Goal: Task Accomplishment & Management: Use online tool/utility

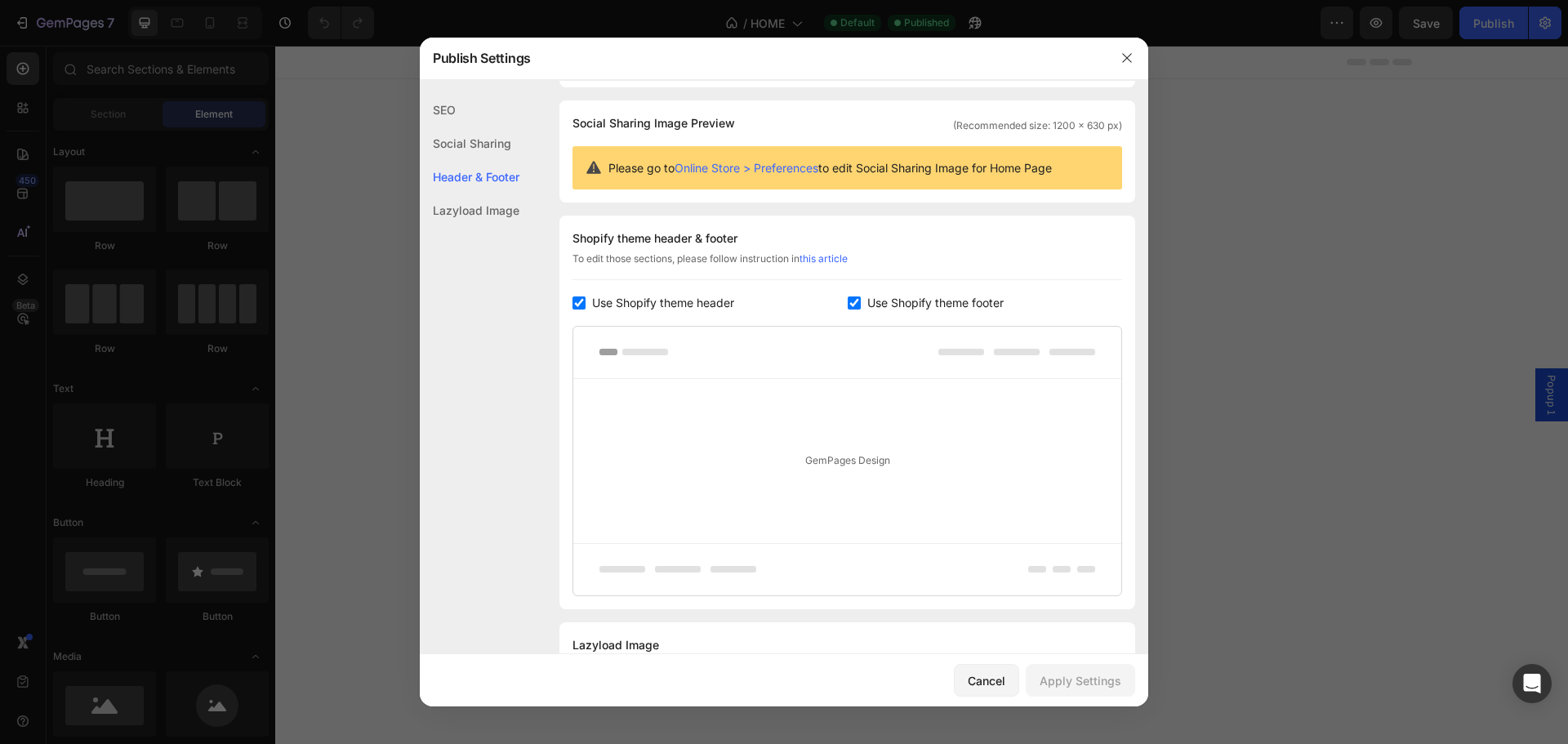
scroll to position [176, 0]
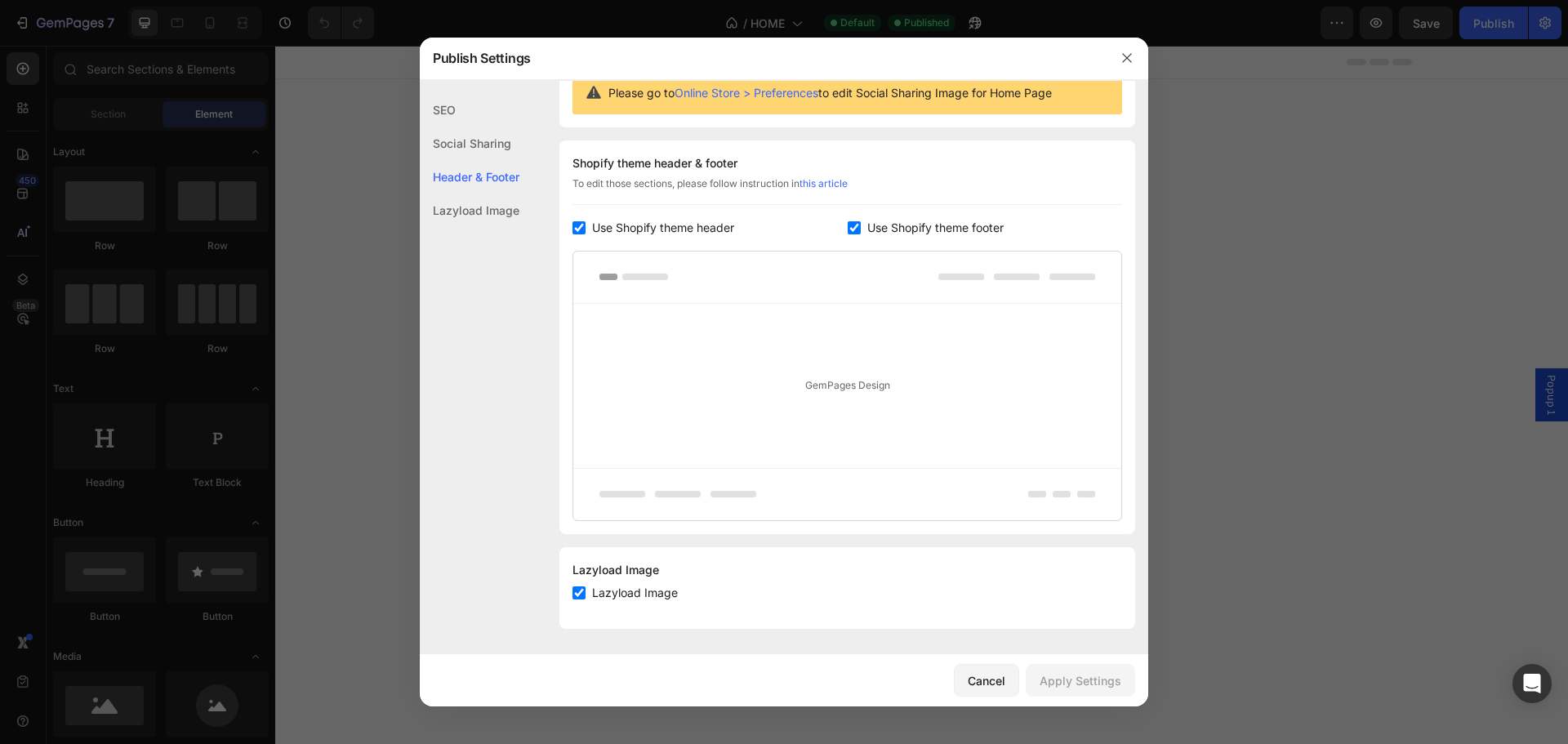
click at [1242, 235] on div at bounding box center [784, 372] width 1568 height 744
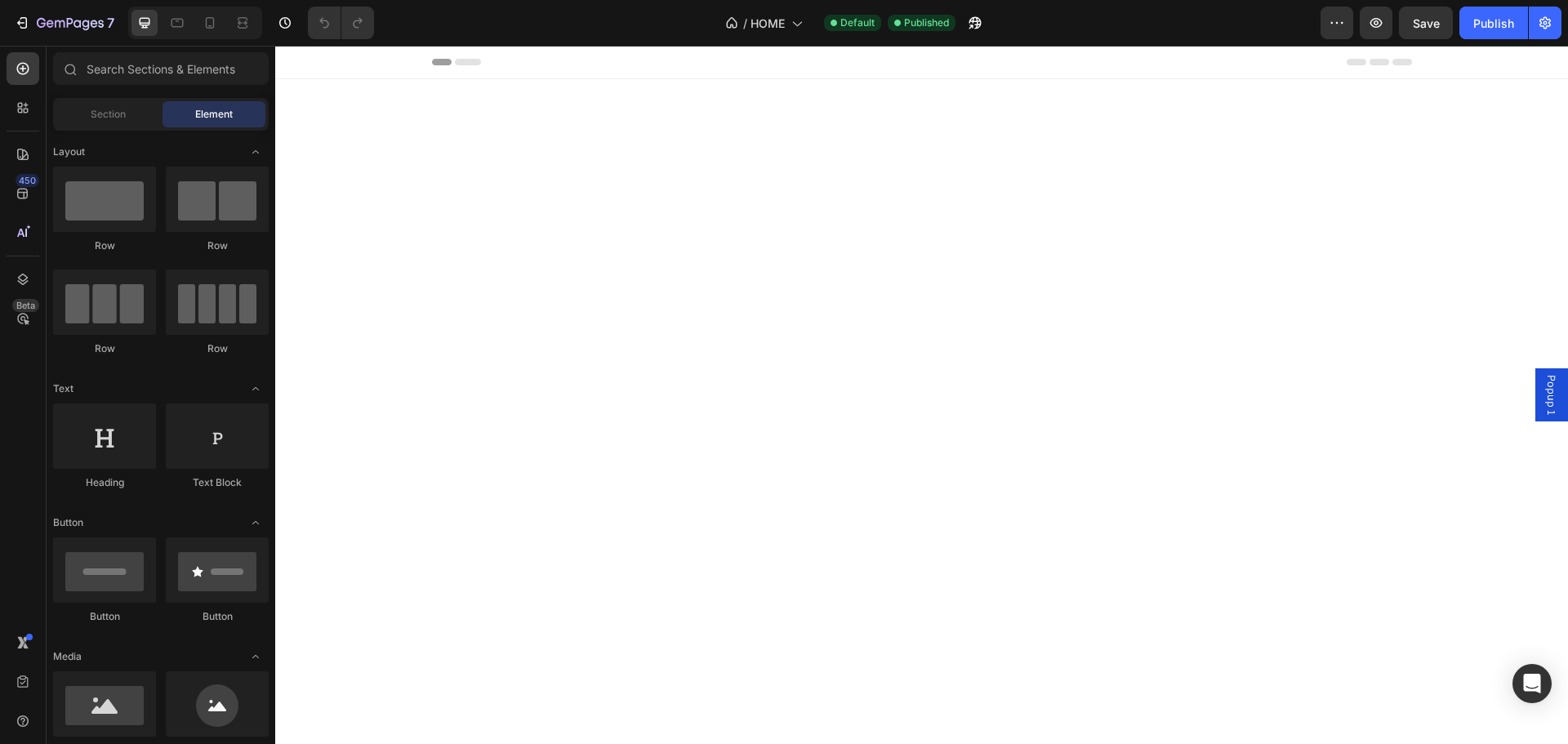
drag, startPoint x: 315, startPoint y: 719, endPoint x: 590, endPoint y: 761, distance: 278.2
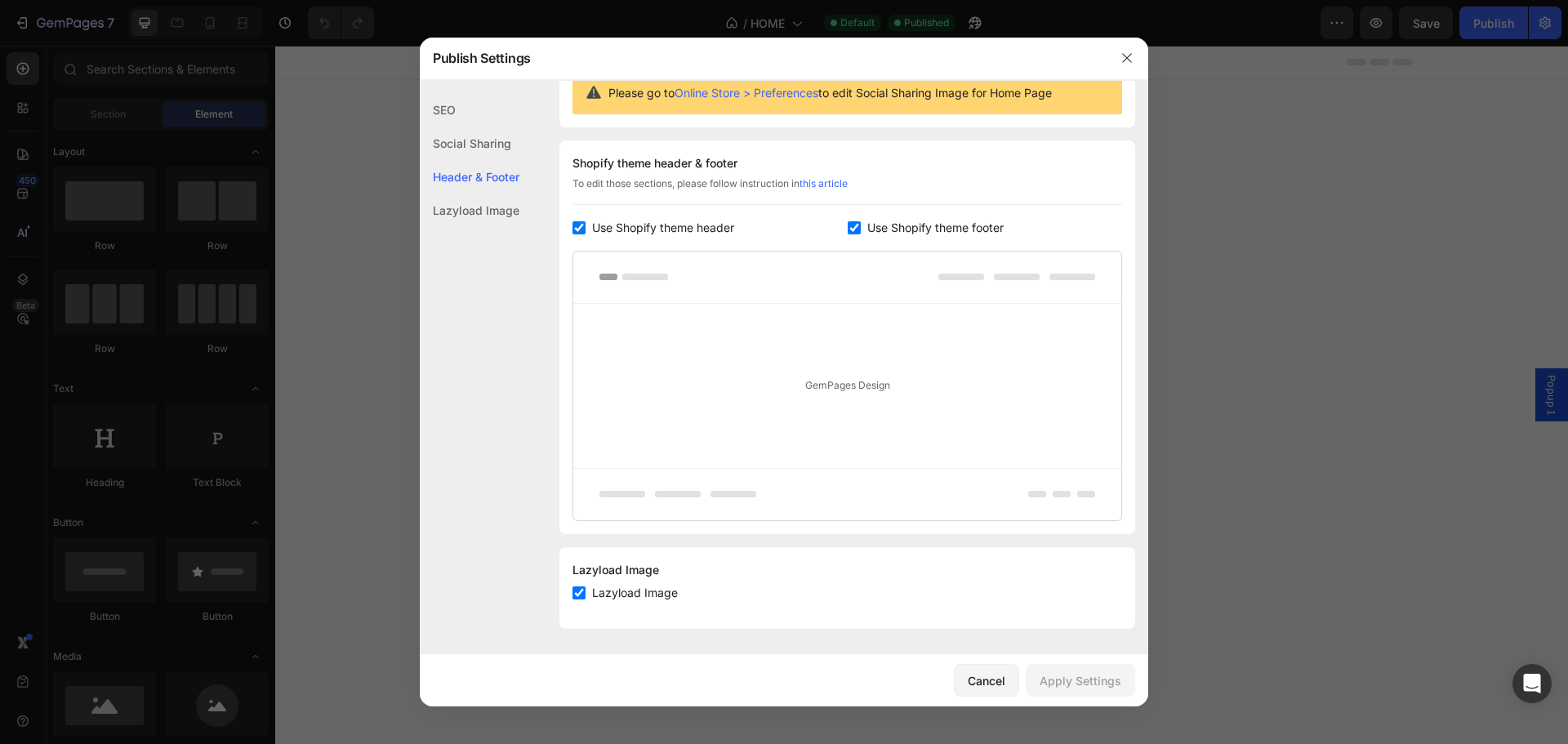
click at [912, 223] on span "Use Shopify theme footer" at bounding box center [935, 228] width 136 height 19
checkbox input "false"
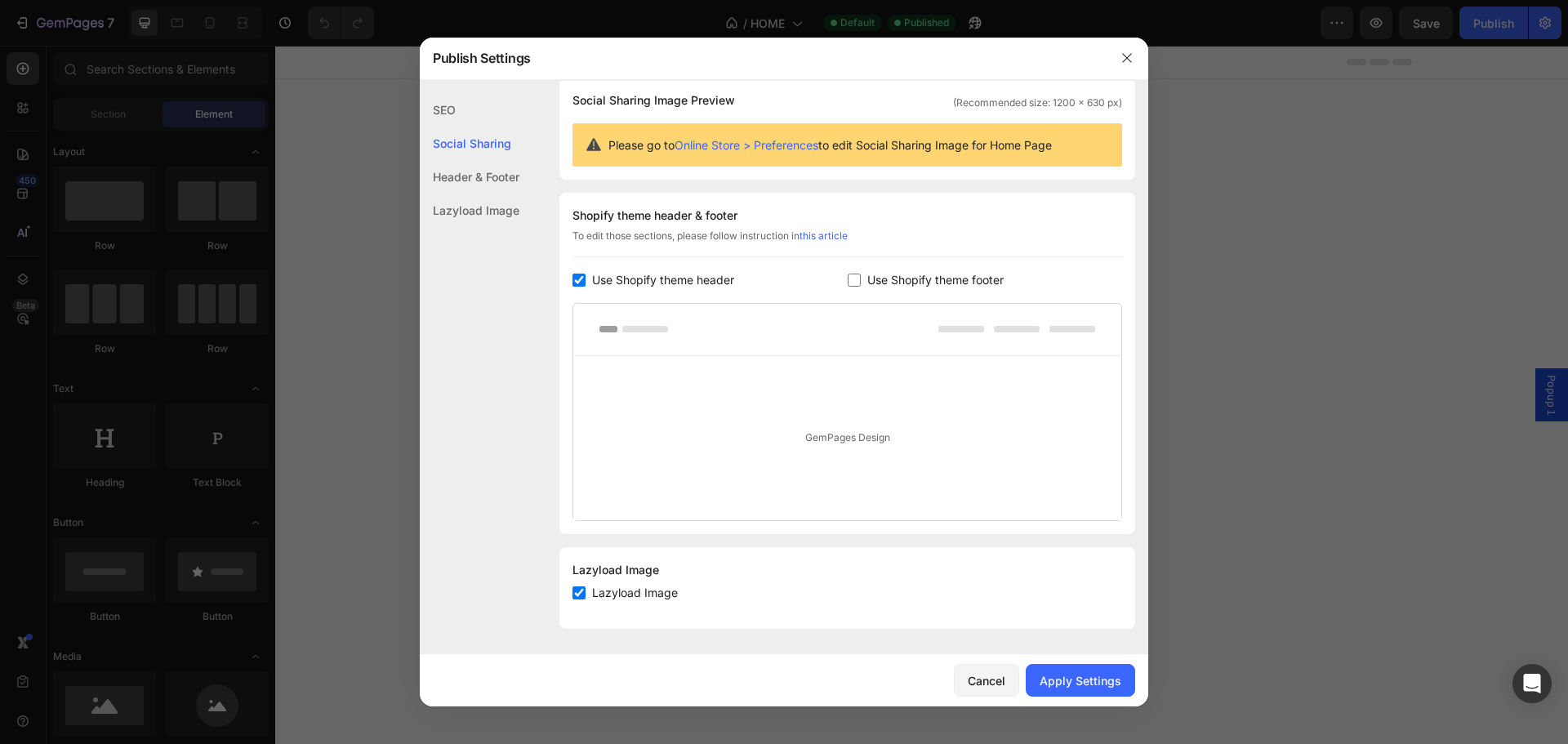
scroll to position [124, 0]
click at [1092, 686] on div "Apply Settings" at bounding box center [1081, 681] width 82 height 18
click at [1132, 52] on icon "button" at bounding box center [1126, 57] width 13 height 13
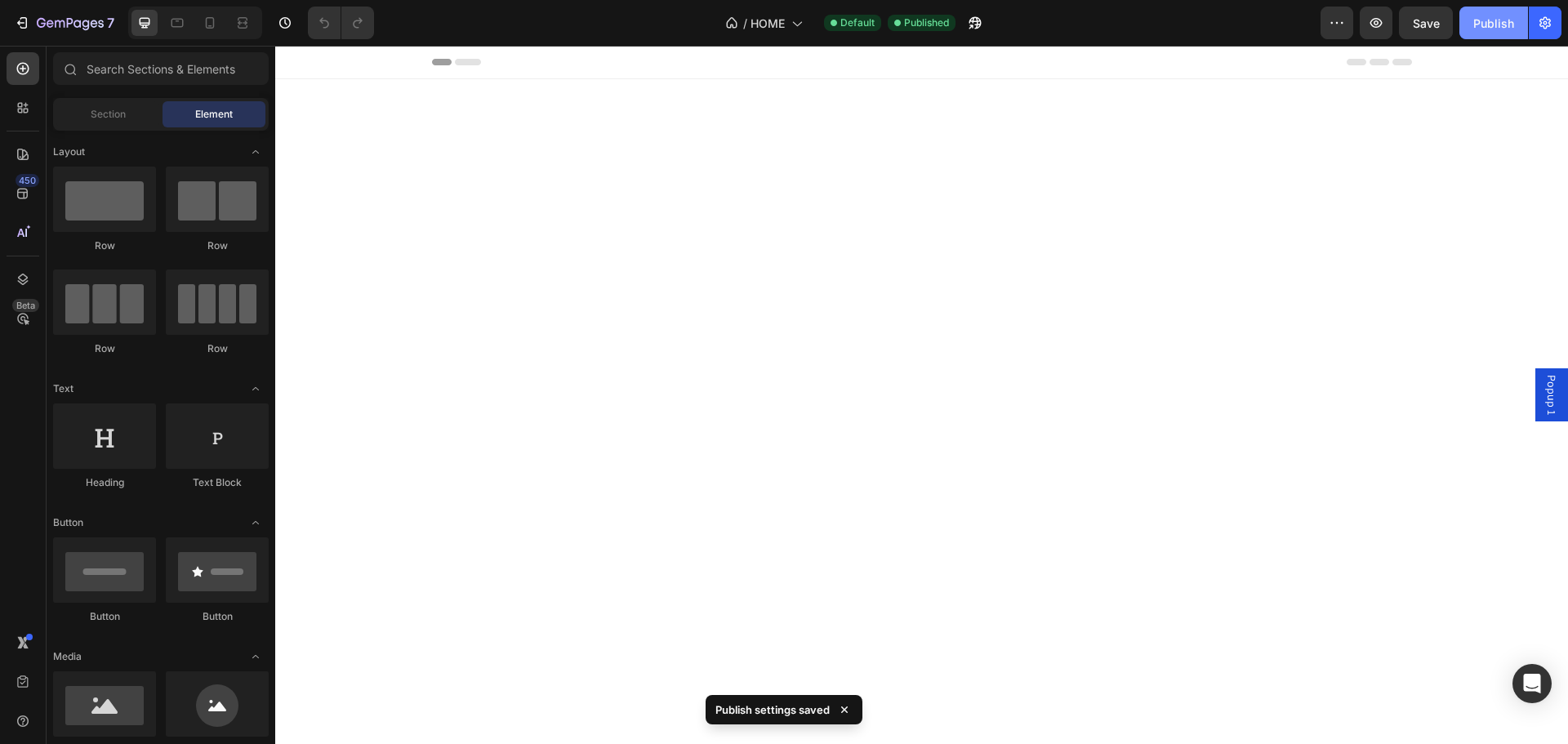
click at [1479, 18] on div "Publish" at bounding box center [1493, 23] width 41 height 18
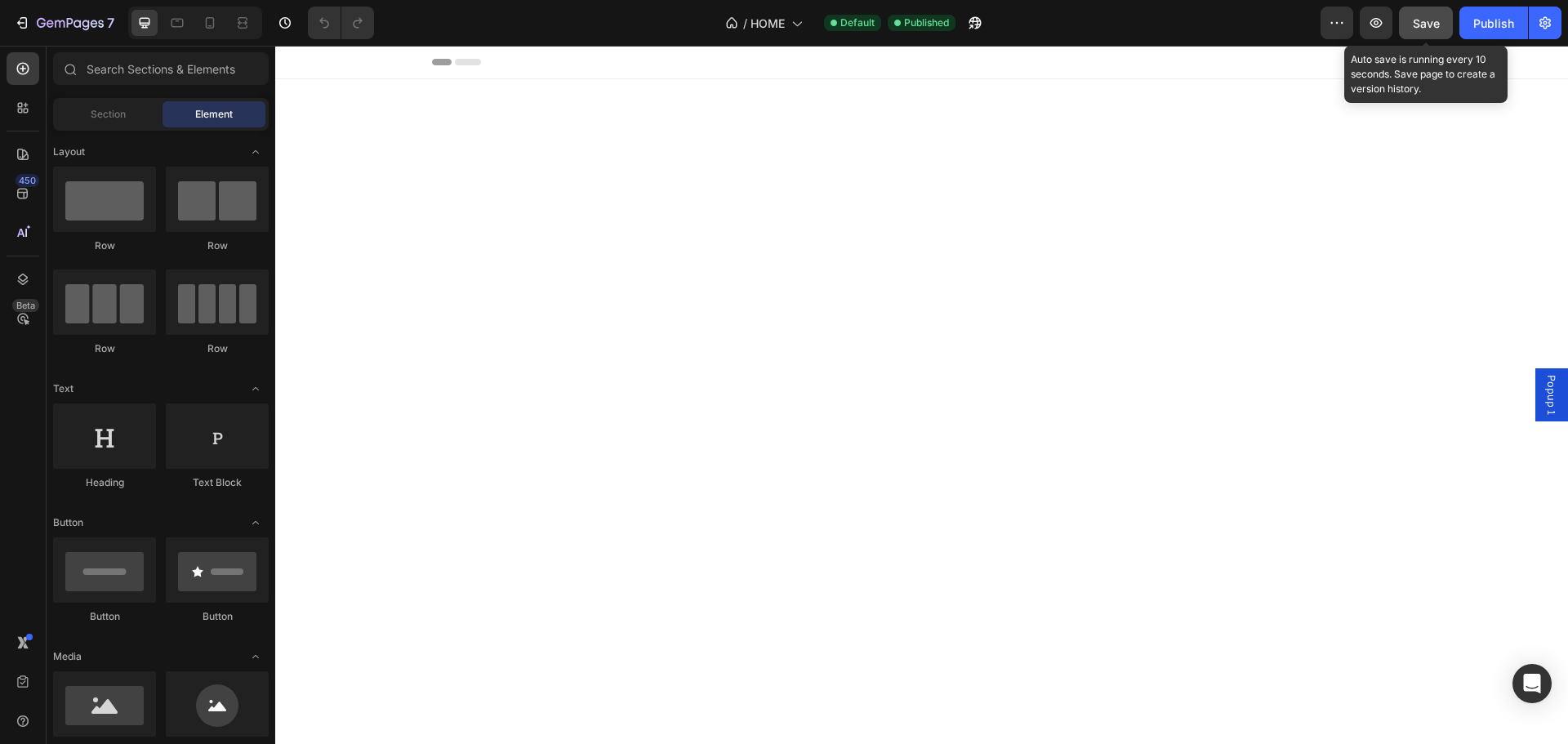
click at [1419, 17] on span "Save" at bounding box center [1426, 23] width 27 height 14
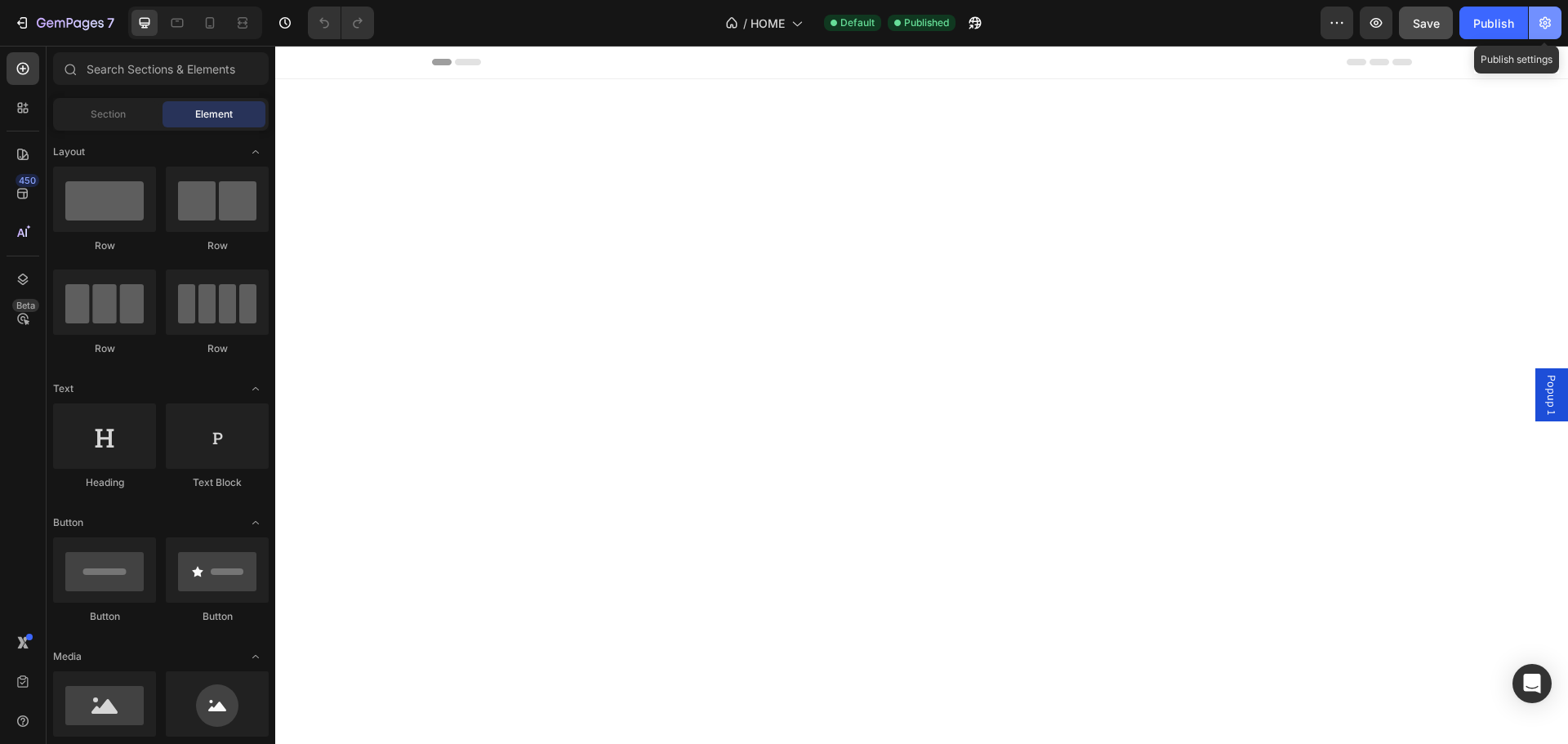
click at [1545, 21] on icon "button" at bounding box center [1545, 23] width 12 height 13
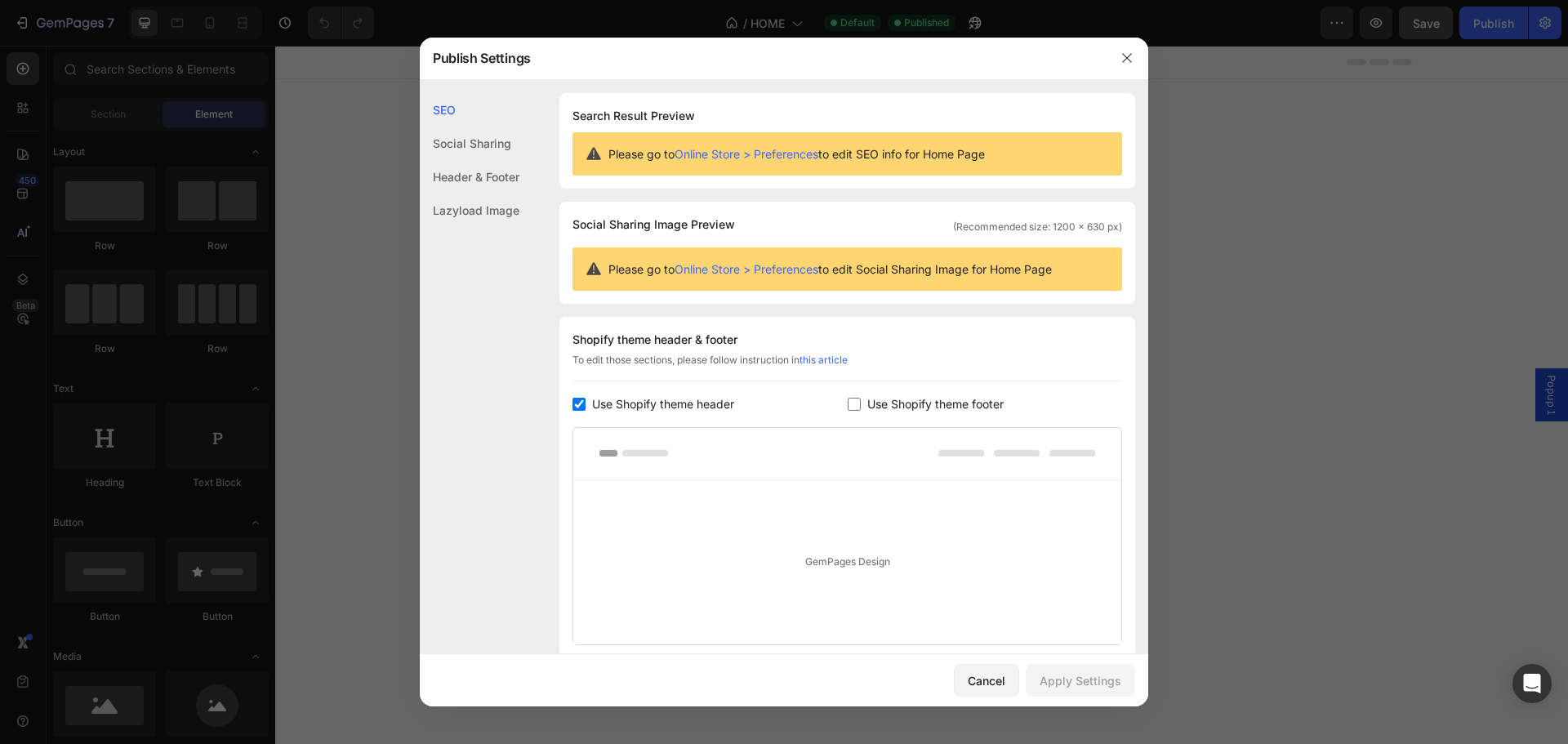
click at [867, 398] on span "Use Shopify theme footer" at bounding box center [935, 404] width 136 height 19
checkbox input "true"
click at [1082, 680] on div "Apply Settings" at bounding box center [1081, 681] width 82 height 18
drag, startPoint x: 1472, startPoint y: 114, endPoint x: 1196, endPoint y: 67, distance: 280.0
click at [1472, 114] on div at bounding box center [784, 372] width 1568 height 744
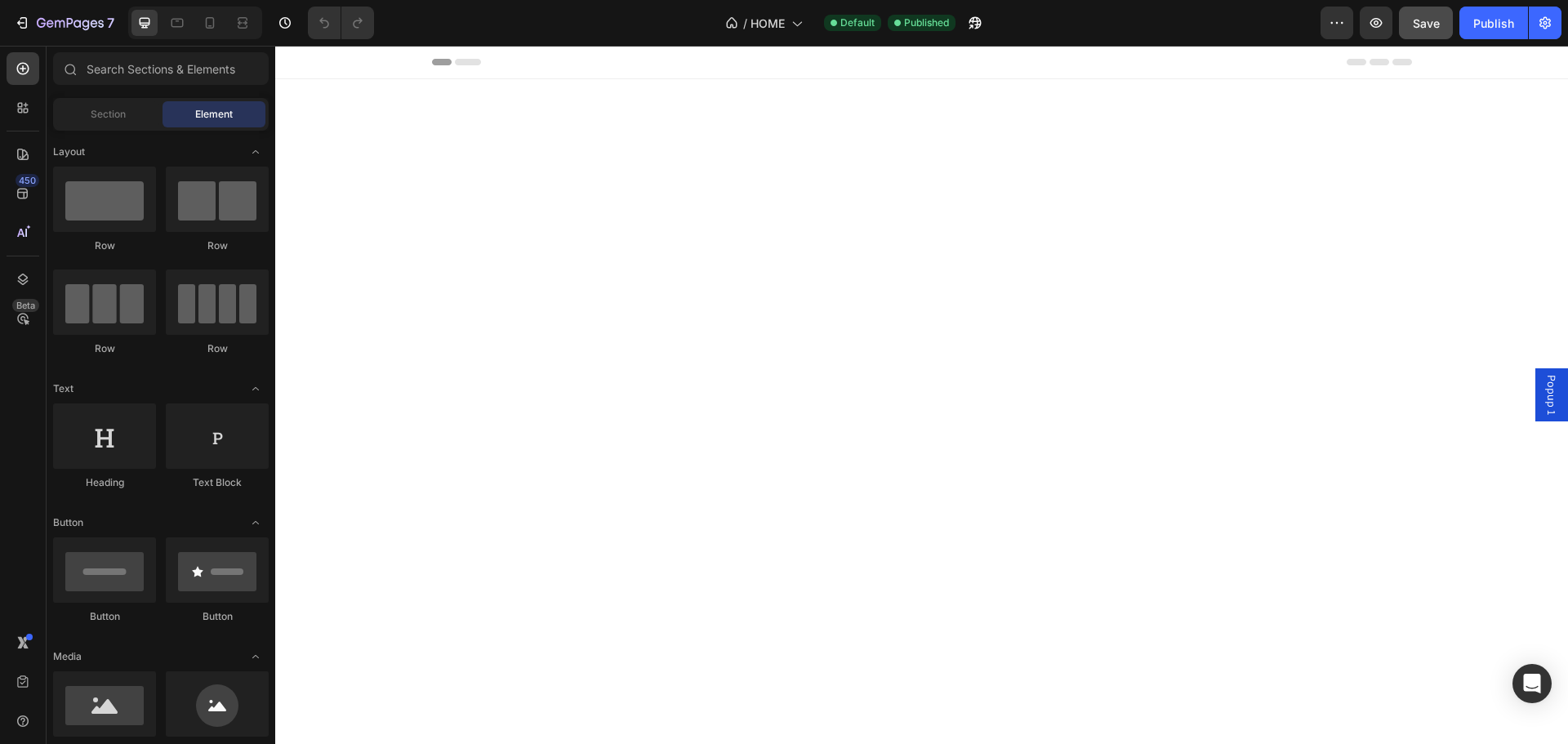
drag, startPoint x: 1118, startPoint y: 138, endPoint x: 1106, endPoint y: 267, distance: 129.6
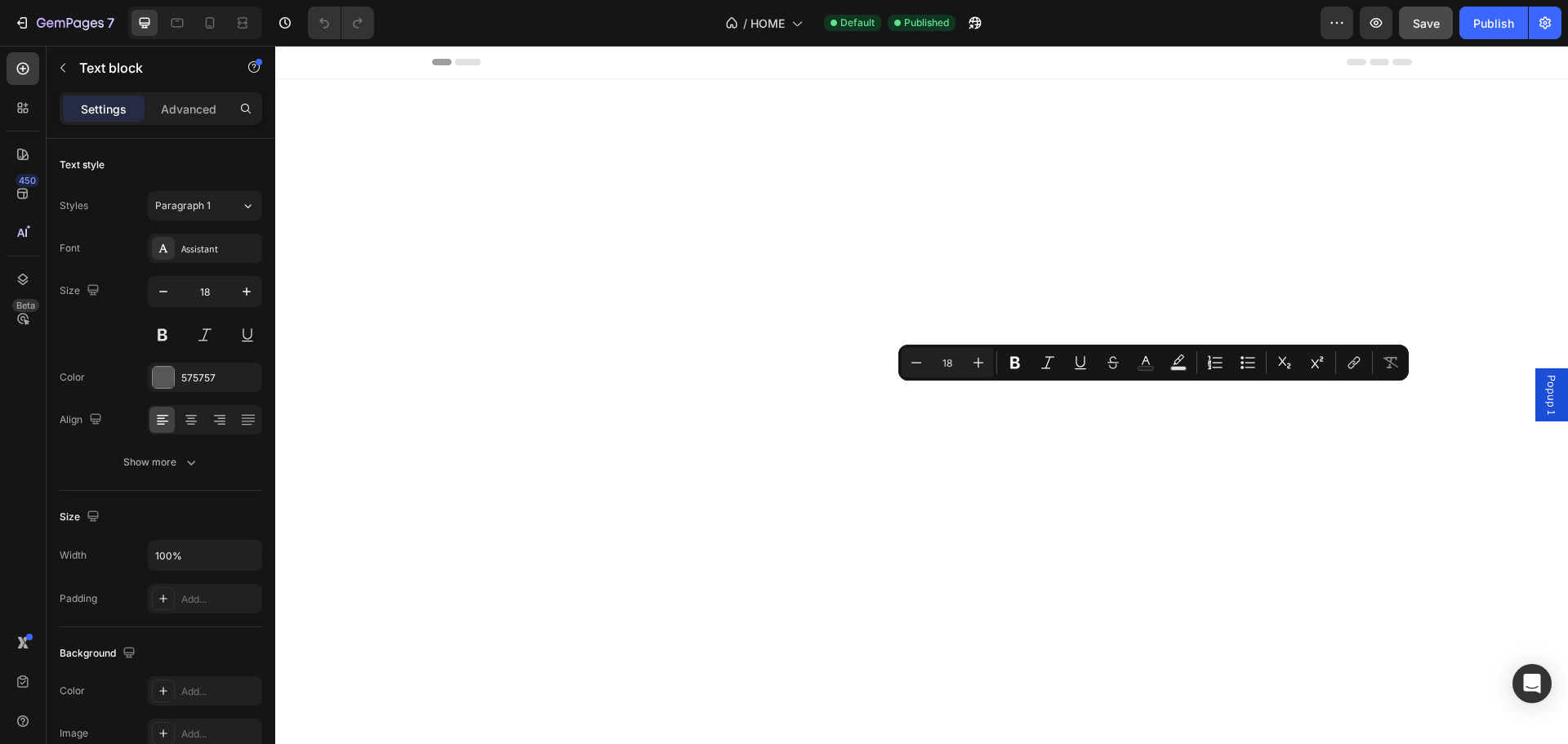
drag, startPoint x: 930, startPoint y: 396, endPoint x: 1421, endPoint y: 543, distance: 512.5
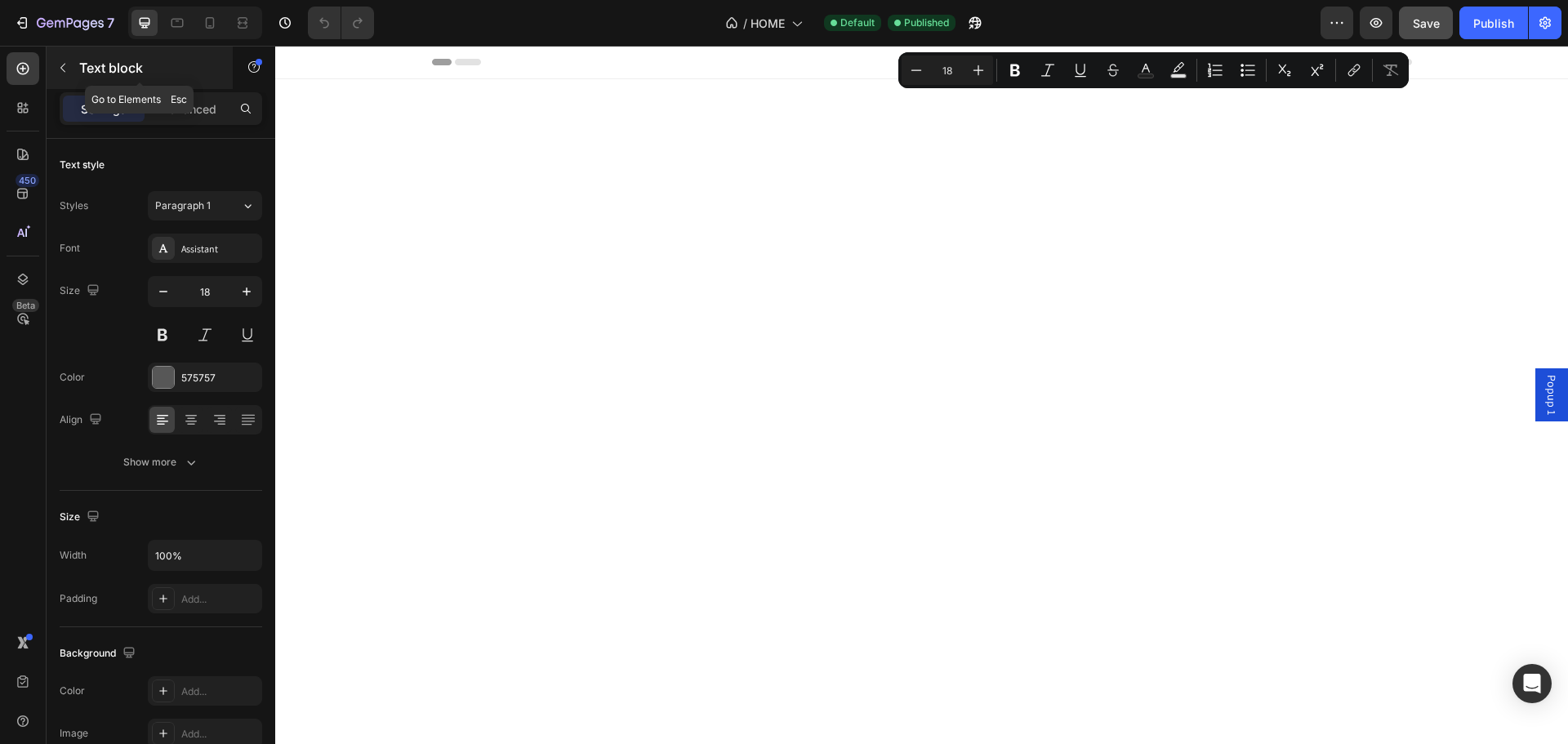
click at [79, 59] on div "Text block" at bounding box center [139, 68] width 186 height 43
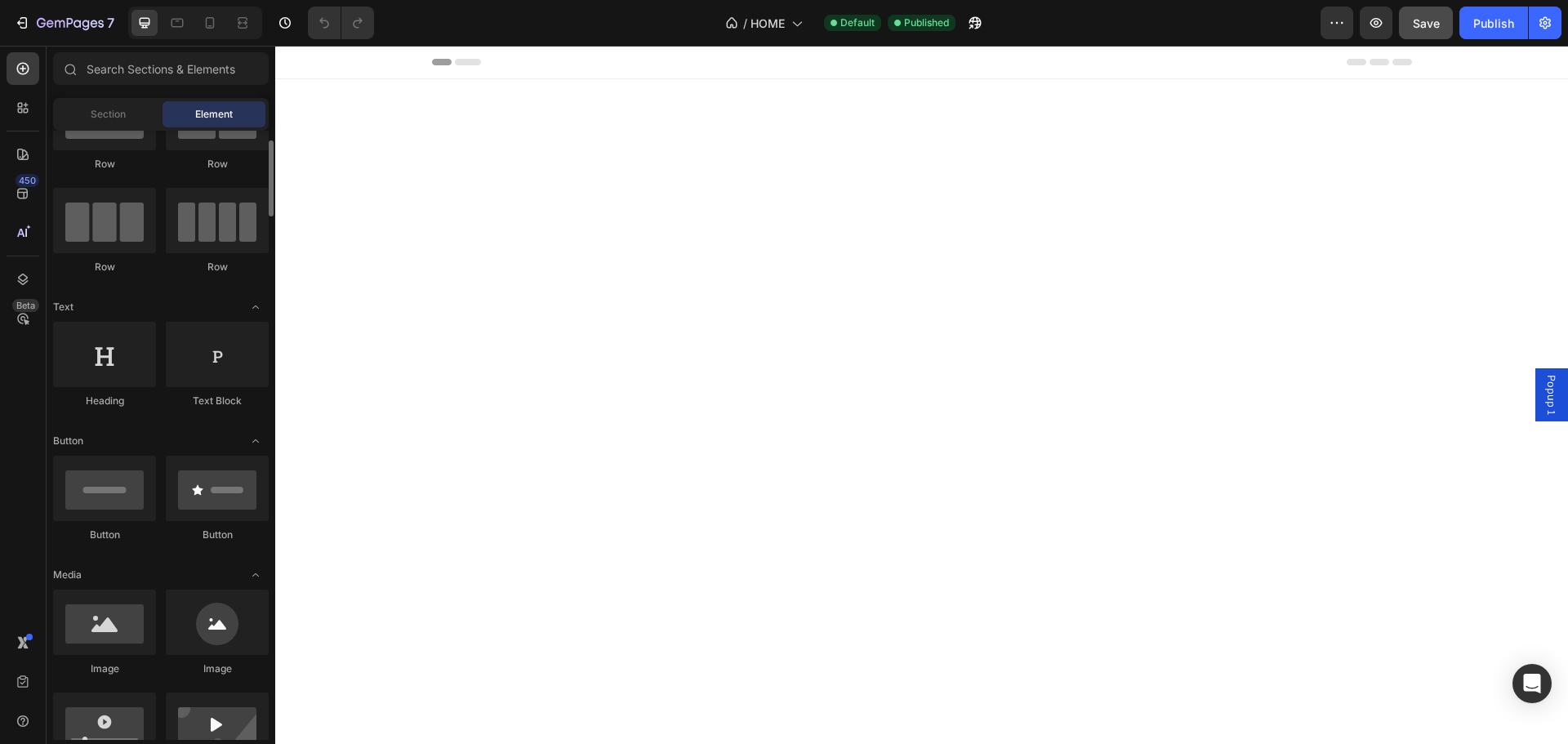
scroll to position [490, 0]
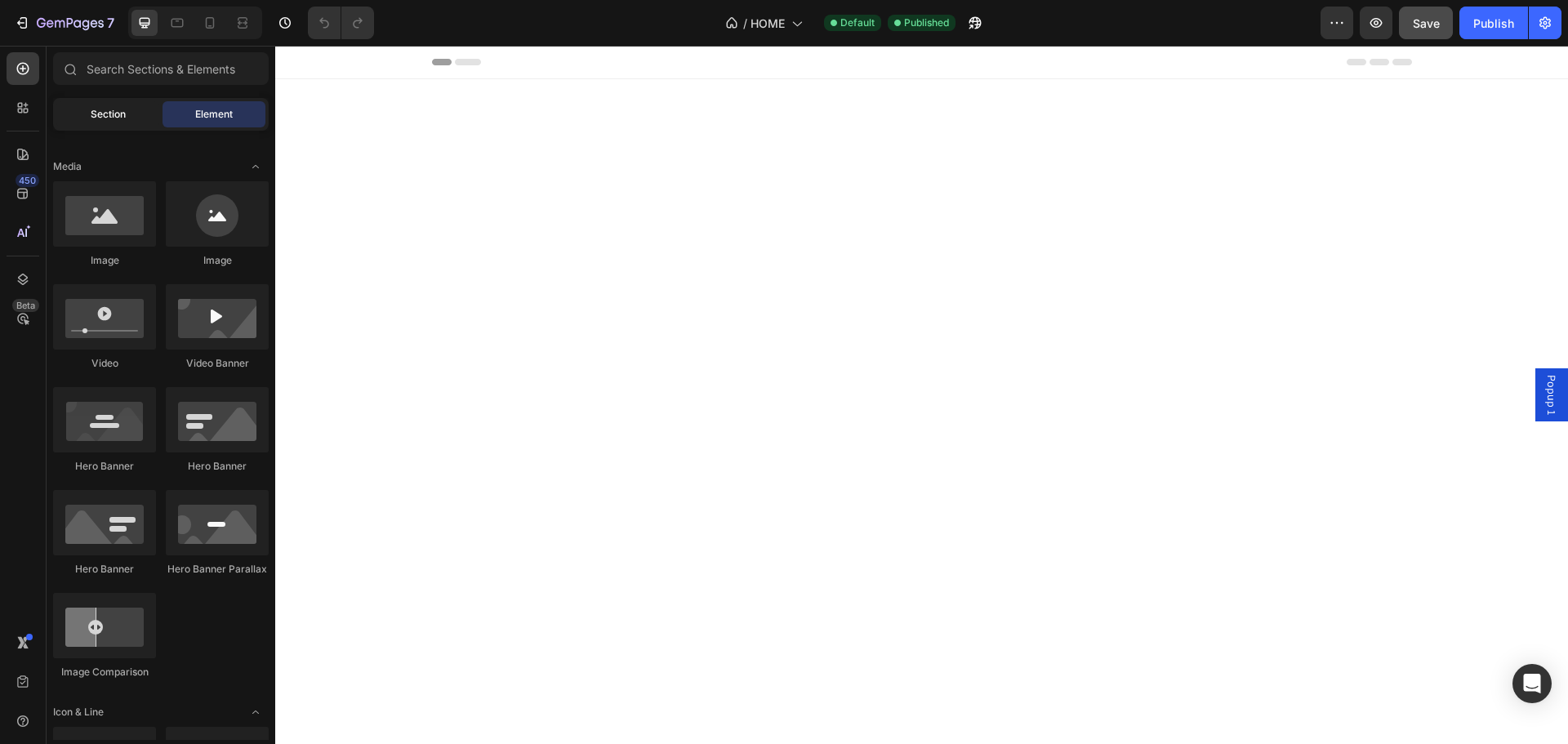
click at [90, 120] on span "Section" at bounding box center [108, 114] width 35 height 15
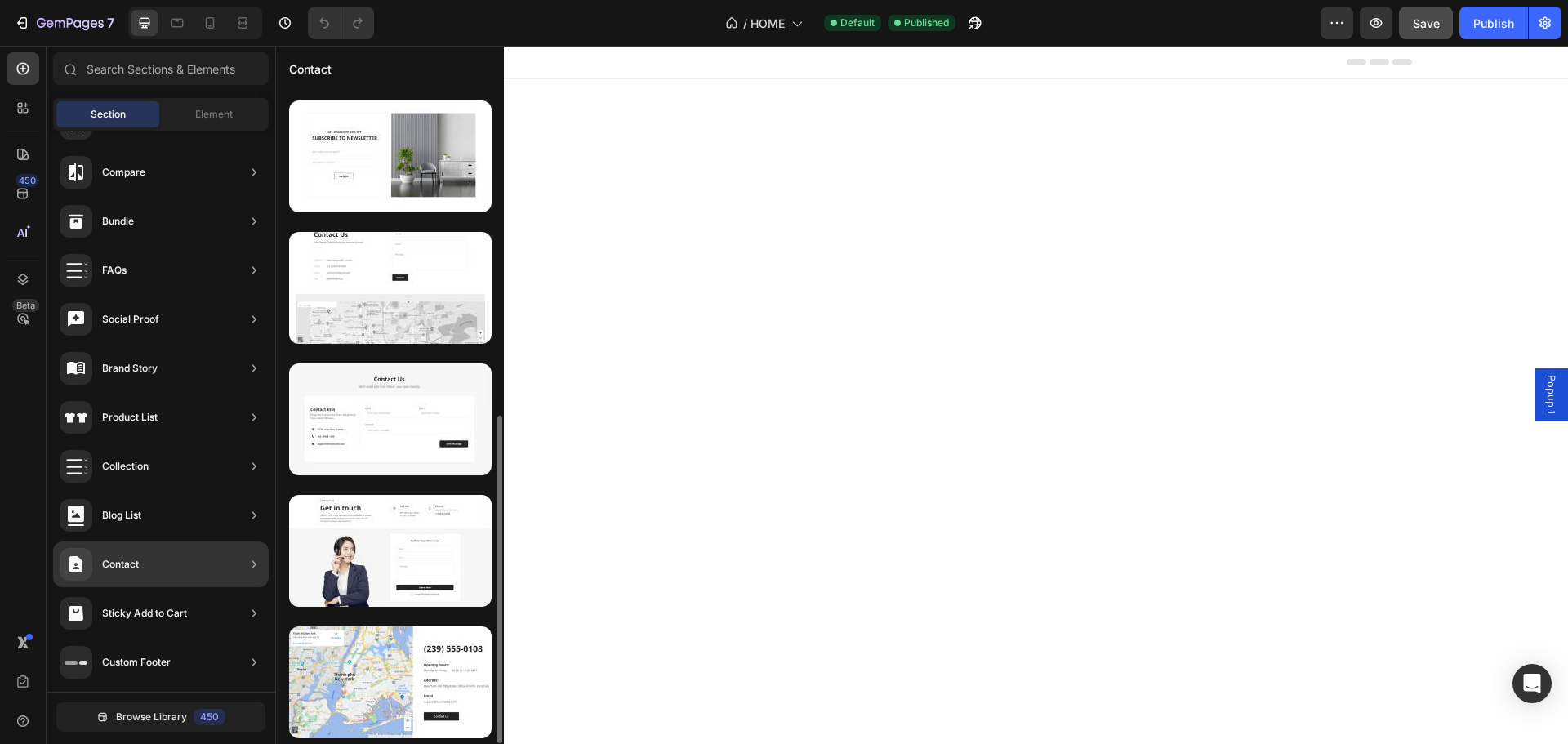
scroll to position [0, 0]
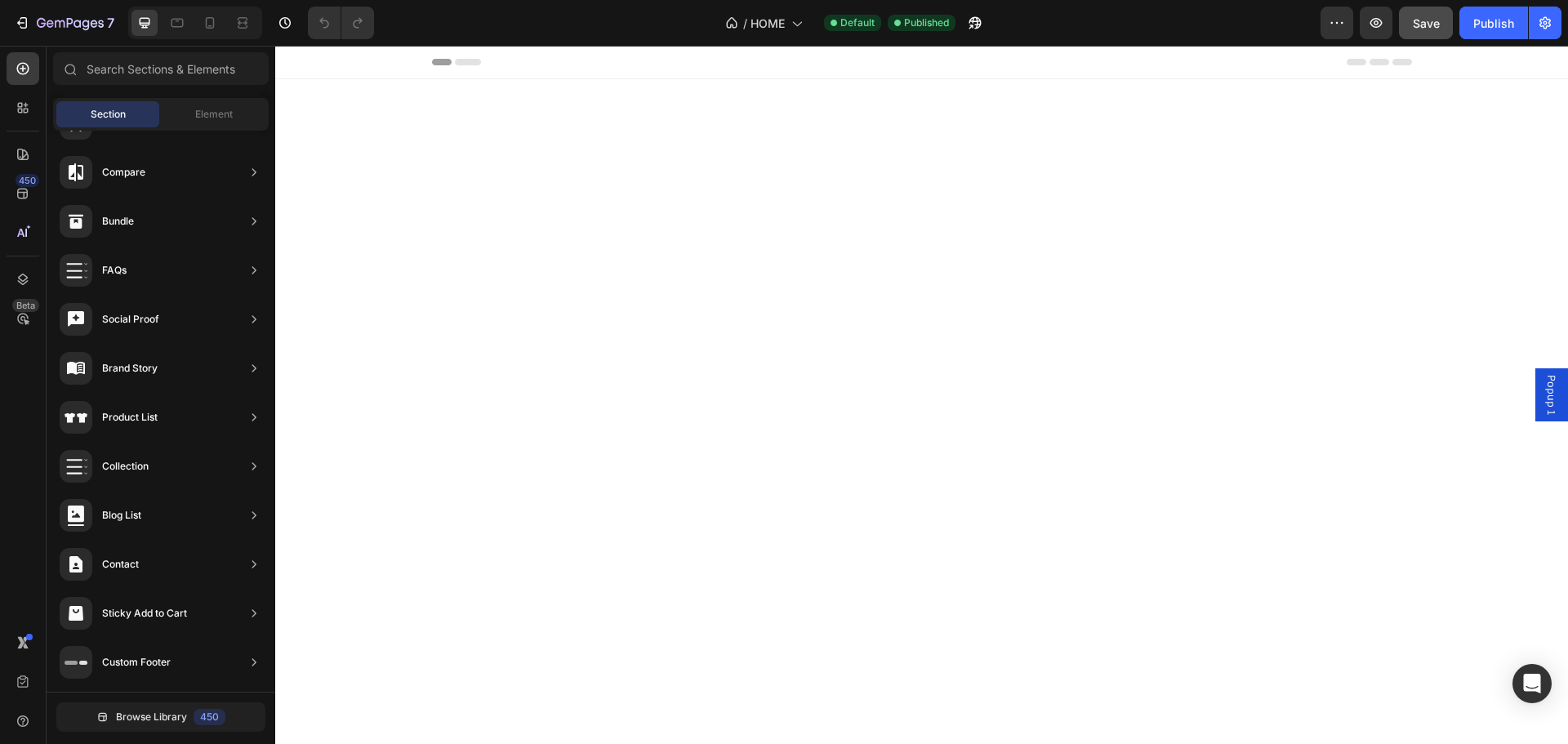
click at [0, 529] on div "450 Beta" at bounding box center [23, 395] width 47 height 698
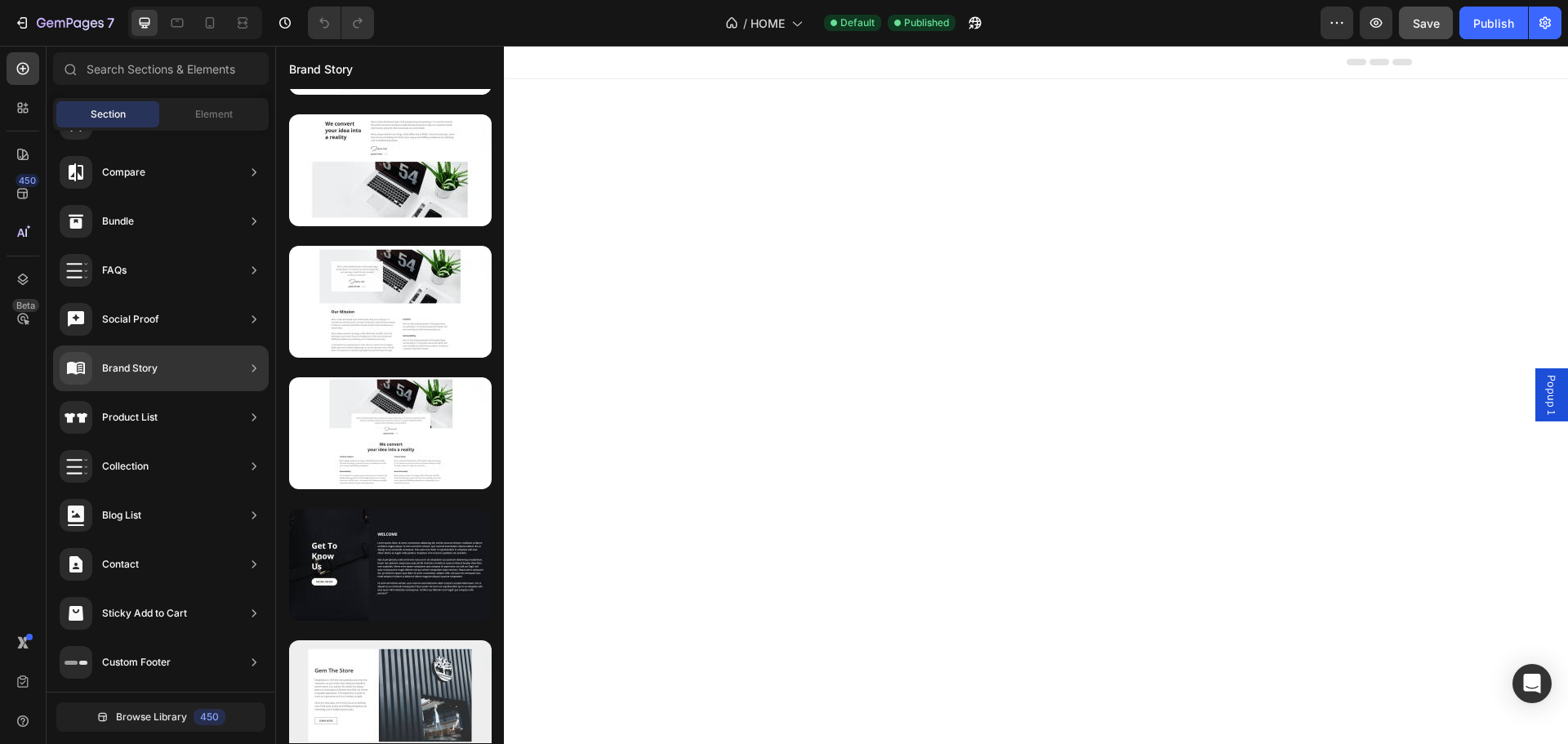
scroll to position [1702, 0]
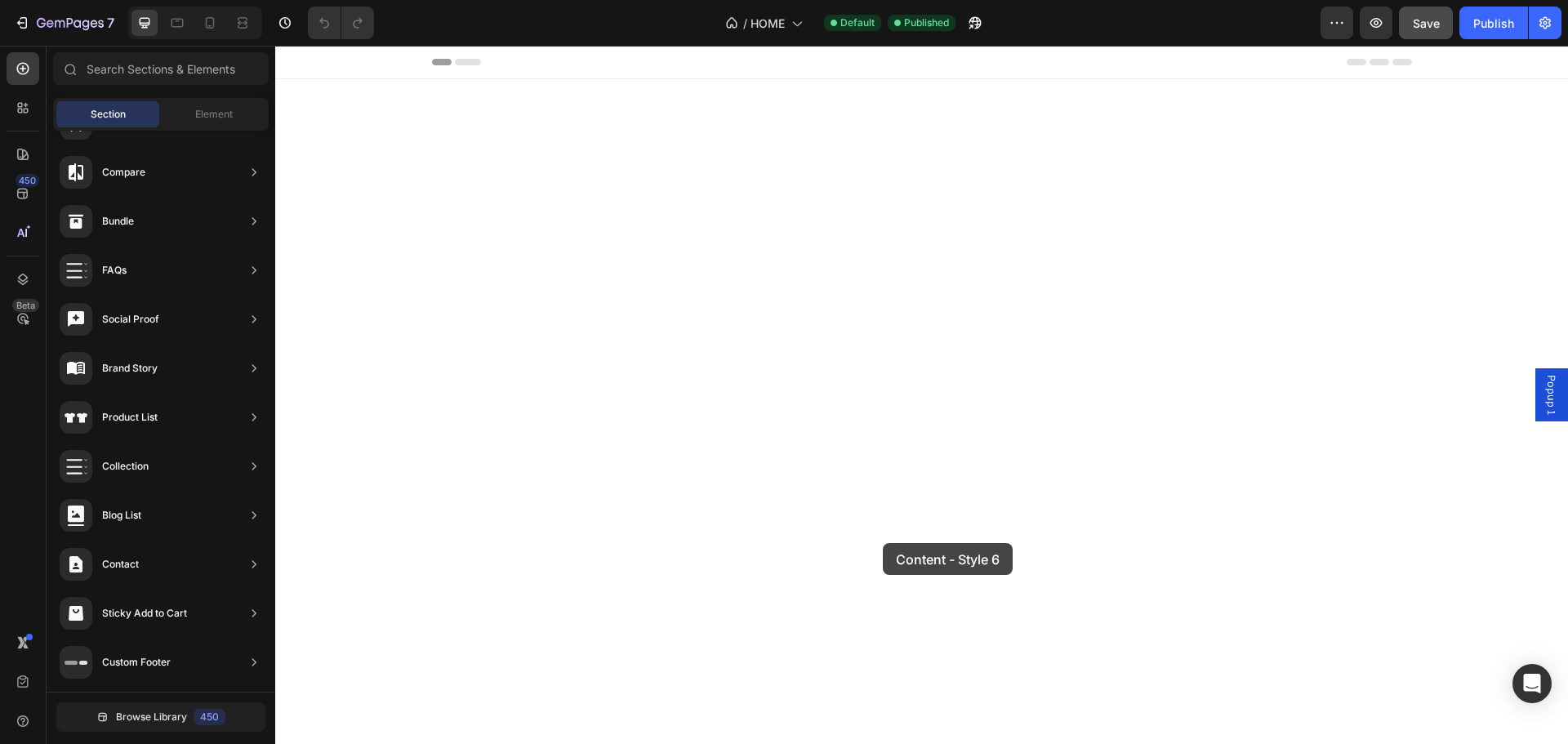
drag, startPoint x: 652, startPoint y: 597, endPoint x: 872, endPoint y: 534, distance: 228.8
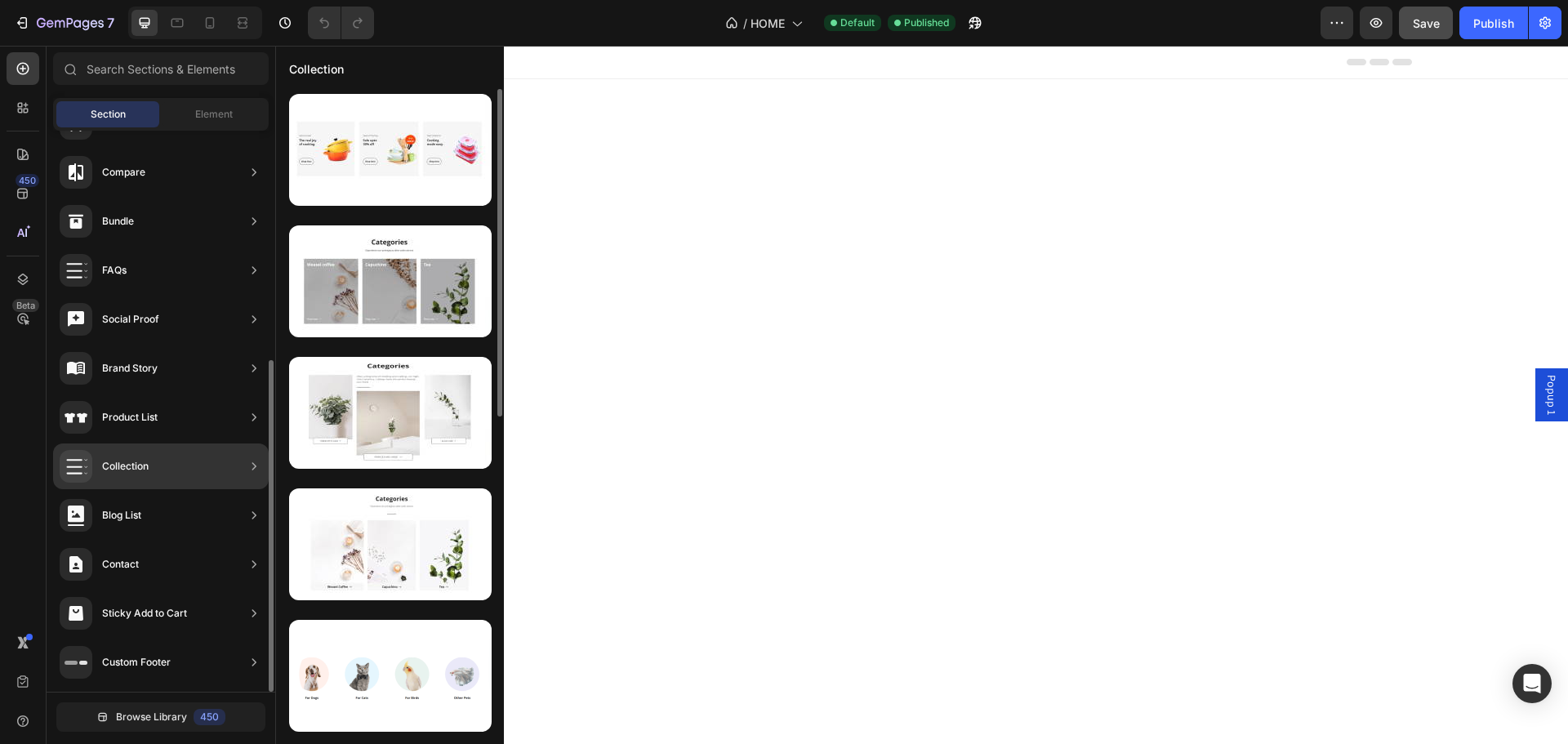
scroll to position [0, 0]
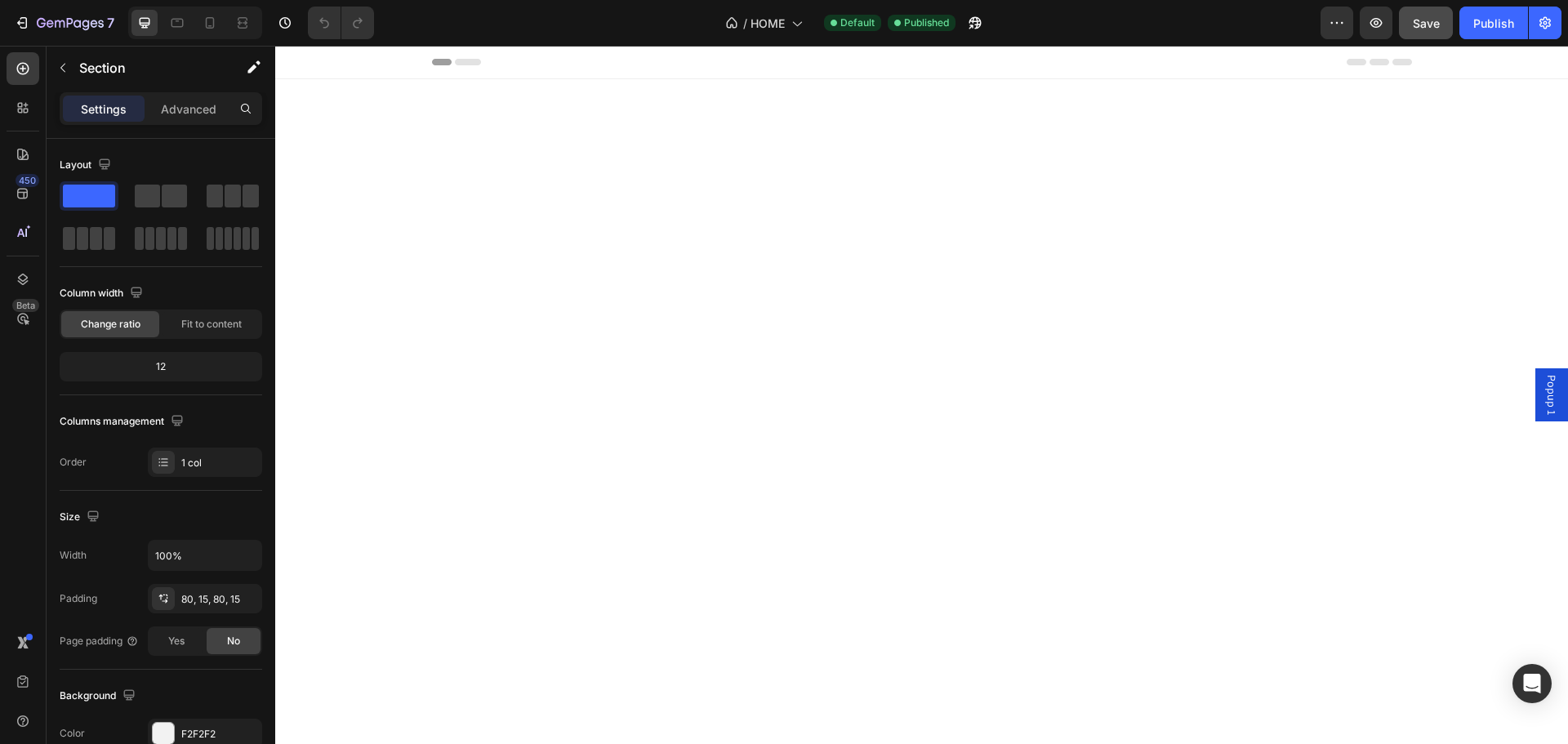
click at [1546, 390] on span "Popup 1" at bounding box center [1550, 394] width 17 height 40
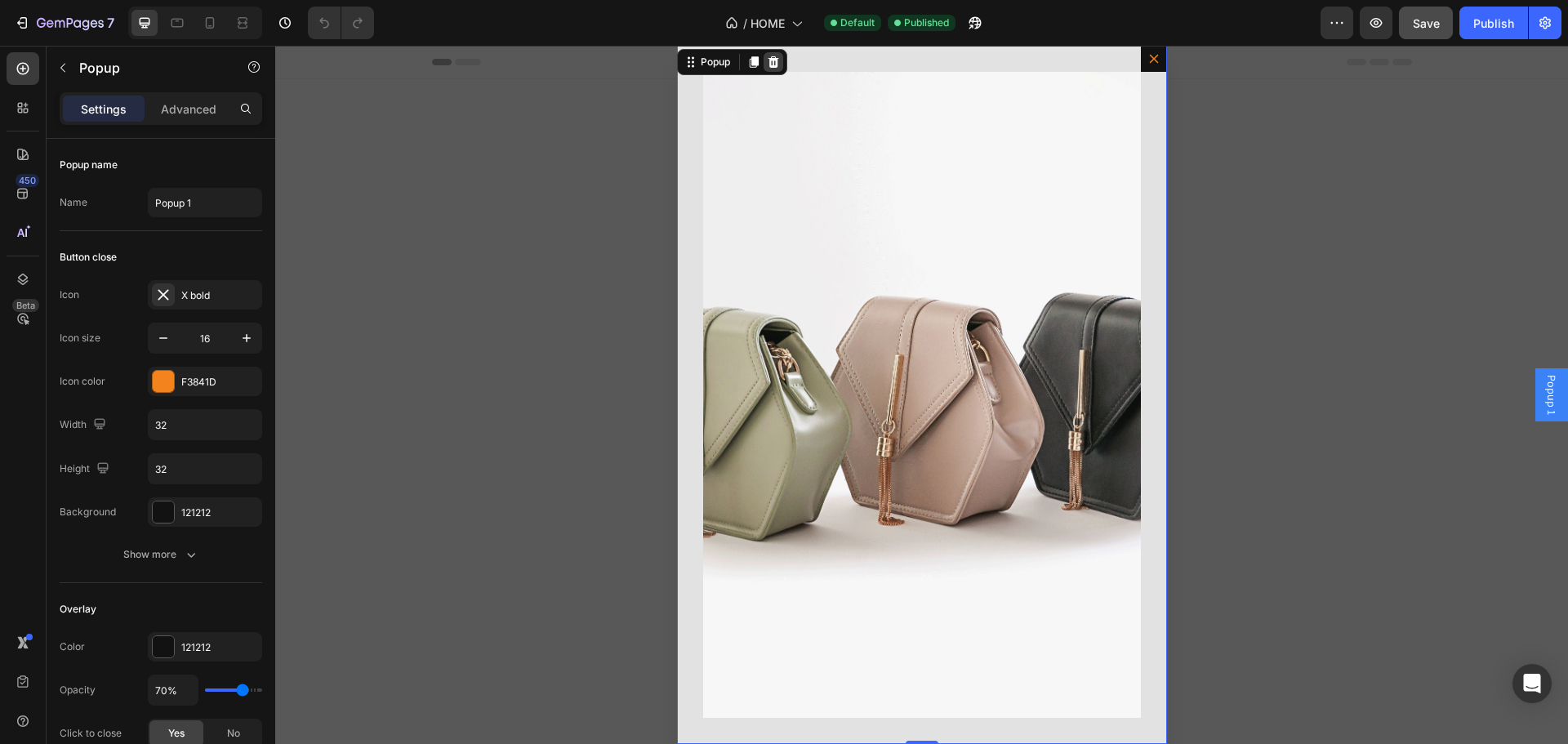
click at [772, 69] on icon "Dialog content" at bounding box center [772, 61] width 13 height 13
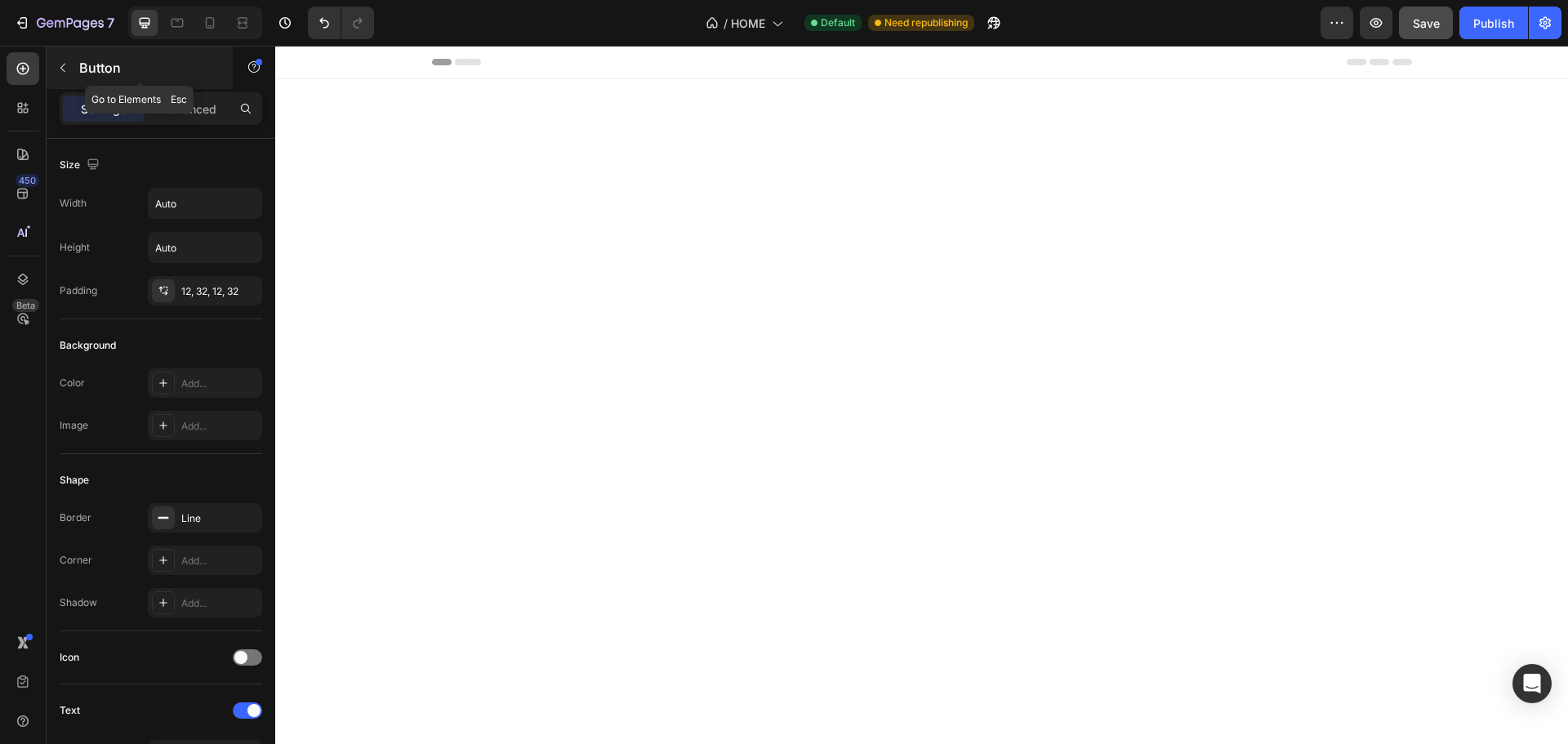
click at [76, 51] on div "Button" at bounding box center [139, 68] width 186 height 43
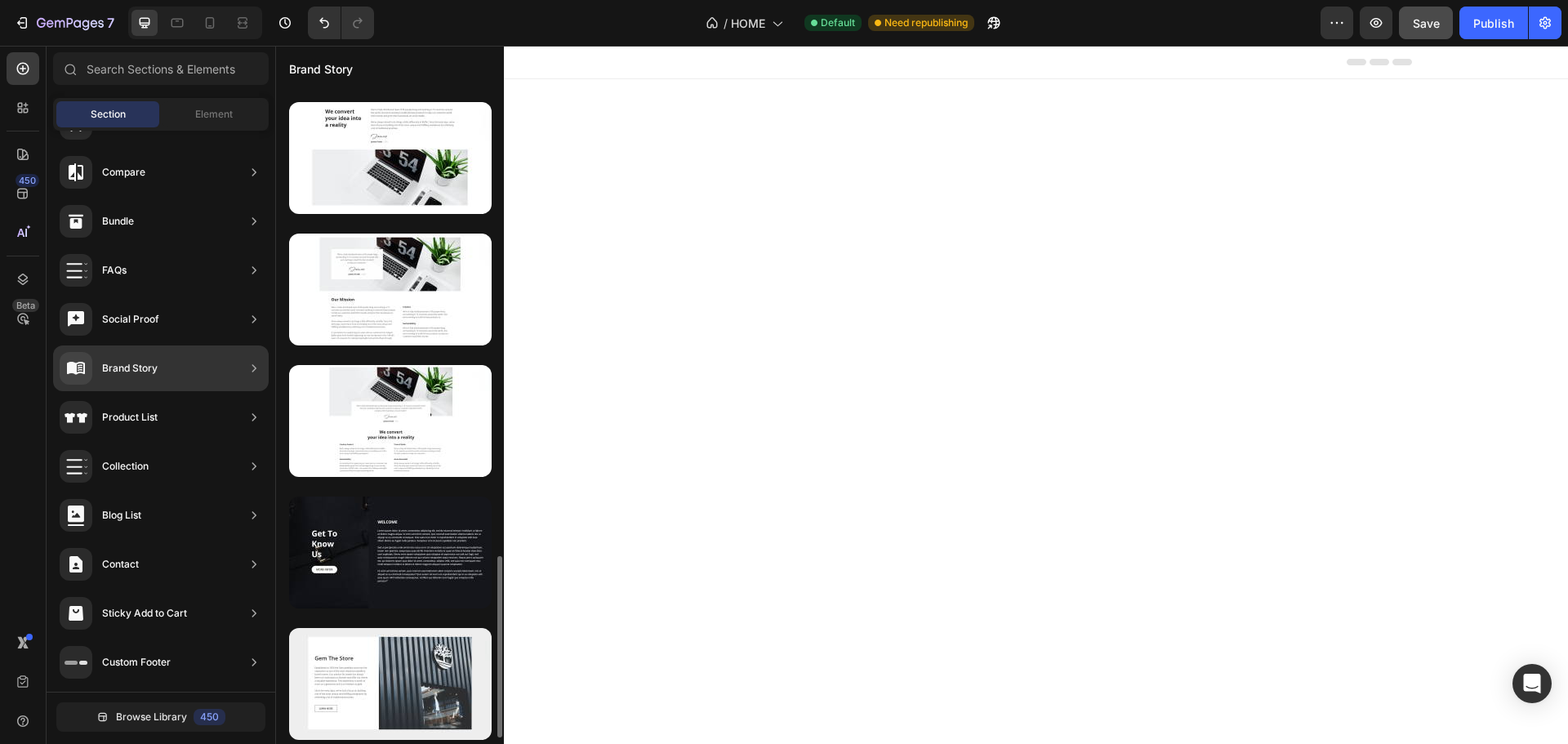
scroll to position [1702, 0]
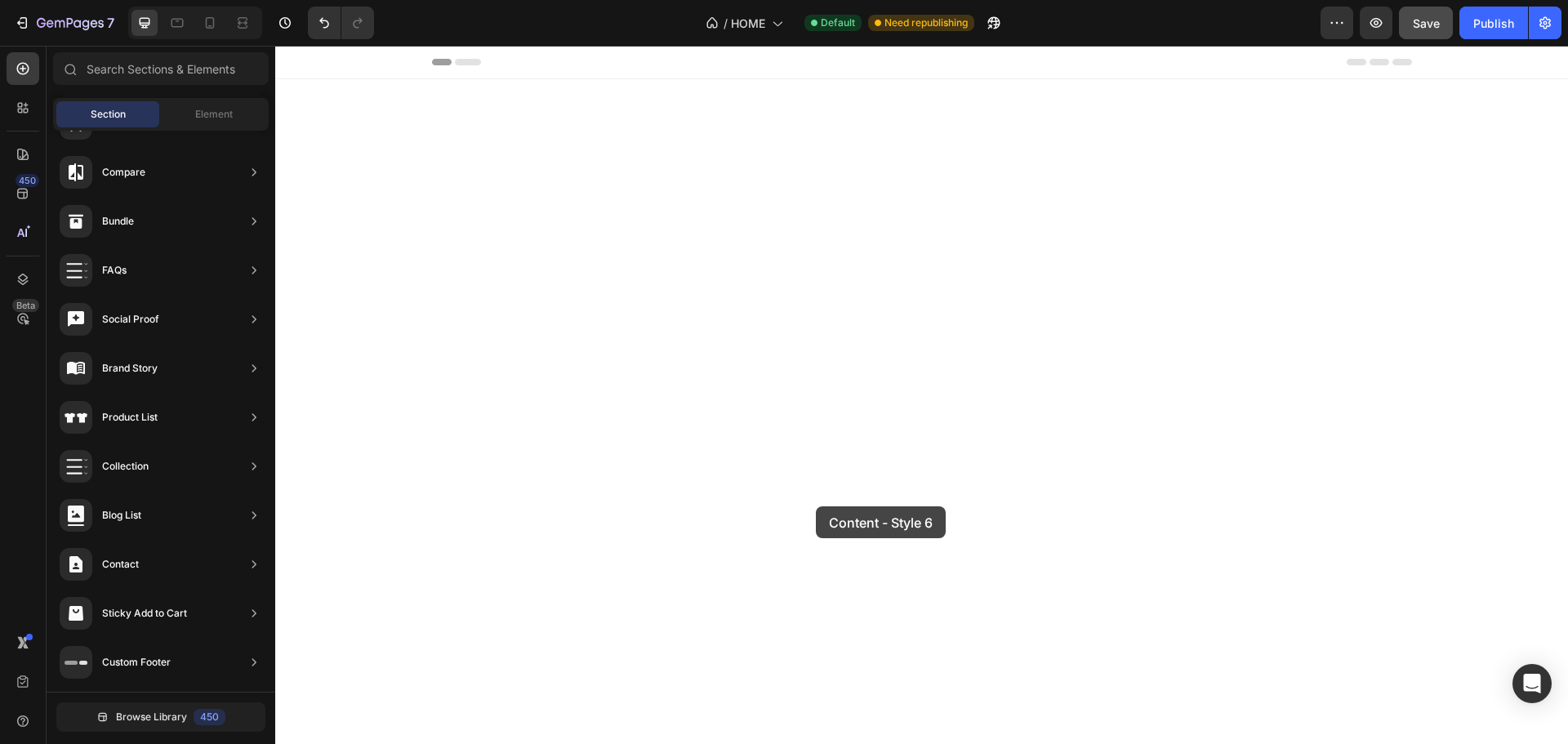
drag, startPoint x: 653, startPoint y: 586, endPoint x: 814, endPoint y: 514, distance: 176.4
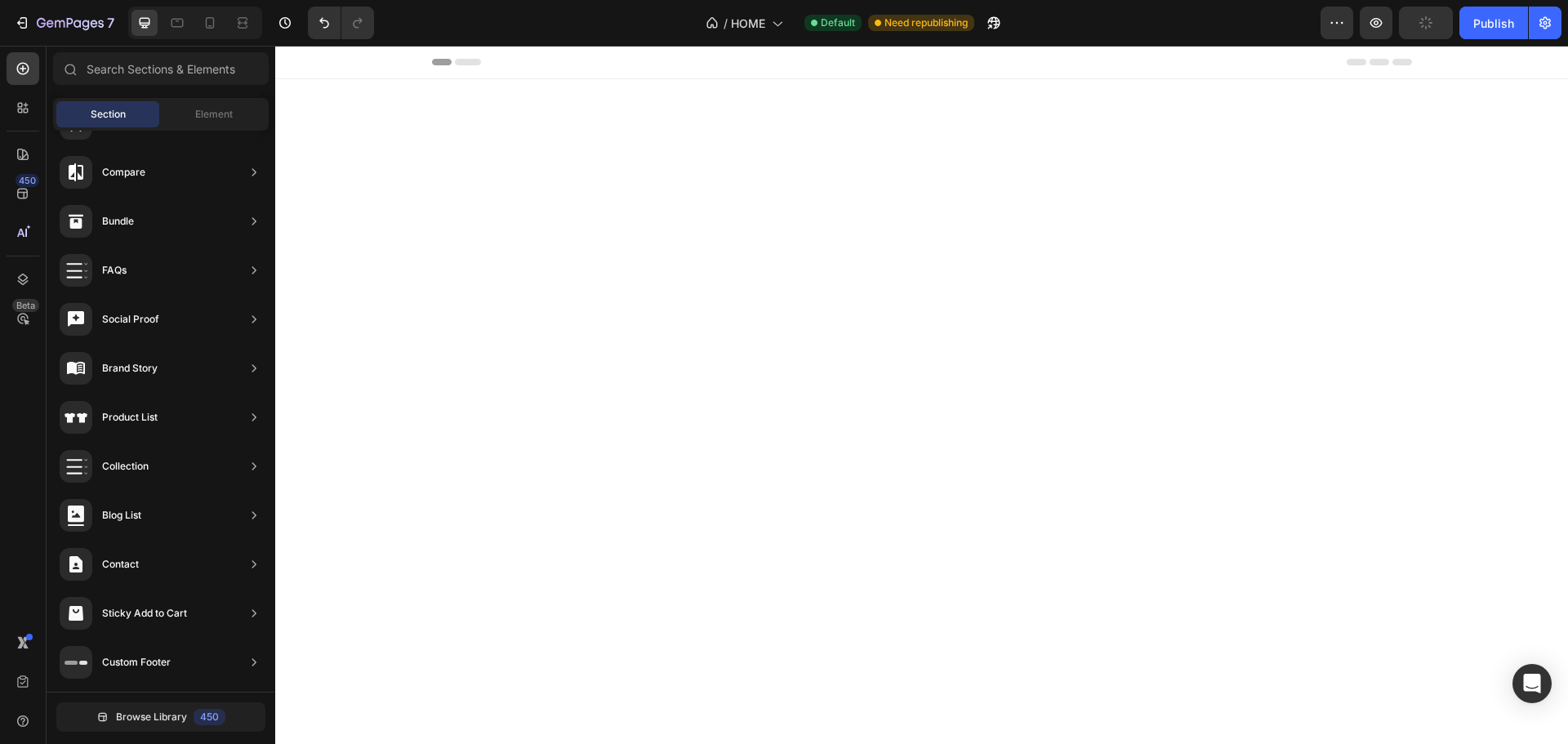
drag, startPoint x: 1229, startPoint y: 116, endPoint x: 900, endPoint y: 191, distance: 337.4
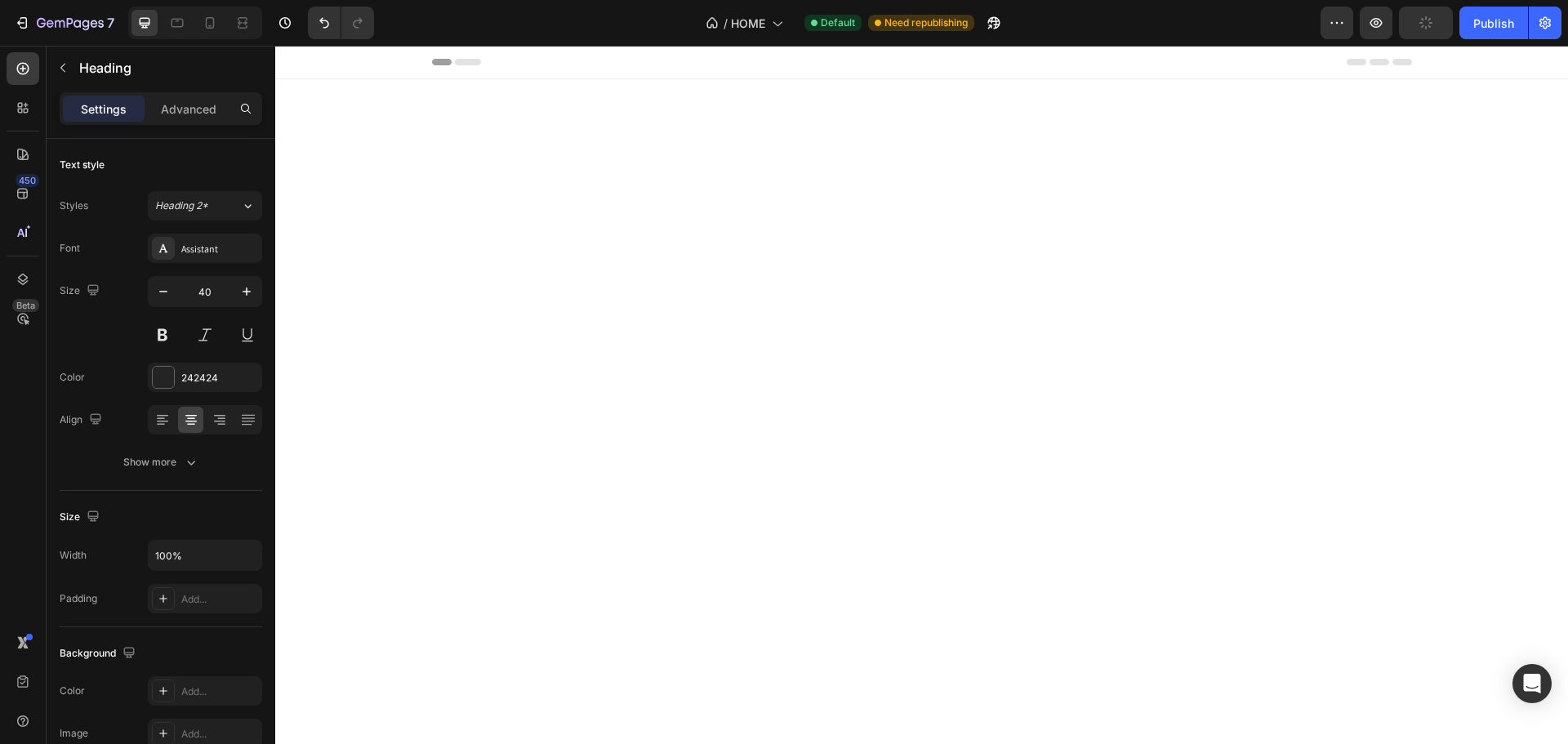
drag, startPoint x: 839, startPoint y: 152, endPoint x: 1024, endPoint y: 155, distance: 185.0
drag, startPoint x: 1166, startPoint y: 265, endPoint x: 1042, endPoint y: 227, distance: 129.7
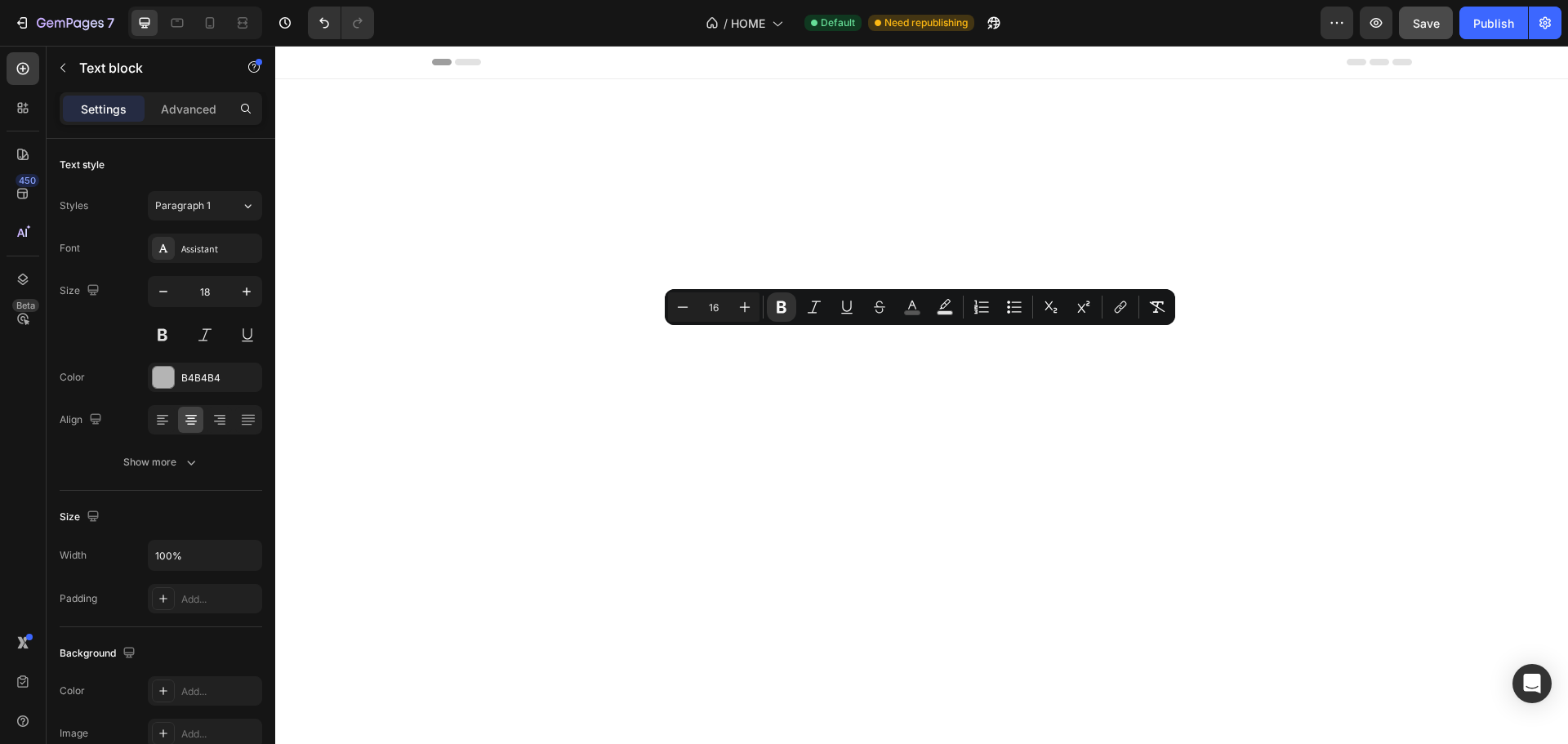
drag, startPoint x: 858, startPoint y: 343, endPoint x: 938, endPoint y: 342, distance: 80.0
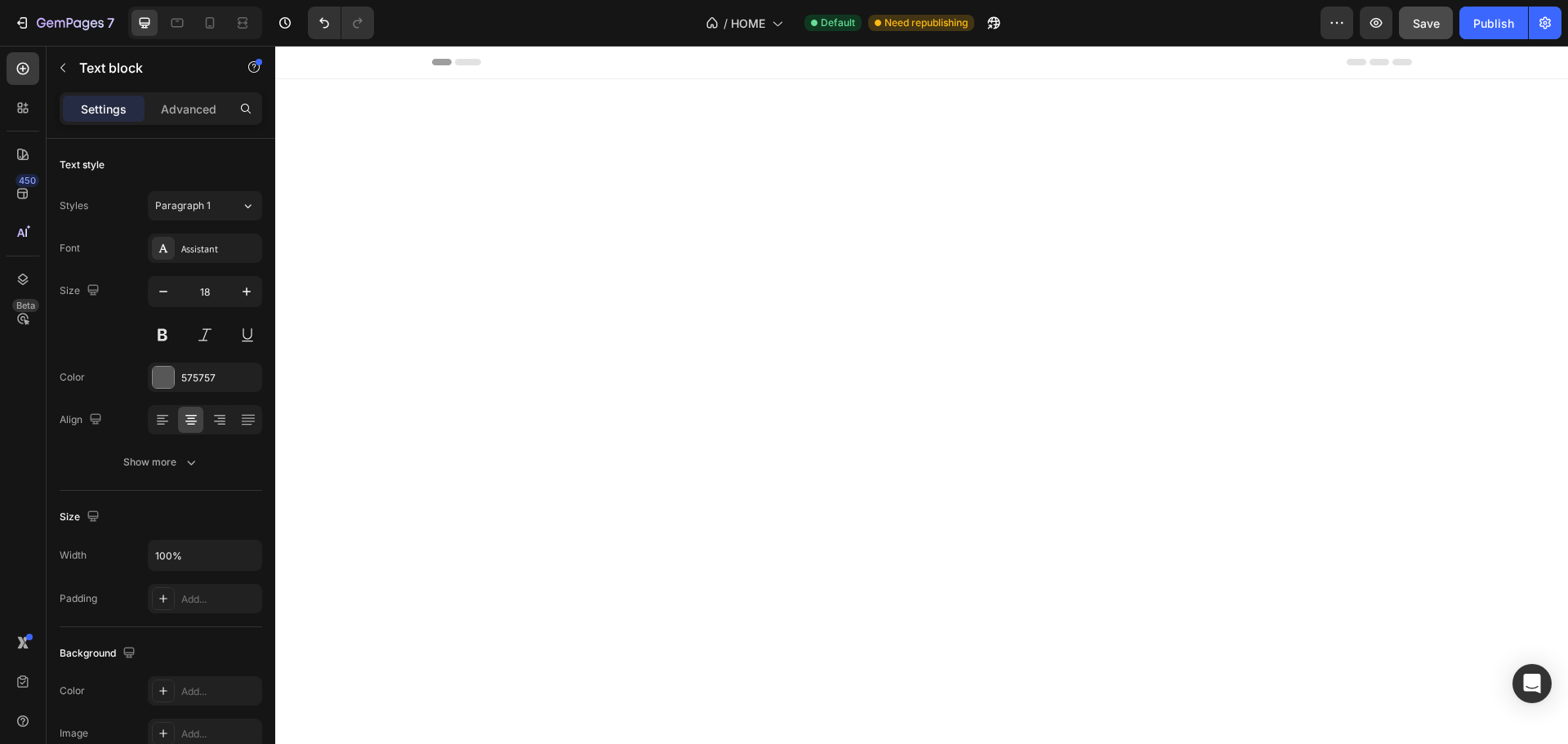
drag, startPoint x: 638, startPoint y: 366, endPoint x: 549, endPoint y: 356, distance: 89.6
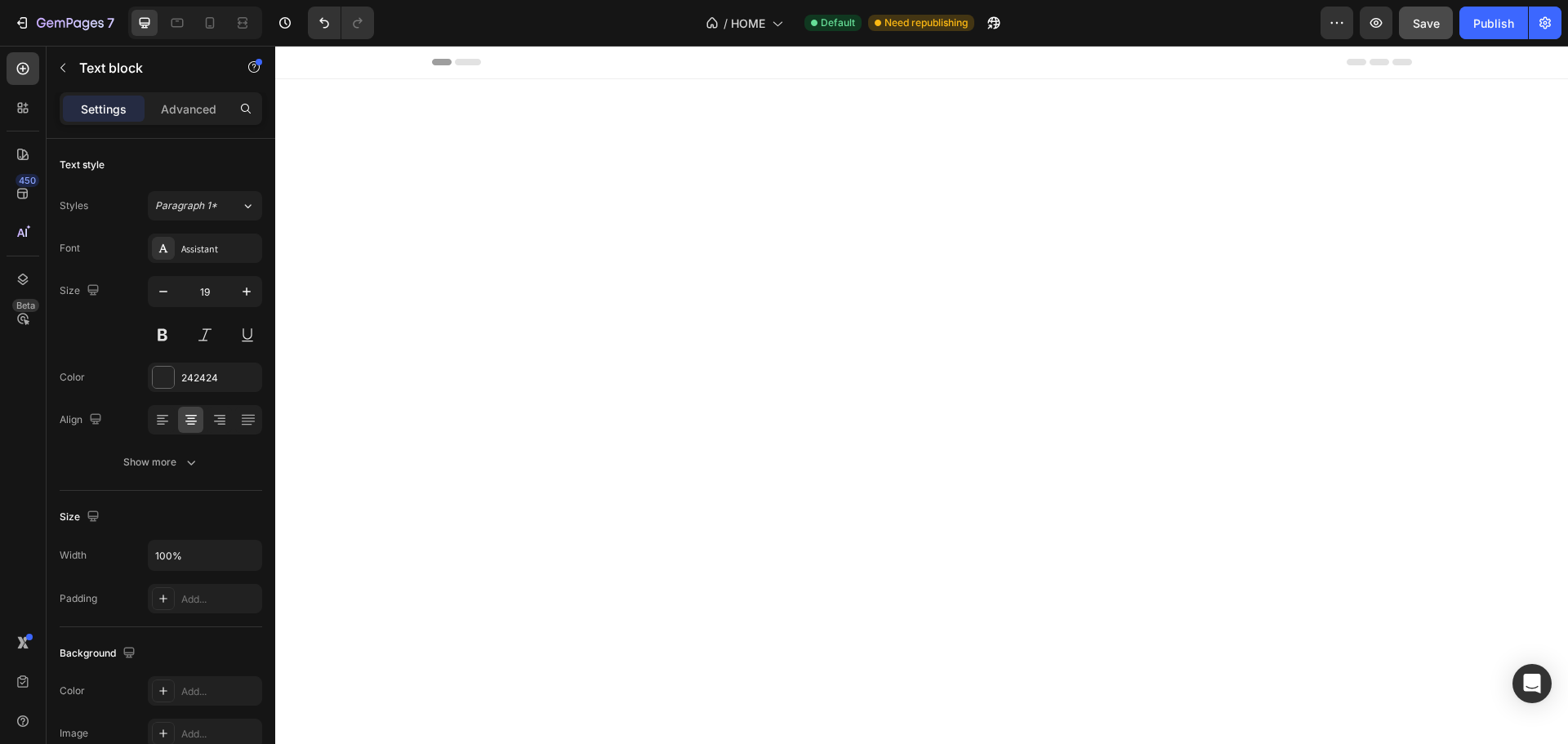
drag, startPoint x: 1014, startPoint y: 192, endPoint x: 830, endPoint y: 195, distance: 184.0
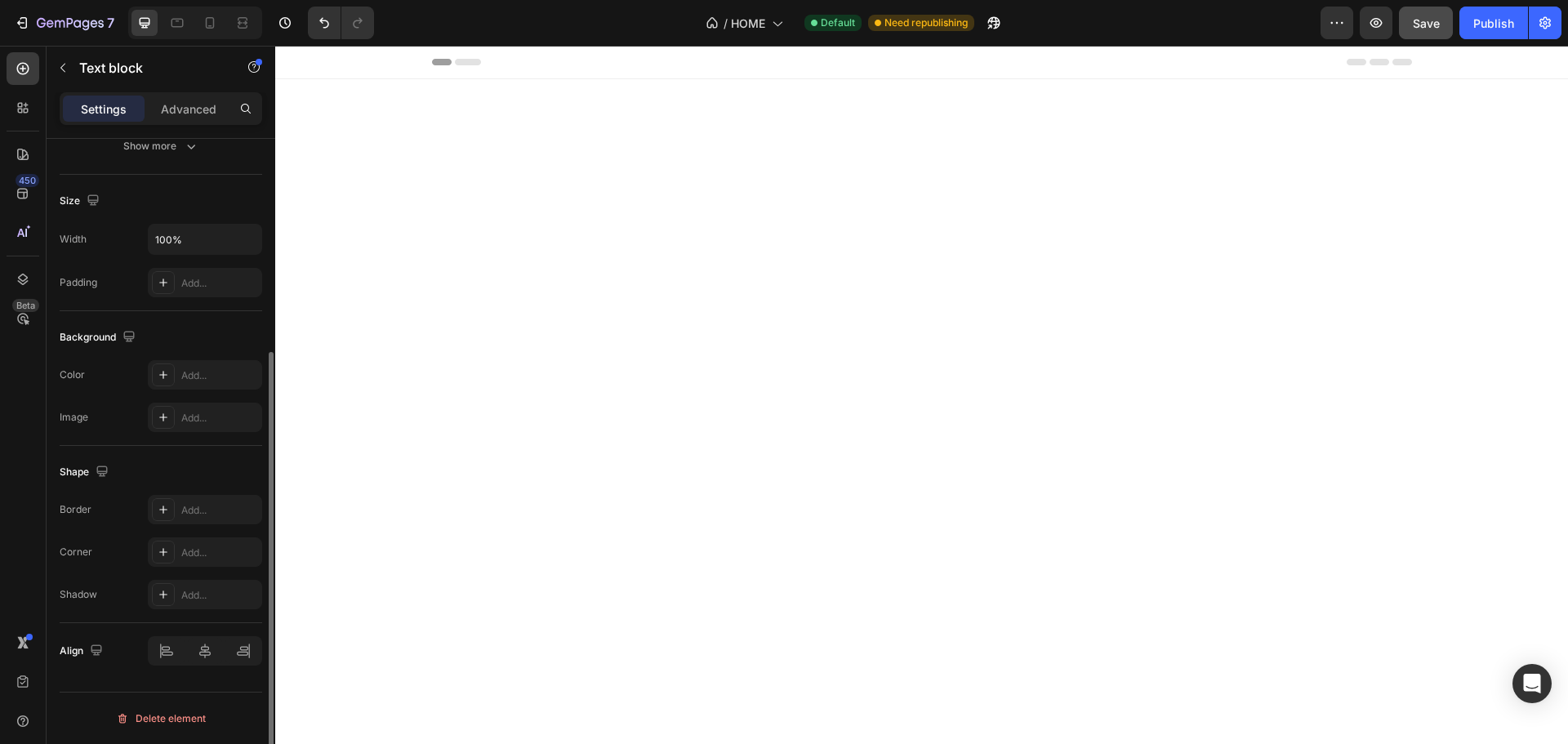
scroll to position [153, 0]
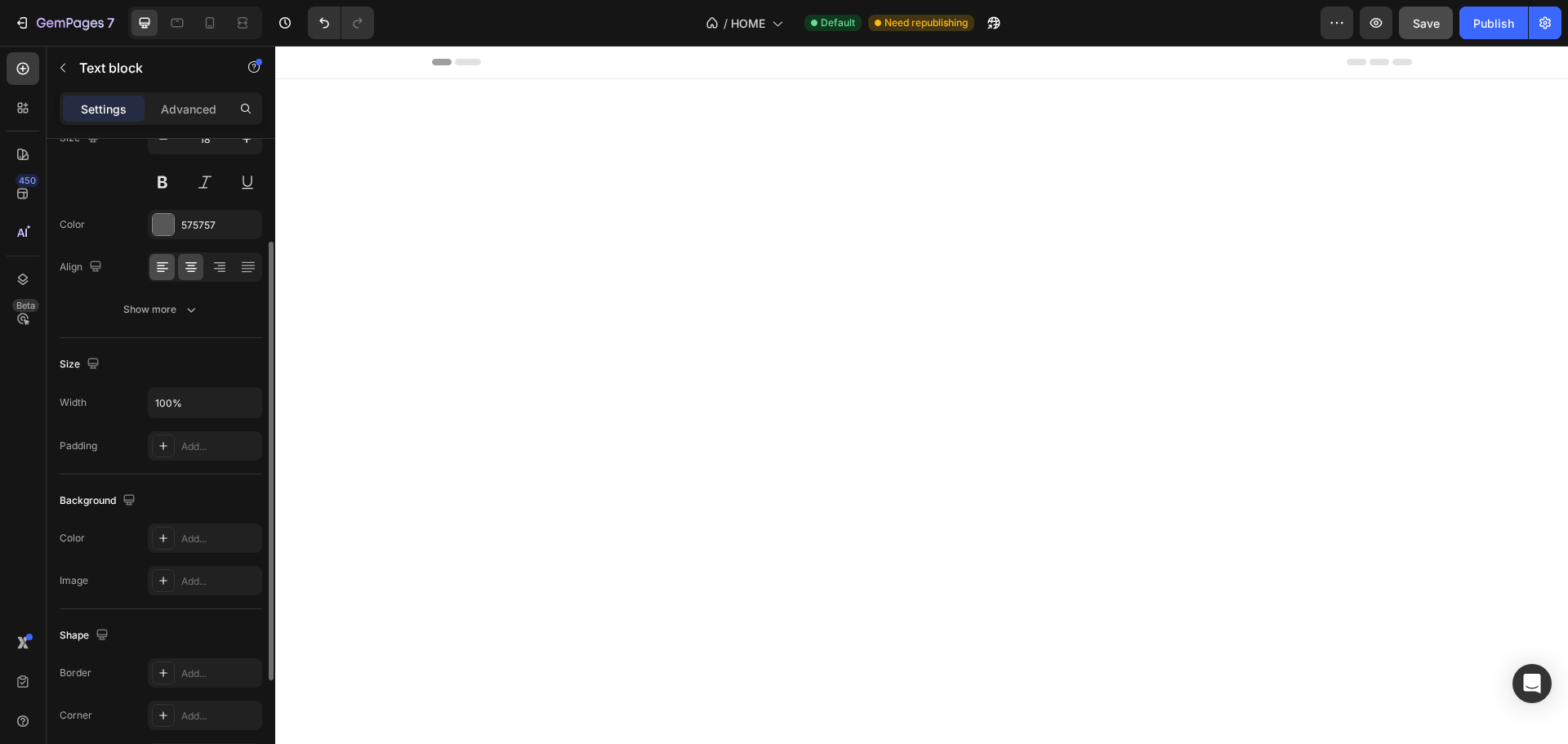
click at [167, 273] on icon at bounding box center [162, 266] width 17 height 17
click at [195, 266] on icon at bounding box center [191, 266] width 17 height 17
click at [241, 274] on icon at bounding box center [248, 266] width 17 height 17
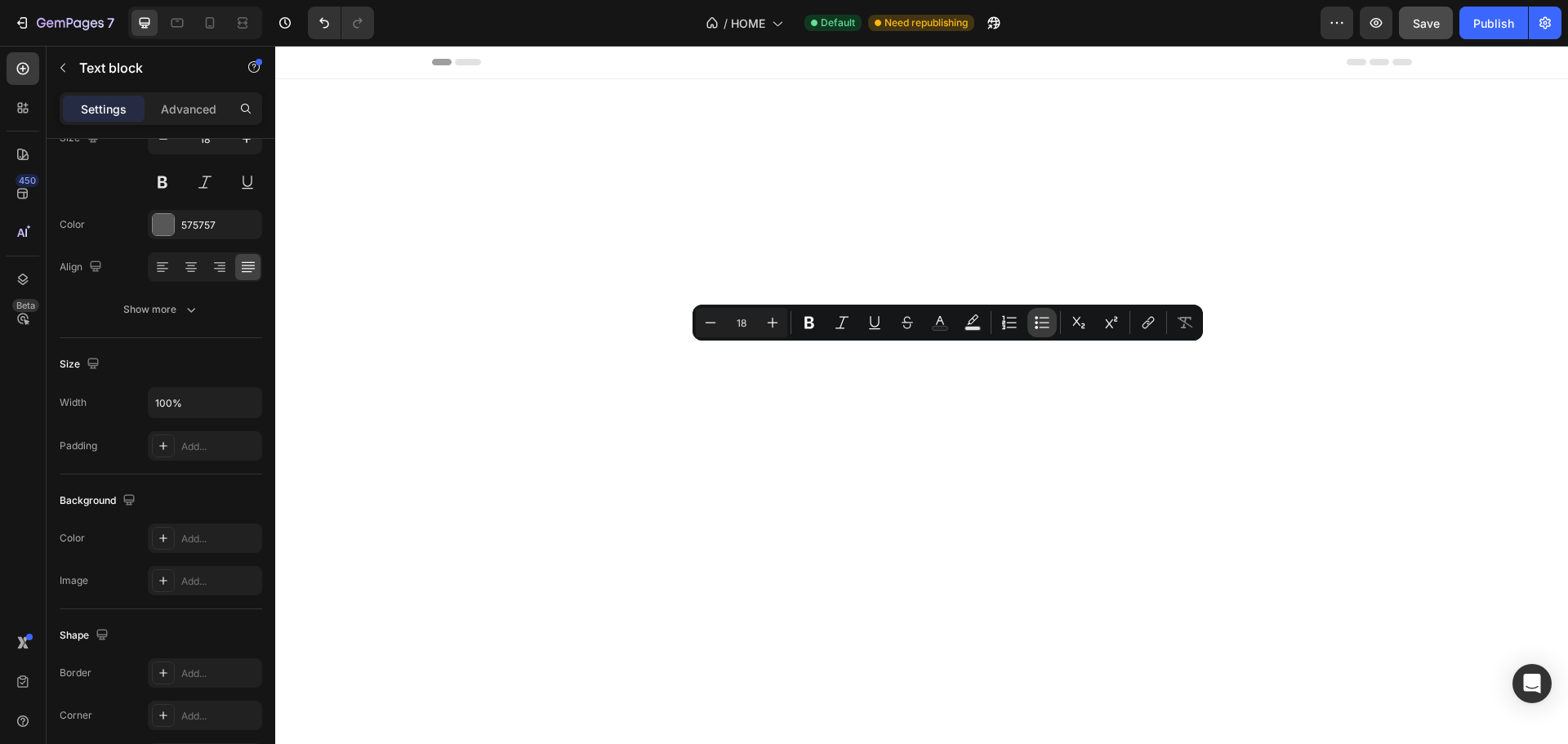
click at [1031, 325] on button "Bulleted List" at bounding box center [1042, 322] width 29 height 29
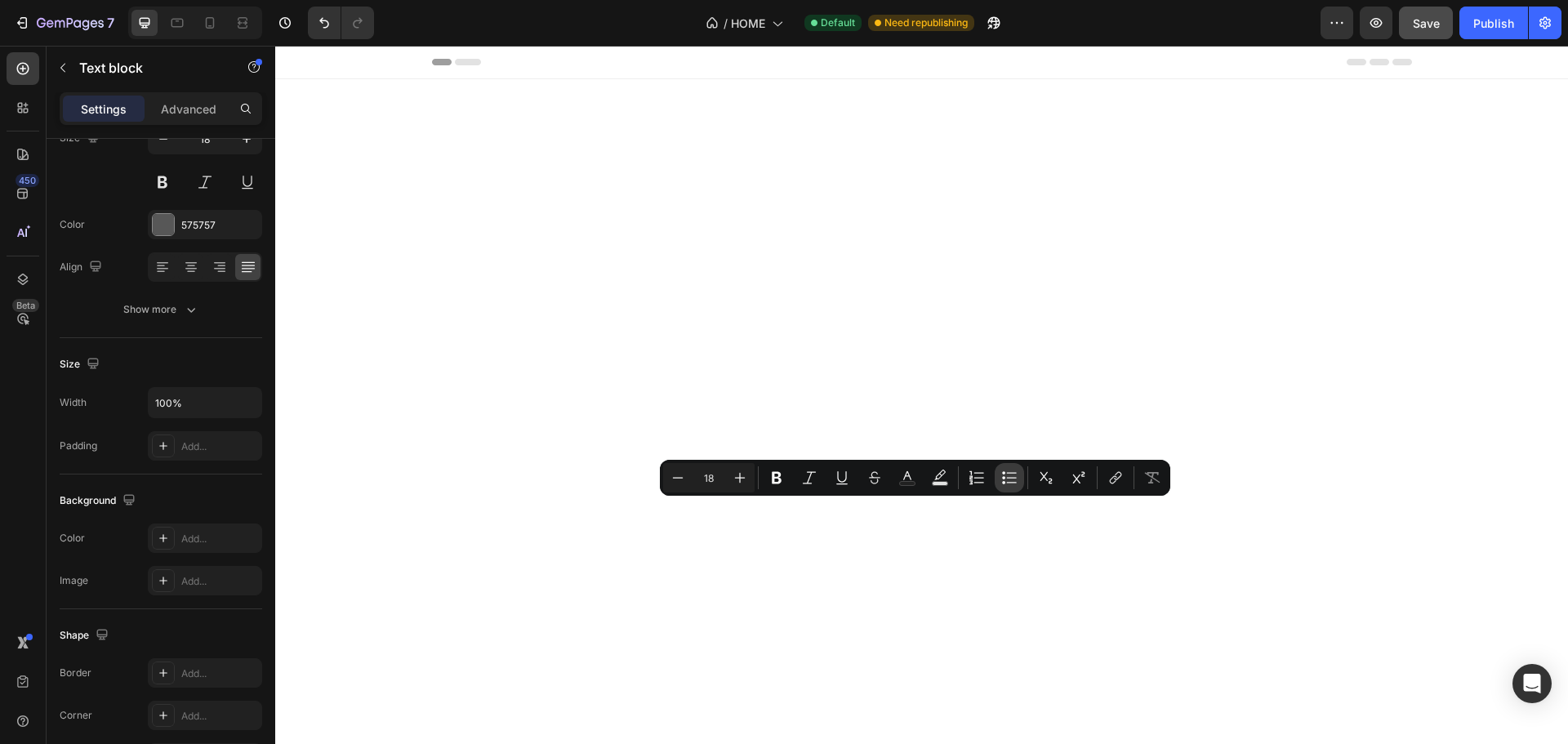
click at [1005, 478] on icon "Editor contextual toolbar" at bounding box center [1003, 477] width 3 height 3
type input "18"
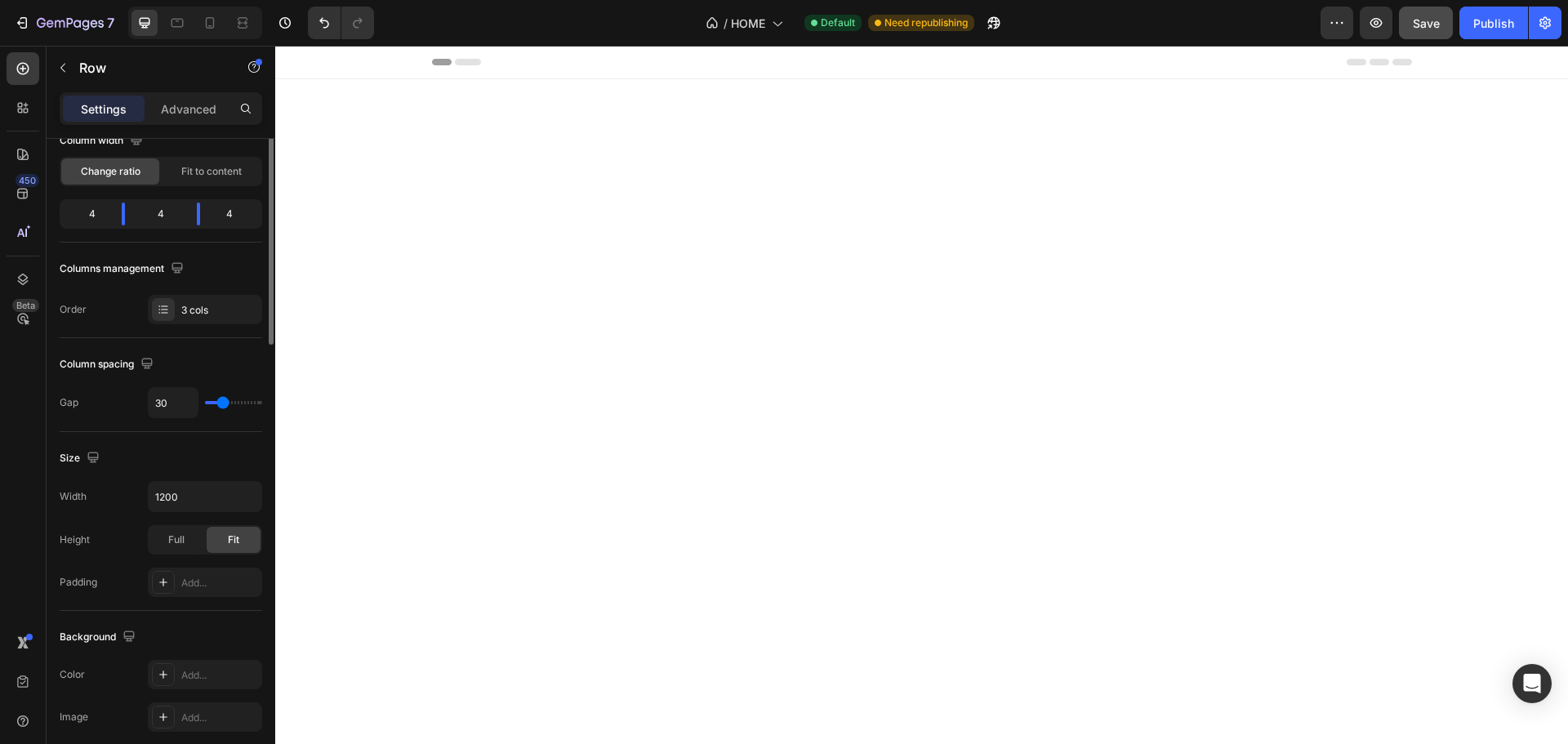
scroll to position [0, 0]
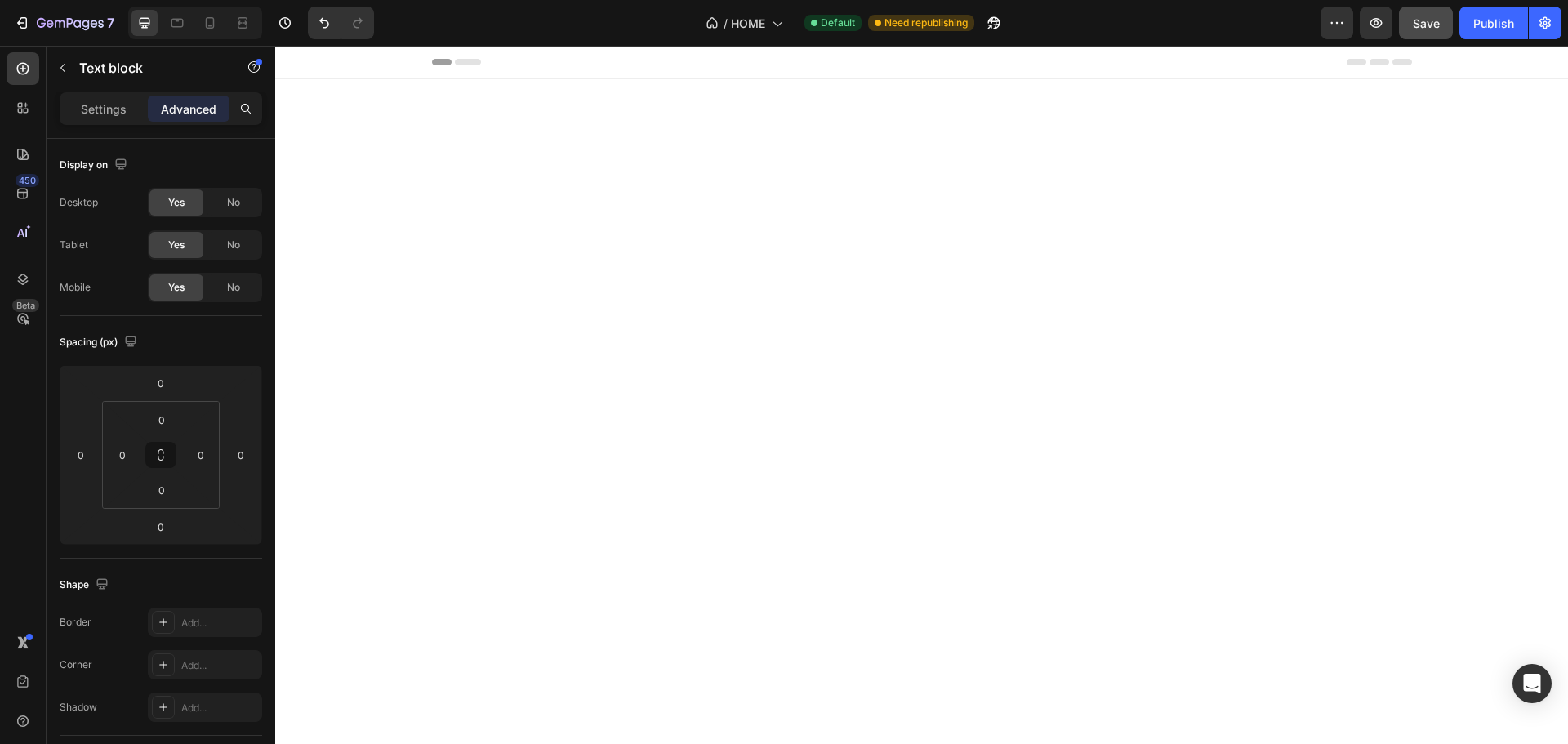
drag, startPoint x: 912, startPoint y: 492, endPoint x: 917, endPoint y: 550, distance: 58.2
type input "71"
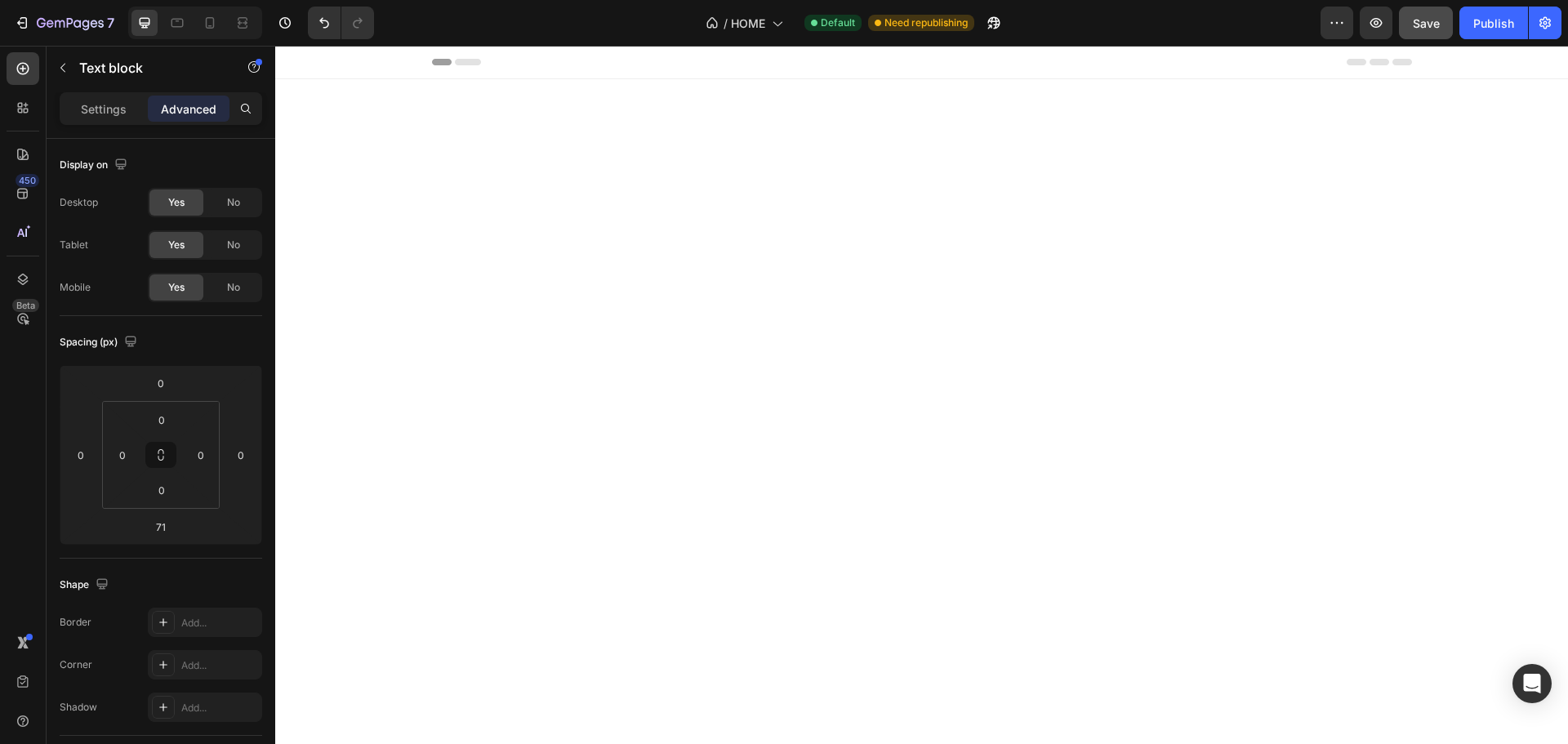
drag, startPoint x: 915, startPoint y: 610, endPoint x: 895, endPoint y: 782, distance: 173.2
click at [895, 743] on html "Header WER/WAS IST BBLSSD? Heading BBLSSD ist dein Onlineshop für hochwertige, …" at bounding box center [921, 395] width 1293 height 698
type input "282"
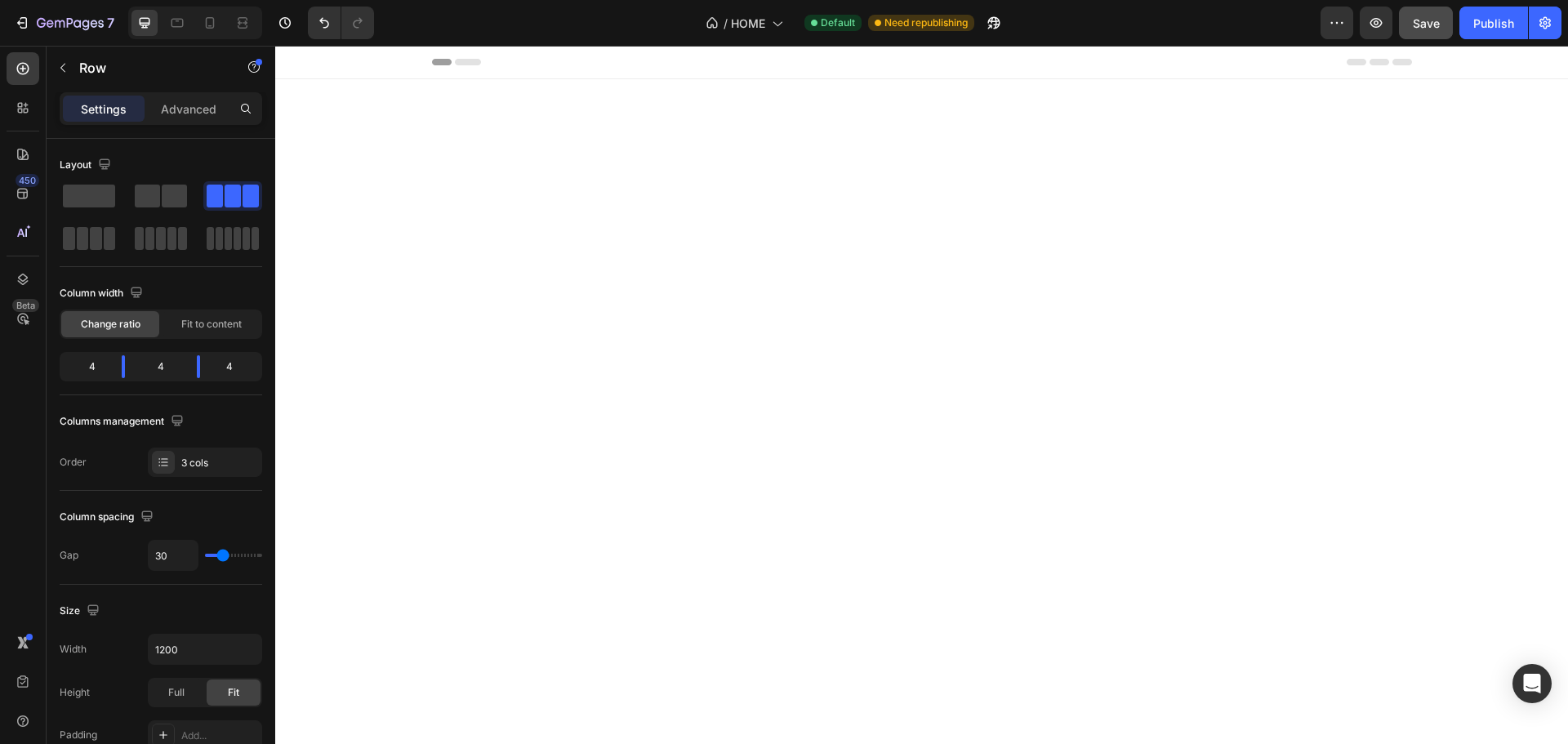
drag, startPoint x: 1248, startPoint y: 608, endPoint x: 1240, endPoint y: 599, distance: 12.0
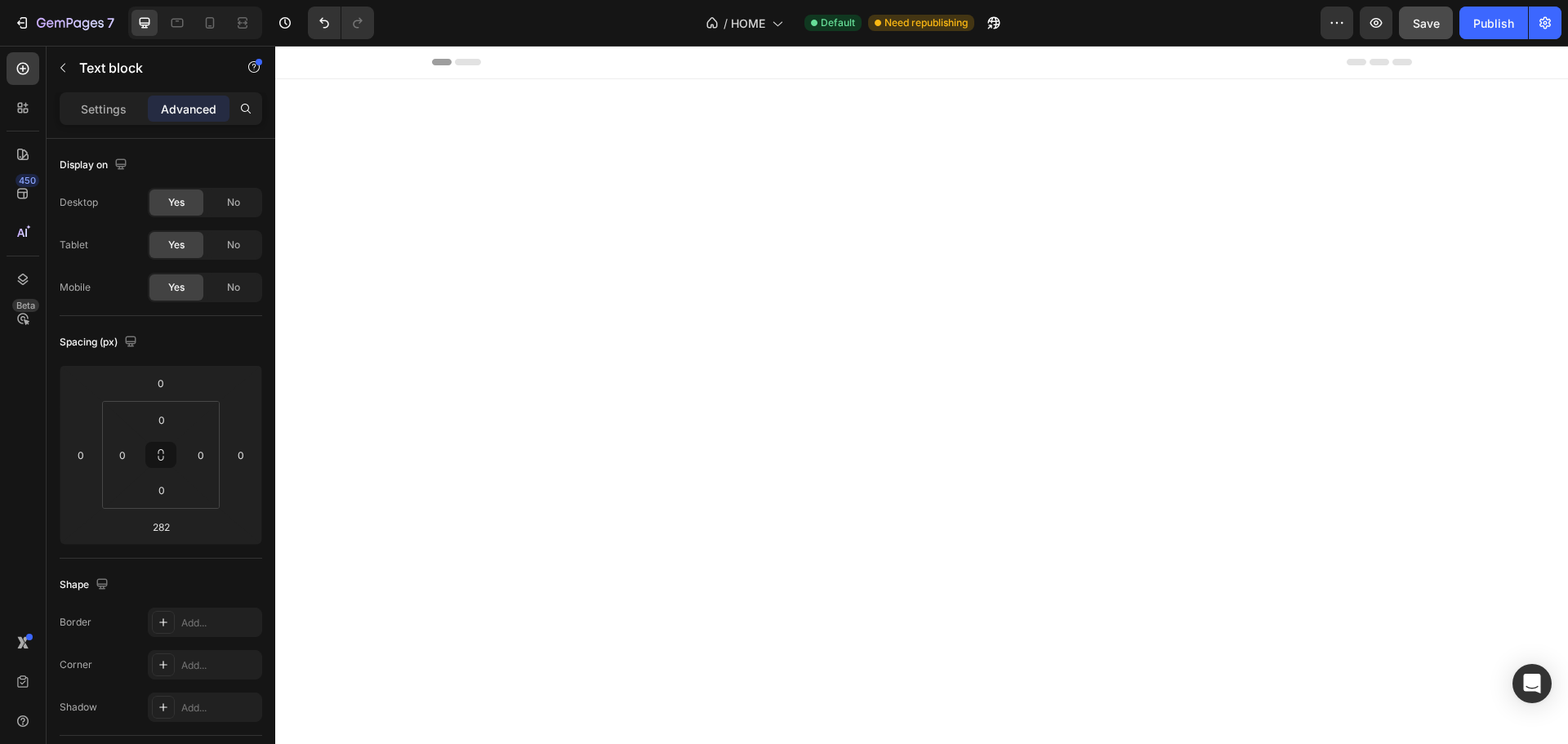
drag, startPoint x: 908, startPoint y: 440, endPoint x: 902, endPoint y: 163, distance: 277.1
type input "0"
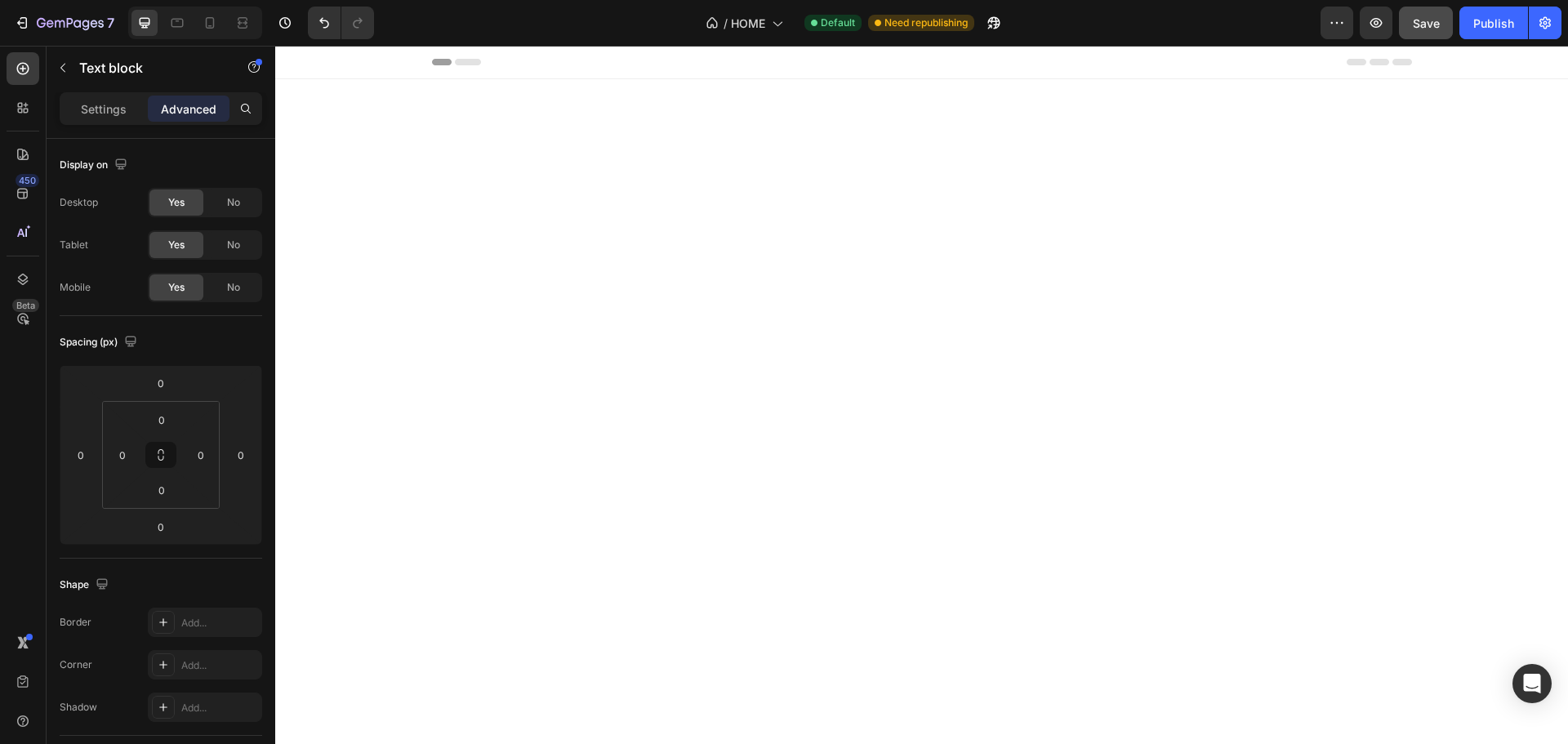
drag, startPoint x: 760, startPoint y: 304, endPoint x: 1044, endPoint y: 318, distance: 284.3
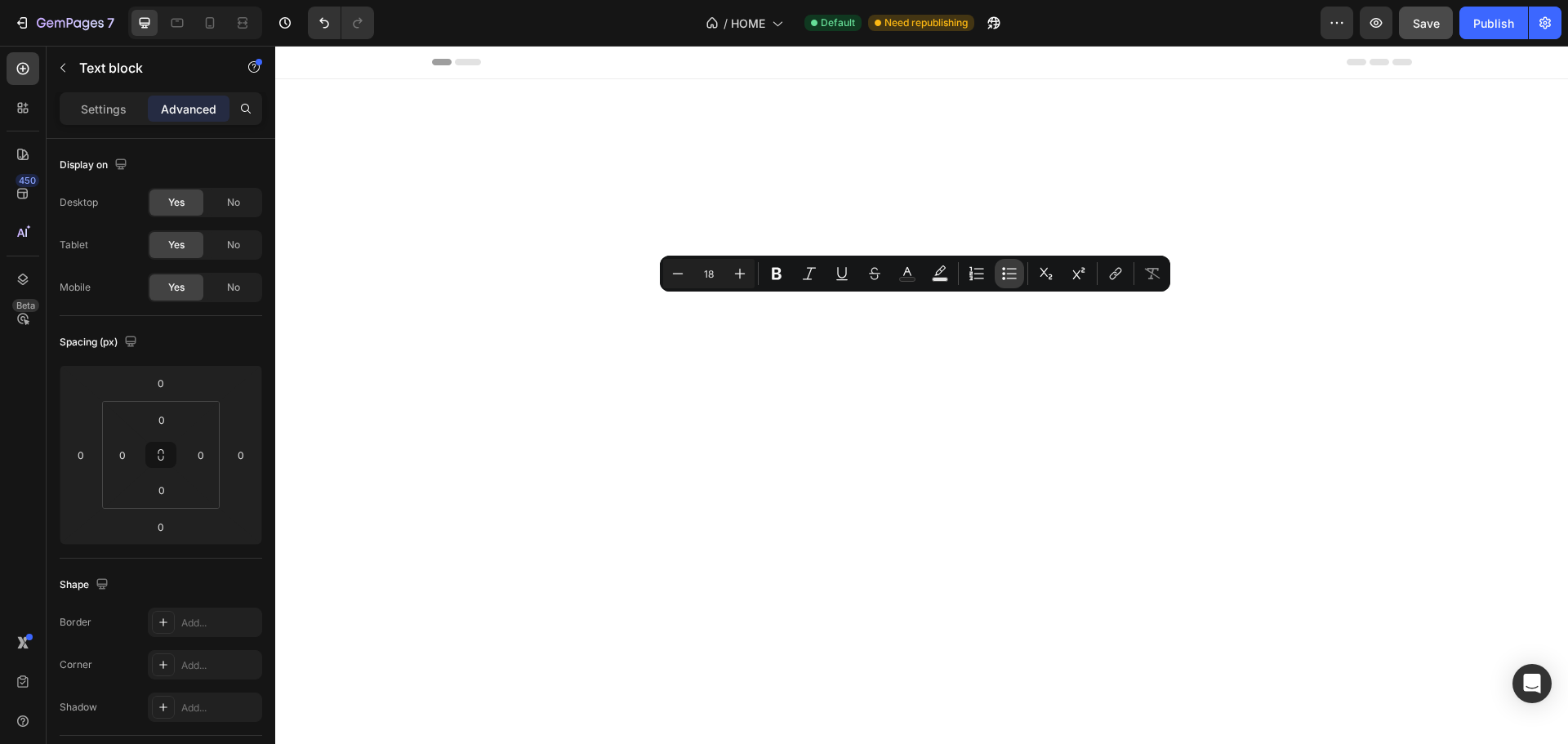
click at [1006, 277] on icon "Editor contextual toolbar" at bounding box center [1009, 273] width 17 height 17
type input "18"
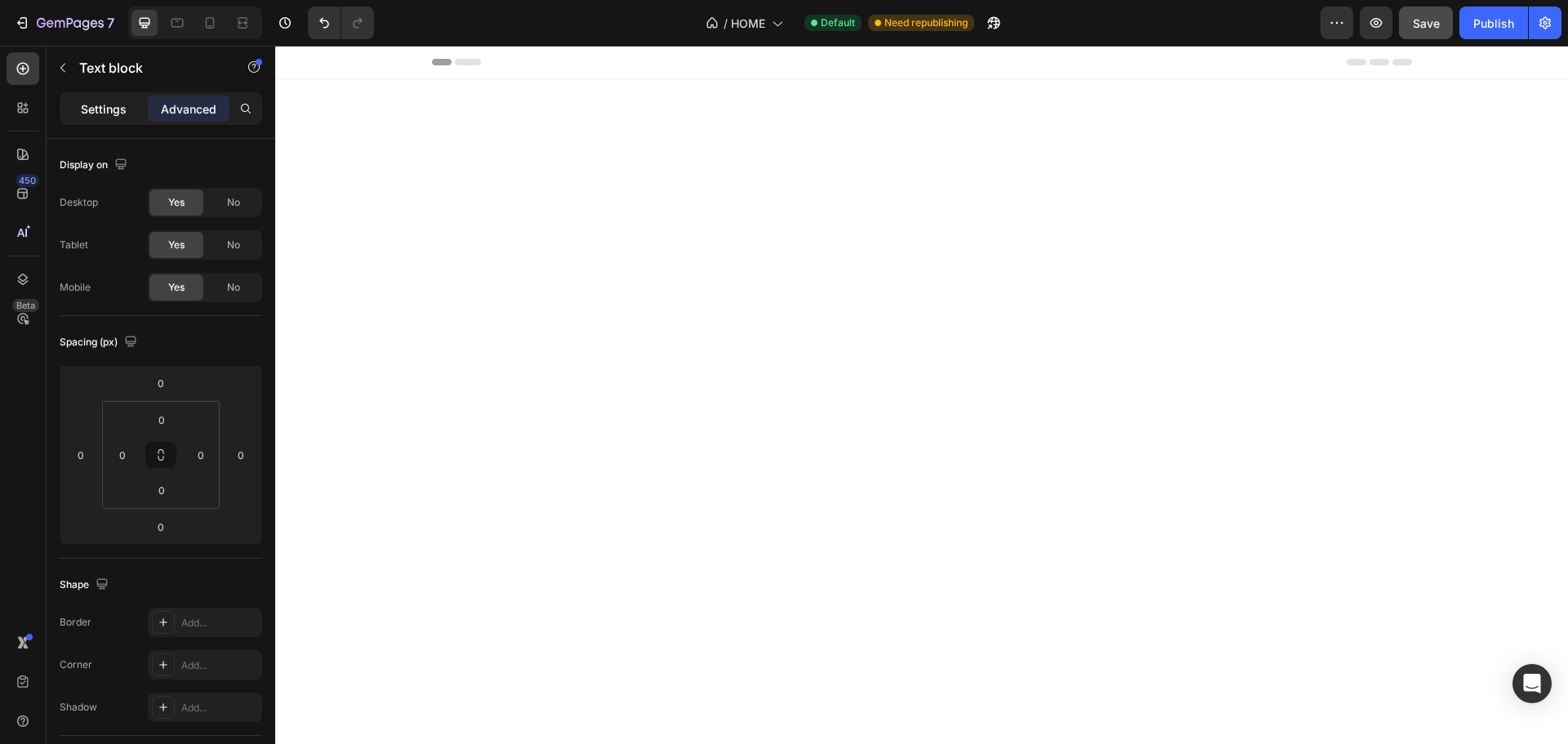
click at [89, 107] on p "Settings" at bounding box center [103, 109] width 46 height 18
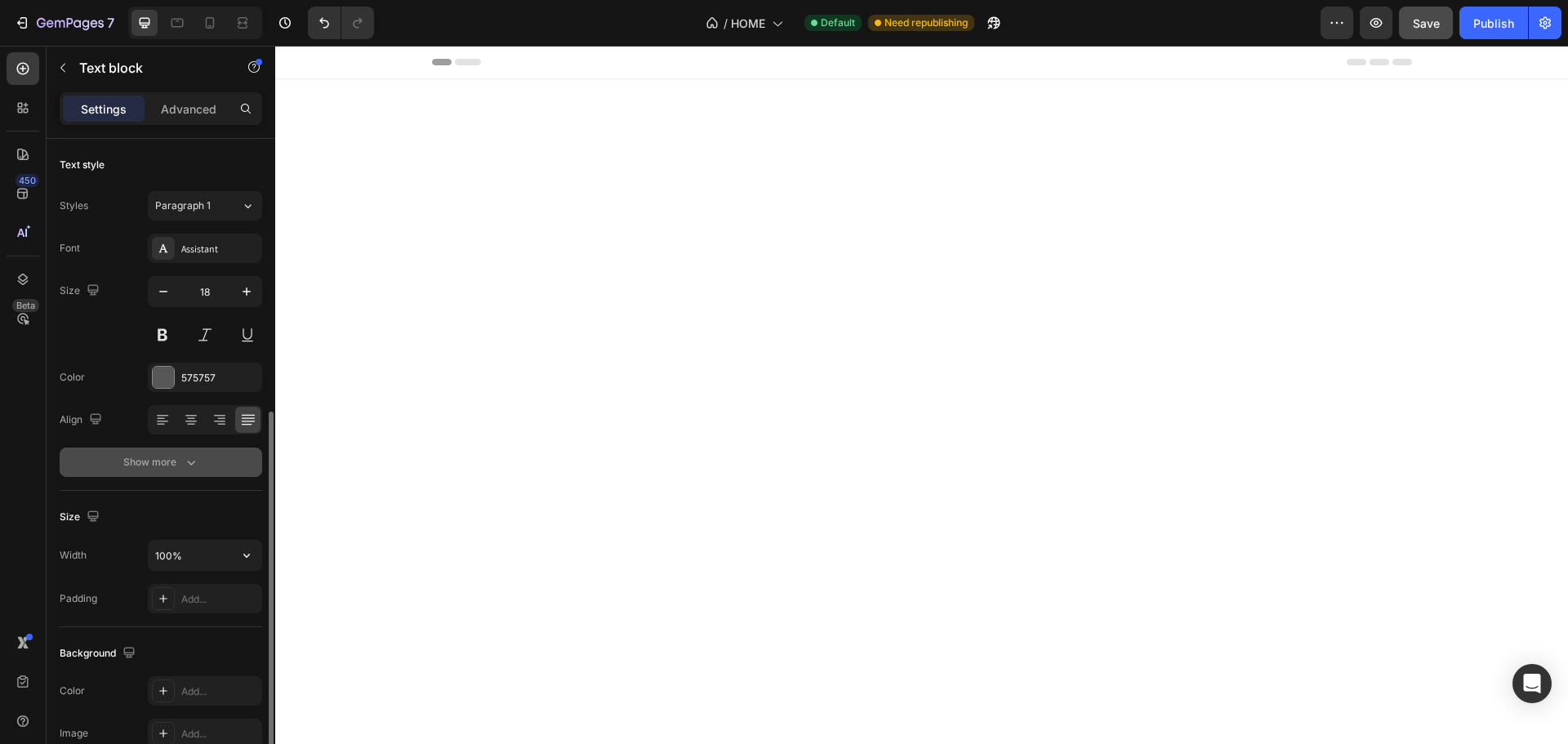
scroll to position [316, 0]
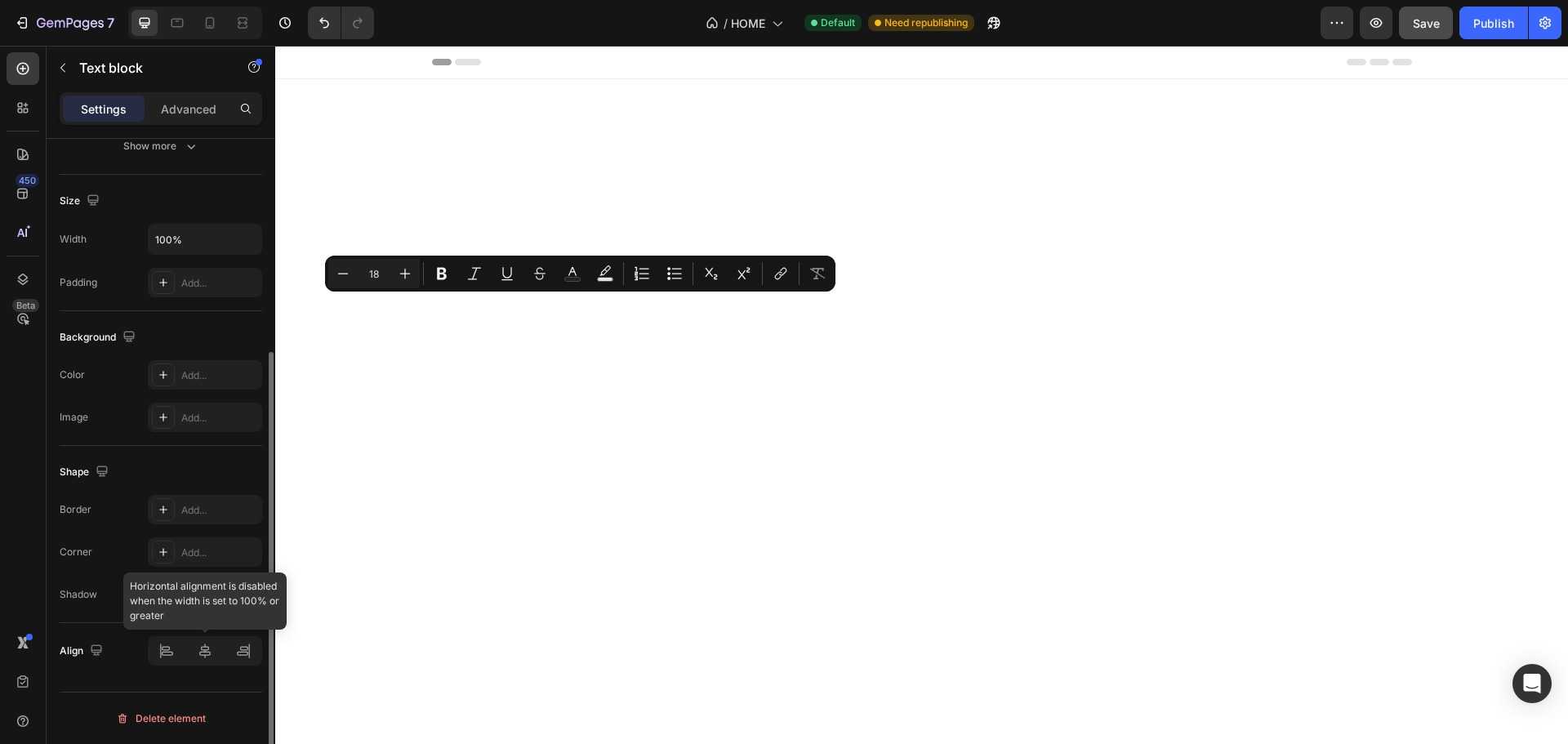
click at [243, 653] on div at bounding box center [205, 651] width 115 height 29
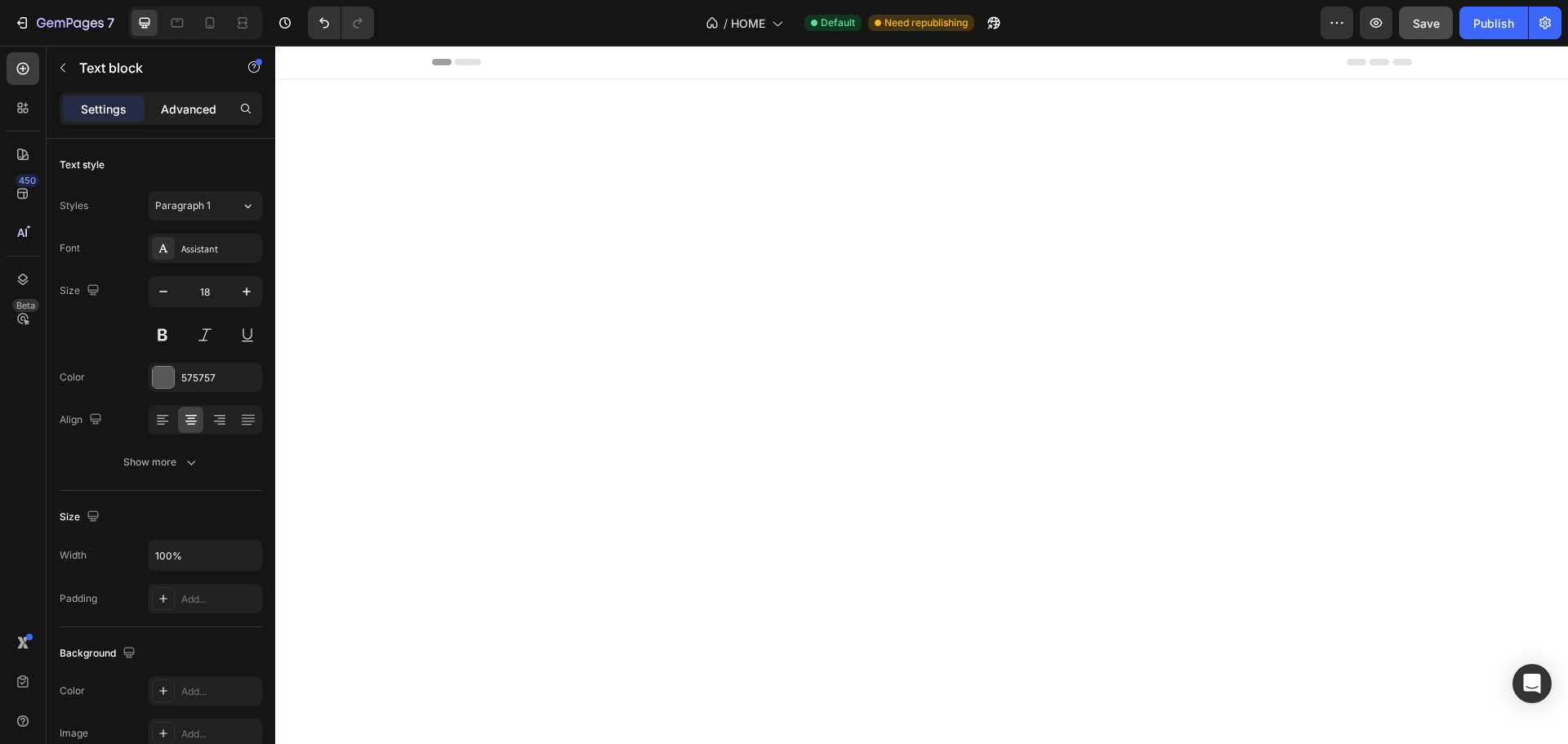
click at [199, 119] on div "Advanced" at bounding box center [189, 108] width 82 height 26
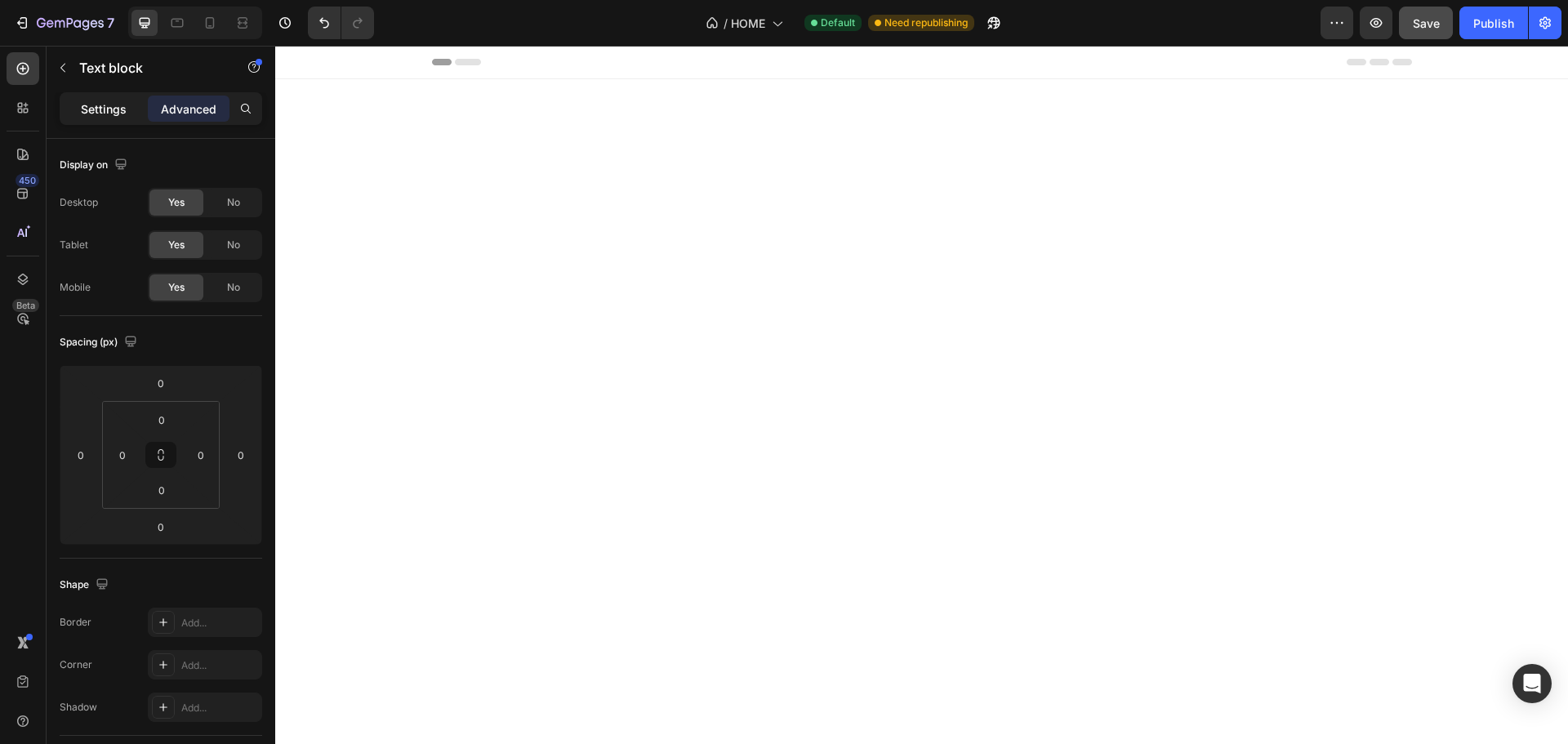
click at [72, 98] on div "Settings" at bounding box center [104, 108] width 82 height 26
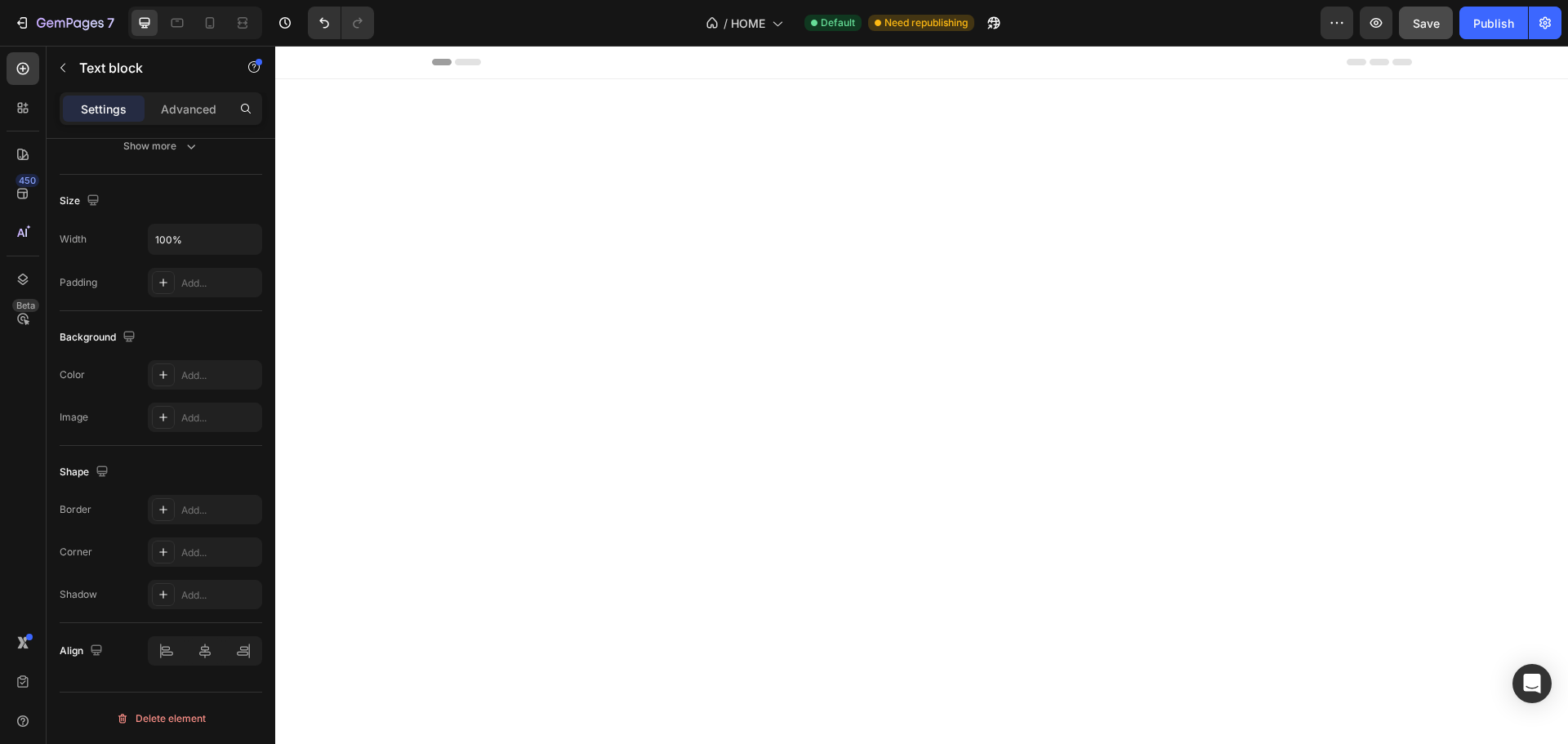
drag, startPoint x: 1246, startPoint y: 444, endPoint x: 1016, endPoint y: 449, distance: 230.1
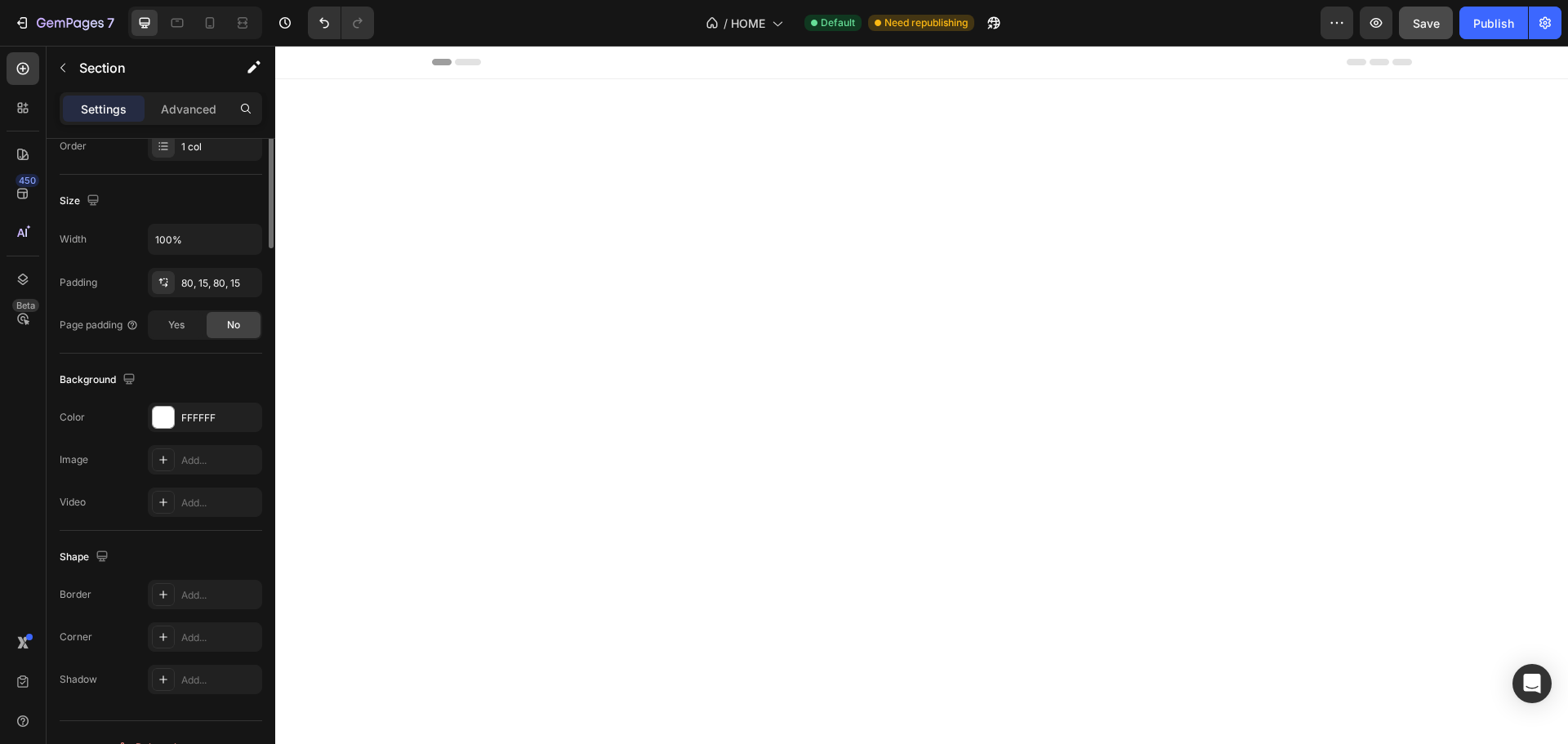
scroll to position [0, 0]
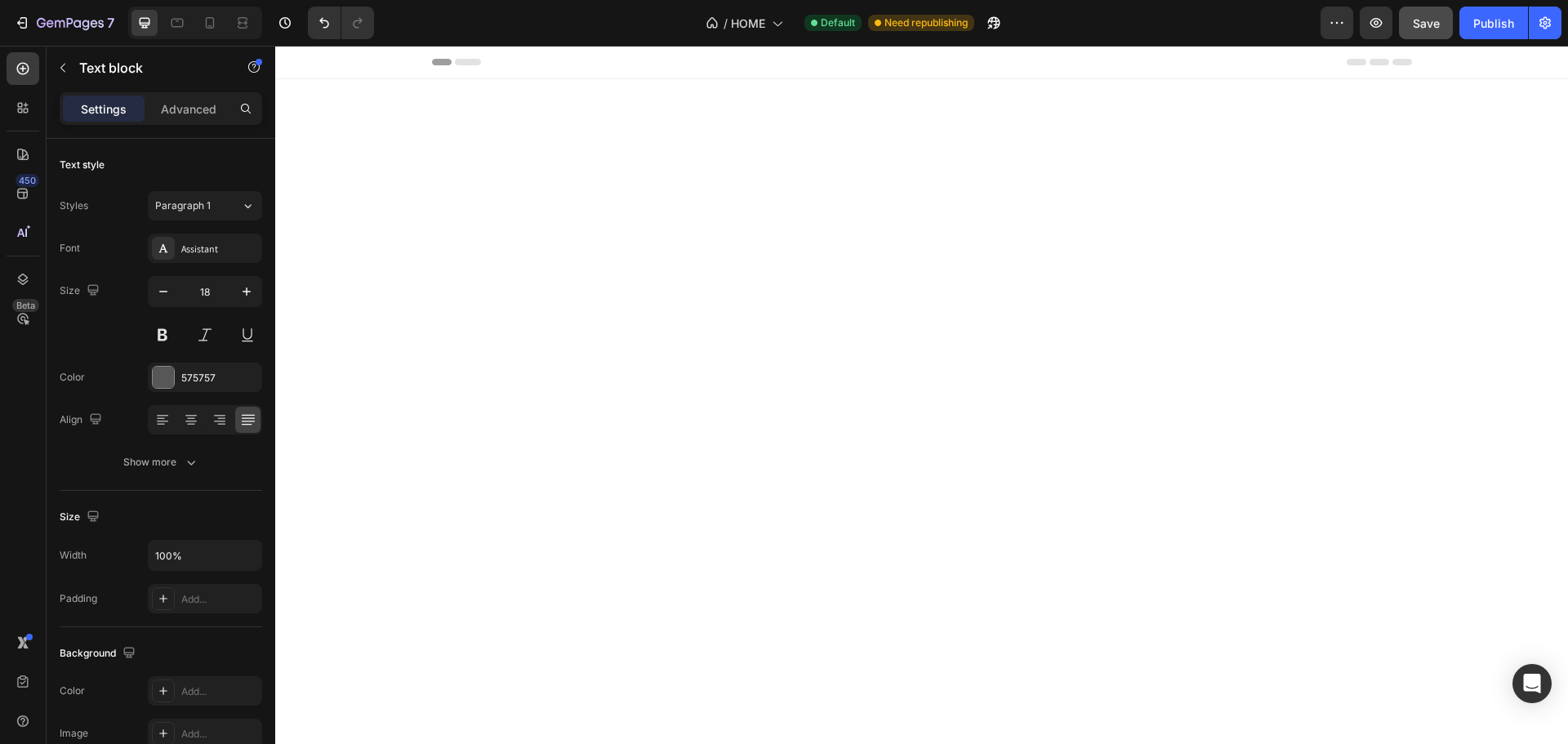
drag, startPoint x: 1202, startPoint y: 301, endPoint x: 1188, endPoint y: 308, distance: 15.7
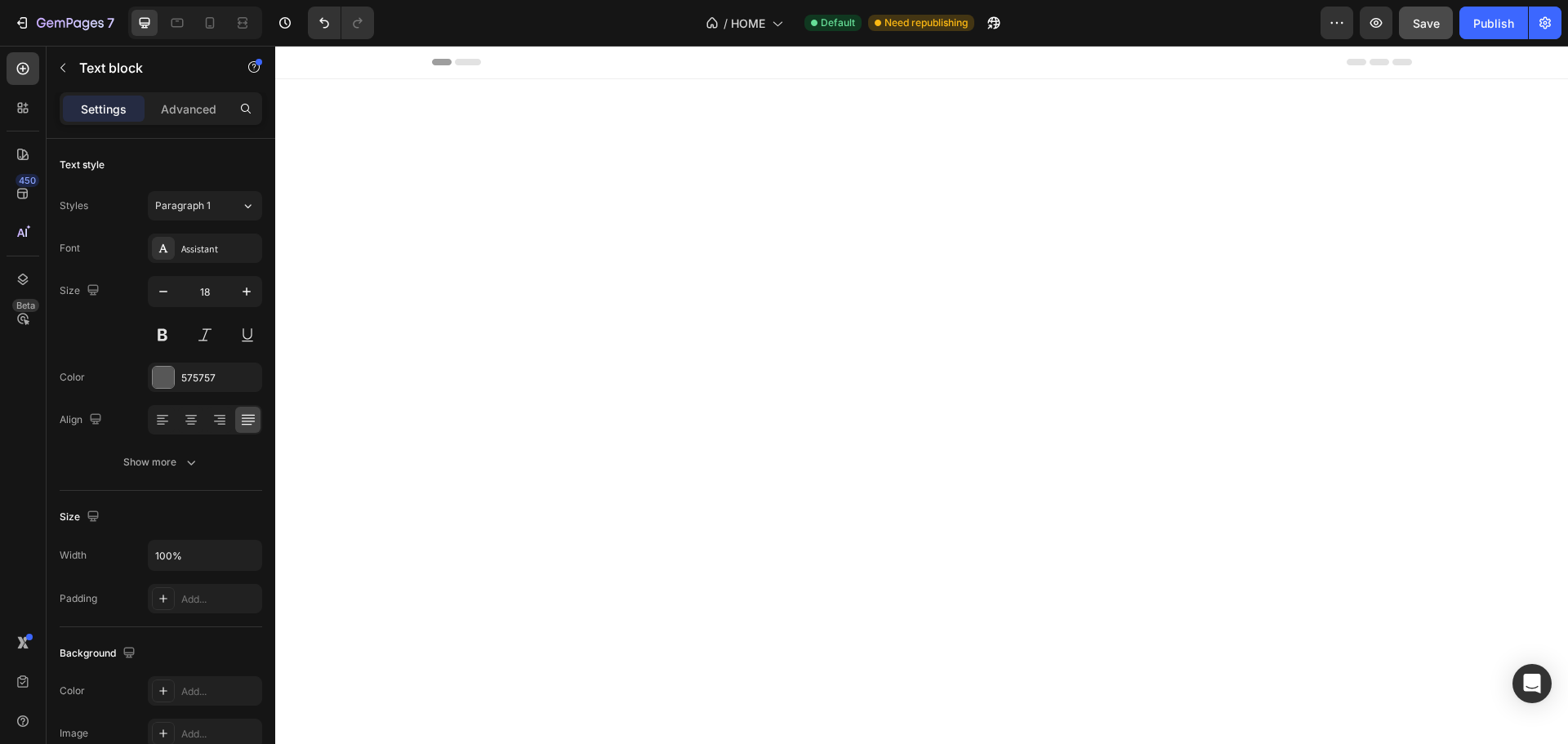
drag, startPoint x: 766, startPoint y: 404, endPoint x: 787, endPoint y: 458, distance: 57.9
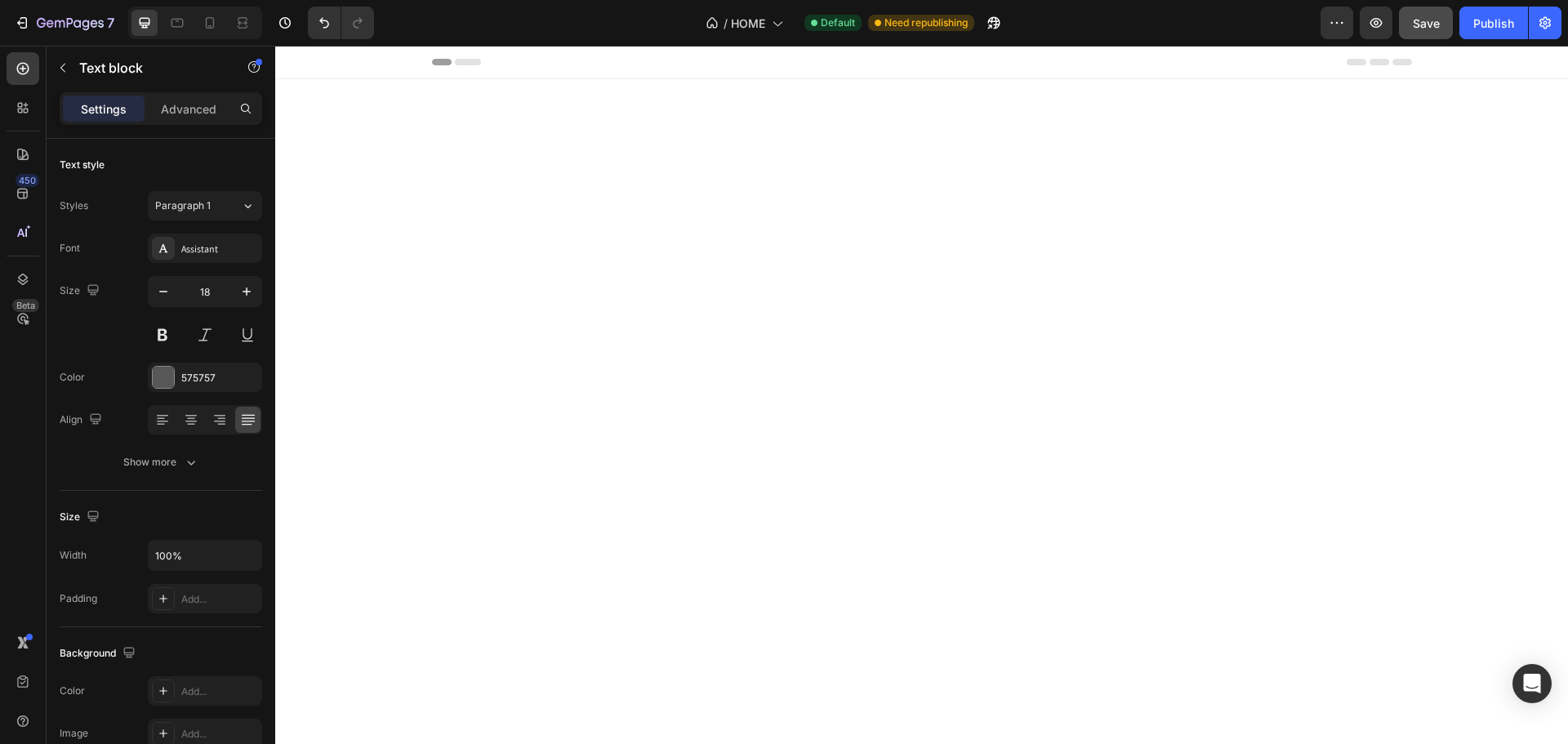
drag, startPoint x: 760, startPoint y: 395, endPoint x: 936, endPoint y: 454, distance: 185.6
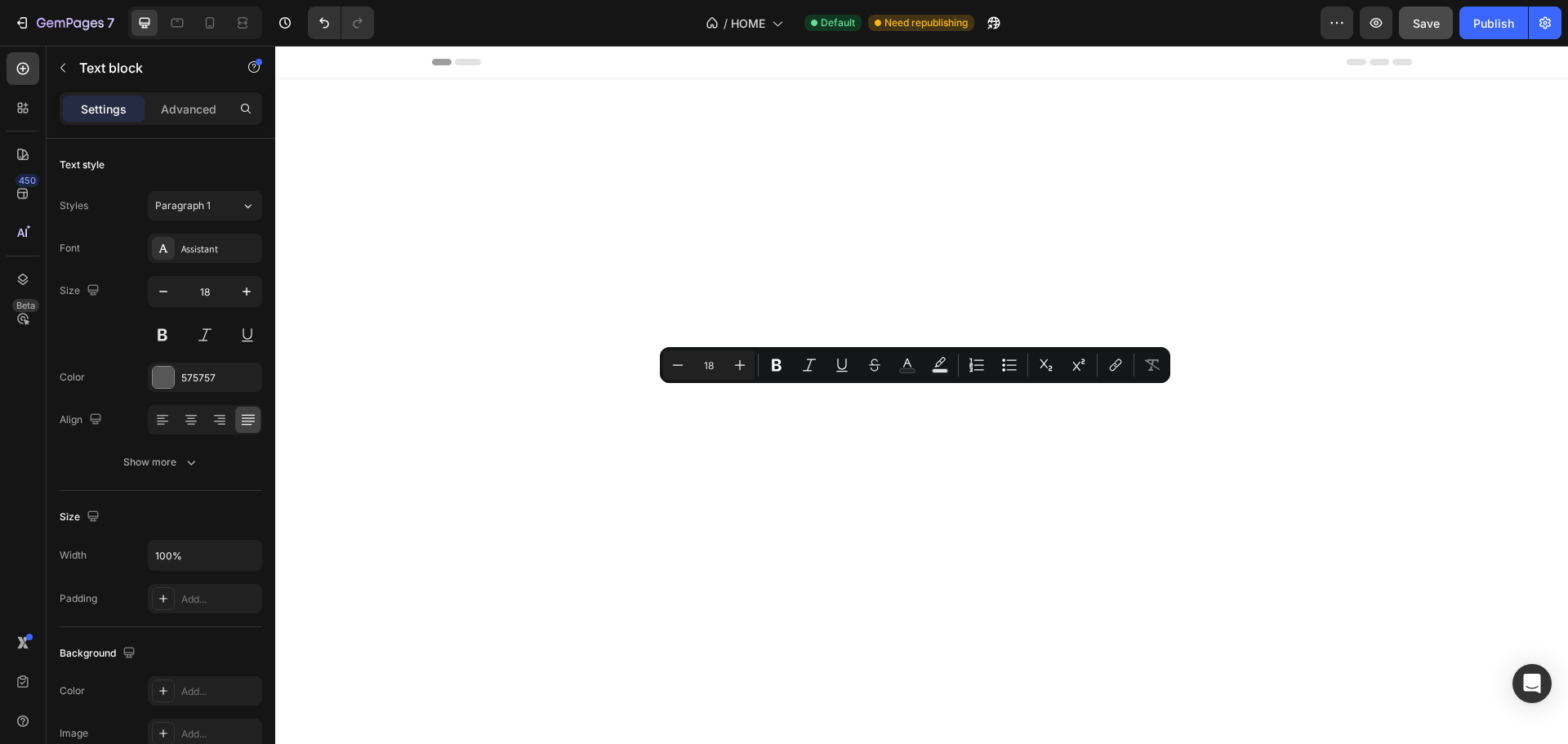
drag, startPoint x: 872, startPoint y: 430, endPoint x: 811, endPoint y: 428, distance: 61.0
drag, startPoint x: 764, startPoint y: 401, endPoint x: 933, endPoint y: 447, distance: 175.1
click at [1009, 366] on icon "Editor contextual toolbar" at bounding box center [1009, 365] width 17 height 17
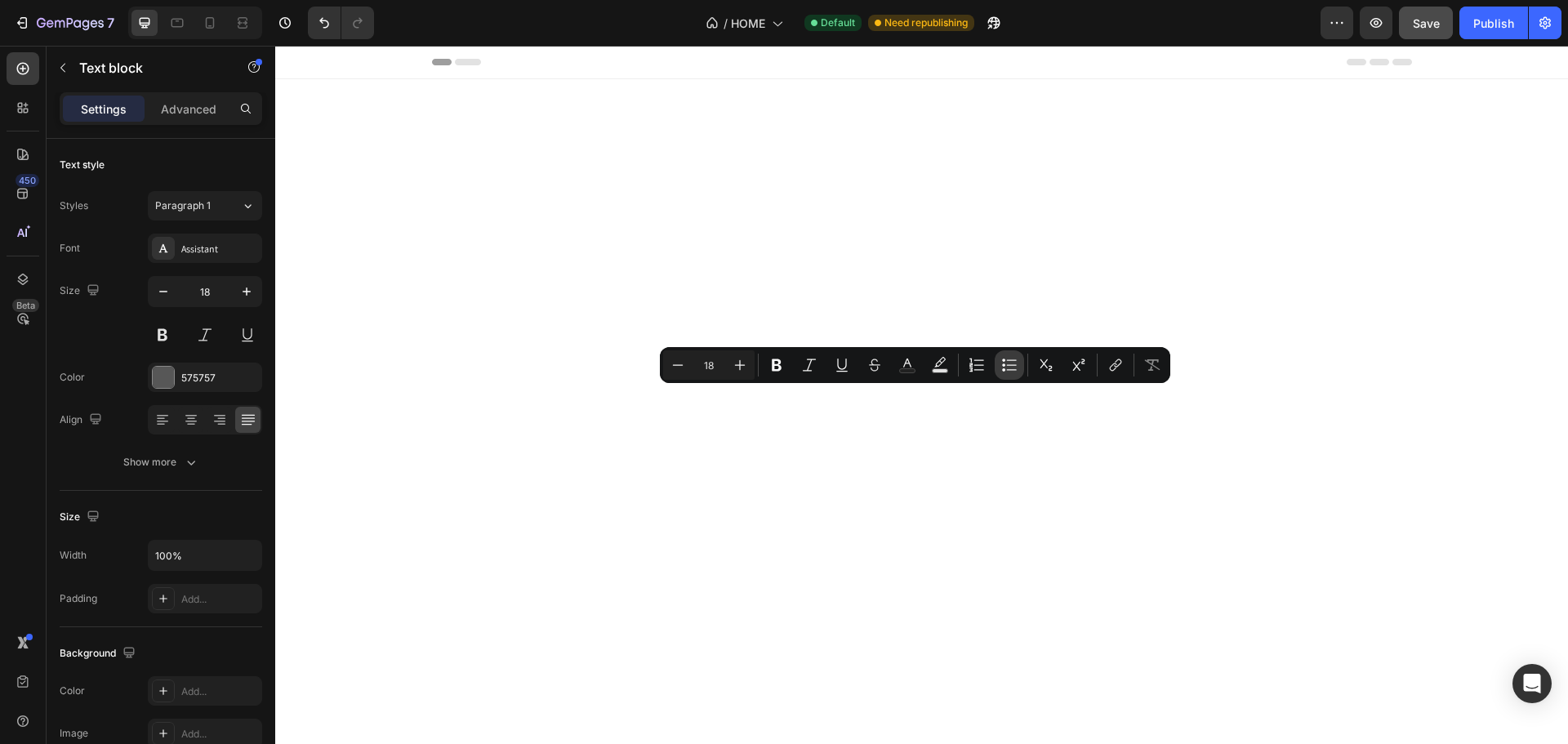
type input "18"
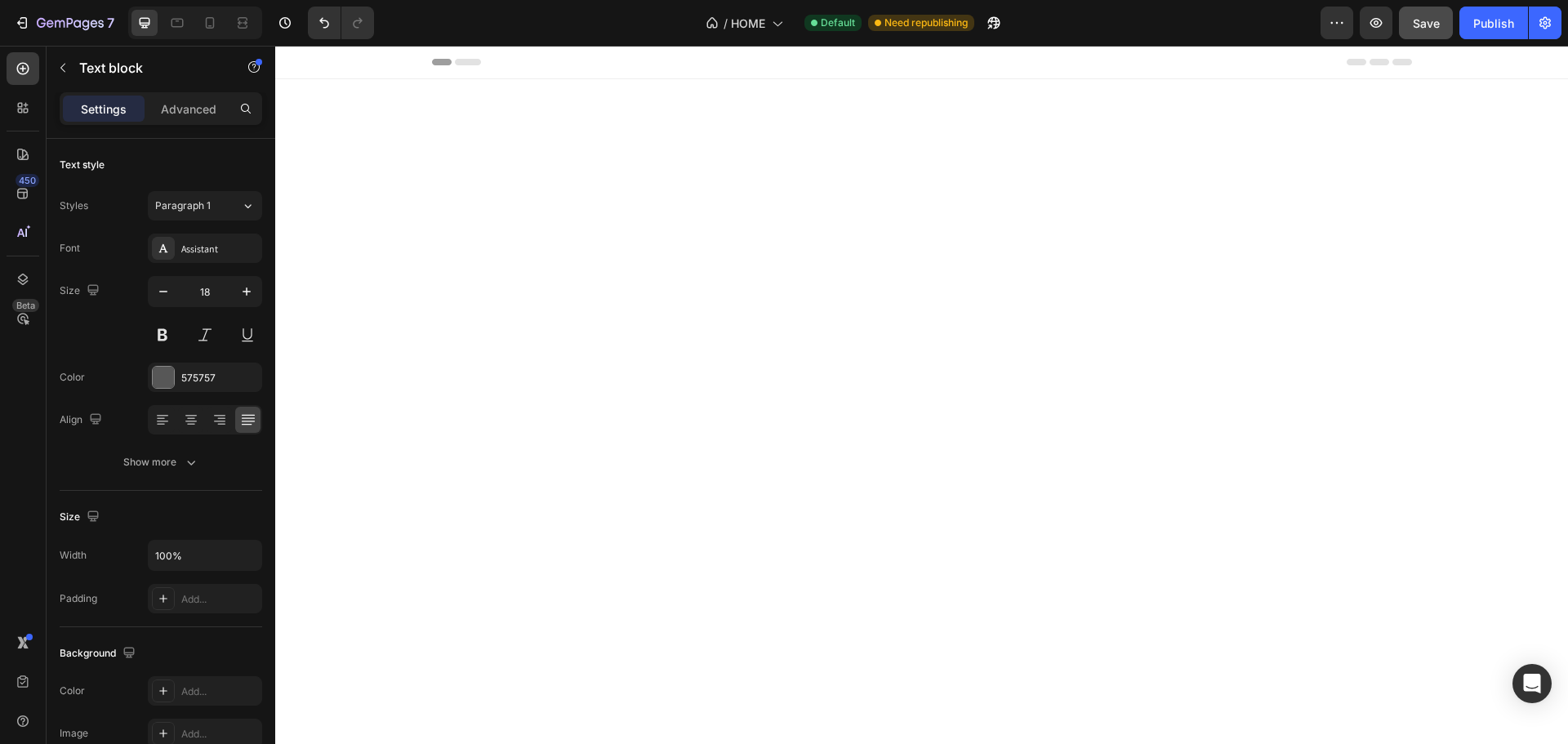
drag, startPoint x: 1451, startPoint y: 449, endPoint x: 1288, endPoint y: 442, distance: 163.2
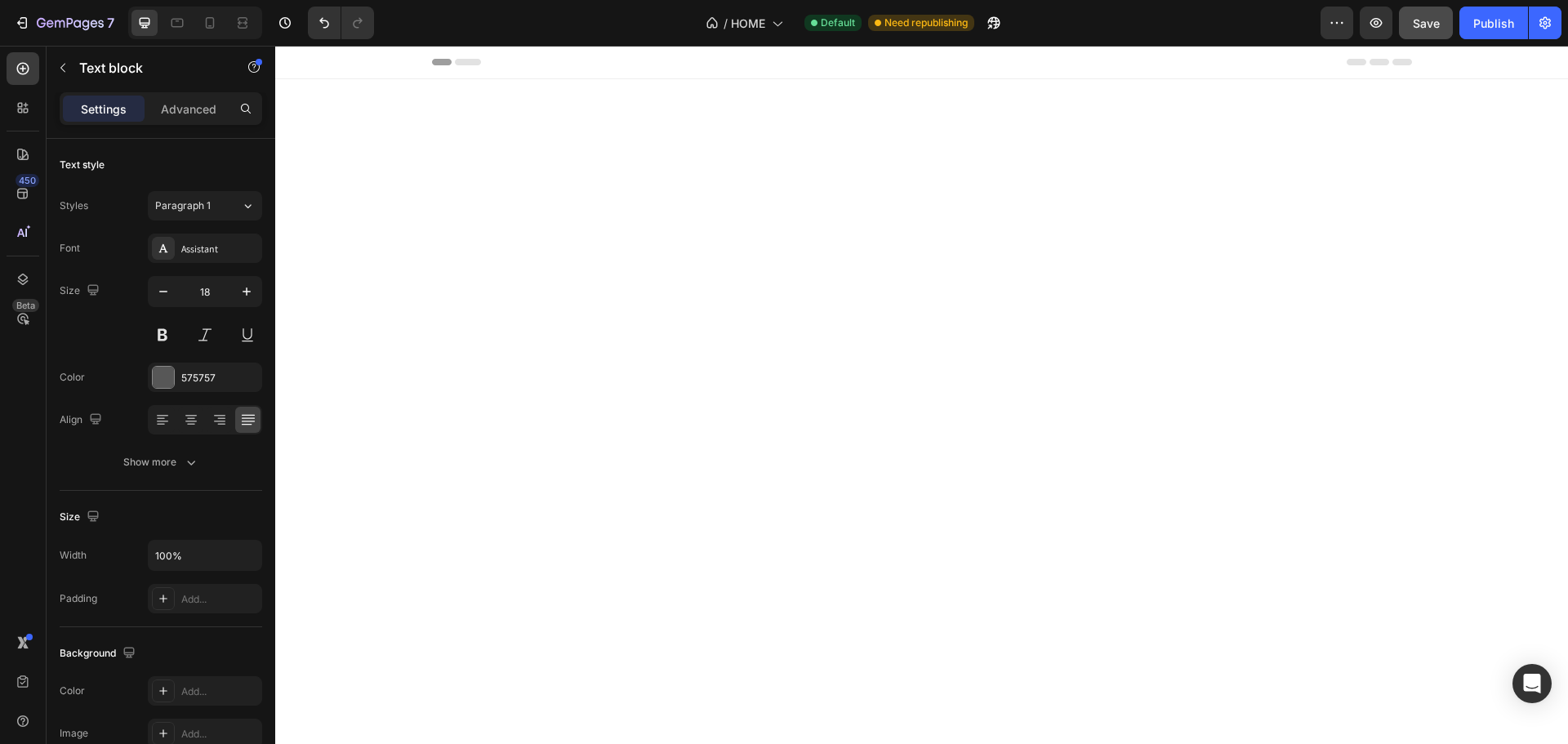
drag, startPoint x: 821, startPoint y: 430, endPoint x: 1190, endPoint y: 423, distance: 369.1
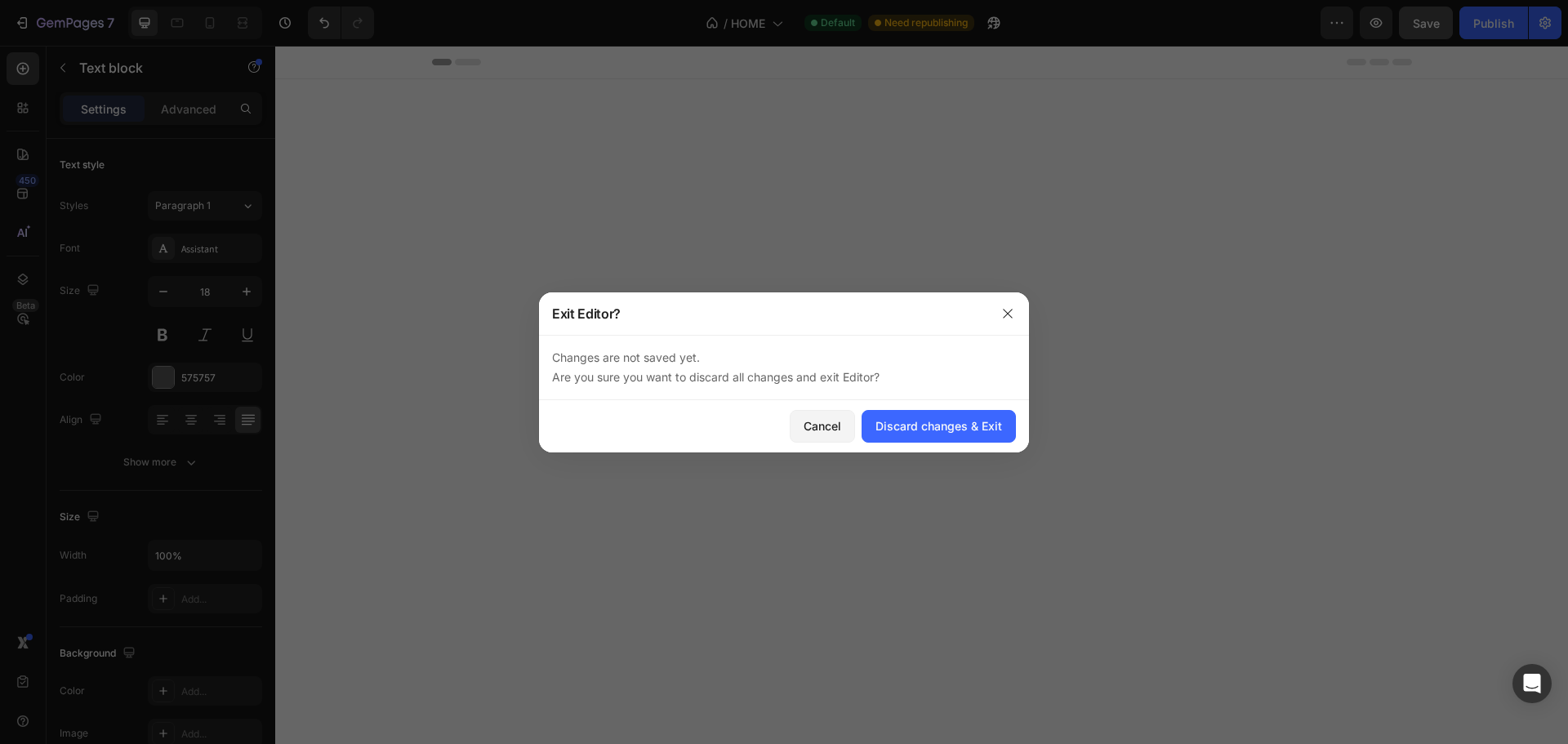
click at [1021, 312] on div at bounding box center [1008, 313] width 43 height 43
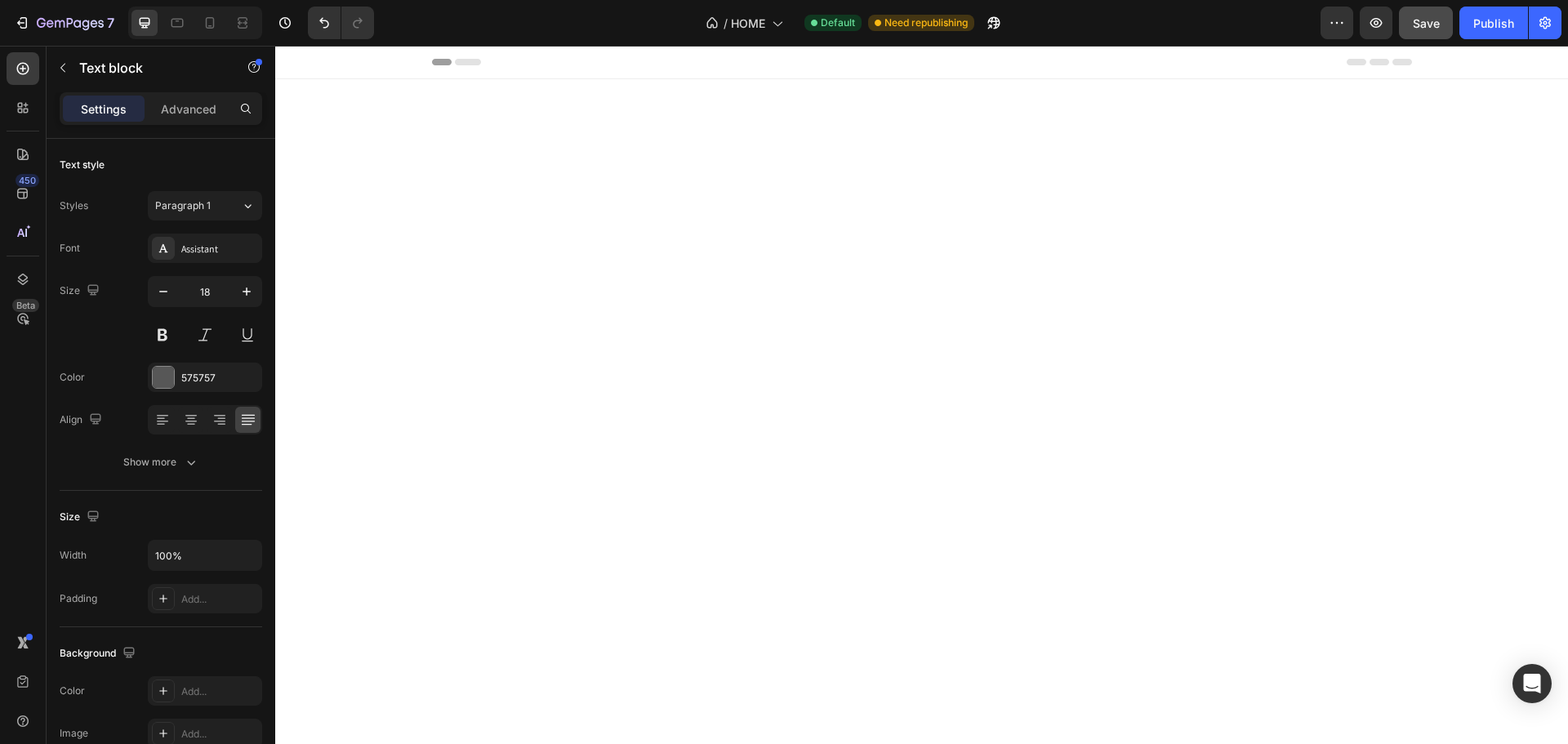
drag, startPoint x: 1423, startPoint y: 24, endPoint x: 1104, endPoint y: 10, distance: 319.3
click at [1423, 24] on span "Save" at bounding box center [1426, 23] width 27 height 14
drag, startPoint x: 1180, startPoint y: 455, endPoint x: 1076, endPoint y: 465, distance: 104.5
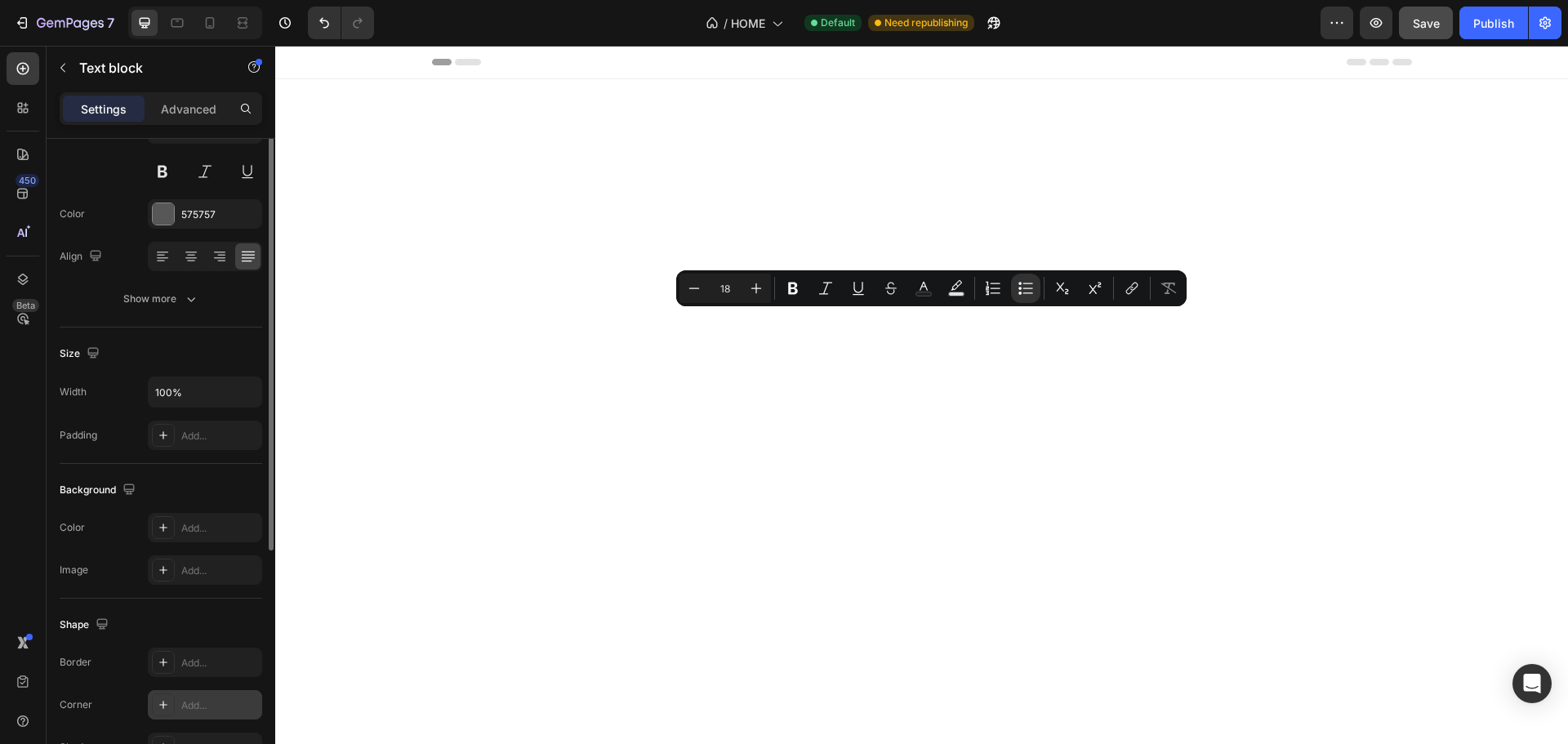
scroll to position [316, 0]
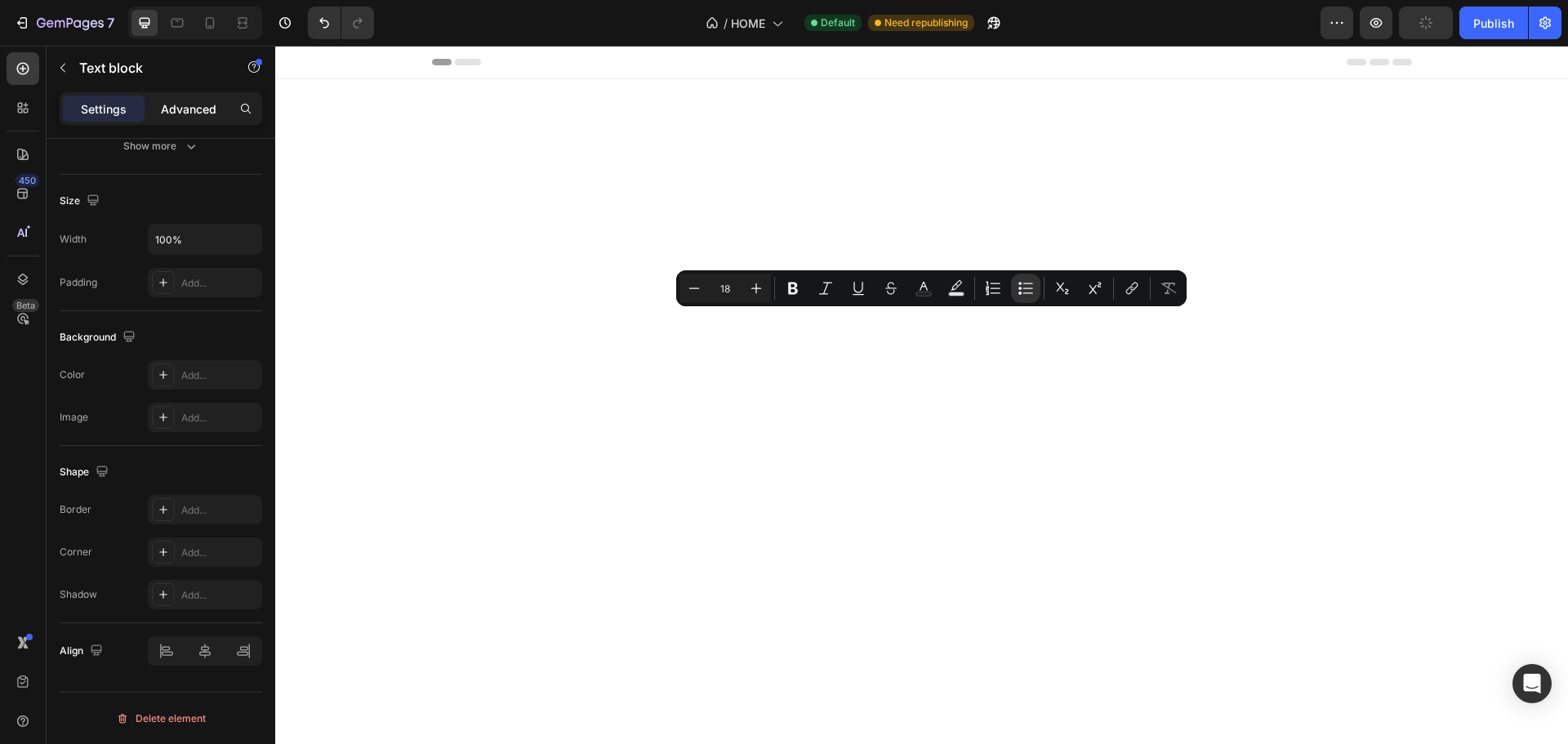
click at [191, 100] on p "Advanced" at bounding box center [188, 109] width 55 height 18
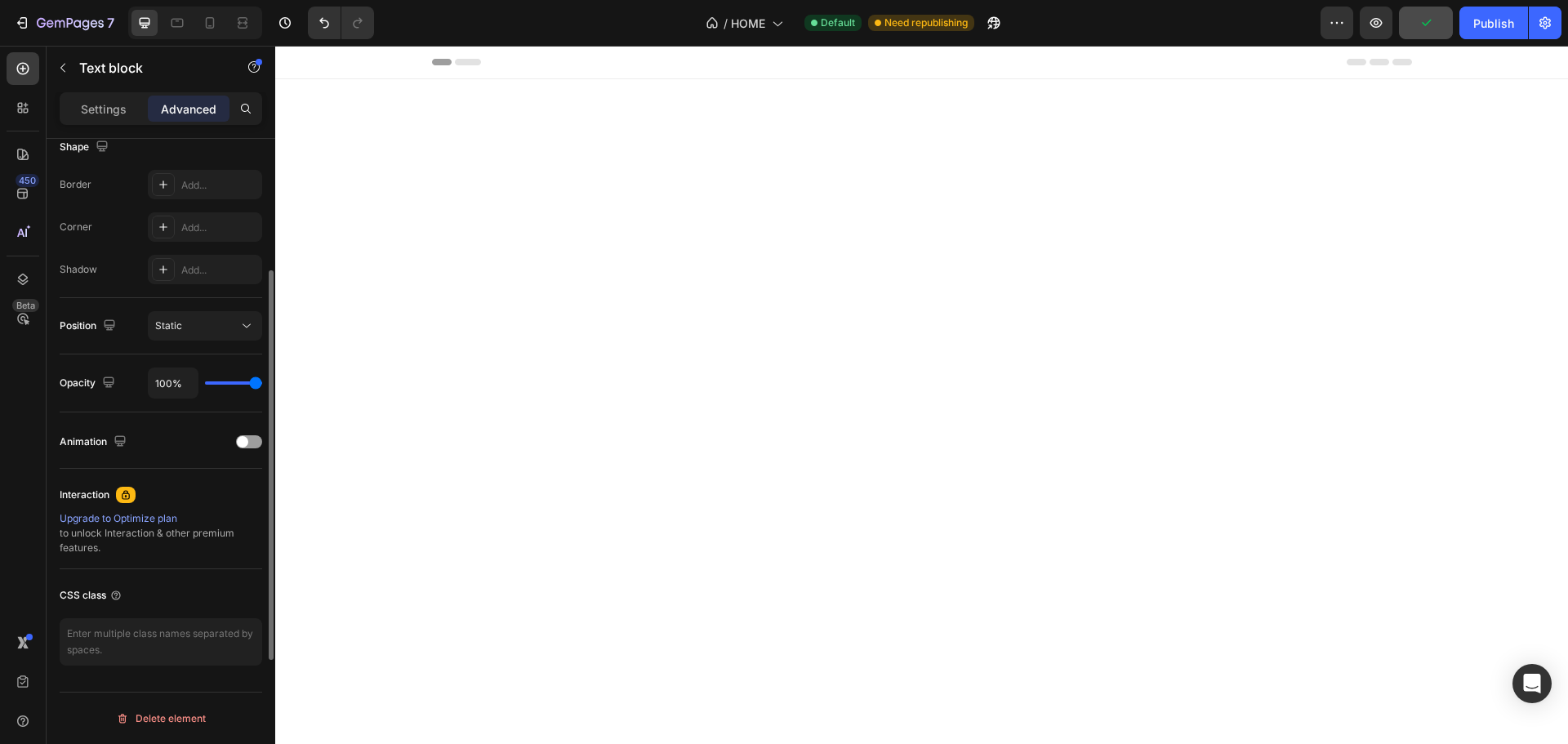
scroll to position [193, 0]
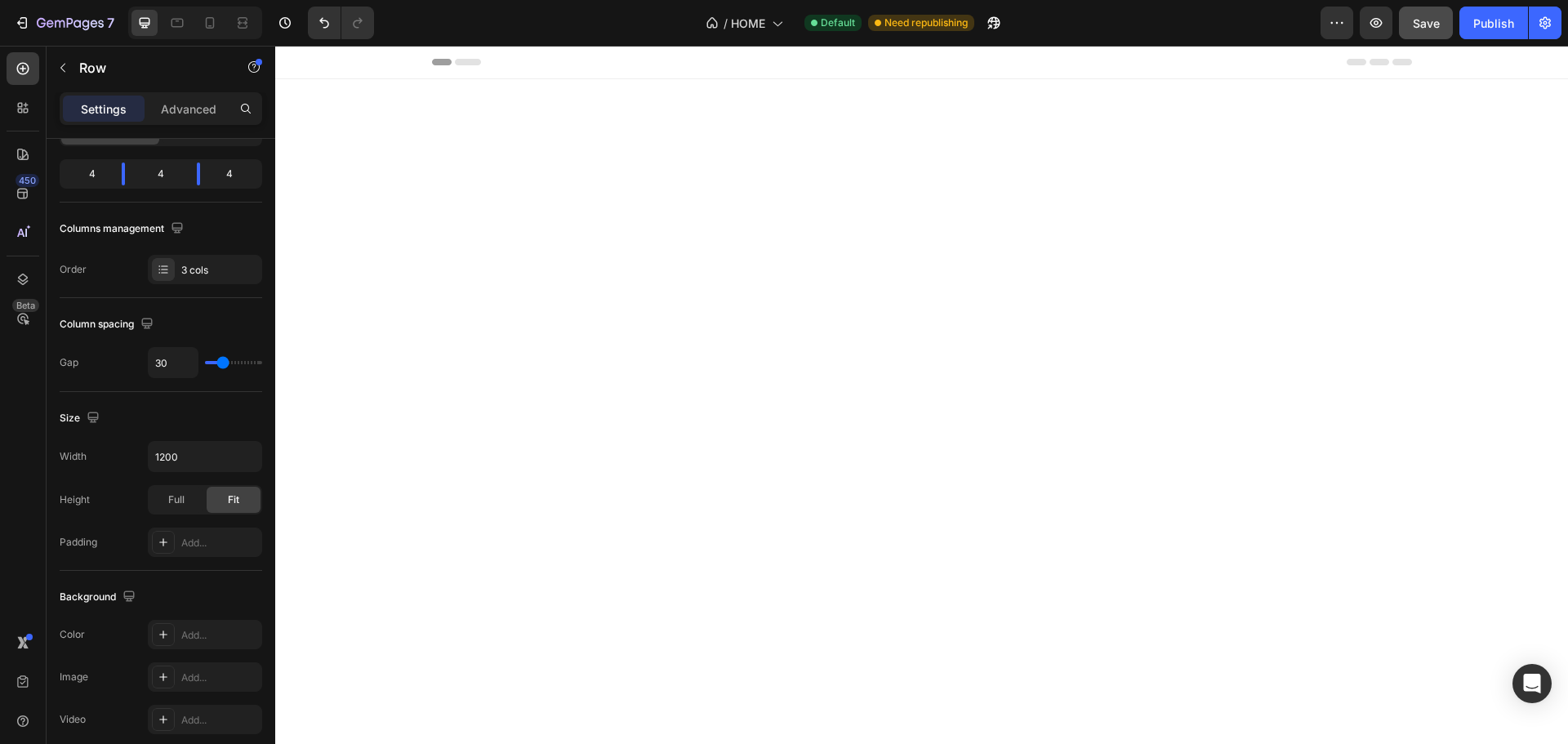
scroll to position [0, 0]
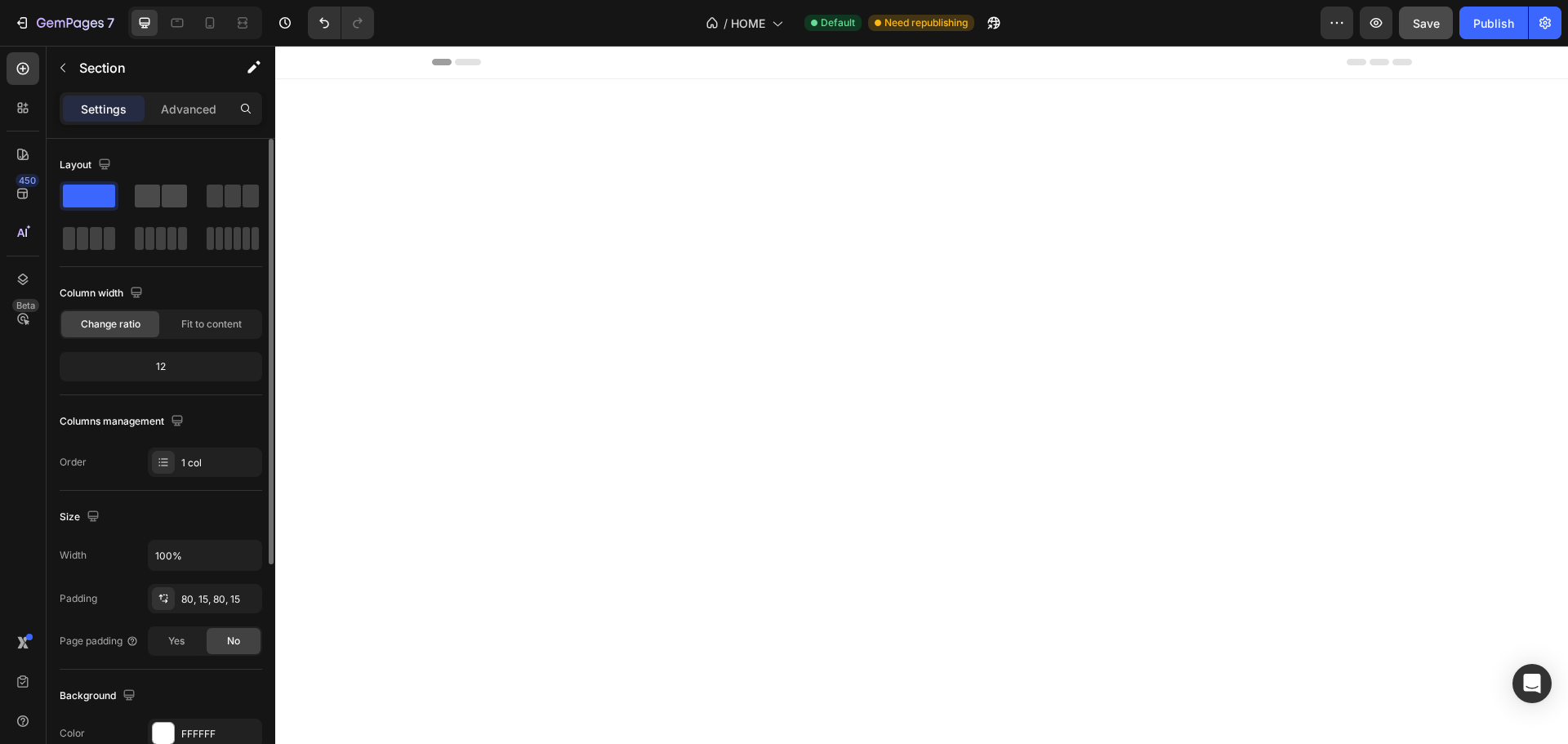
click at [147, 204] on span at bounding box center [147, 196] width 25 height 23
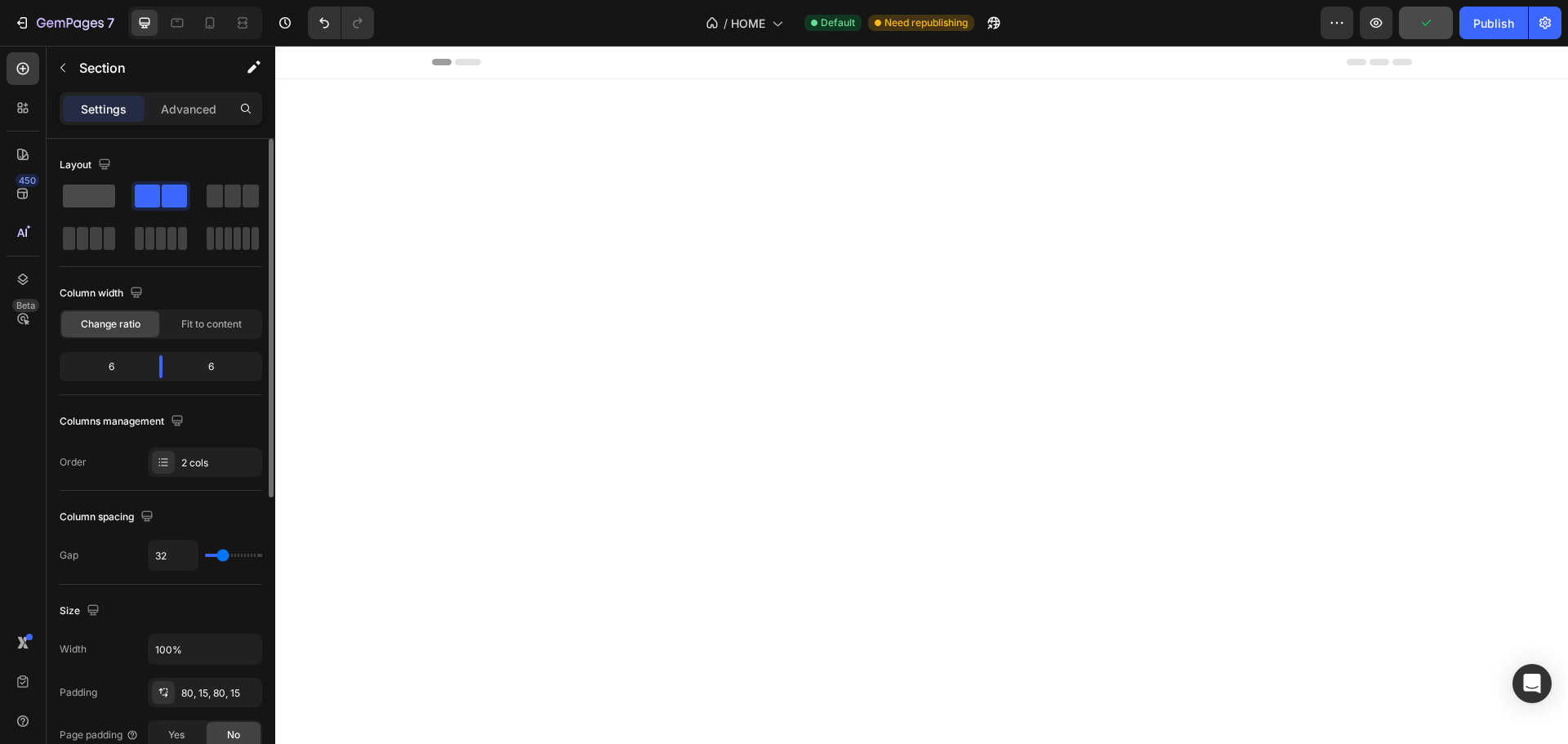
click at [97, 202] on span at bounding box center [89, 196] width 53 height 23
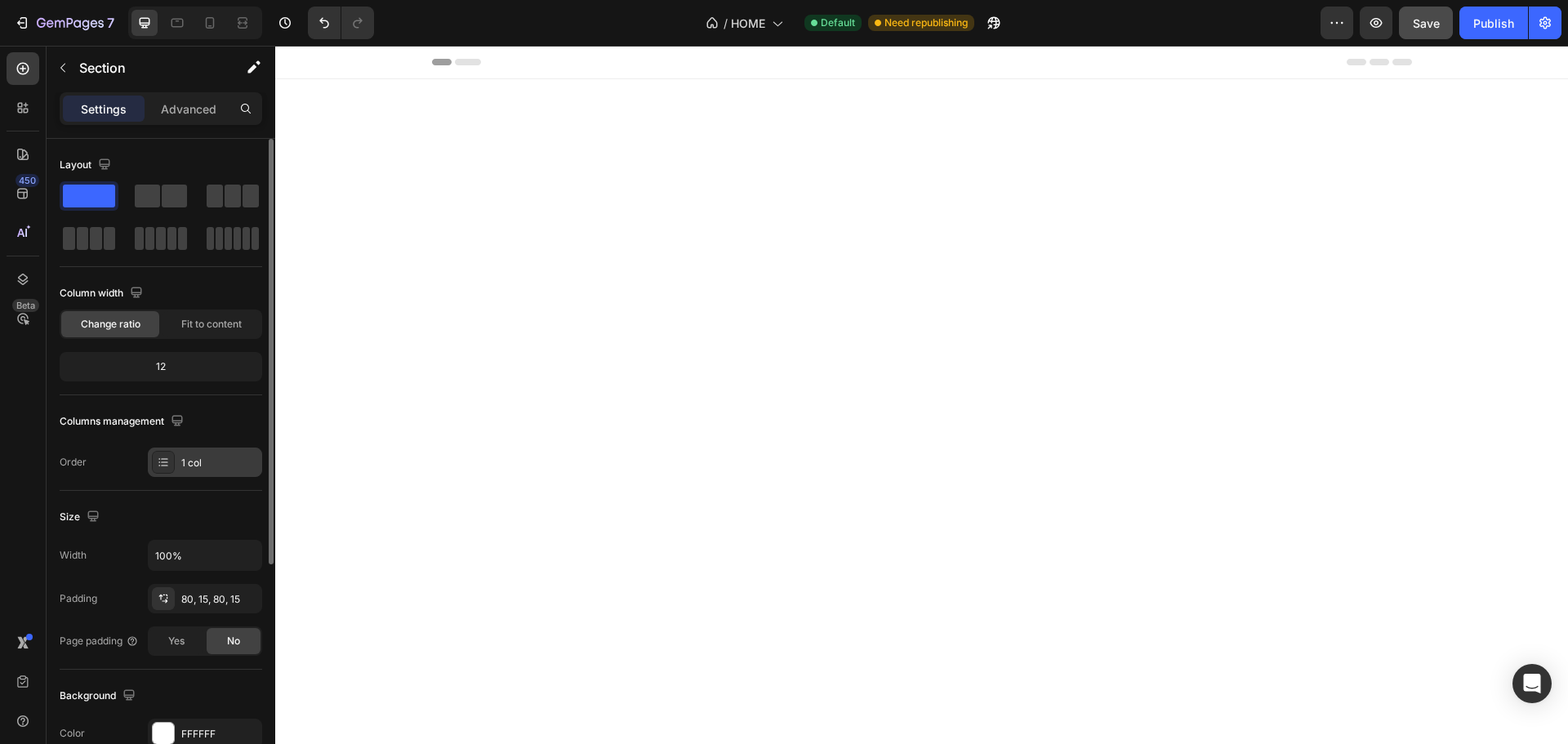
click at [203, 468] on div "1 col" at bounding box center [219, 462] width 77 height 15
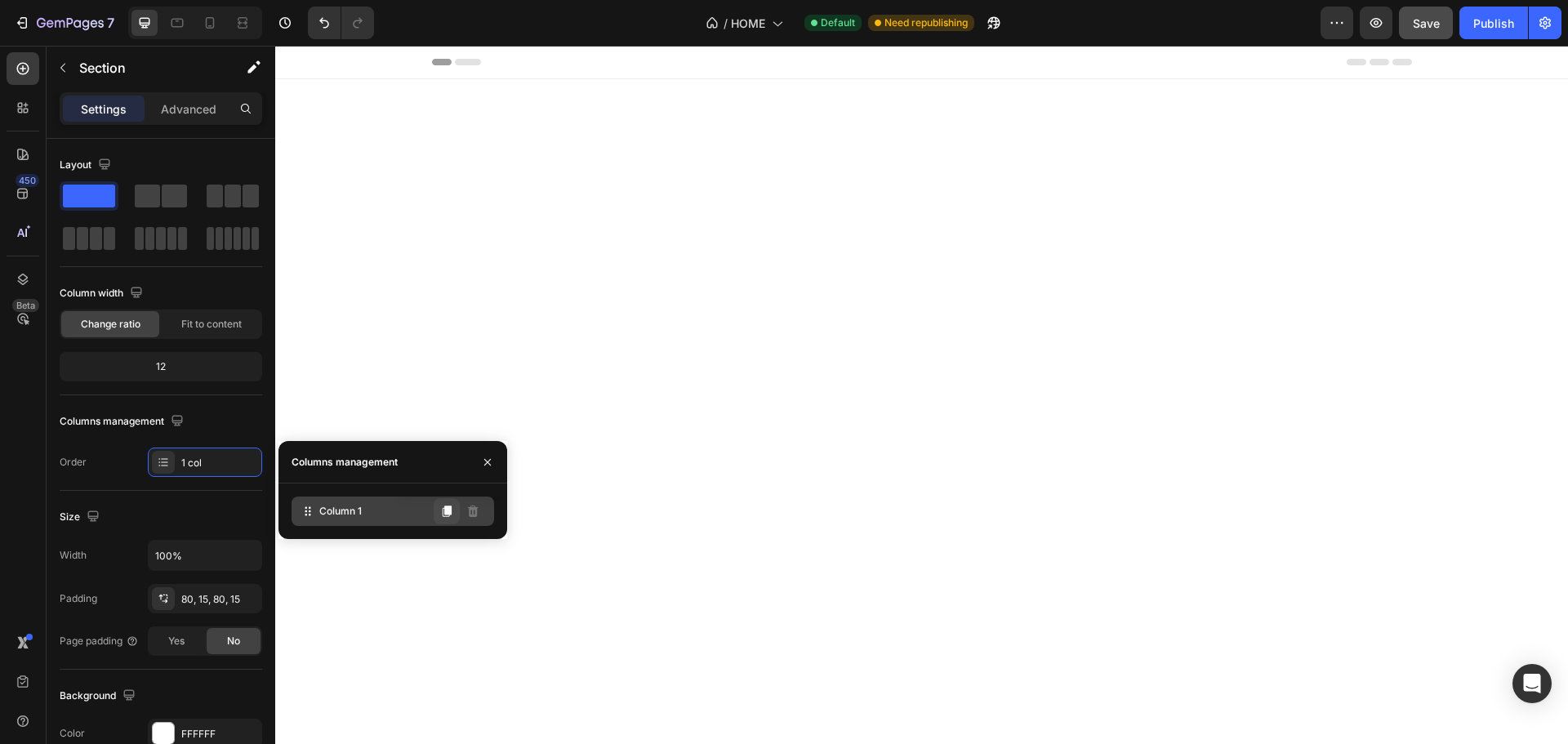
click at [445, 513] on icon at bounding box center [446, 512] width 9 height 12
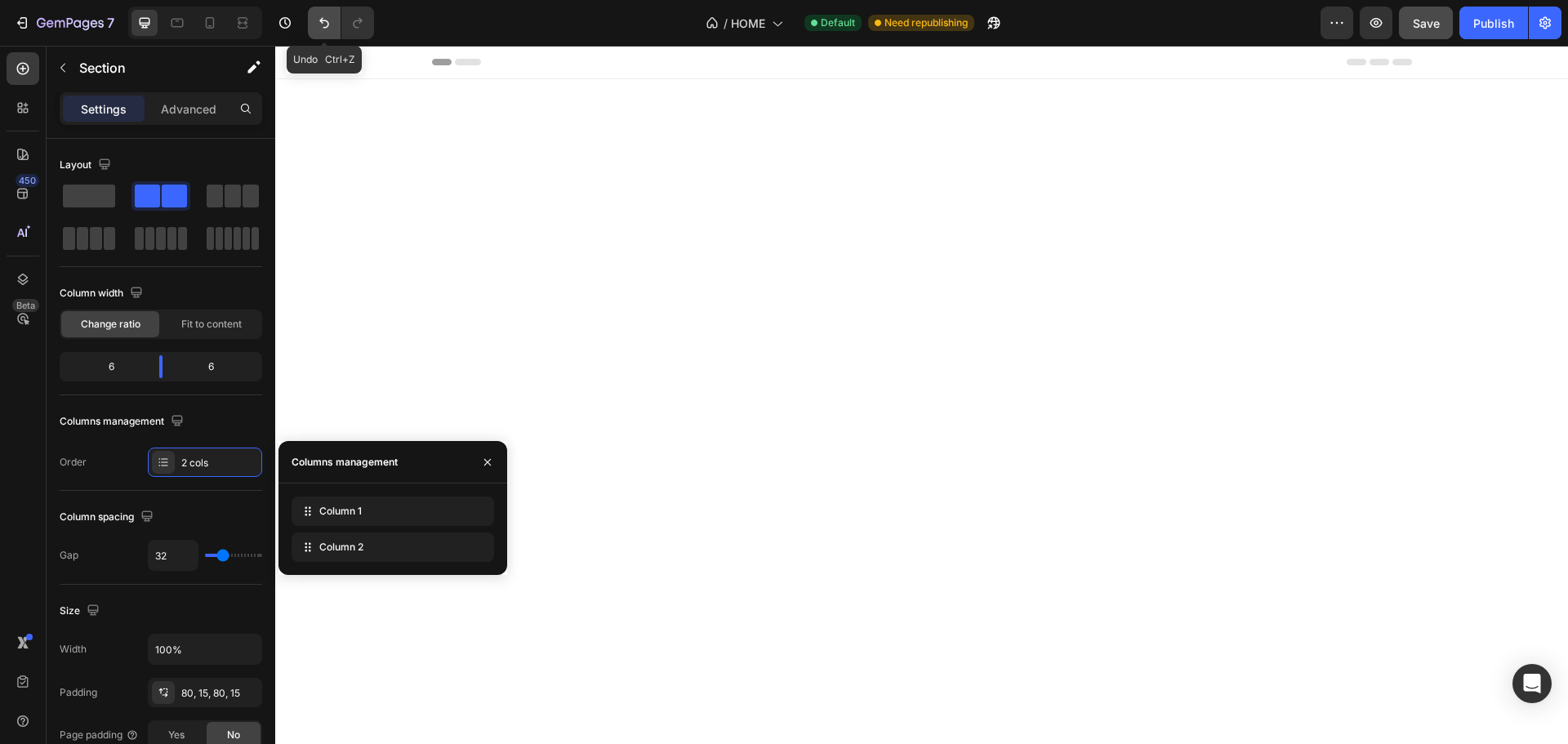
click at [323, 24] on icon "Undo/Redo" at bounding box center [324, 22] width 17 height 17
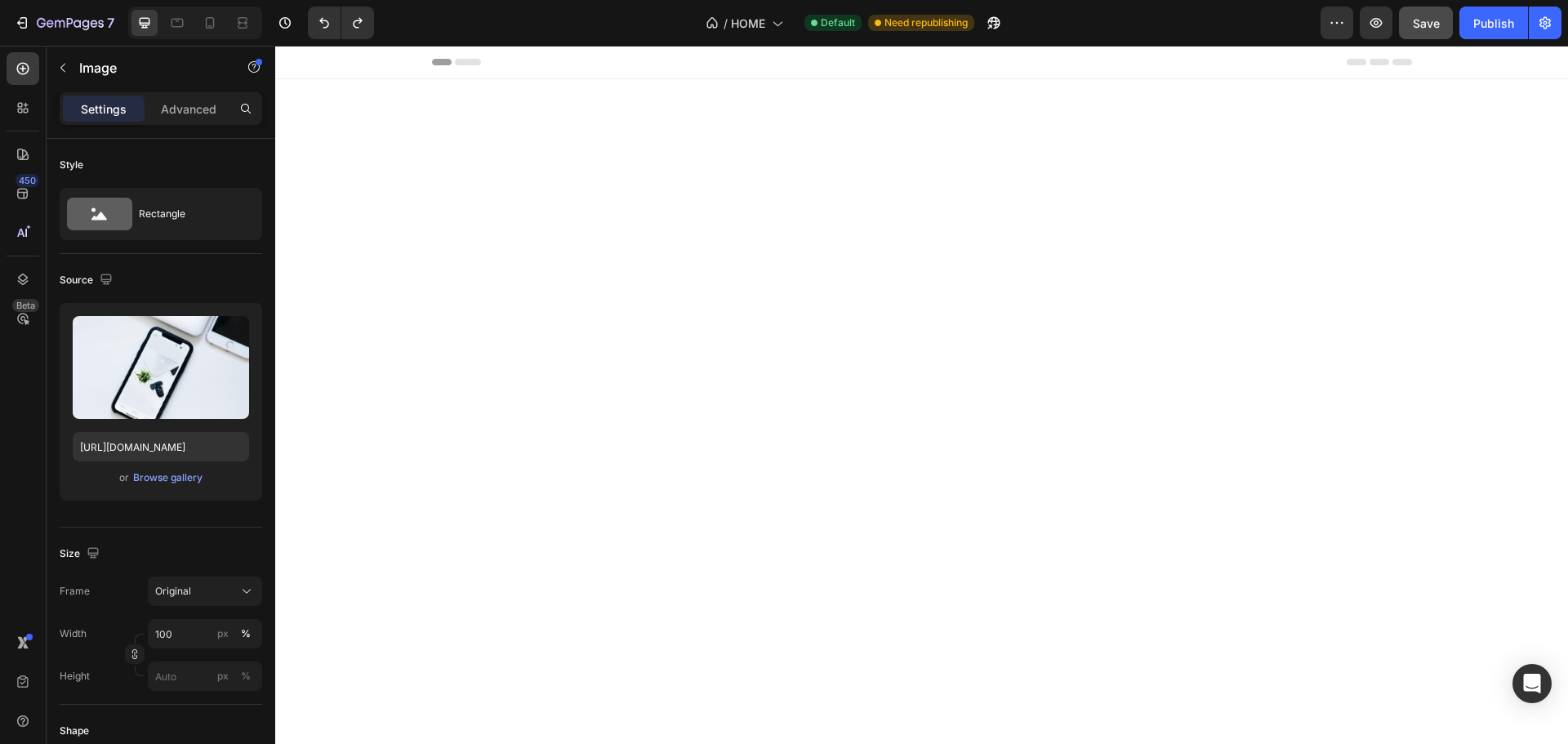
drag, startPoint x: 1201, startPoint y: 552, endPoint x: 1385, endPoint y: 221, distance: 378.7
click at [316, 28] on icon "Undo/Redo" at bounding box center [324, 22] width 17 height 17
drag, startPoint x: 1209, startPoint y: 344, endPoint x: 1416, endPoint y: 172, distance: 269.1
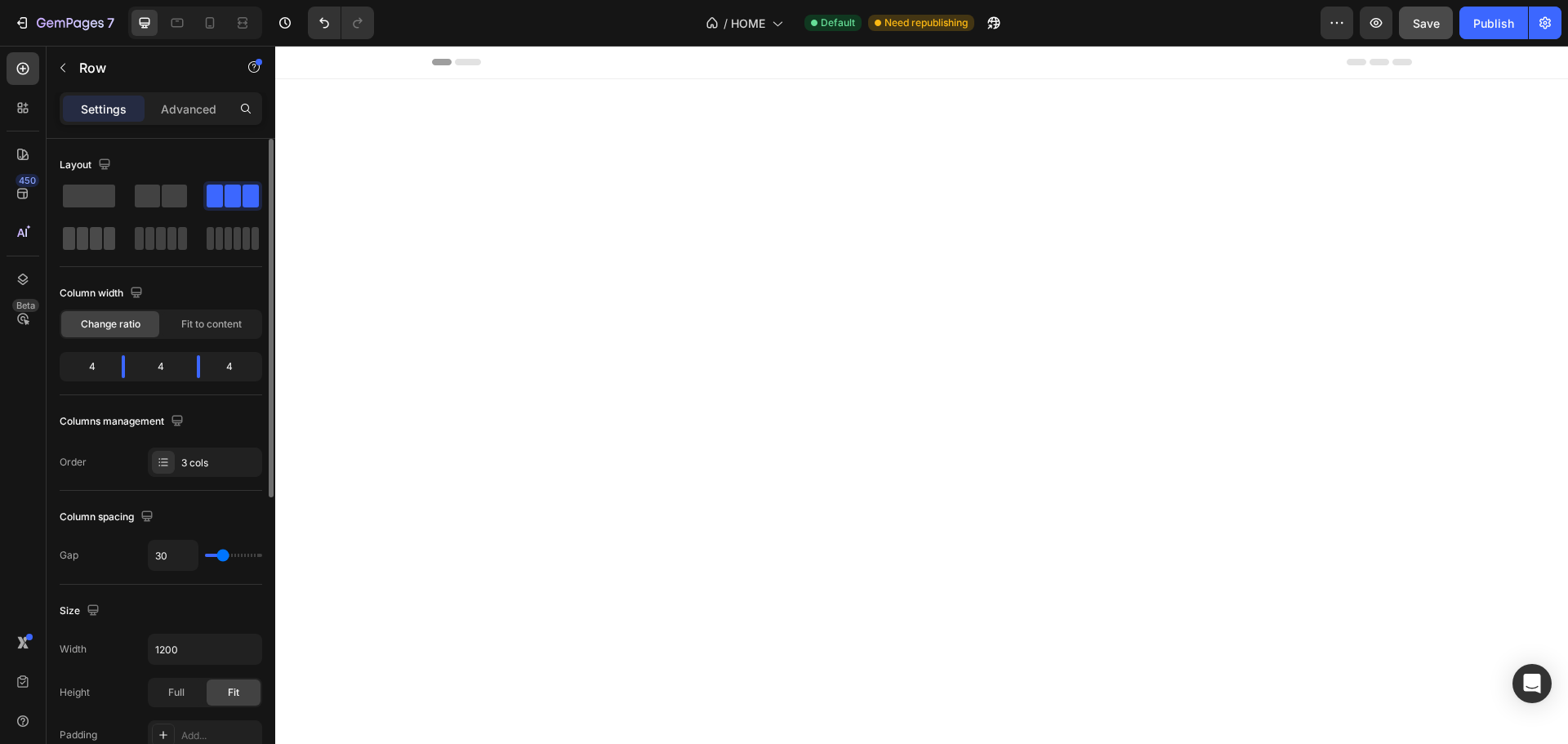
click at [83, 246] on span at bounding box center [83, 238] width 13 height 23
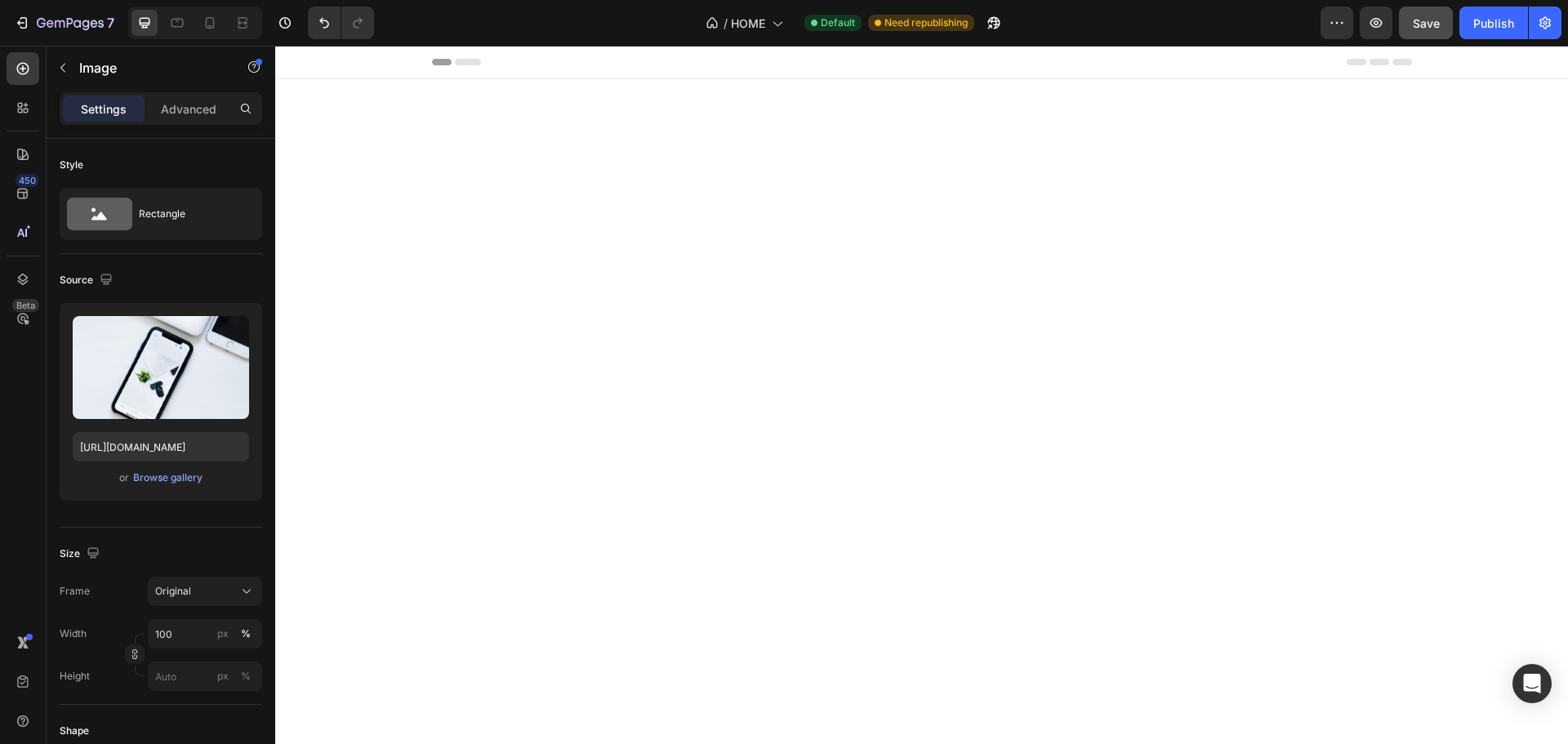
drag, startPoint x: 1004, startPoint y: 444, endPoint x: 1223, endPoint y: 233, distance: 304.1
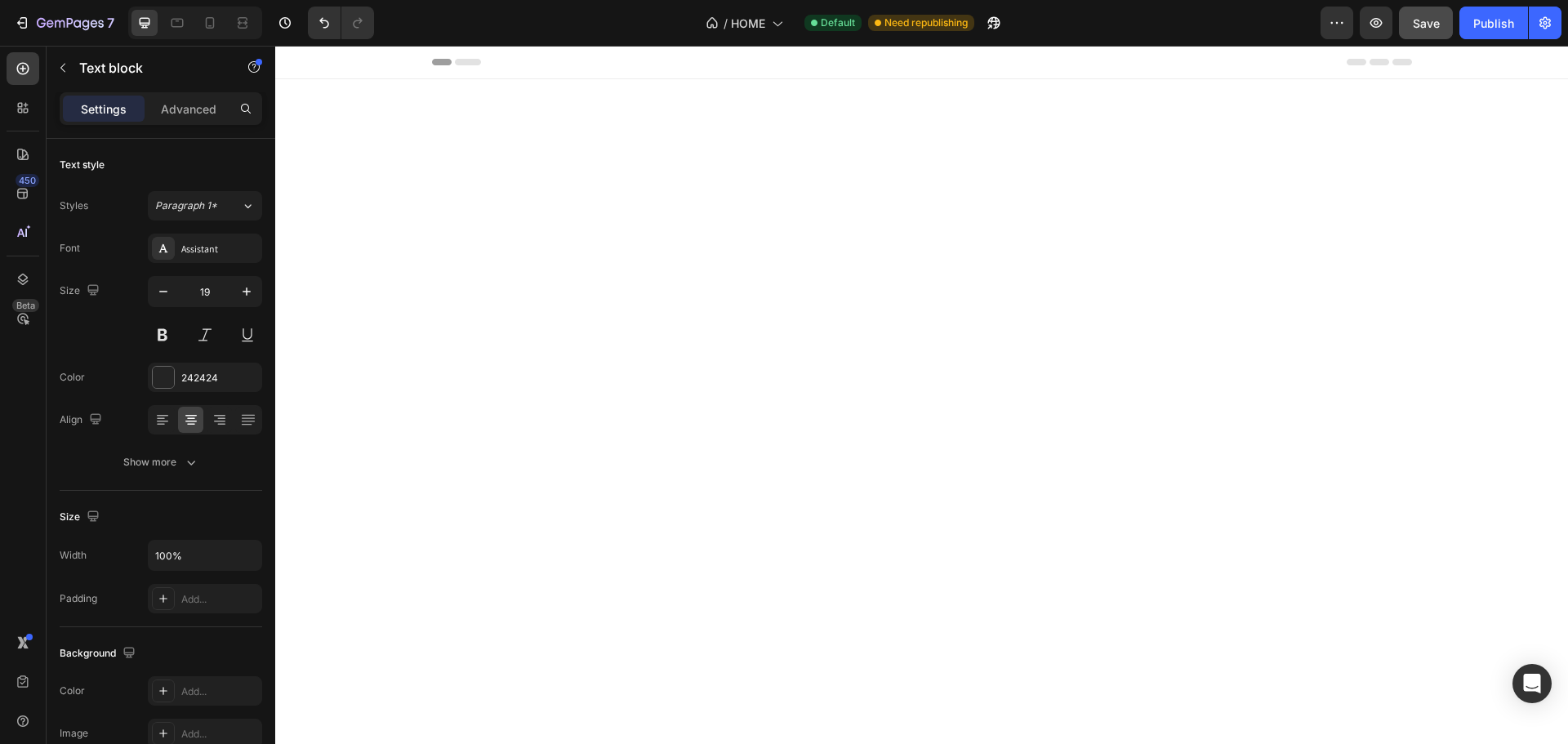
drag, startPoint x: 953, startPoint y: 389, endPoint x: 1230, endPoint y: 364, distance: 278.1
drag, startPoint x: 952, startPoint y: 577, endPoint x: 1197, endPoint y: 404, distance: 299.9
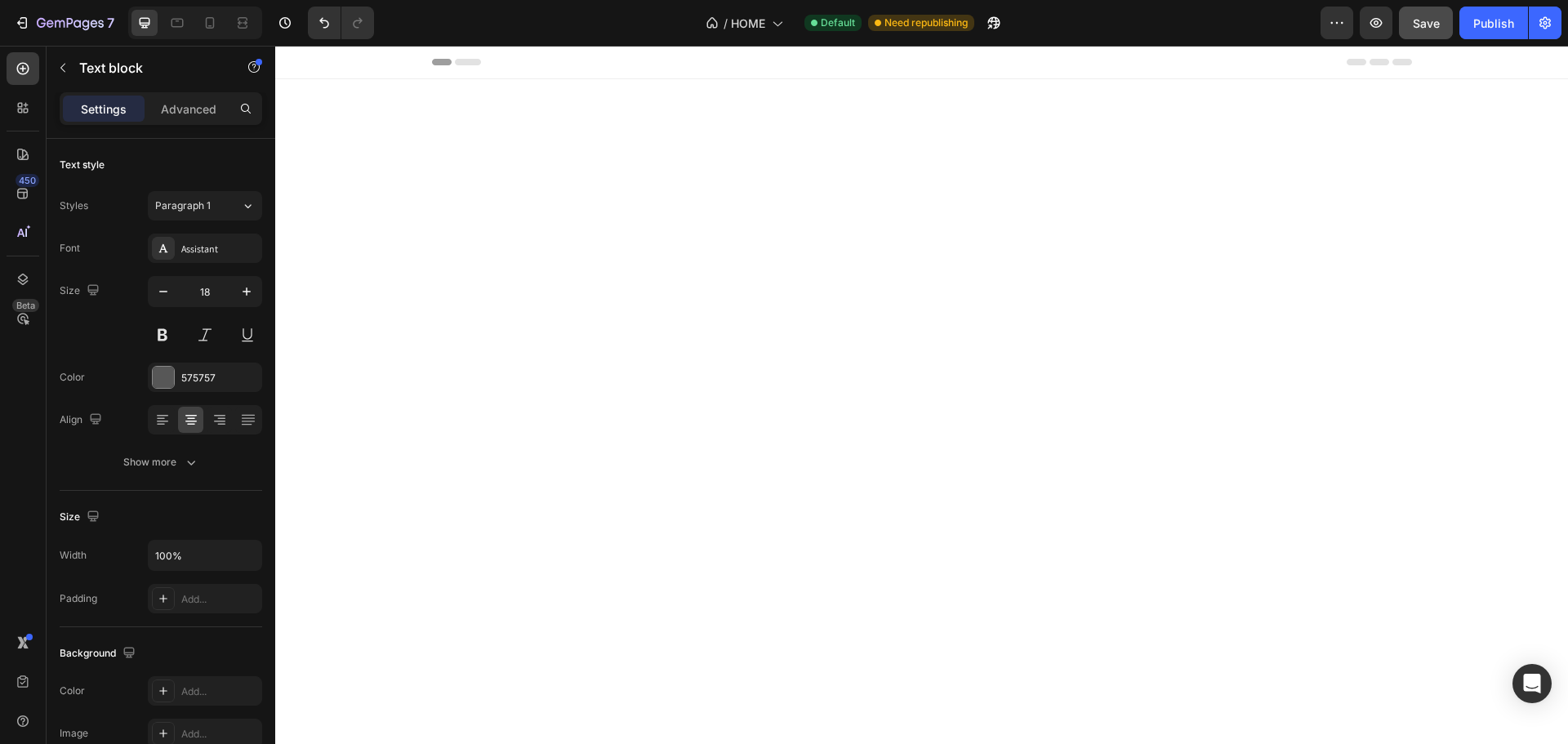
click at [326, 27] on icon "Undo/Redo" at bounding box center [324, 22] width 10 height 11
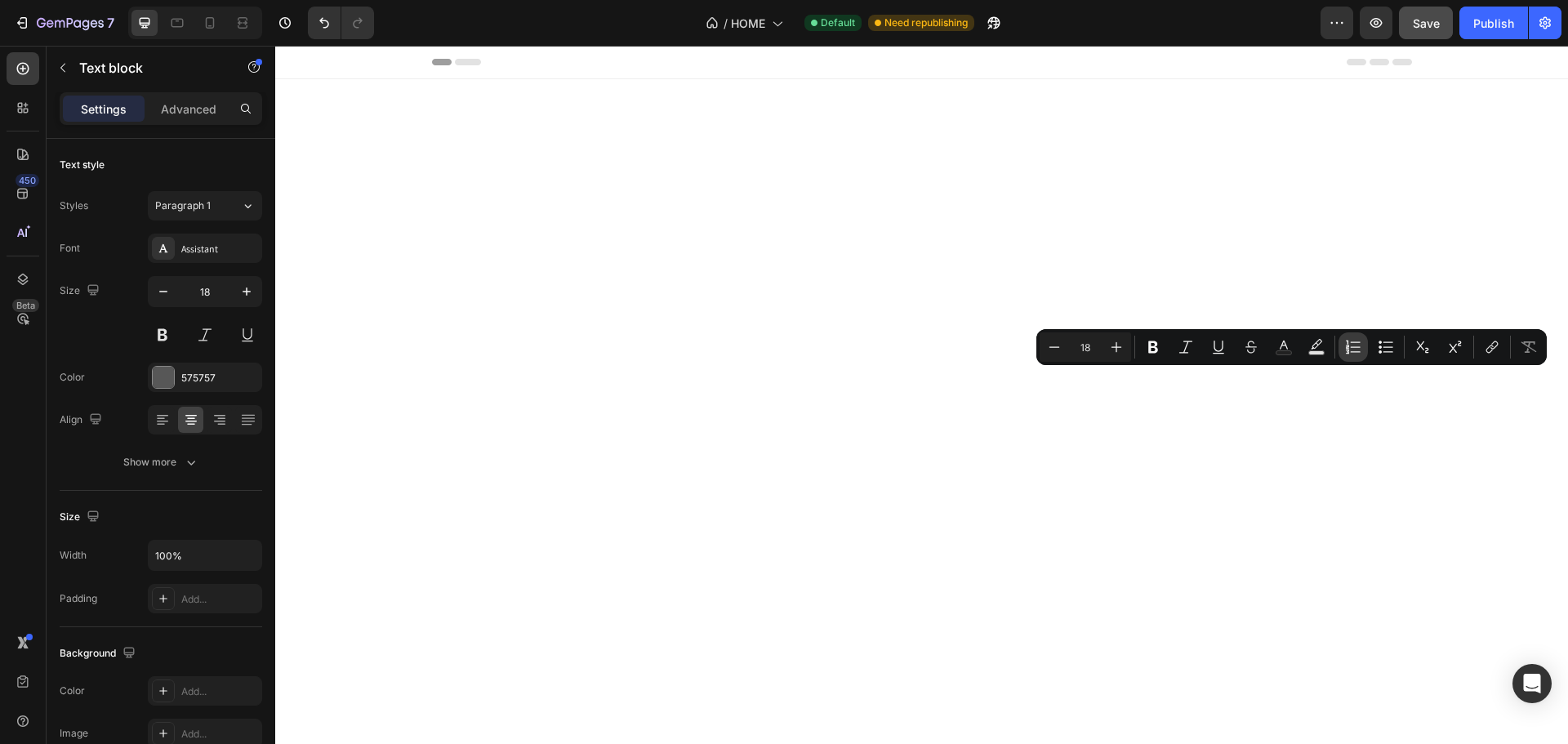
click at [1353, 339] on icon "Editor contextual toolbar" at bounding box center [1352, 346] width 17 height 17
type input "18"
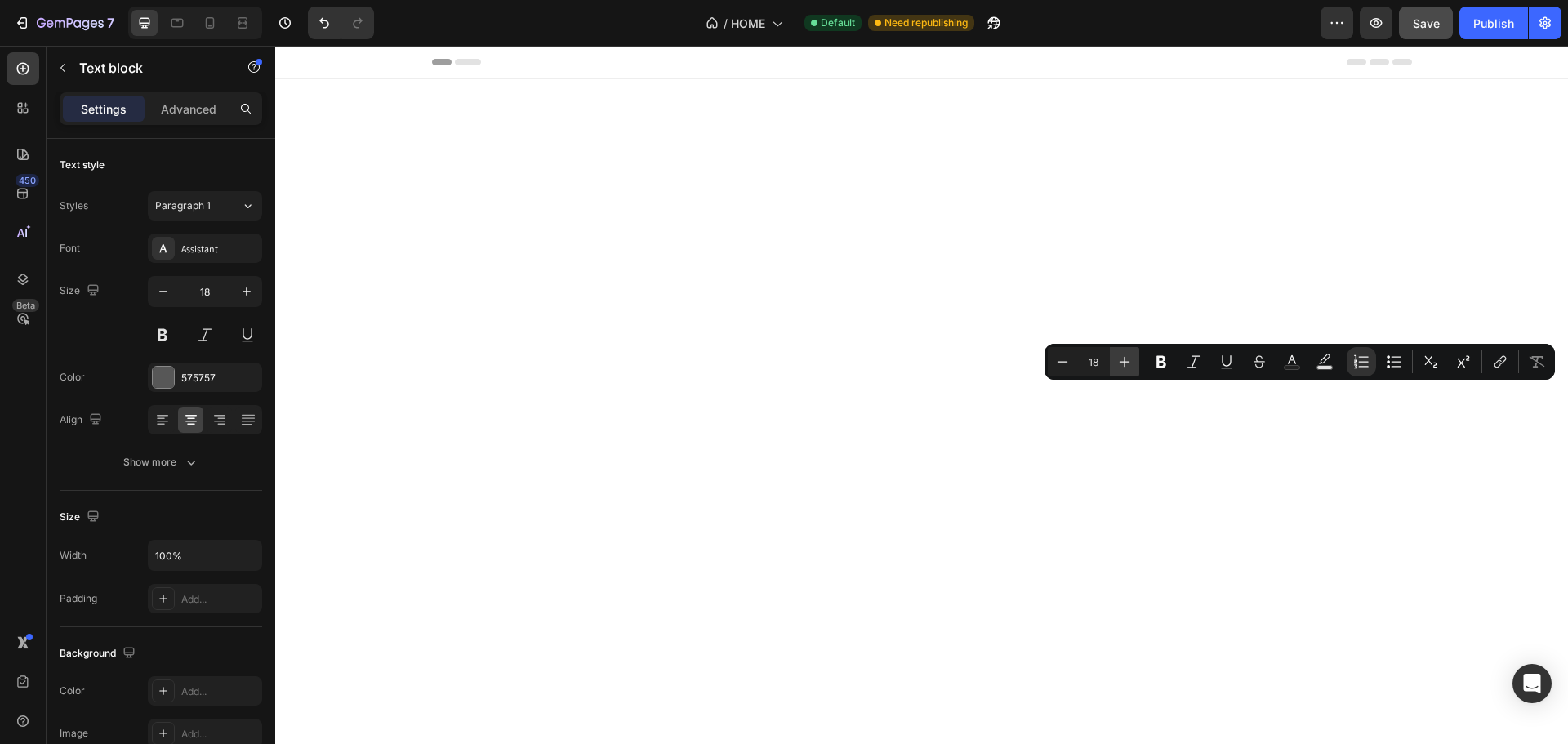
click at [1126, 365] on icon "Editor contextual toolbar" at bounding box center [1123, 361] width 17 height 17
click at [1057, 362] on icon "Editor contextual toolbar" at bounding box center [1062, 361] width 11 height 1
type input "18"
click at [1320, 355] on icon "Editor contextual toolbar" at bounding box center [1324, 361] width 17 height 17
type input "000000"
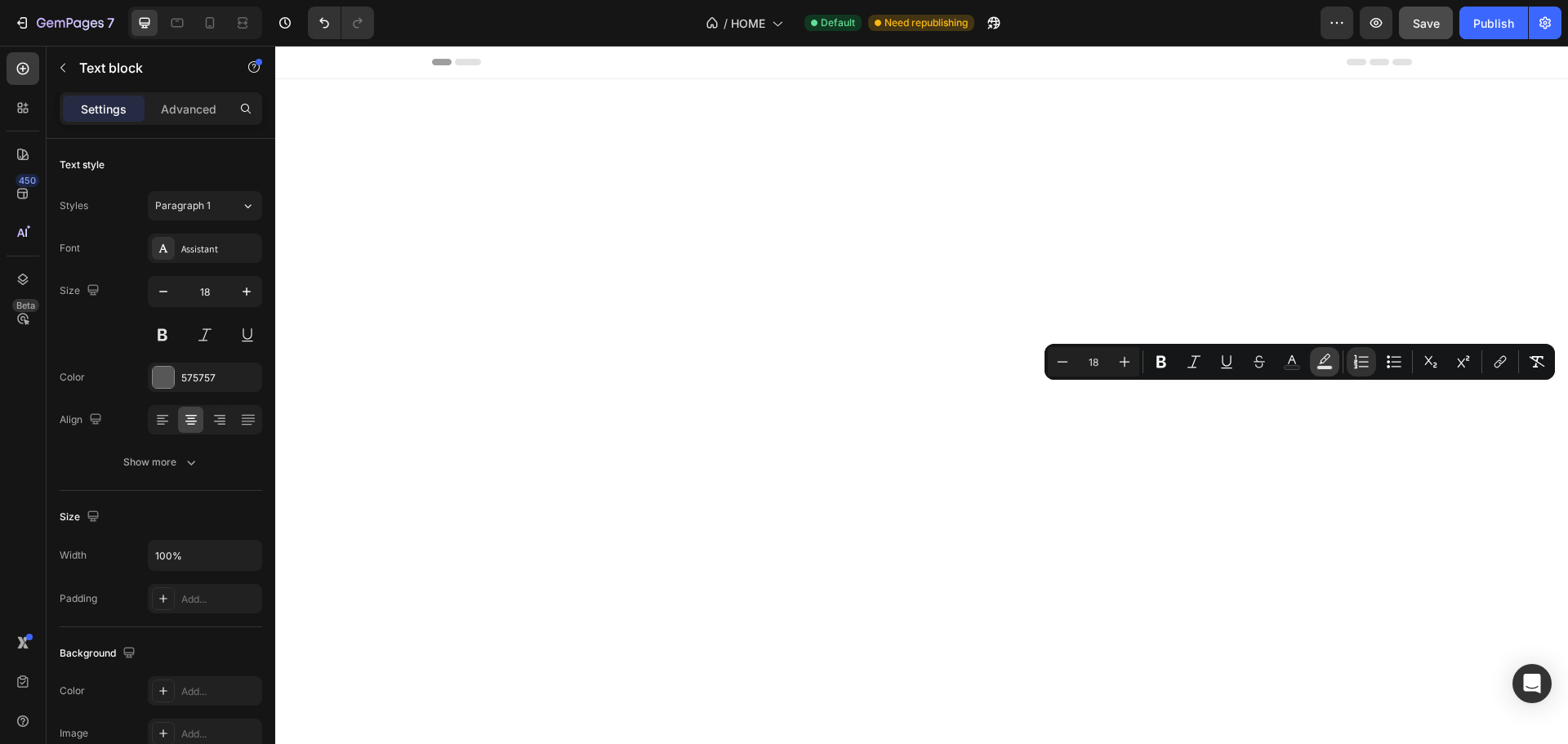
type input "77"
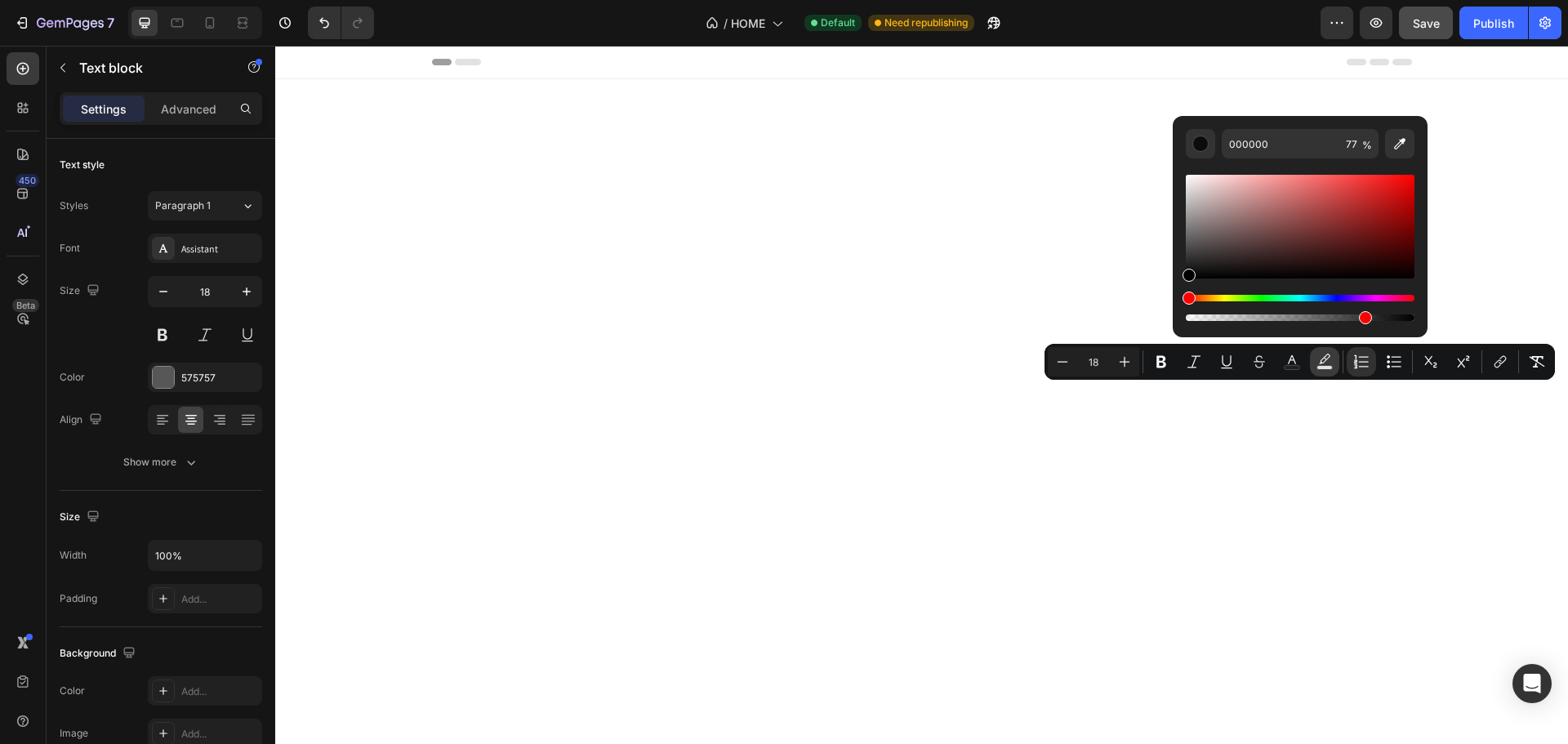
click at [1327, 368] on rect "Editor contextual toolbar" at bounding box center [1325, 368] width 16 height 4
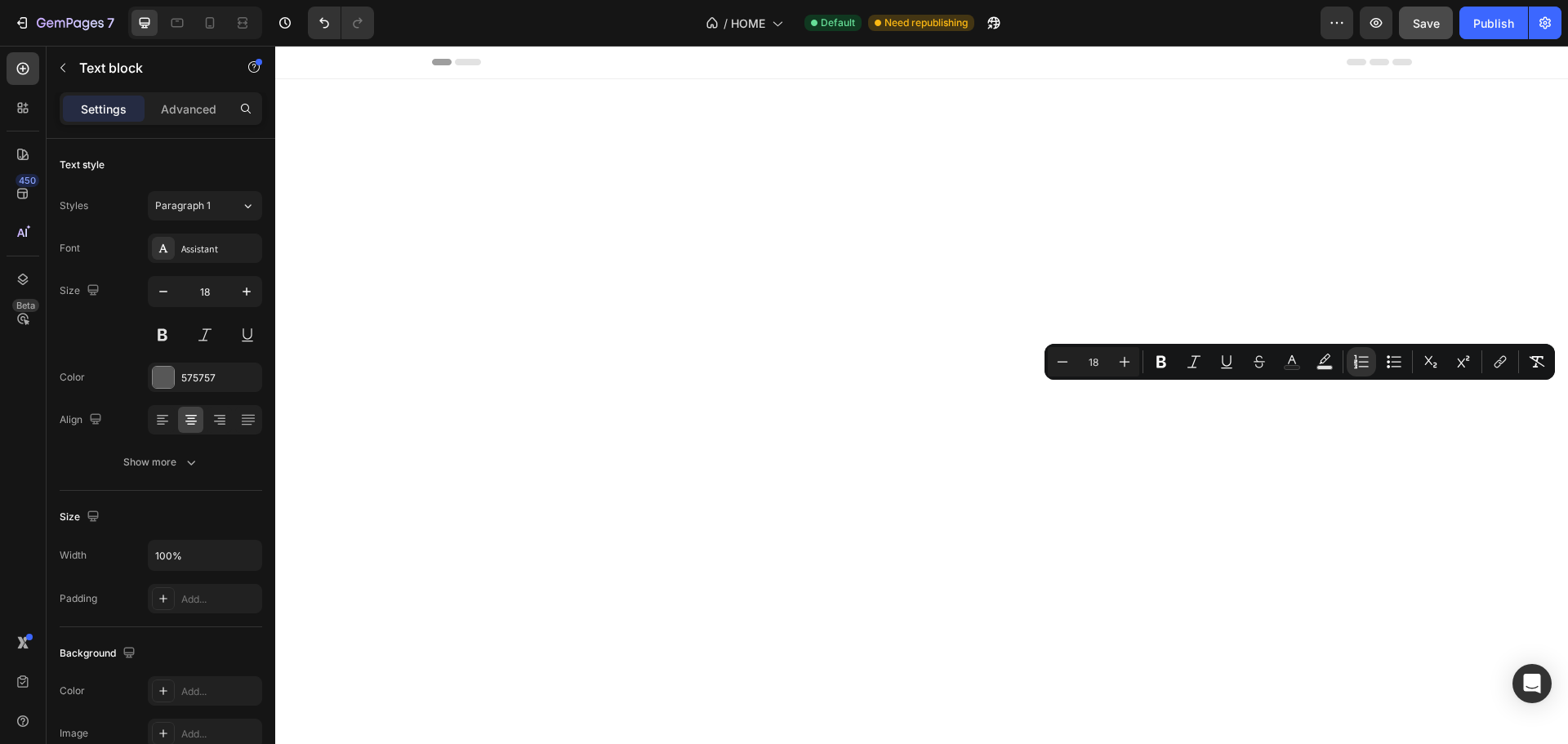
drag, startPoint x: 1274, startPoint y: 547, endPoint x: 1275, endPoint y: 536, distance: 11.0
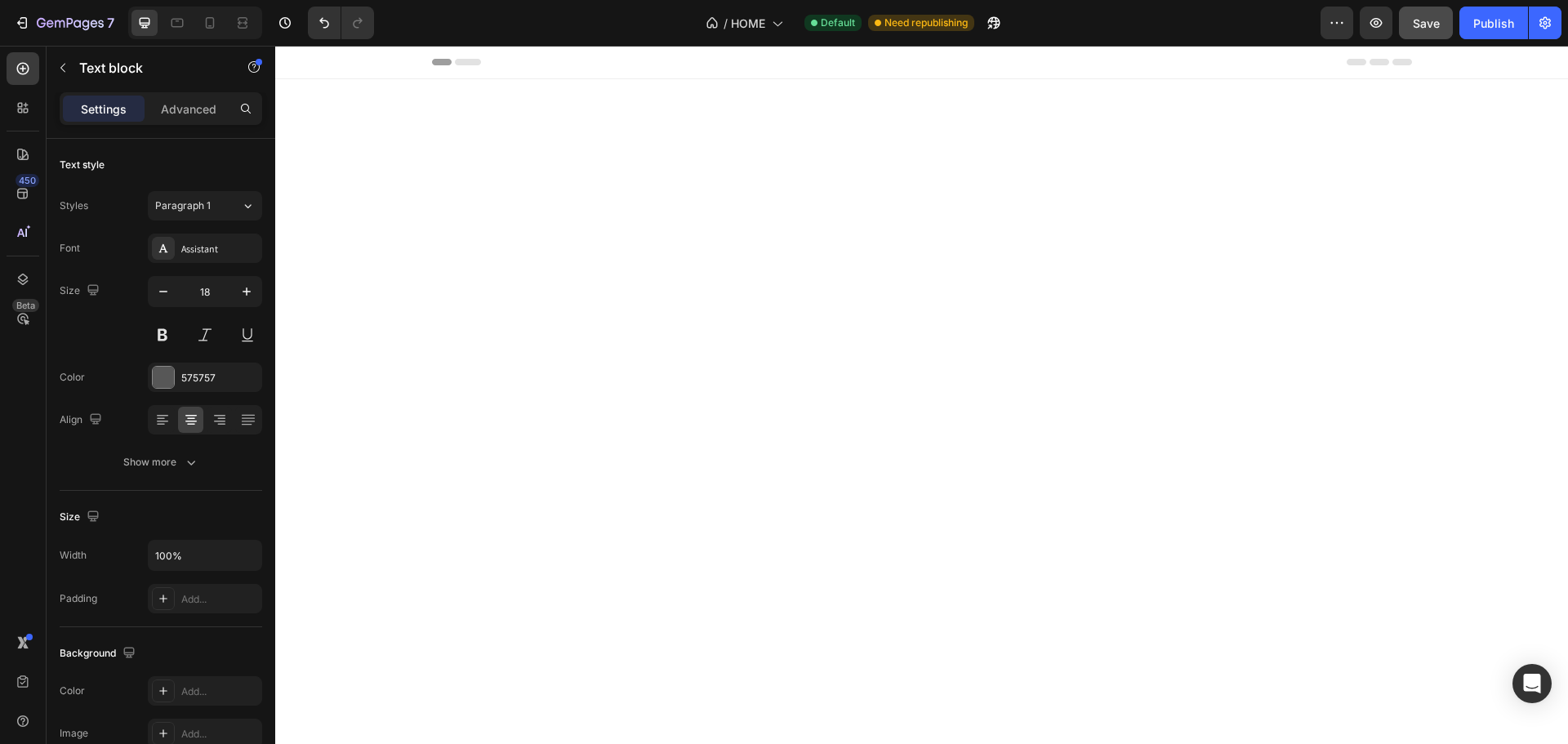
drag, startPoint x: 1315, startPoint y: 504, endPoint x: 1323, endPoint y: 496, distance: 11.3
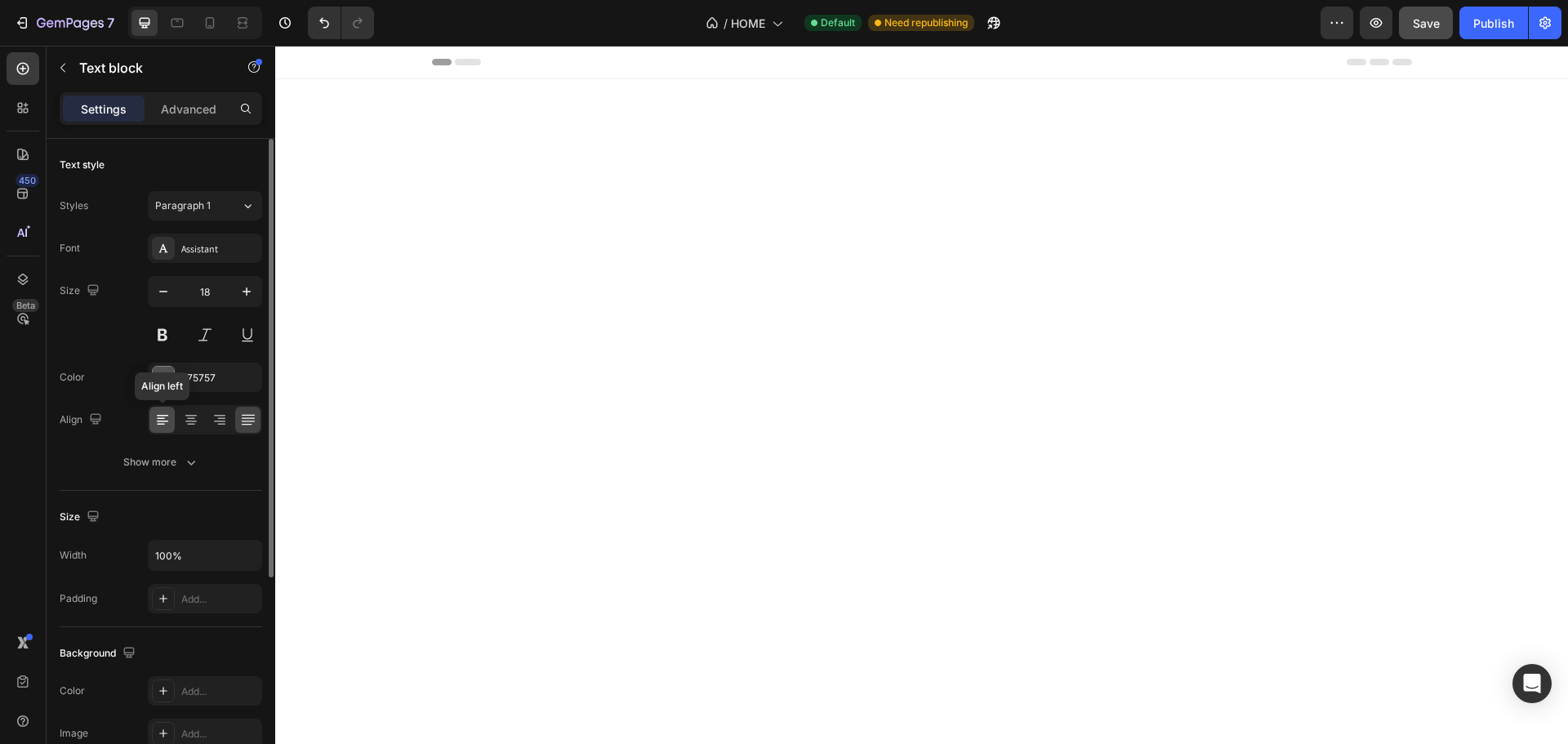
click at [155, 422] on icon at bounding box center [162, 419] width 17 height 17
click at [245, 413] on icon at bounding box center [248, 419] width 17 height 17
click at [217, 422] on icon at bounding box center [219, 419] width 17 height 17
click at [160, 422] on icon at bounding box center [162, 419] width 17 height 17
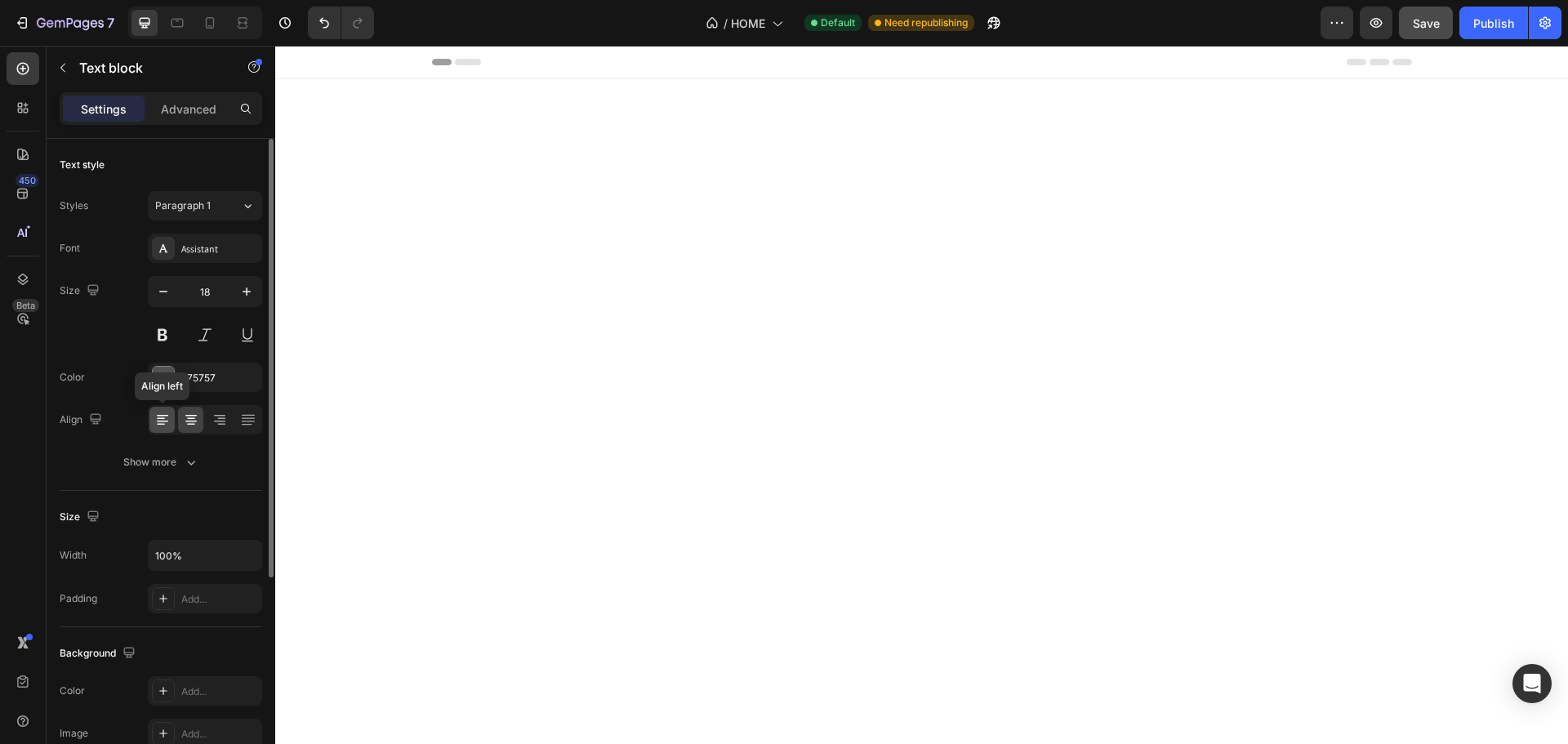
click at [155, 423] on icon at bounding box center [162, 419] width 17 height 17
click at [156, 426] on icon at bounding box center [162, 419] width 17 height 17
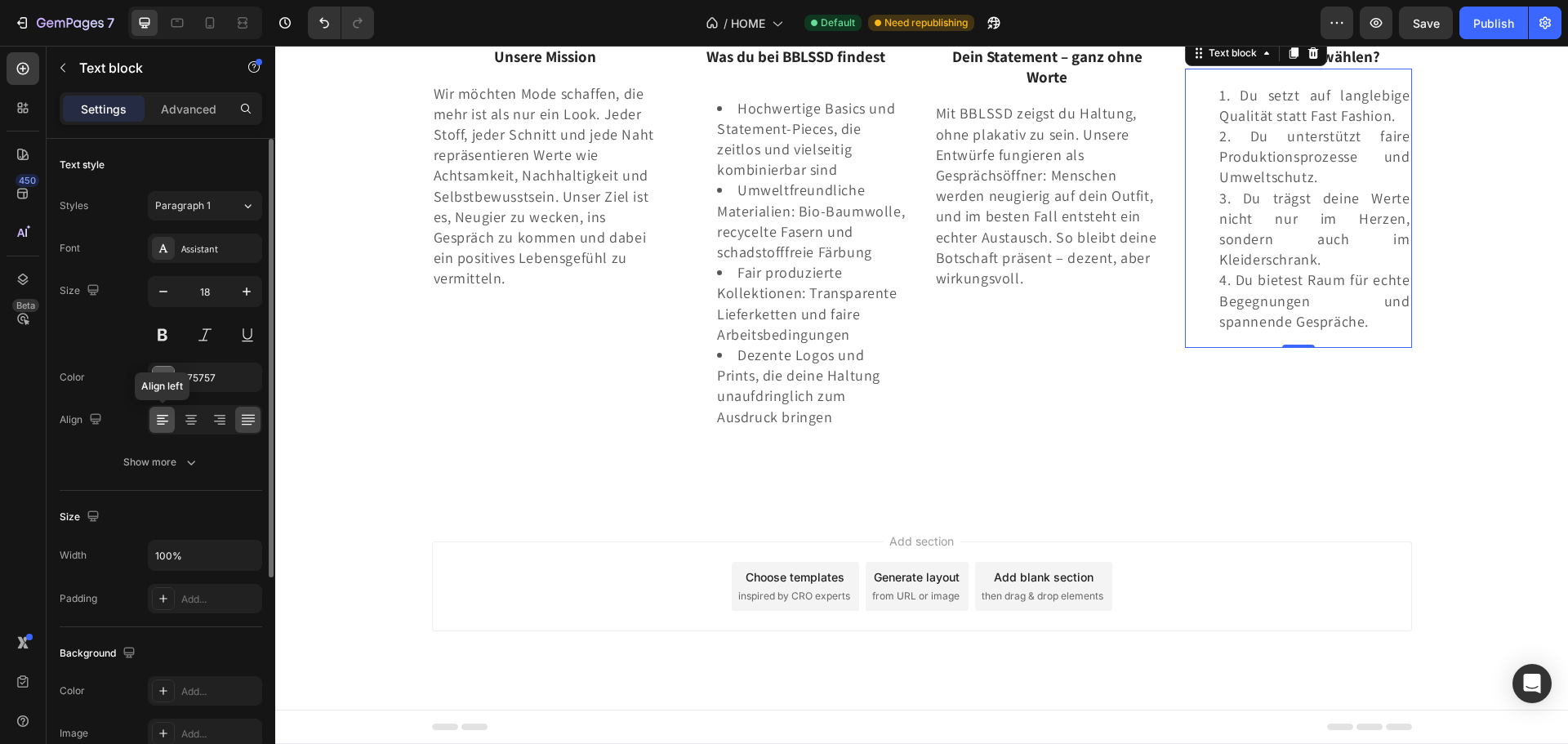
click at [155, 423] on icon at bounding box center [162, 419] width 17 height 17
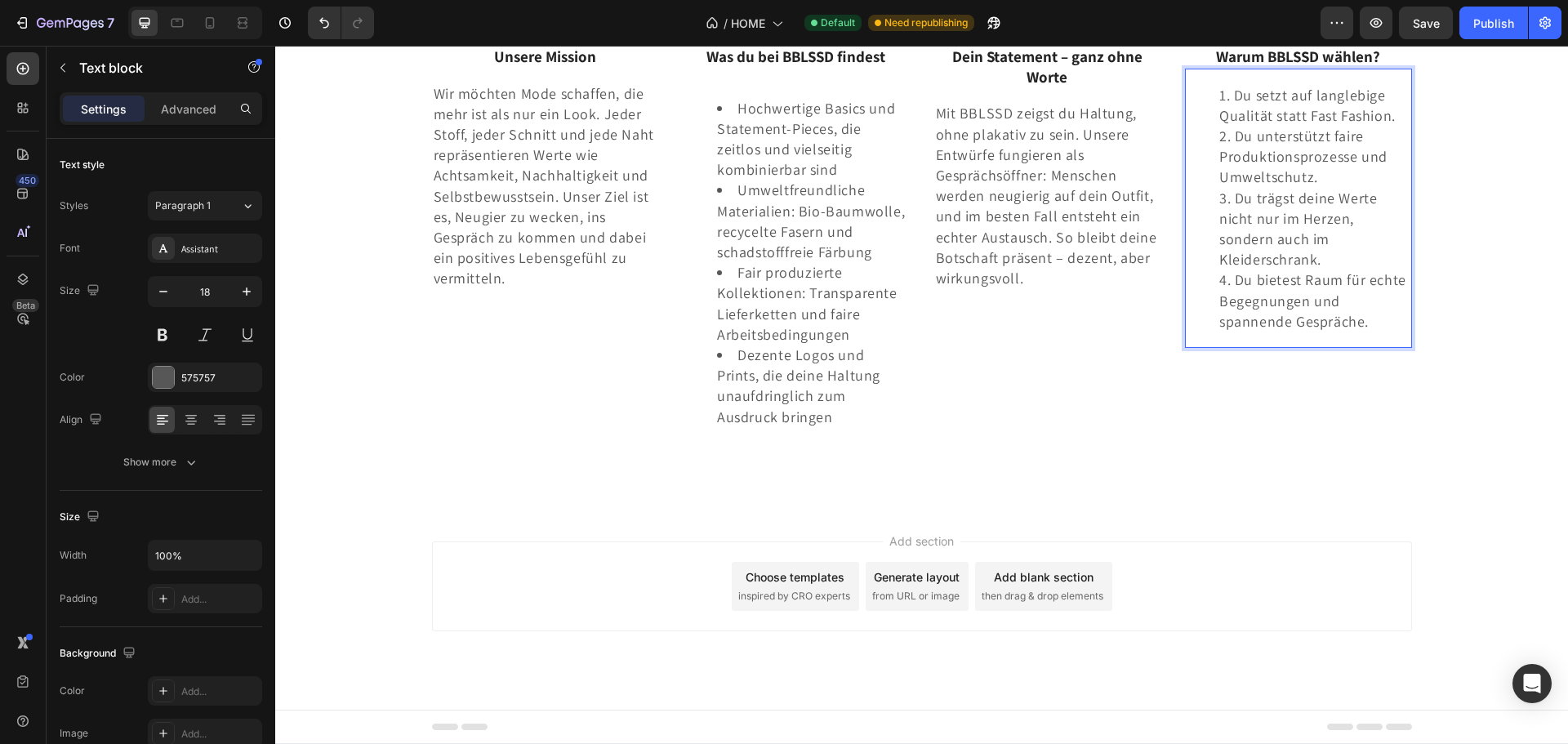
click at [1394, 125] on li "Du setzt auf langlebige Qualität statt Fast Fashion." at bounding box center [1314, 105] width 191 height 41
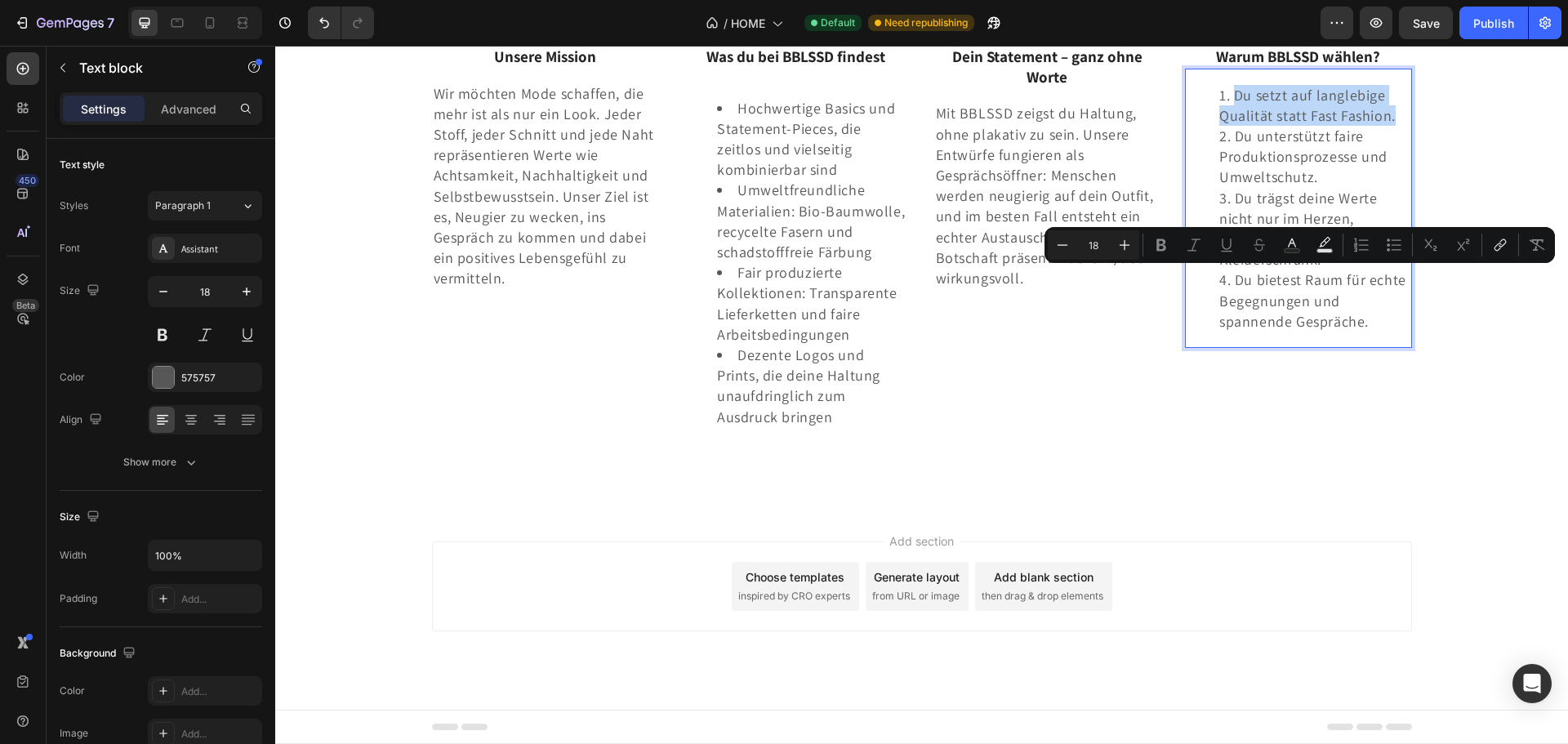
click at [1394, 125] on li "Du setzt auf langlebige Qualität statt Fast Fashion." at bounding box center [1314, 105] width 191 height 41
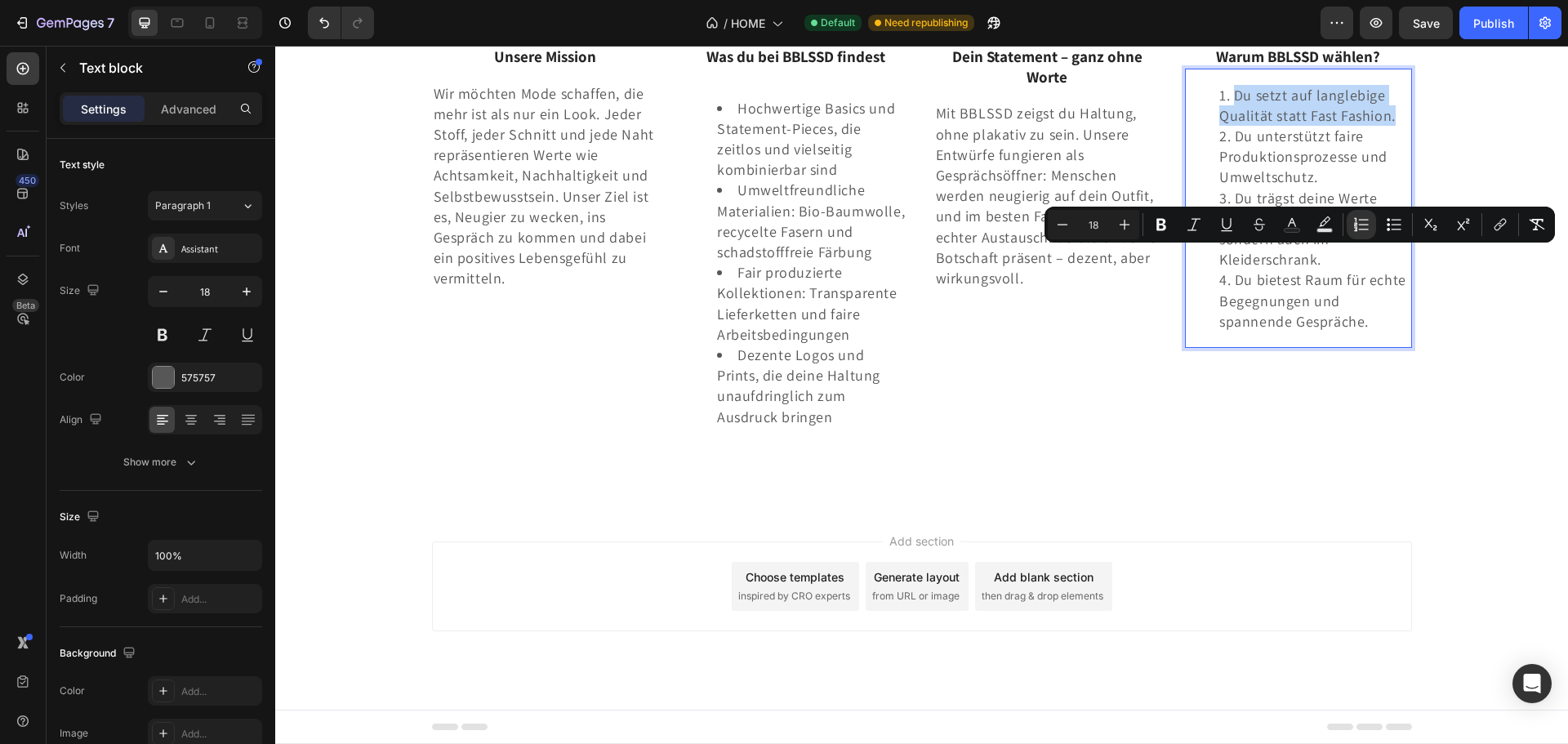
click at [1394, 125] on li "Du setzt auf langlebige Qualität statt Fast Fashion." at bounding box center [1314, 105] width 191 height 41
click at [1381, 124] on span "Du setzt auf langlebige Qualität statt Fast Fashion." at bounding box center [1306, 105] width 176 height 39
click at [1390, 125] on li "Du setzt auf langlebige Qualität statt Fast Fashion." at bounding box center [1314, 105] width 191 height 41
click at [1311, 124] on span "Du setzt auf langlebige Qualität statt Fast Fashion." at bounding box center [1306, 105] width 176 height 39
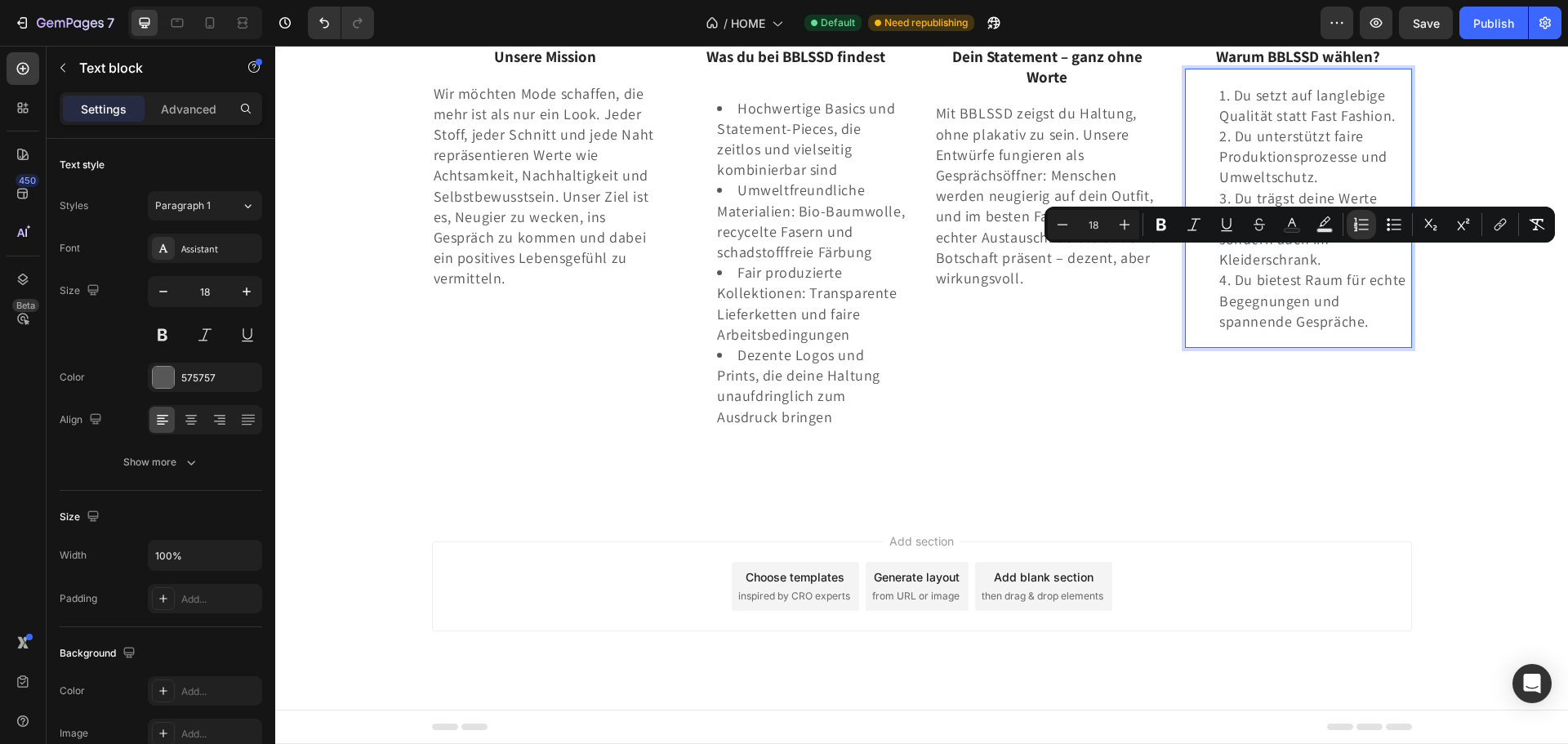
click at [1339, 269] on span "Du trägst deine Werte nicht nur im Herzen, sondern auch im Kleiderschrank." at bounding box center [1298, 229] width 158 height 81
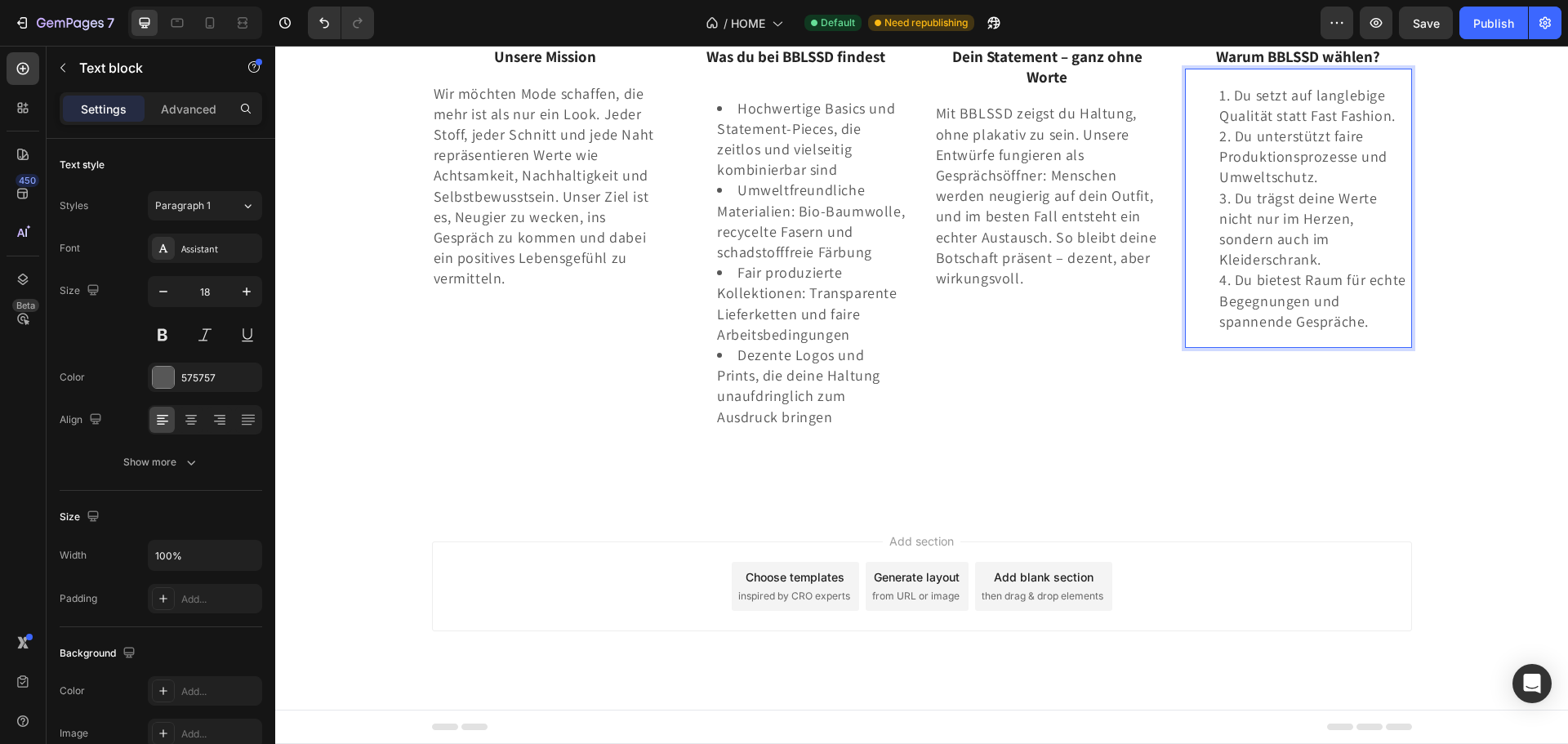
click at [1377, 124] on span "Du setzt auf langlebige Qualität statt Fast Fashion." at bounding box center [1306, 105] width 176 height 39
click at [1400, 125] on li "Du setzt auf langlebige Qualität statt Fast Fashion." at bounding box center [1314, 105] width 191 height 41
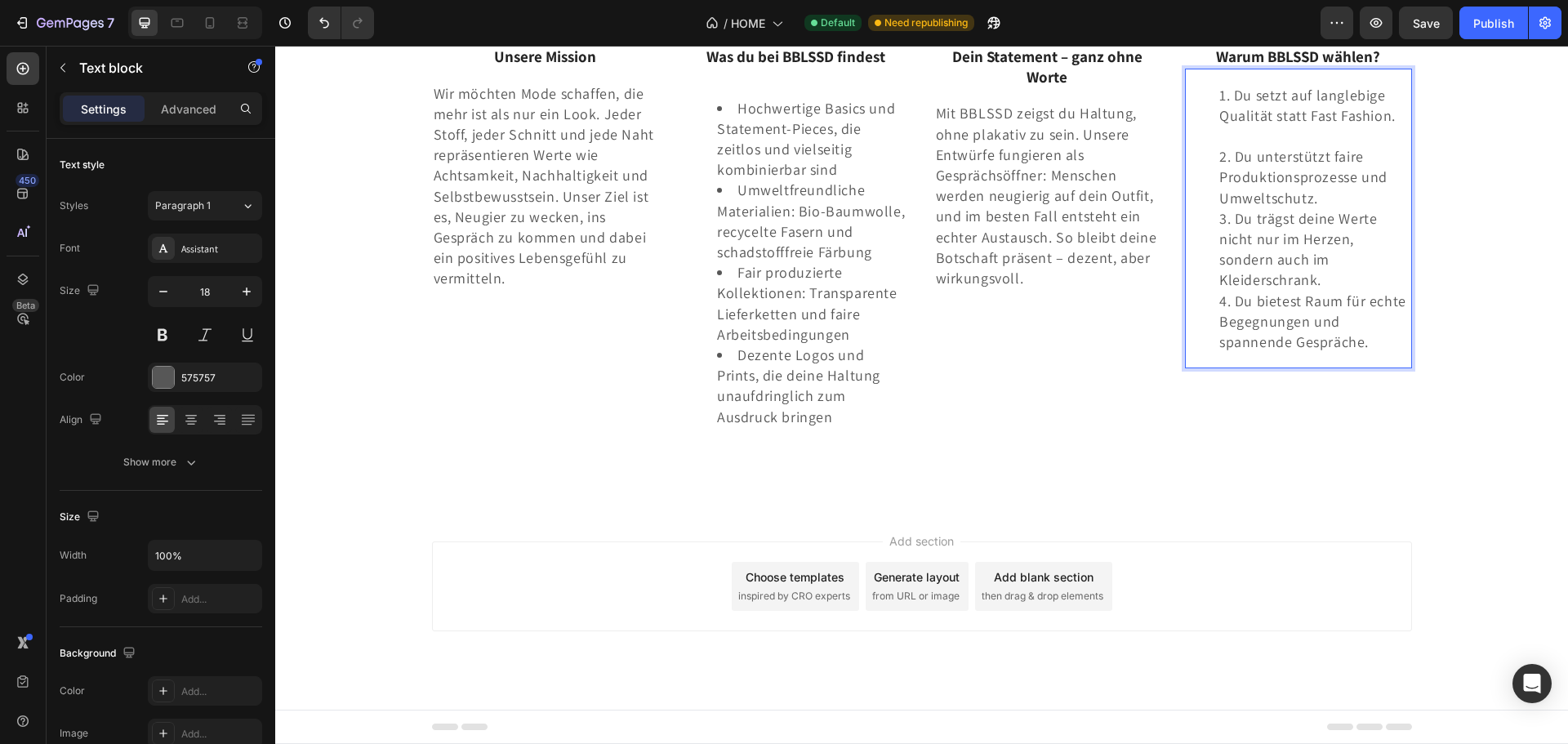
click at [1323, 208] on li "Du unterstützt faire Produktionsprozesse und Umweltschutz." at bounding box center [1314, 177] width 191 height 62
click at [1376, 206] on span "Du unterstützt faire Produktionsprozesse und Umweltschutz." at bounding box center [1302, 176] width 168 height 59
click at [1322, 208] on li "Du unterstützt faire Produktionsprozesse und Umweltschutz." at bounding box center [1314, 177] width 191 height 62
click at [1380, 311] on li "Du trägst deine Werte nicht nur im Herzen, sondern auch im Kleiderschrank." at bounding box center [1314, 269] width 191 height 83
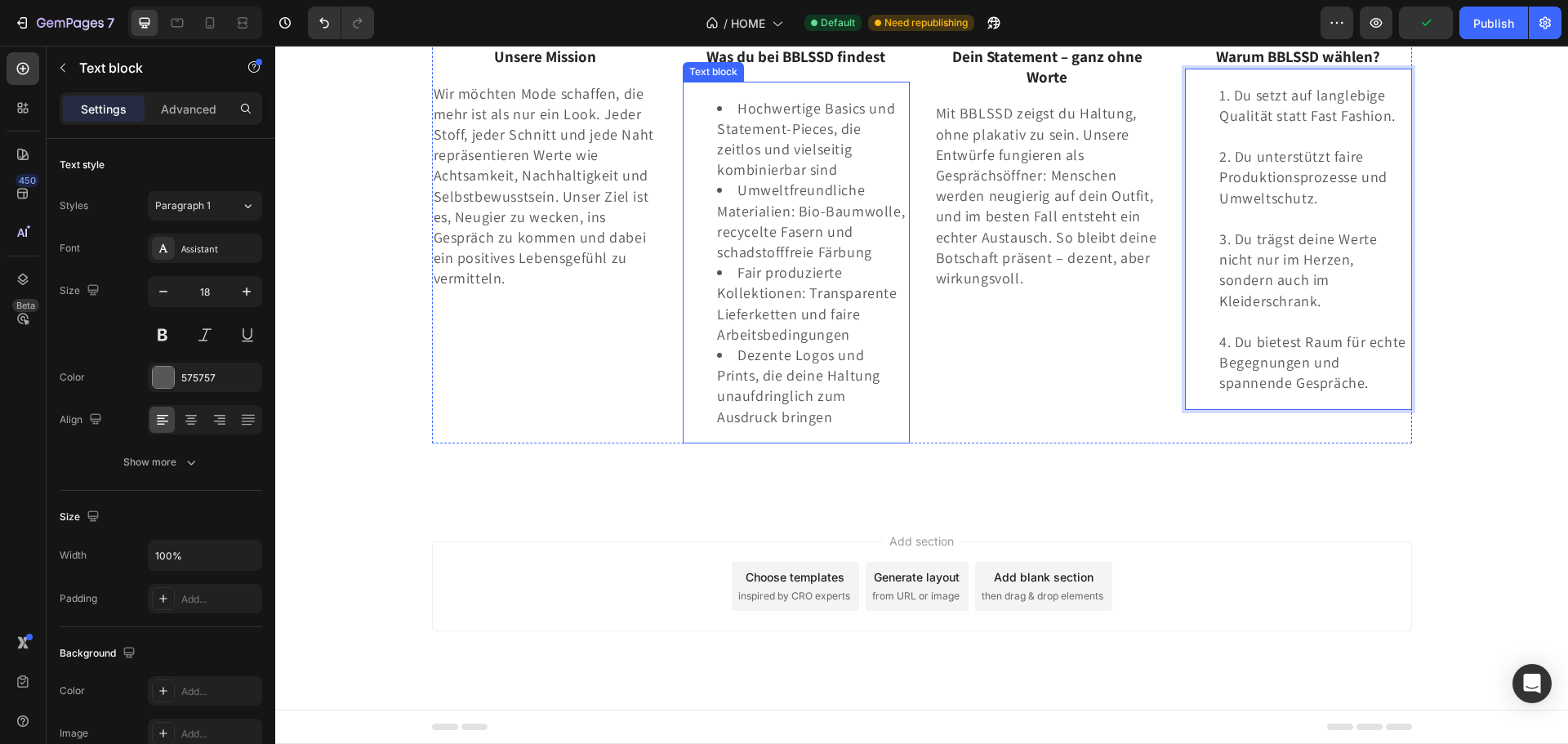
click at [762, 180] on li "Hochwertige Basics und Statement-Pieces, die zeitlos und vielseitig kombinierba…" at bounding box center [812, 139] width 191 height 83
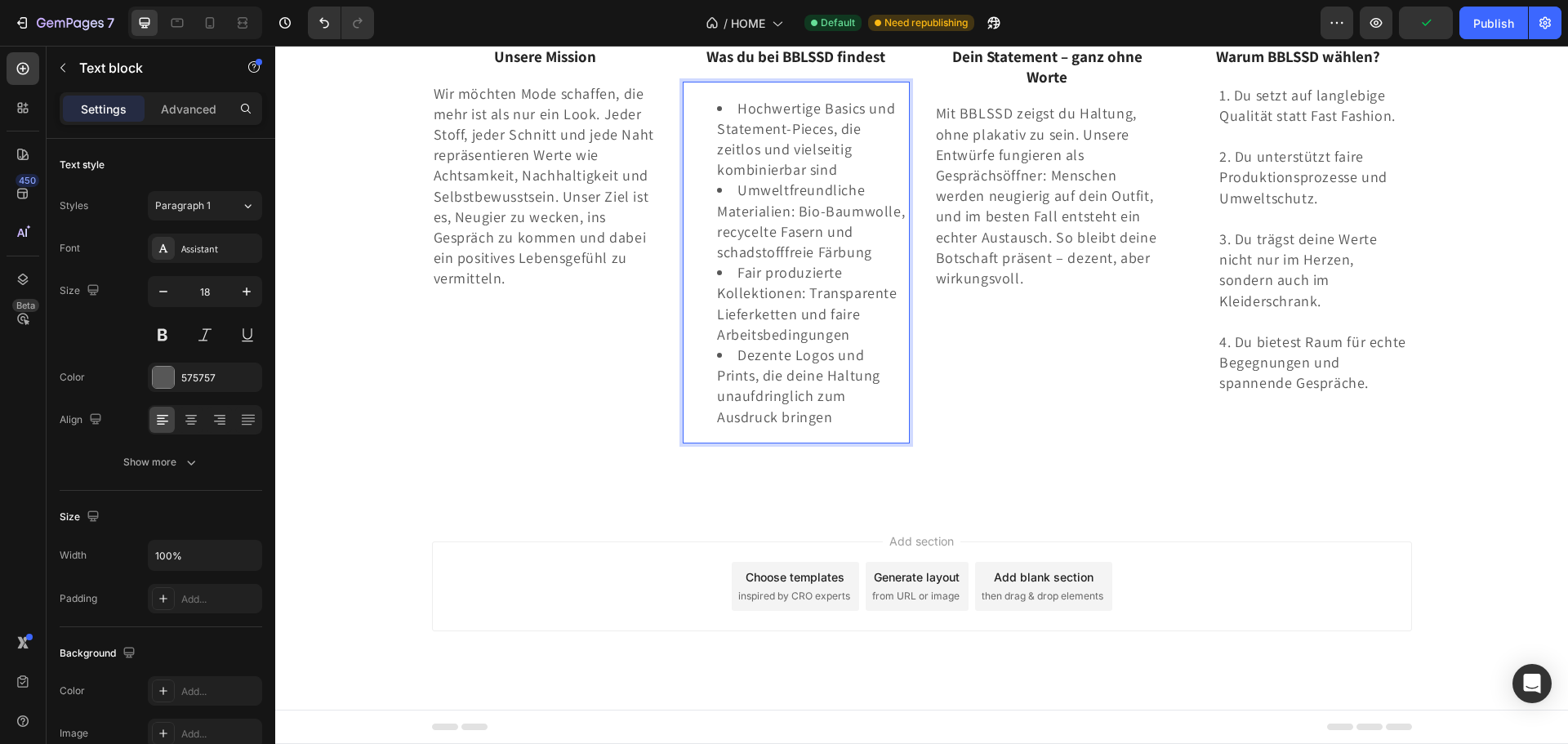
click at [754, 180] on li "Hochwertige Basics und Statement-Pieces, die zeitlos und vielseitig kombinierba…" at bounding box center [812, 139] width 191 height 83
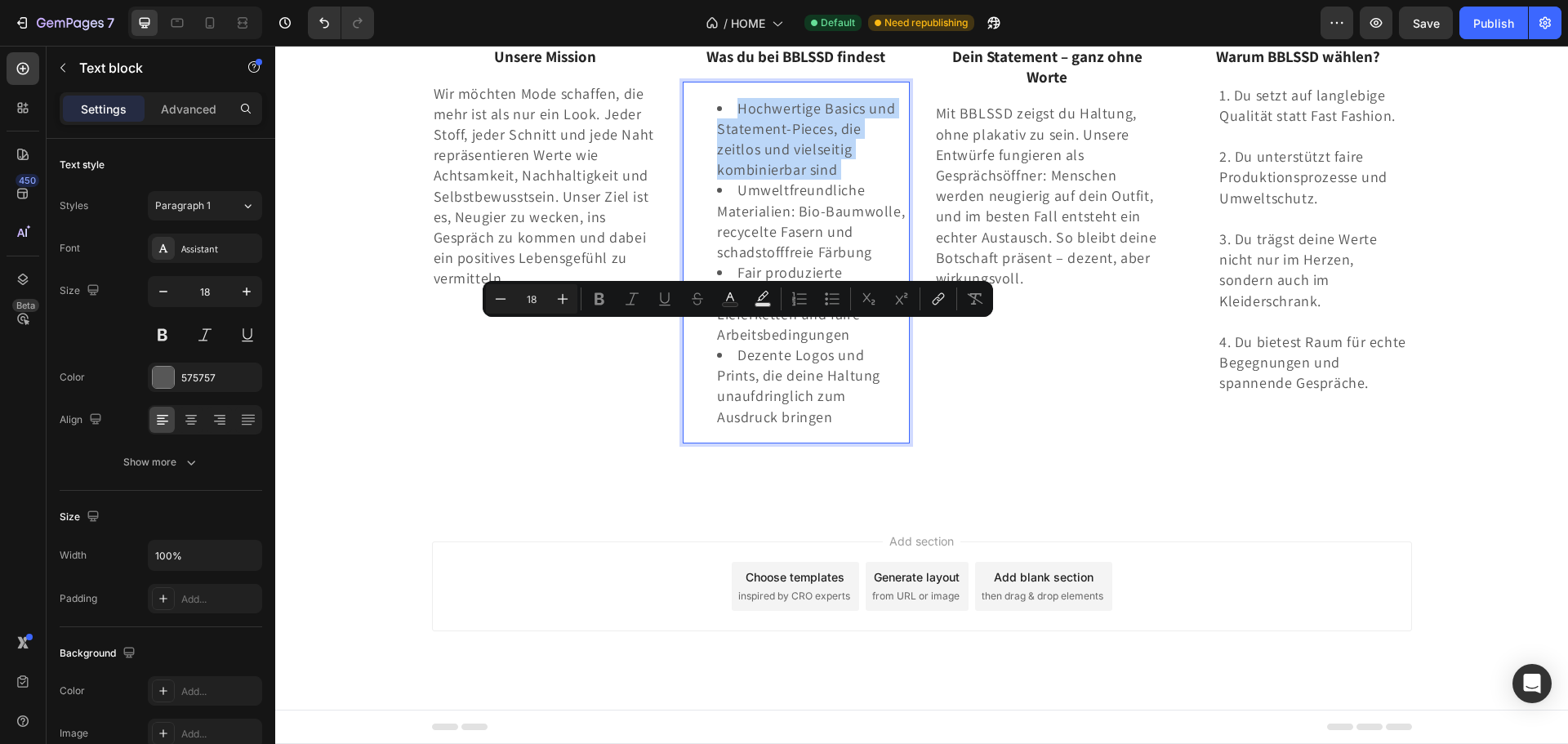
click at [754, 180] on li "Hochwertige Basics und Statement-Pieces, die zeitlos und vielseitig kombinierba…" at bounding box center [812, 139] width 191 height 83
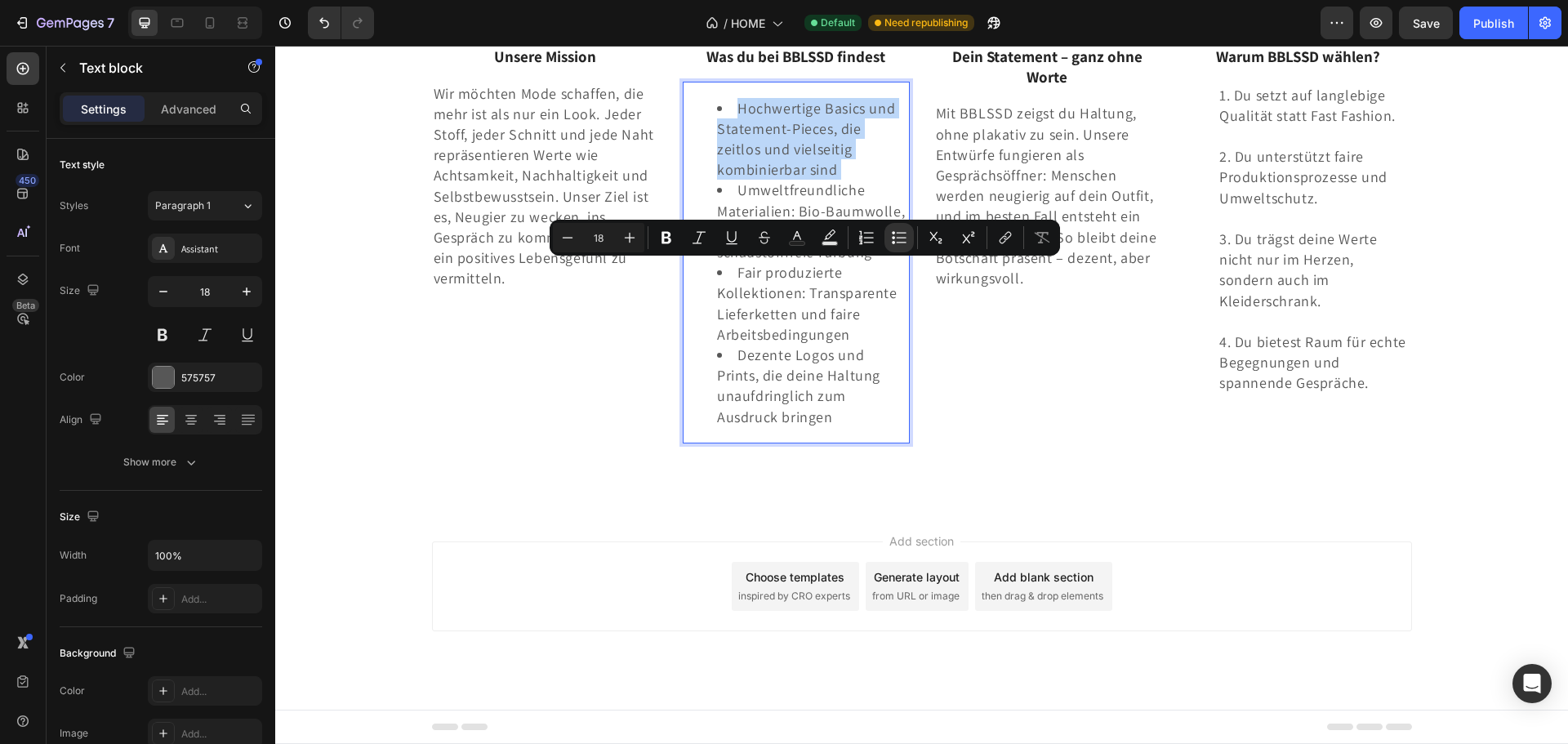
click at [754, 180] on li "Hochwertige Basics und Statement-Pieces, die zeitlos und vielseitig kombinierba…" at bounding box center [812, 139] width 191 height 83
click at [762, 180] on li "Hochwertige Basics und Statement-Pieces, die zeitlos und vielseitig kombinierba…" at bounding box center [812, 139] width 191 height 83
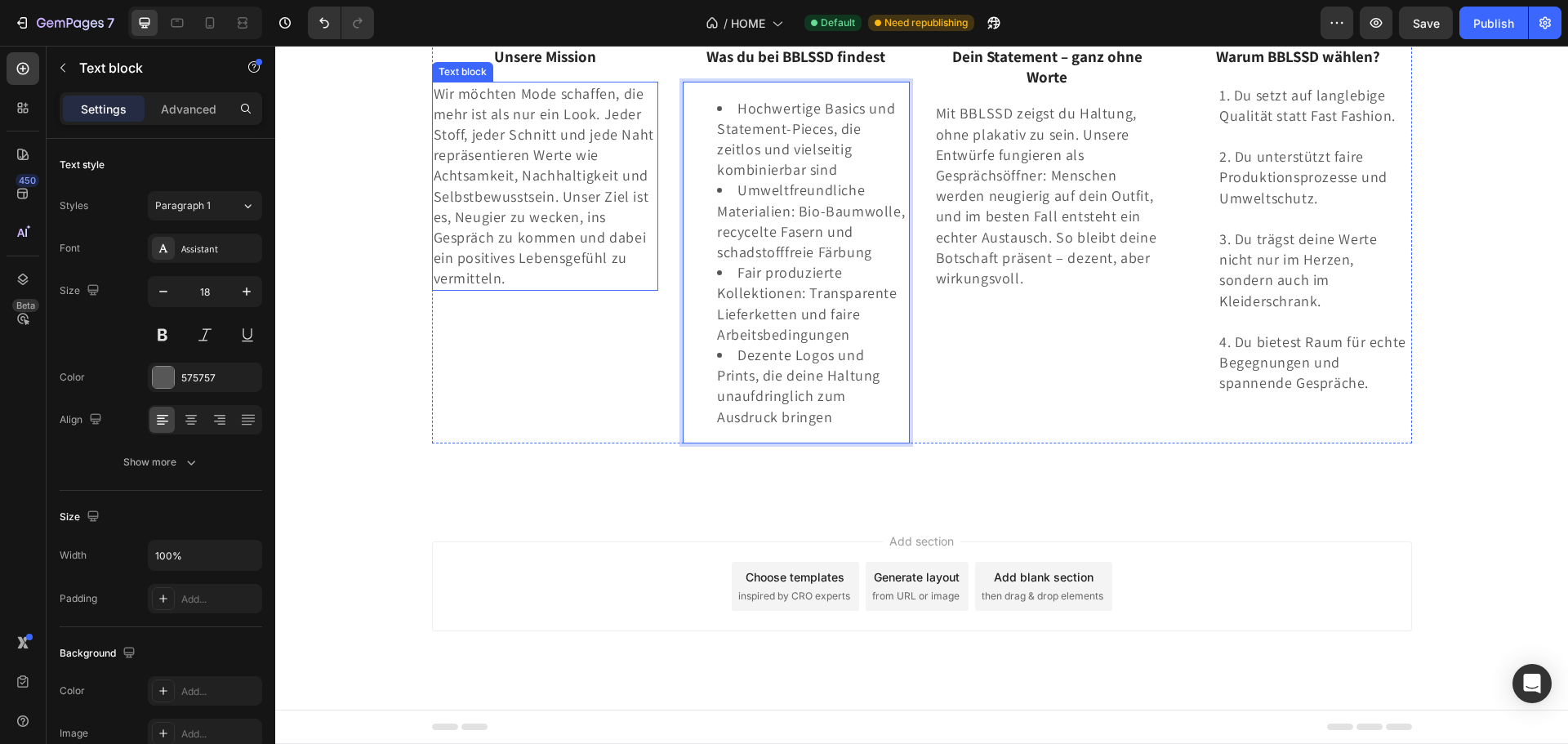
click at [602, 280] on p "Wir möchten Mode schaffen, die mehr ist als nur ein Look. Jeder Stoff, jeder Sc…" at bounding box center [546, 187] width 224 height 206
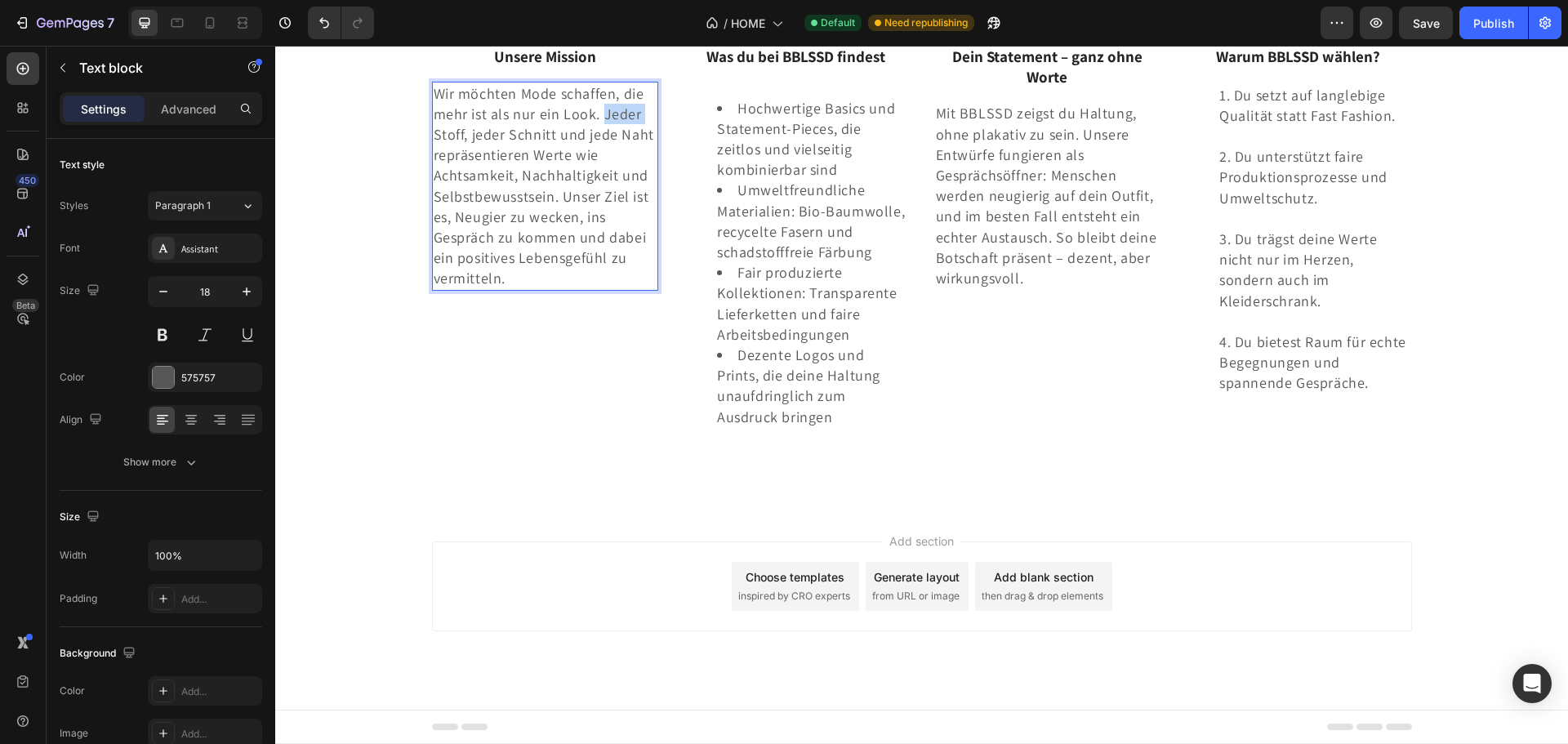
click at [596, 278] on p "Wir möchten Mode schaffen, die mehr ist als nur ein Look. Jeder Stoff, jeder Sc…" at bounding box center [546, 187] width 224 height 206
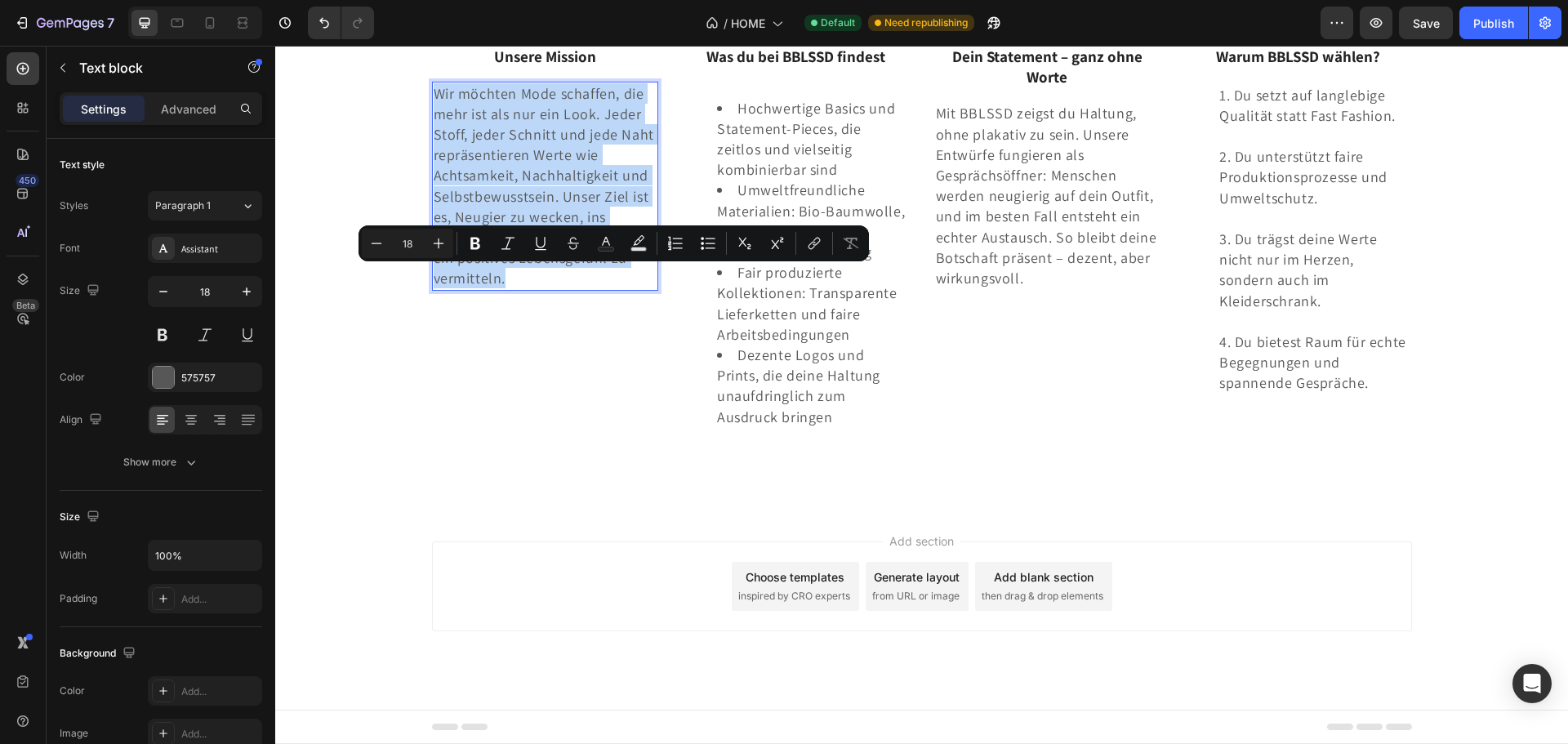
click at [596, 277] on p "Wir möchten Mode schaffen, die mehr ist als nur ein Look. Jeder Stoff, jeder Sc…" at bounding box center [546, 187] width 224 height 206
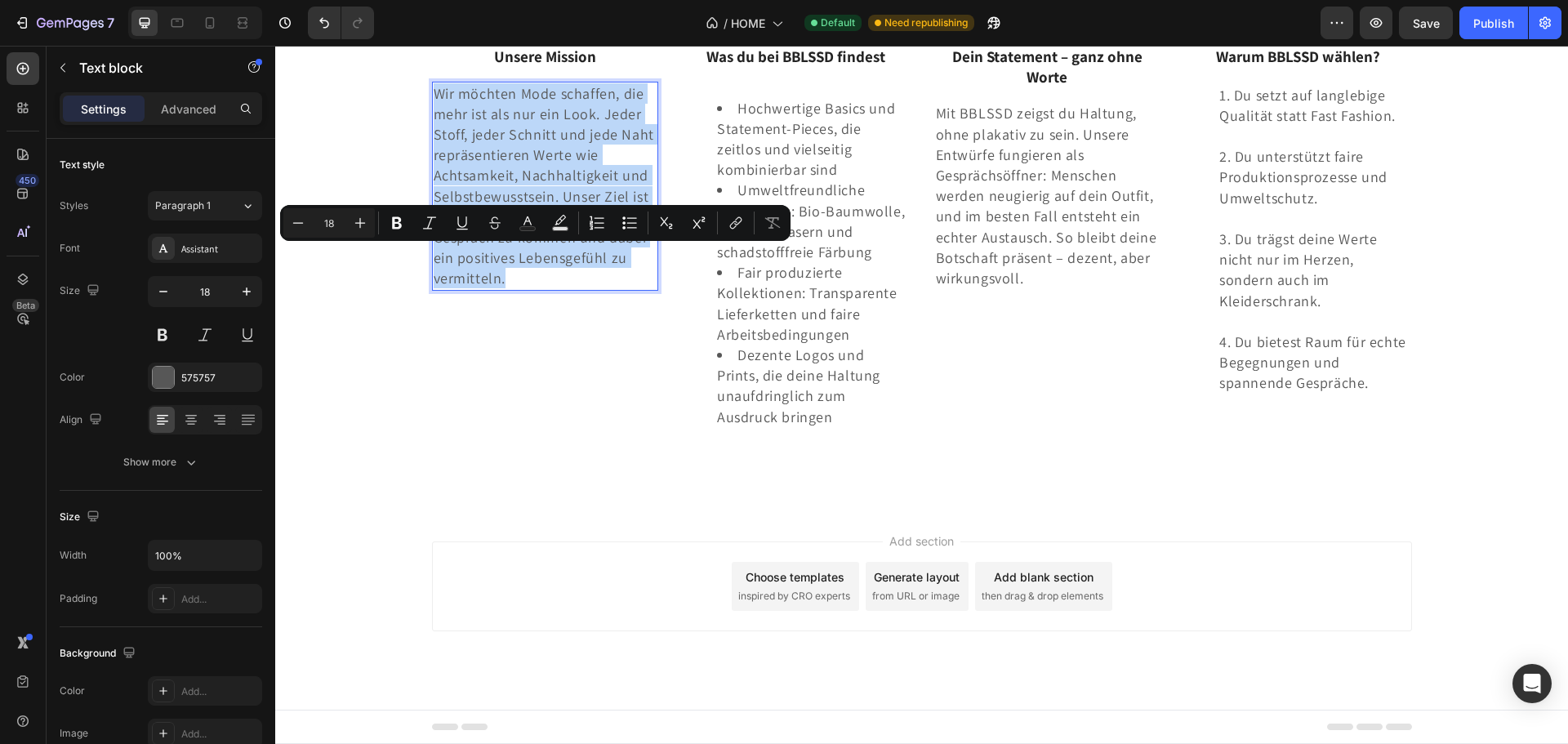
click at [600, 278] on p "Wir möchten Mode schaffen, die mehr ist als nur ein Look. Jeder Stoff, jeder Sc…" at bounding box center [546, 187] width 224 height 206
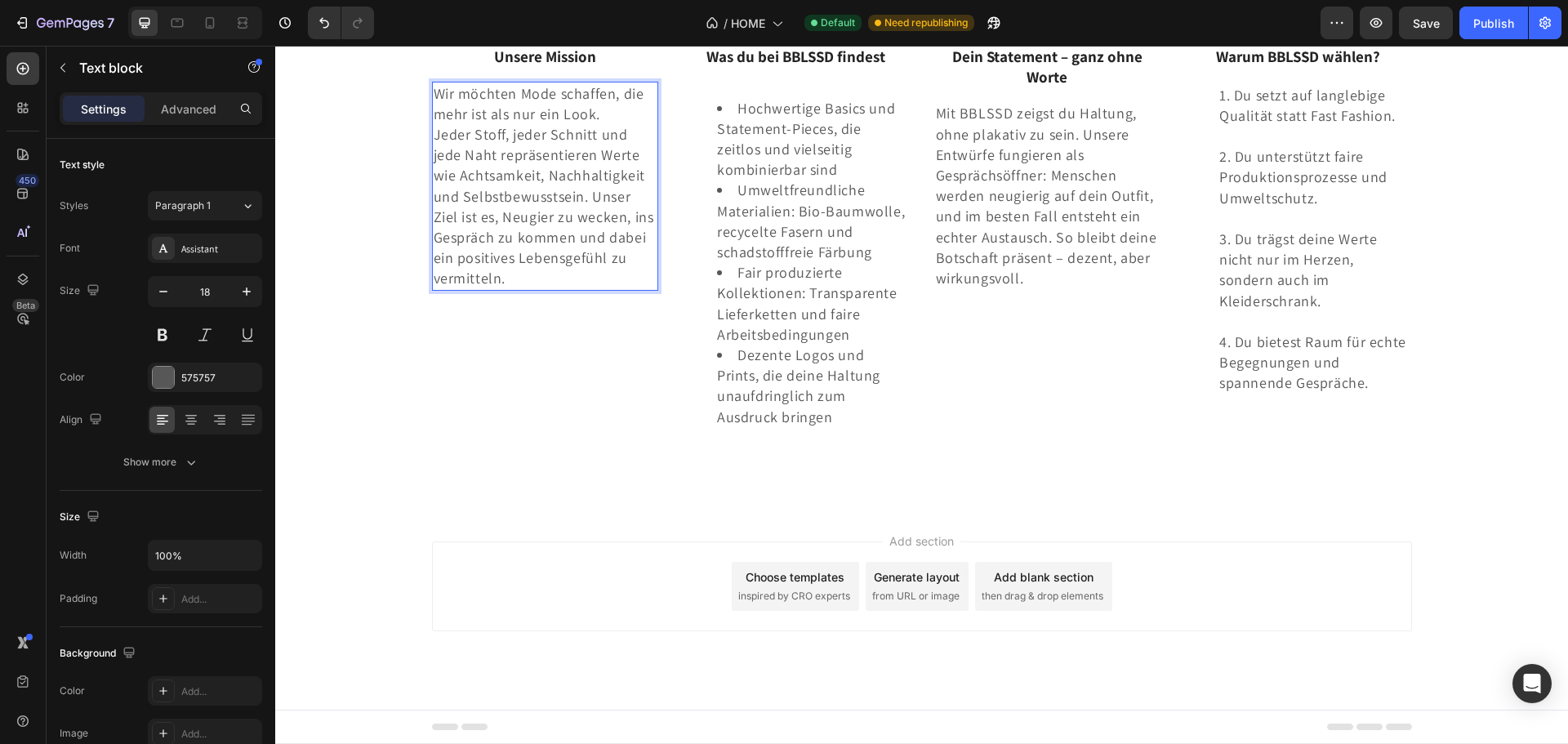
click at [558, 289] on p "Wir möchten Mode schaffen, die mehr ist als nur ein Look. Jeder Stoff, jeder Sc…" at bounding box center [546, 187] width 224 height 206
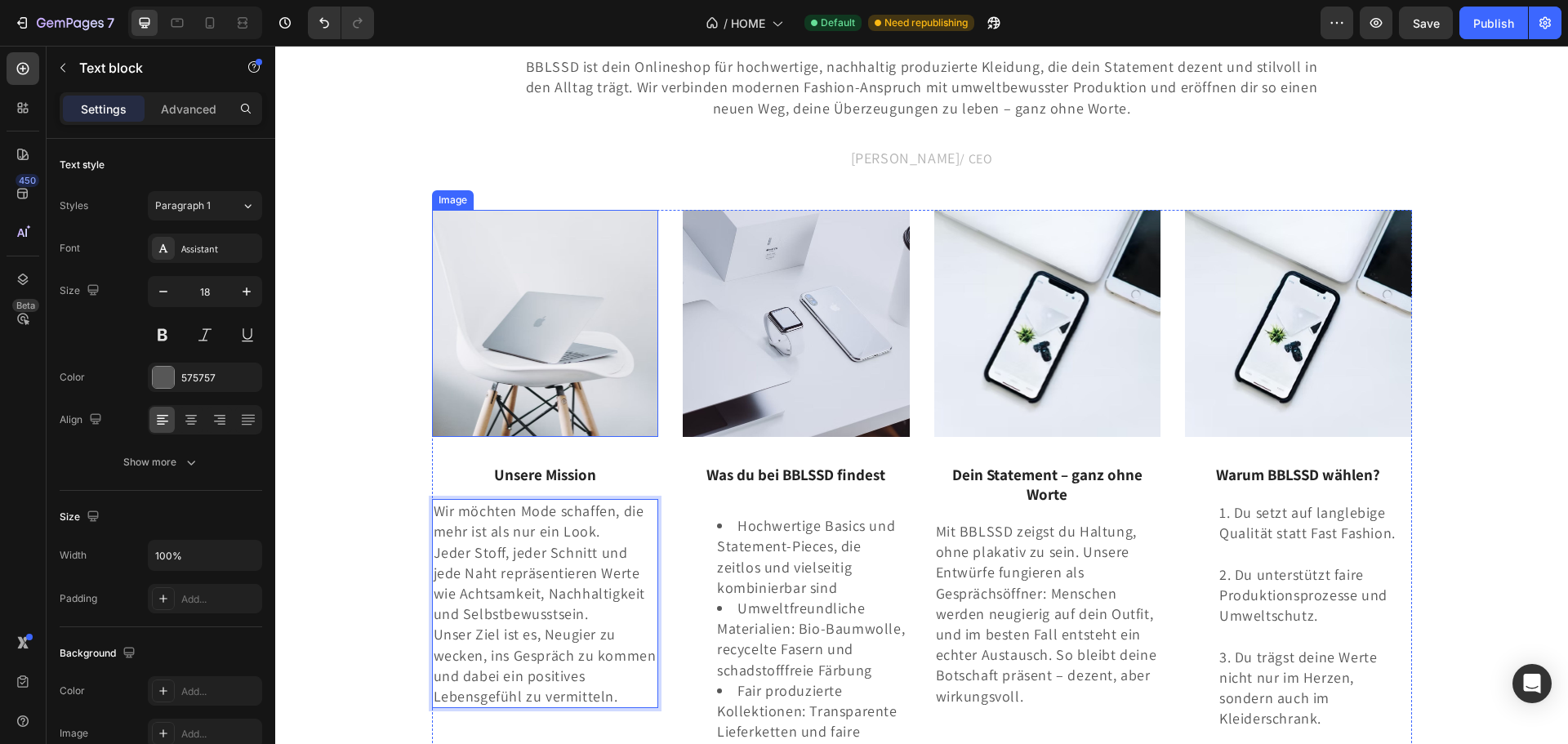
scroll to position [2750, 0]
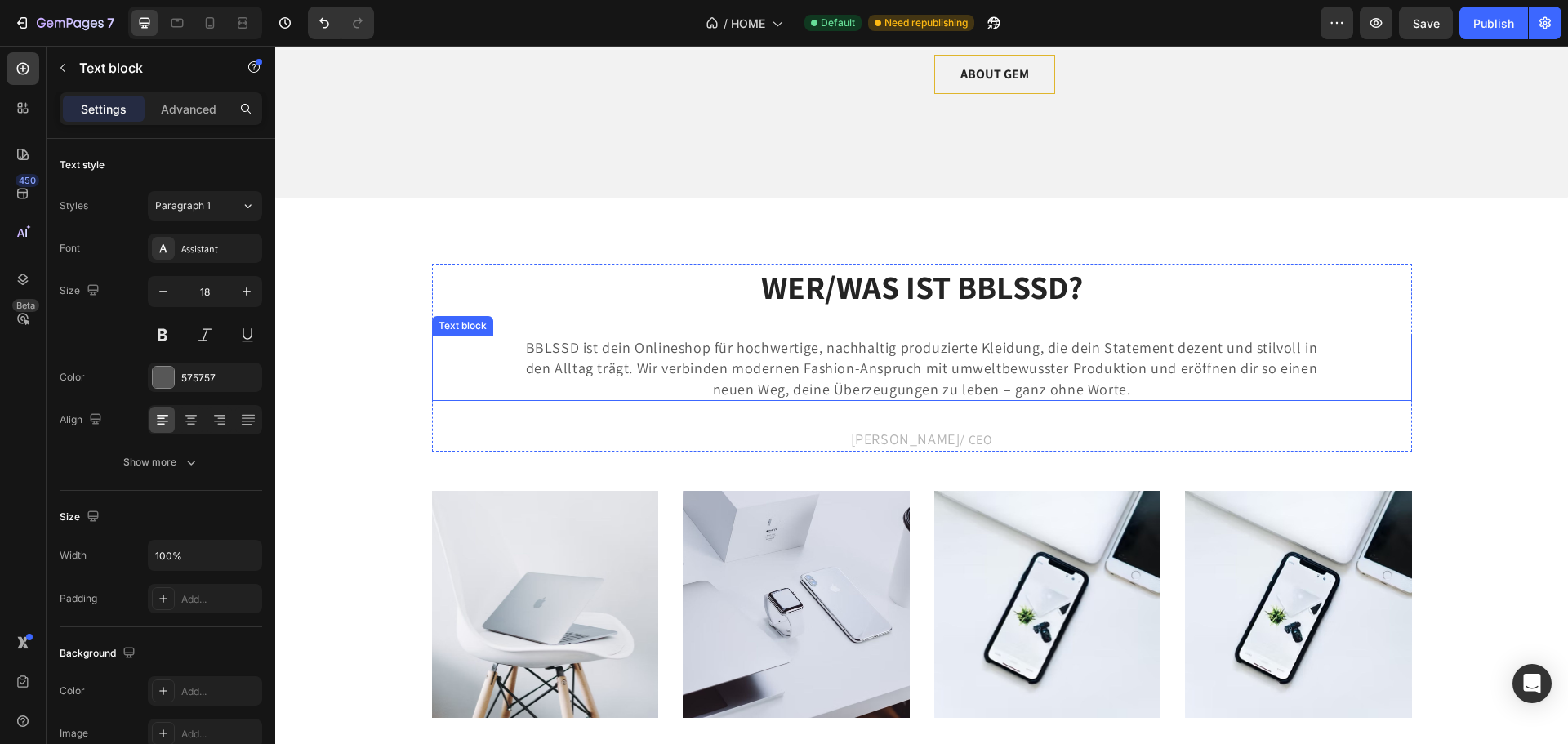
click at [851, 399] on p "BBLSSD ist dein Onlineshop für hochwertige, nachhaltig produzierte Kleidung, di…" at bounding box center [922, 369] width 813 height 62
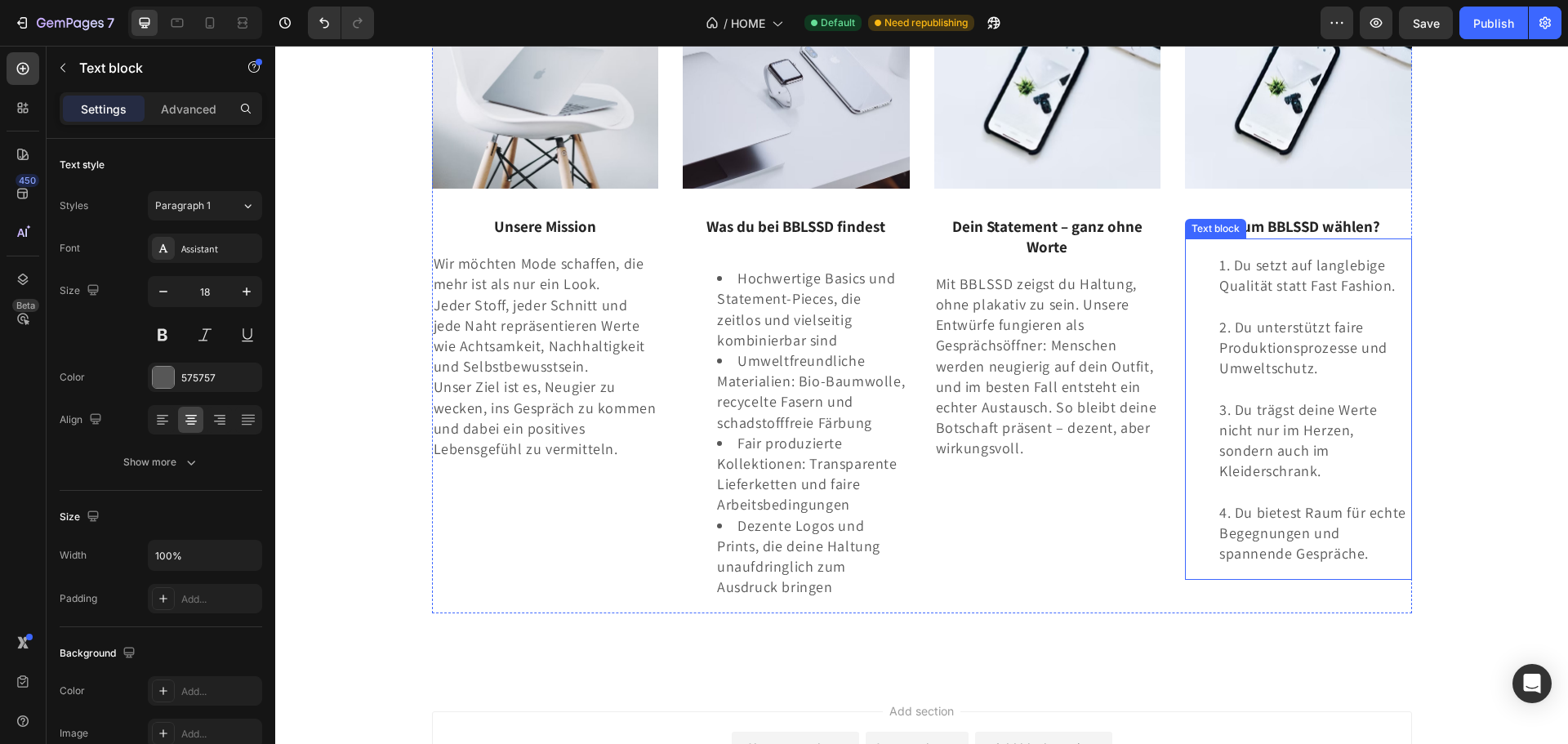
scroll to position [3485, 0]
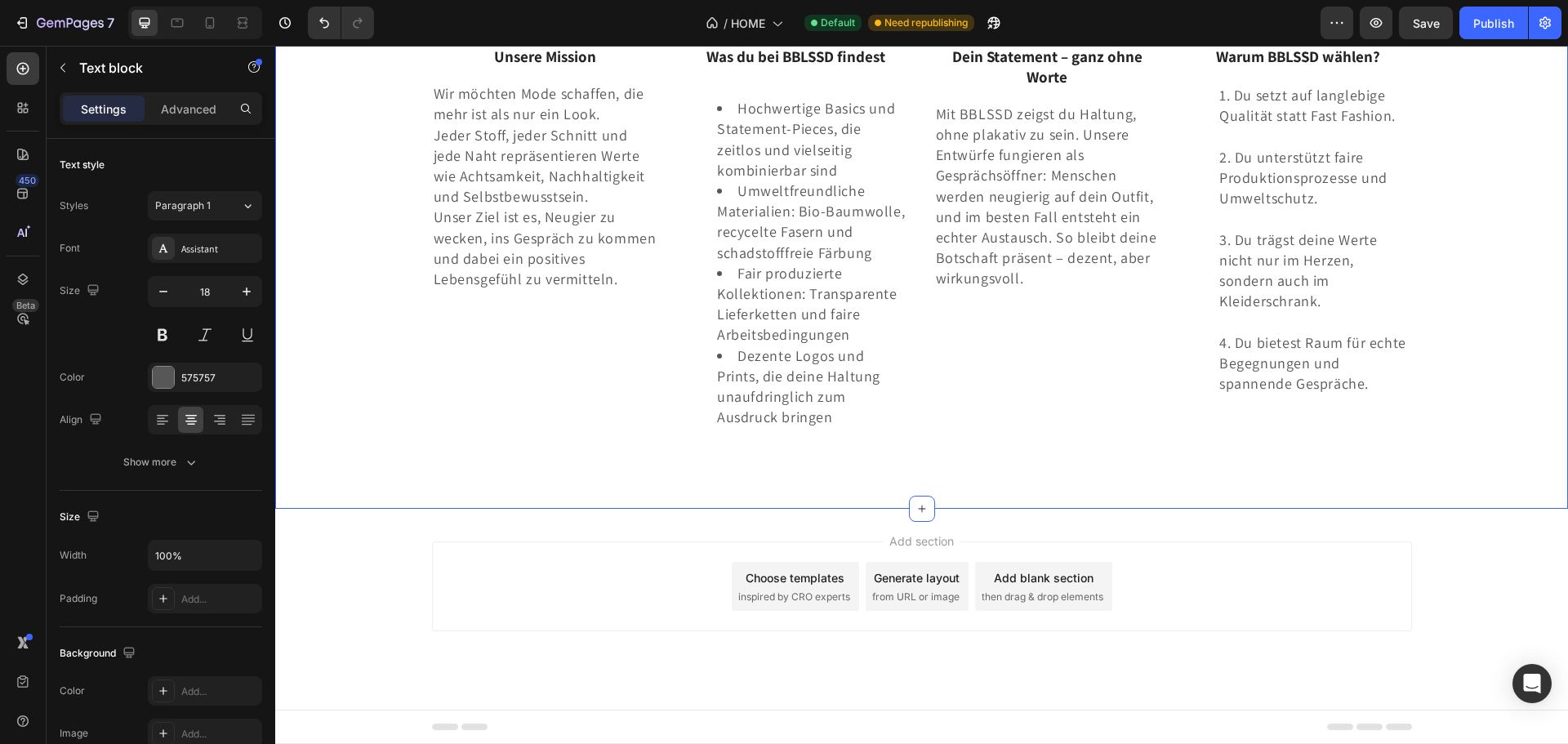
click at [1327, 463] on div "WER/WAS IST BBLSSD? Heading BBLSSD ist dein Onlineshop für hochwertige, nachhal…" at bounding box center [921, 4] width 1293 height 1009
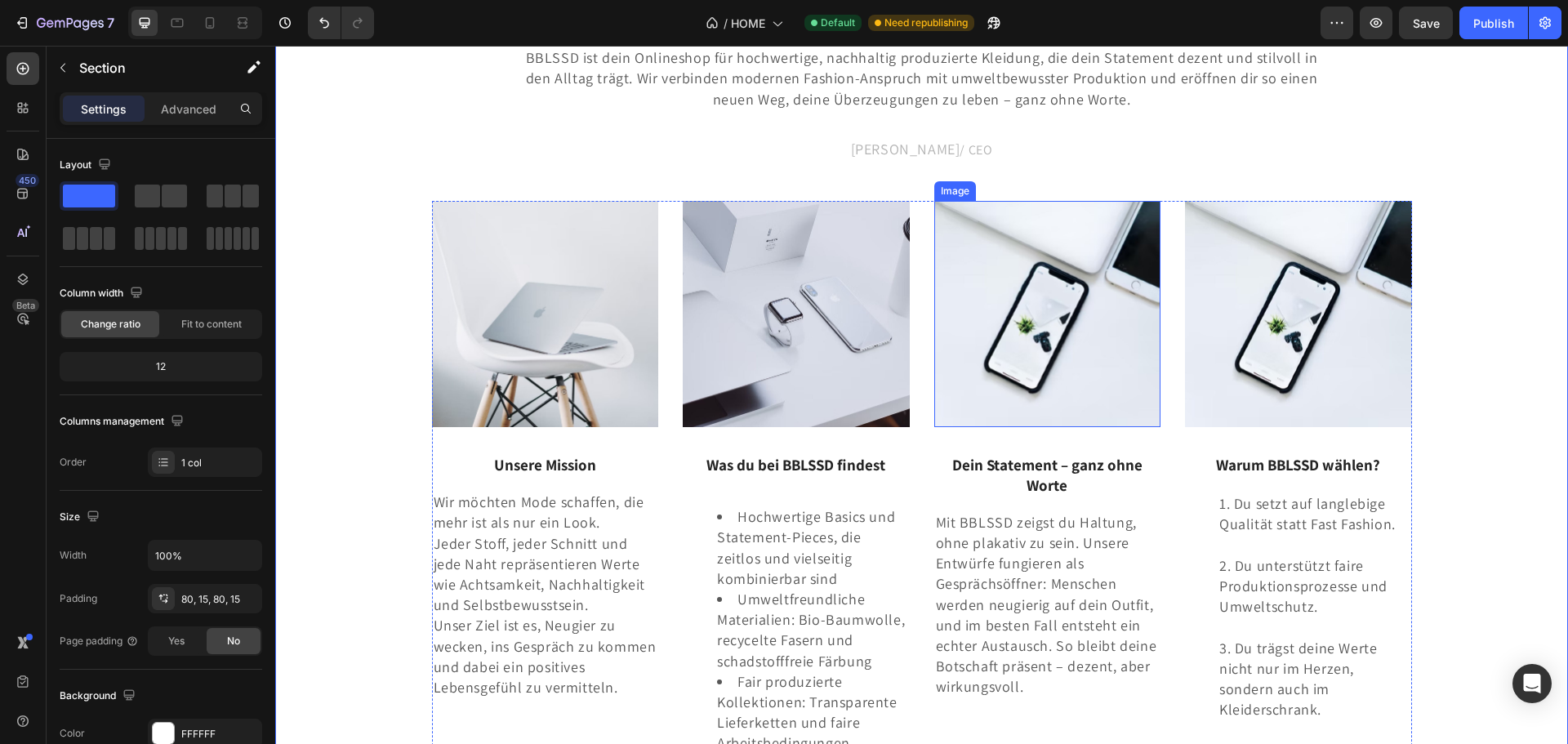
scroll to position [2832, 0]
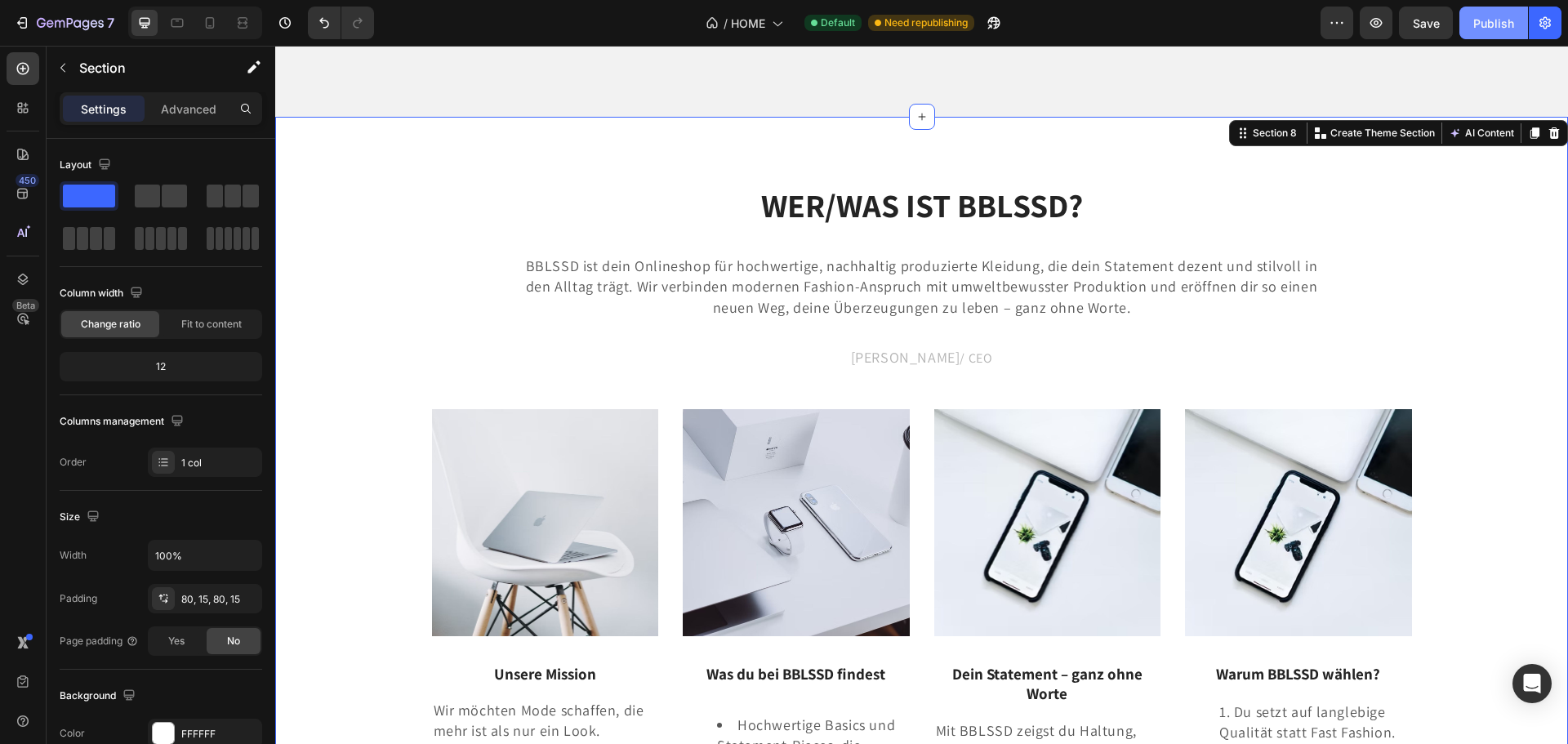
click at [1502, 20] on div "Publish" at bounding box center [1493, 23] width 41 height 18
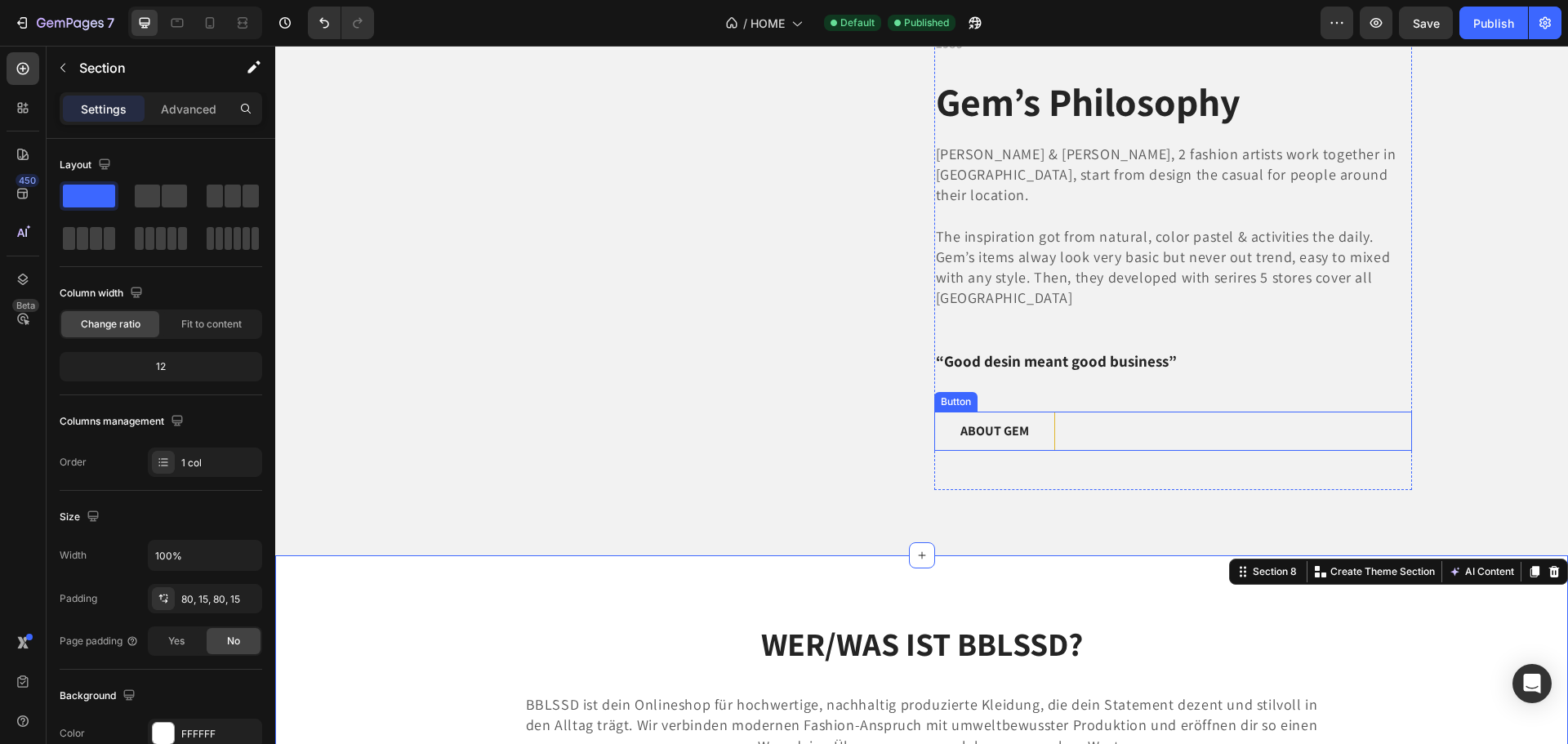
scroll to position [2342, 0]
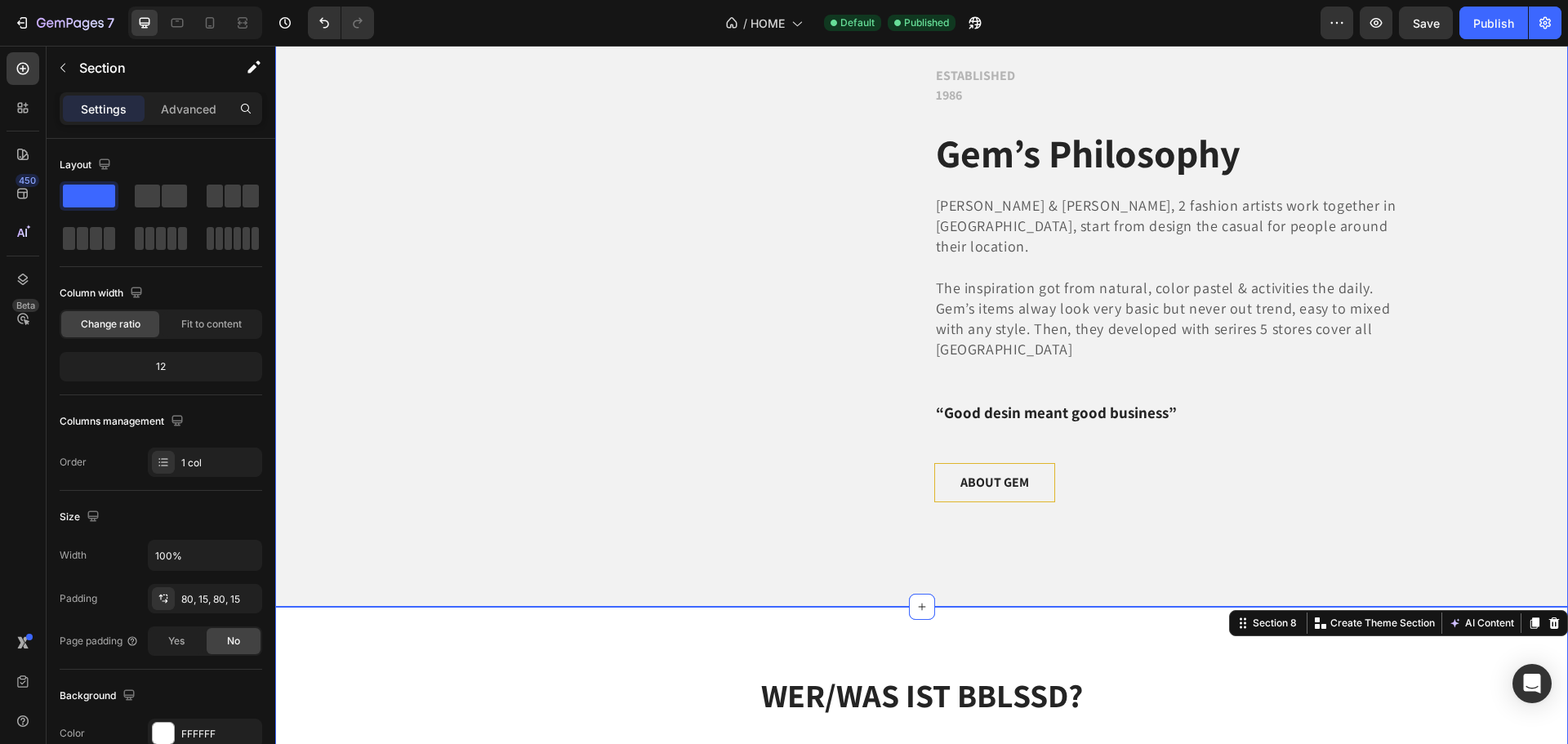
click at [1476, 353] on div "Image Row ESTABLISHED 1986 Text block Gem’s Philosophy Heading Rafal Zerlak & L…" at bounding box center [921, 283] width 1268 height 516
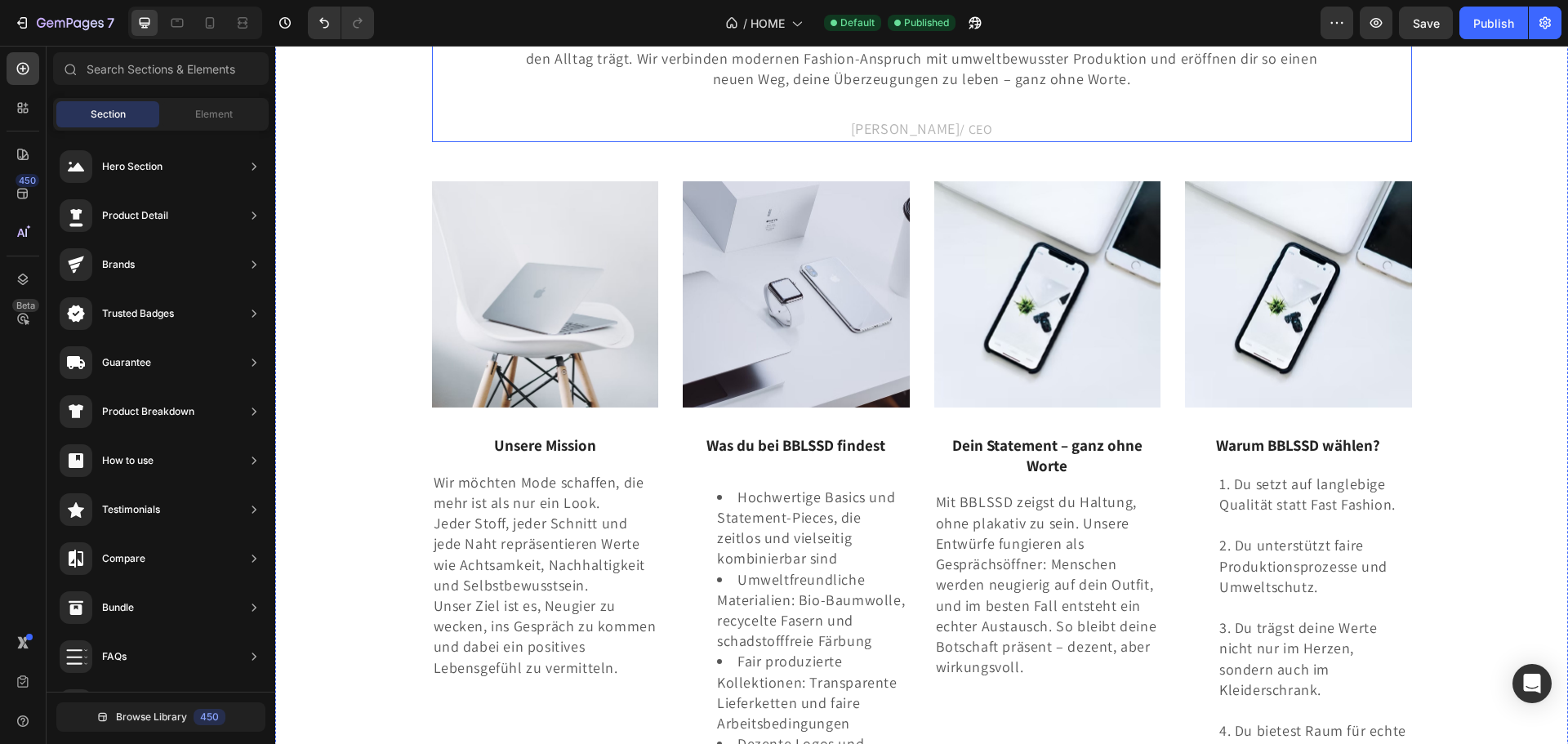
scroll to position [2037, 0]
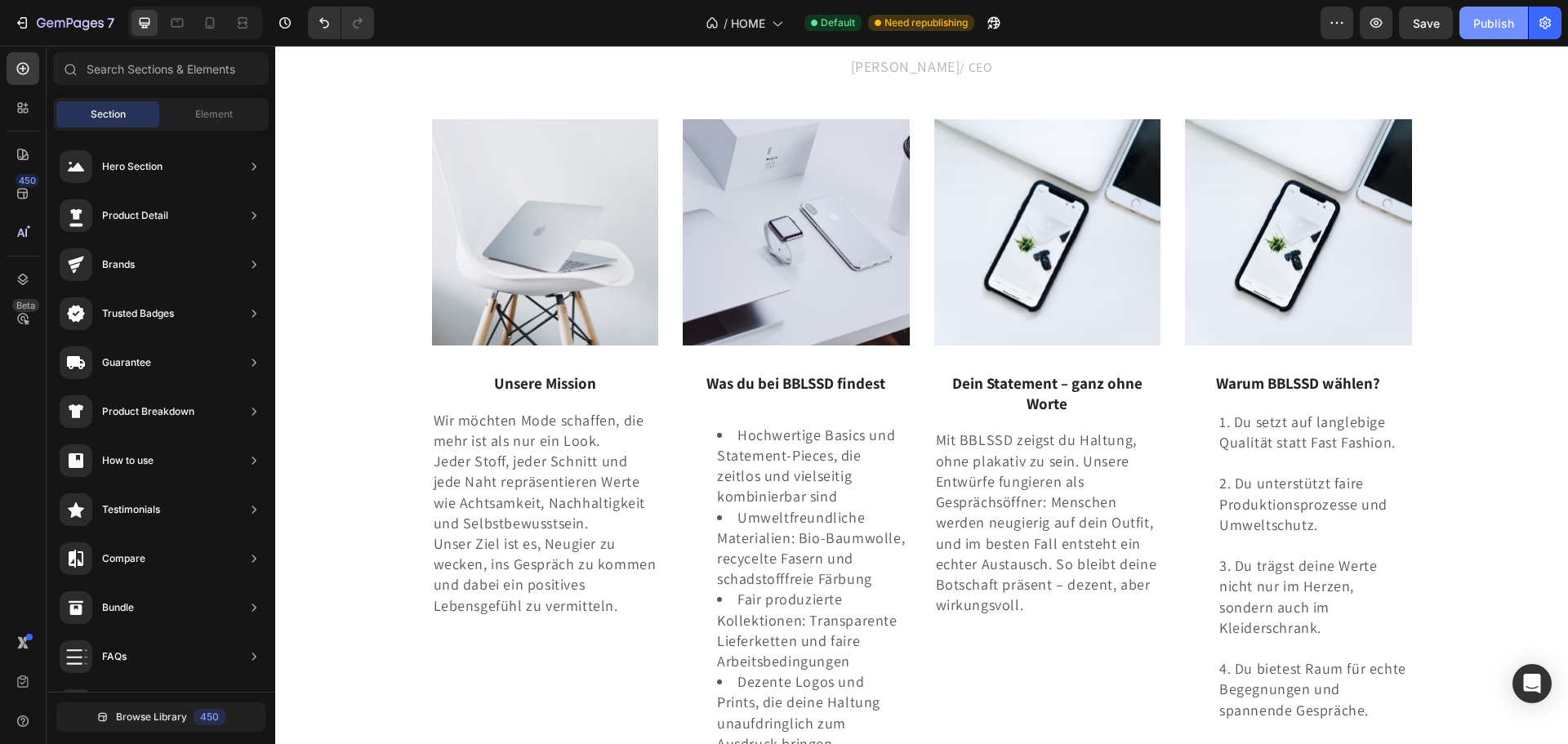
drag, startPoint x: 1486, startPoint y: 23, endPoint x: 922, endPoint y: 287, distance: 622.7
click at [1486, 23] on div "Publish" at bounding box center [1493, 23] width 41 height 18
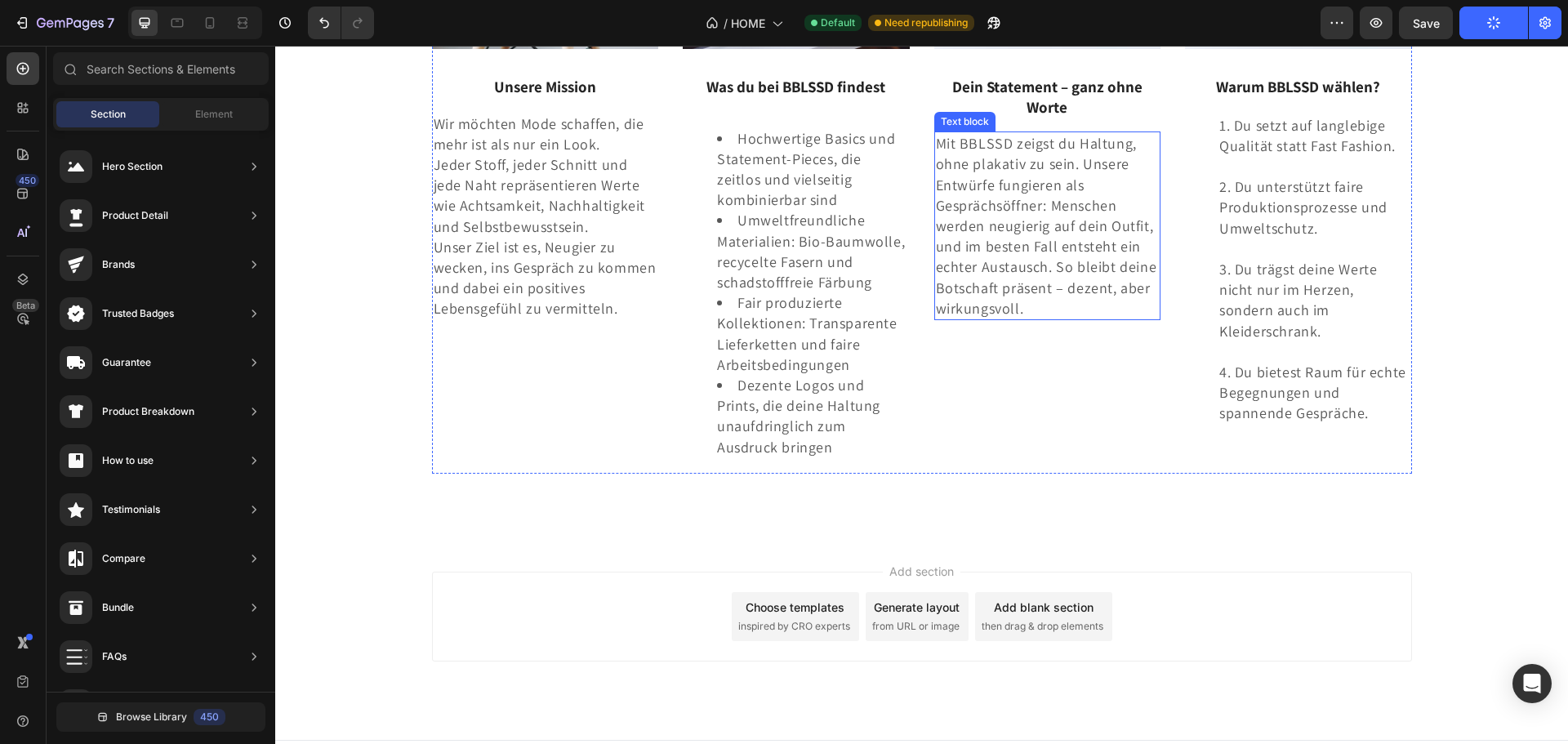
scroll to position [2802, 0]
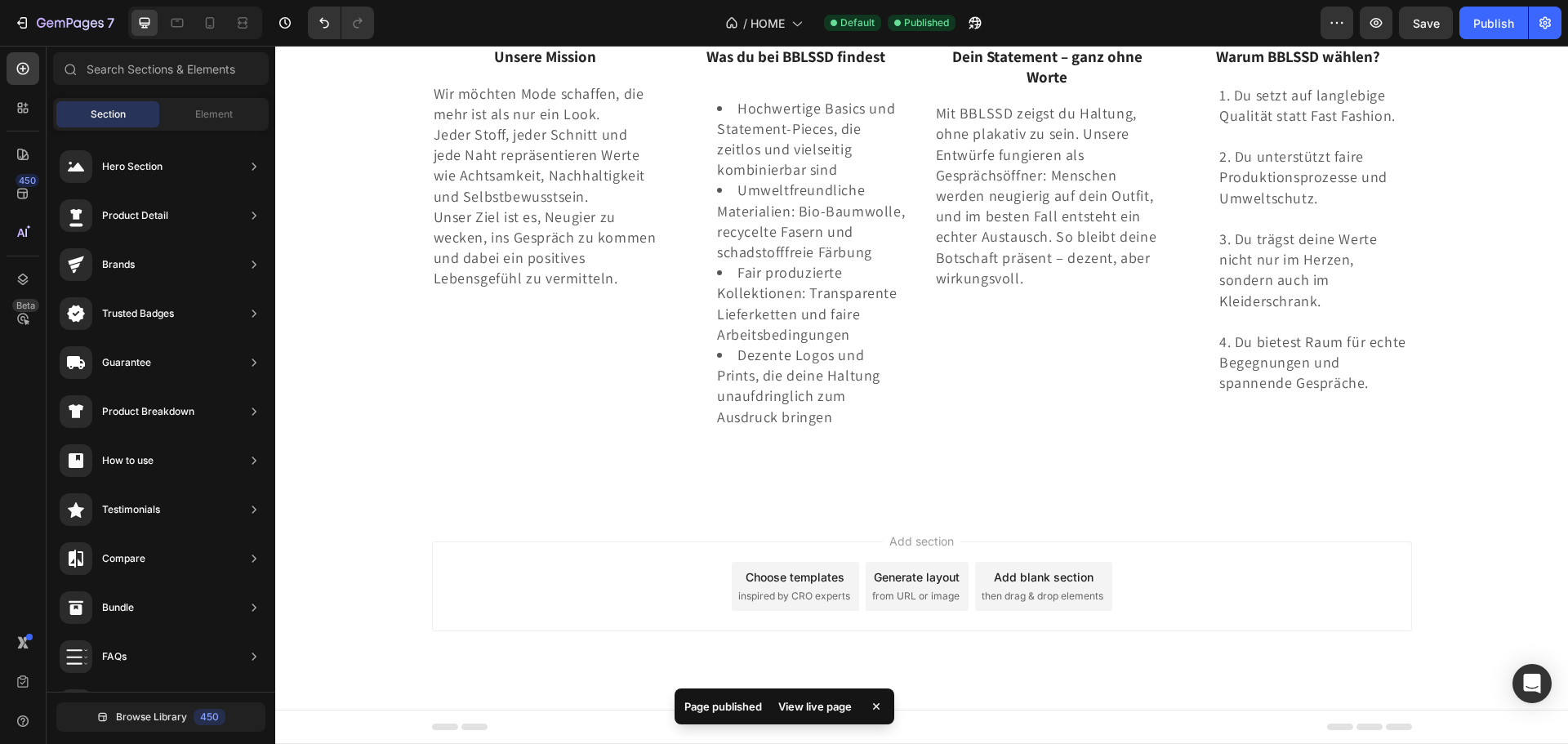
click at [1209, 573] on div "Add section Choose templates inspired by CRO experts Generate layout from URL o…" at bounding box center [921, 585] width 980 height 89
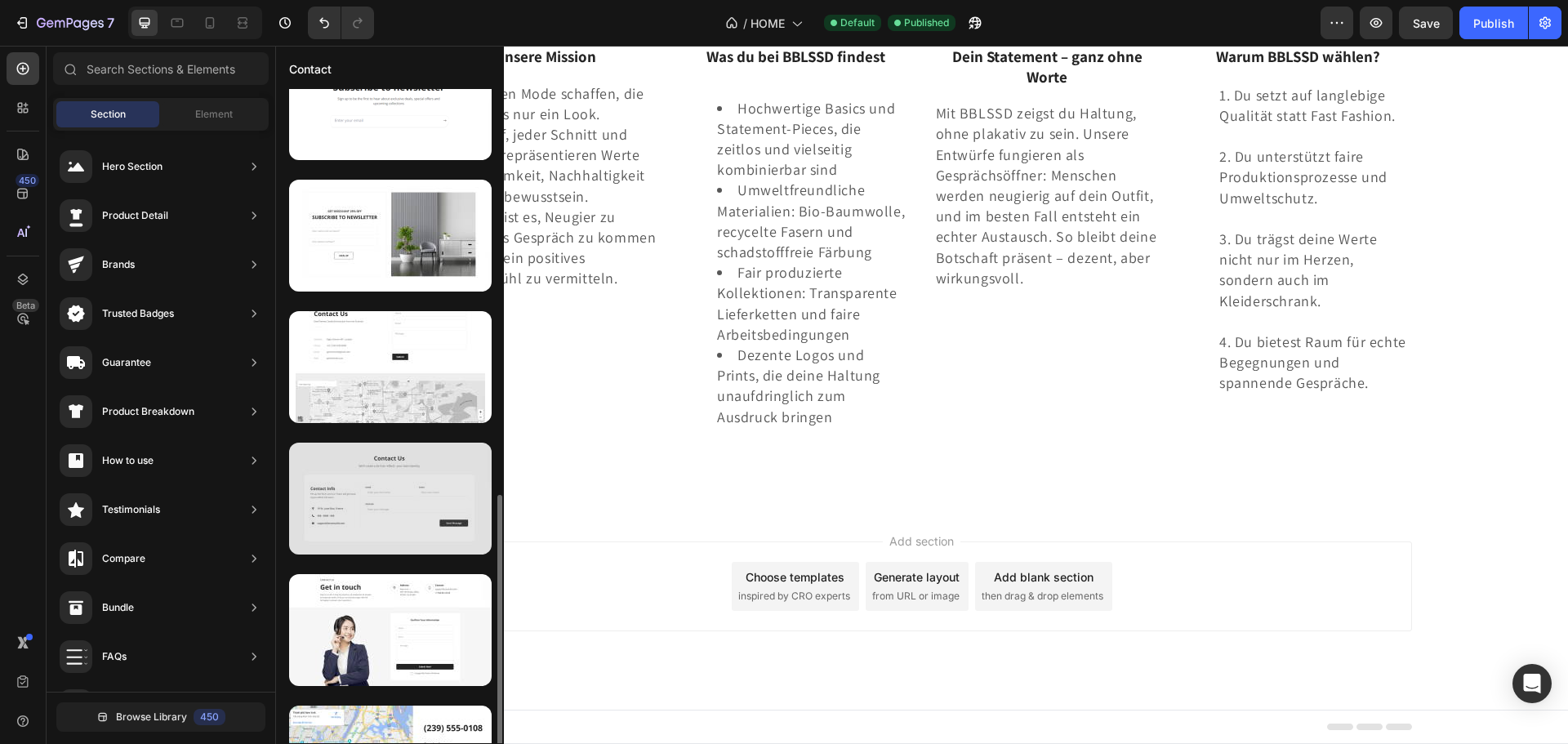
scroll to position [651, 0]
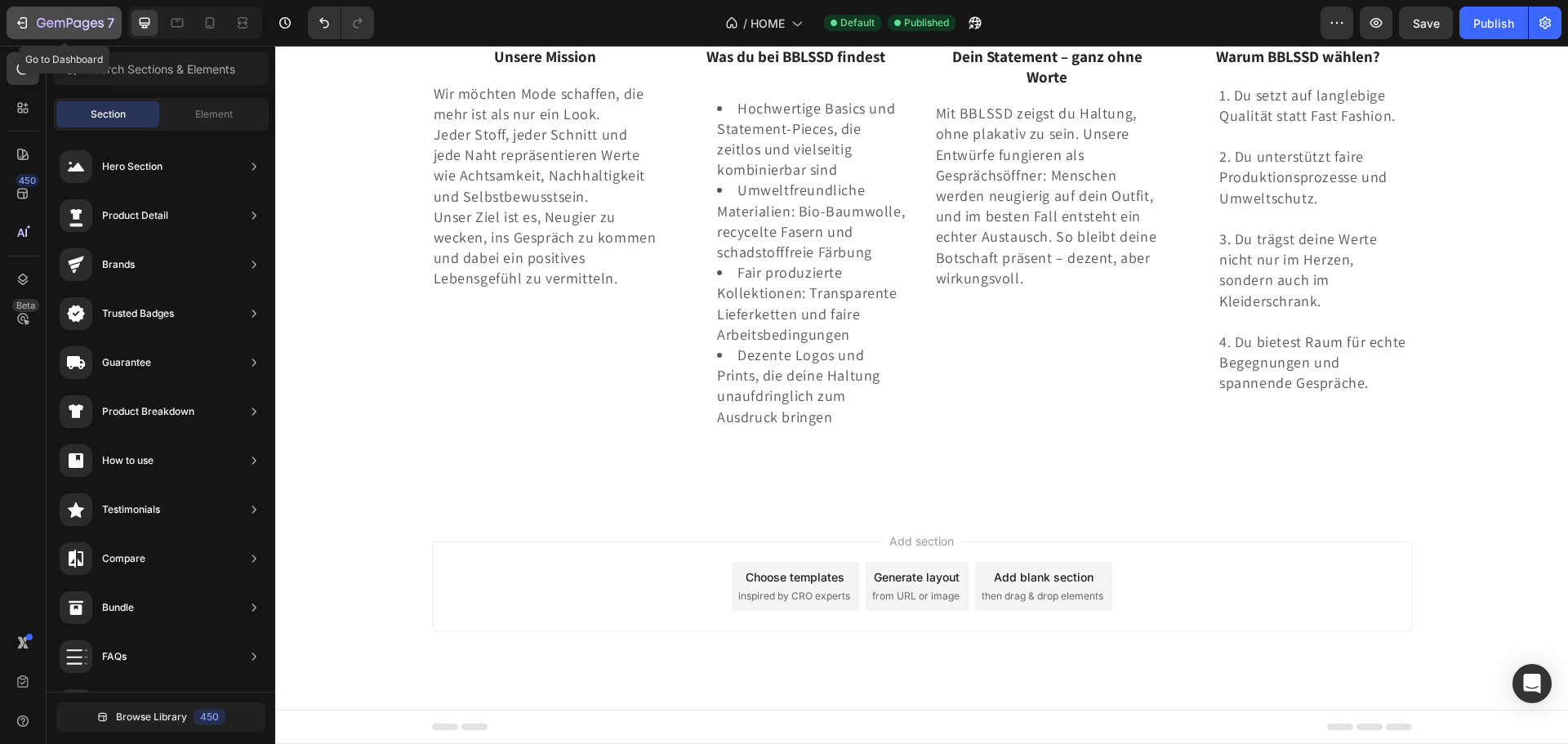
click at [88, 25] on icon "button" at bounding box center [87, 24] width 8 height 11
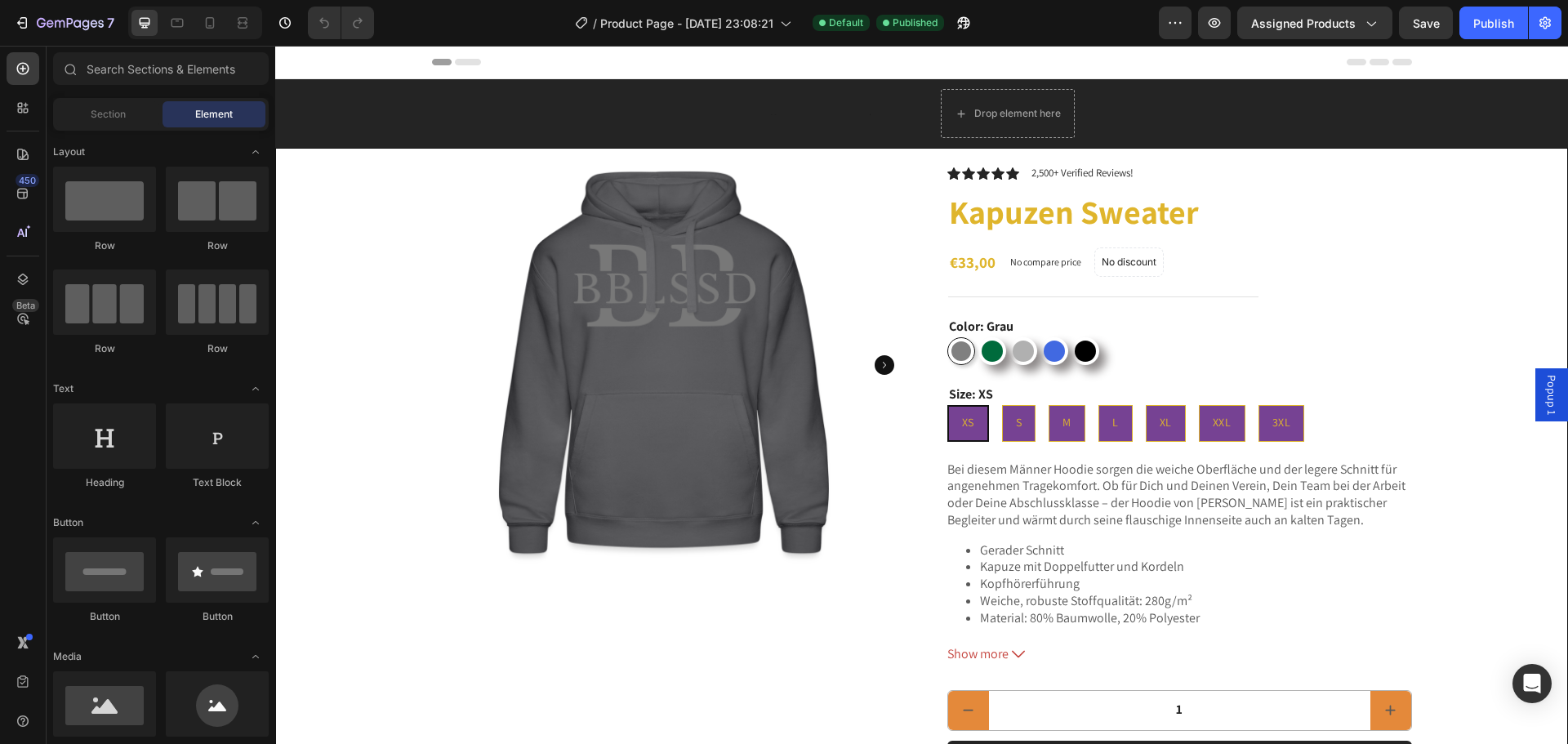
radio input "false"
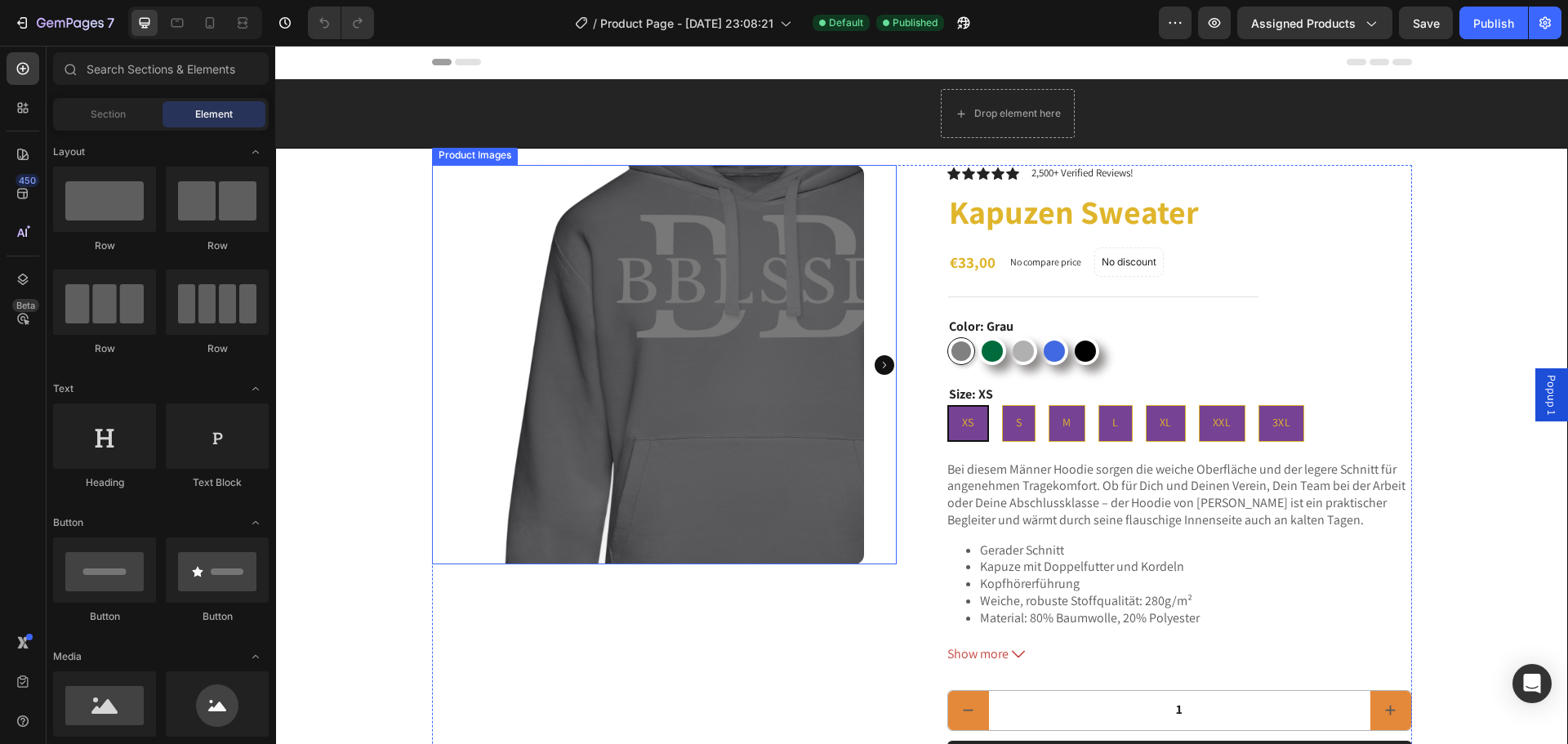
click at [541, 304] on img at bounding box center [664, 365] width 399 height 399
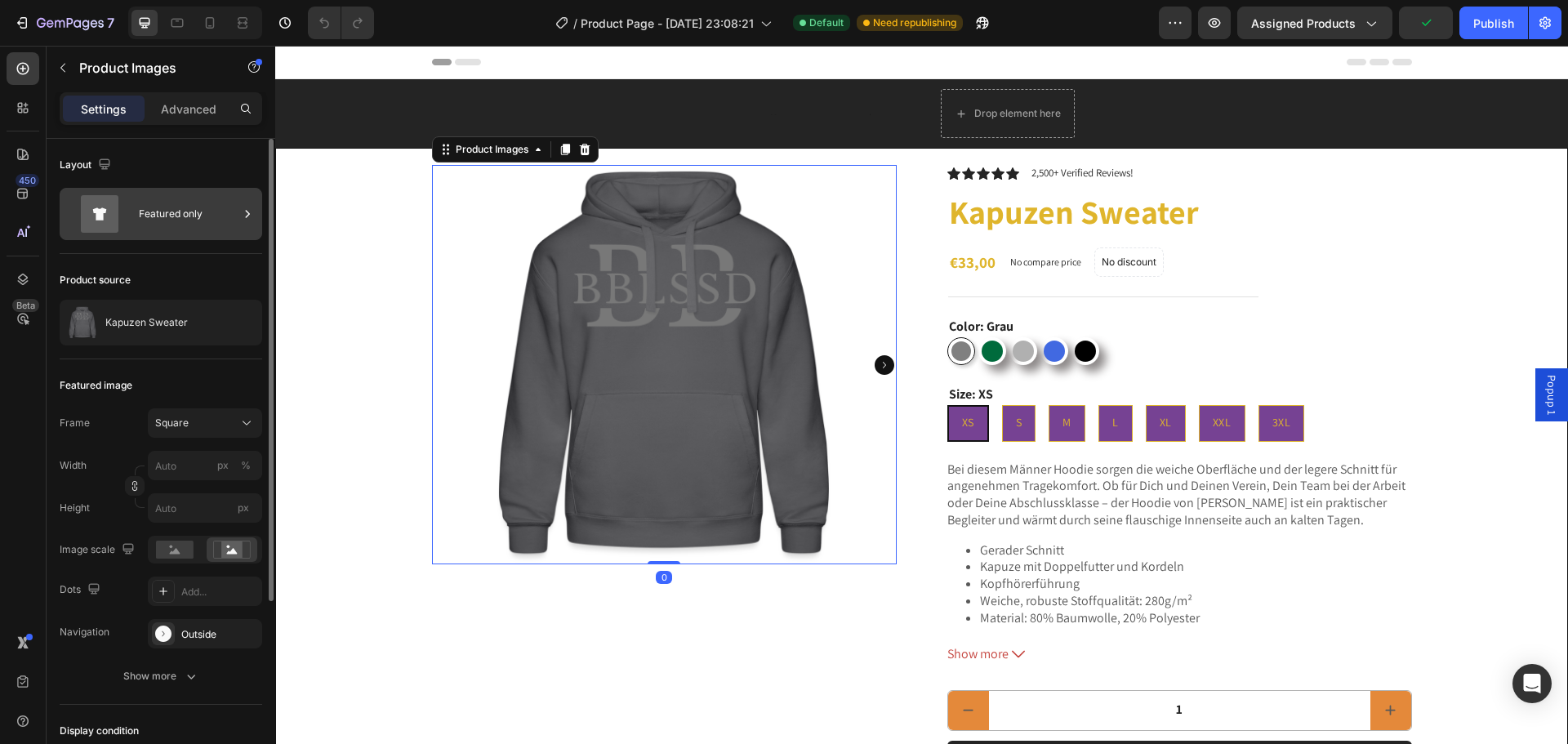
click at [134, 208] on div "Featured only" at bounding box center [160, 214] width 202 height 53
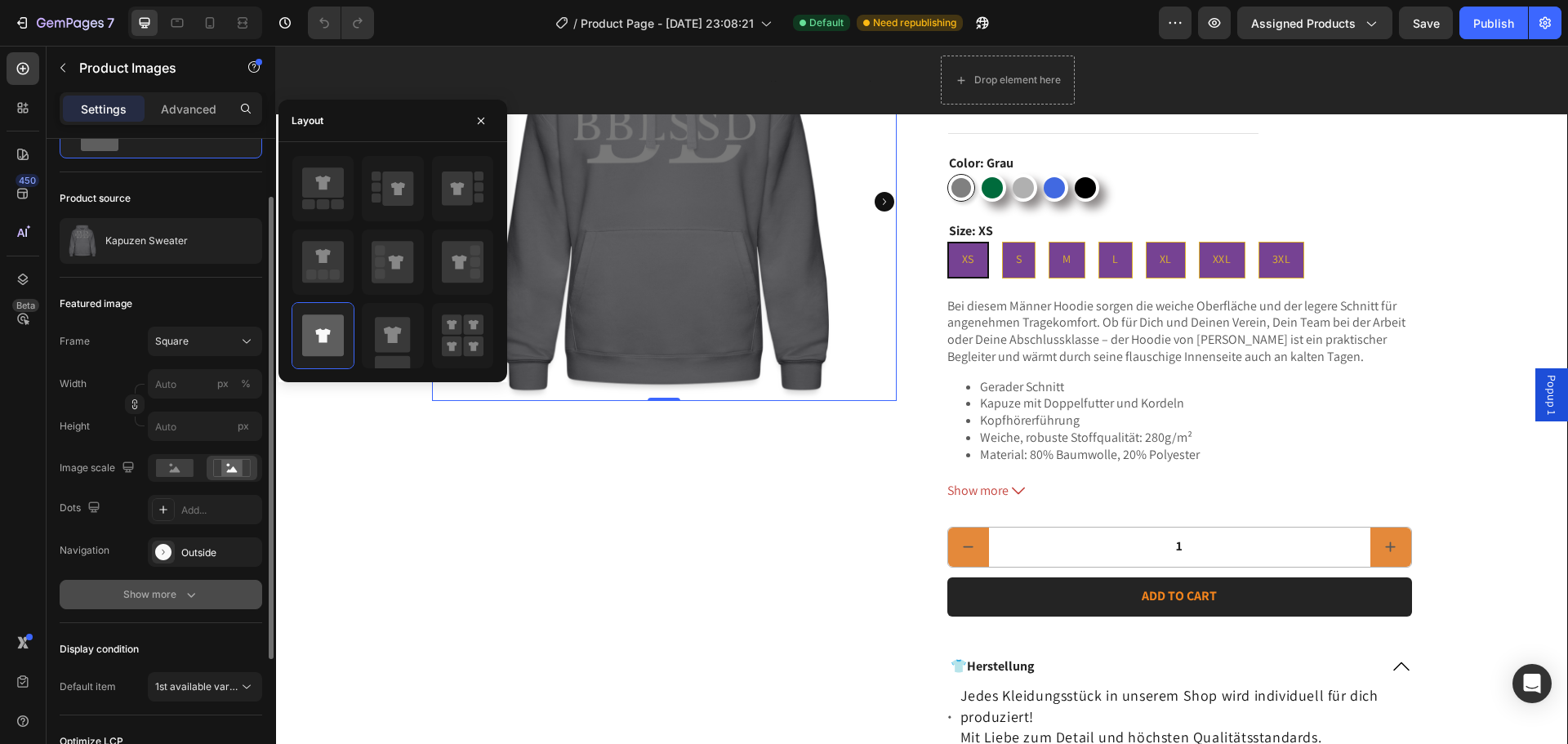
scroll to position [163, 0]
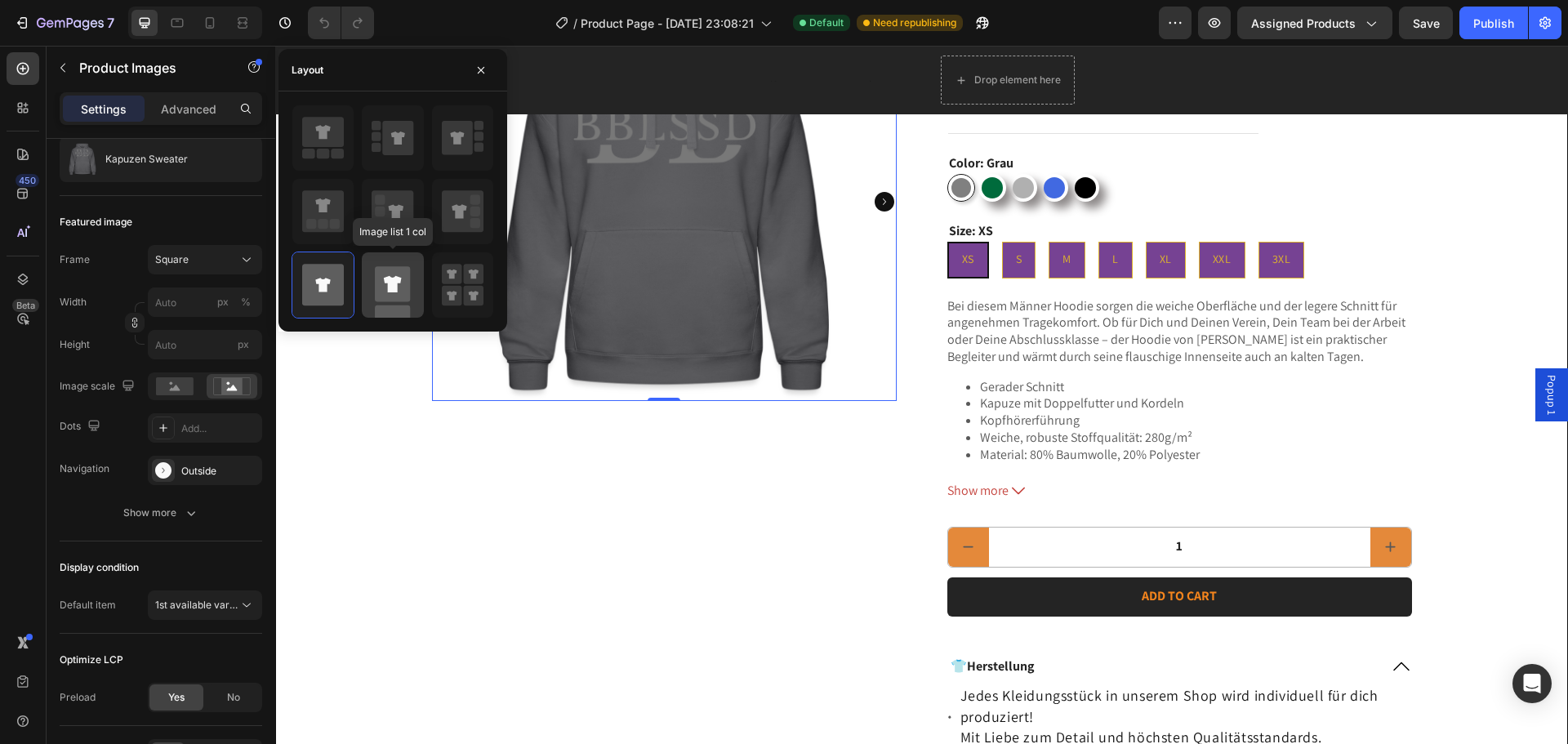
click at [400, 304] on icon at bounding box center [392, 284] width 42 height 65
type input "100"
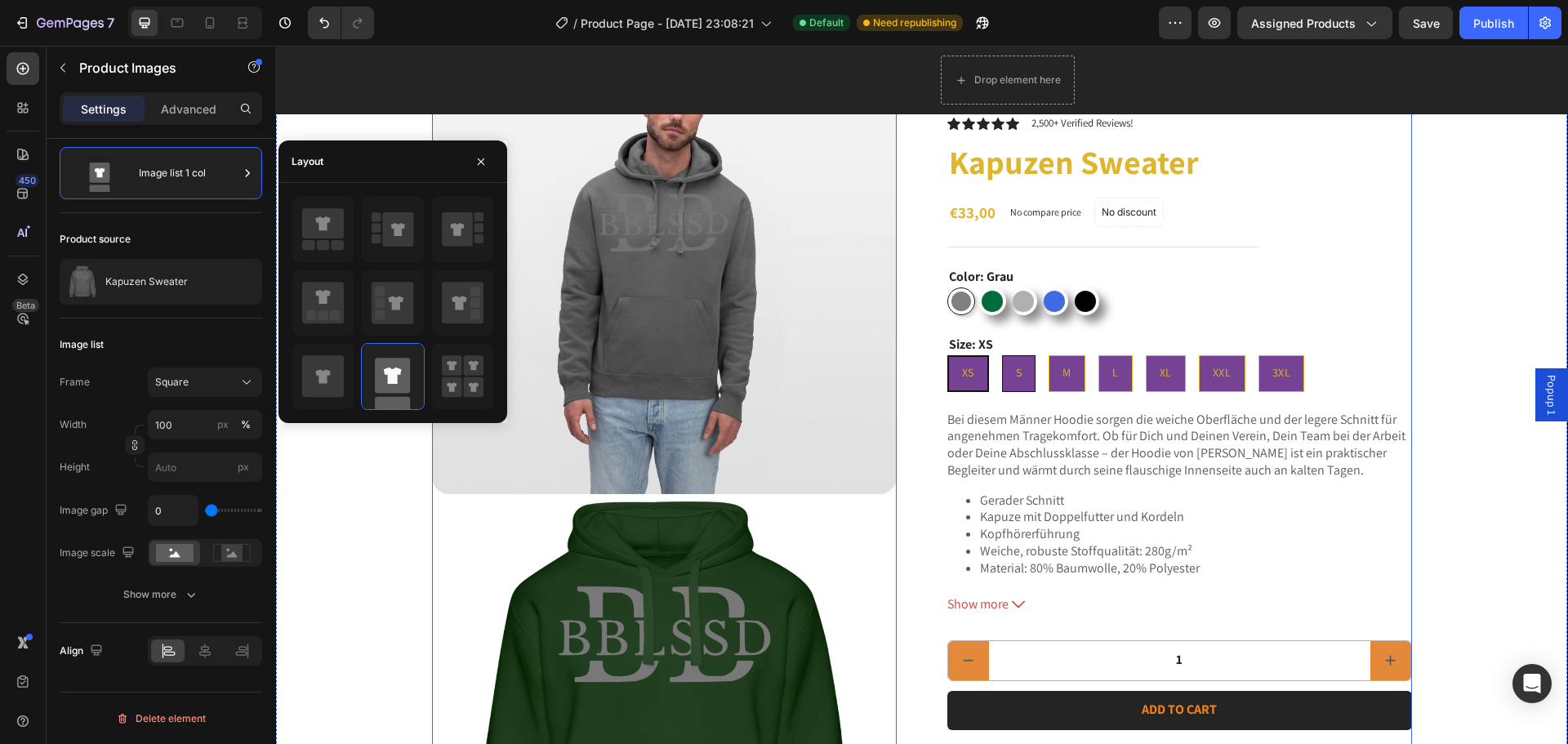
scroll to position [572, 0]
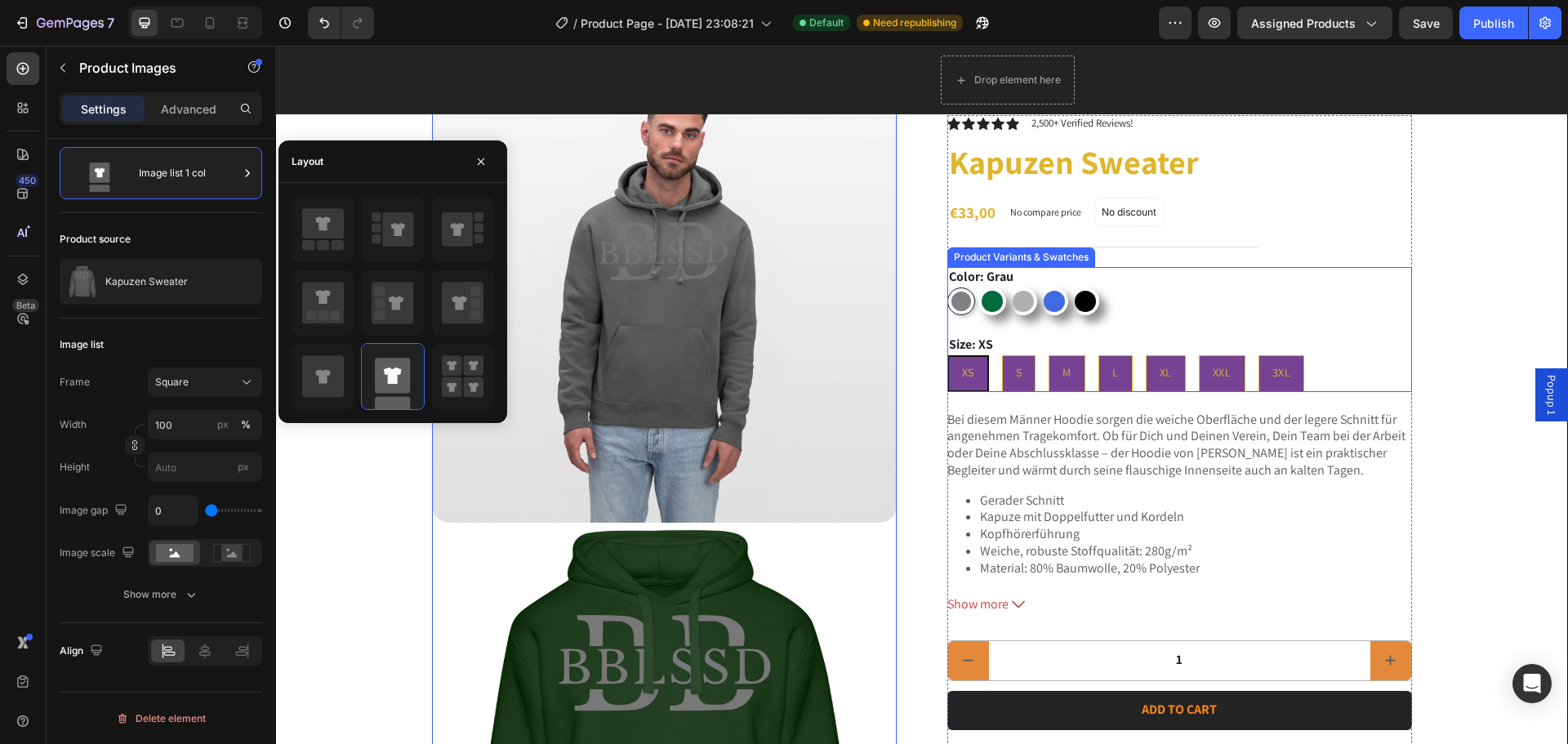
click at [983, 301] on div at bounding box center [992, 301] width 21 height 21
click at [979, 287] on input "Flaschengrün Flaschengrün" at bounding box center [978, 287] width 1 height 1
radio input "true"
radio input "false"
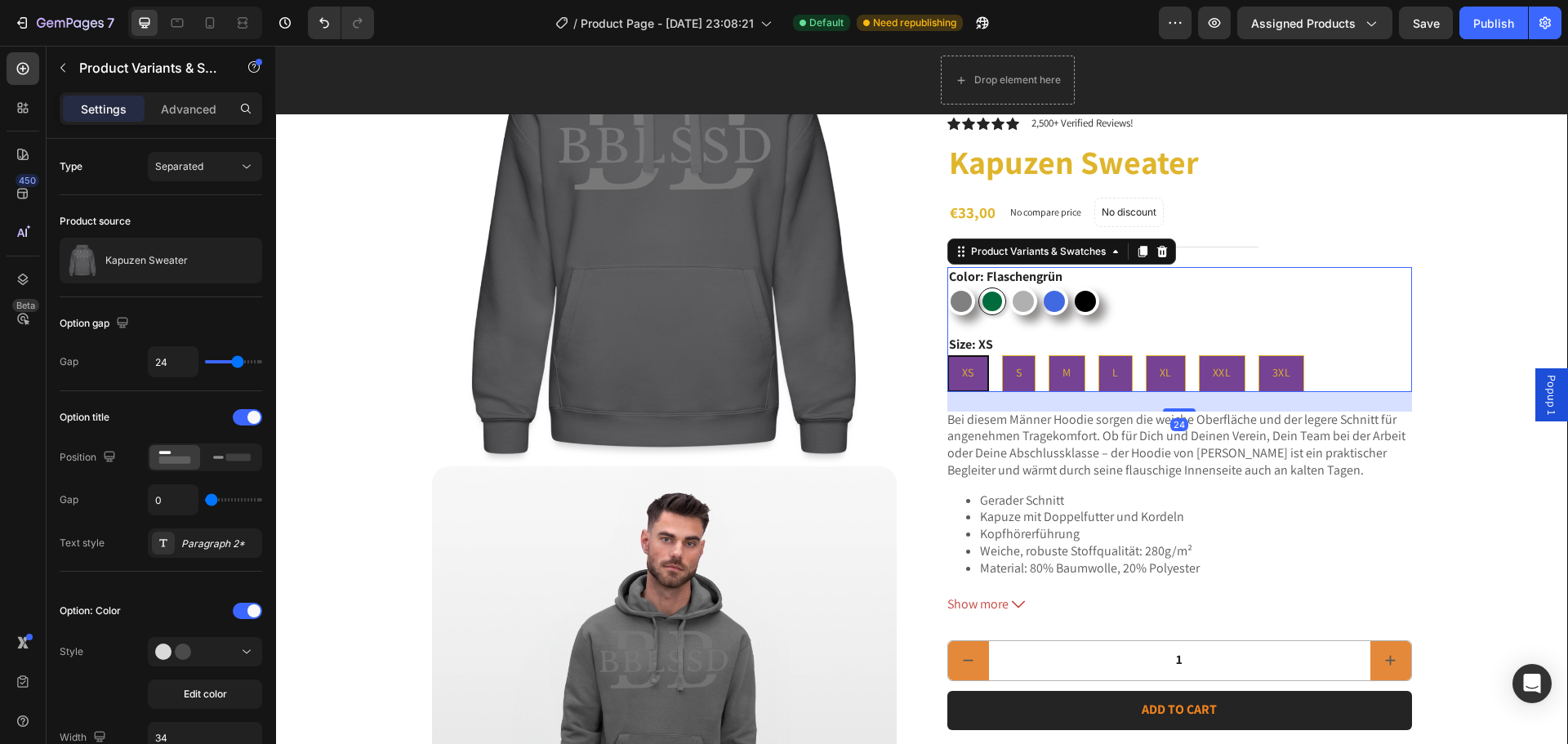
scroll to position [0, 0]
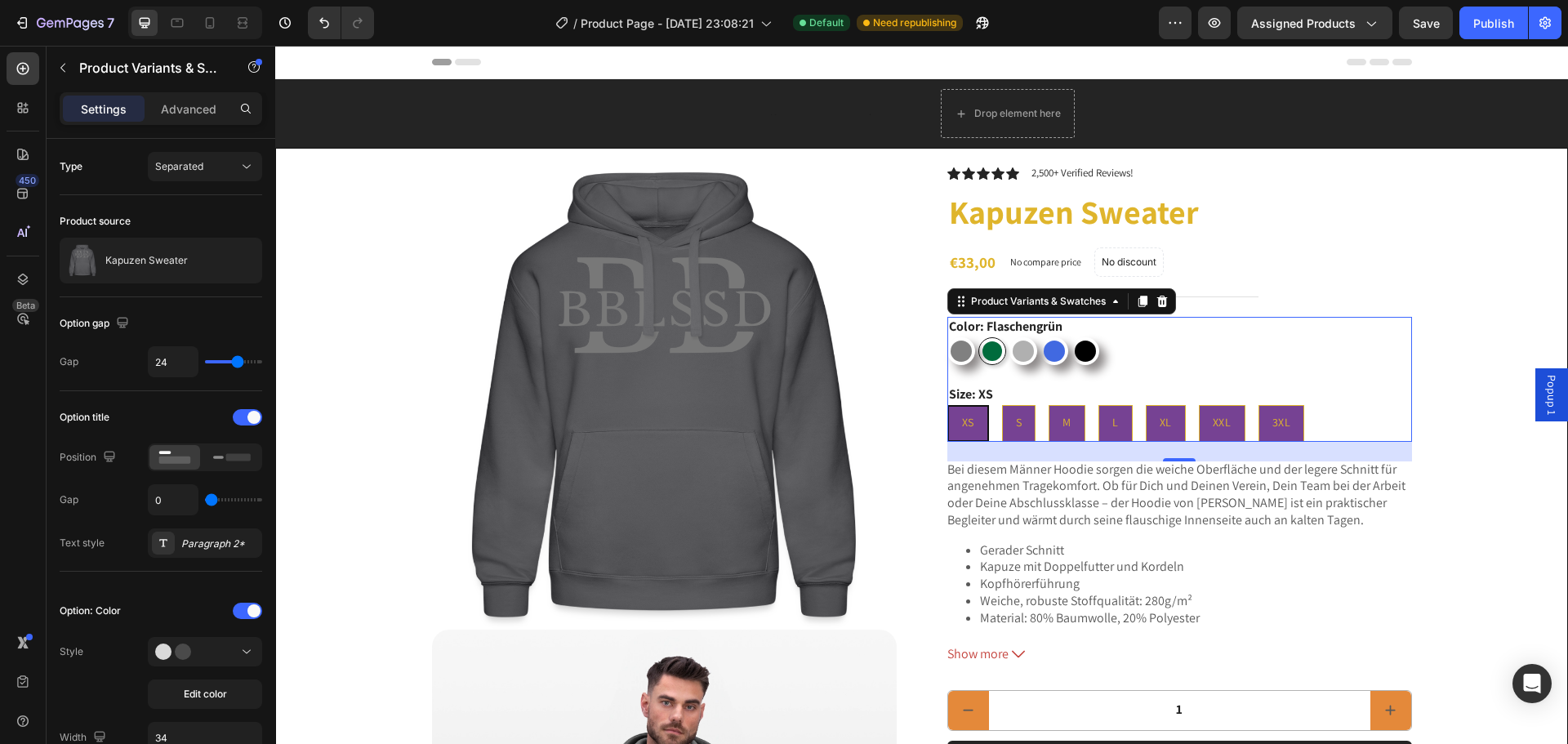
click at [987, 348] on div at bounding box center [992, 351] width 19 height 19
click at [979, 337] on input "Flaschengrün Flaschengrün" at bounding box center [978, 337] width 1 height 1
click at [987, 348] on div at bounding box center [992, 351] width 19 height 19
click at [979, 337] on input "Flaschengrün Flaschengrün" at bounding box center [978, 337] width 1 height 1
click at [1051, 353] on div at bounding box center [1054, 351] width 21 height 21
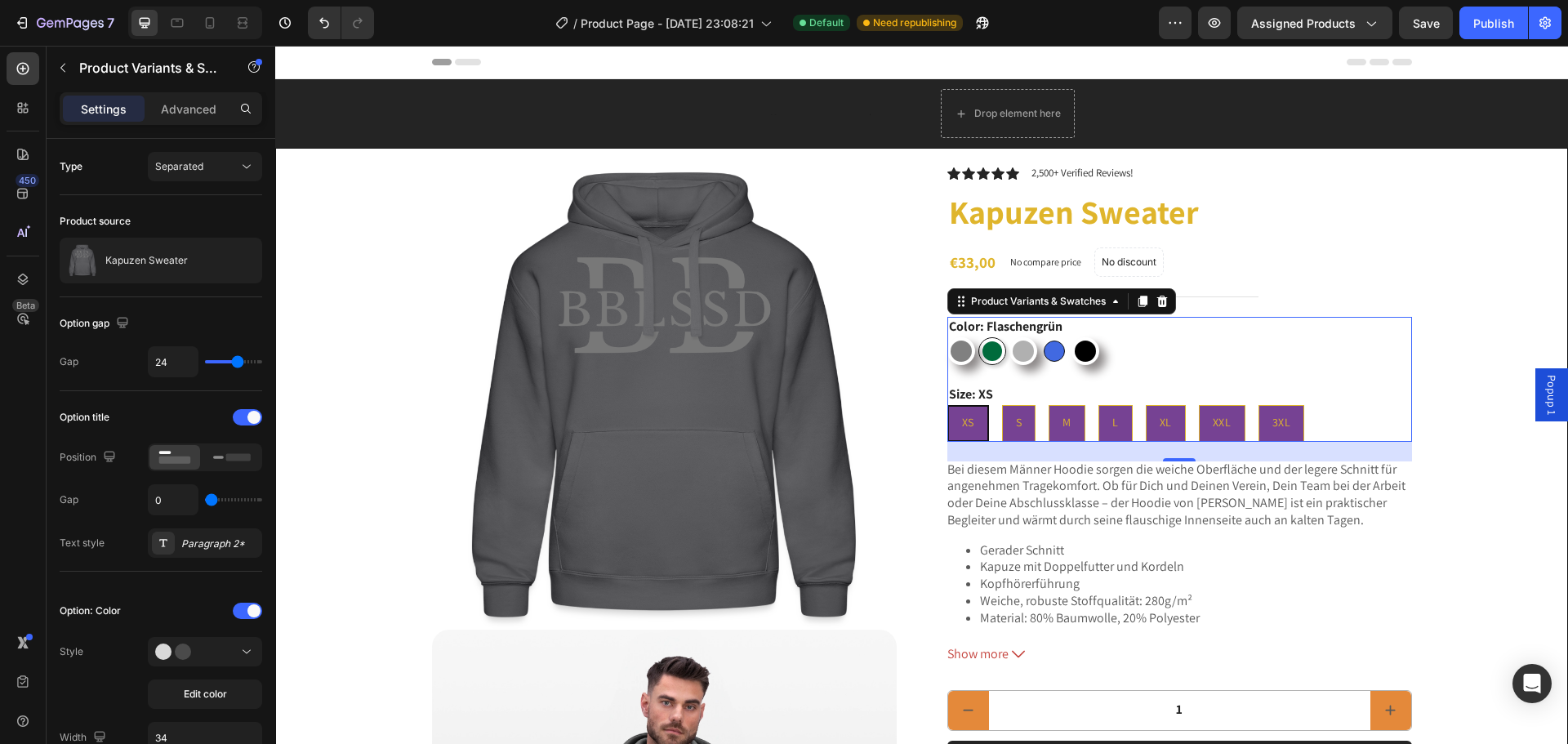
click at [1040, 337] on input "Royalblau Royalblau" at bounding box center [1040, 337] width 1 height 1
radio input "true"
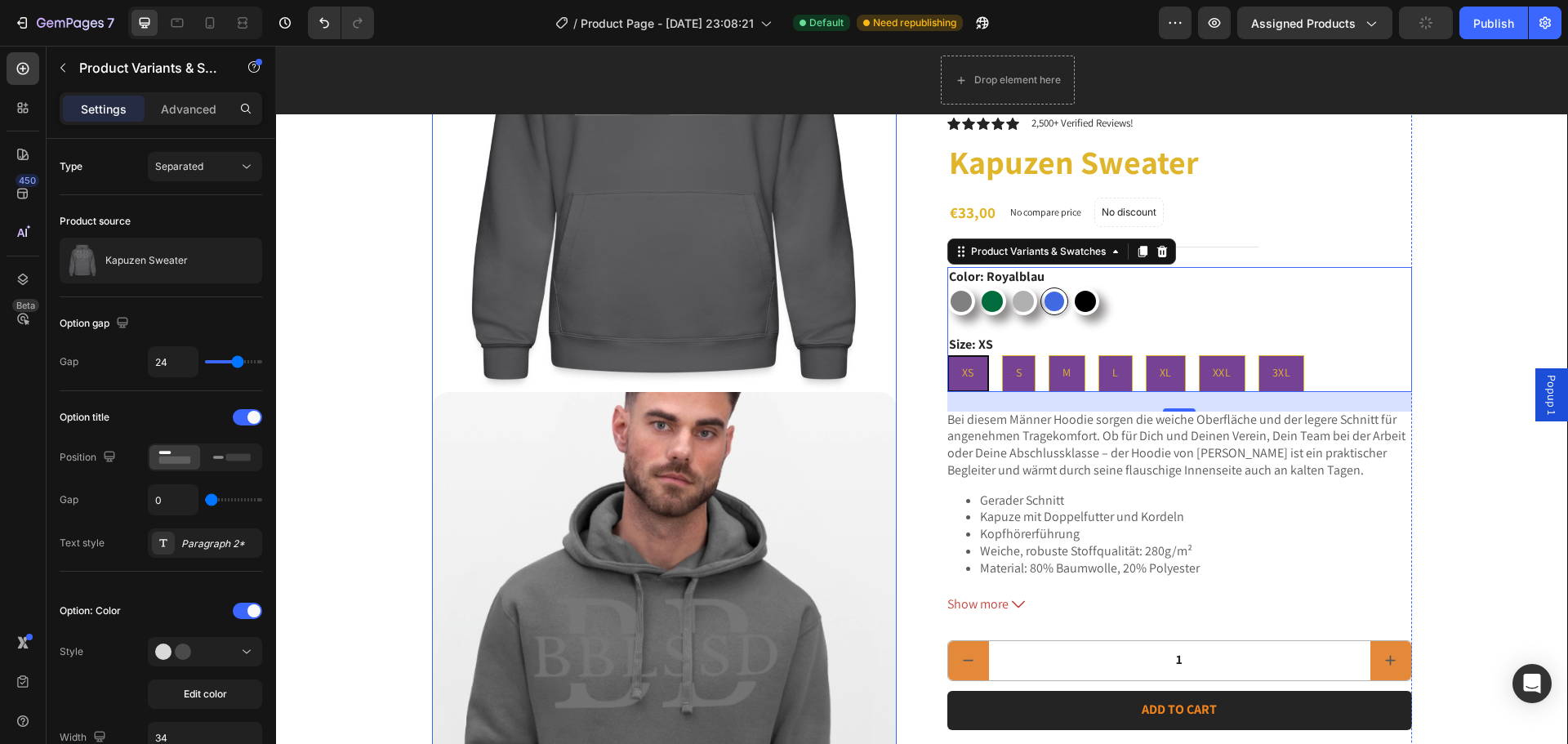
scroll to position [245, 0]
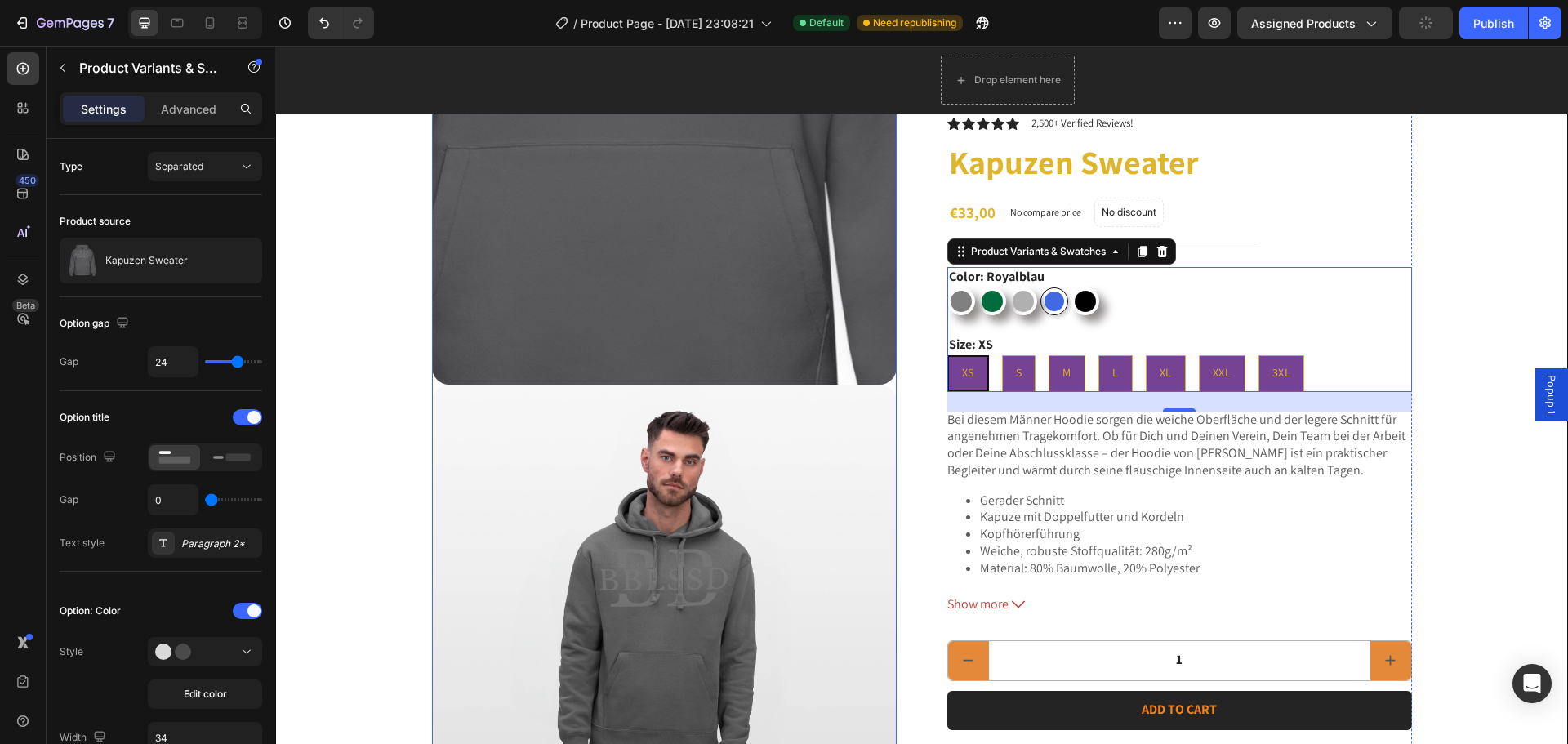
click at [706, 221] on div at bounding box center [664, 153] width 465 height 465
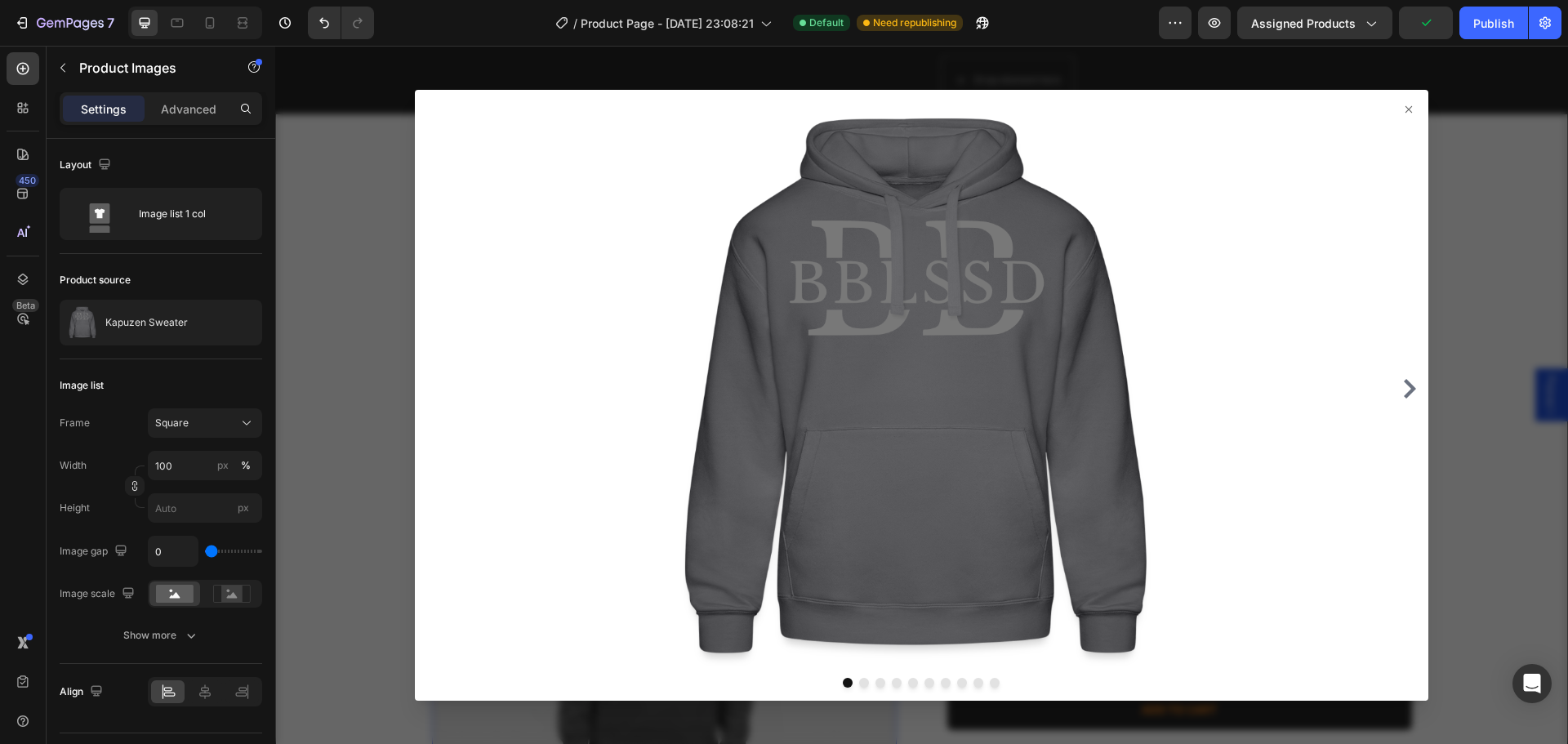
click at [1461, 208] on div at bounding box center [921, 395] width 1293 height 698
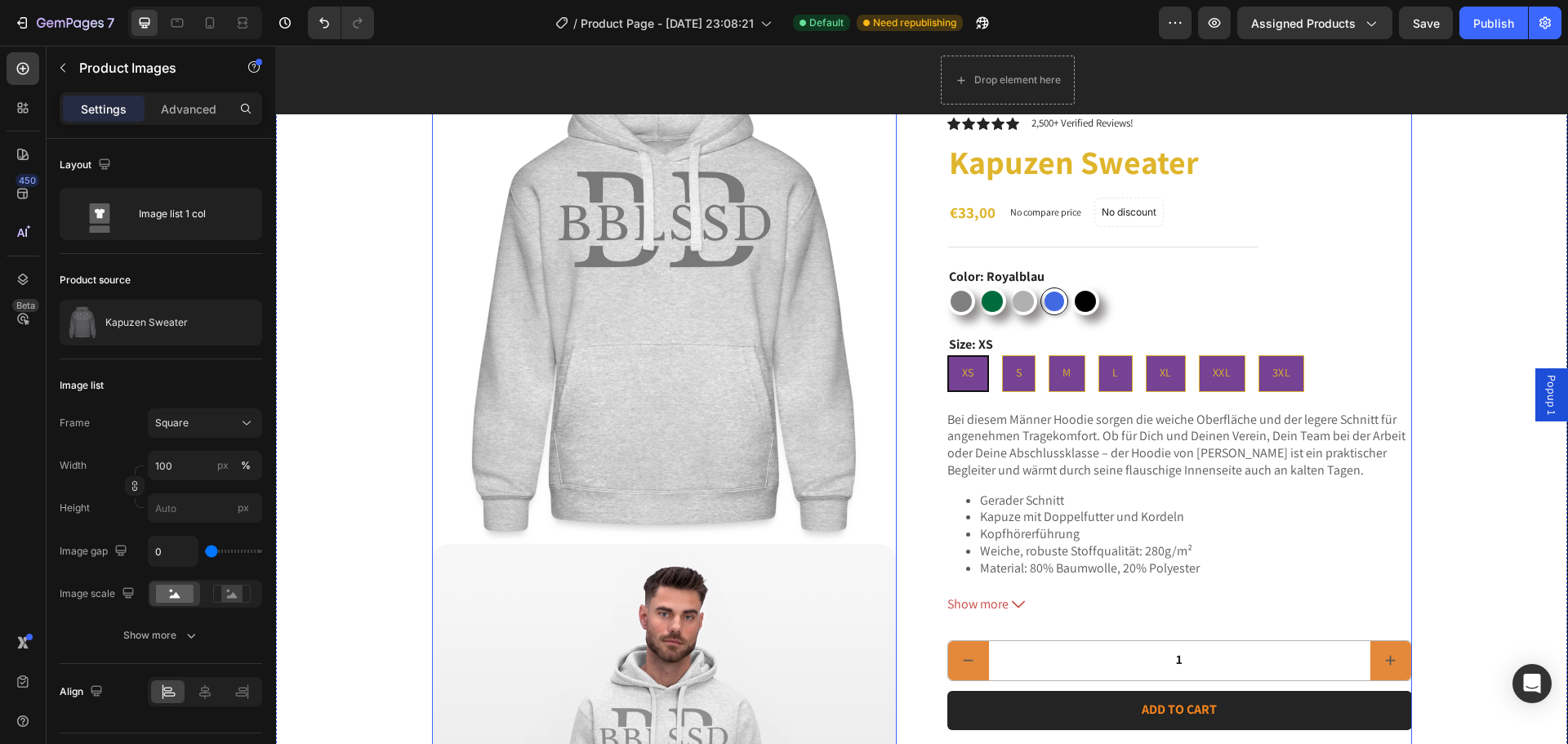
scroll to position [1796, 0]
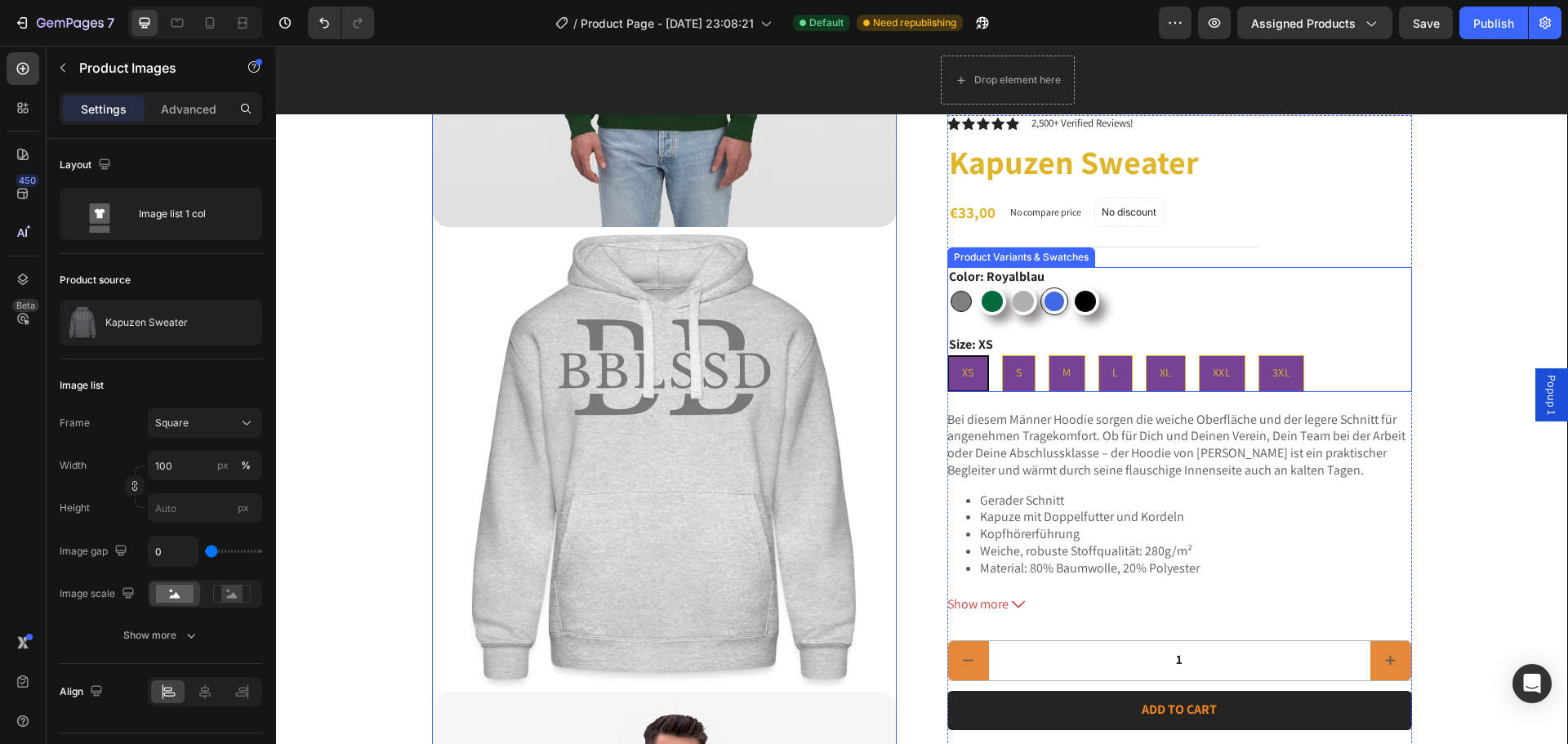
click at [962, 301] on div at bounding box center [961, 301] width 21 height 21
click at [947, 287] on input "Grau Grau" at bounding box center [946, 287] width 1 height 1
radio input "true"
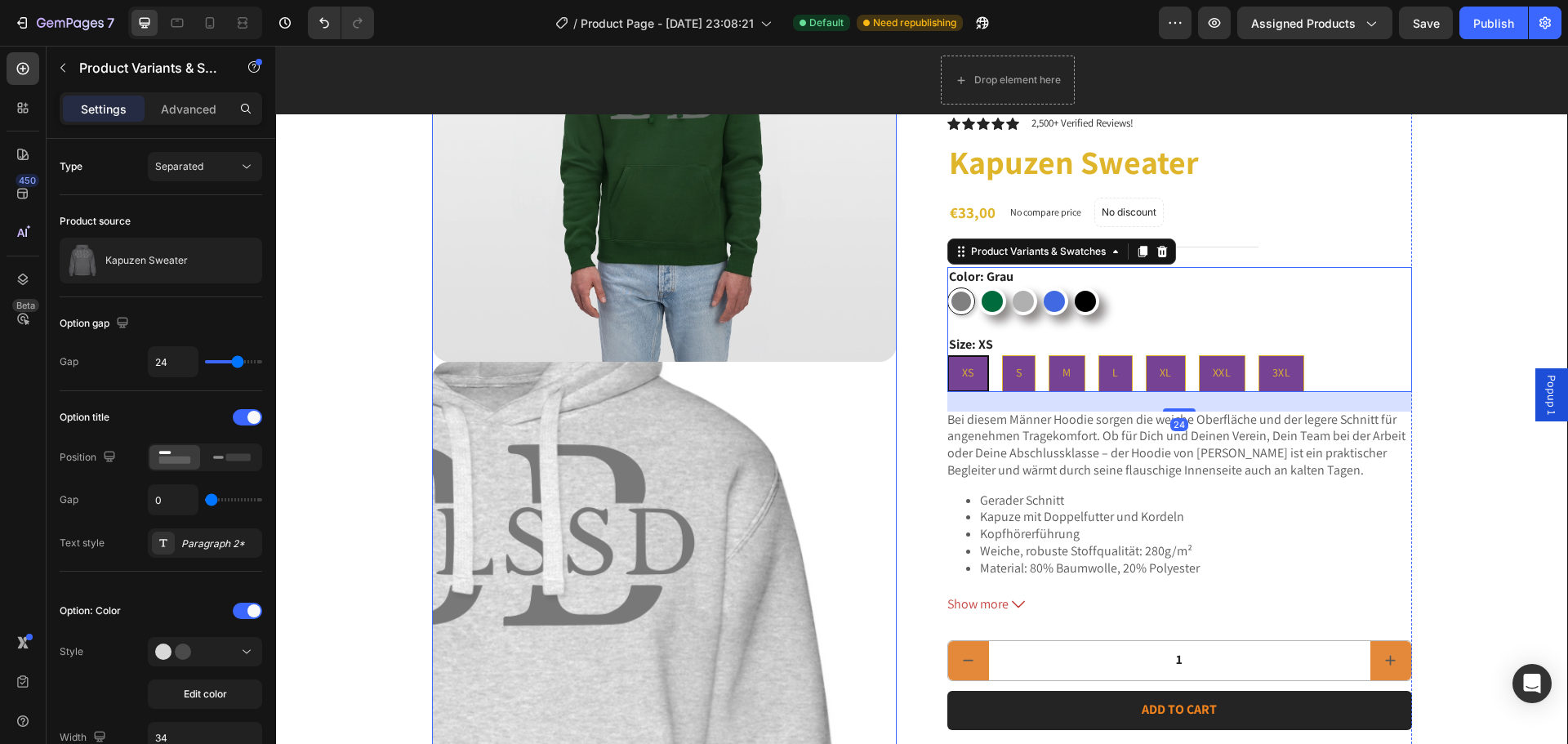
scroll to position [1633, 0]
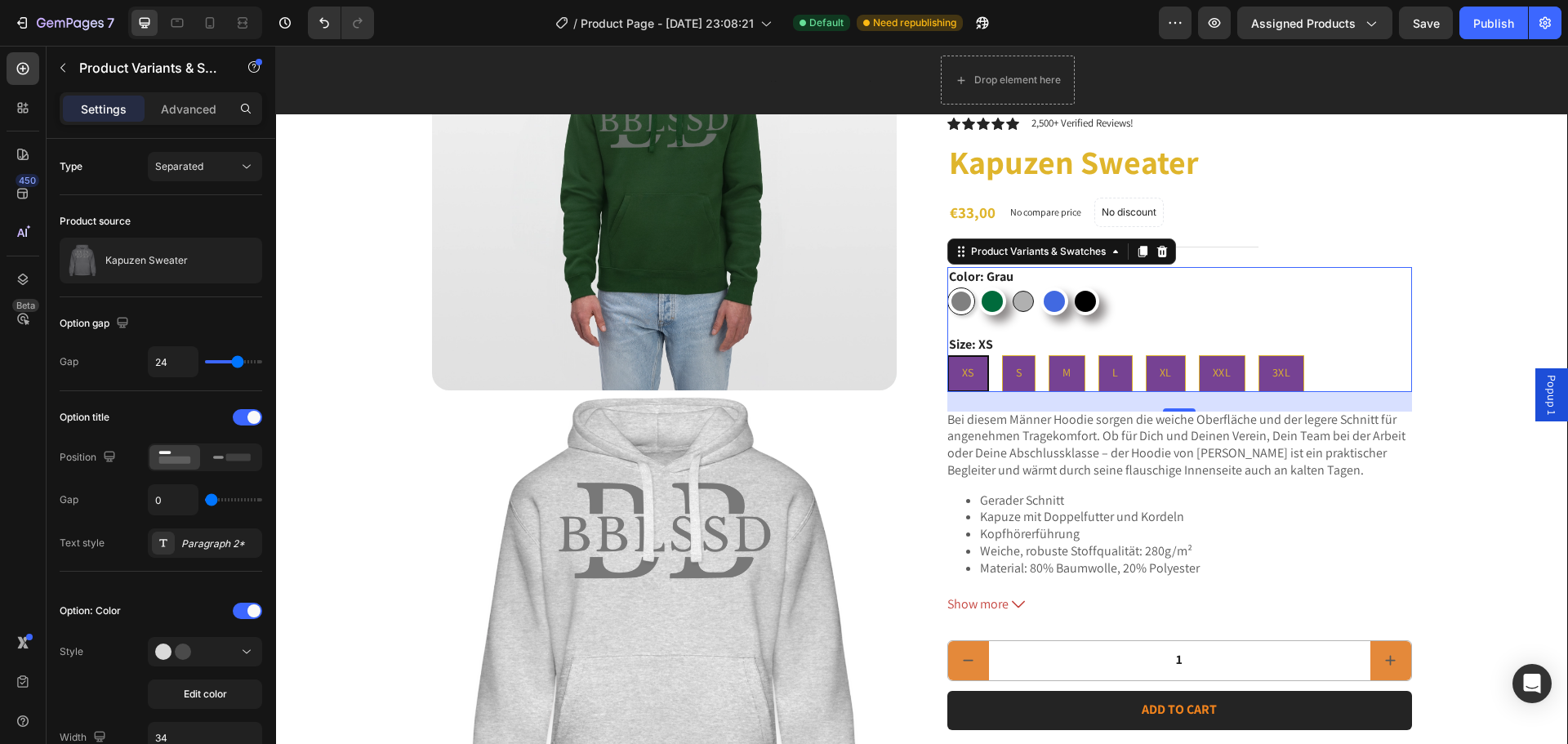
click at [1023, 301] on div at bounding box center [1023, 301] width 21 height 21
click at [1009, 287] on input "Grau meliert Grau meliert" at bounding box center [1009, 287] width 1 height 1
radio input "true"
click at [1057, 301] on div at bounding box center [1054, 301] width 21 height 21
click at [1040, 287] on input "Royalblau Royalblau" at bounding box center [1040, 287] width 1 height 1
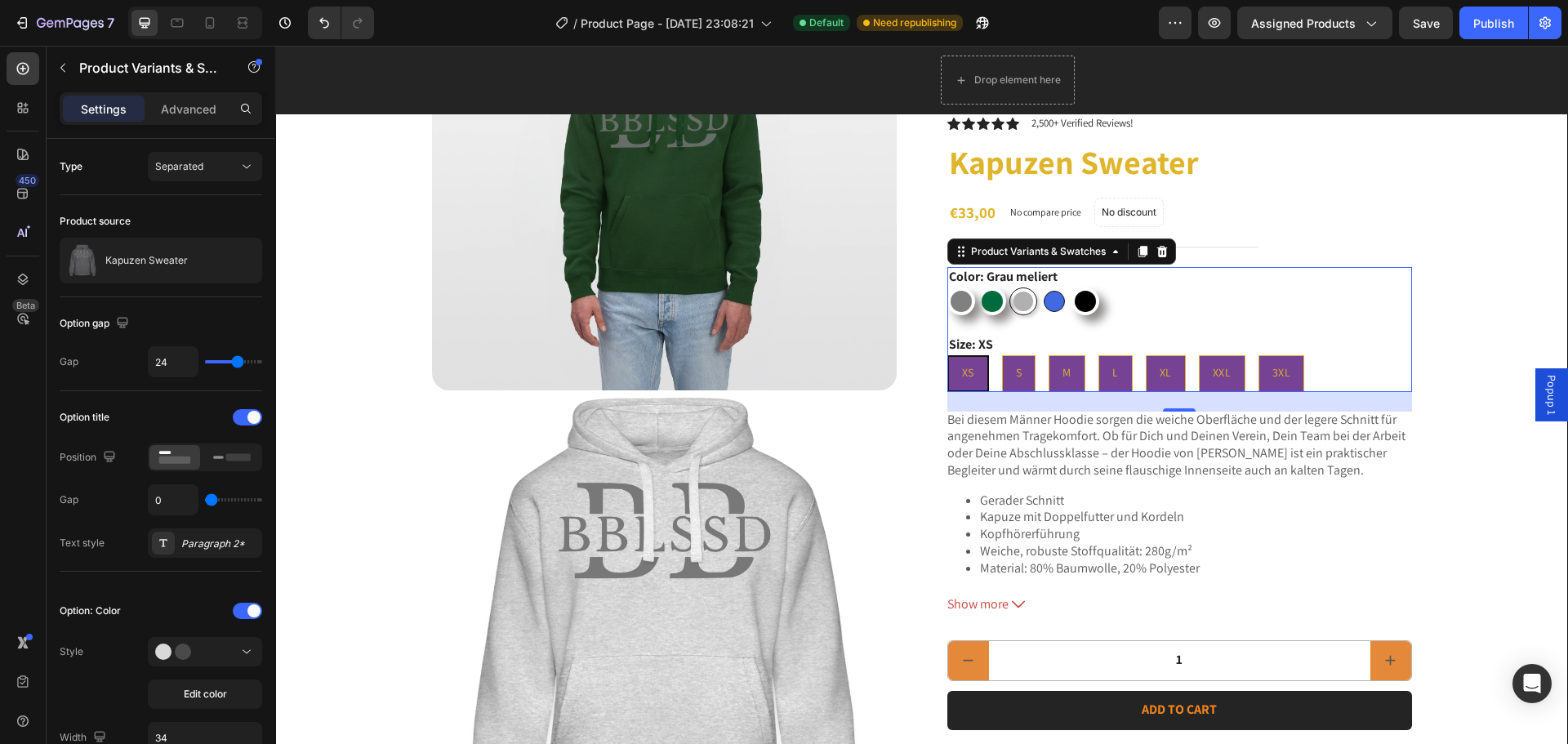
radio input "true"
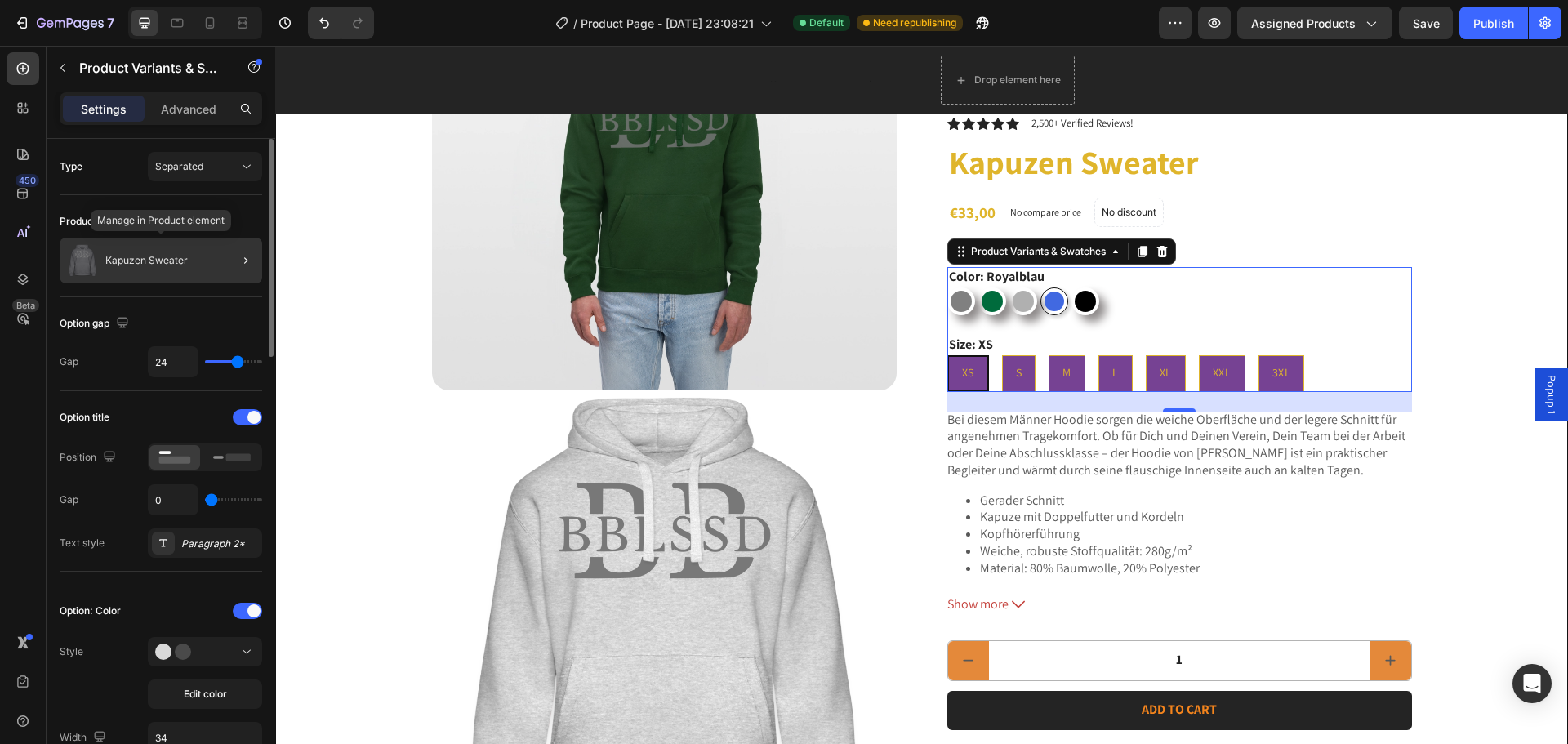
click at [193, 269] on div "Kapuzen Sweater" at bounding box center [160, 260] width 202 height 46
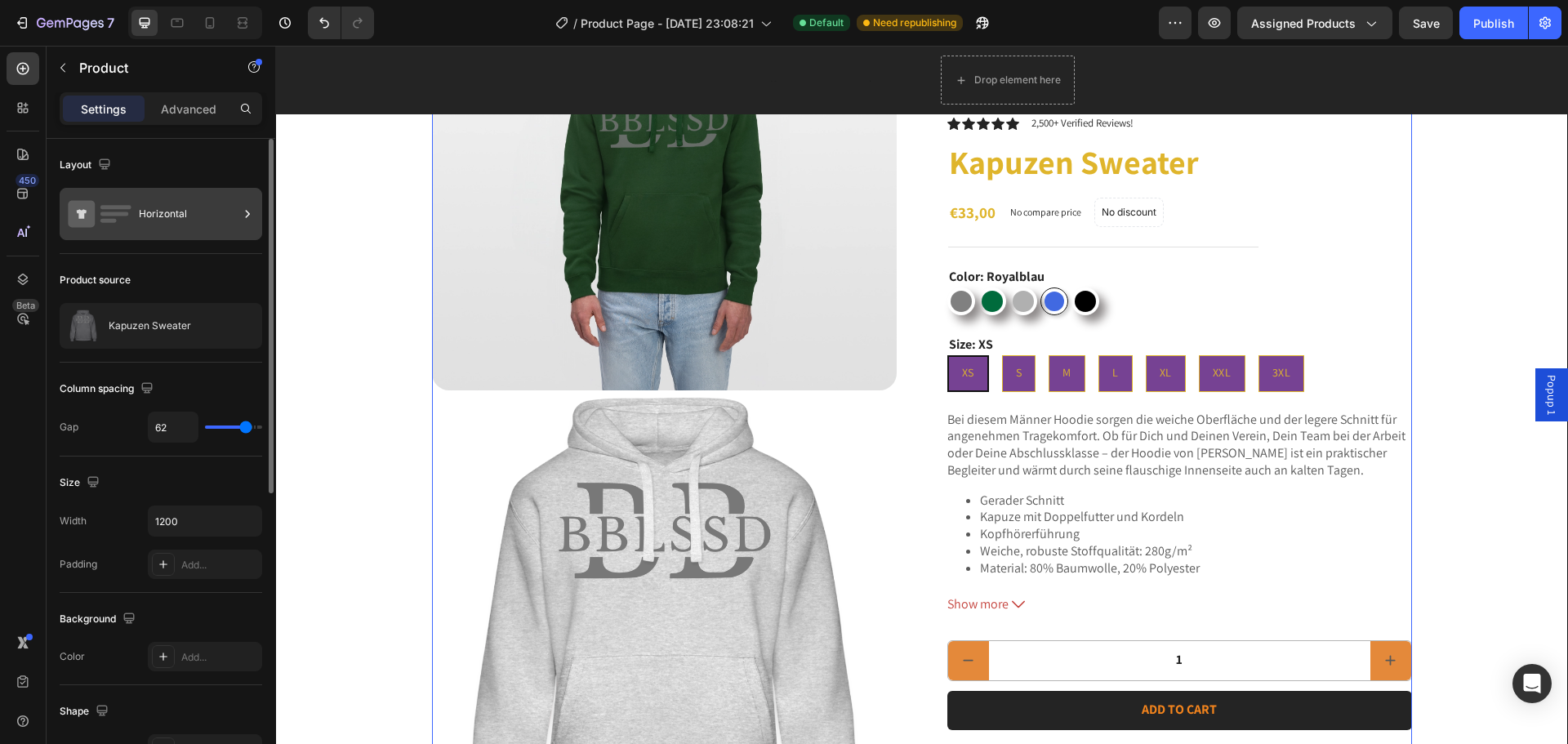
click at [182, 224] on div "Horizontal" at bounding box center [189, 214] width 99 height 38
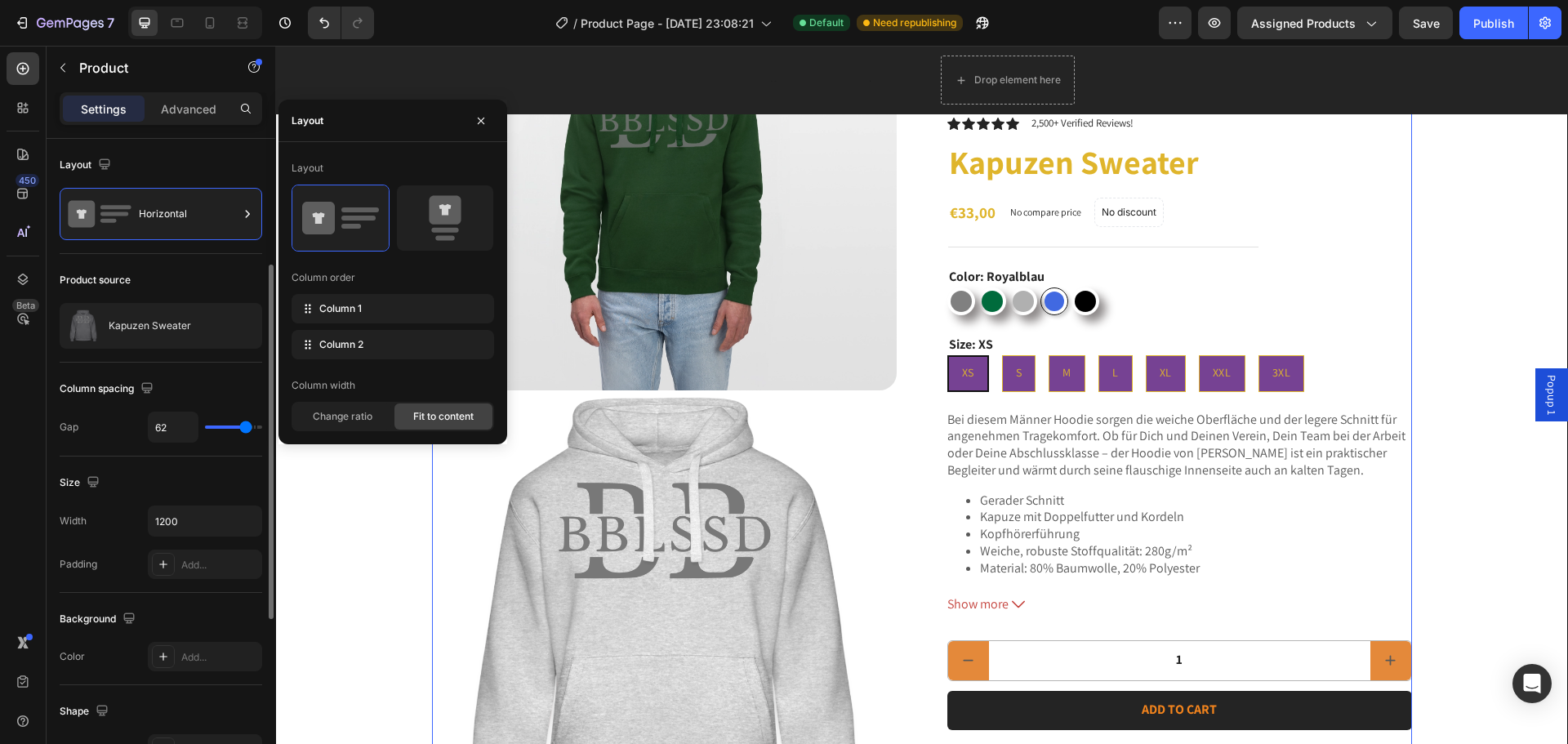
scroll to position [245, 0]
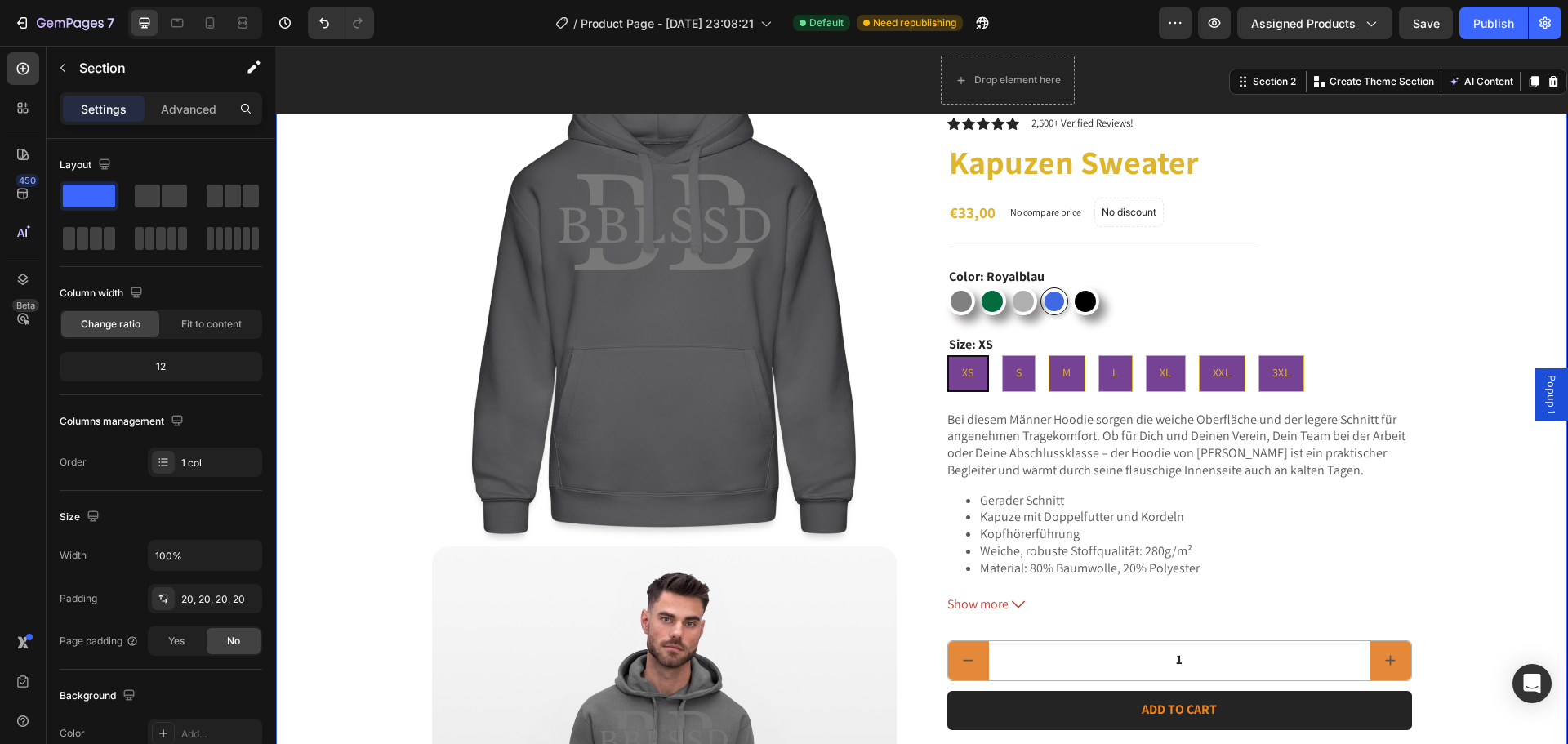
scroll to position [0, 0]
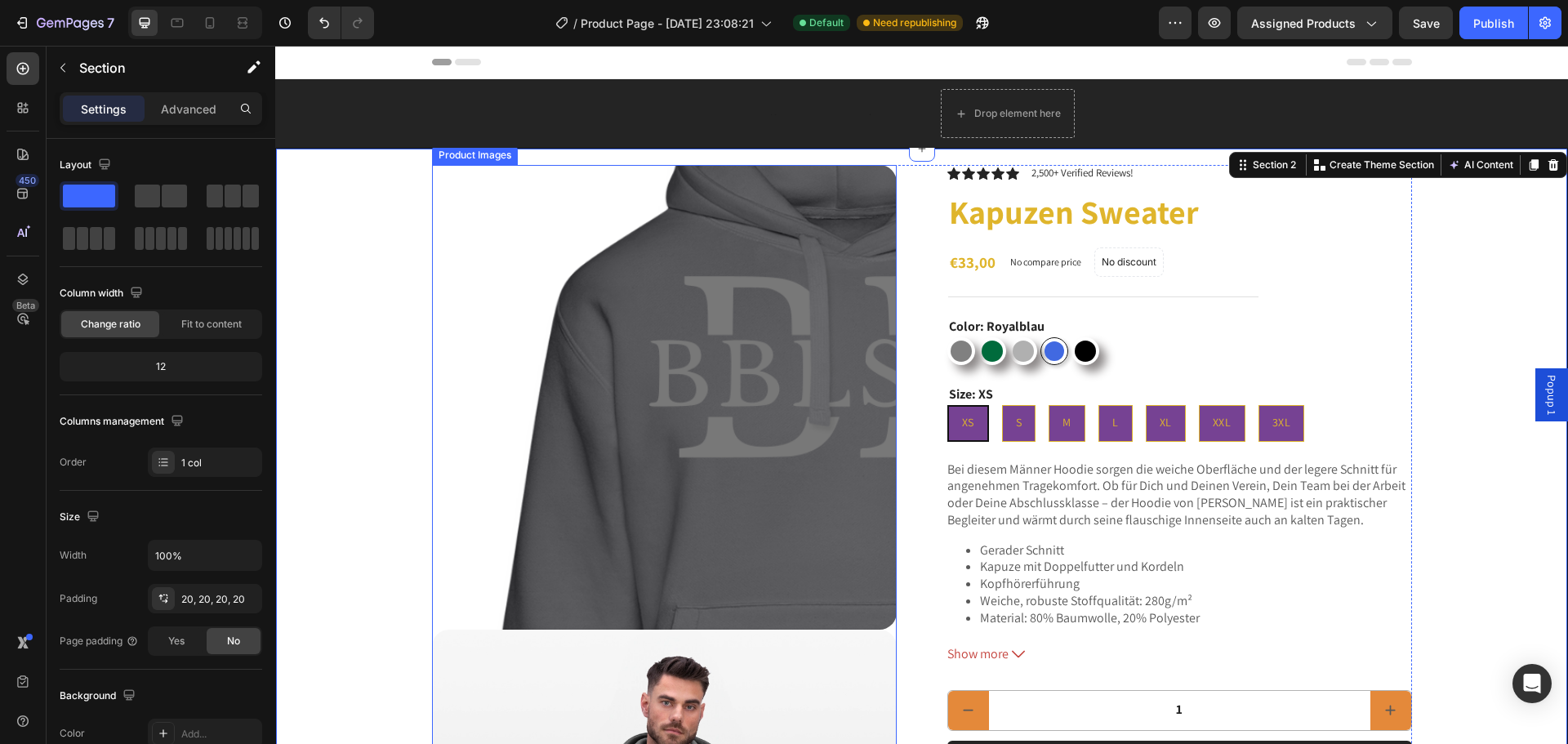
click at [449, 230] on div at bounding box center [664, 398] width 465 height 465
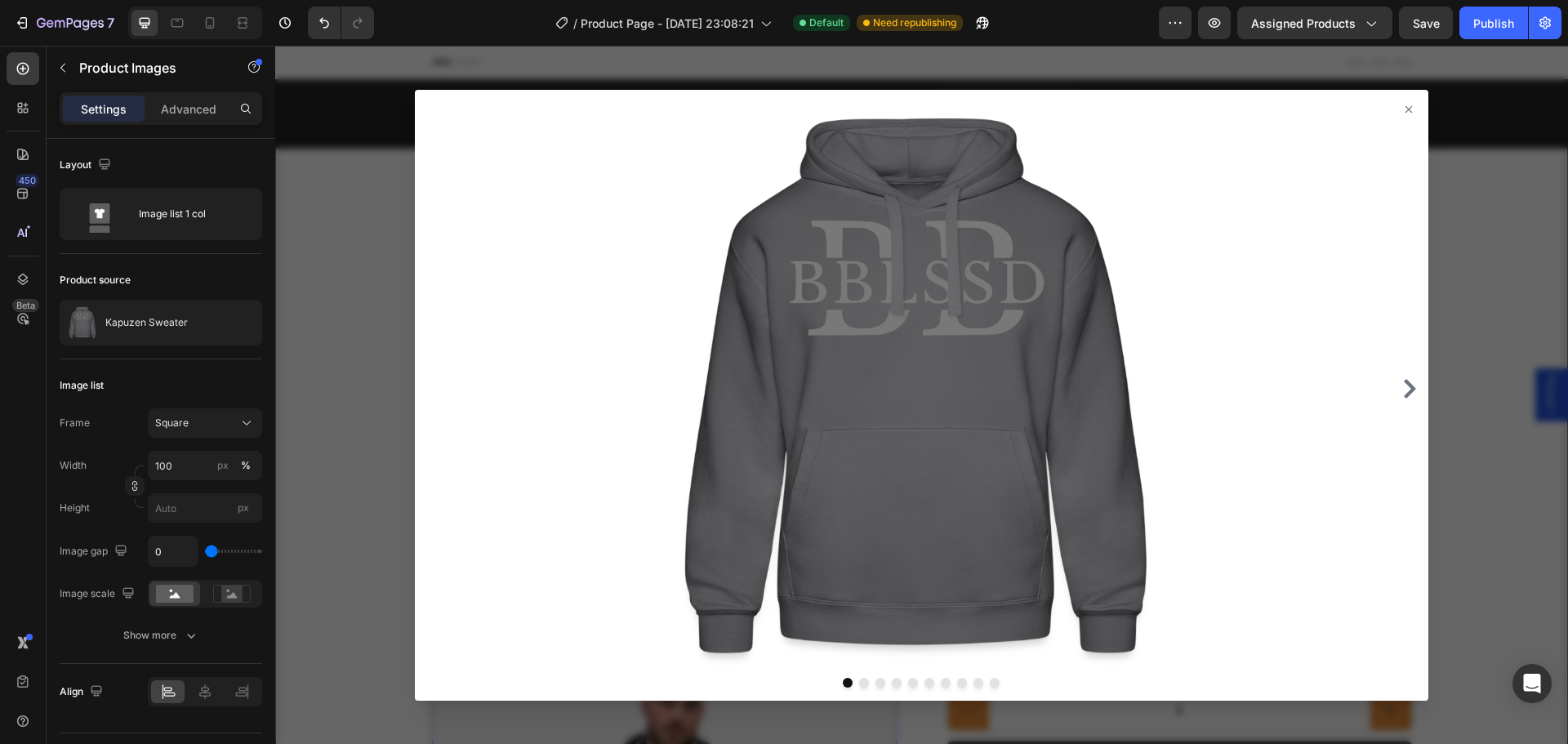
click at [341, 305] on div at bounding box center [921, 395] width 1293 height 698
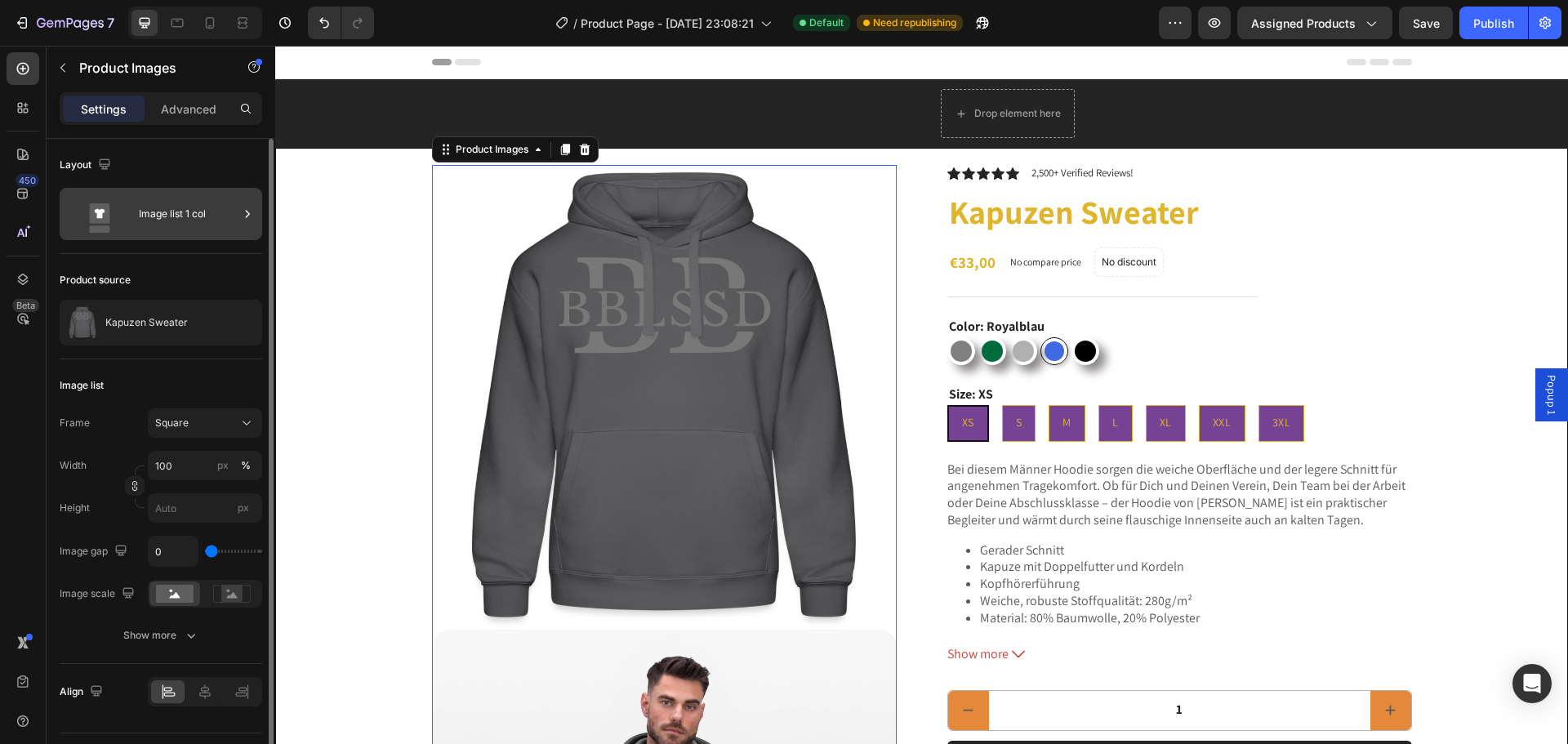
click at [198, 233] on div "Image list 1 col" at bounding box center [160, 214] width 202 height 53
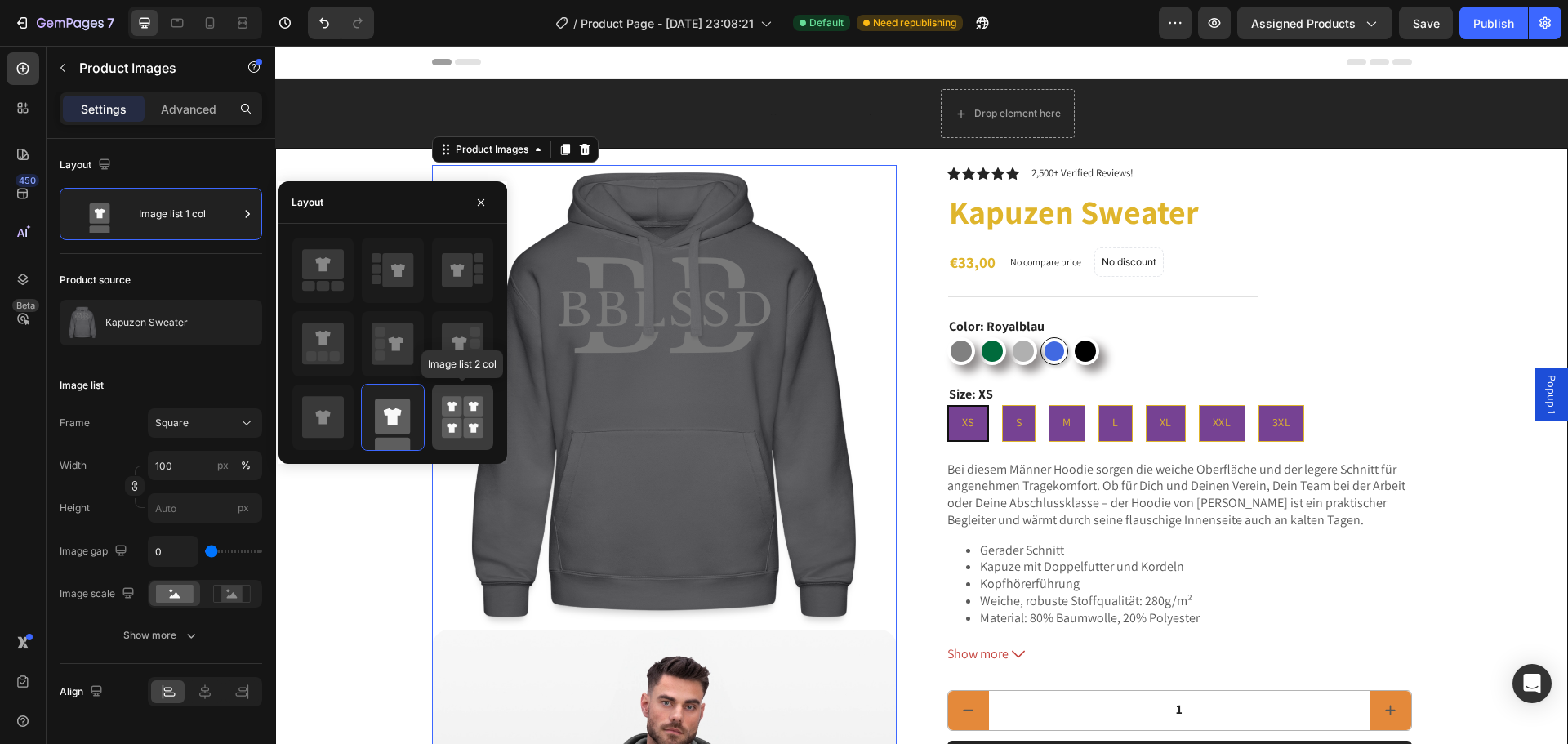
click at [476, 414] on rect at bounding box center [473, 406] width 20 height 20
type input "50"
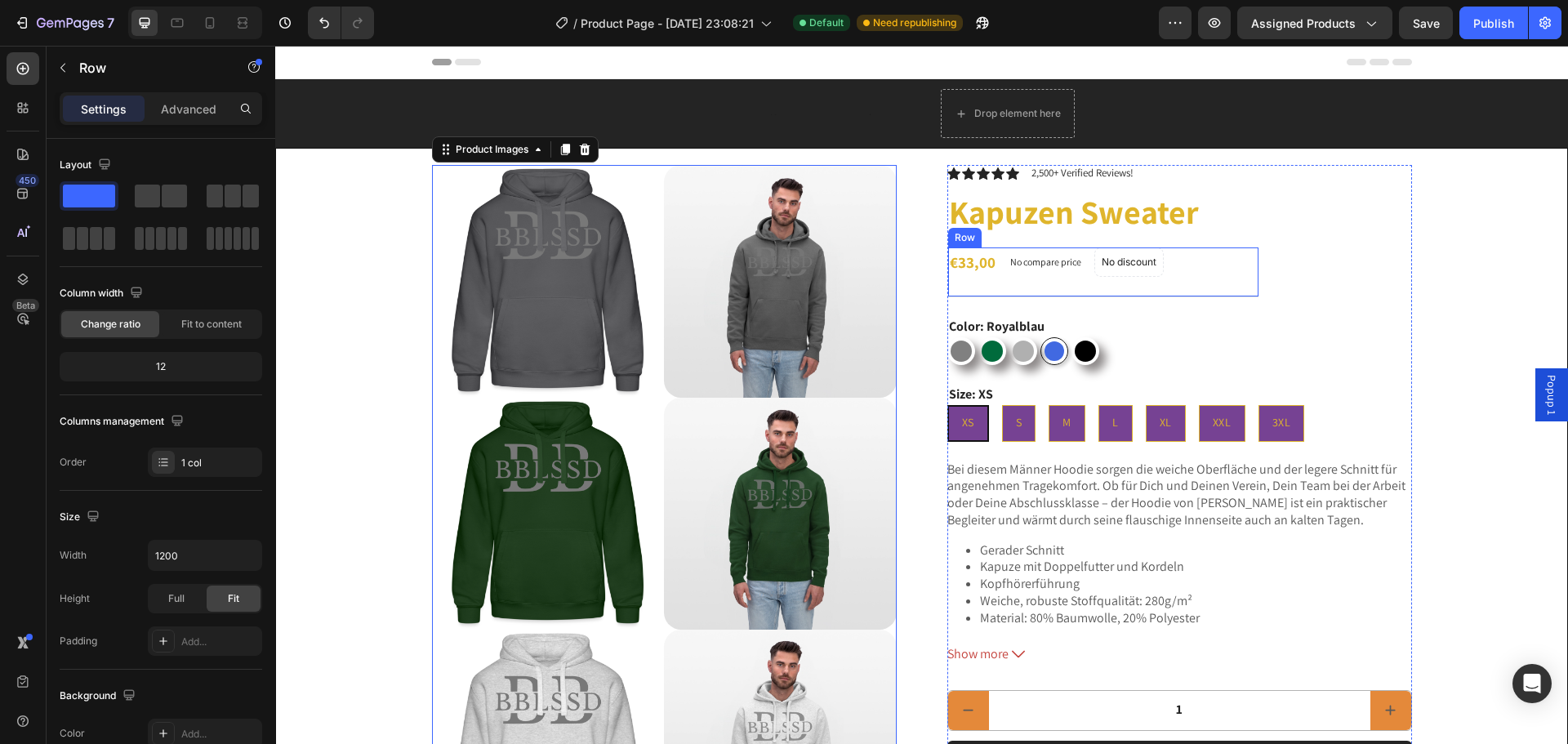
click at [1271, 248] on div "Icon Icon Icon Icon Icon Icon List 2,500+ Verified Reviews! Text Block Row Kapu…" at bounding box center [1180, 567] width 465 height 803
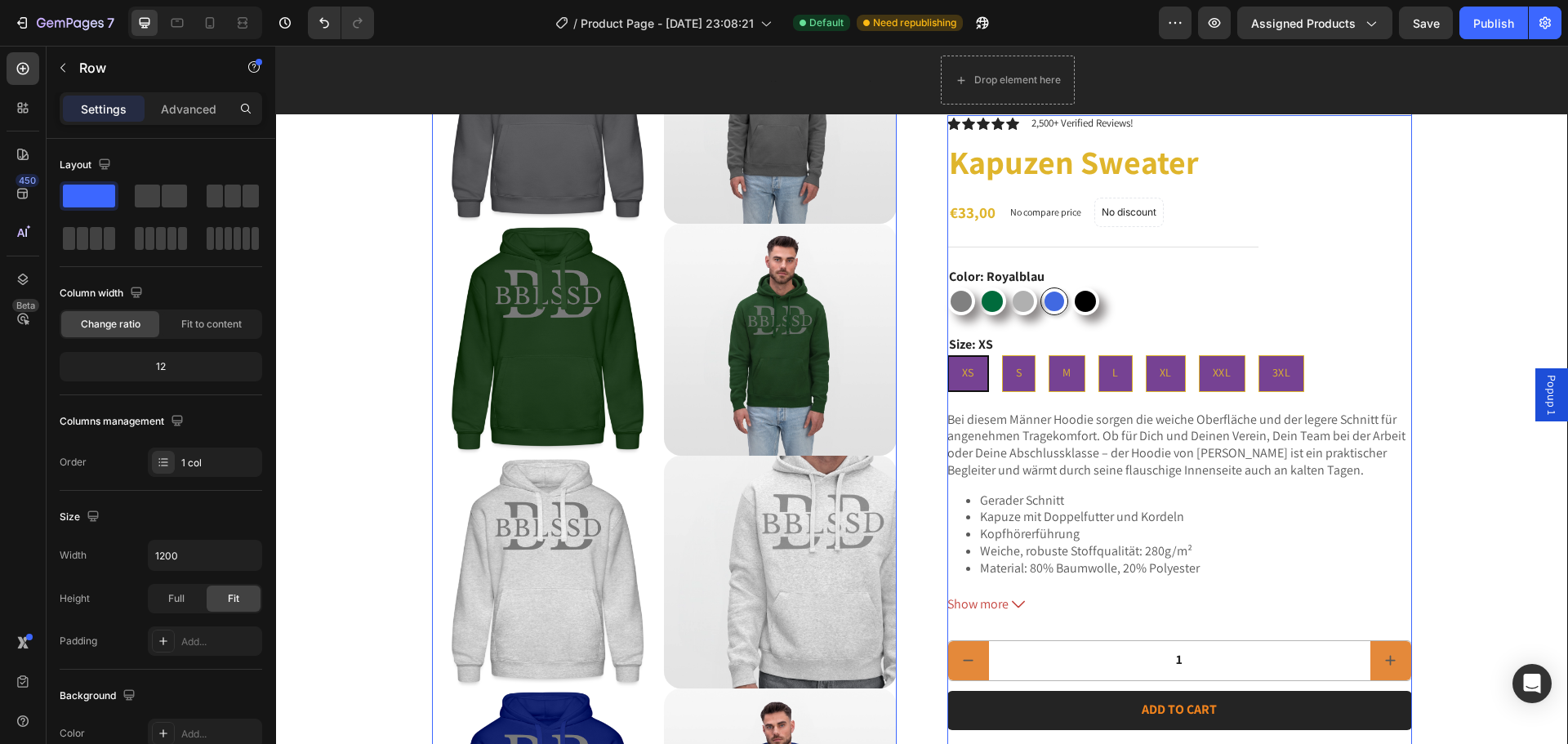
scroll to position [163, 0]
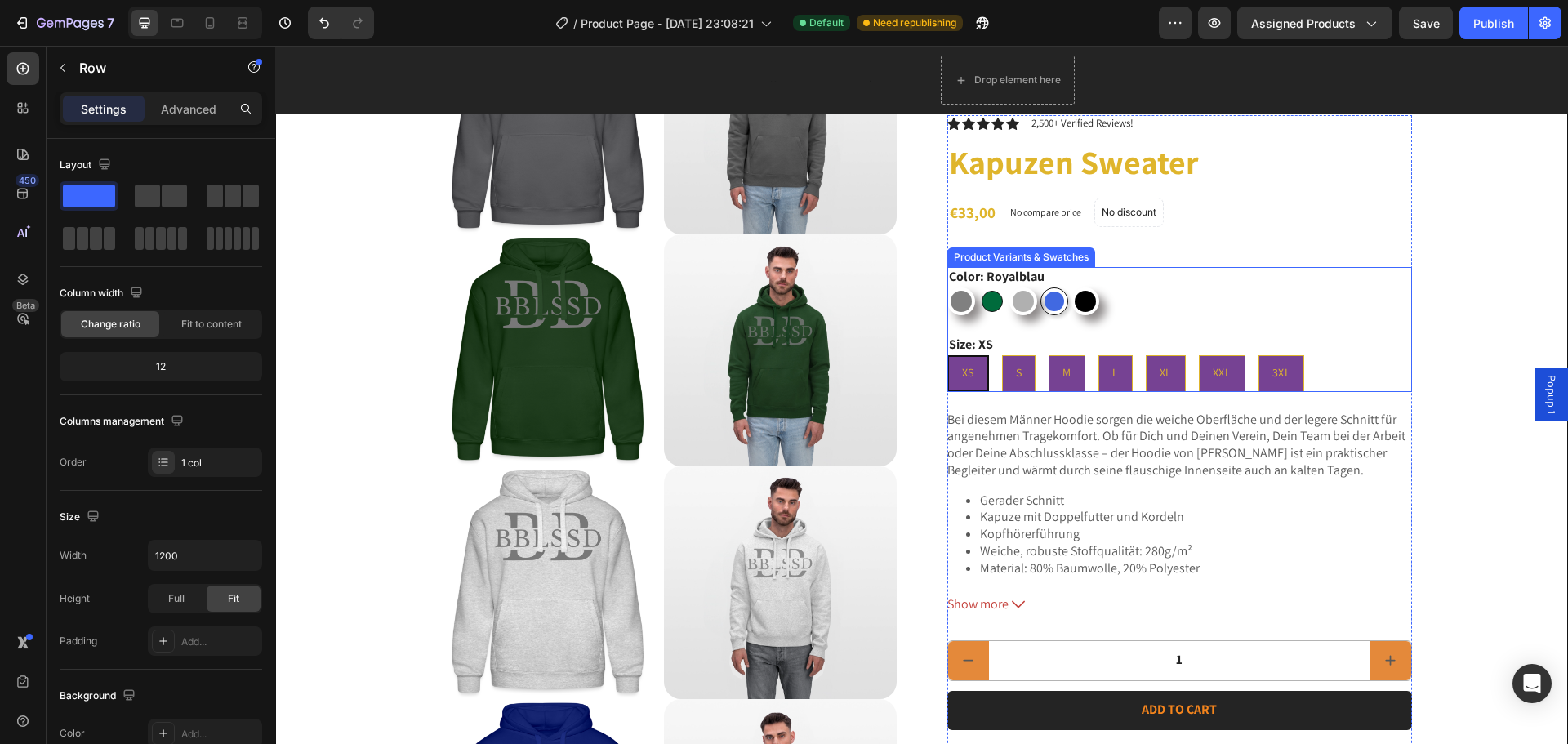
click at [992, 292] on div at bounding box center [992, 301] width 21 height 21
click at [979, 287] on input "Flaschengrün Flaschengrün" at bounding box center [978, 287] width 1 height 1
radio input "true"
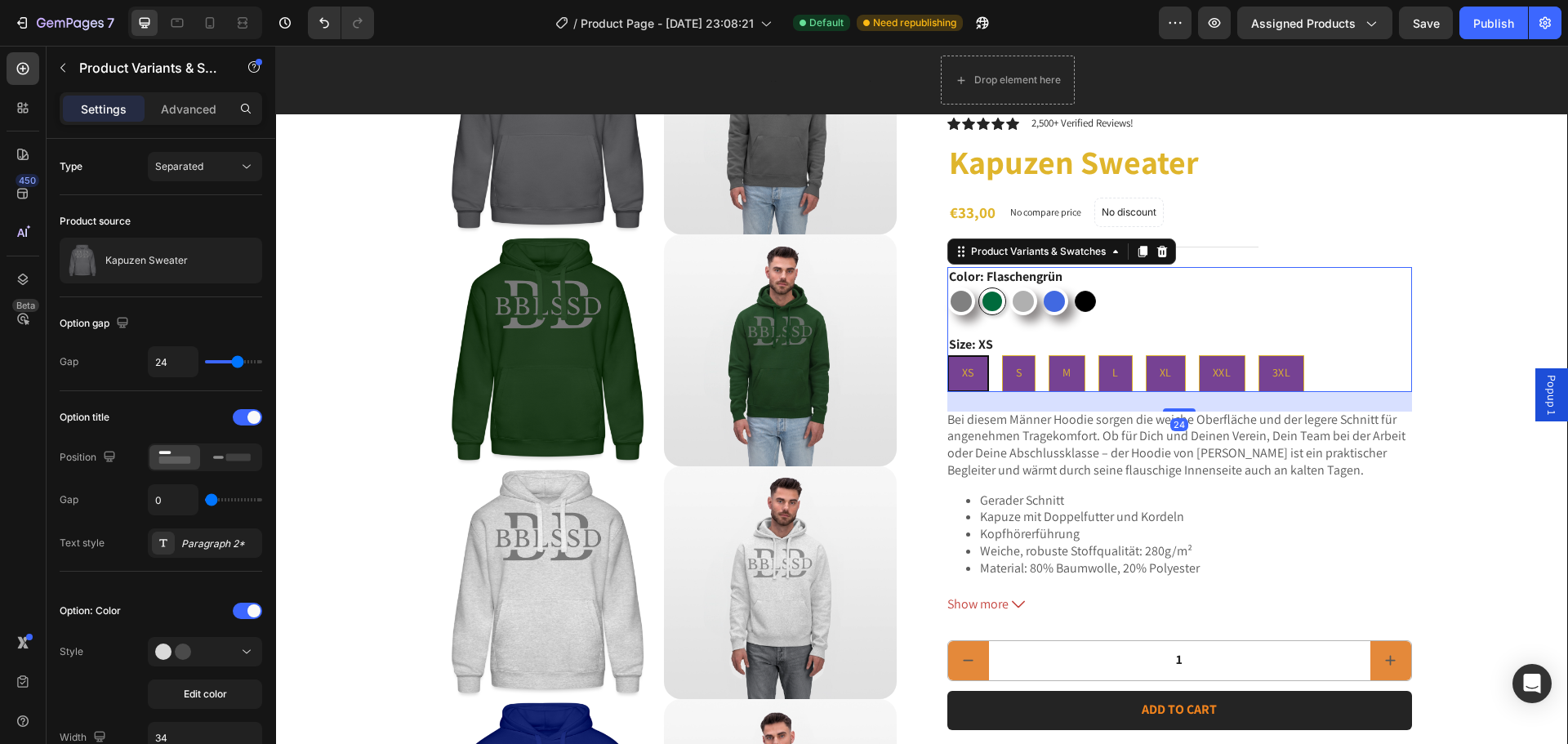
click at [1075, 298] on div at bounding box center [1086, 301] width 21 height 21
click at [1071, 287] on input "Schwarz Schwarz" at bounding box center [1070, 287] width 1 height 1
radio input "true"
click at [1071, 302] on div at bounding box center [1085, 301] width 28 height 28
click at [1070, 287] on input "Schwarz Schwarz" at bounding box center [1070, 287] width 1 height 1
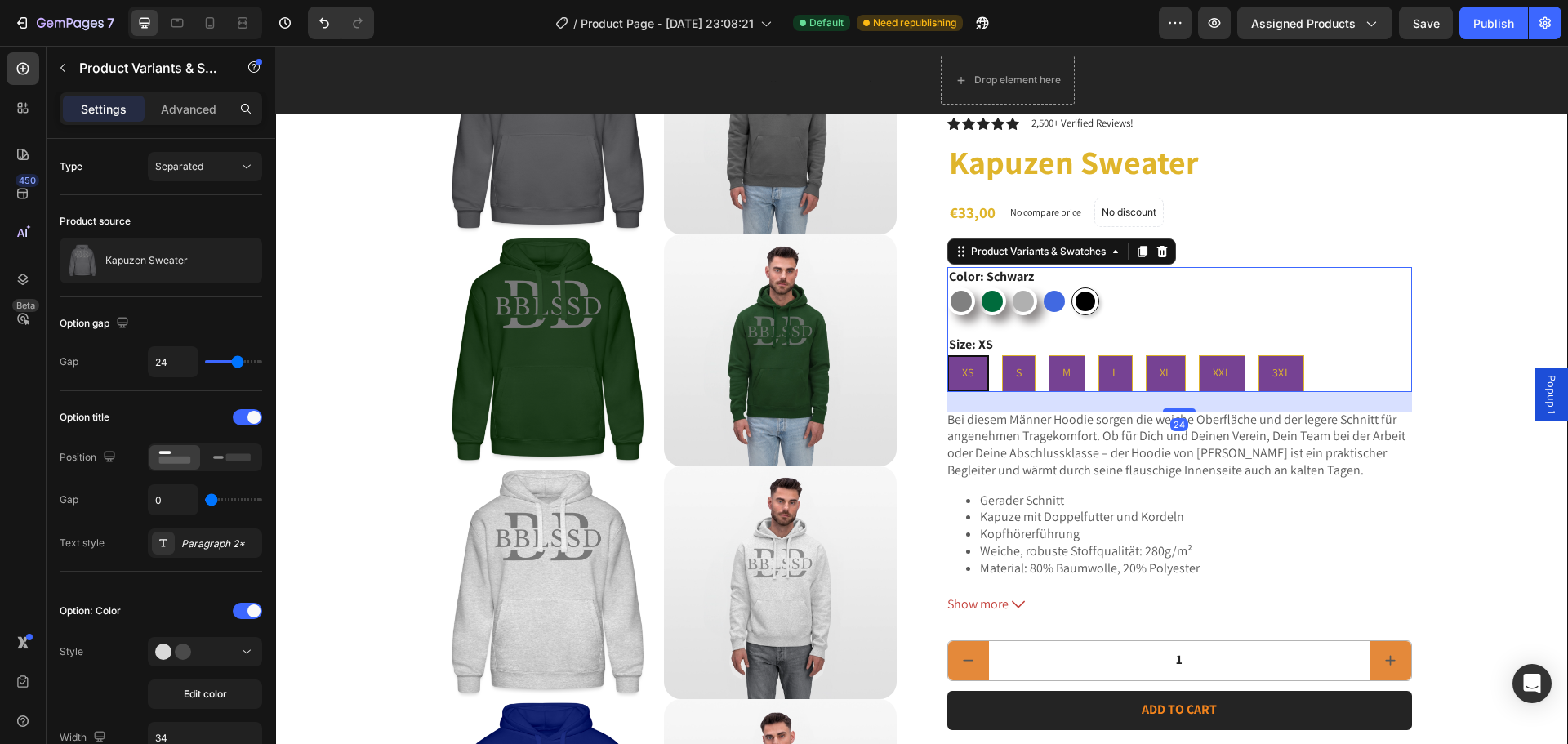
click at [1059, 303] on div at bounding box center [1053, 301] width 28 height 28
click at [1040, 287] on input "Royalblau Royalblau" at bounding box center [1040, 287] width 1 height 1
radio input "true"
click at [1055, 302] on div at bounding box center [1054, 301] width 19 height 19
click at [1040, 287] on input "Royalblau Royalblau" at bounding box center [1040, 287] width 1 height 1
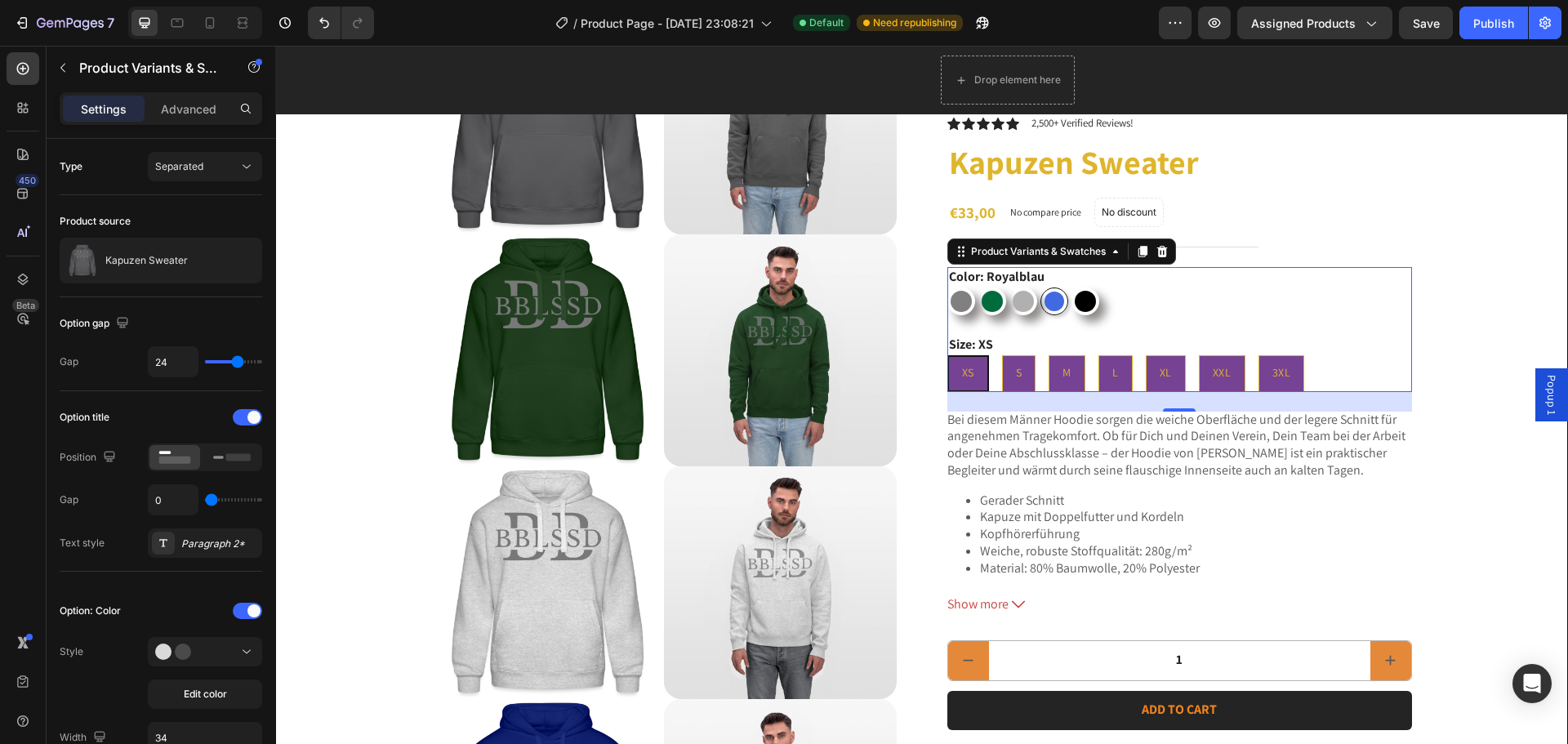
click at [1055, 302] on div at bounding box center [1054, 301] width 19 height 19
click at [1040, 287] on input "Royalblau Royalblau" at bounding box center [1040, 287] width 1 height 1
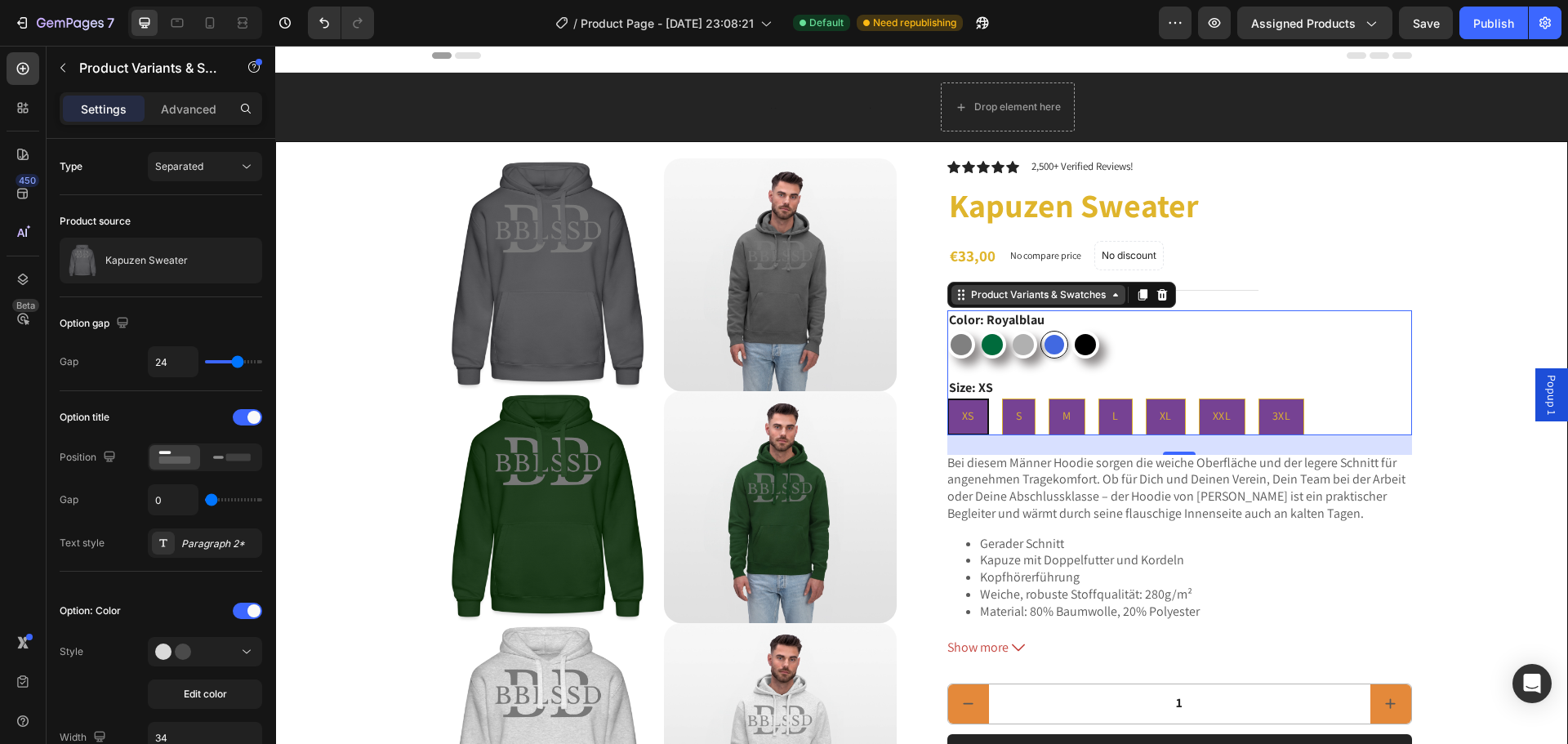
scroll to position [0, 0]
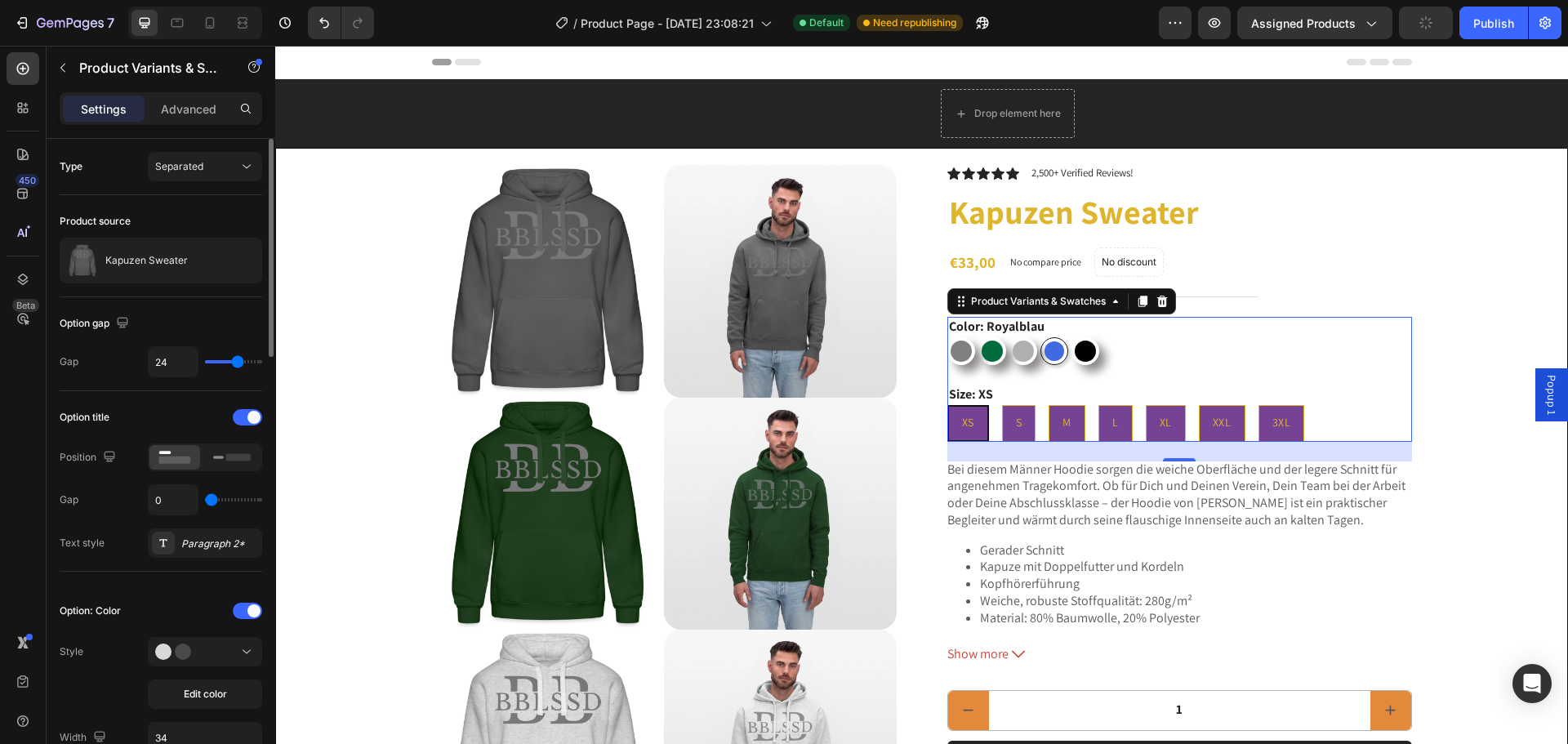
click at [219, 497] on div "0" at bounding box center [205, 500] width 115 height 31
type input "4"
type input "6"
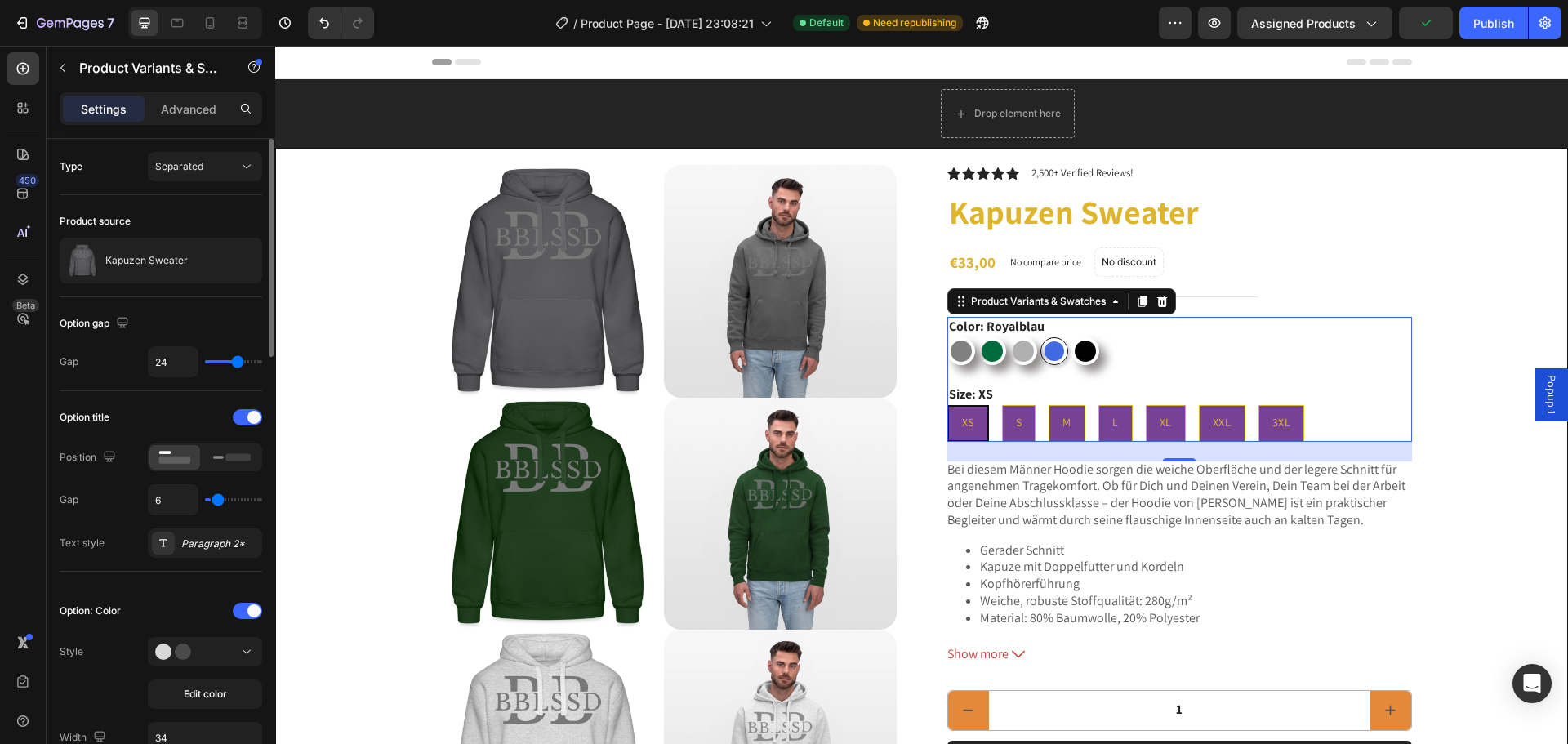
type input "23"
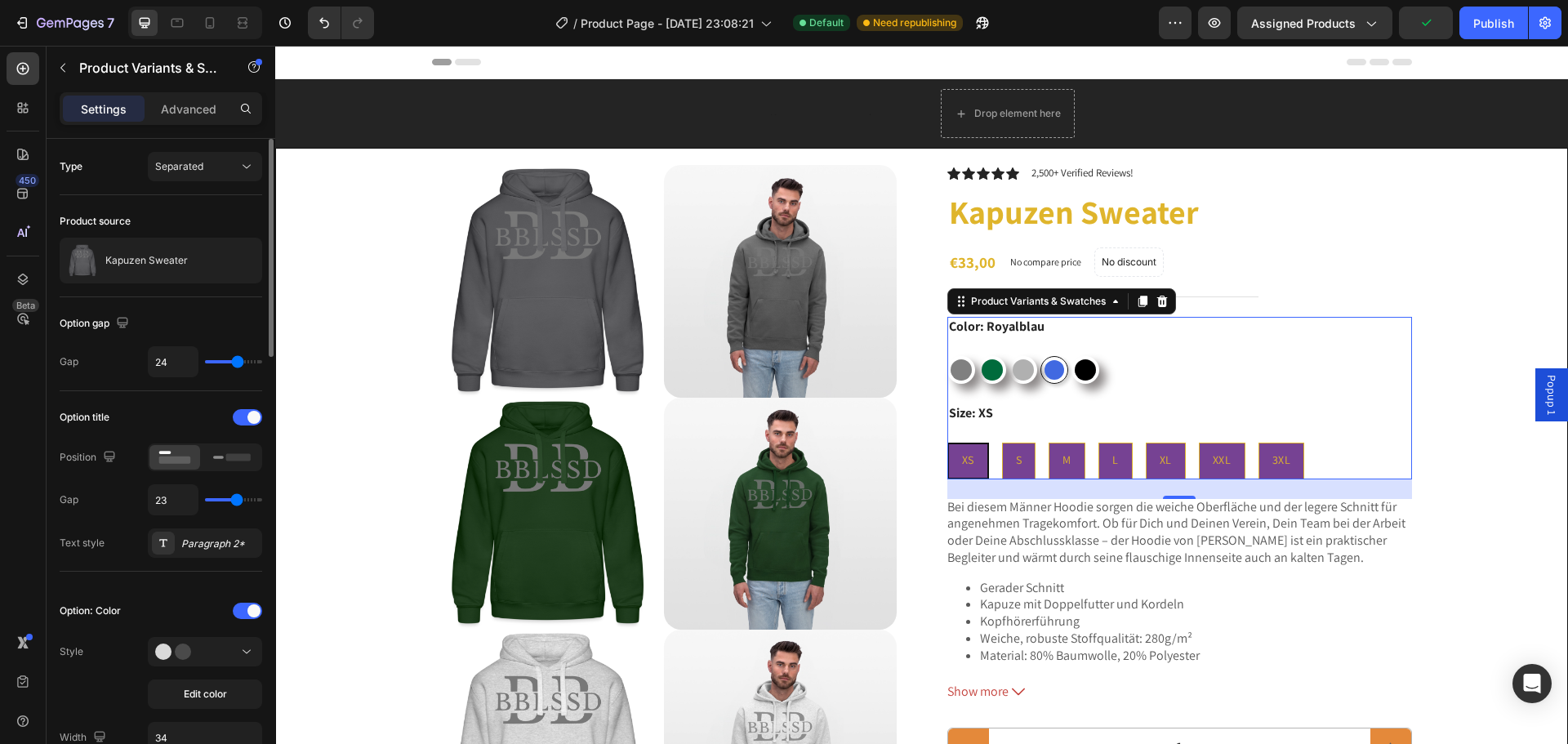
type input "25"
type input "28"
type input "29"
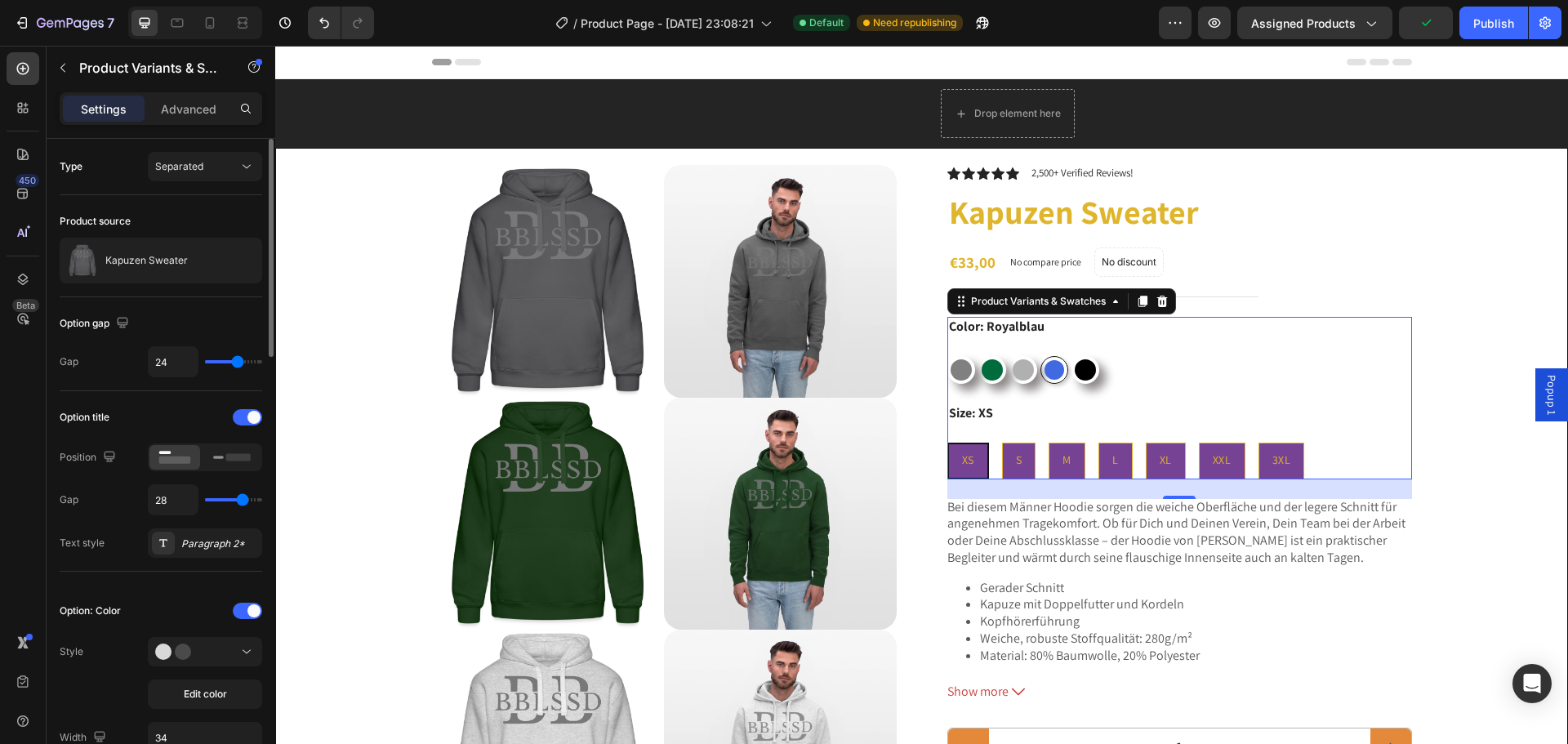
type input "29"
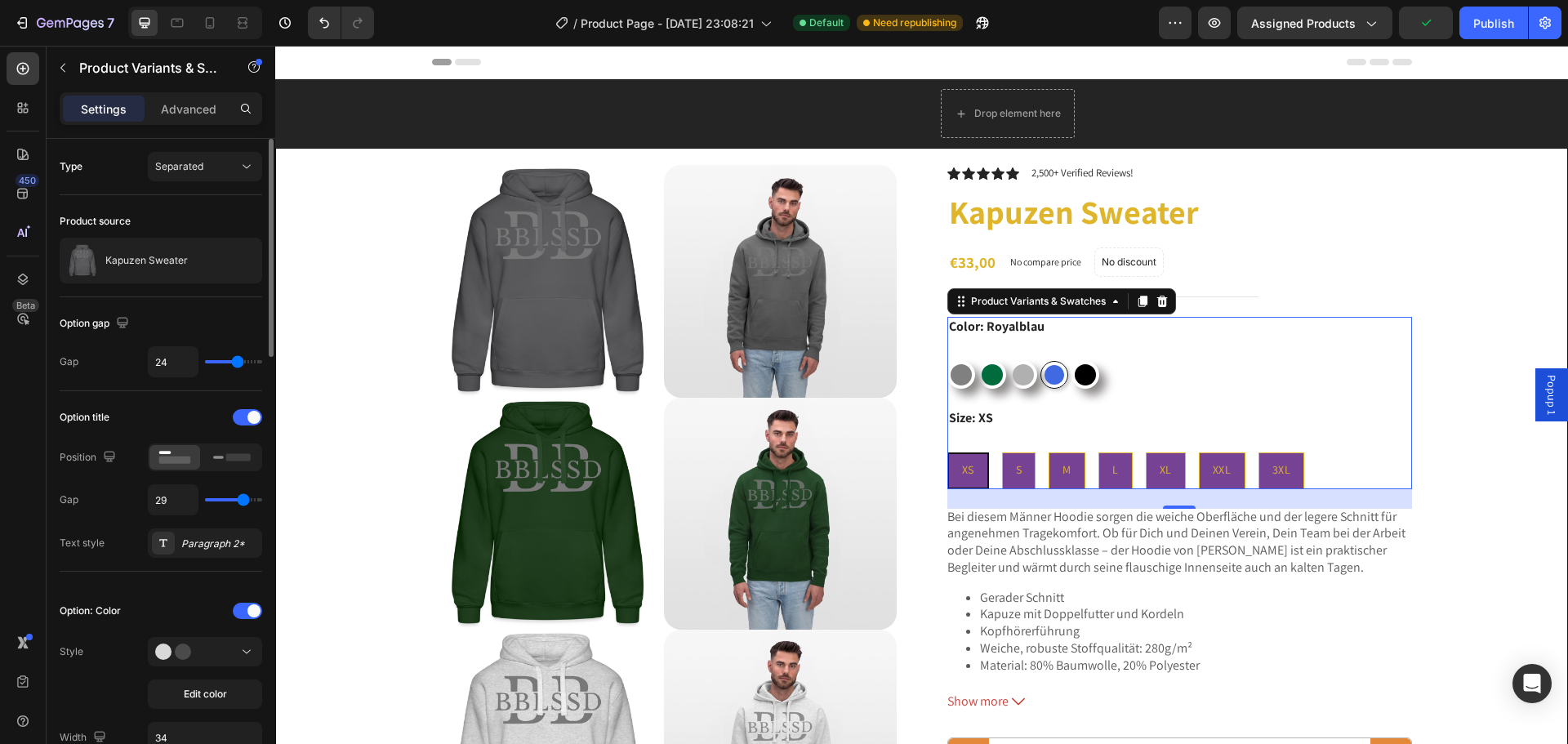
type input "30"
type input "32"
type input "40"
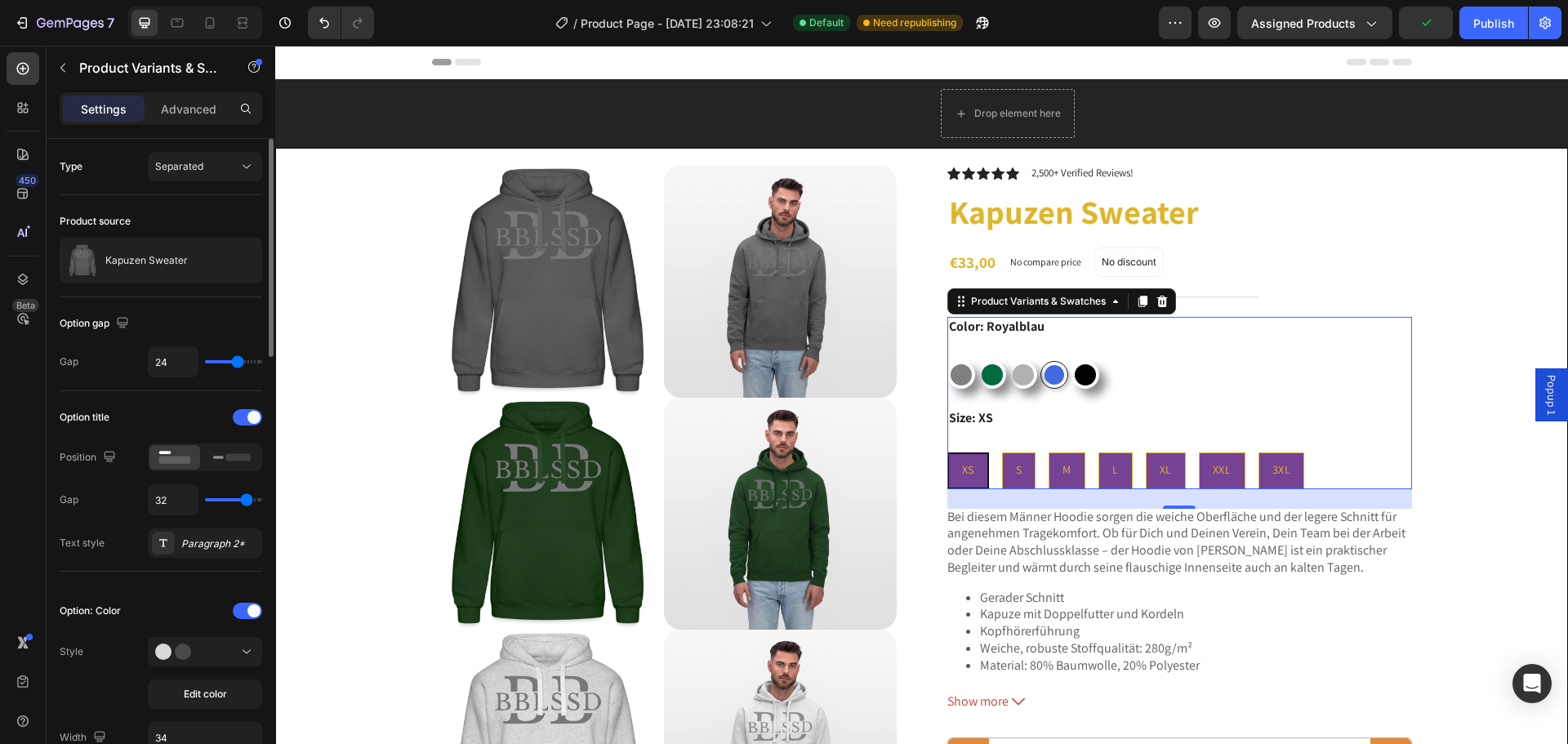
type input "40"
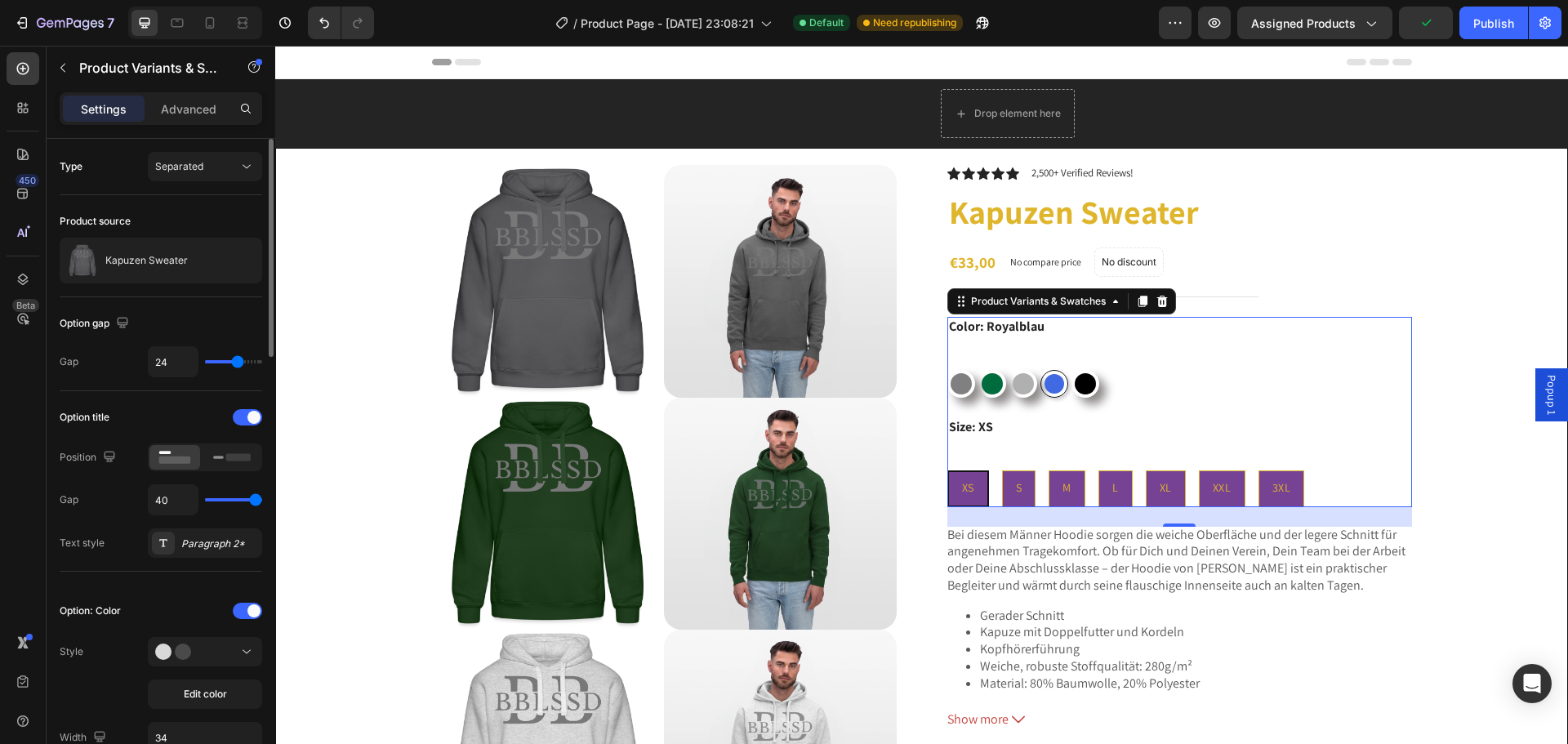
type input "39"
type input "36"
type input "27"
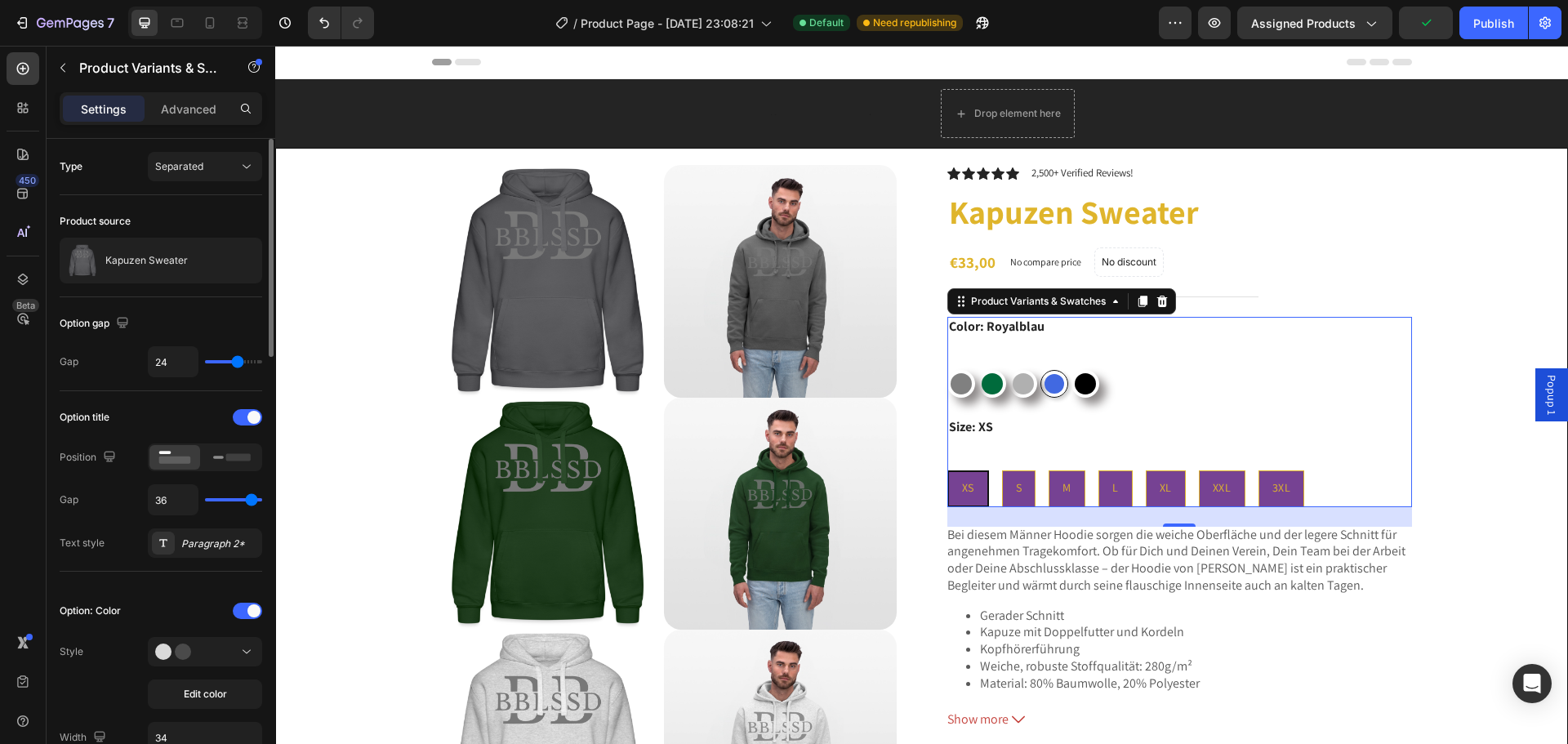
type input "27"
type input "25"
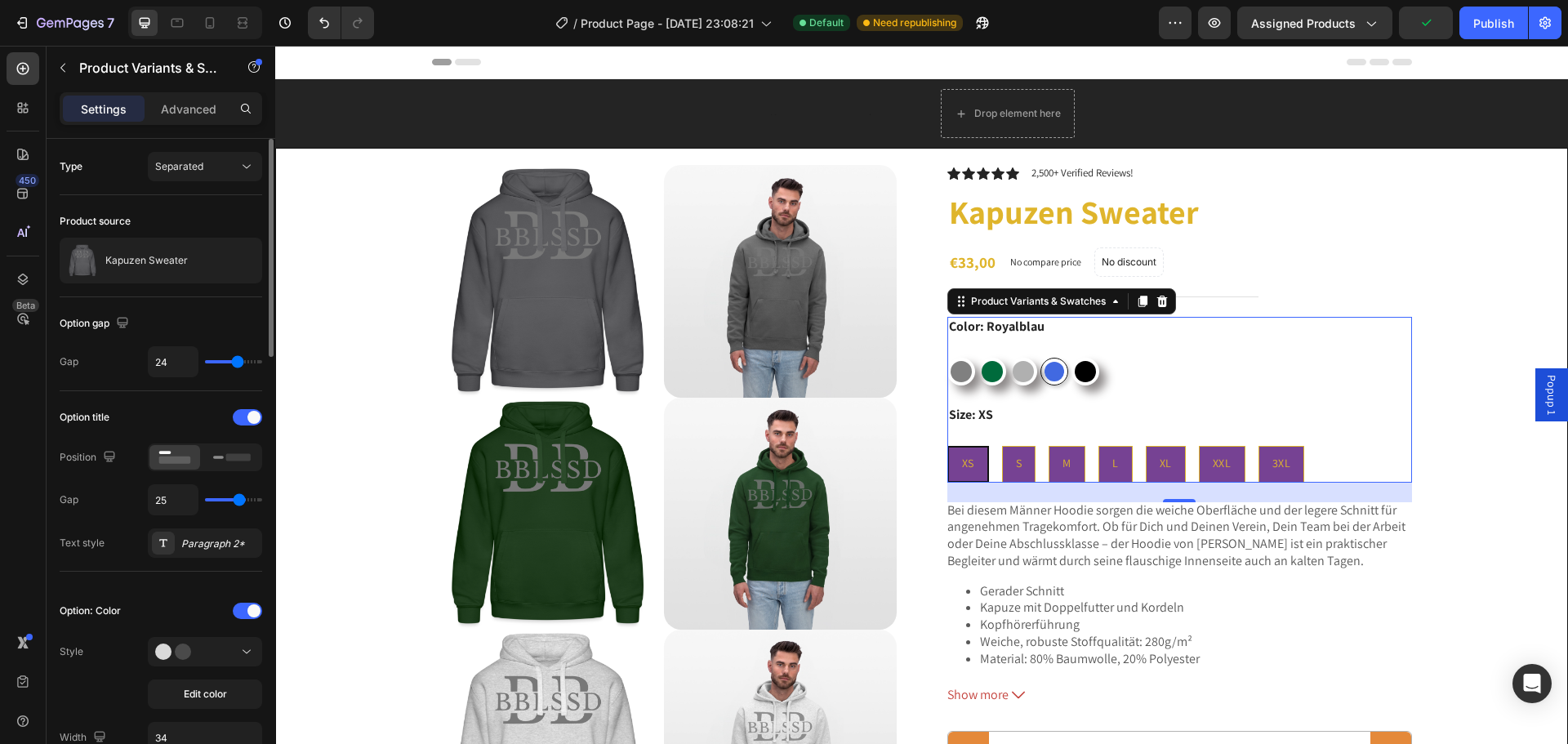
type input "24"
type input "20"
type input "18"
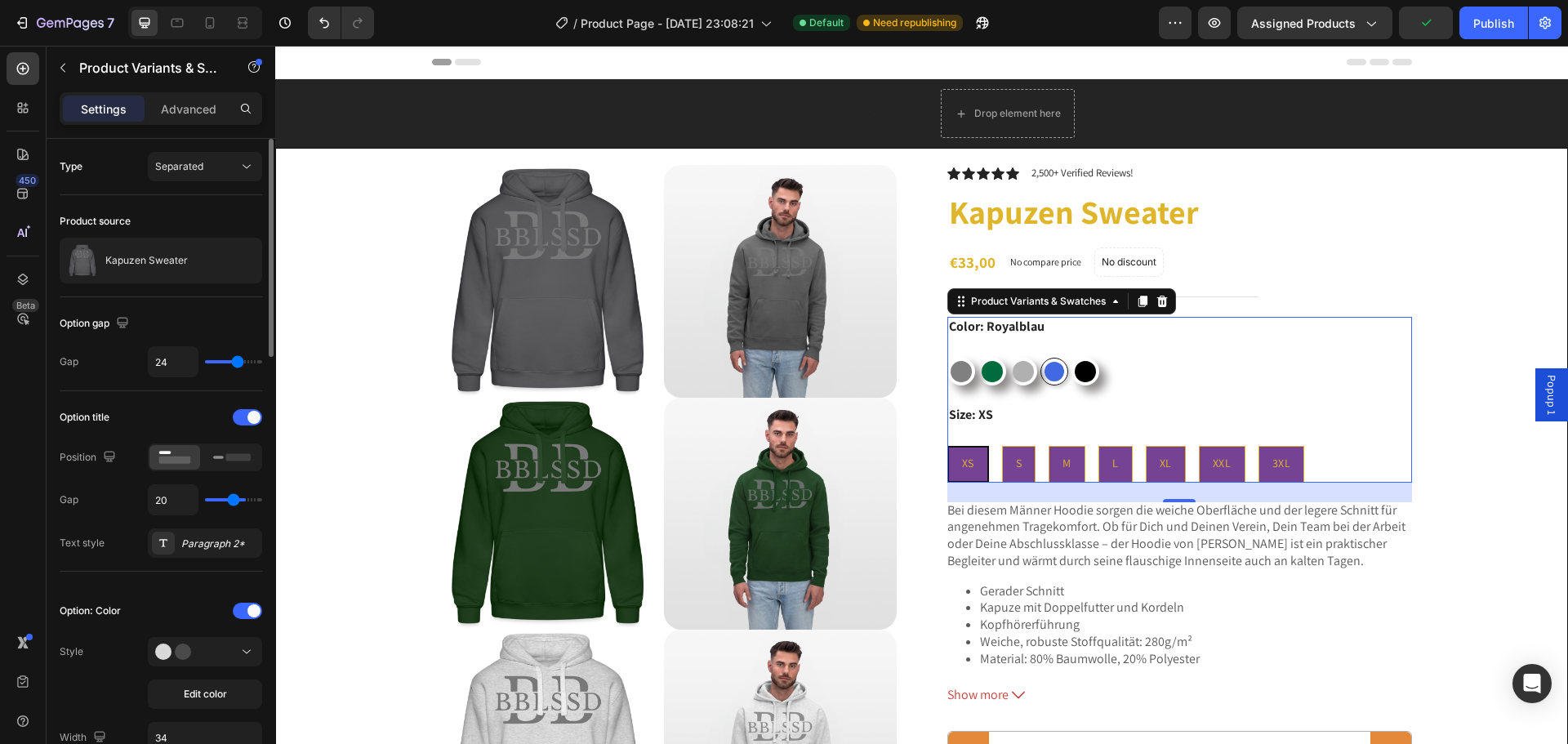
type input "18"
type input "15"
type input "13"
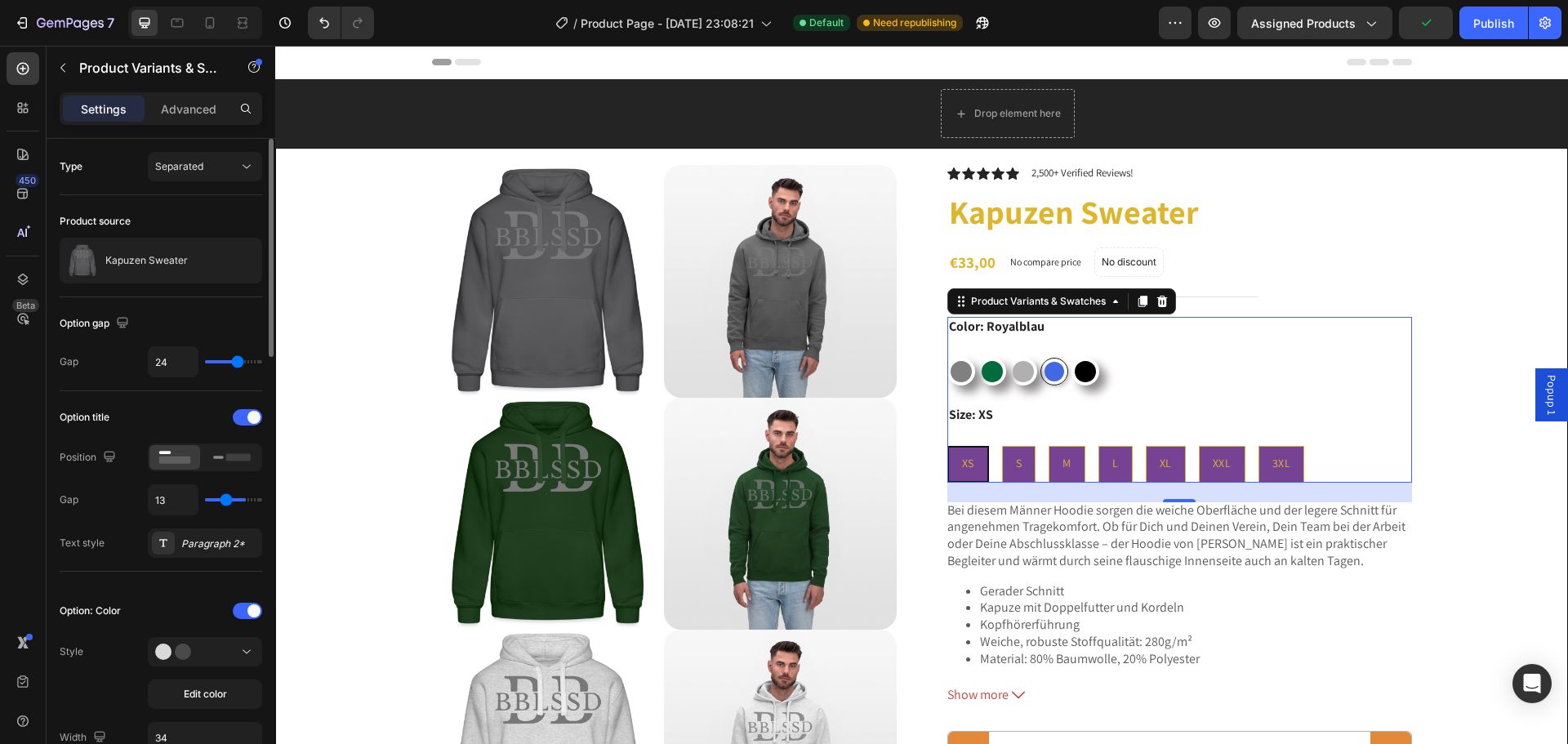
type input "10"
type input "7"
type input "4"
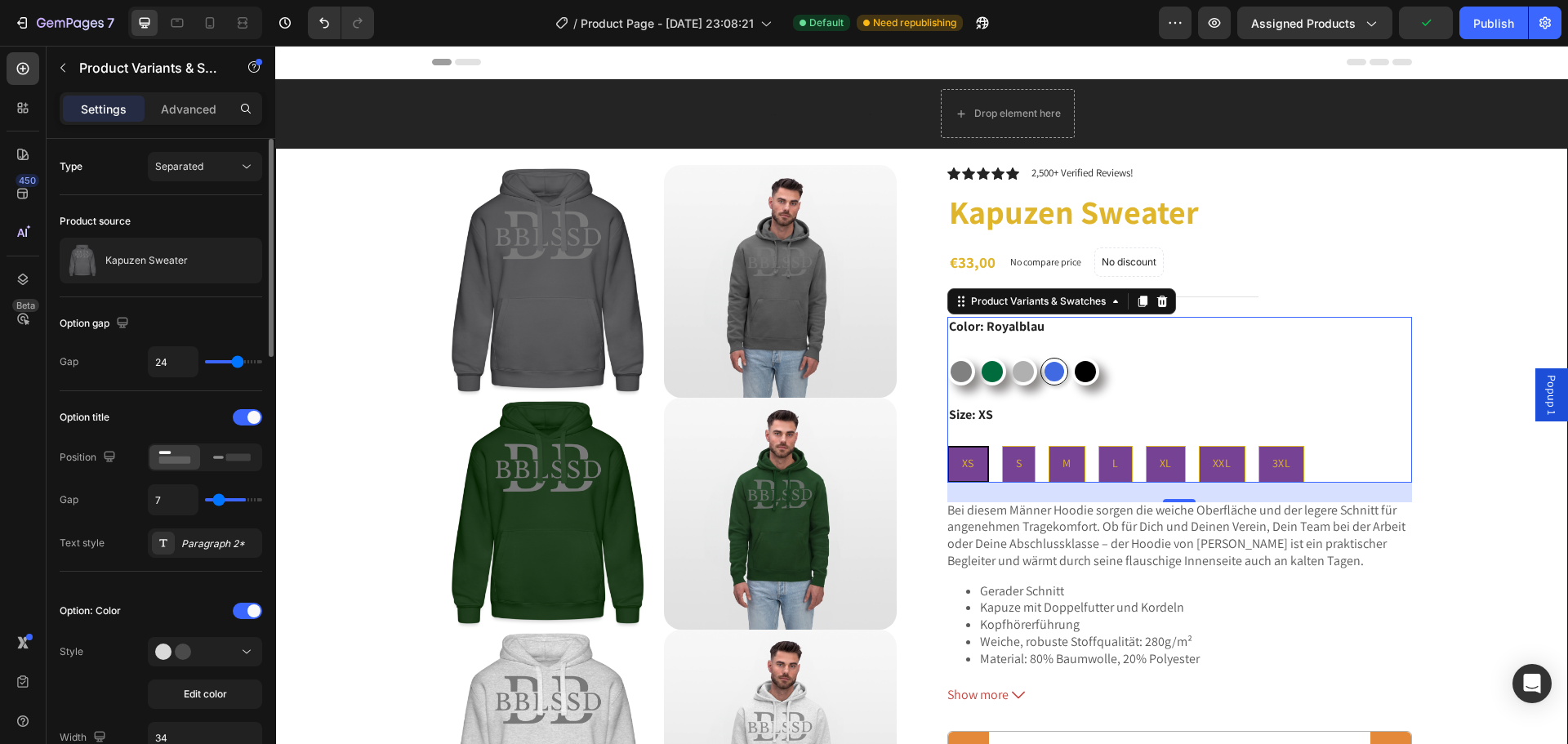
type input "4"
type input "2"
type input "0"
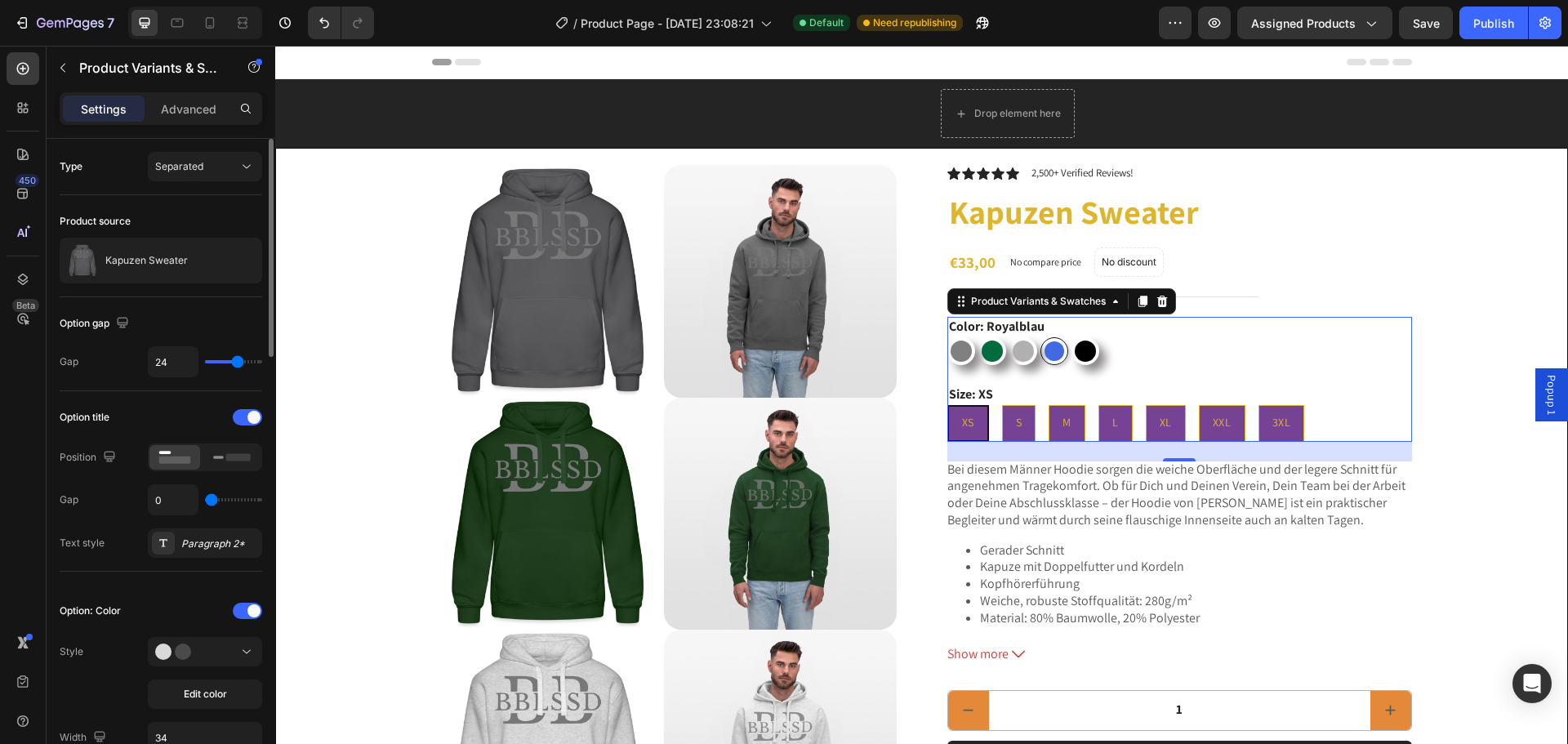
drag, startPoint x: 216, startPoint y: 499, endPoint x: 166, endPoint y: 514, distance: 52.2
click at [205, 501] on input "range" at bounding box center [233, 499] width 57 height 3
click at [166, 514] on input "0" at bounding box center [173, 500] width 49 height 29
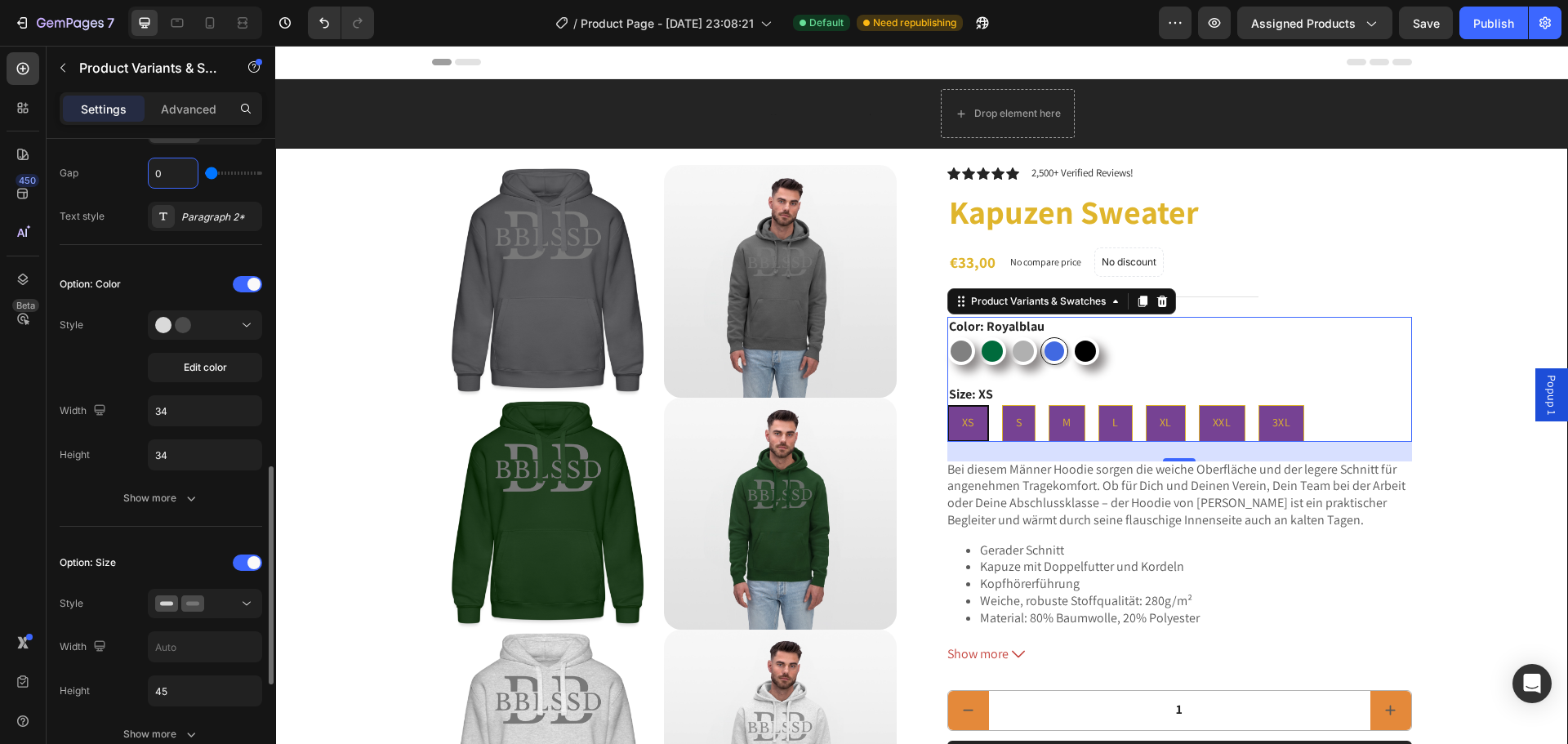
scroll to position [490, 0]
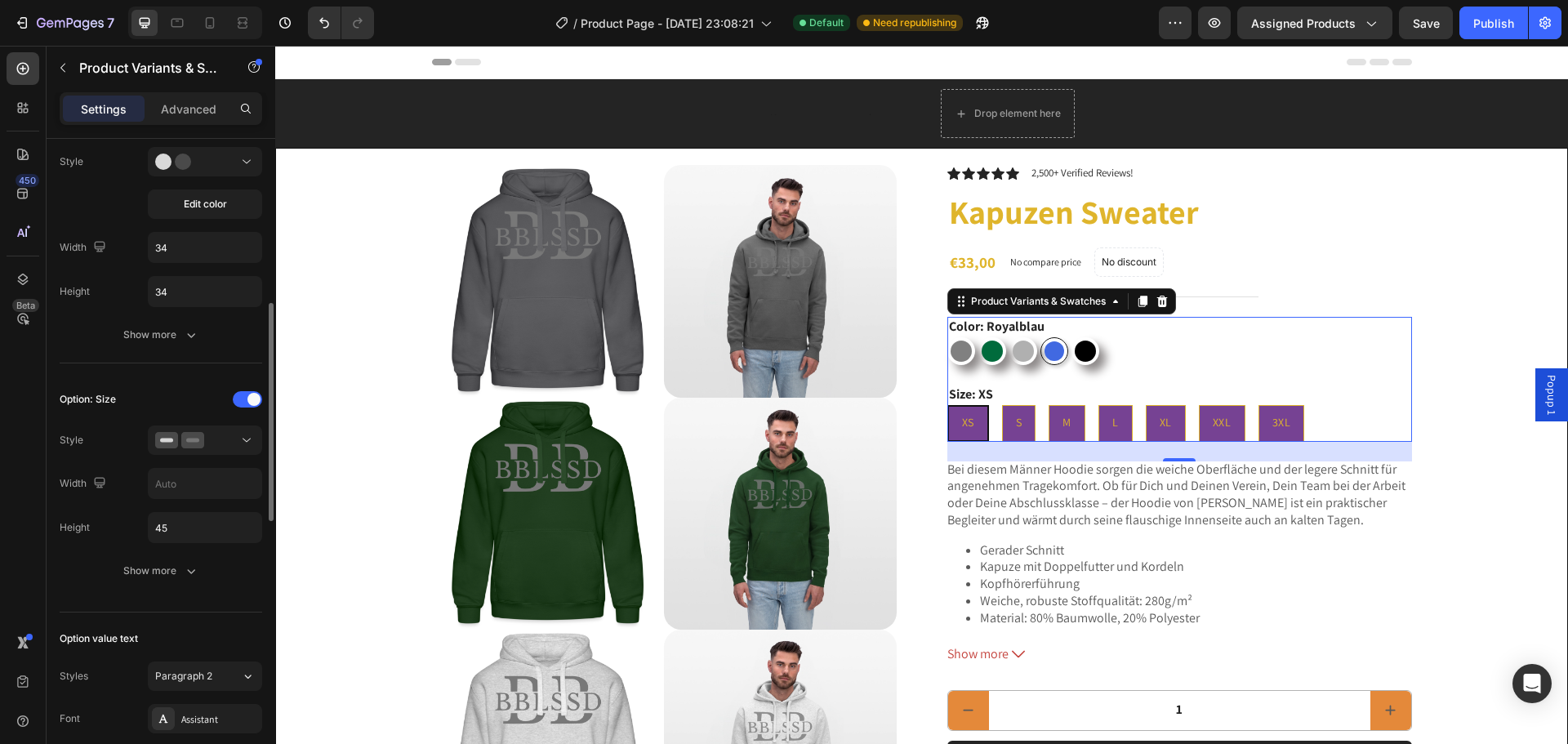
click at [202, 462] on div "Option: Size Style Width Height 45 Show more" at bounding box center [160, 485] width 202 height 199
click at [204, 456] on div "Option: Size Style Width Height 45 Show more" at bounding box center [160, 485] width 202 height 199
click at [214, 442] on div at bounding box center [204, 440] width 99 height 17
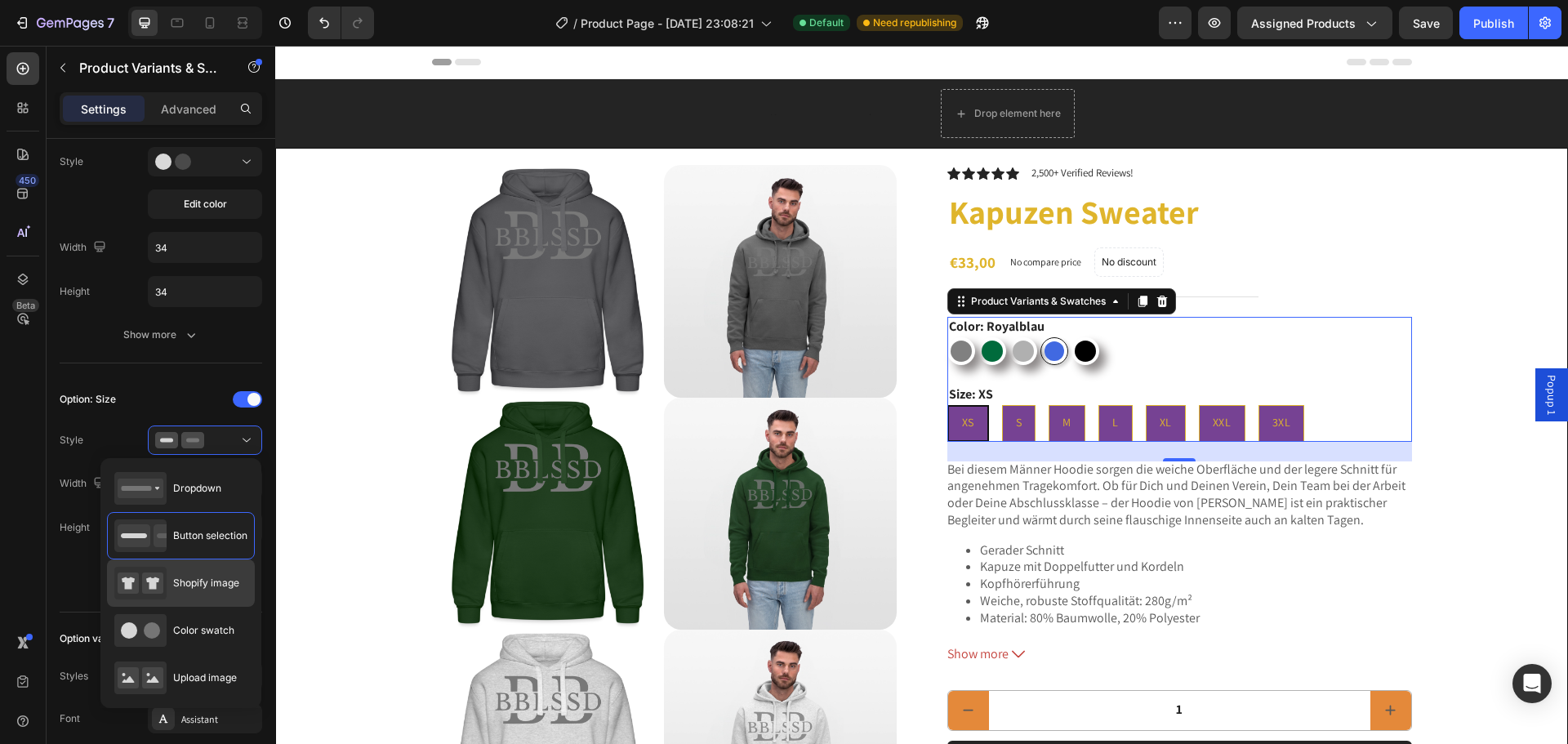
click at [210, 585] on span "Shopify image" at bounding box center [206, 583] width 66 height 15
type input "64"
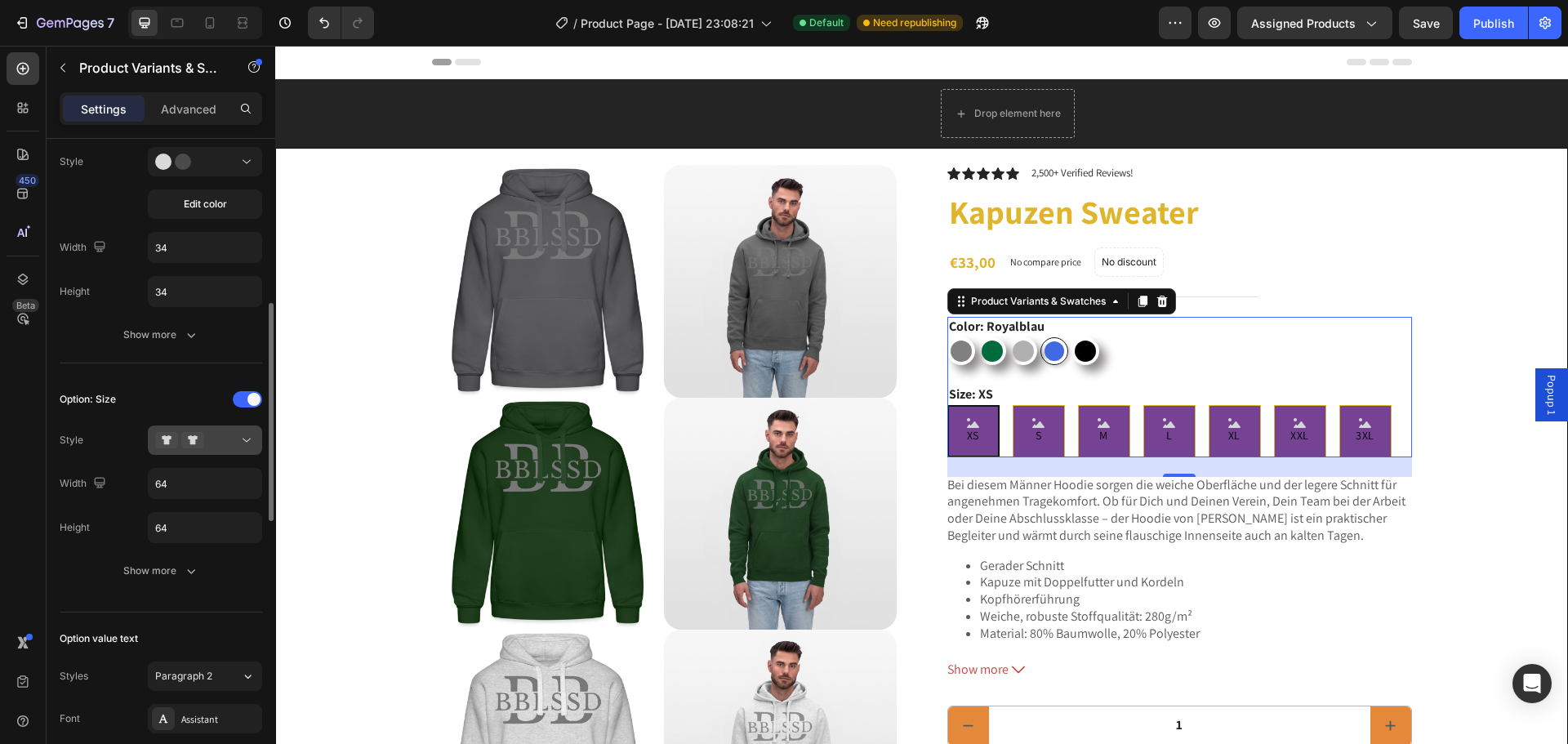
click at [187, 440] on icon at bounding box center [193, 440] width 23 height 17
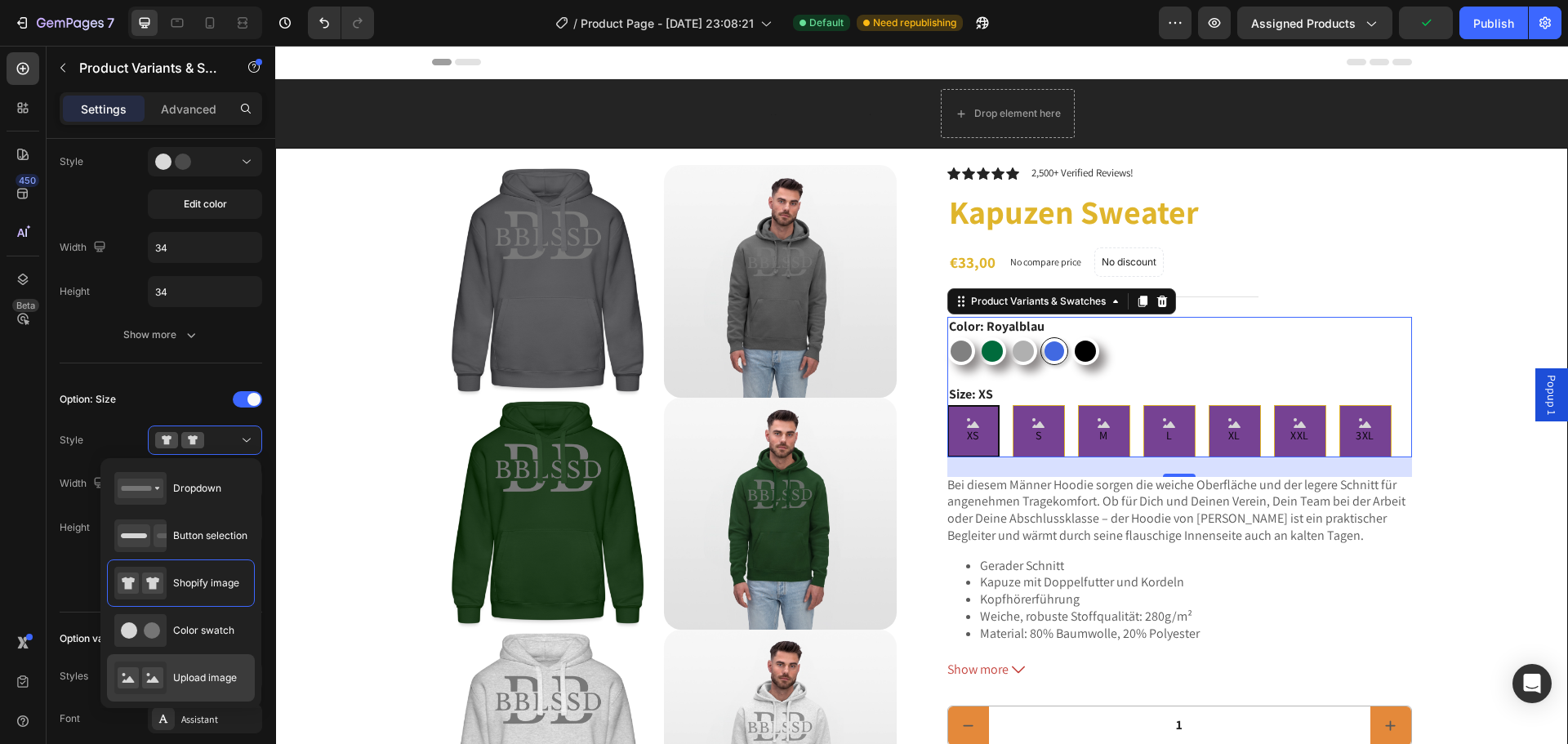
click at [210, 684] on span "Upload image" at bounding box center [204, 677] width 63 height 15
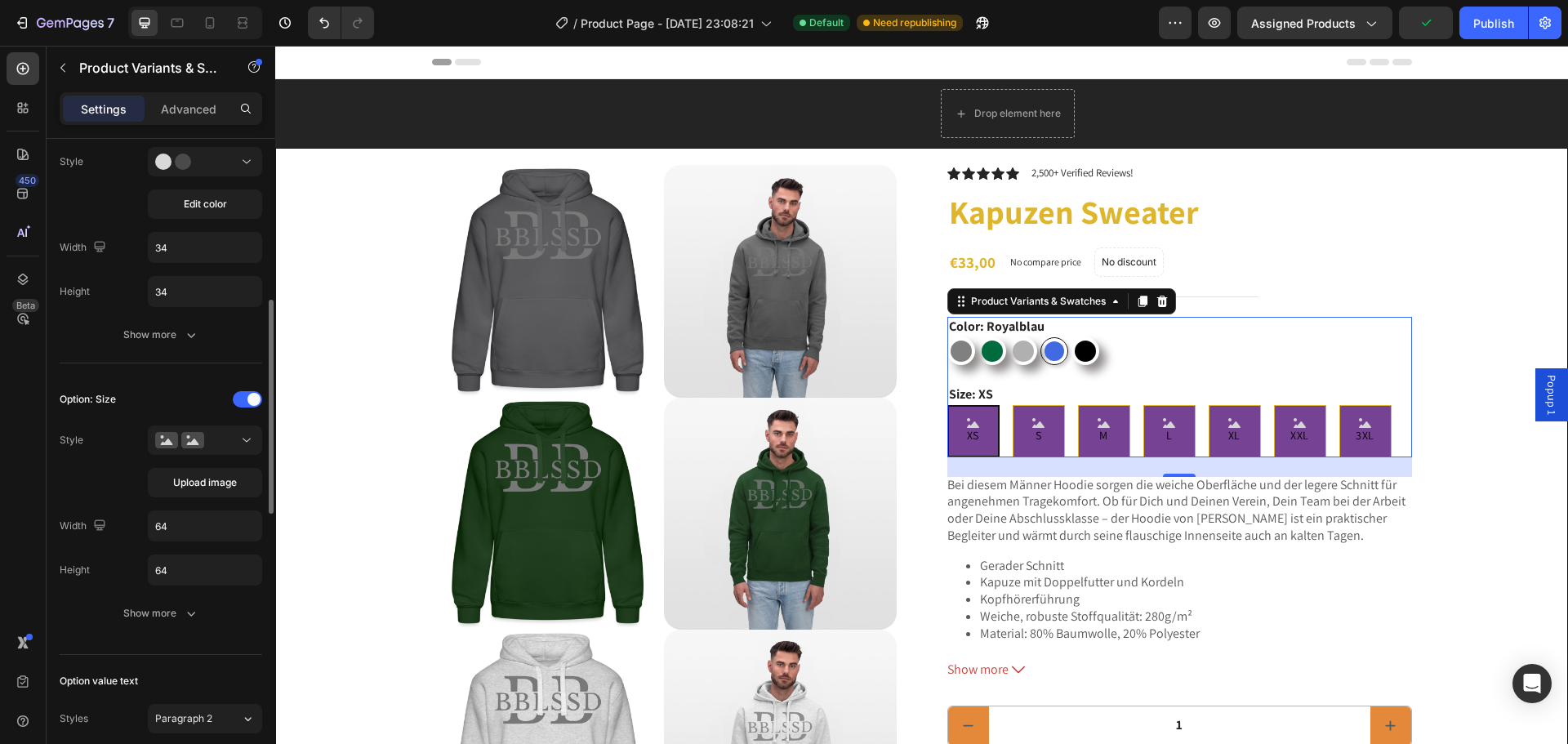
click at [209, 466] on div "Upload image" at bounding box center [205, 461] width 115 height 72
click at [208, 485] on span "Upload image" at bounding box center [204, 482] width 63 height 15
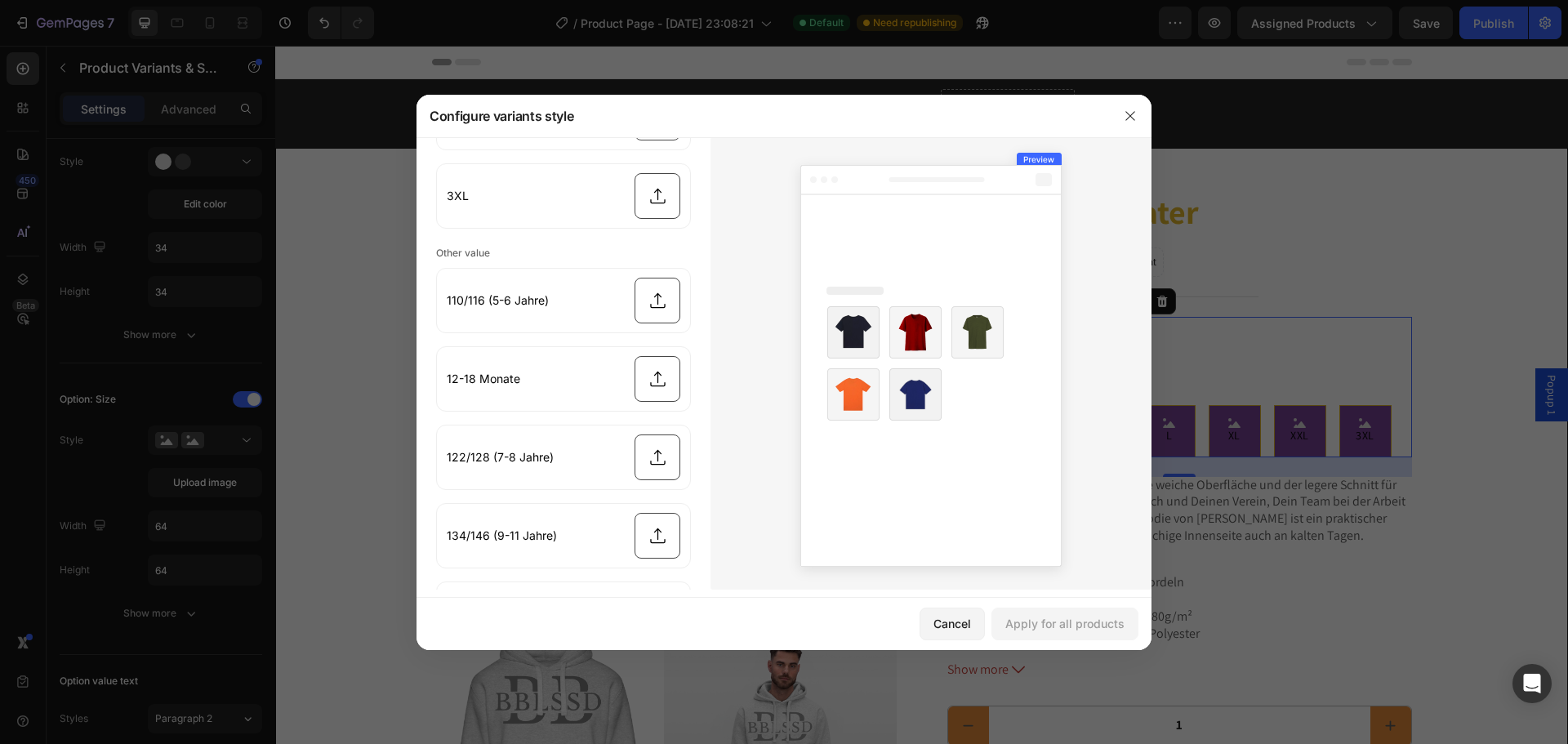
click at [348, 448] on div at bounding box center [784, 372] width 1568 height 744
click at [1131, 118] on icon "button" at bounding box center [1129, 115] width 13 height 13
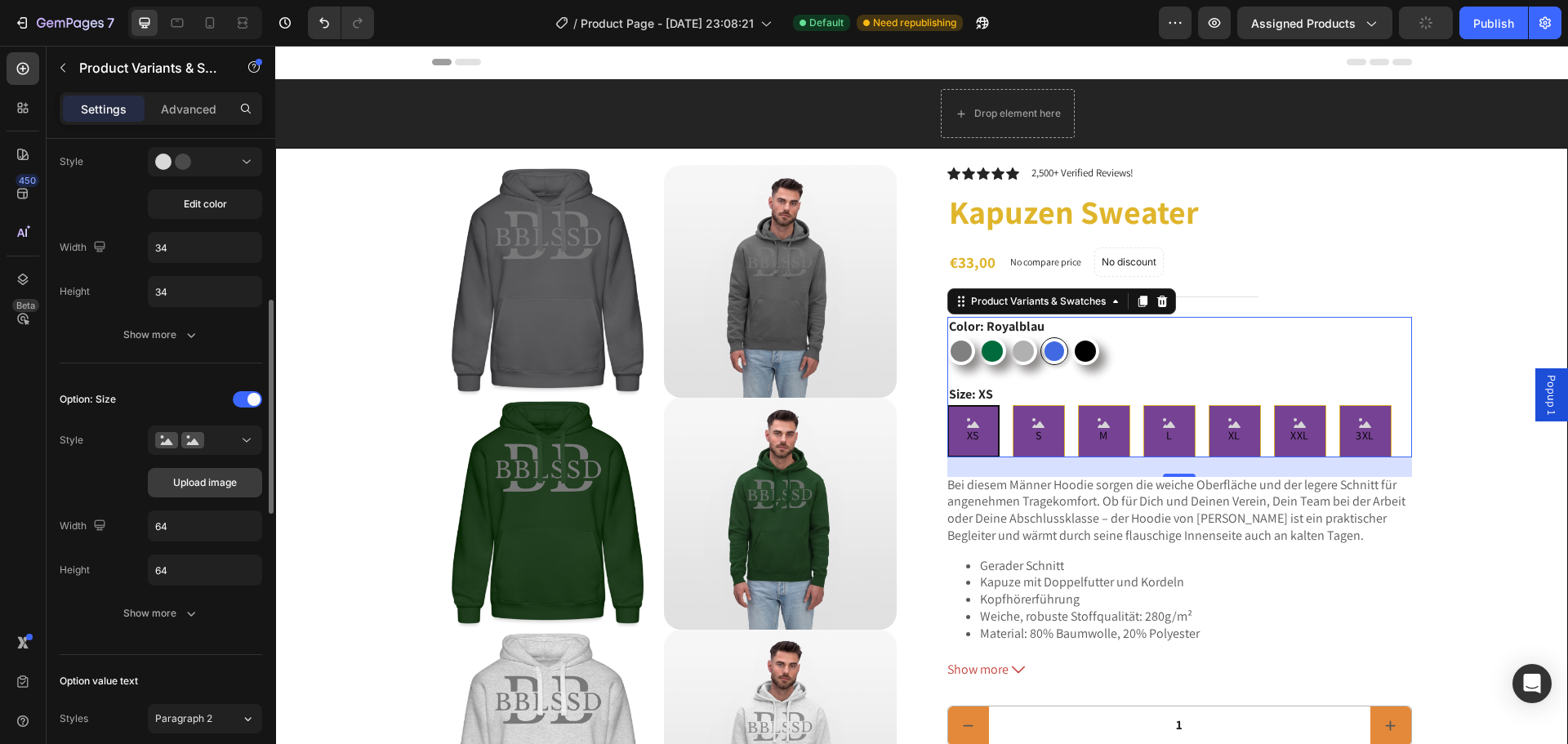
click at [231, 476] on span "Upload image" at bounding box center [204, 482] width 63 height 15
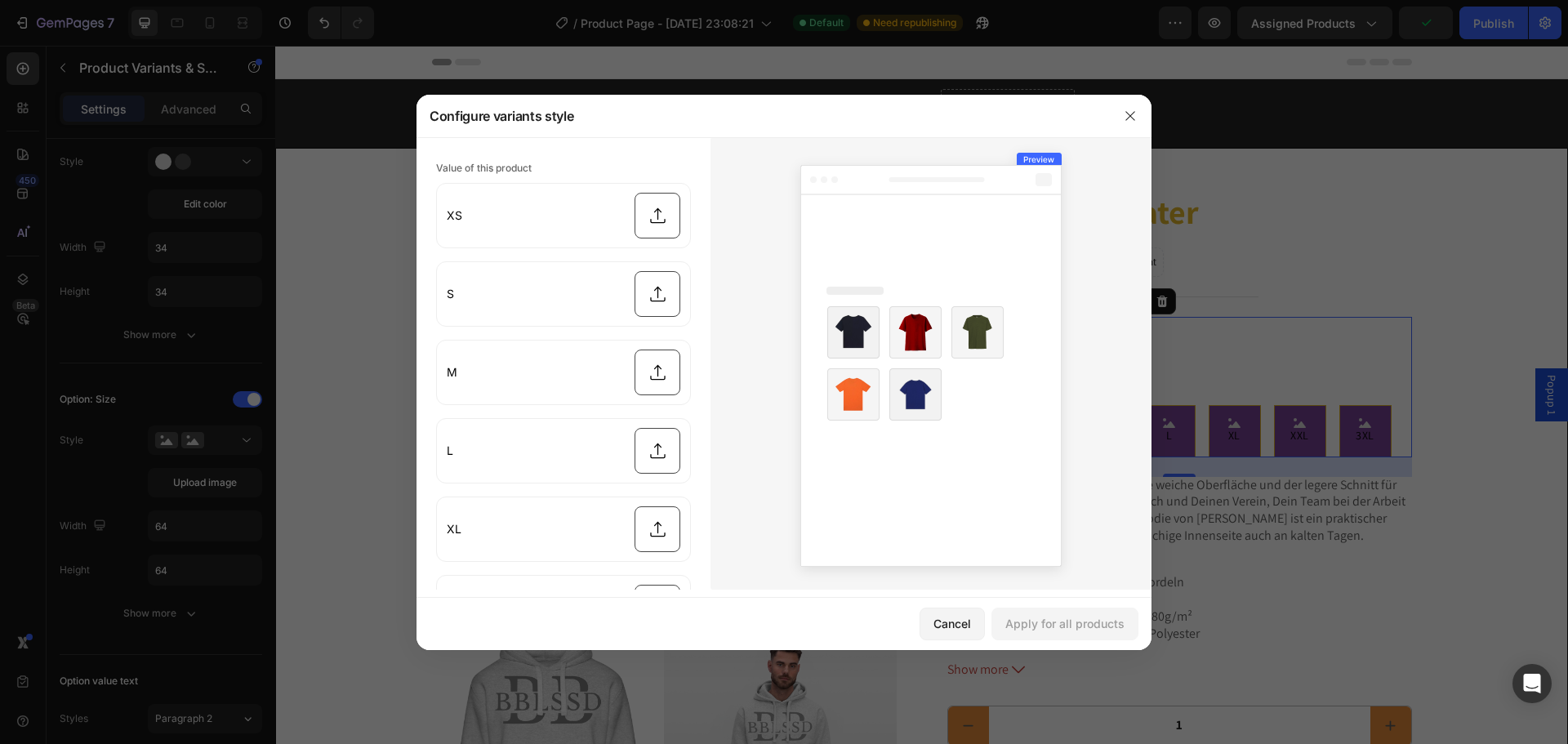
click at [206, 530] on div at bounding box center [784, 372] width 1568 height 744
click at [1117, 119] on button "button" at bounding box center [1129, 116] width 26 height 26
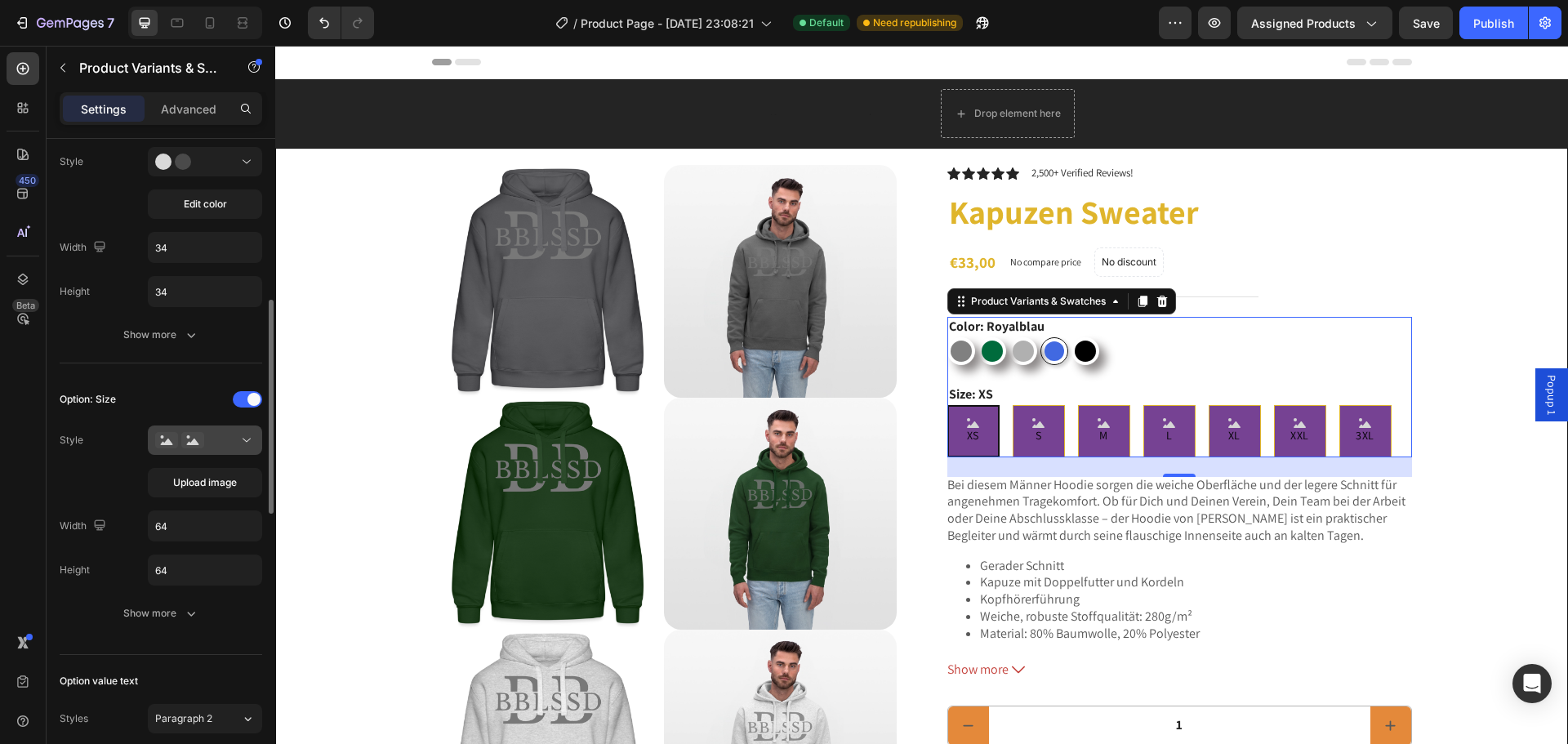
click at [232, 430] on button at bounding box center [205, 440] width 115 height 29
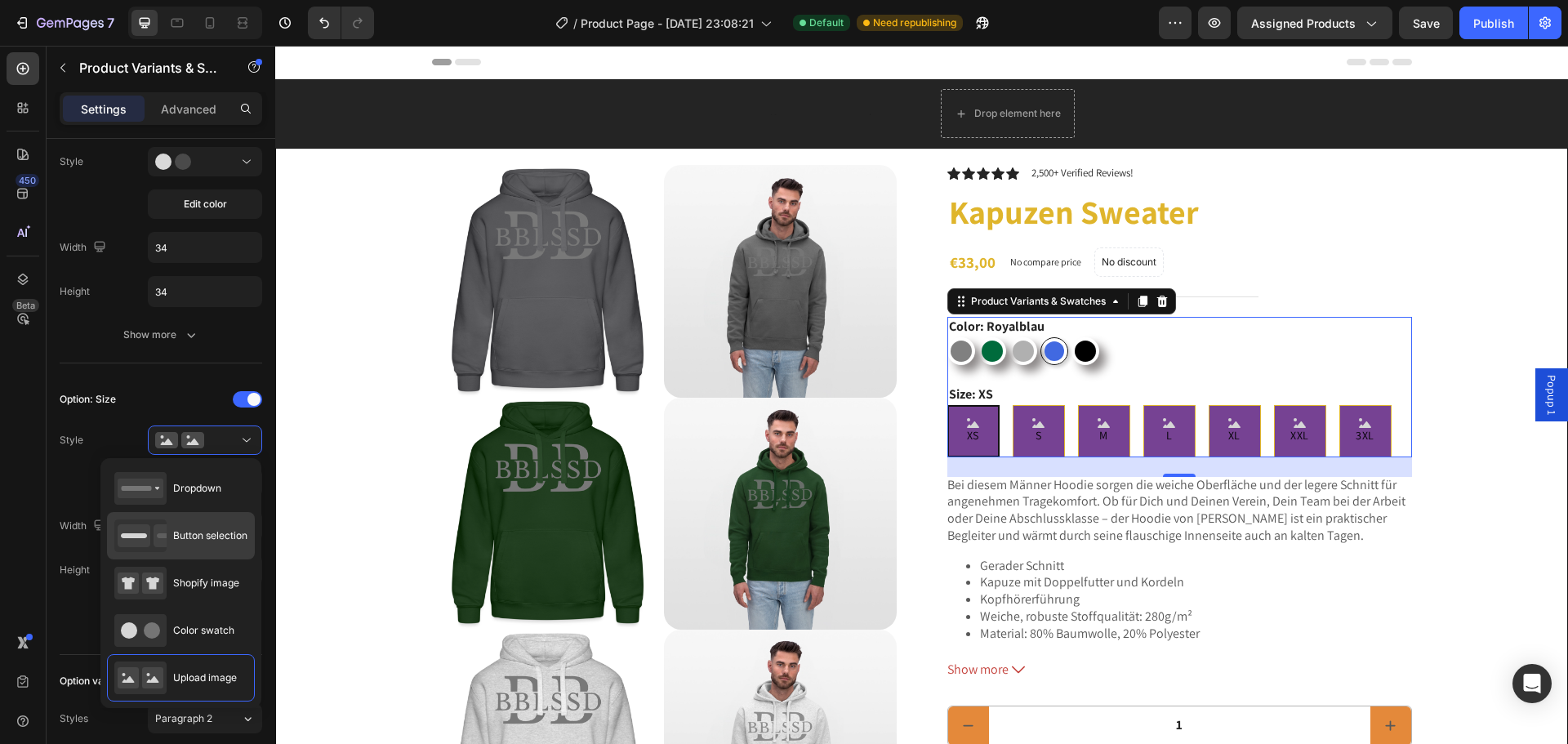
click at [215, 531] on span "Button selection" at bounding box center [210, 535] width 74 height 15
type input "45"
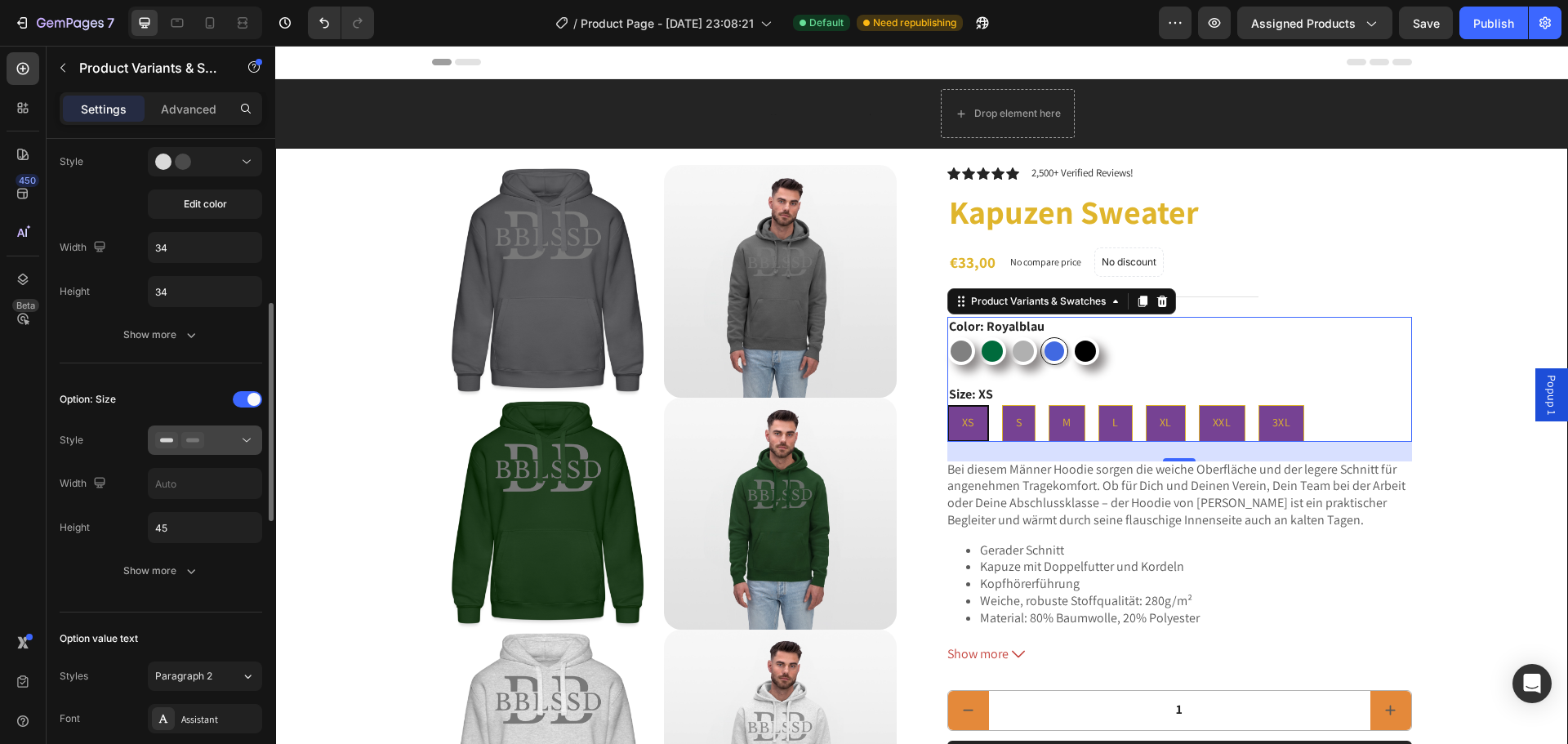
click at [249, 451] on button at bounding box center [205, 440] width 115 height 29
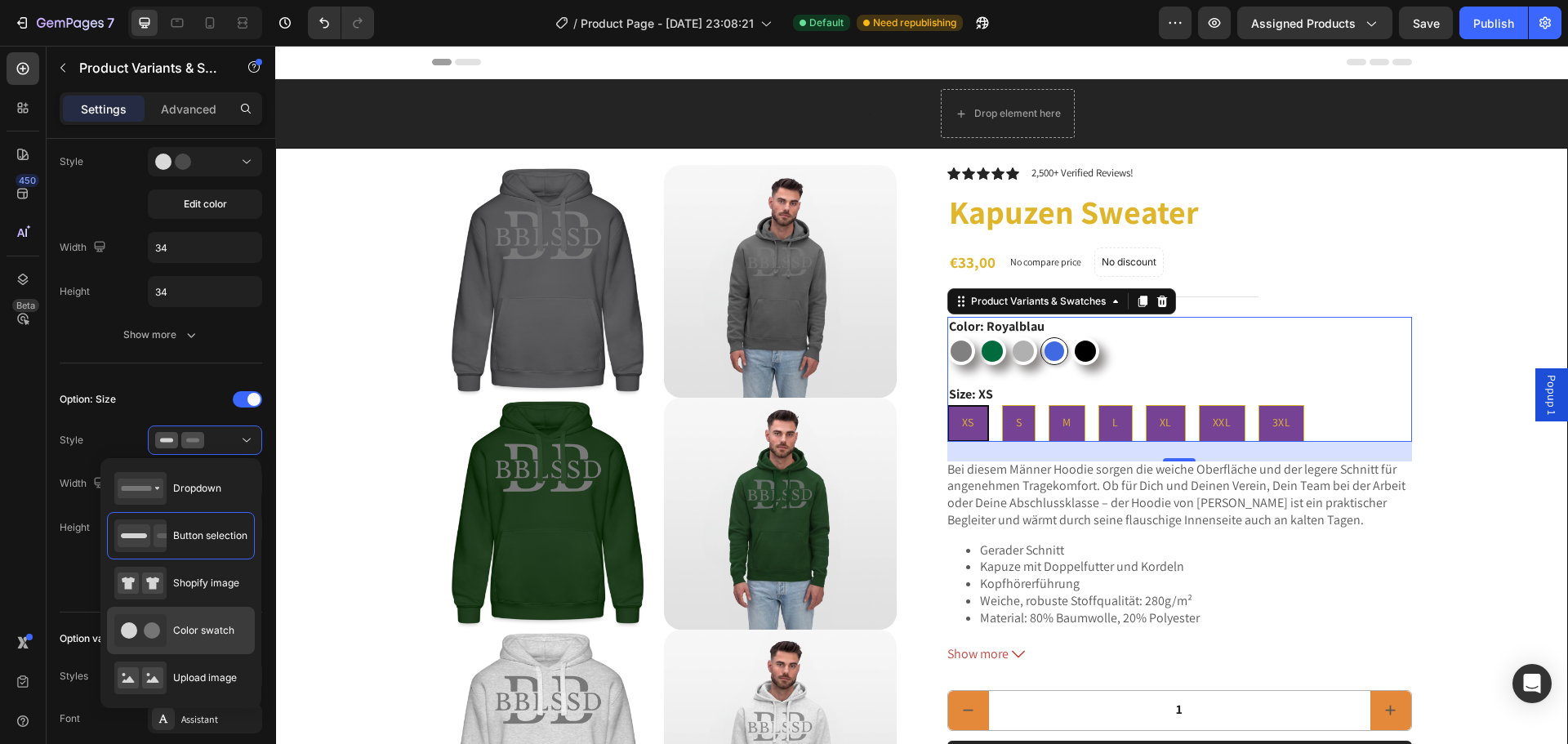
click at [170, 627] on div "Color swatch" at bounding box center [174, 630] width 120 height 33
type input "45"
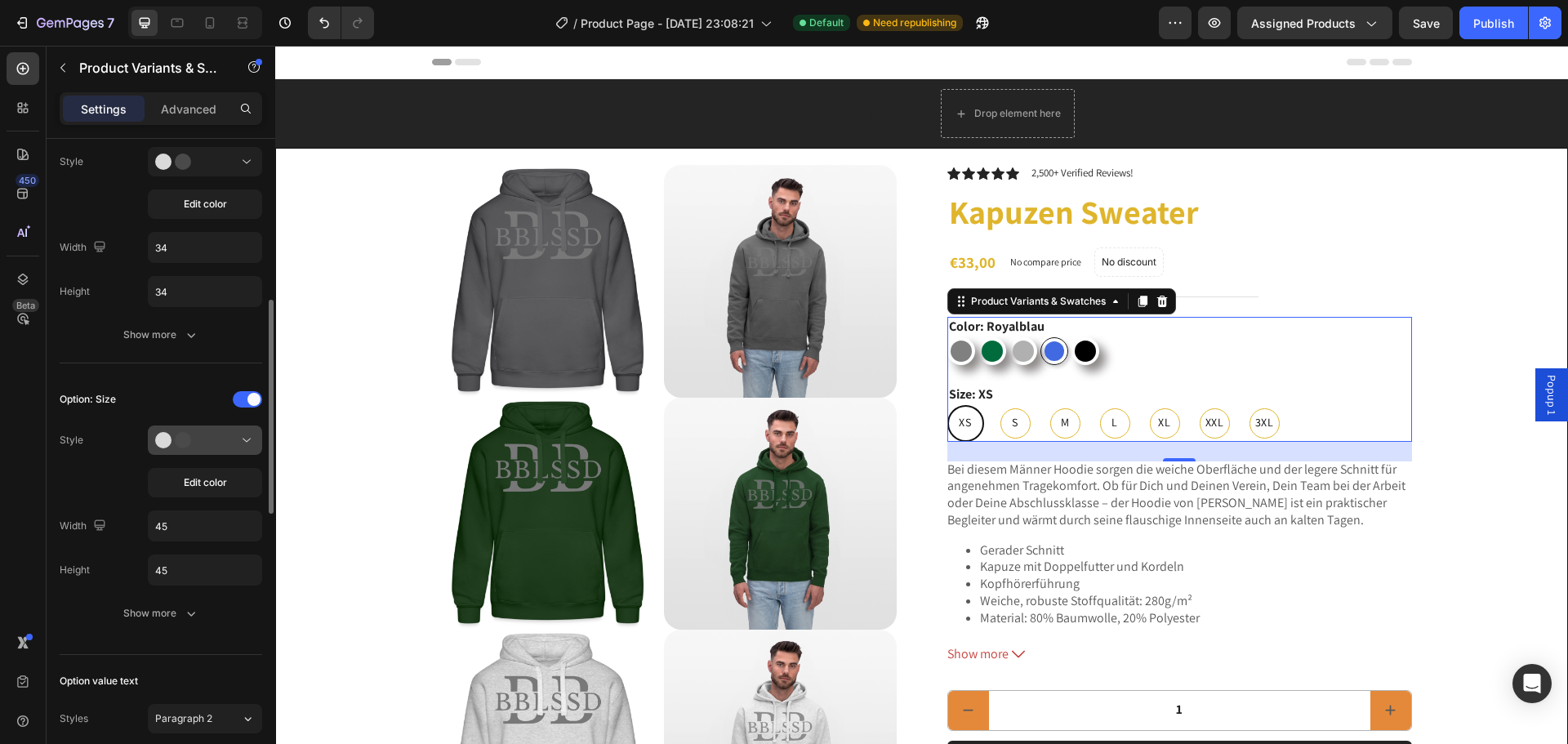
click at [247, 444] on icon at bounding box center [246, 440] width 17 height 17
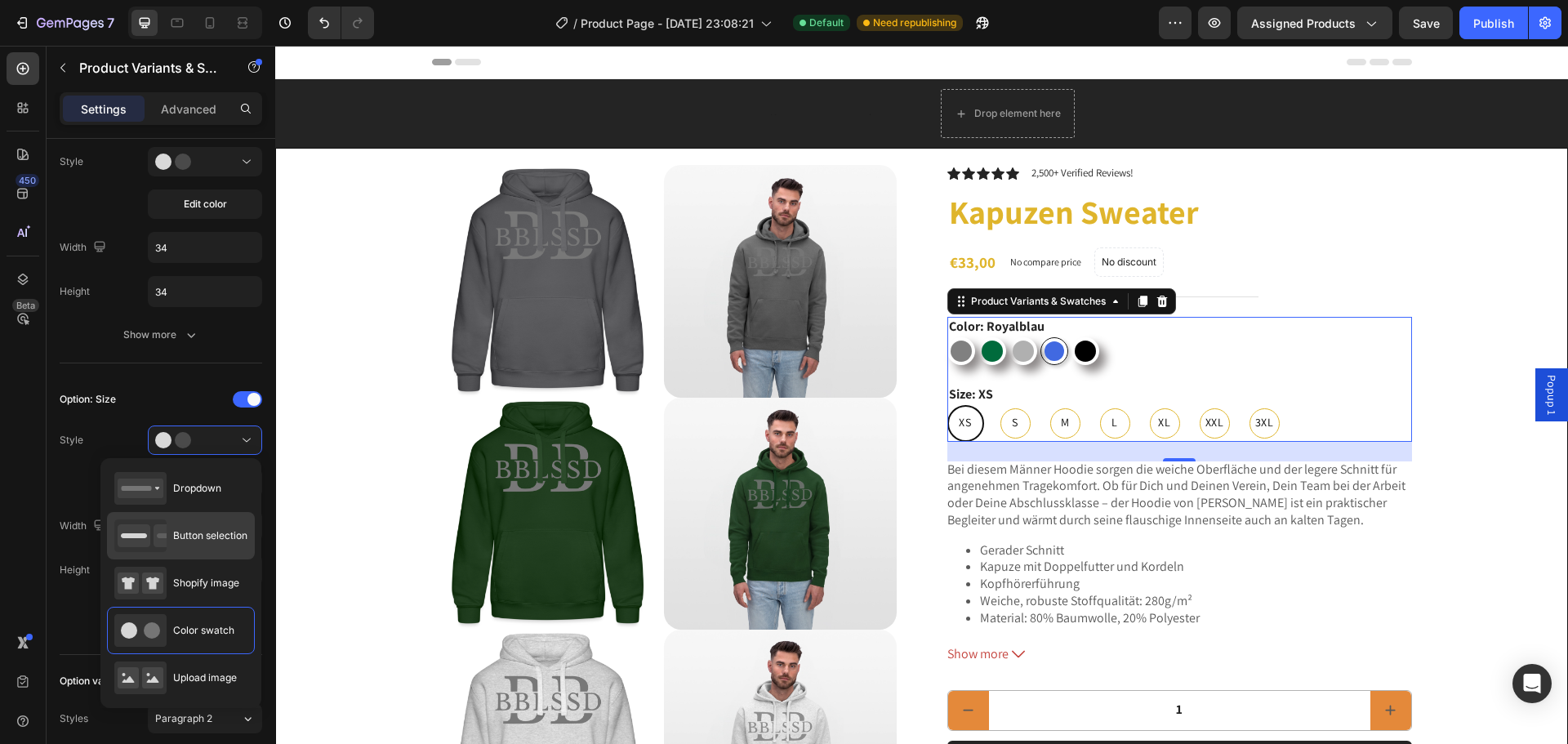
click at [211, 536] on span "Button selection" at bounding box center [210, 535] width 74 height 15
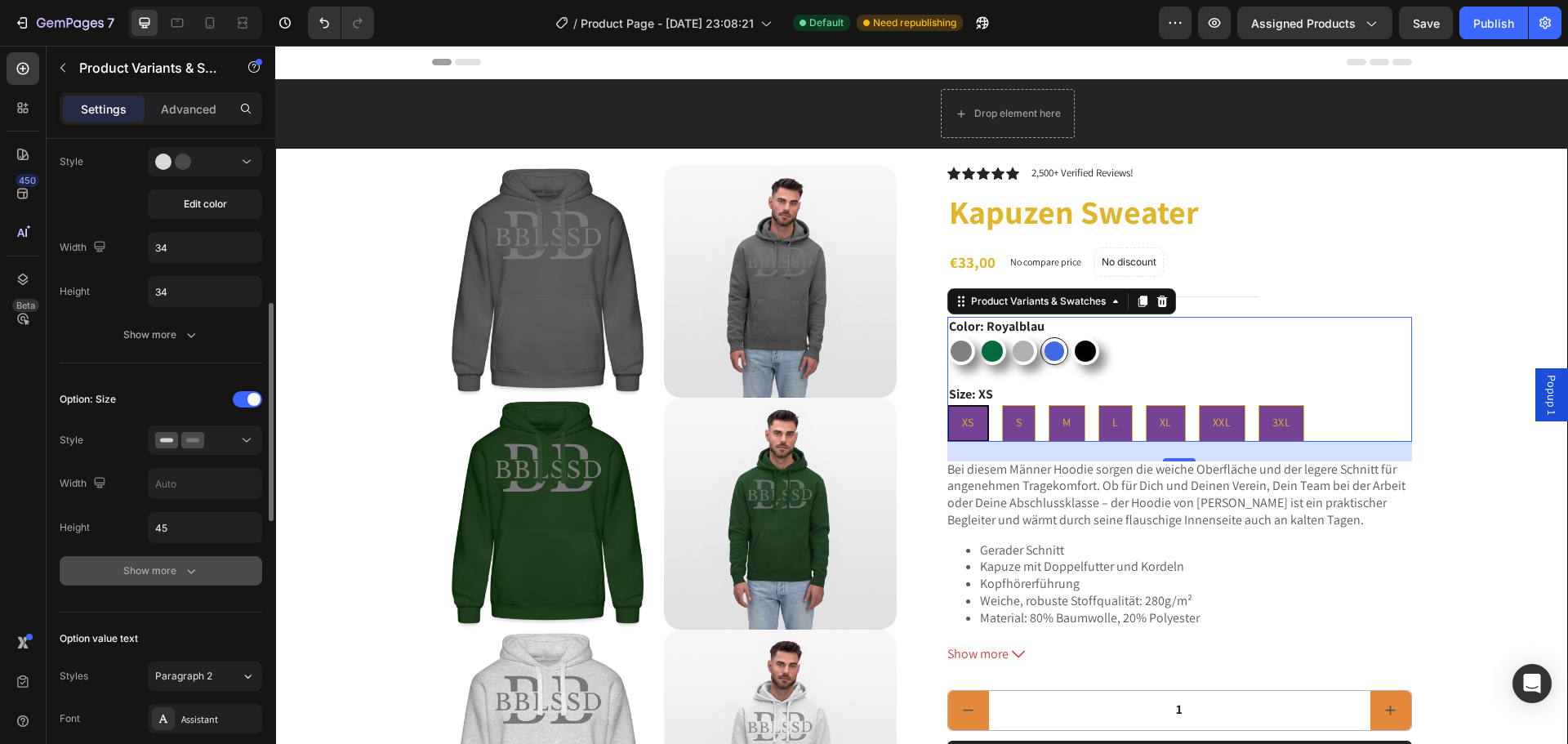
click at [159, 583] on button "Show more" at bounding box center [160, 571] width 202 height 29
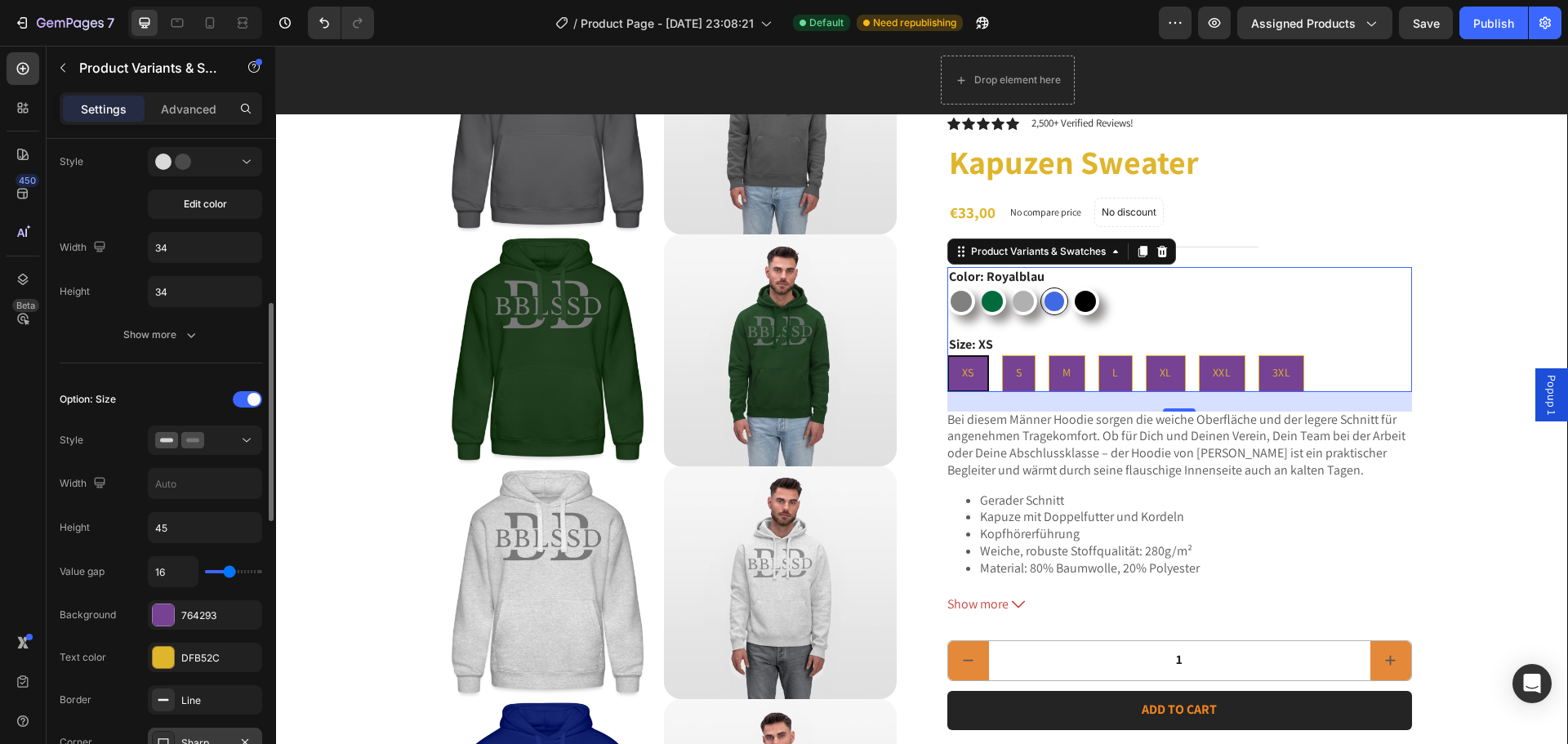
scroll to position [653, 0]
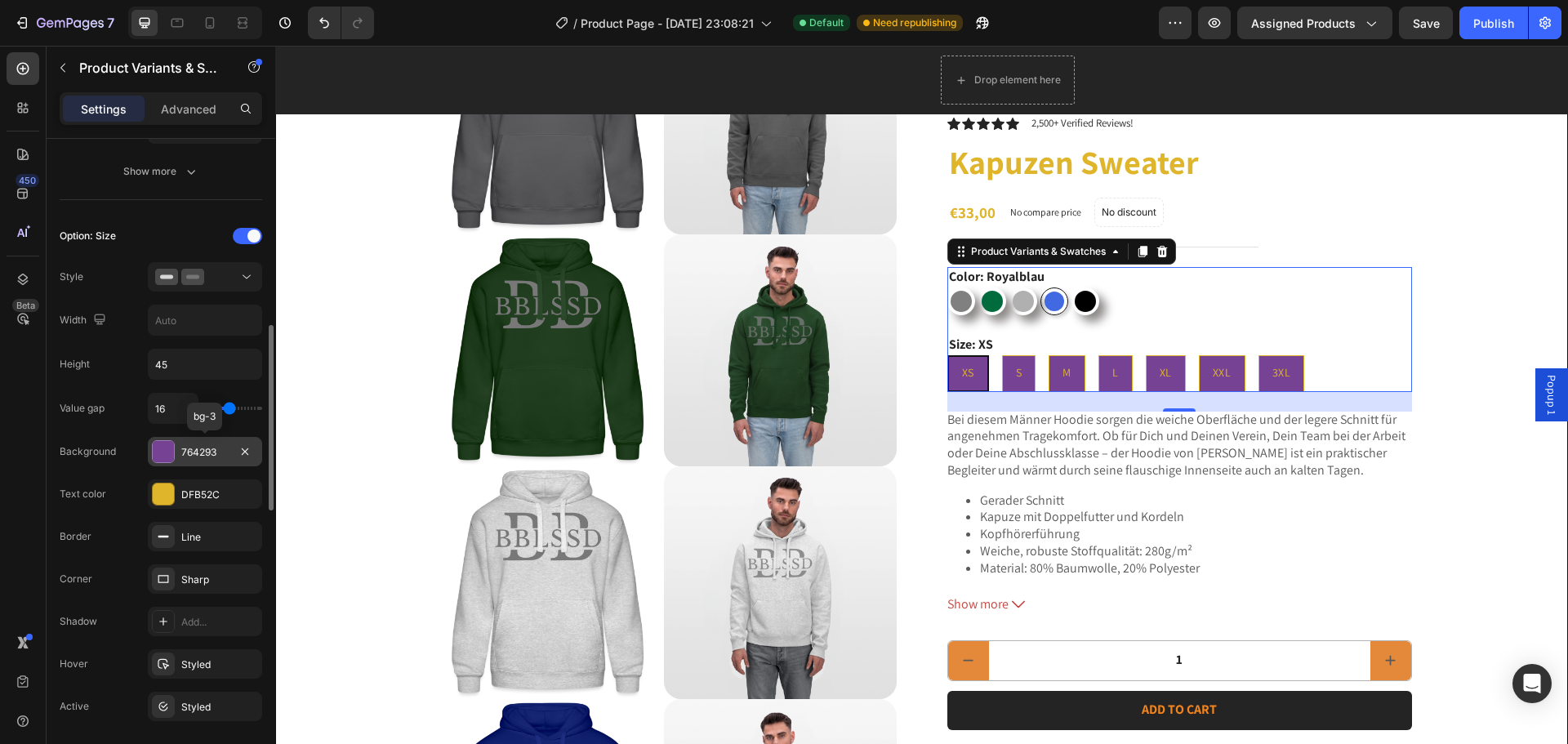
click at [198, 455] on div "764293" at bounding box center [204, 451] width 48 height 15
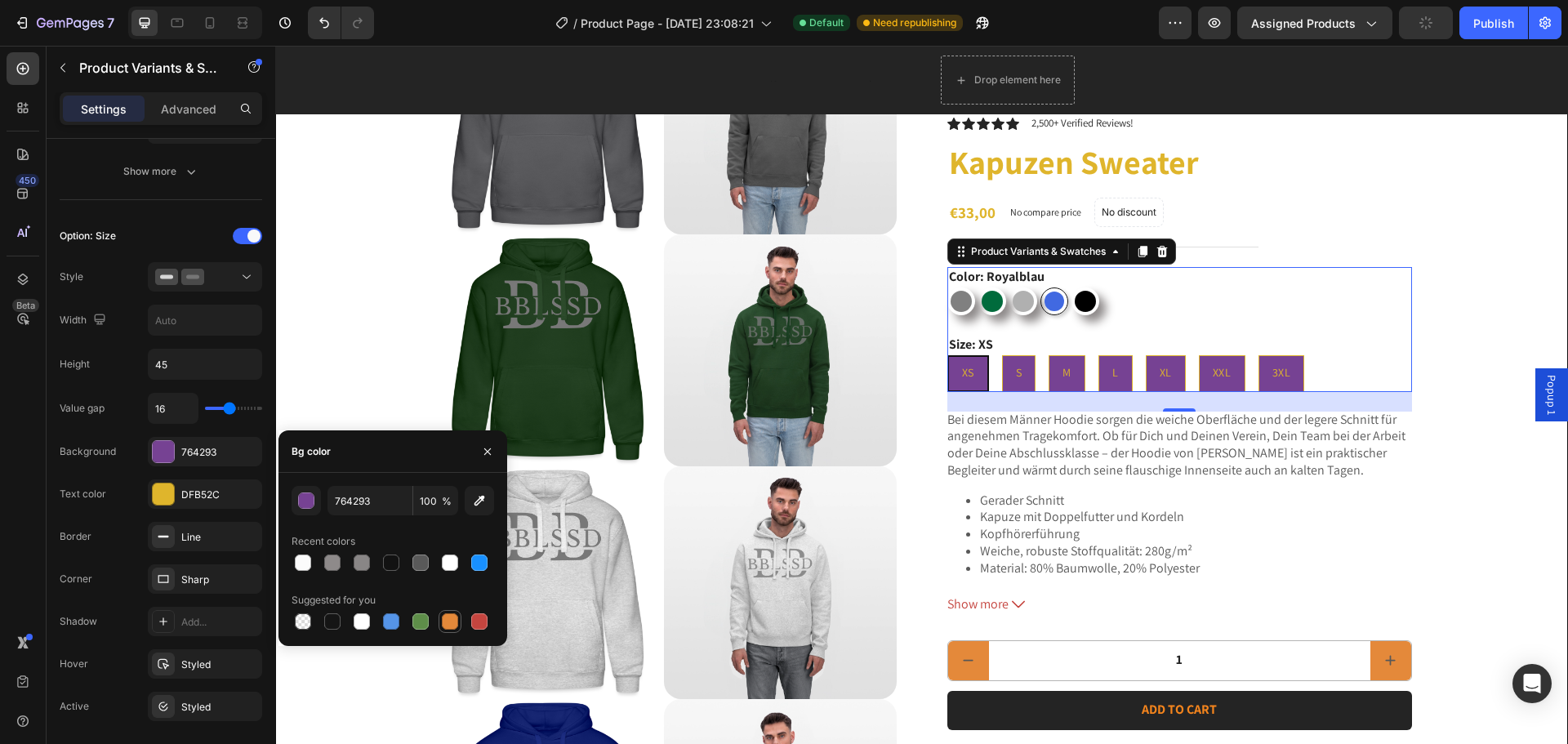
click at [446, 618] on div at bounding box center [449, 620] width 17 height 17
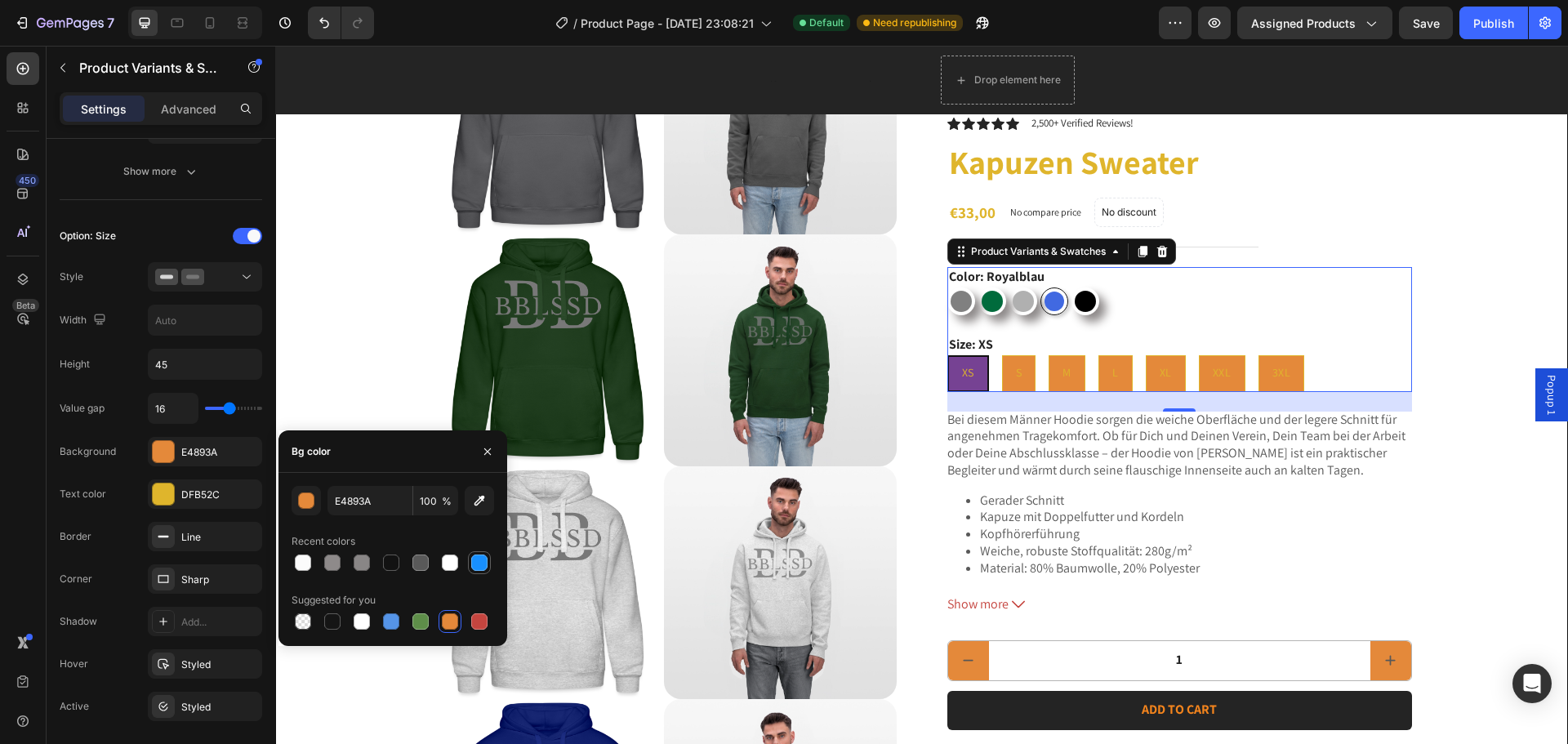
click at [481, 564] on div at bounding box center [479, 562] width 17 height 17
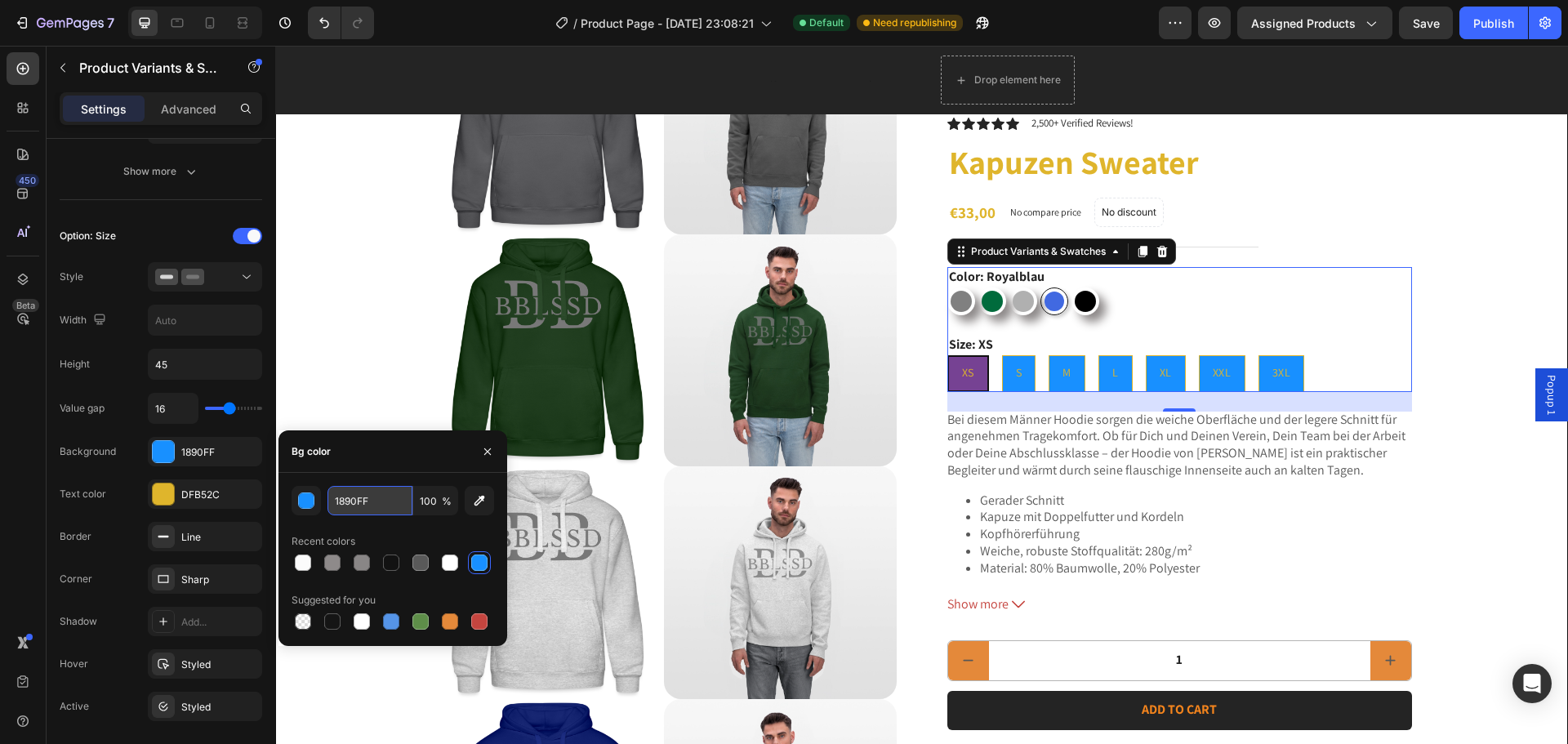
click at [364, 492] on input "1890FF" at bounding box center [370, 500] width 85 height 29
click at [485, 507] on icon "button" at bounding box center [479, 500] width 17 height 17
type input "764293"
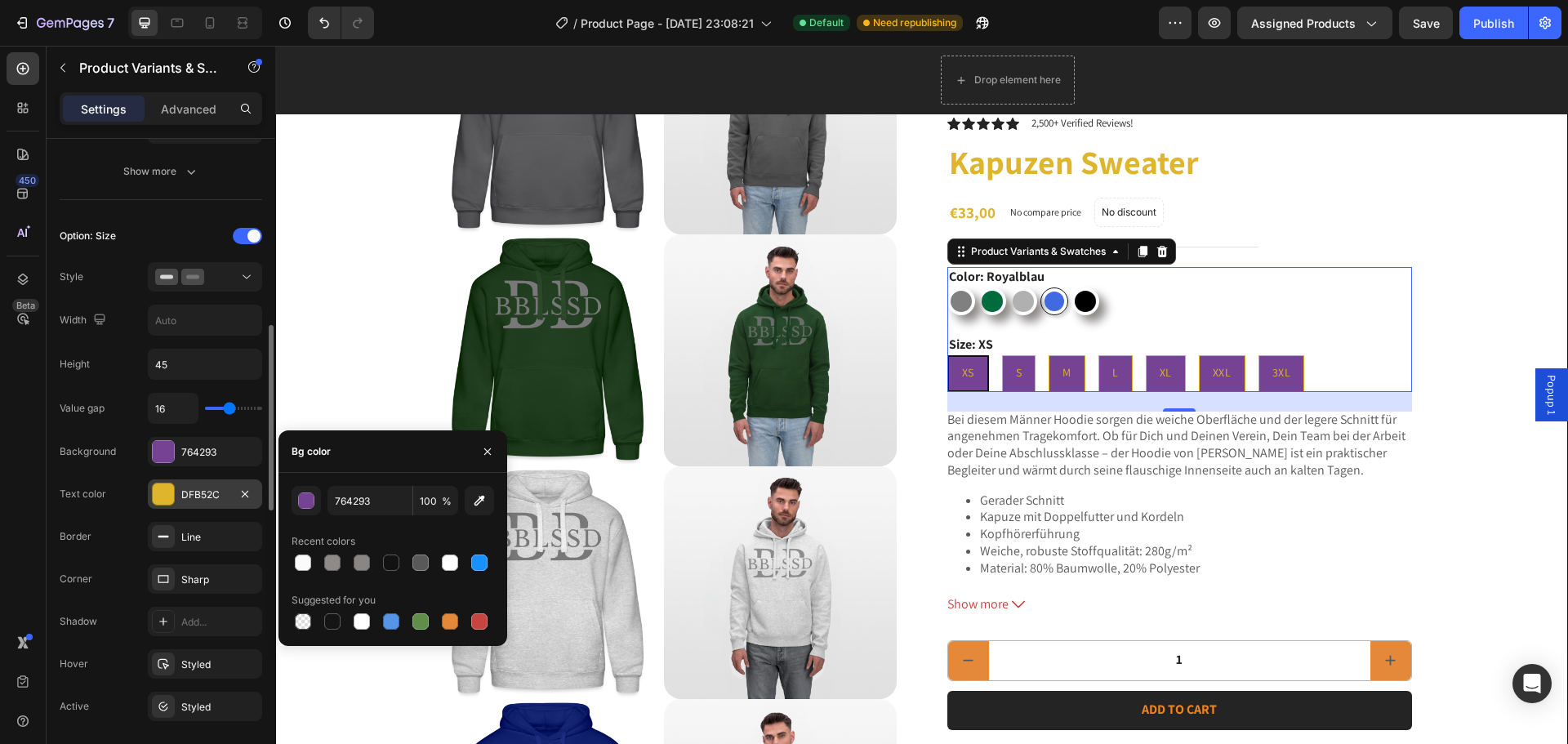
click at [206, 494] on div "DFB52C" at bounding box center [204, 494] width 48 height 15
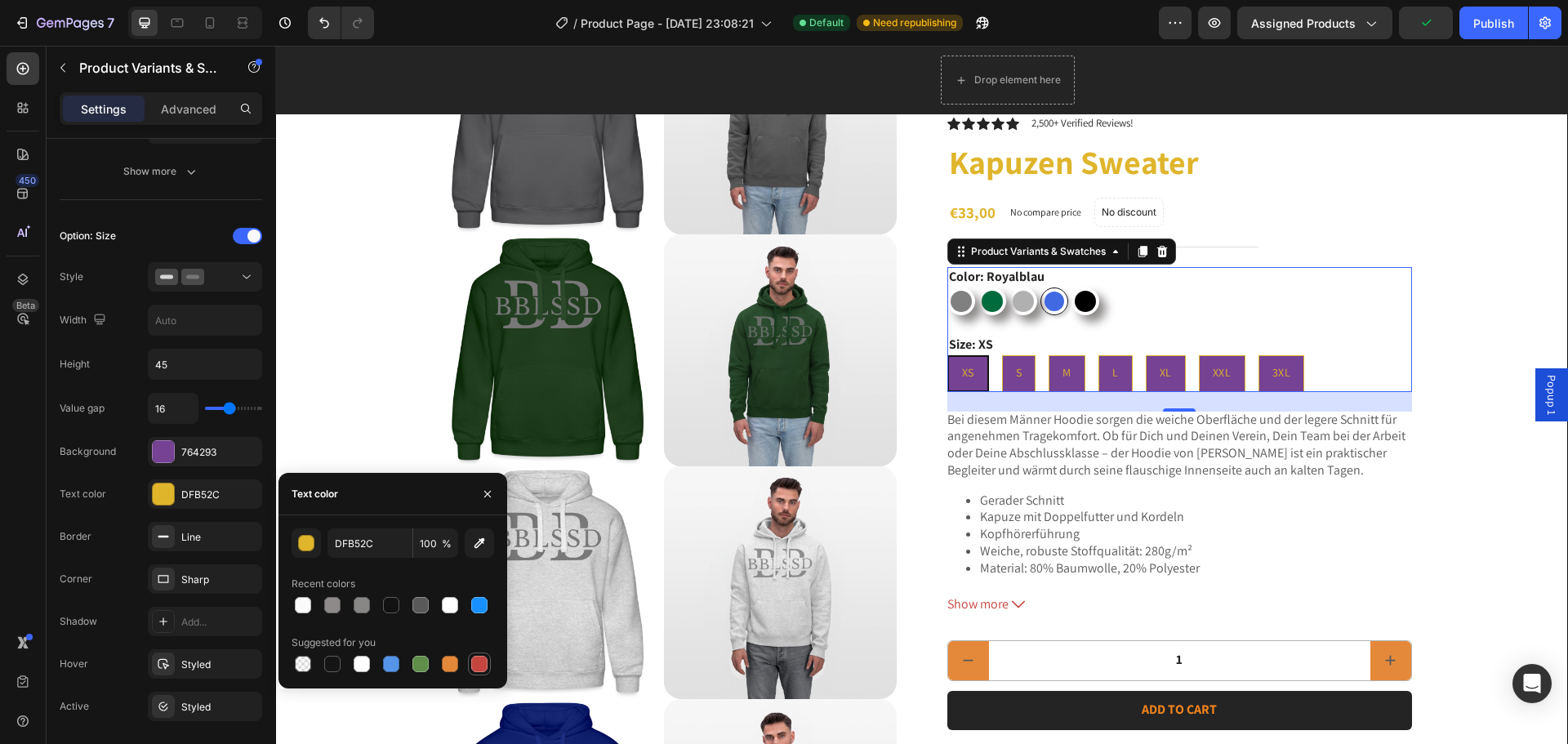
click at [473, 668] on div at bounding box center [479, 663] width 17 height 17
click at [298, 602] on div at bounding box center [303, 605] width 17 height 17
click at [380, 606] on div at bounding box center [391, 605] width 23 height 23
click at [356, 602] on div at bounding box center [361, 605] width 17 height 17
click at [303, 605] on div at bounding box center [303, 605] width 17 height 17
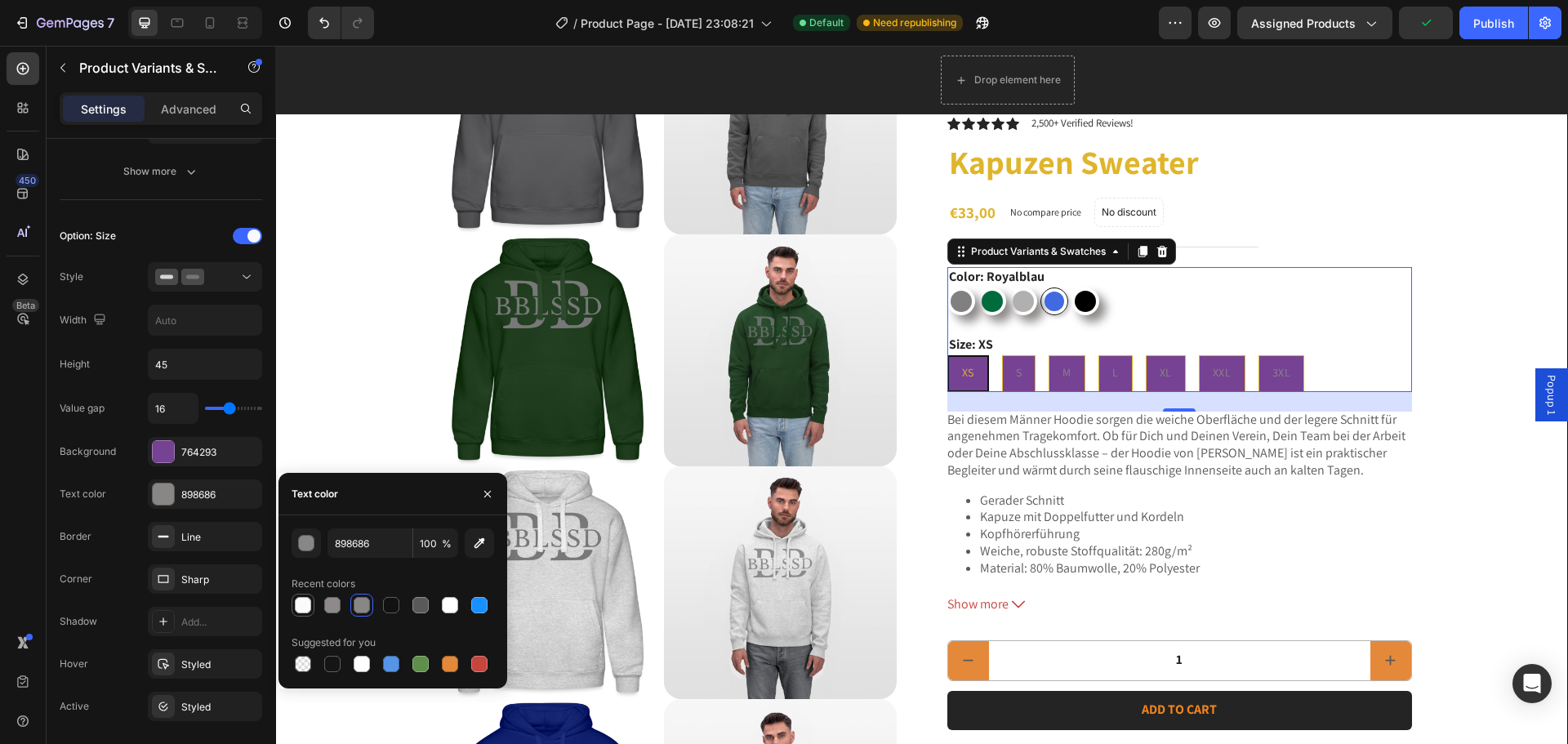
type input "FBFBFB"
click at [1212, 369] on span "XXL" at bounding box center [1221, 372] width 18 height 15
click at [1198, 355] on input "XXL XXL XXL" at bounding box center [1197, 354] width 1 height 1
radio input "true"
click at [947, 377] on div "XS" at bounding box center [966, 372] width 38 height 29
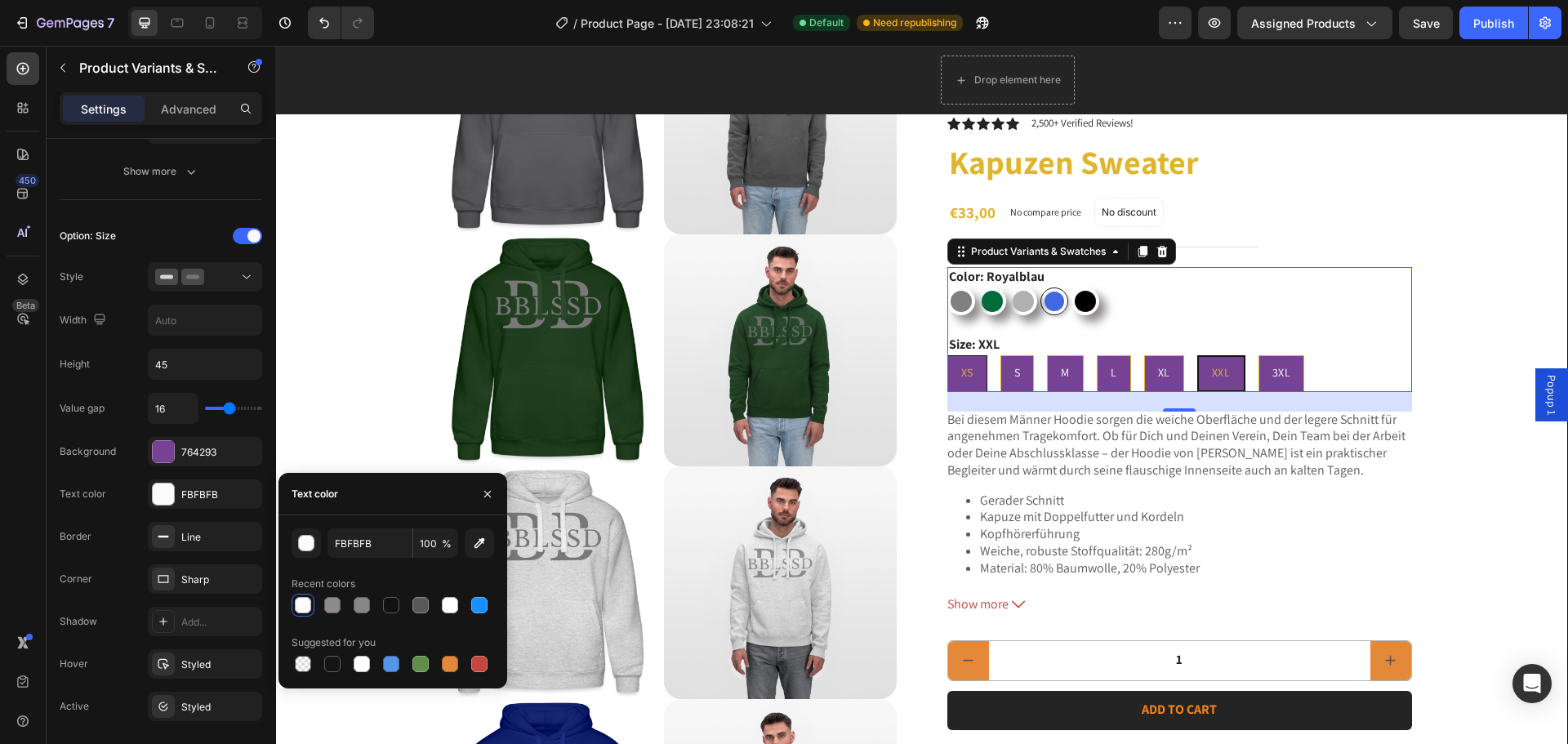
click at [946, 355] on input "XS XS XS" at bounding box center [946, 354] width 1 height 1
radio input "true"
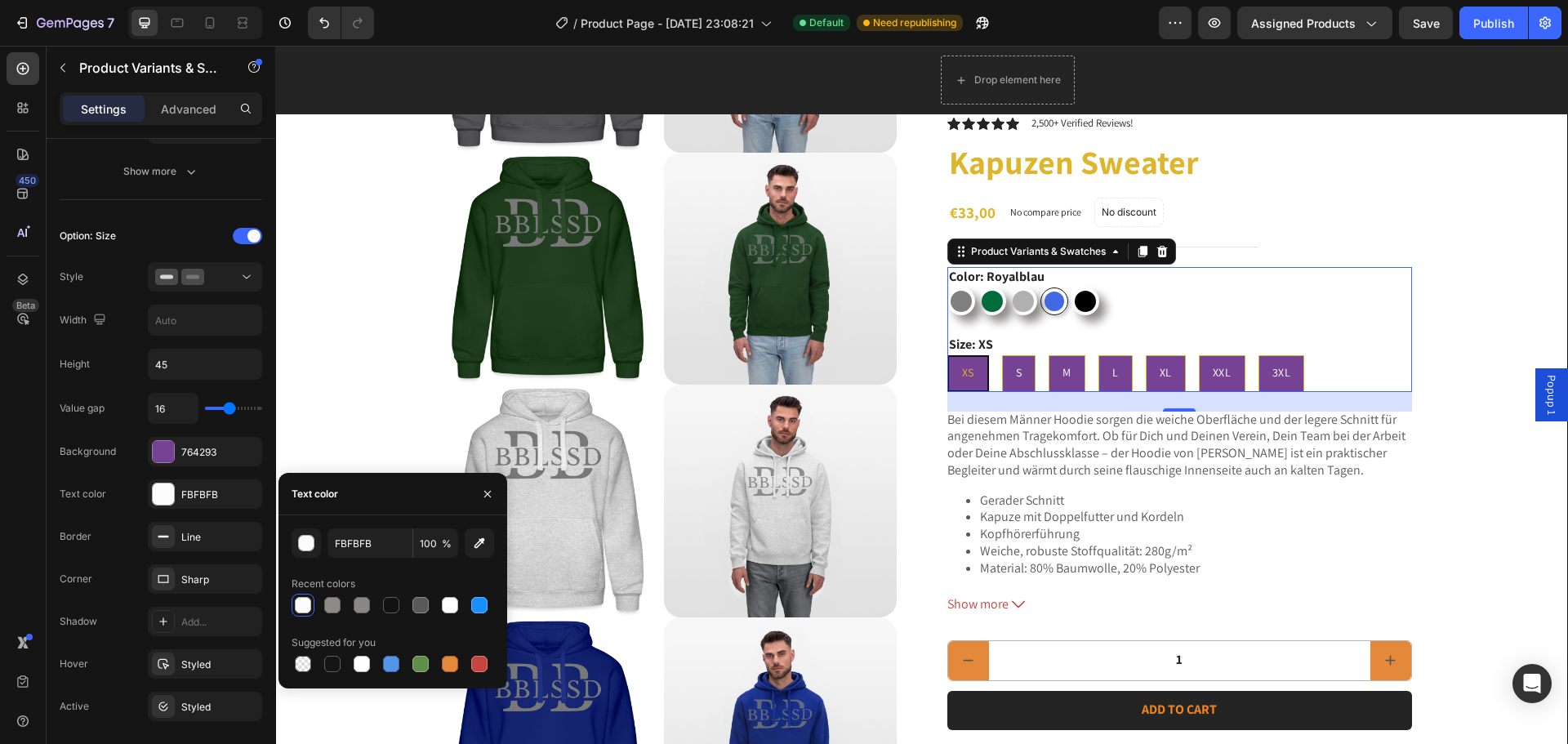
scroll to position [327, 0]
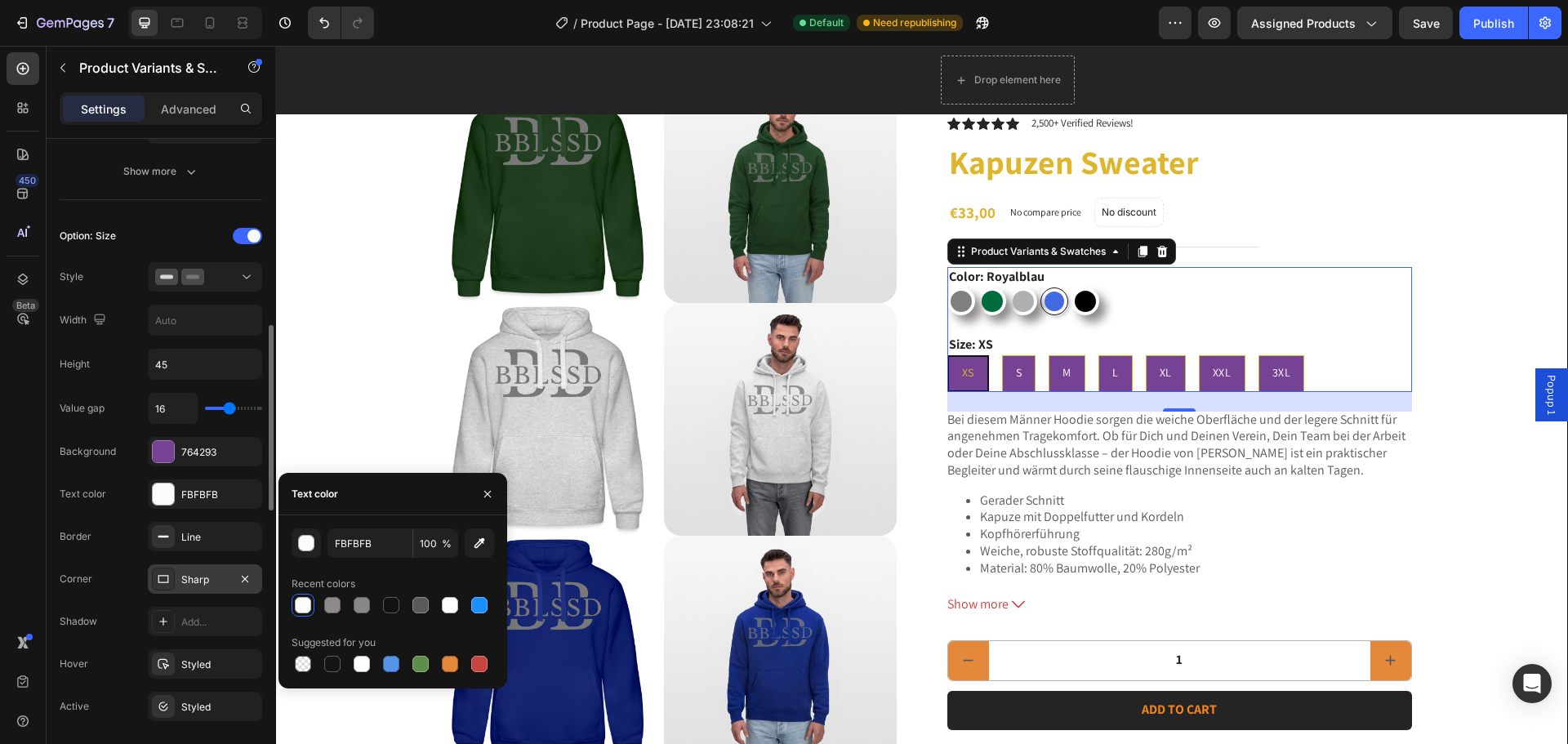
click at [173, 576] on div at bounding box center [163, 579] width 23 height 23
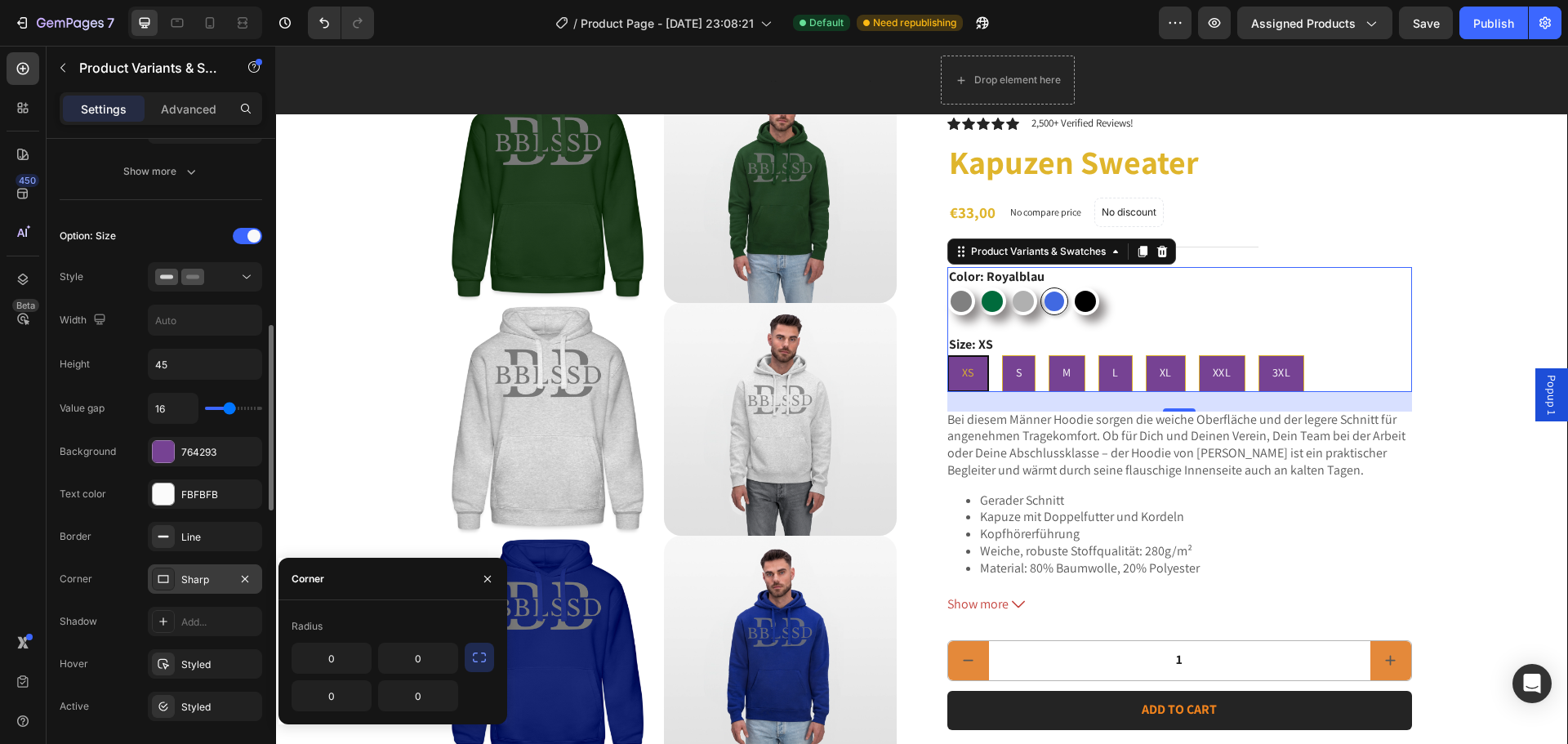
click at [168, 576] on icon at bounding box center [163, 579] width 11 height 8
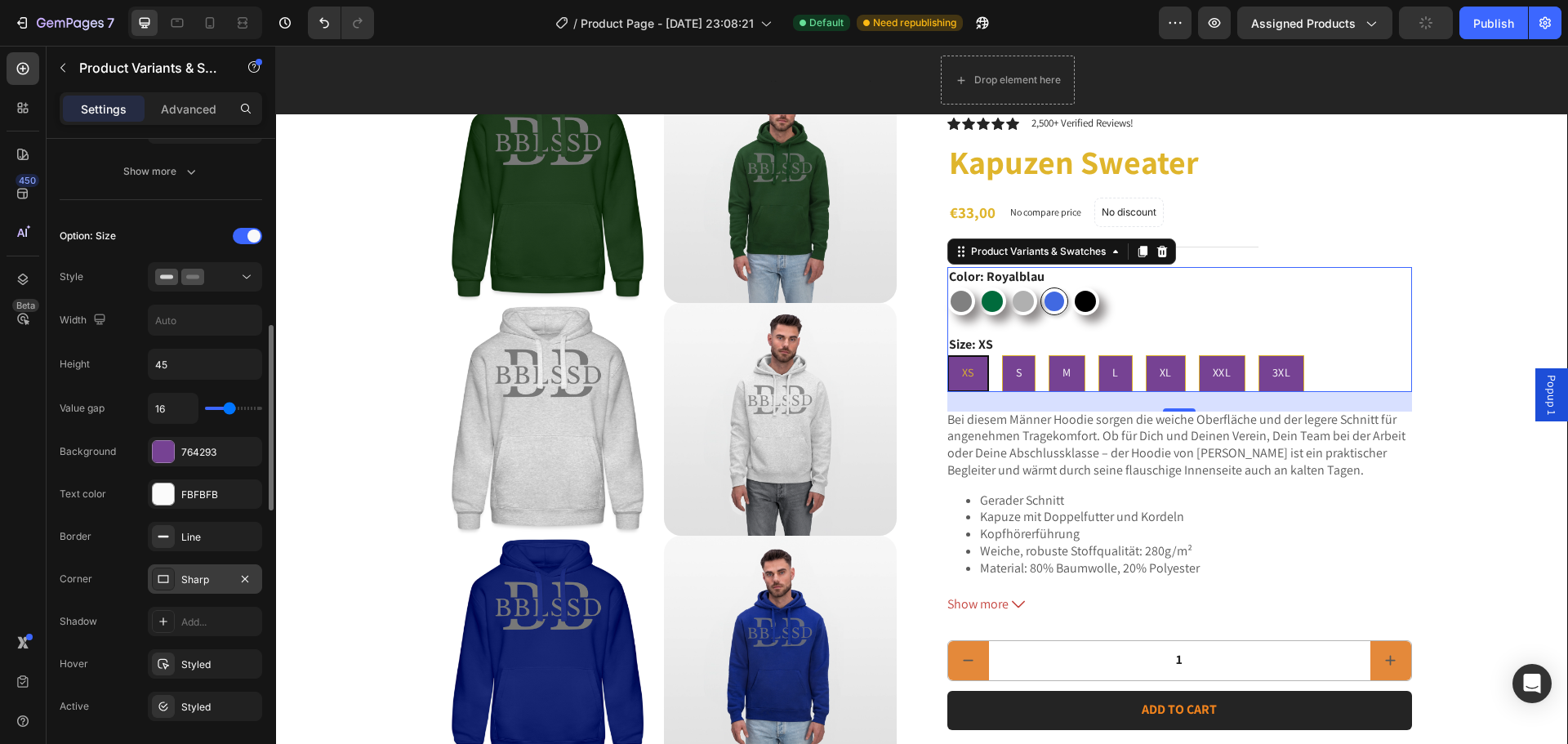
scroll to position [734, 0]
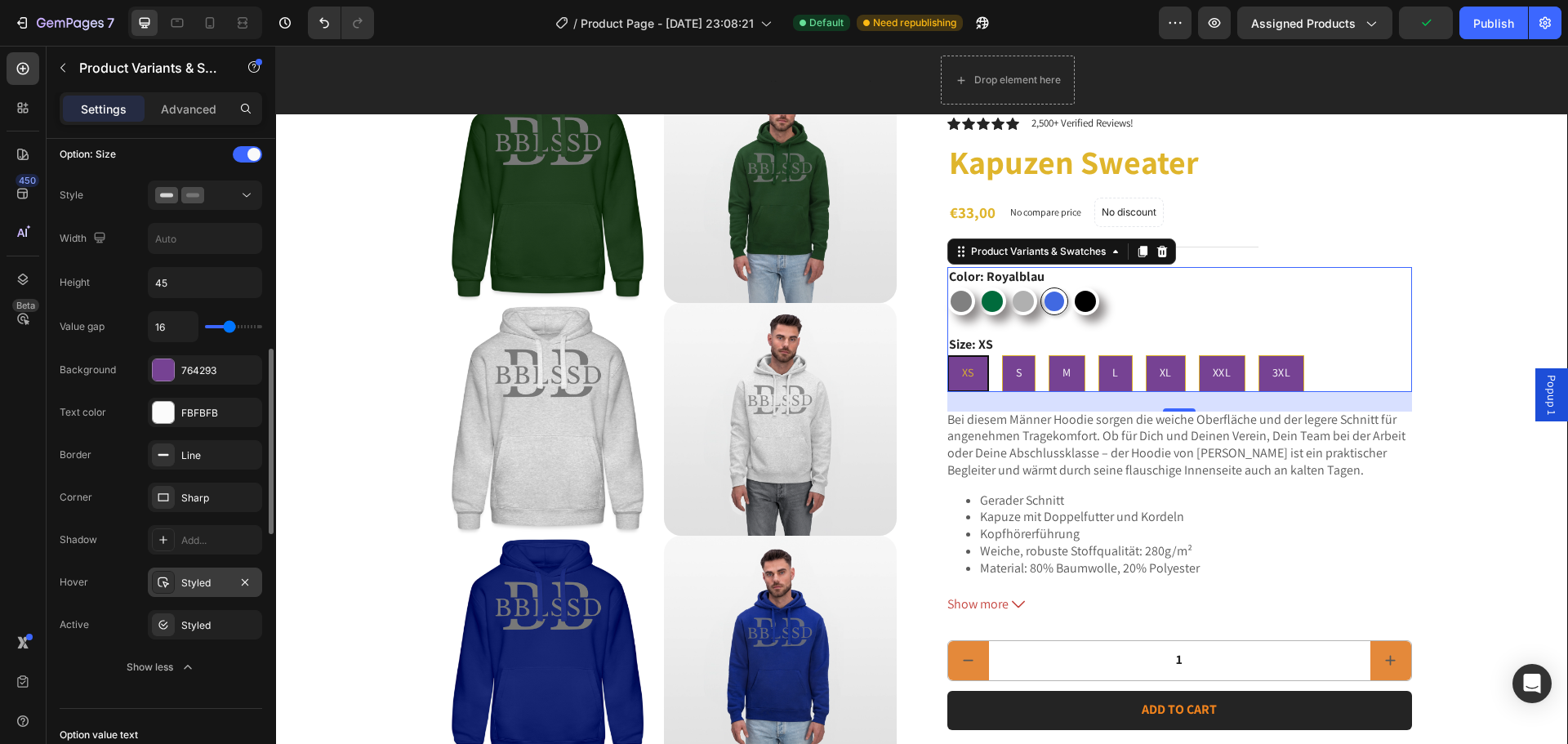
click at [182, 577] on div "Styled" at bounding box center [204, 583] width 48 height 15
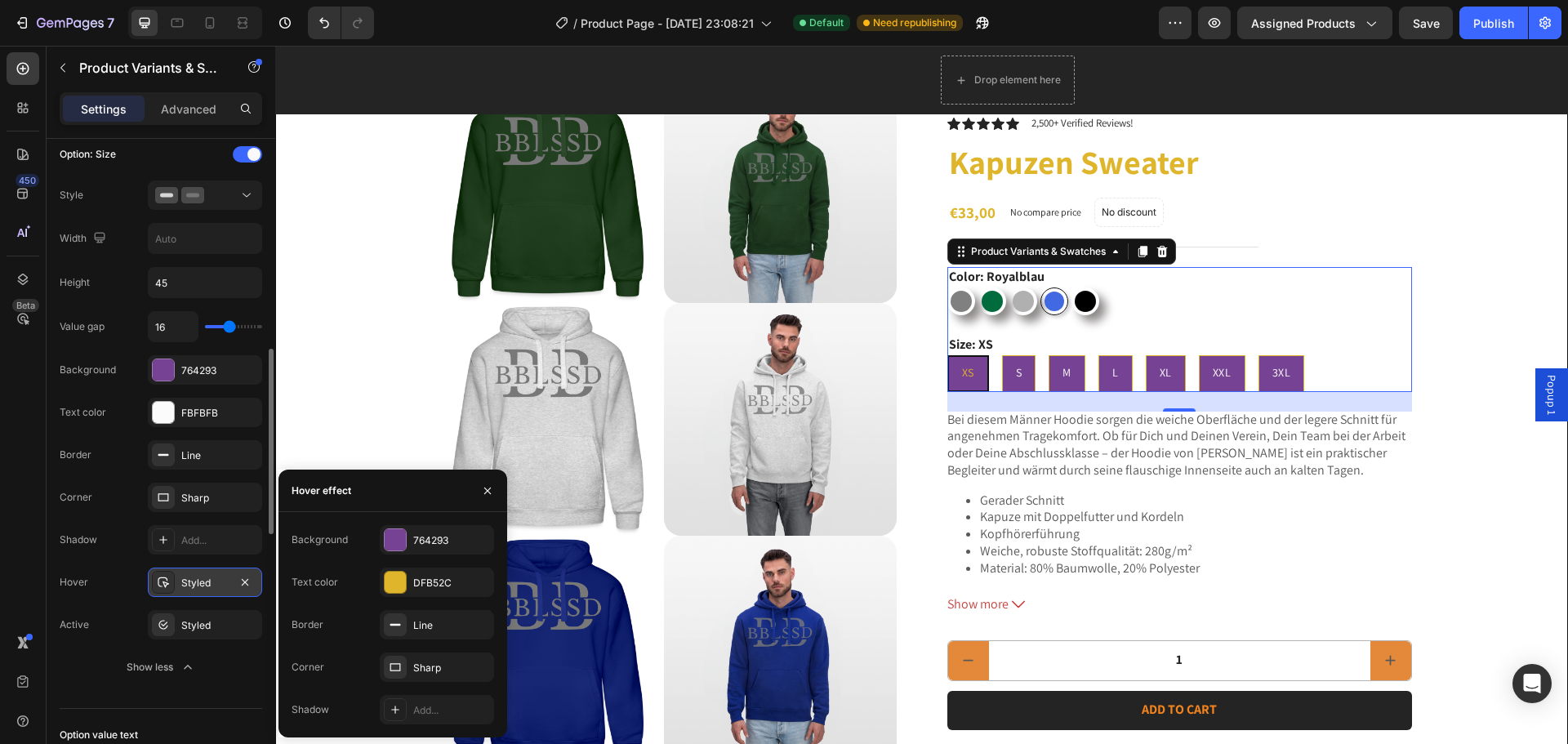
click at [187, 586] on div "Styled" at bounding box center [204, 583] width 48 height 15
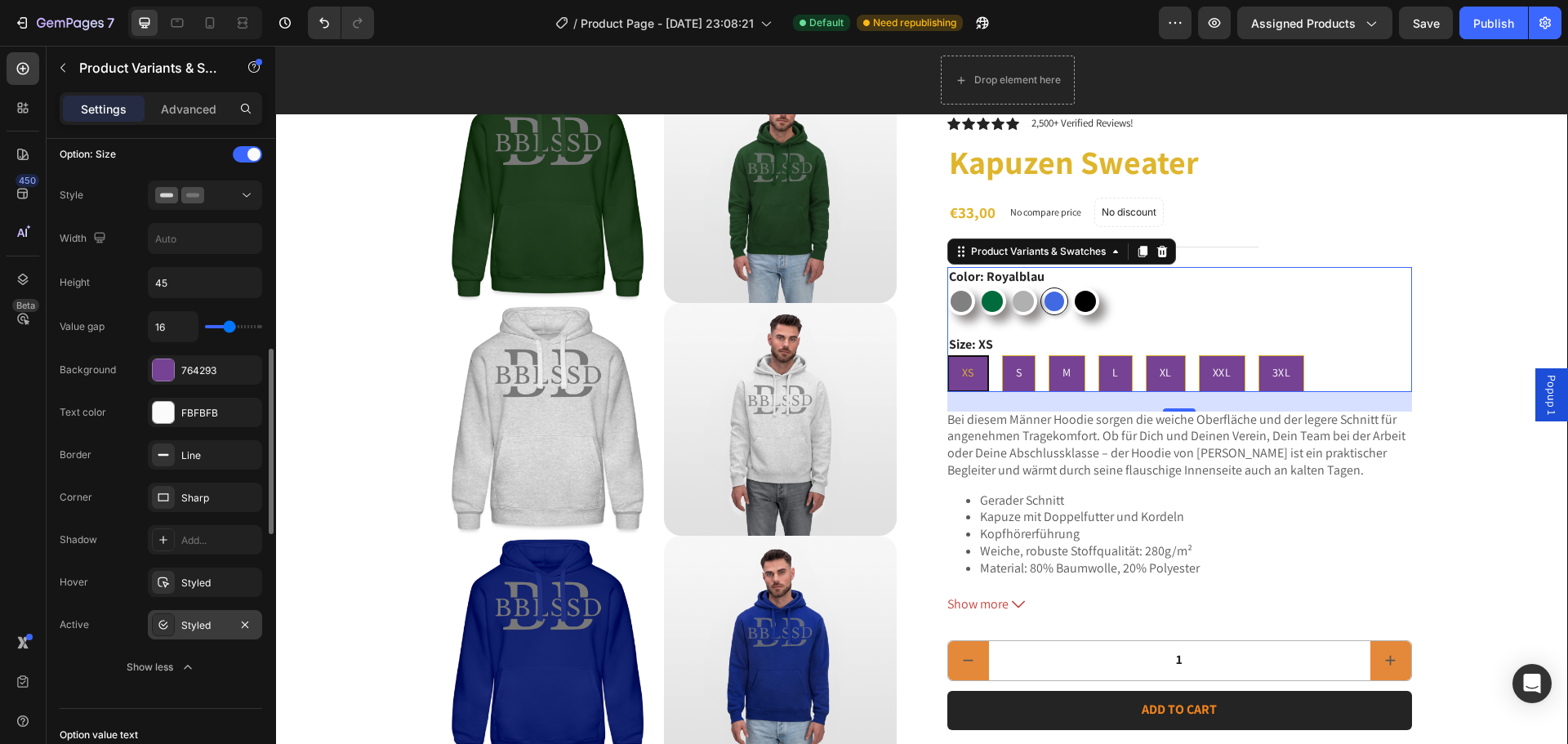
click at [180, 624] on div "Styled" at bounding box center [205, 624] width 115 height 29
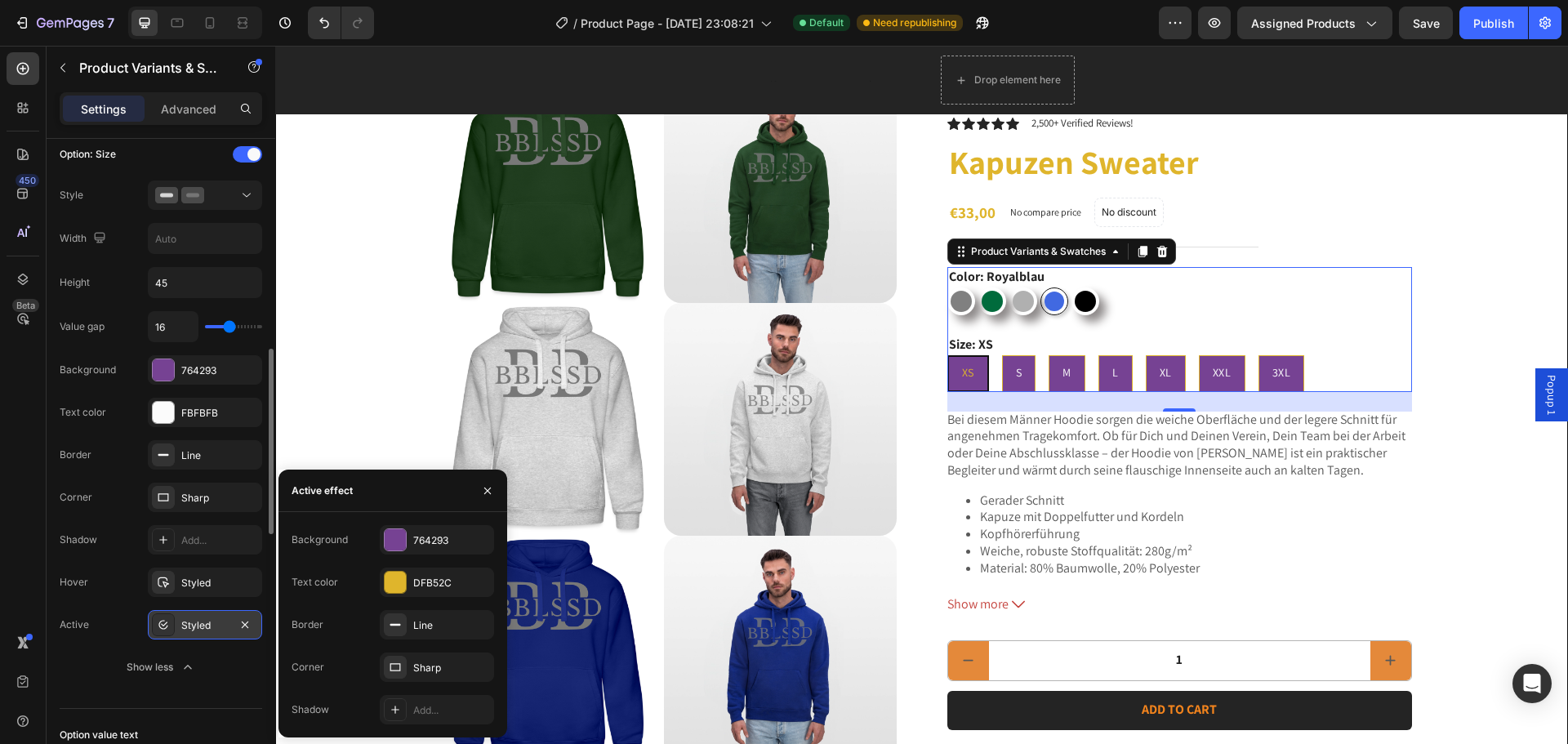
click at [170, 623] on div at bounding box center [163, 624] width 23 height 23
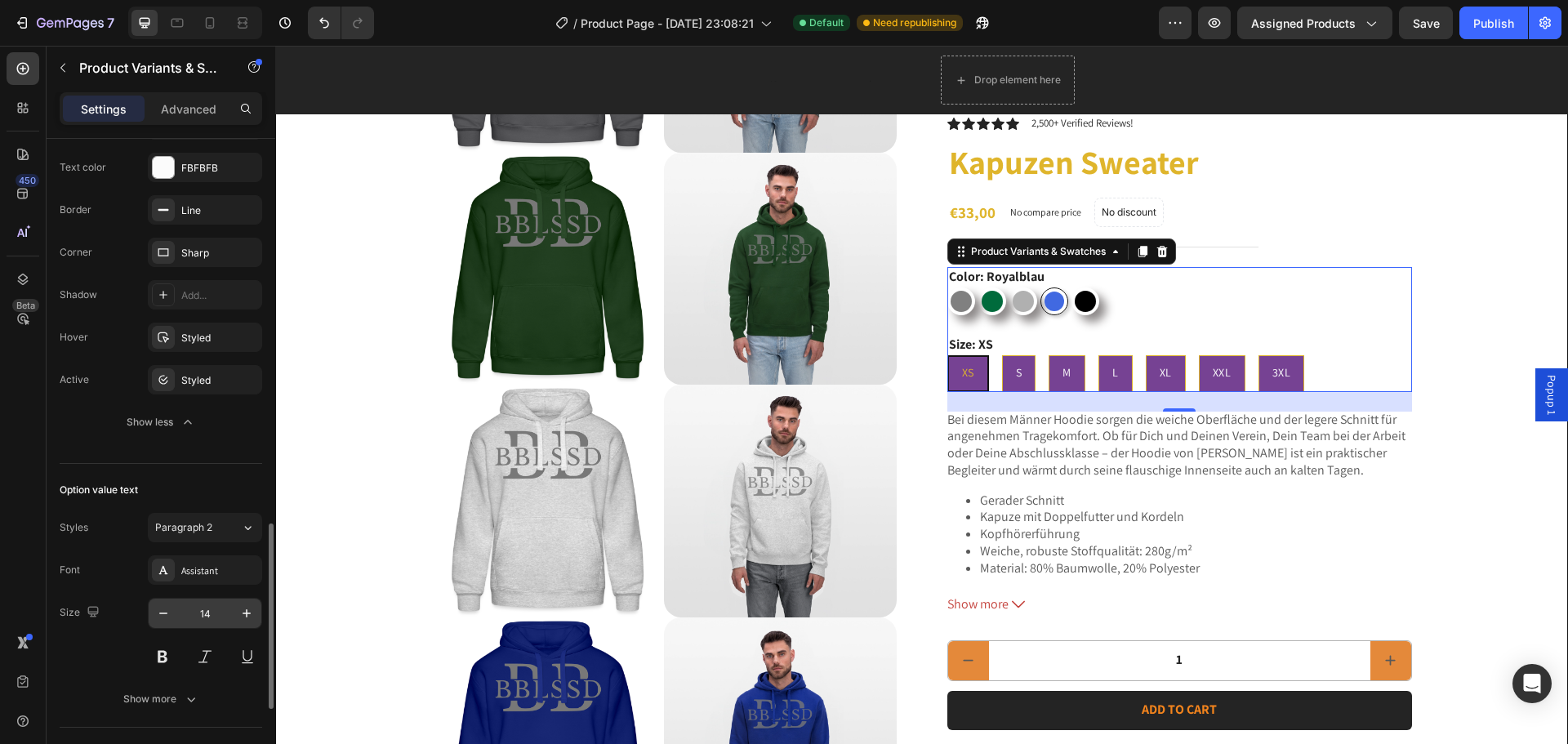
scroll to position [1061, 0]
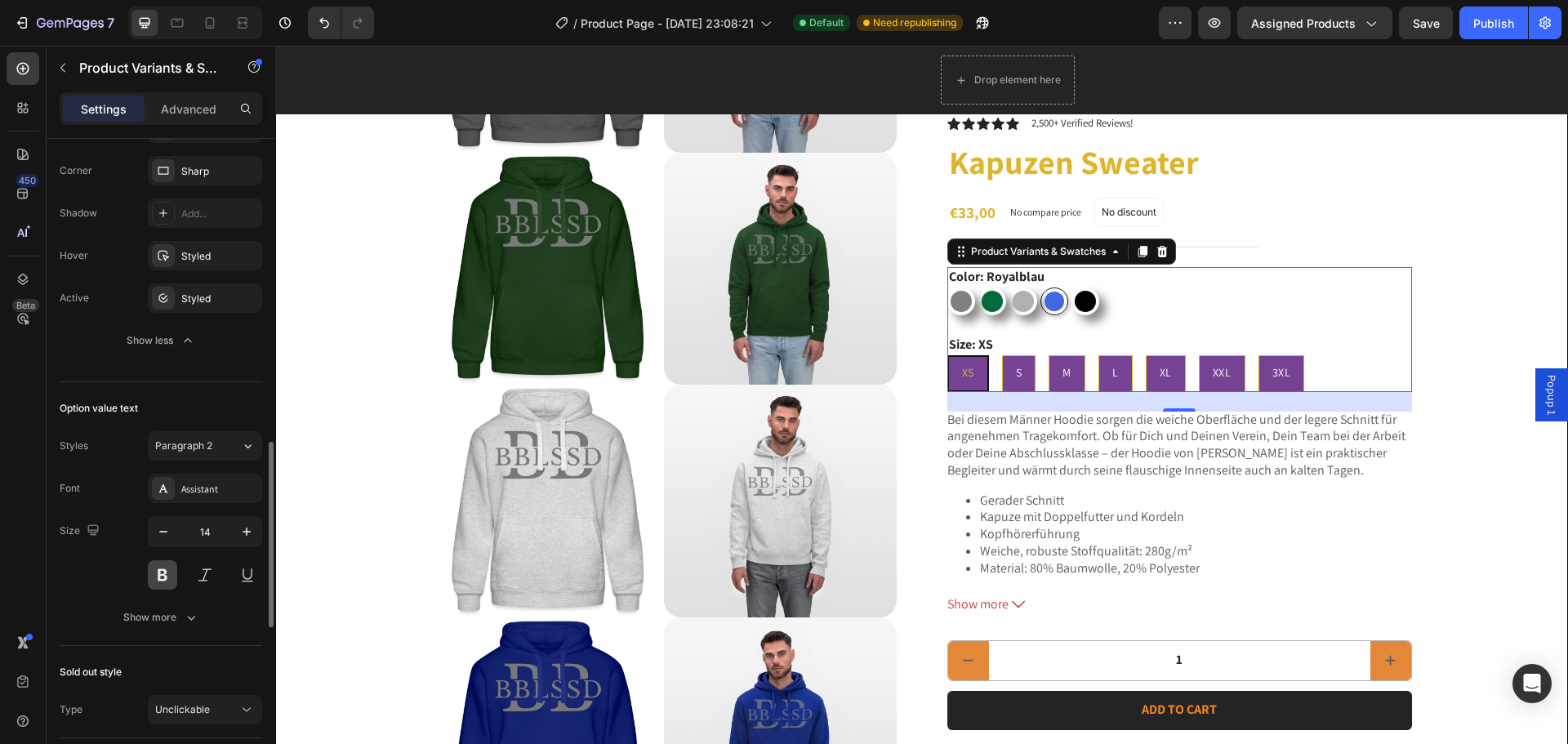
click at [161, 575] on button at bounding box center [162, 575] width 29 height 29
click at [216, 572] on button at bounding box center [205, 575] width 29 height 29
click at [242, 573] on button at bounding box center [247, 575] width 29 height 29
click at [232, 572] on button at bounding box center [247, 575] width 29 height 29
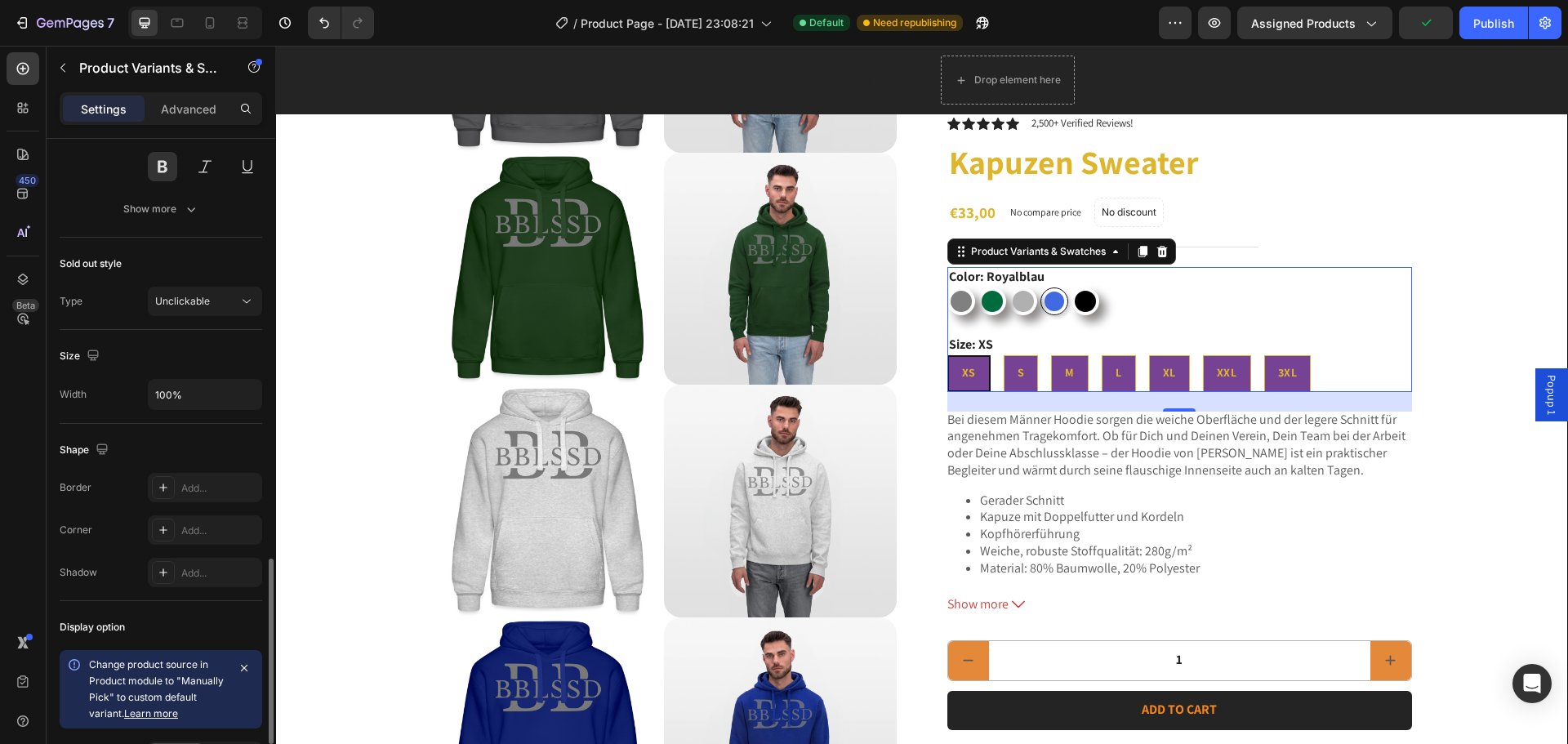
scroll to position [1631, 0]
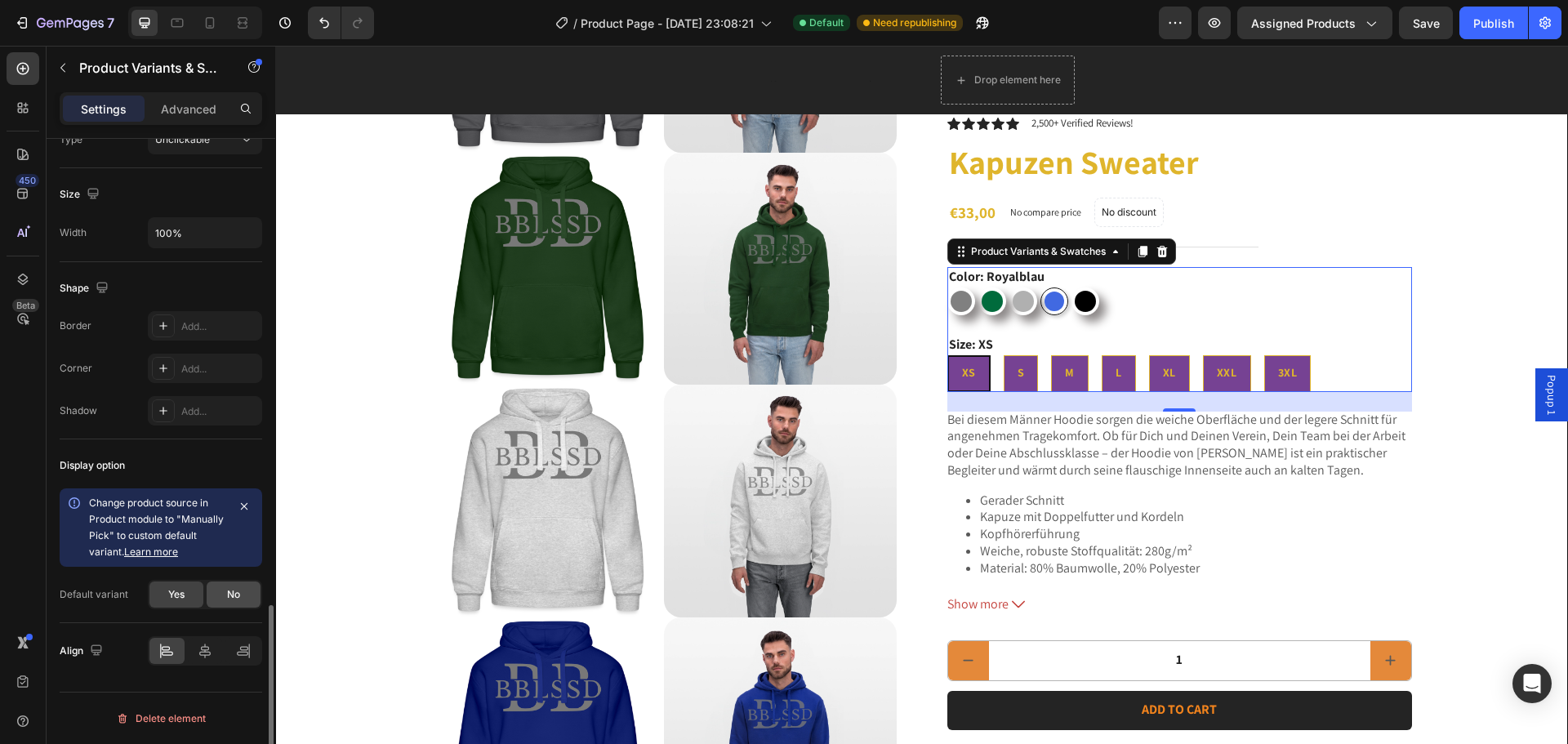
click at [227, 592] on span "No" at bounding box center [232, 593] width 13 height 15
radio input "true"
click at [197, 586] on div "Yes" at bounding box center [176, 594] width 53 height 26
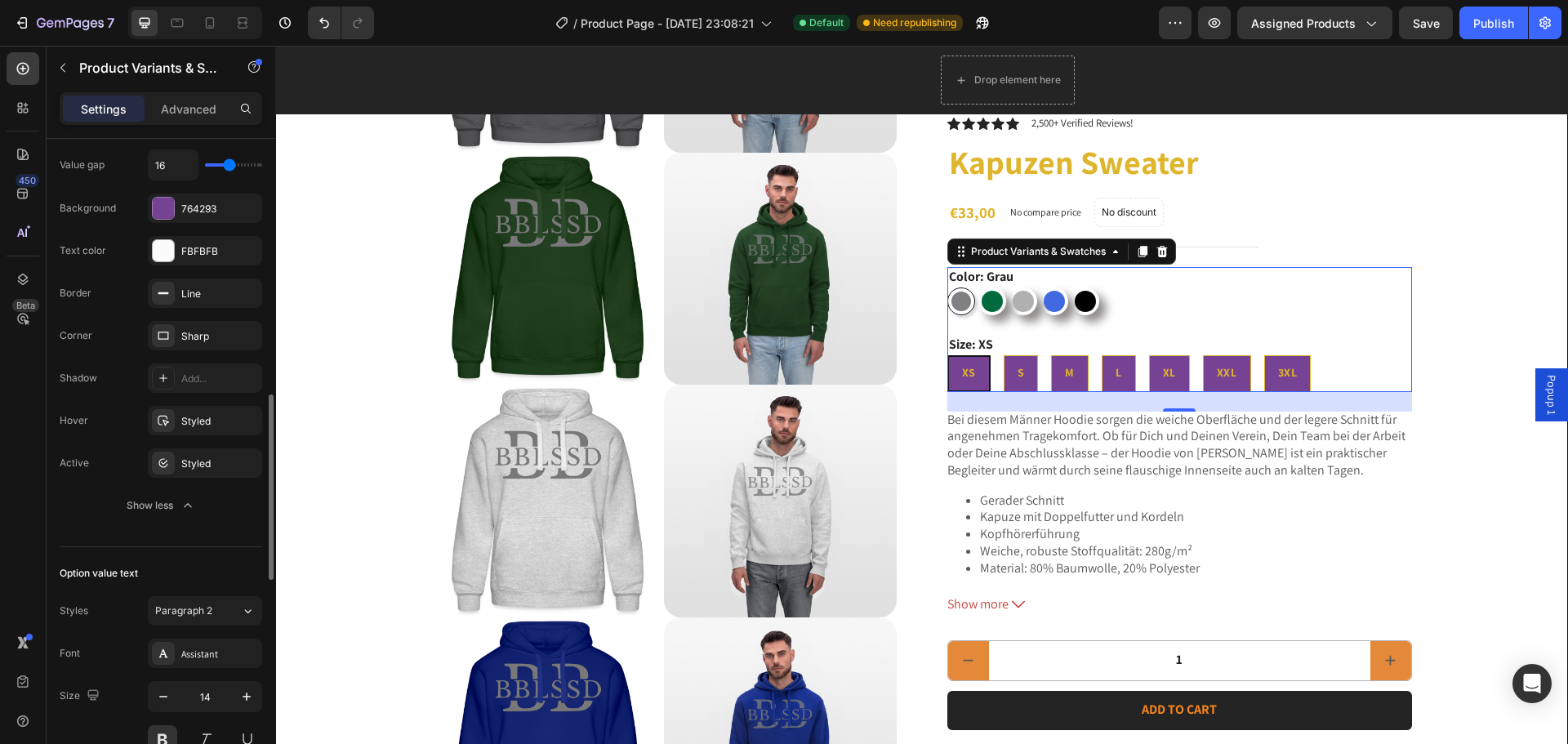
scroll to position [978, 0]
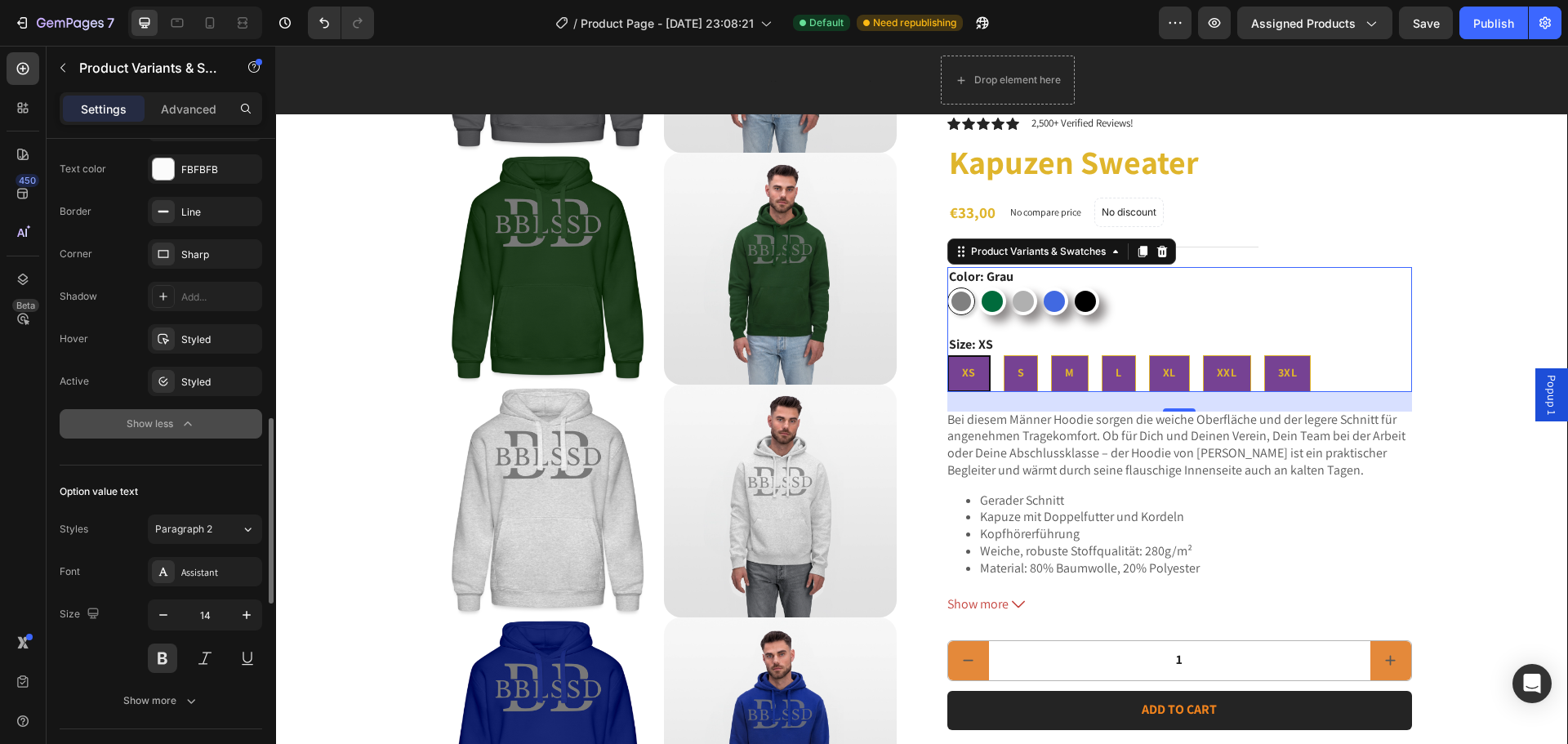
click at [179, 425] on div "Show less" at bounding box center [160, 423] width 69 height 17
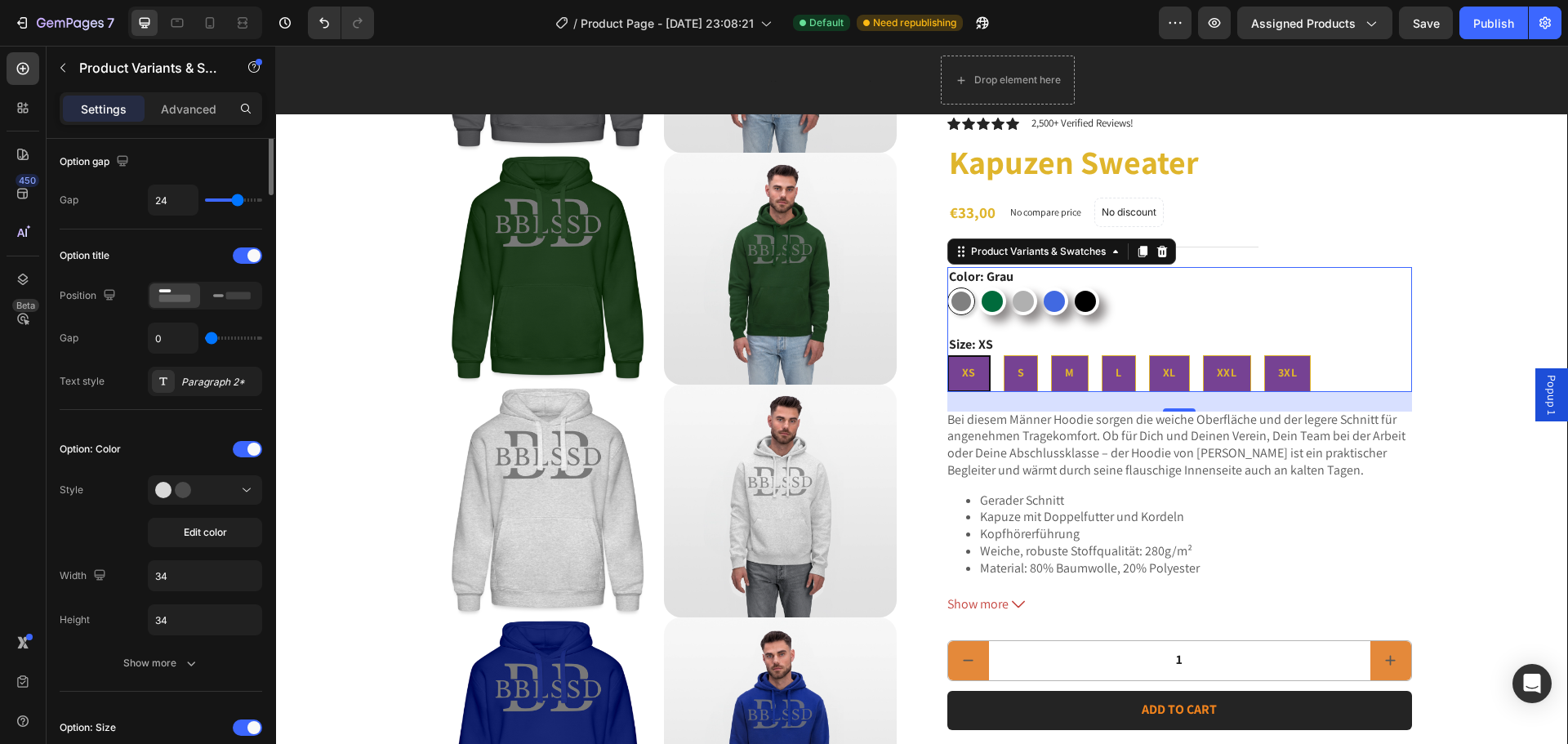
scroll to position [0, 0]
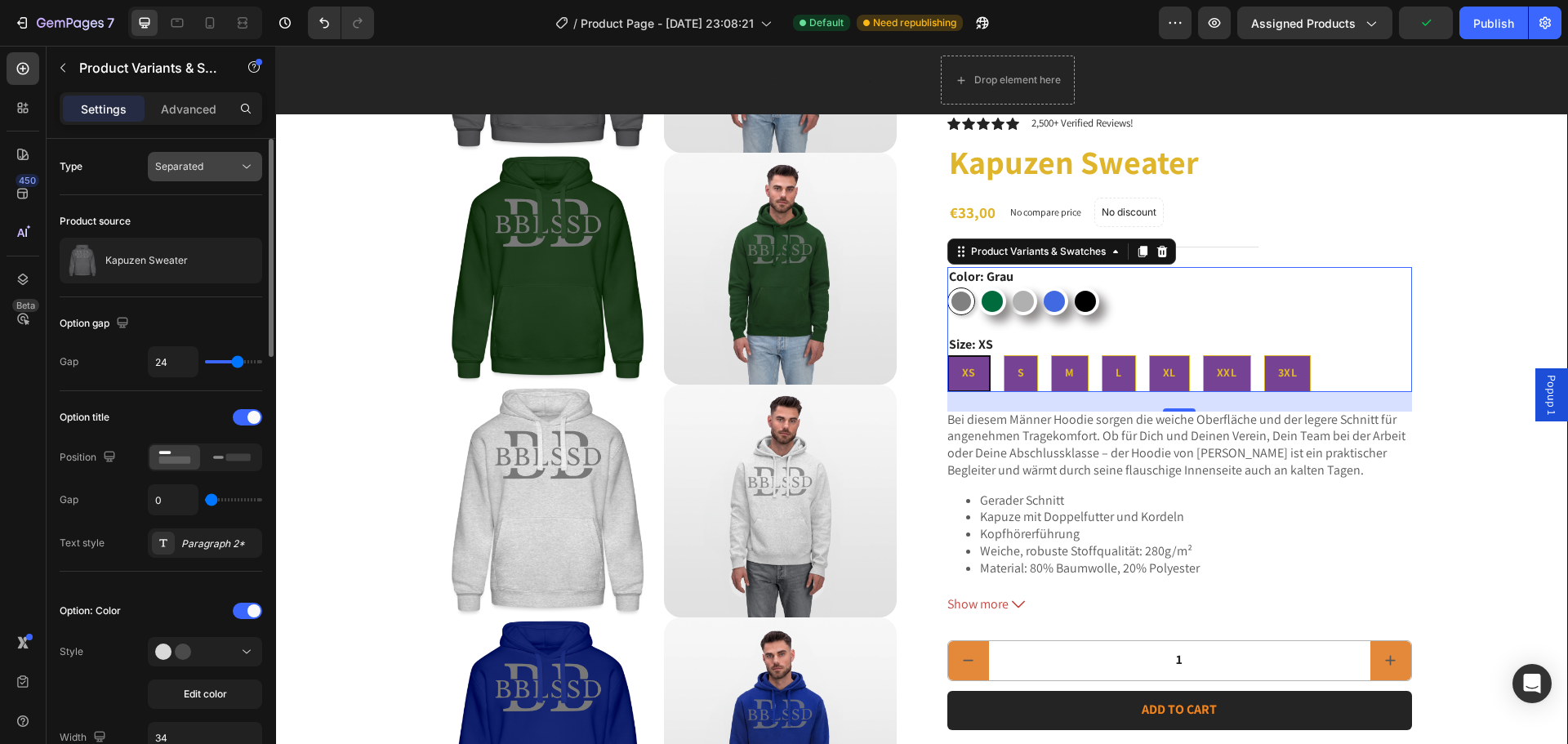
click at [181, 155] on button "Separated" at bounding box center [205, 166] width 115 height 29
click at [187, 234] on span "Combine" at bounding box center [175, 237] width 42 height 15
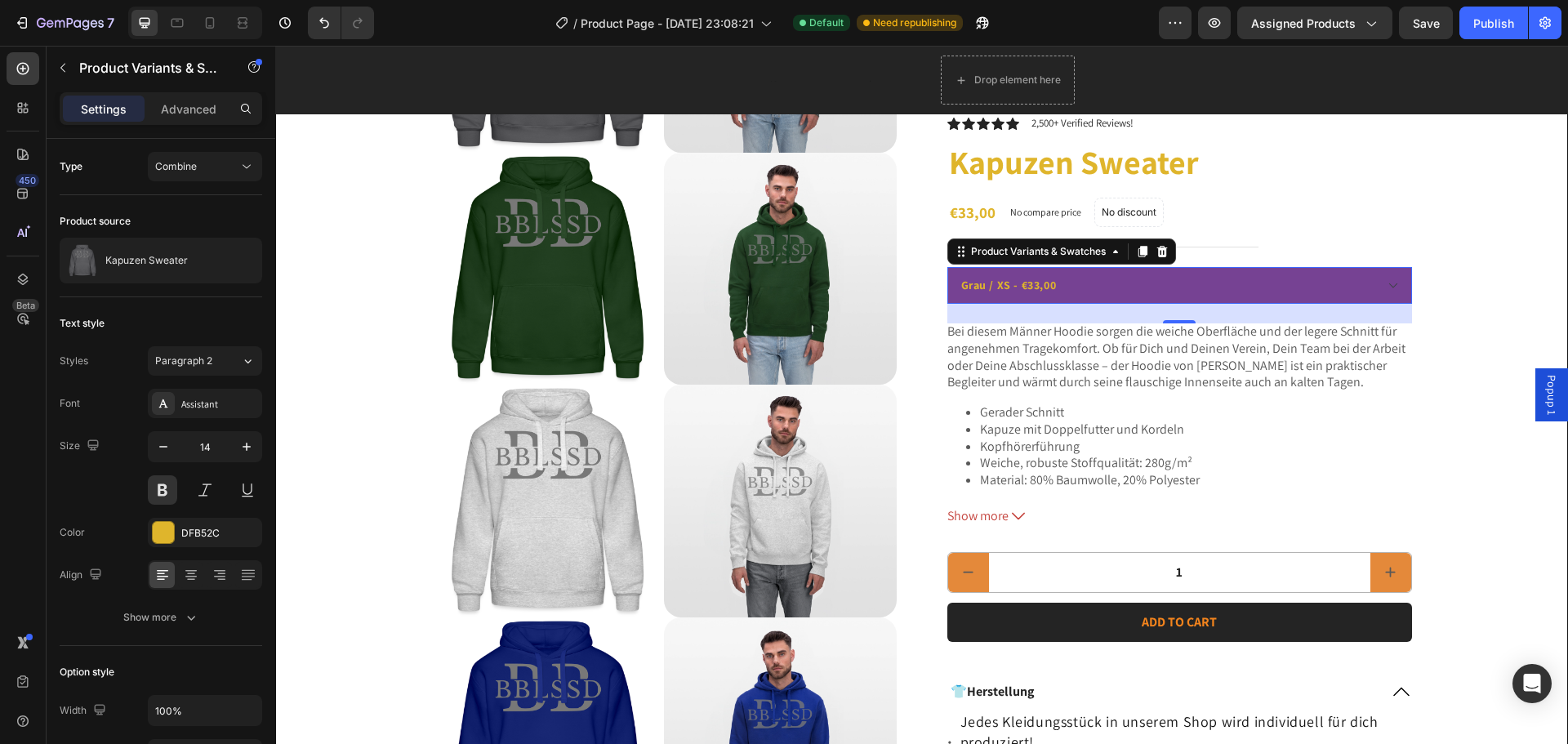
click at [1106, 291] on select "Grau / XS - €33,00 Grau / S - €33,00 Grau / M - €33,00 Grau / L - €33,00 Grau /…" at bounding box center [1180, 285] width 465 height 37
click at [1103, 284] on select "Grau / XS - €33,00 Grau / S - €33,00 Grau / M - €33,00 Grau / L - €33,00 Grau /…" at bounding box center [1180, 285] width 465 height 37
click at [172, 164] on span "Combine" at bounding box center [175, 166] width 42 height 13
click at [182, 202] on span "Separated" at bounding box center [179, 206] width 49 height 15
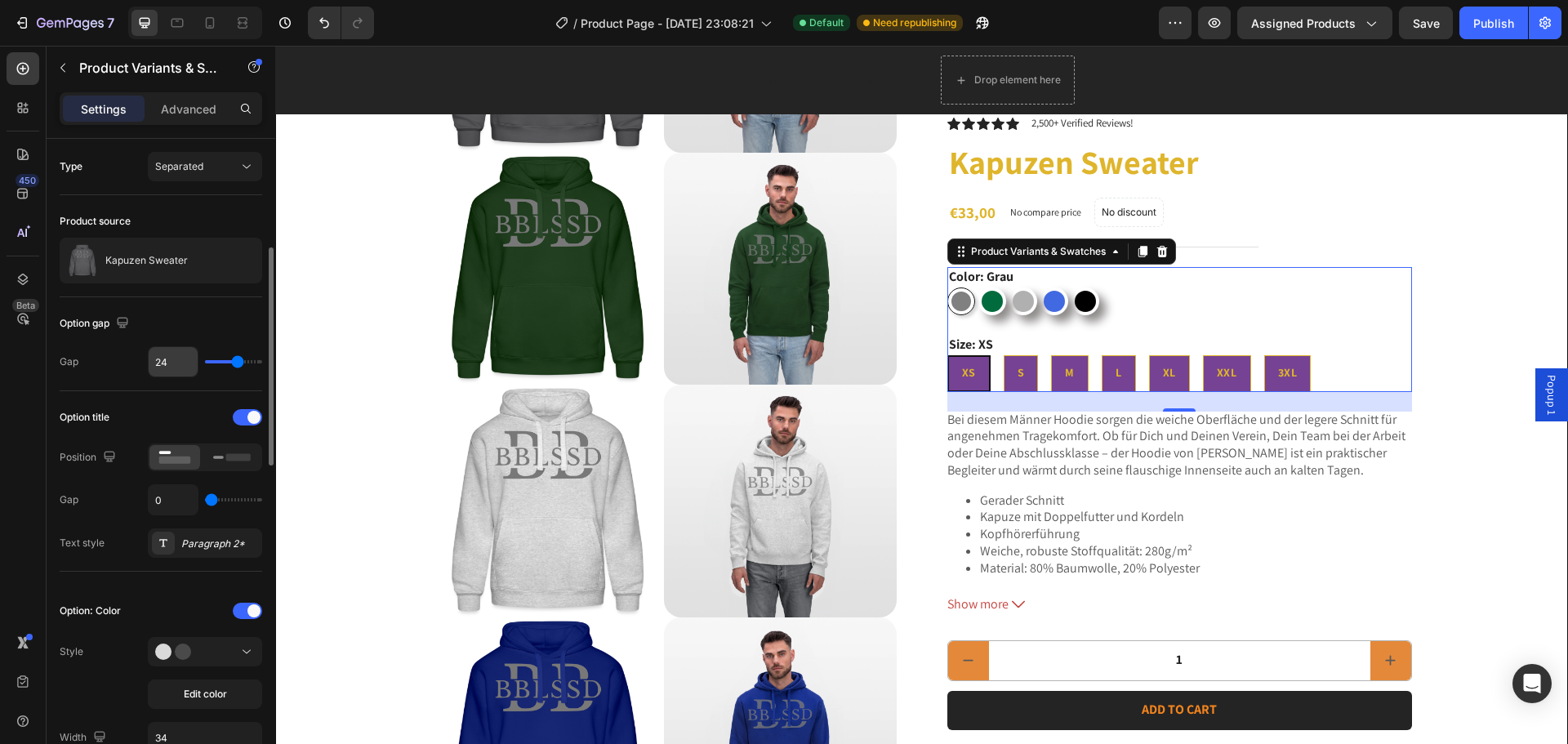
scroll to position [82, 0]
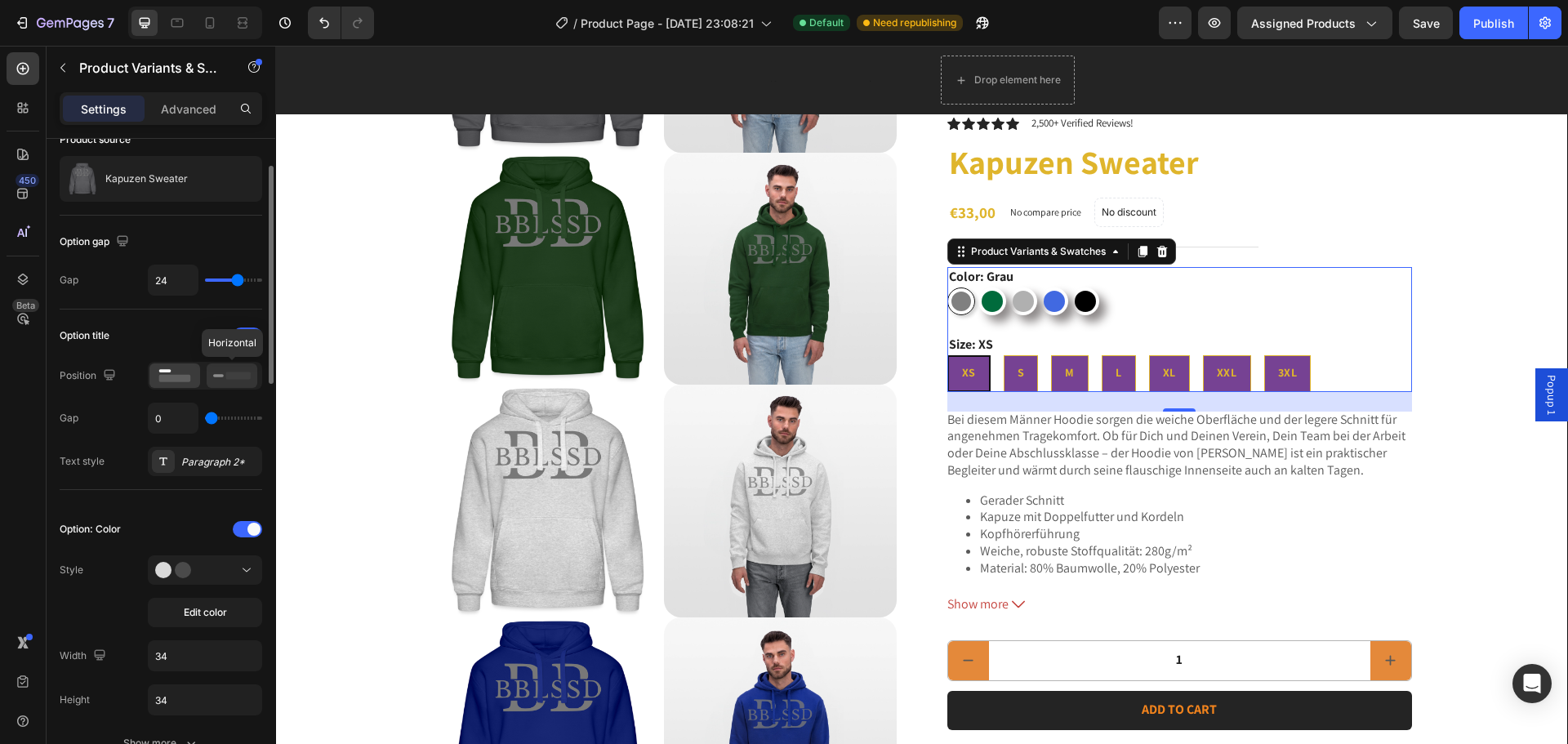
click at [211, 376] on div at bounding box center [232, 375] width 51 height 24
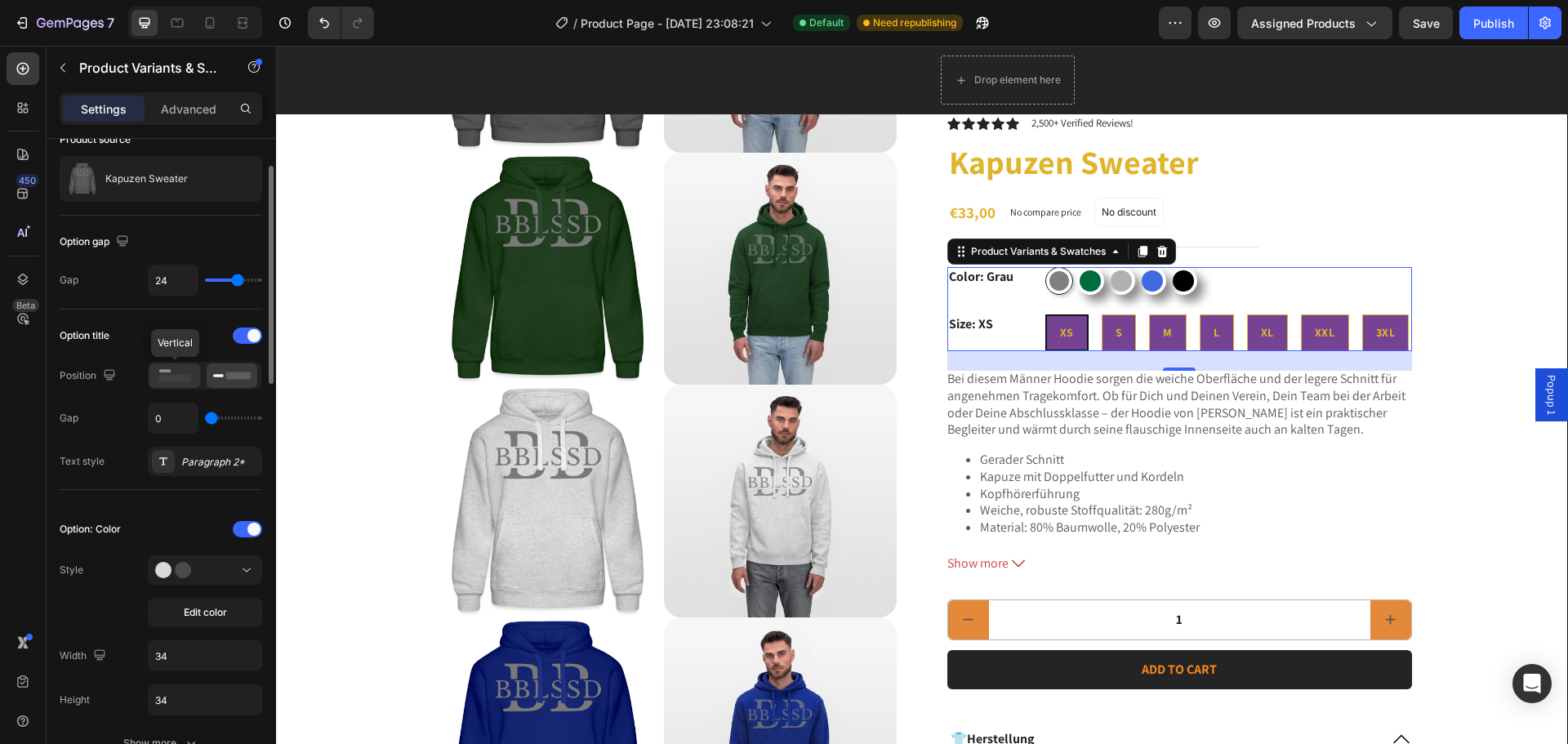
click at [183, 377] on rect at bounding box center [175, 378] width 32 height 8
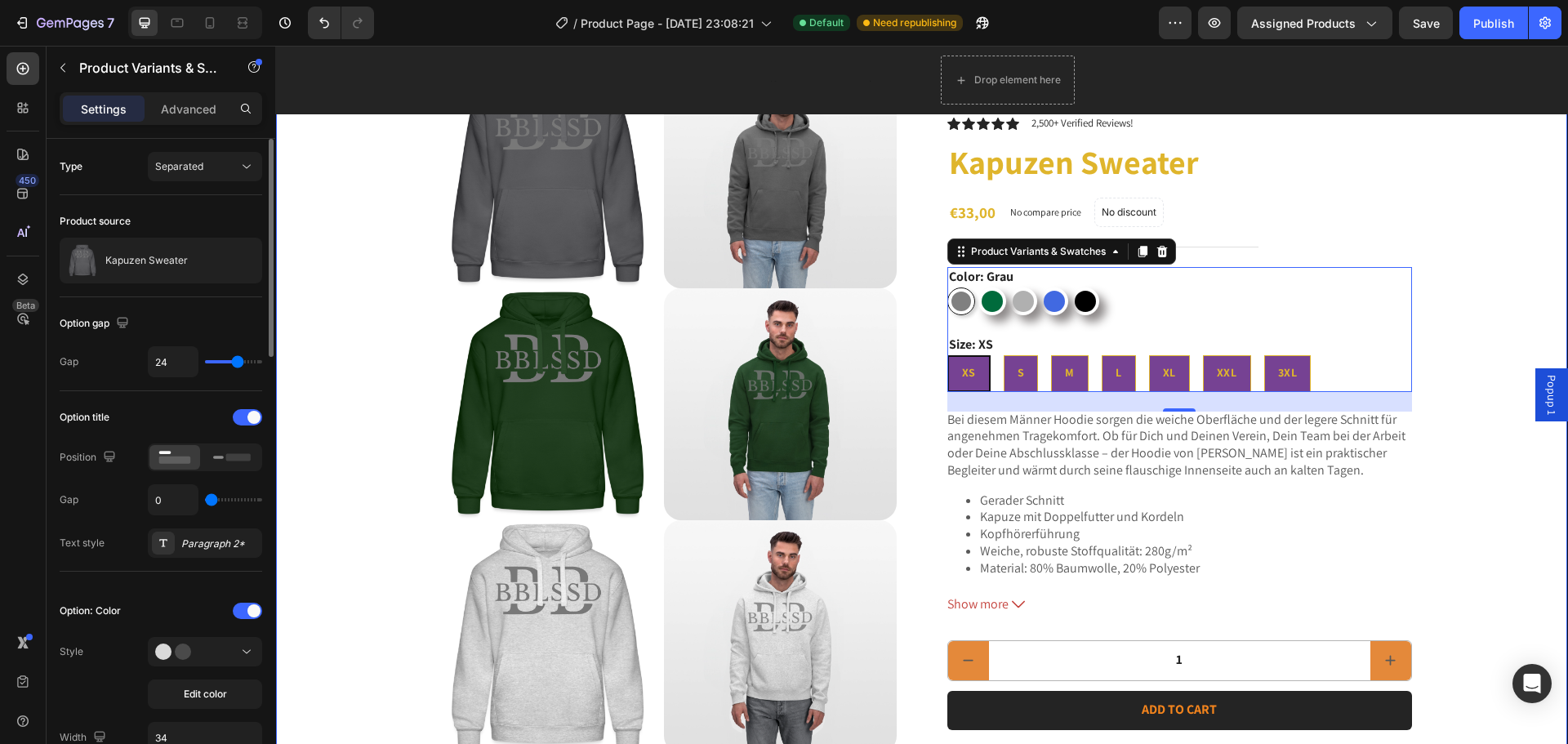
scroll to position [0, 0]
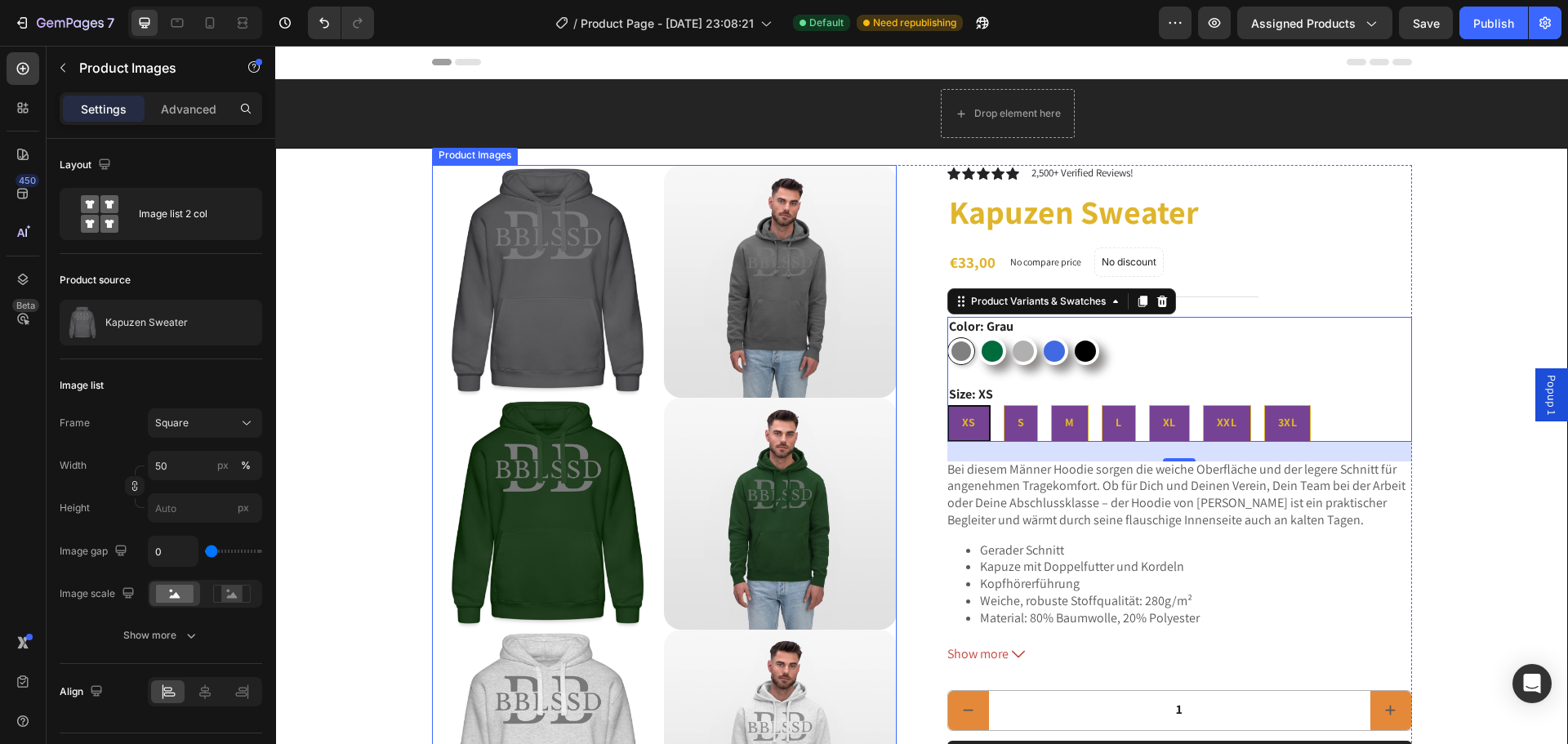
click at [470, 158] on div "Product Images" at bounding box center [474, 155] width 79 height 15
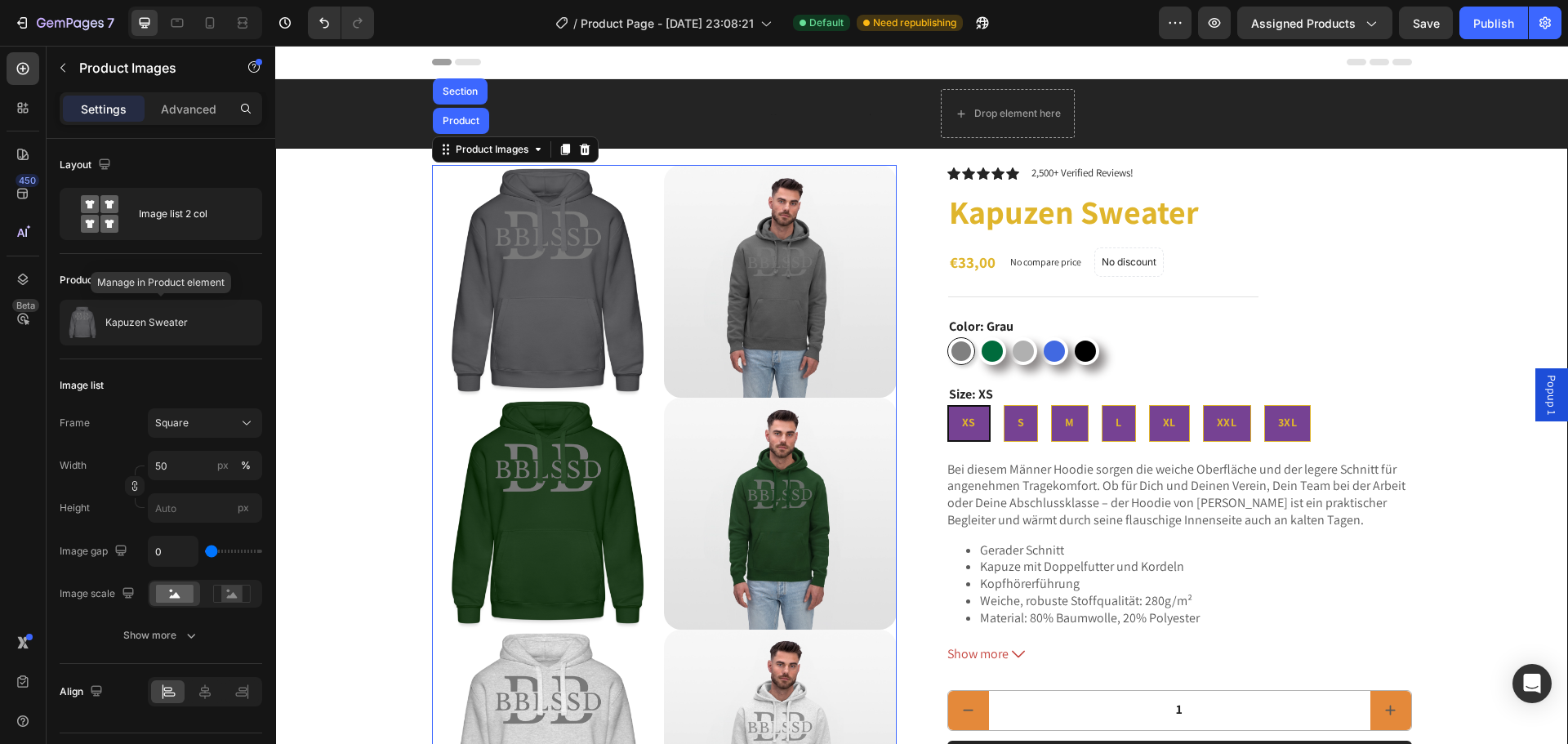
scroll to position [41, 0]
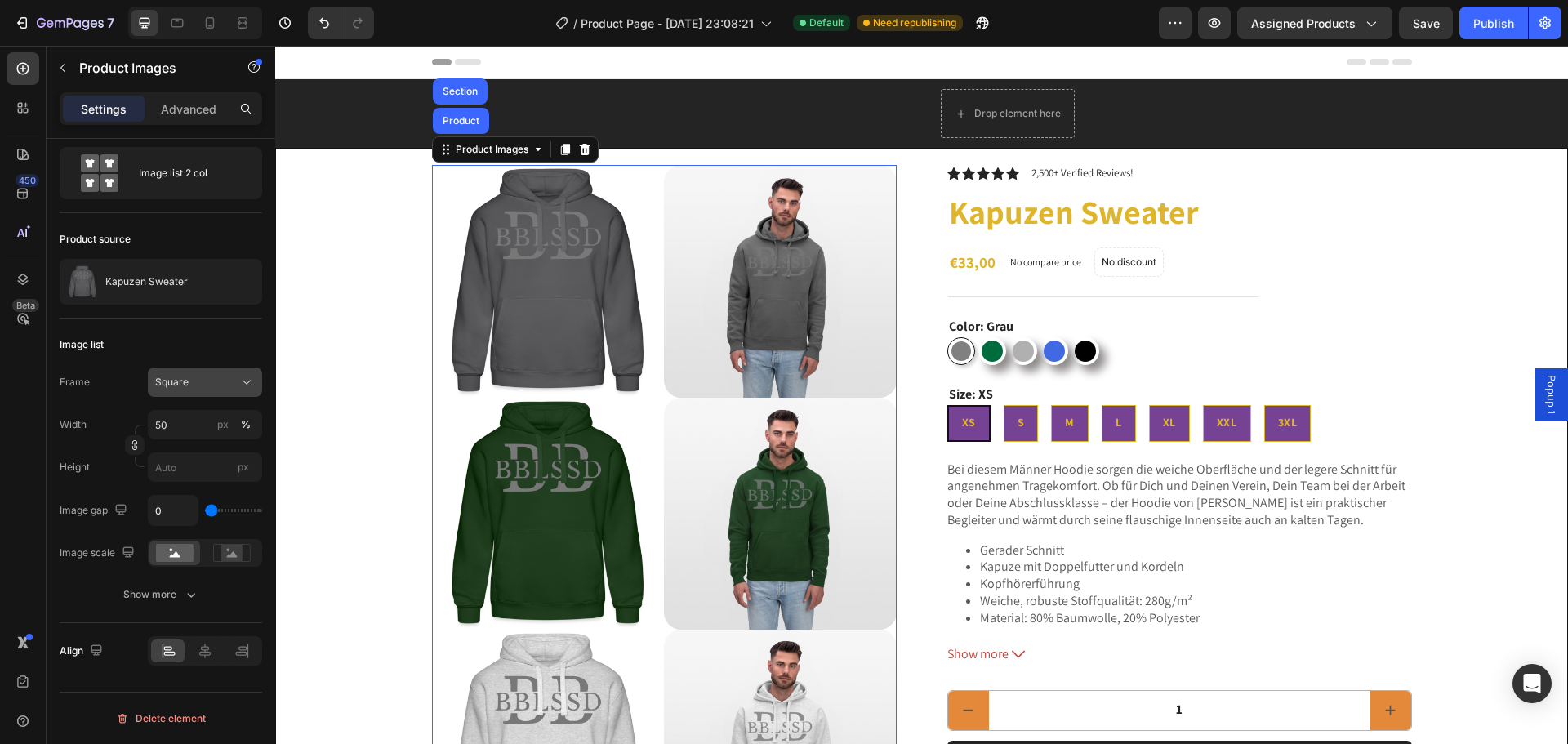
click at [186, 382] on span "Square" at bounding box center [171, 381] width 33 height 15
click at [186, 380] on span "Square" at bounding box center [171, 381] width 33 height 15
drag, startPoint x: 191, startPoint y: 541, endPoint x: 188, endPoint y: 515, distance: 26.2
click at [190, 541] on div "Custom" at bounding box center [201, 543] width 94 height 15
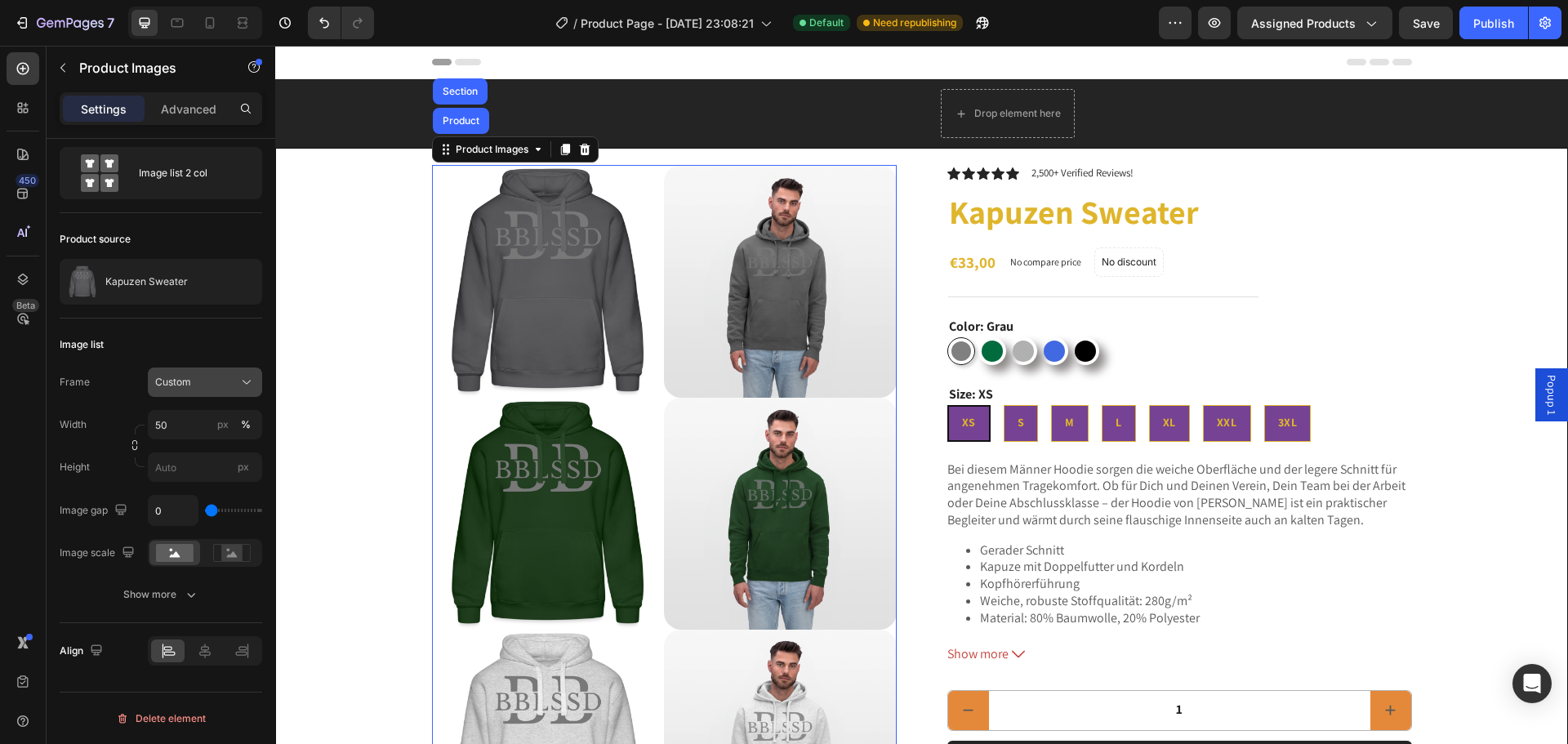
click at [227, 375] on div "Custom" at bounding box center [195, 381] width 80 height 15
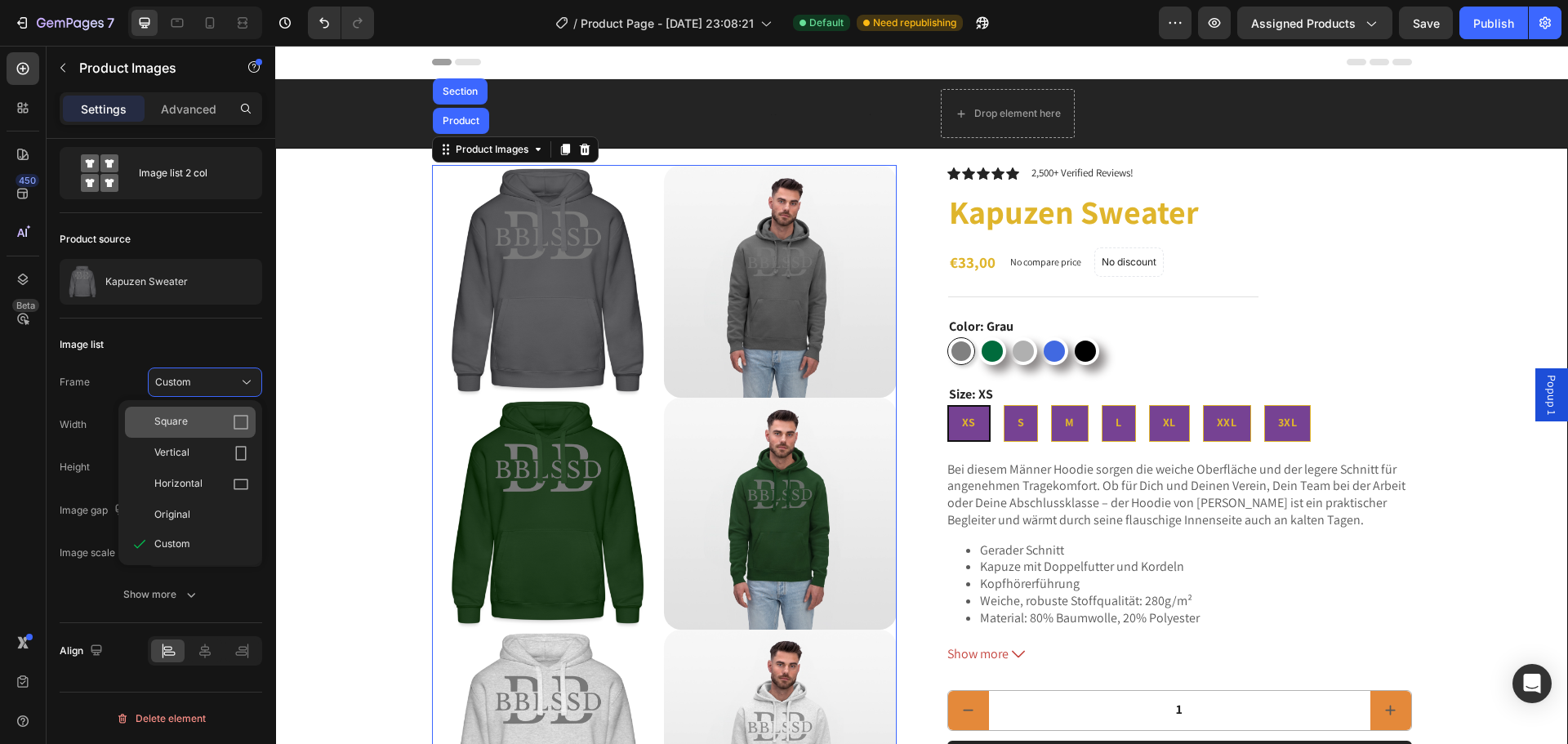
click at [211, 426] on div "Square" at bounding box center [201, 422] width 94 height 17
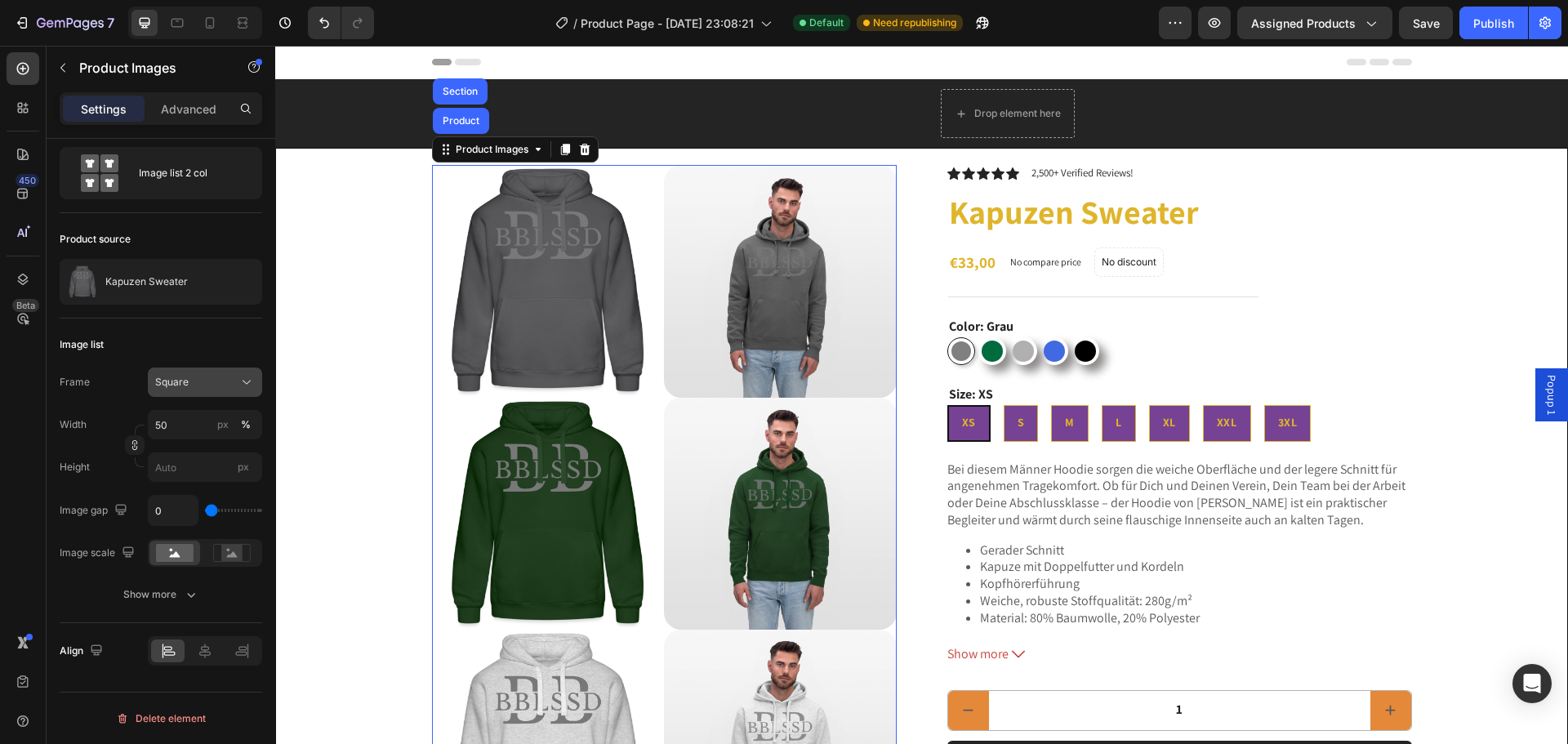
click at [242, 378] on icon at bounding box center [246, 381] width 17 height 17
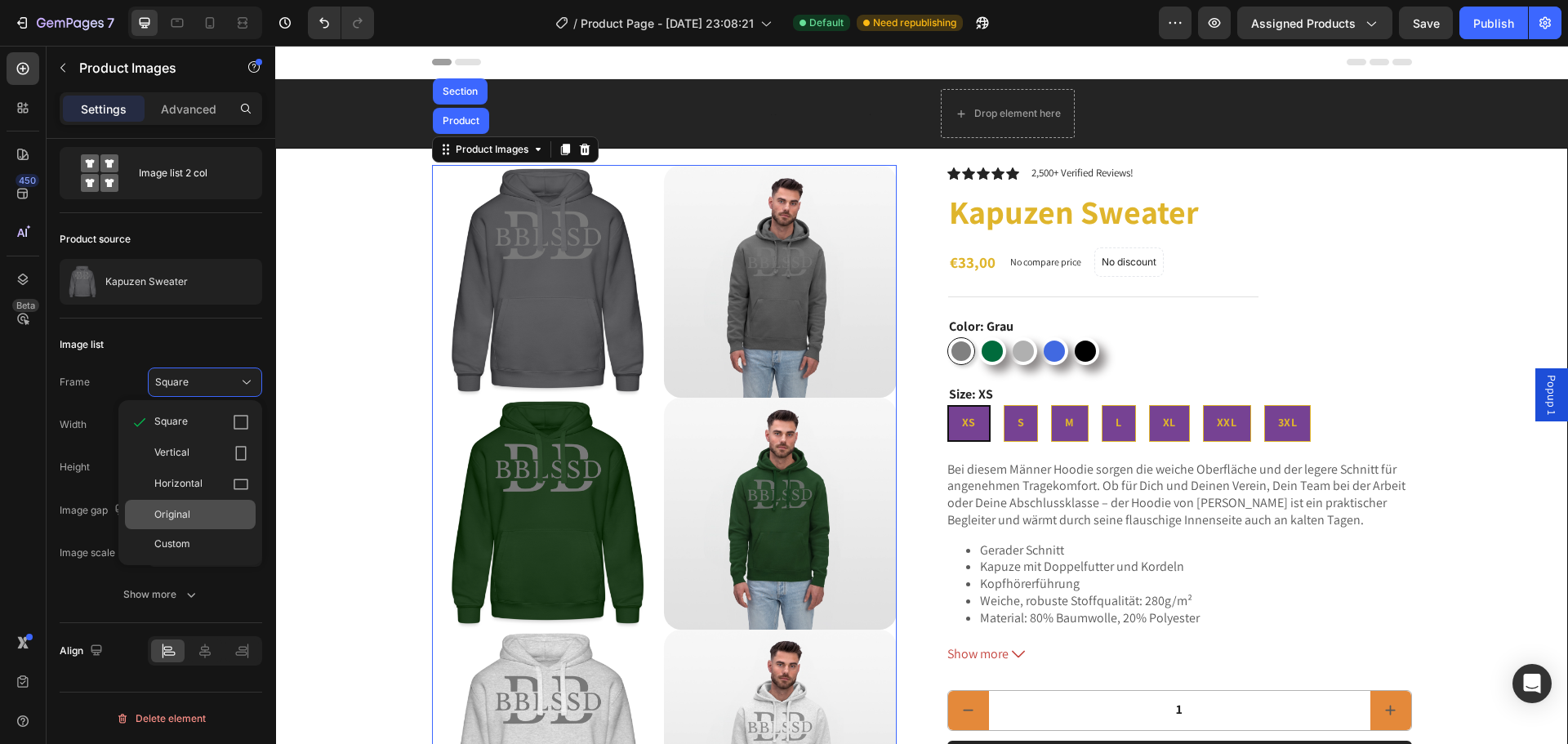
click at [176, 520] on span "Original" at bounding box center [172, 514] width 36 height 15
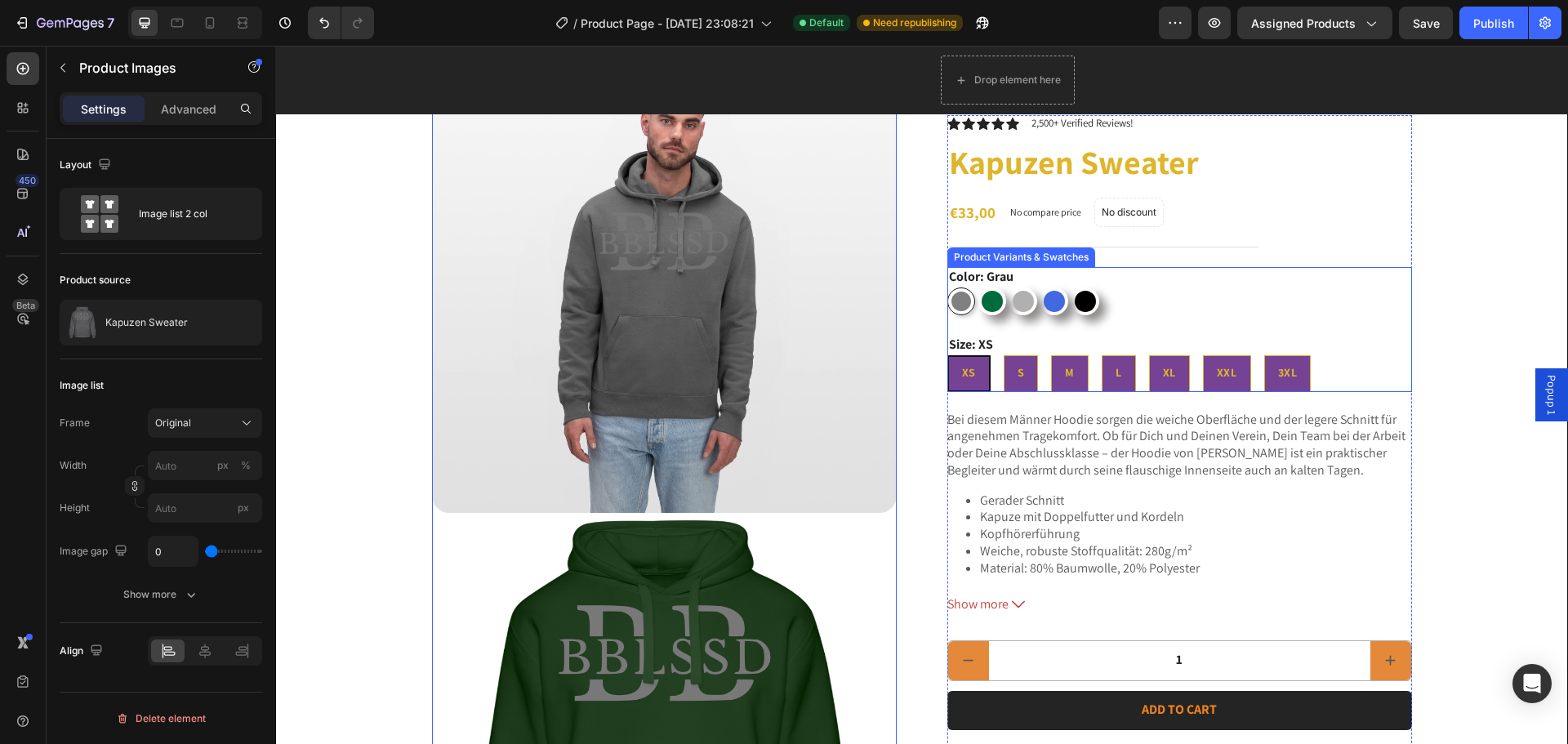
scroll to position [572, 0]
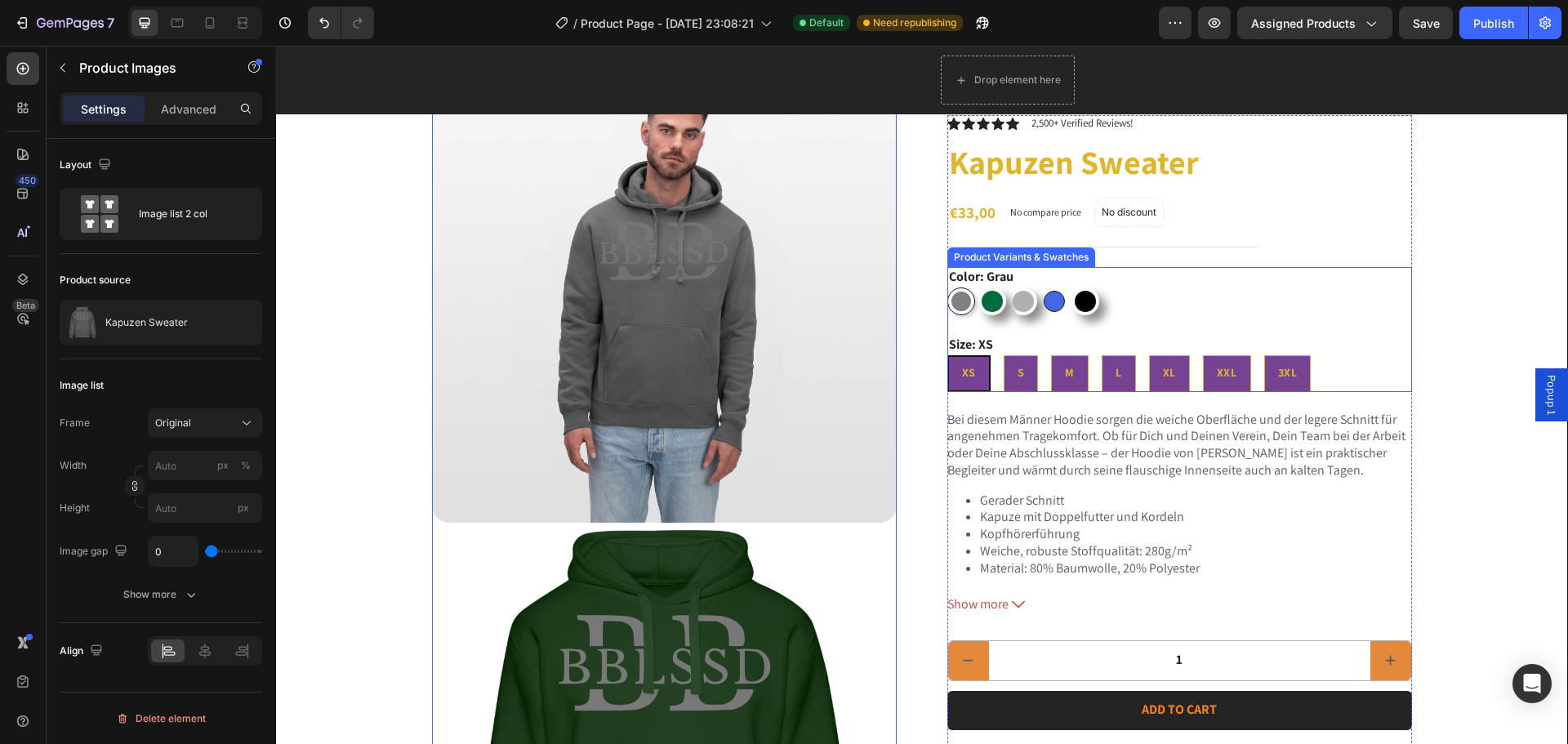
click at [1057, 298] on div at bounding box center [1054, 301] width 21 height 21
click at [1040, 287] on input "Royalblau Royalblau" at bounding box center [1040, 287] width 1 height 1
radio input "true"
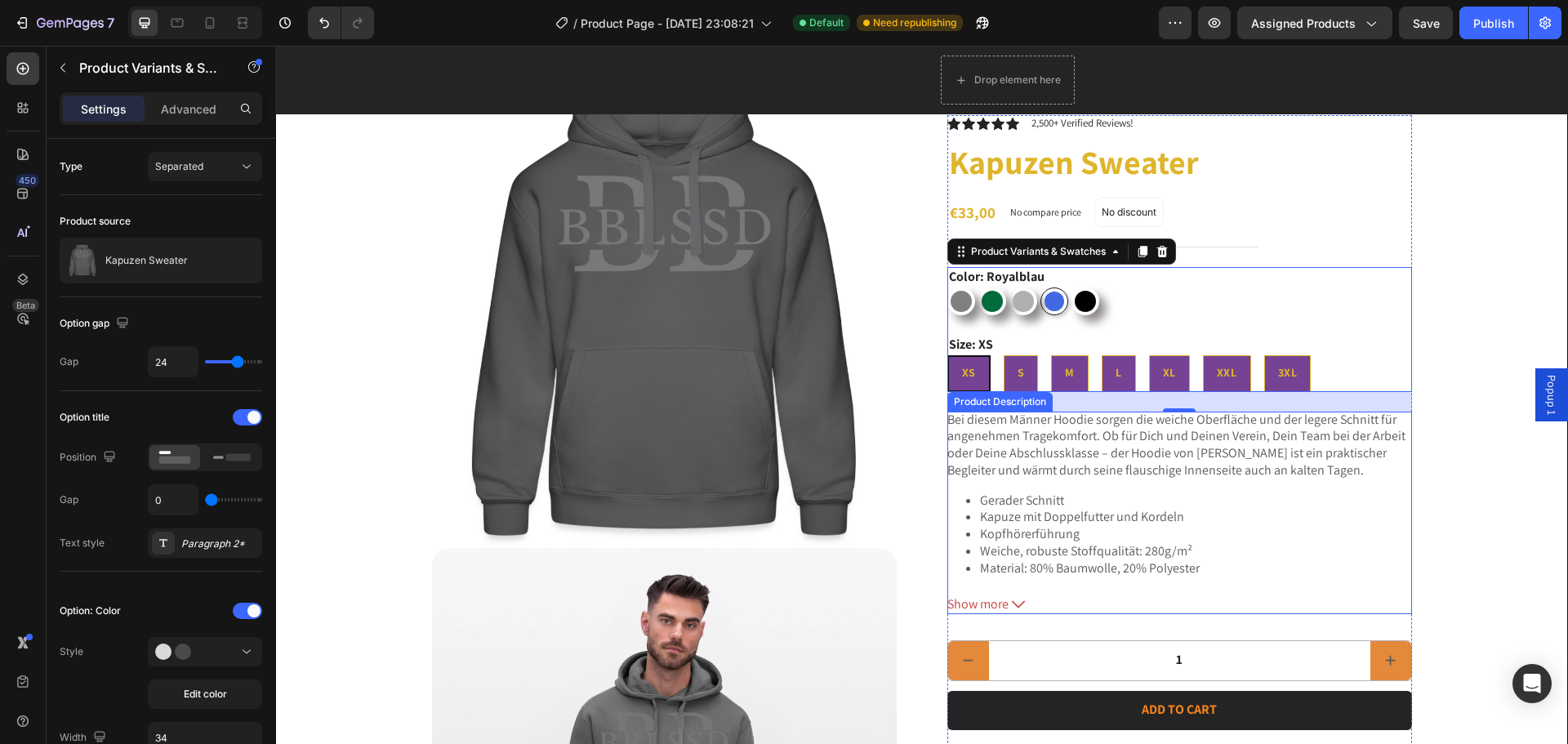
scroll to position [0, 0]
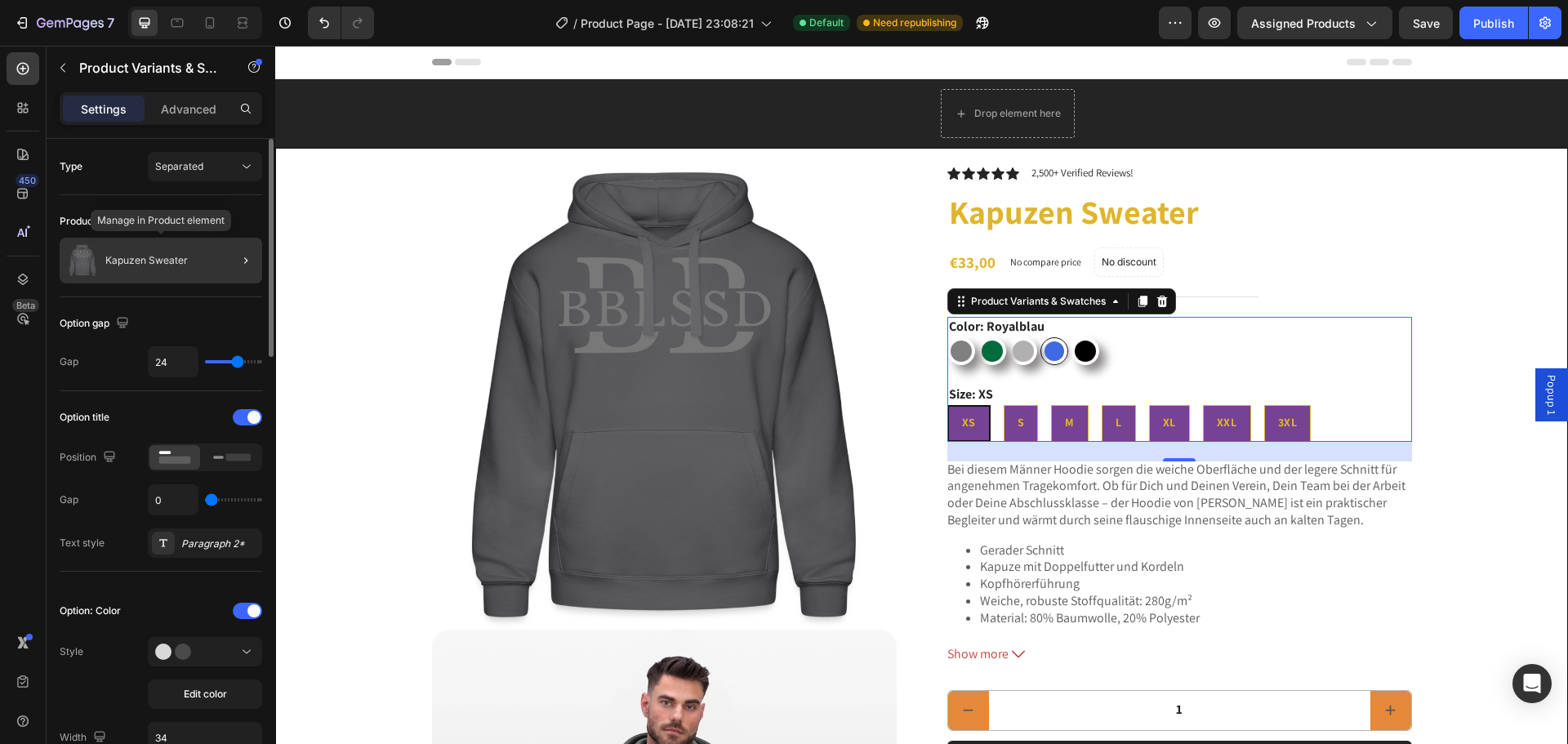
click at [175, 268] on div "Kapuzen Sweater" at bounding box center [160, 260] width 202 height 46
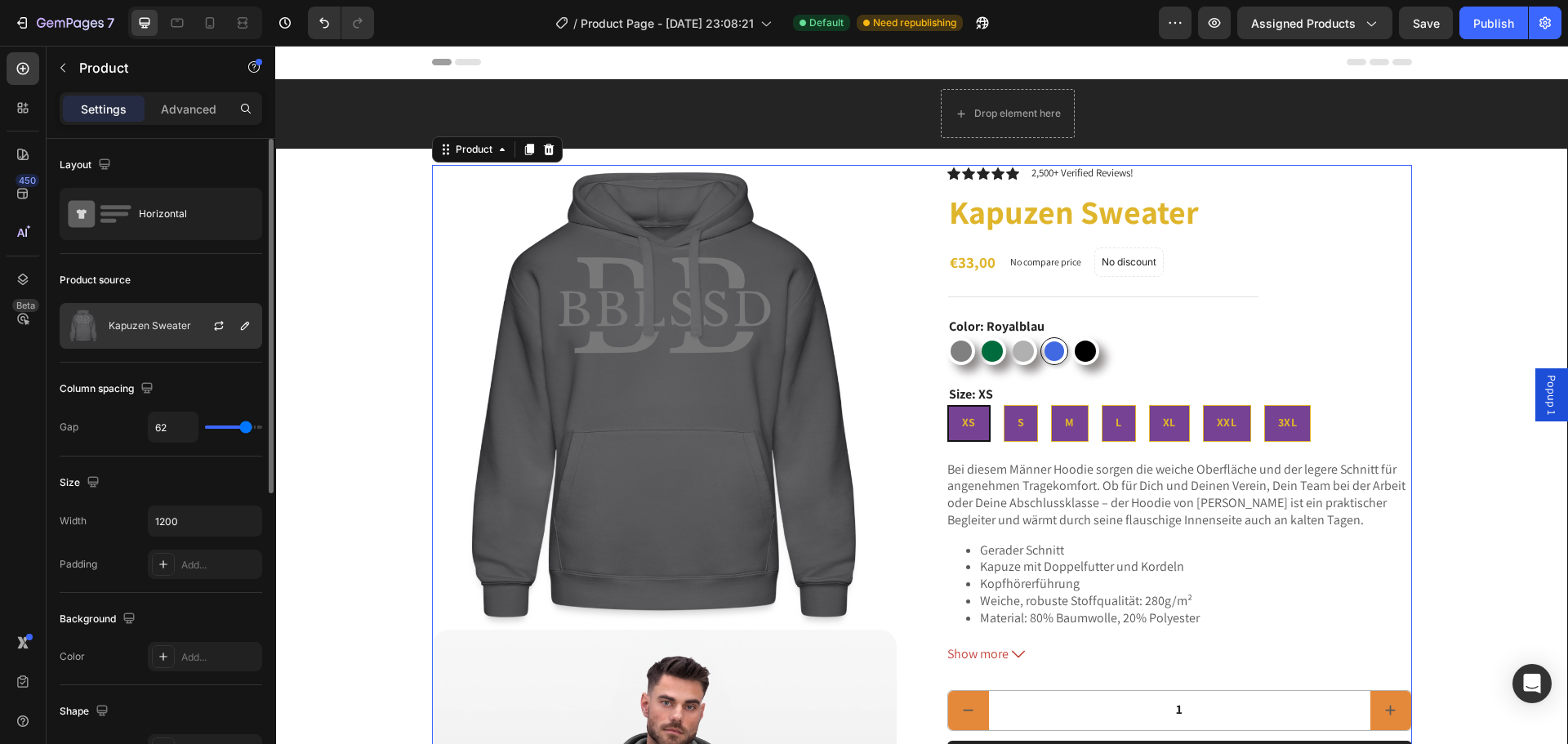
click at [182, 324] on p "Kapuzen Sweater" at bounding box center [150, 326] width 83 height 12
click at [156, 317] on div "Kapuzen Sweater" at bounding box center [160, 325] width 202 height 46
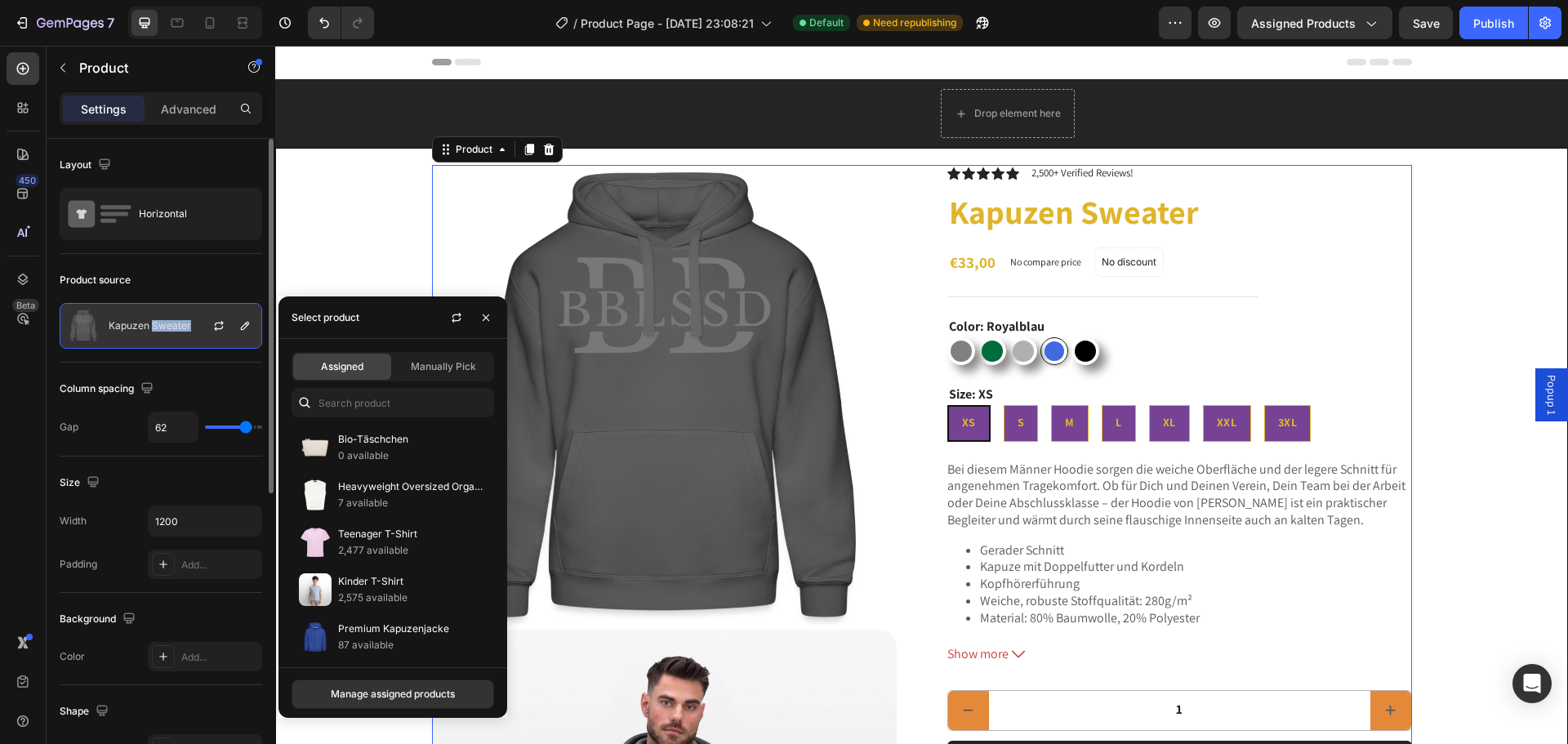
click at [156, 317] on div "Kapuzen Sweater" at bounding box center [160, 325] width 202 height 46
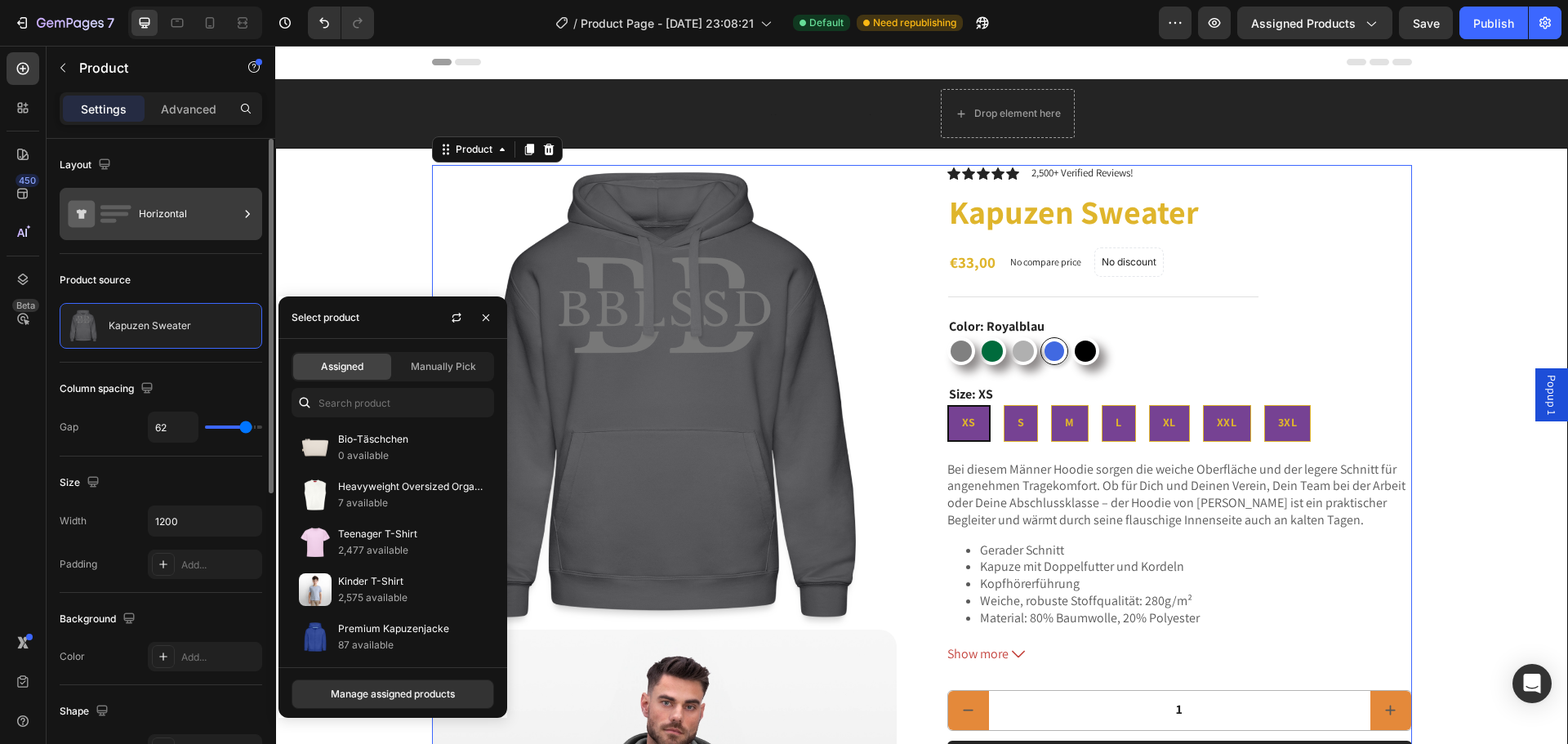
click at [100, 221] on rect at bounding box center [108, 221] width 17 height 4
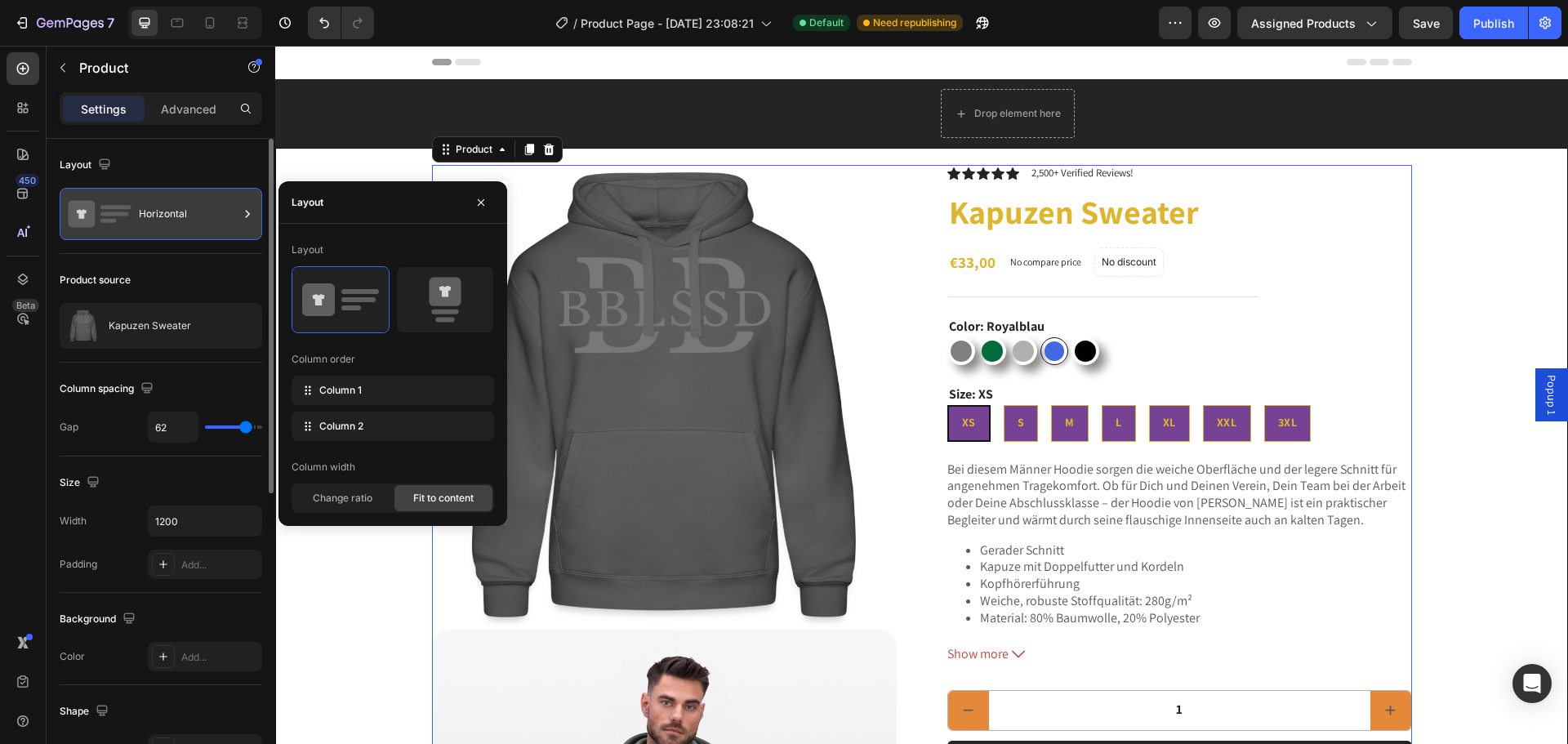
click at [101, 218] on icon at bounding box center [99, 214] width 65 height 38
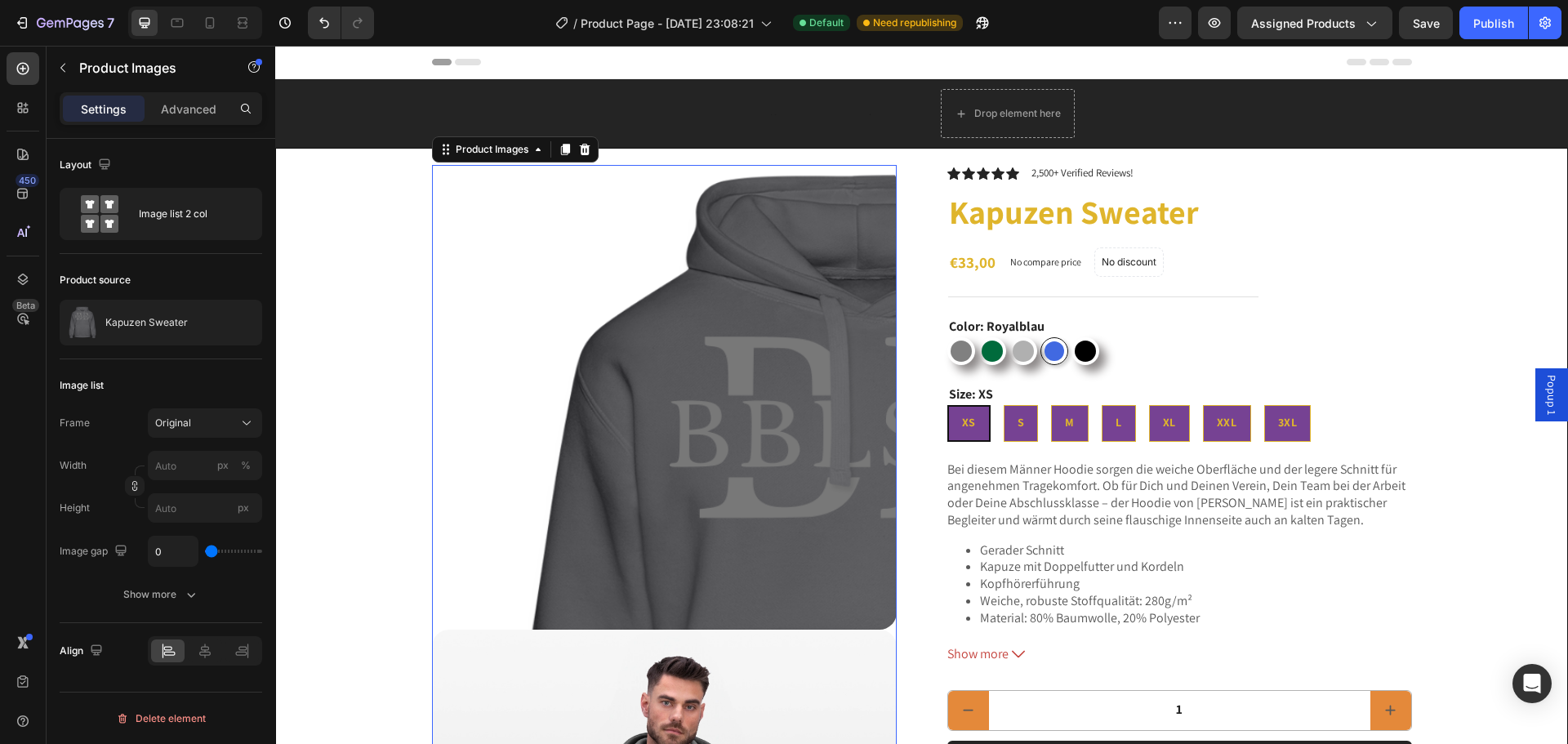
click at [432, 170] on div at bounding box center [664, 398] width 465 height 465
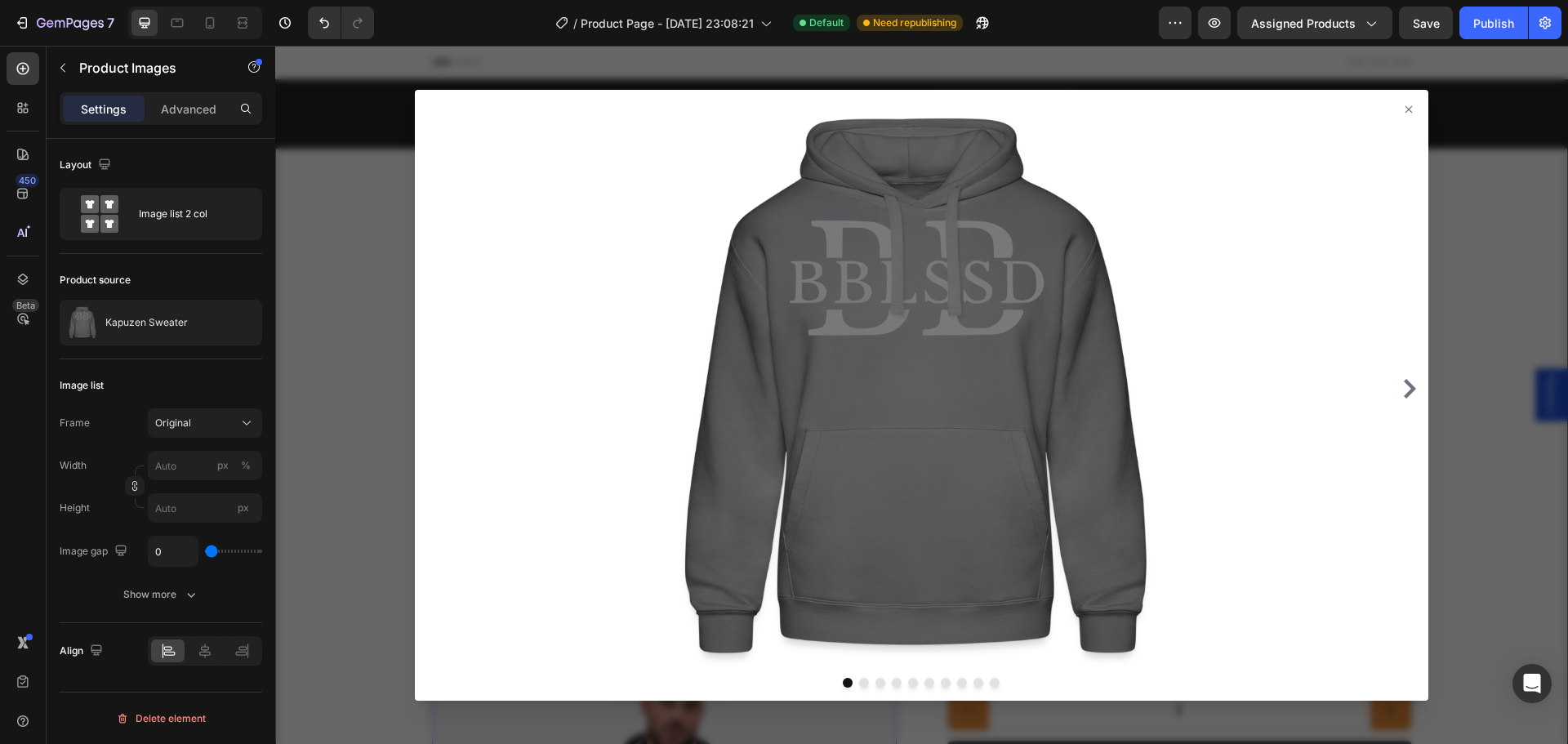
click at [360, 228] on div at bounding box center [921, 395] width 1293 height 698
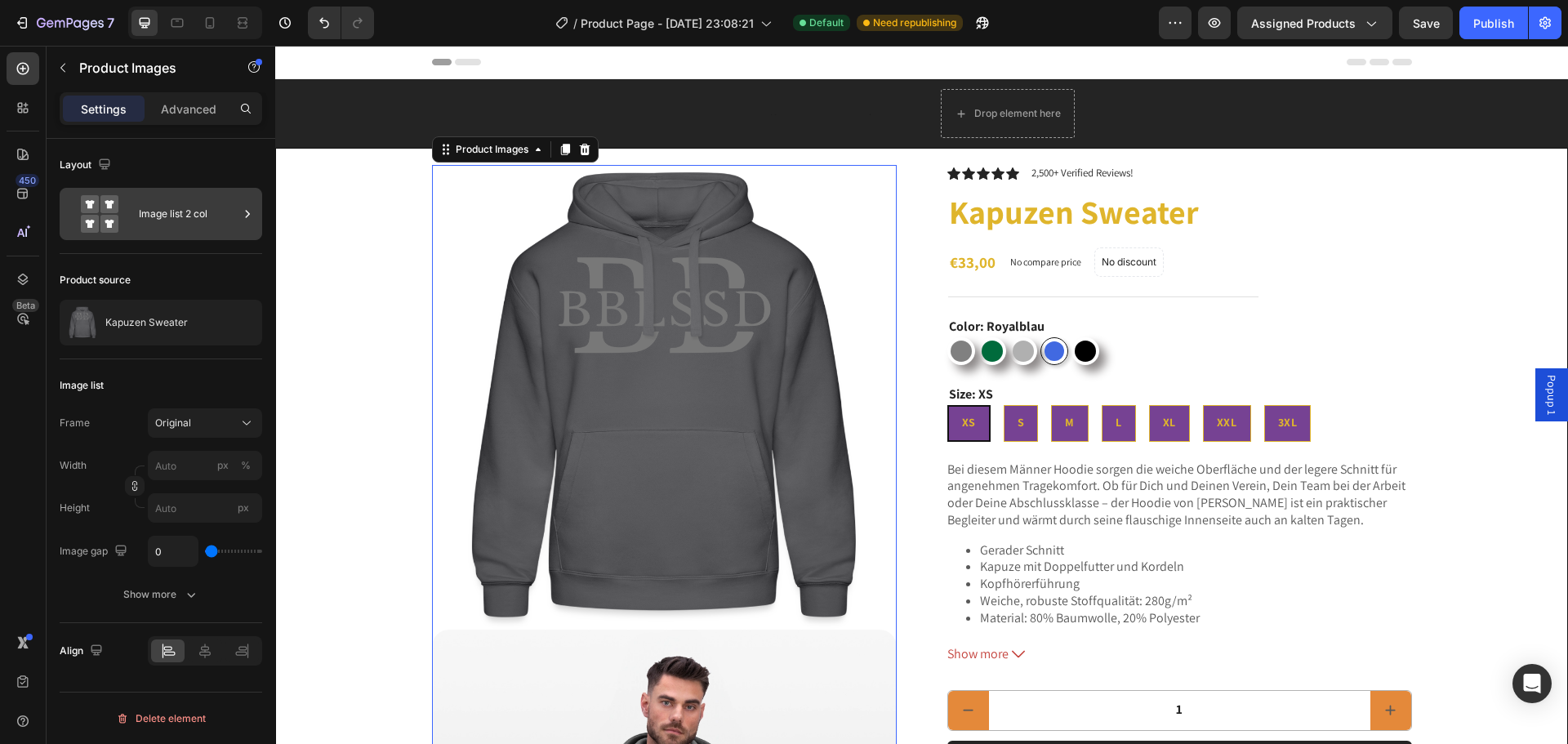
click at [190, 221] on div "Image list 2 col" at bounding box center [189, 214] width 99 height 38
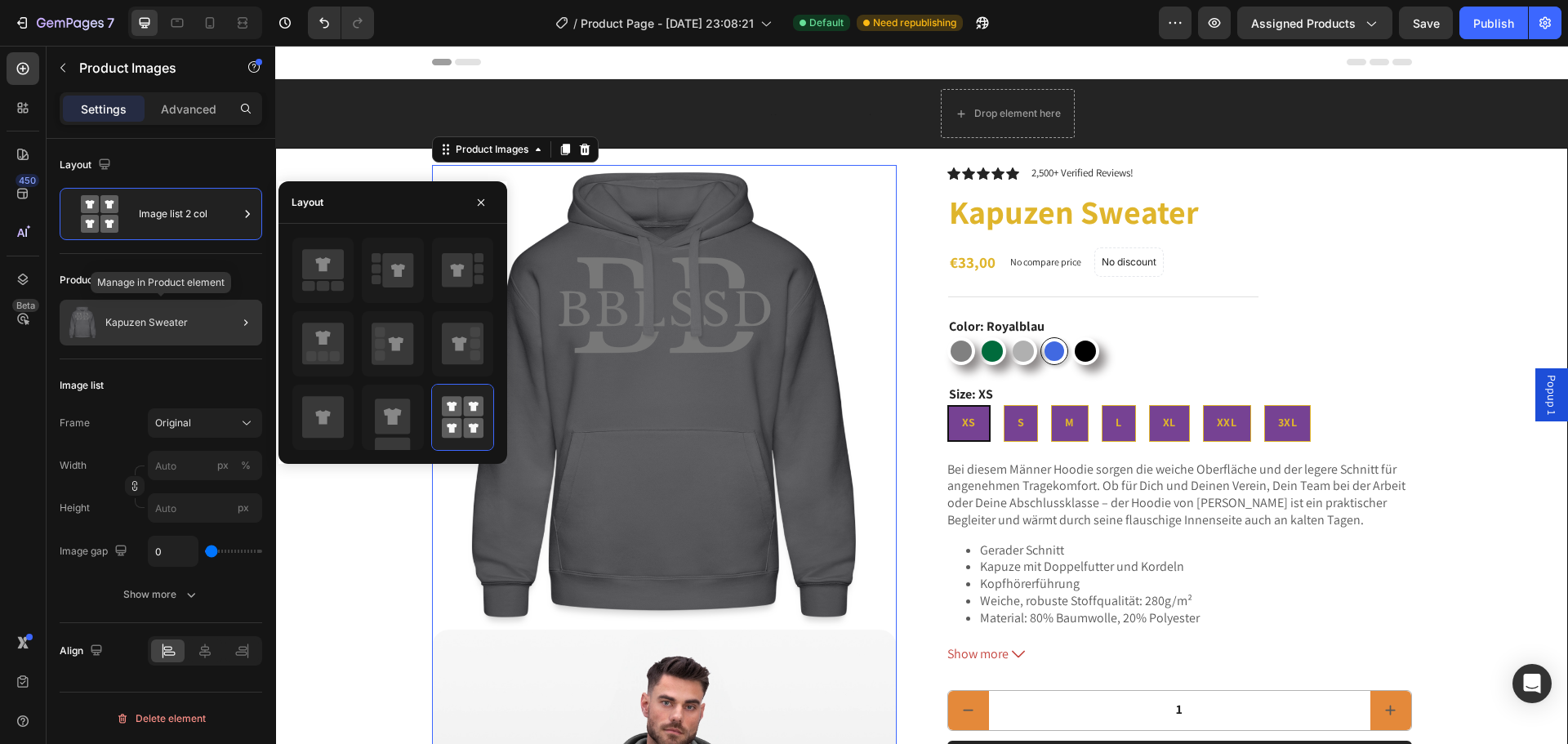
click at [214, 337] on div "Kapuzen Sweater" at bounding box center [160, 322] width 202 height 46
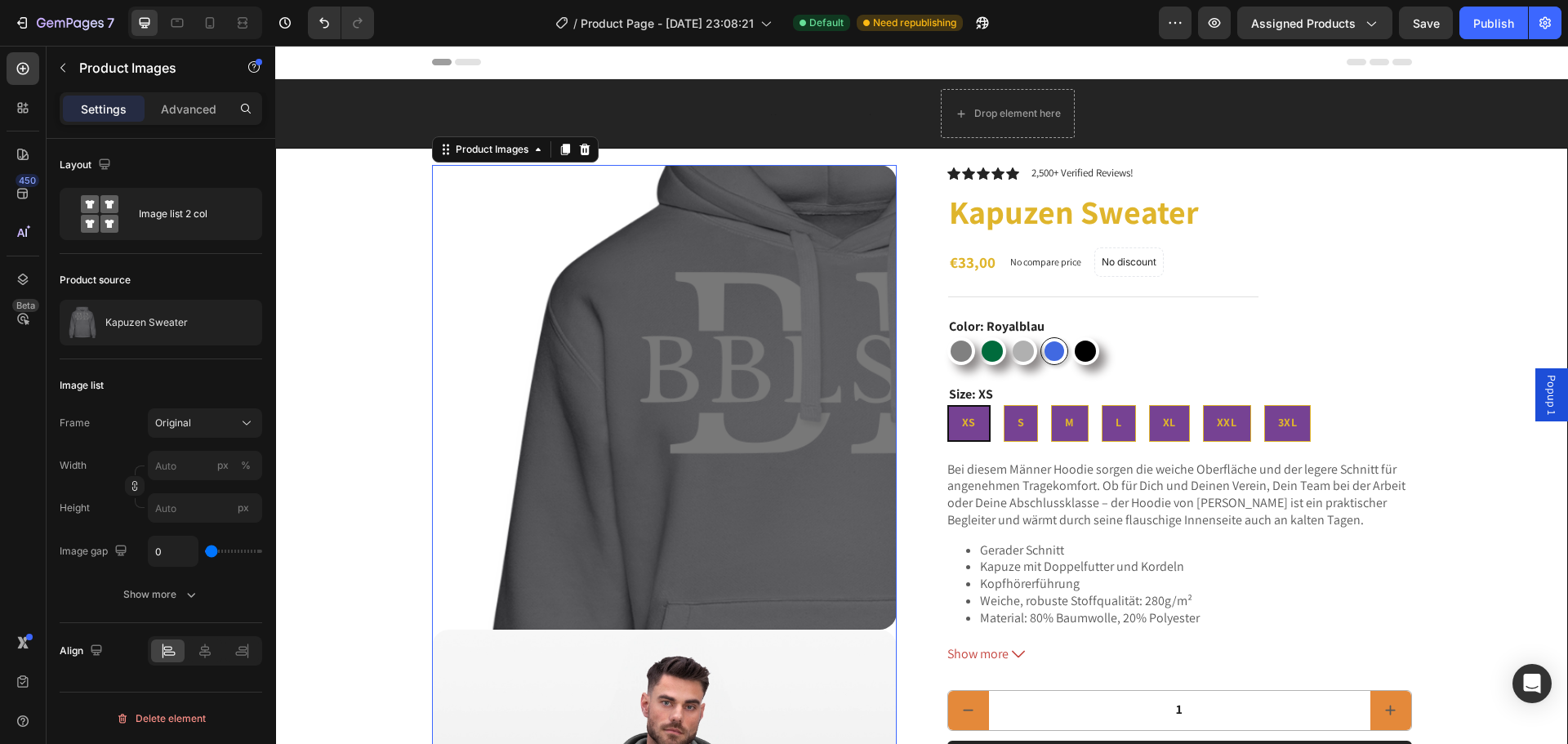
click at [461, 241] on div at bounding box center [664, 398] width 465 height 465
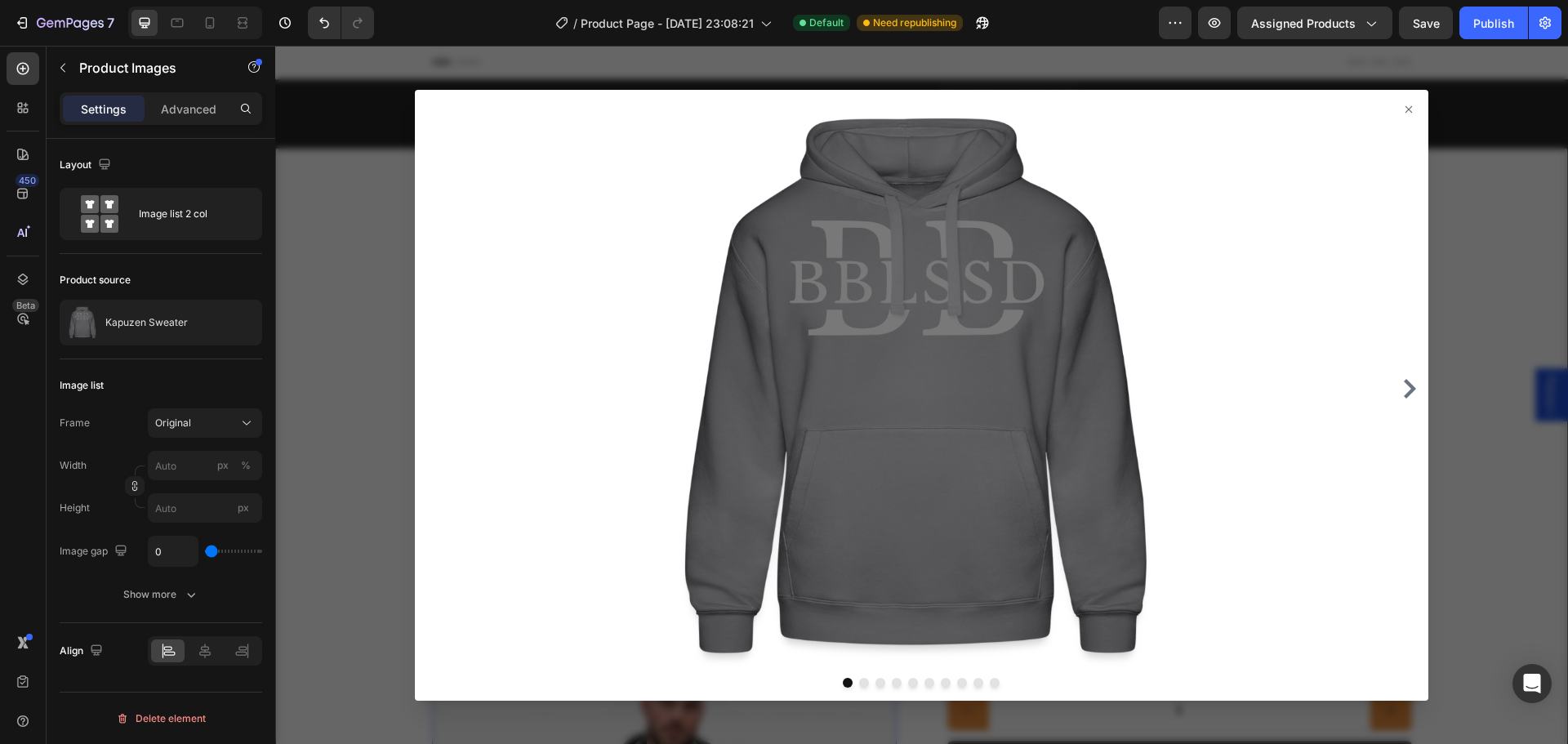
click at [376, 222] on div at bounding box center [921, 395] width 1293 height 698
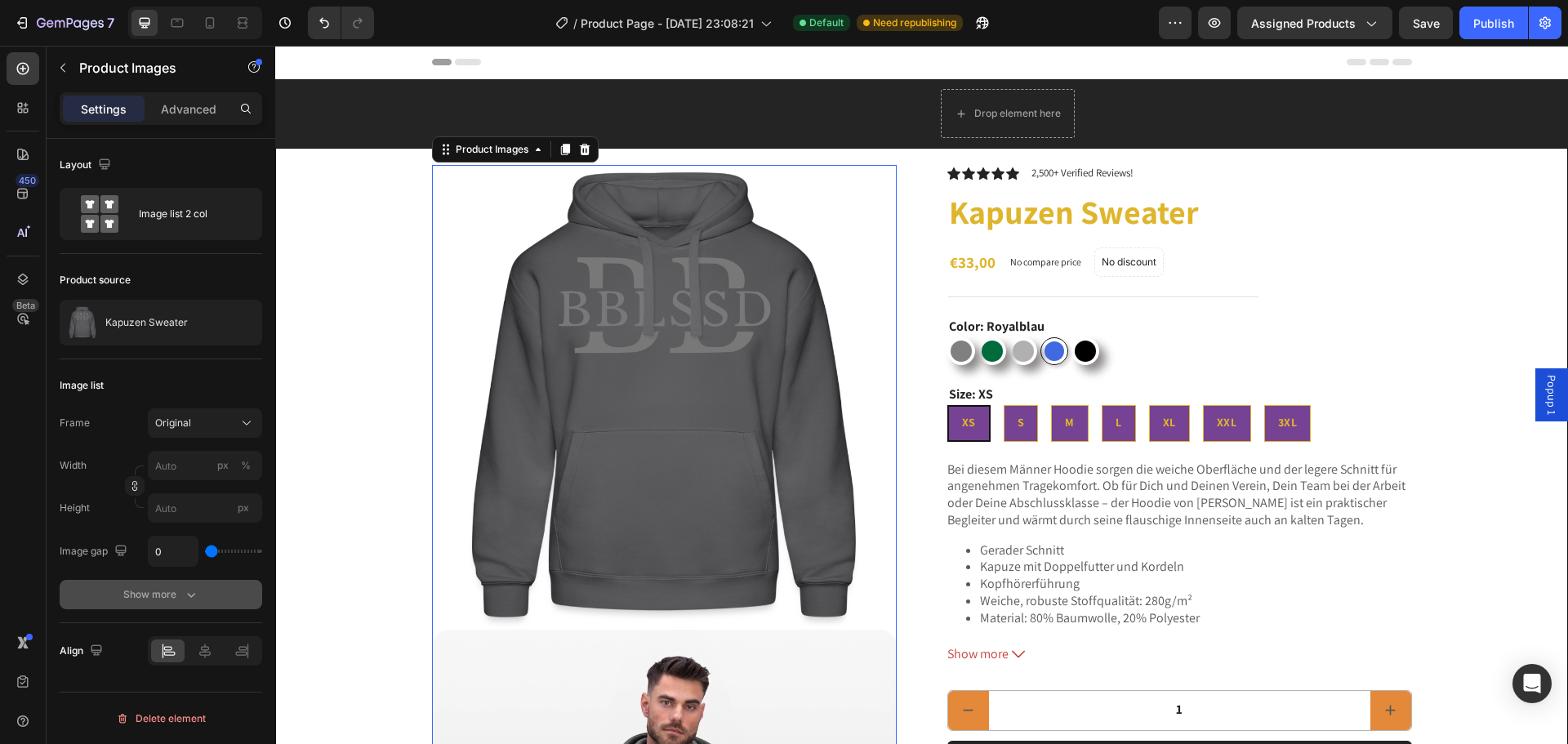
click at [189, 587] on icon "button" at bounding box center [191, 594] width 17 height 17
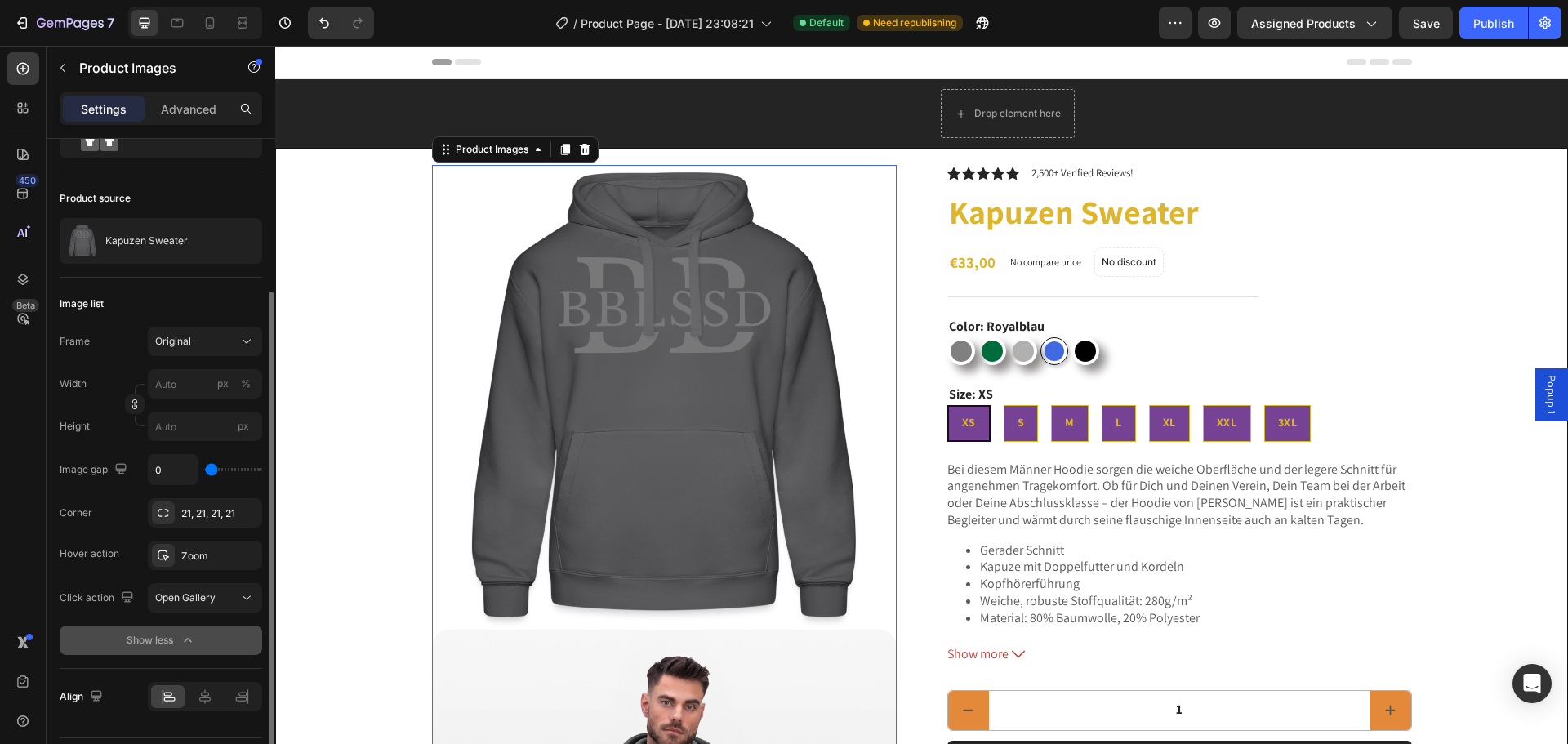
scroll to position [127, 0]
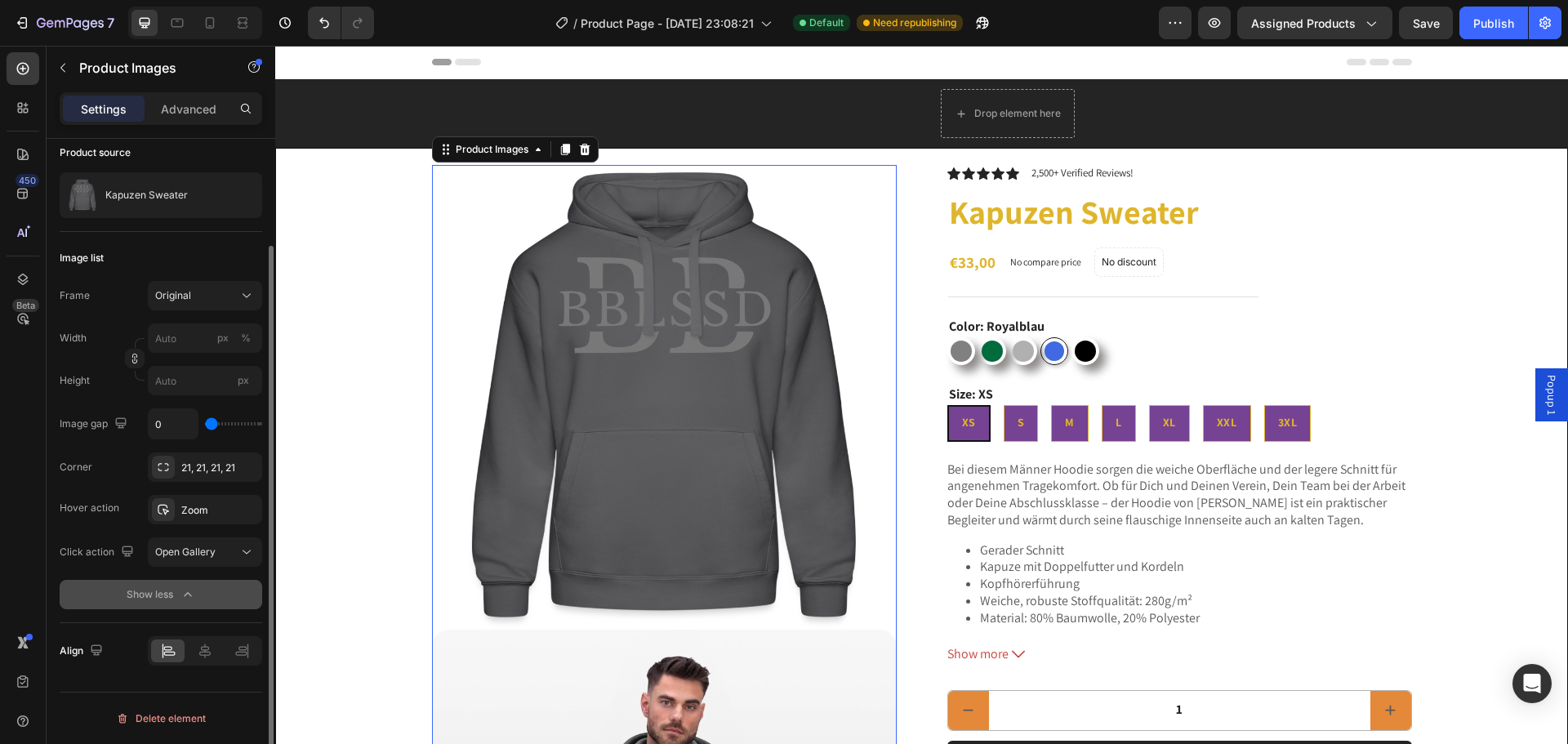
click at [190, 591] on icon "button" at bounding box center [188, 594] width 17 height 17
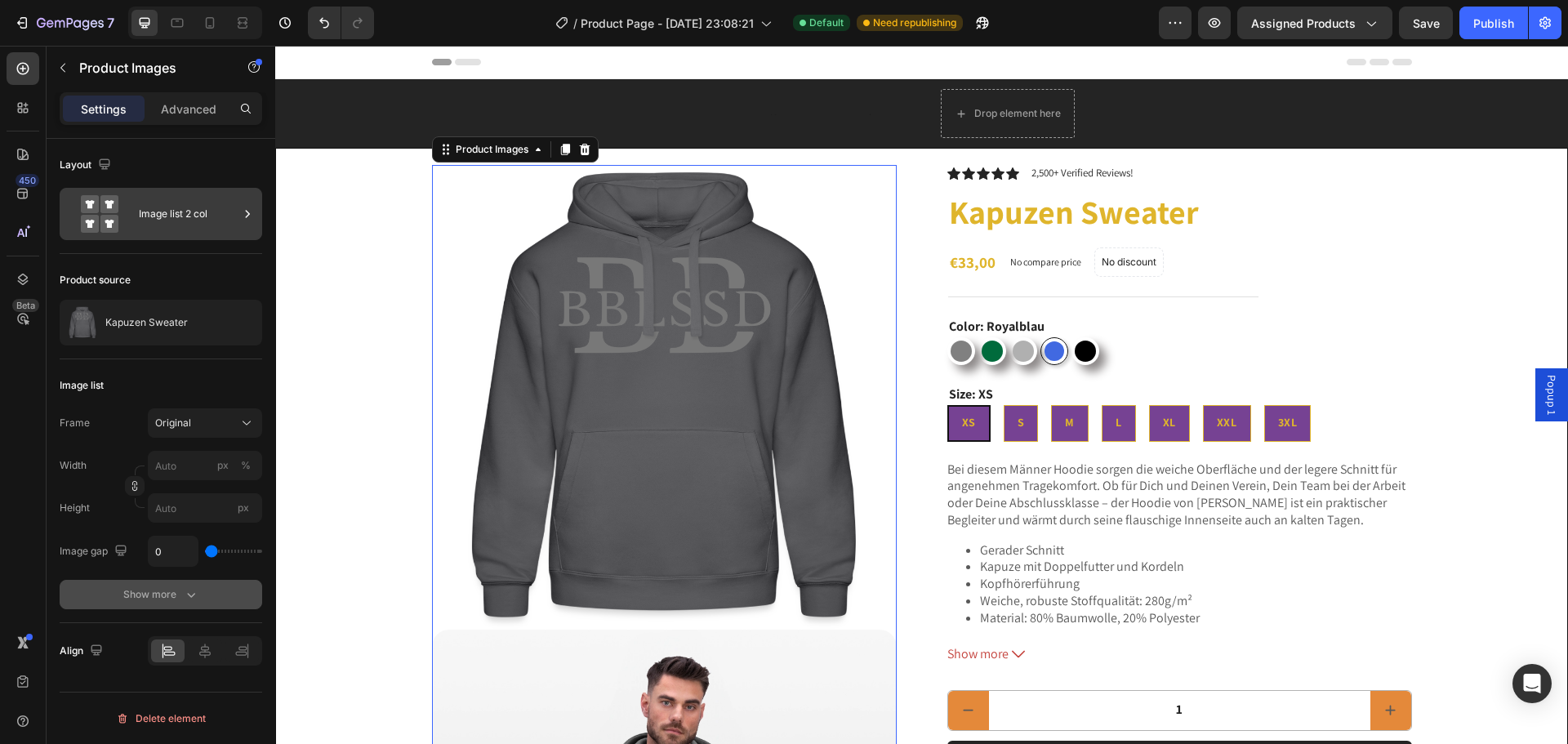
click at [175, 219] on div "Image list 2 col" at bounding box center [189, 214] width 99 height 38
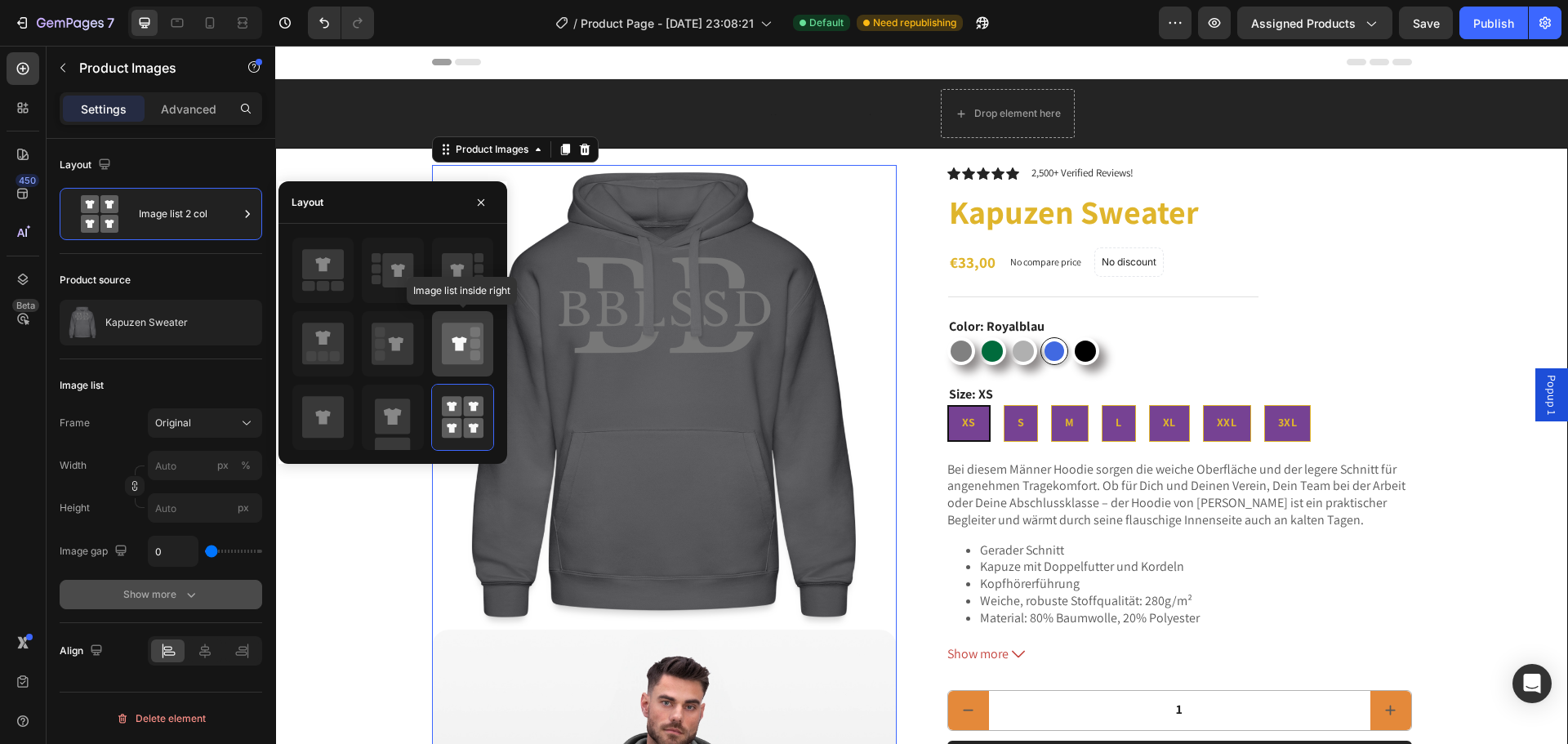
click at [449, 325] on icon at bounding box center [462, 343] width 42 height 42
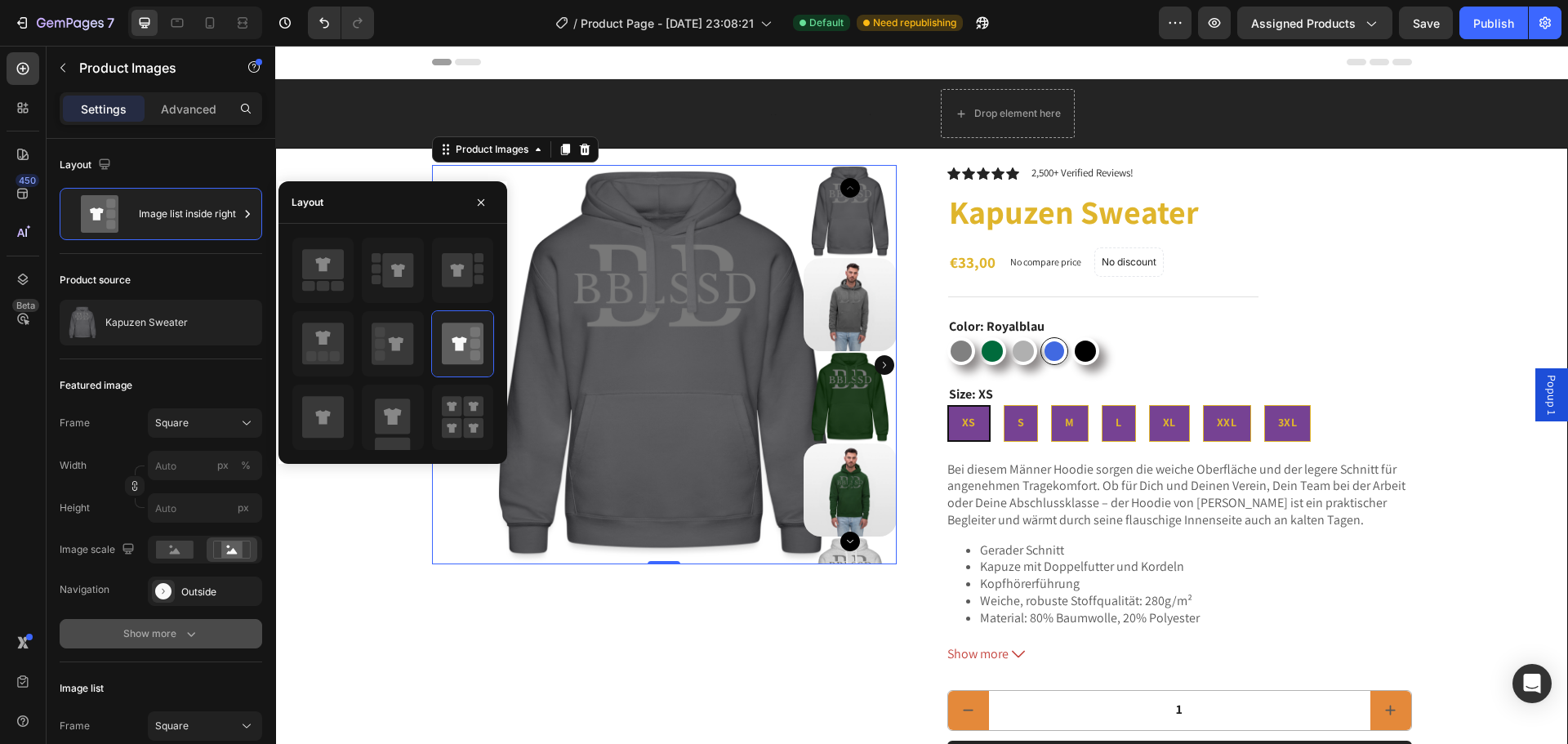
click at [822, 397] on div at bounding box center [850, 398] width 93 height 93
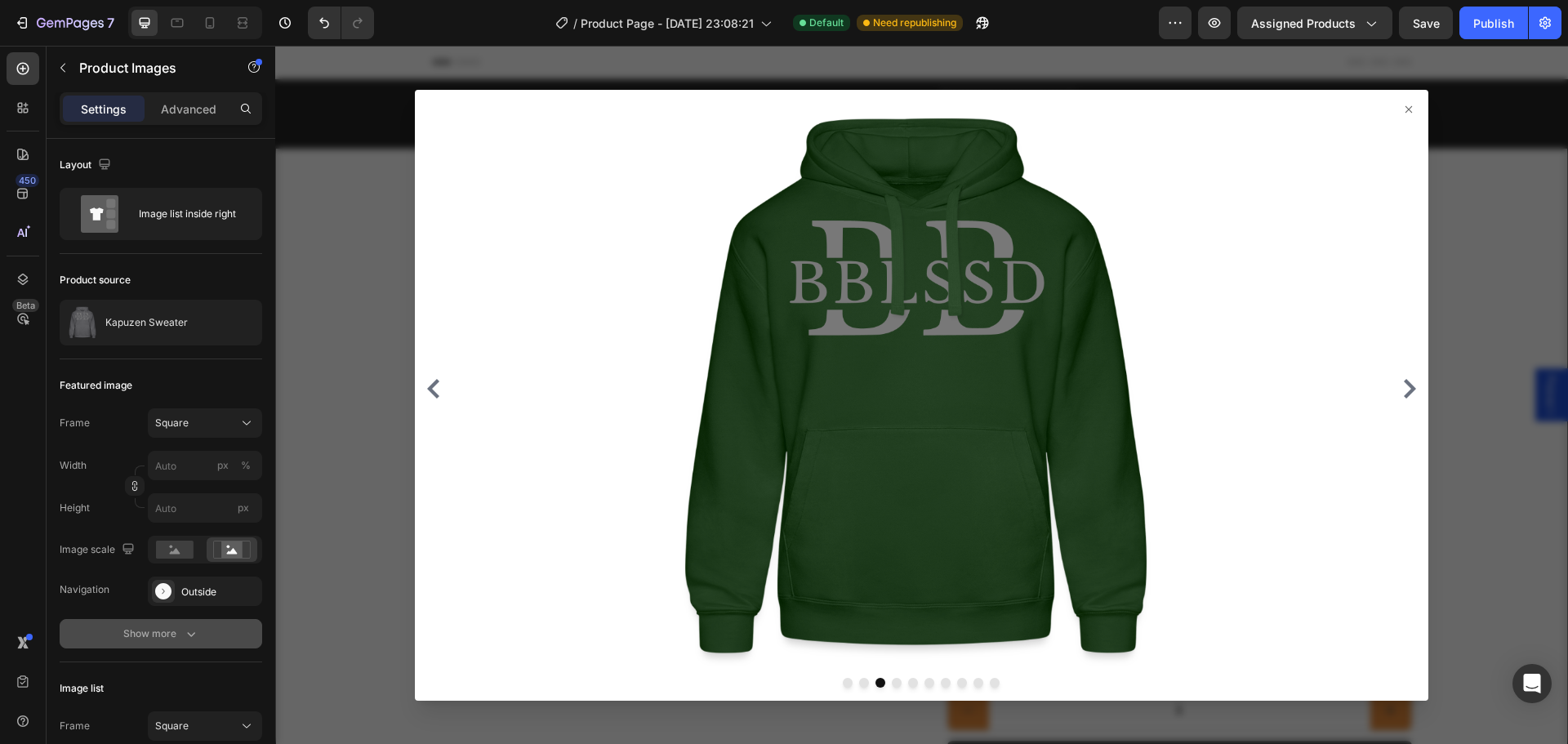
click at [374, 396] on div at bounding box center [921, 395] width 1293 height 698
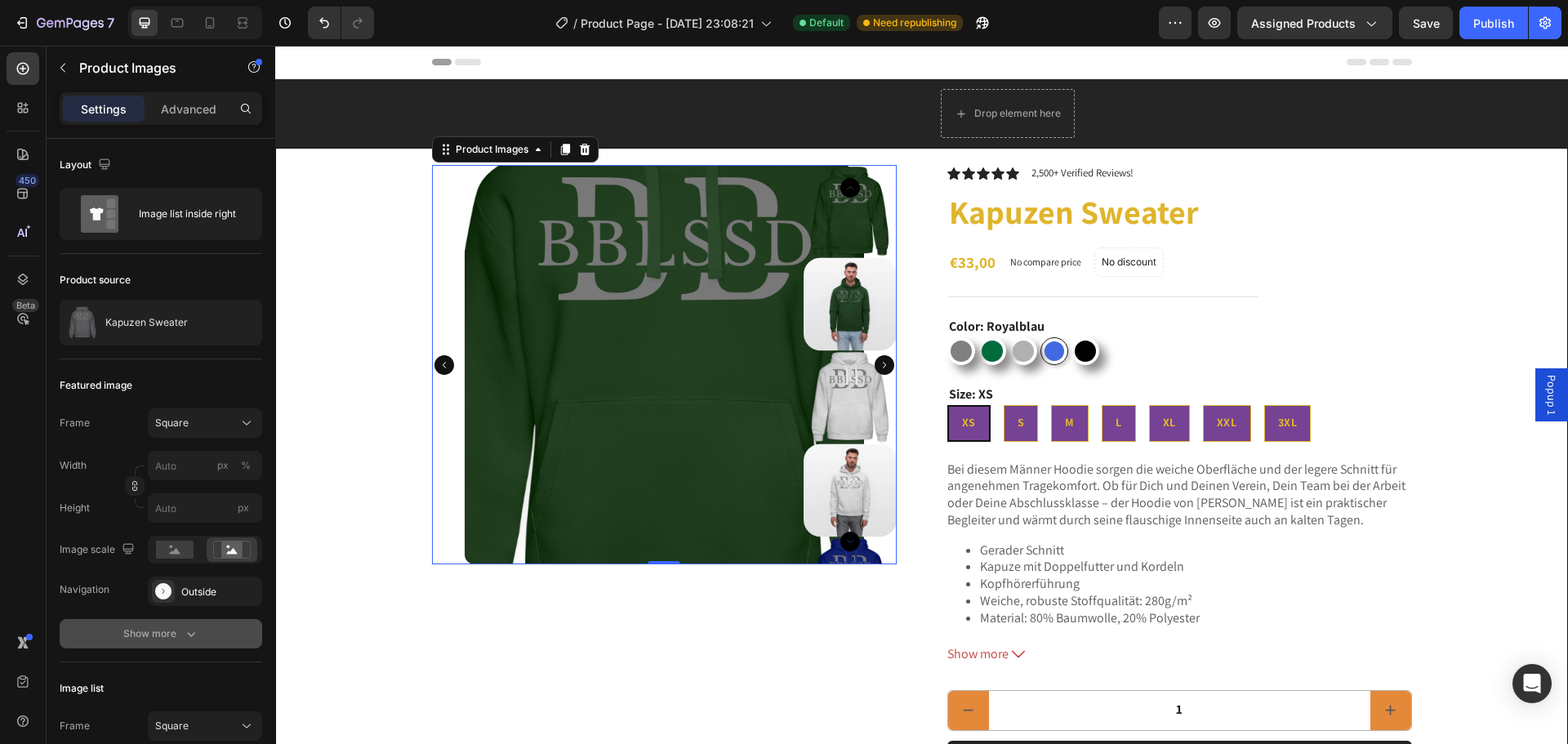
click at [660, 377] on img at bounding box center [664, 365] width 399 height 399
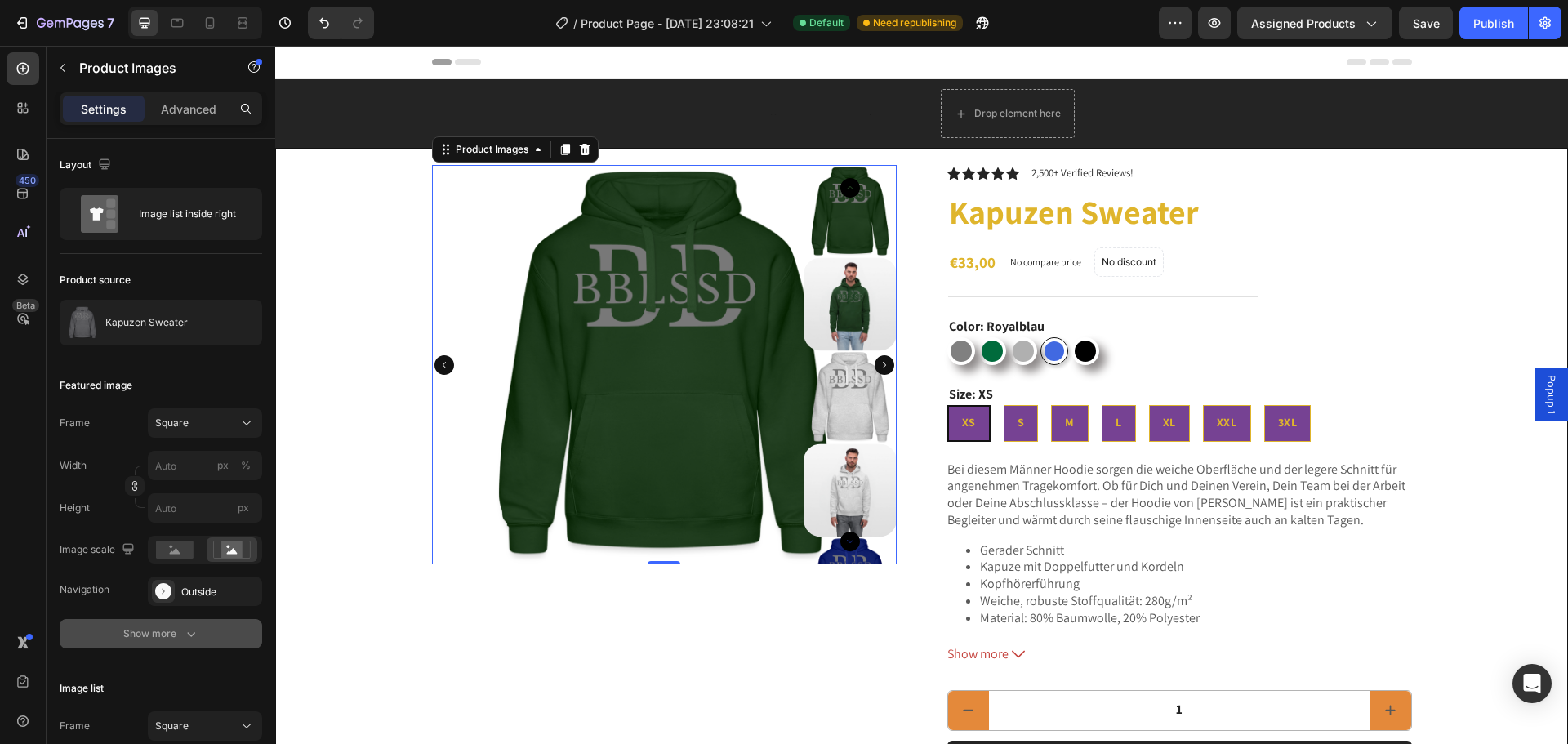
click at [851, 281] on div at bounding box center [850, 304] width 93 height 93
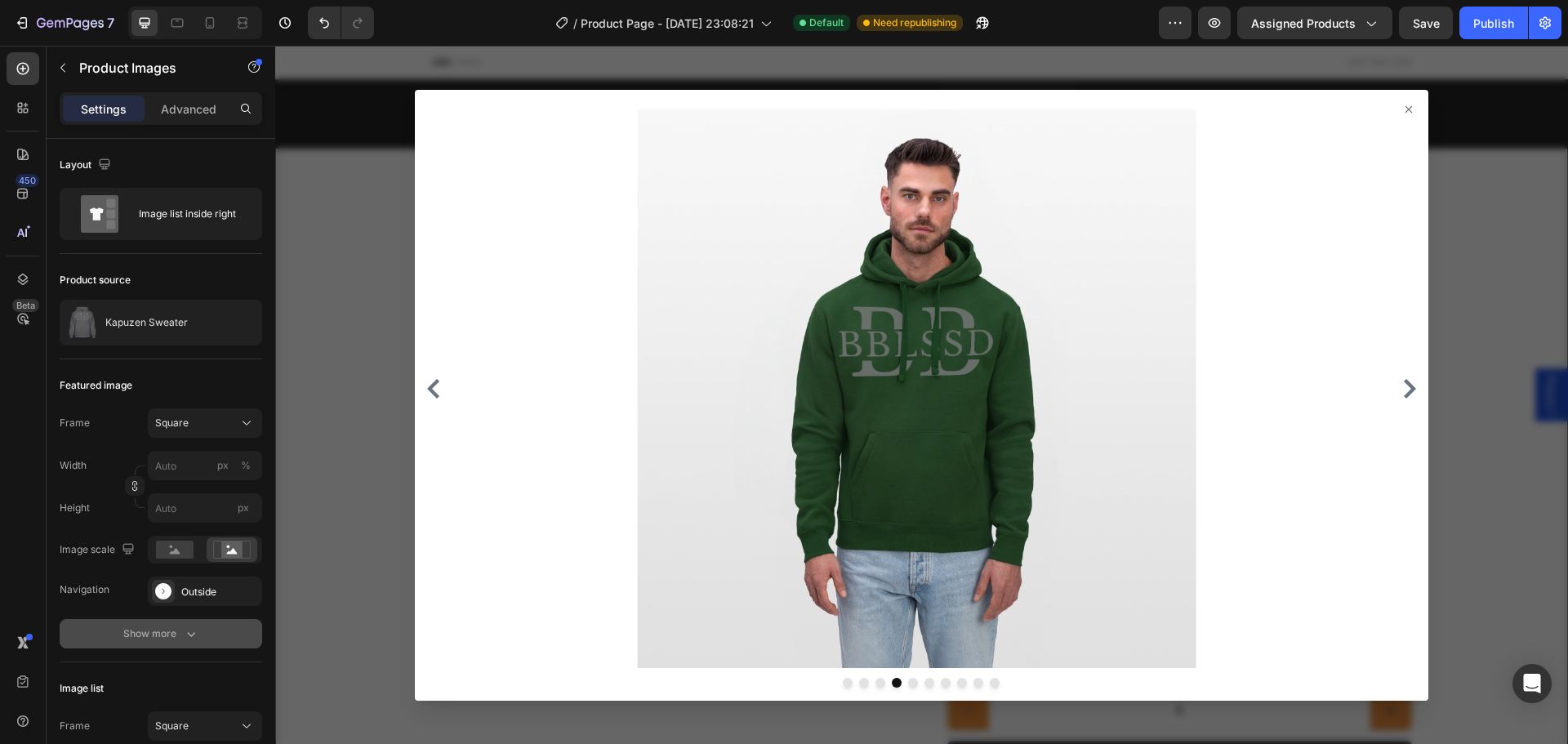
click at [380, 321] on div at bounding box center [921, 395] width 1293 height 698
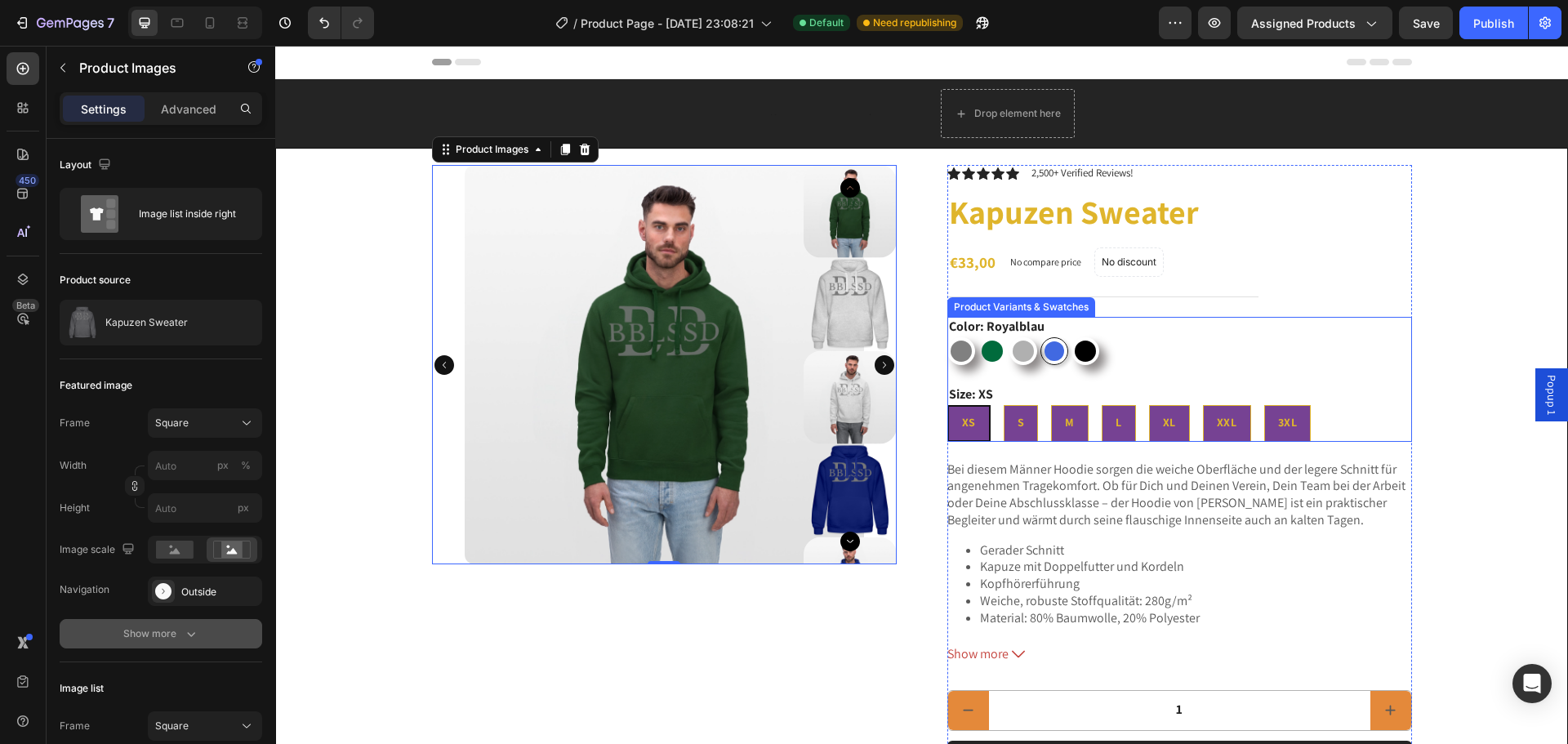
click at [1033, 353] on div "Grau Grau Flaschengrün Flaschengrün Grau meliert Grau meliert Royalblau Royalbl…" at bounding box center [1180, 351] width 465 height 28
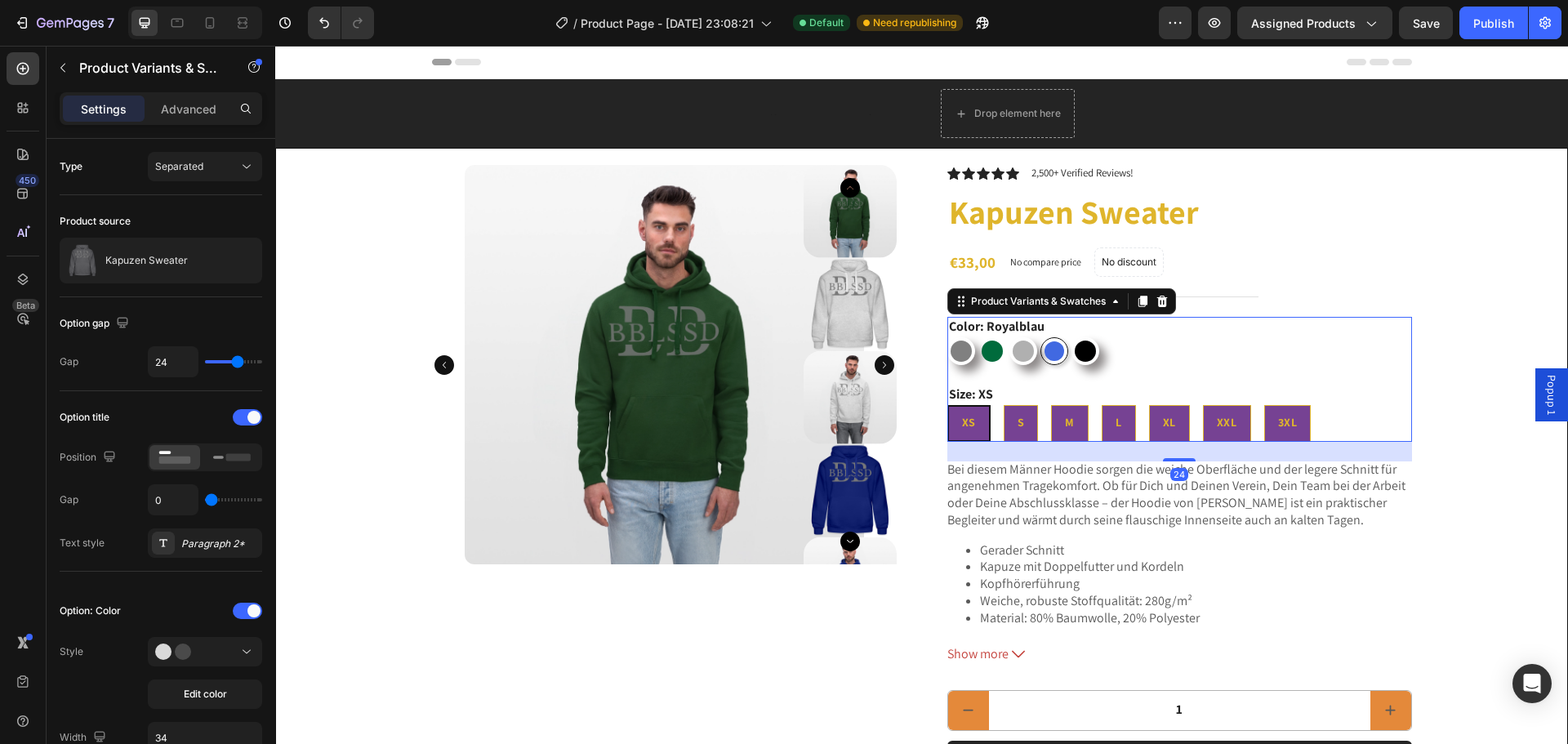
click at [979, 358] on div at bounding box center [992, 351] width 28 height 28
click at [978, 337] on input "Flaschengrün Flaschengrün" at bounding box center [978, 337] width 1 height 1
radio input "true"
click at [955, 356] on div at bounding box center [961, 351] width 21 height 21
click at [947, 337] on input "Grau Grau" at bounding box center [946, 337] width 1 height 1
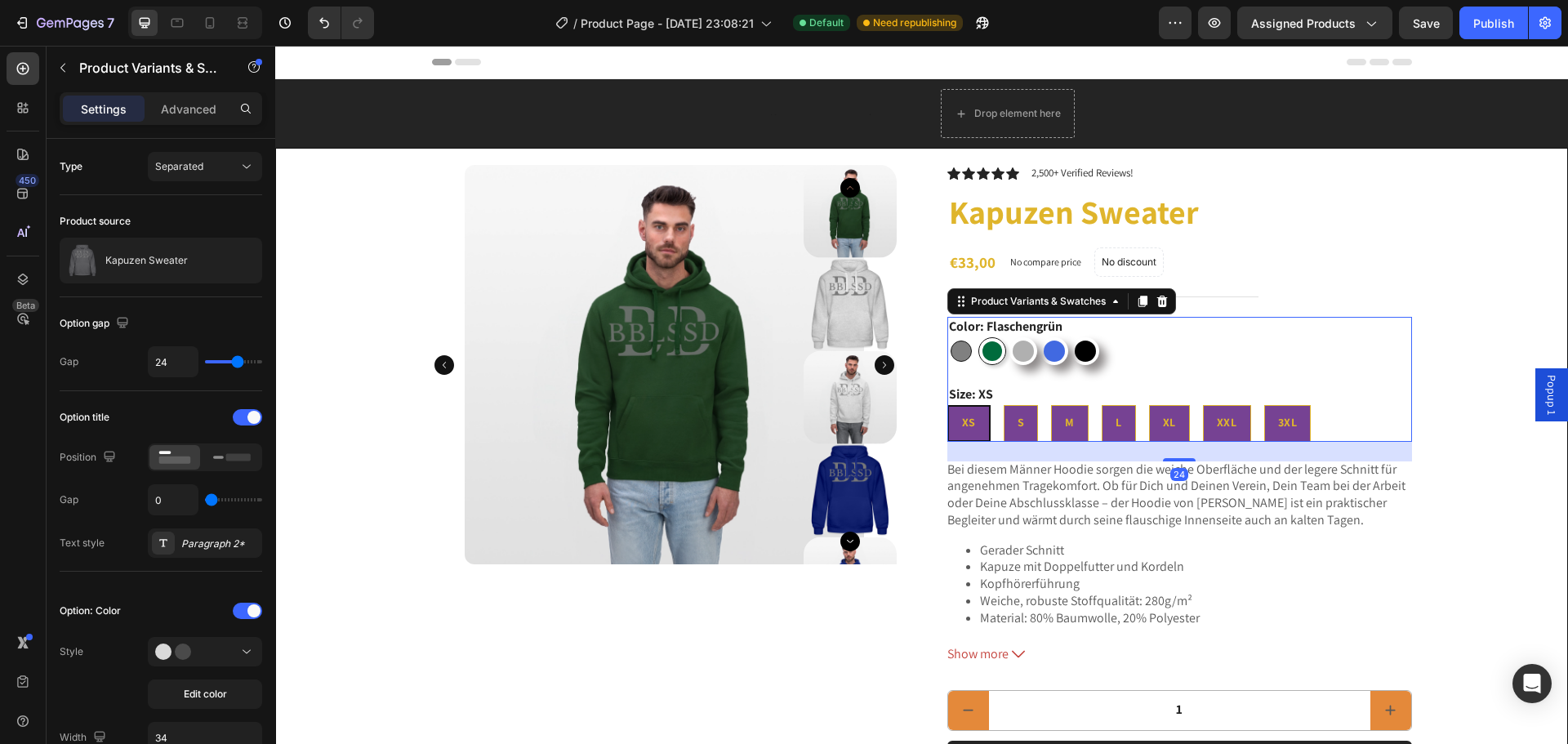
radio input "true"
click at [211, 158] on button "Separated" at bounding box center [205, 166] width 115 height 29
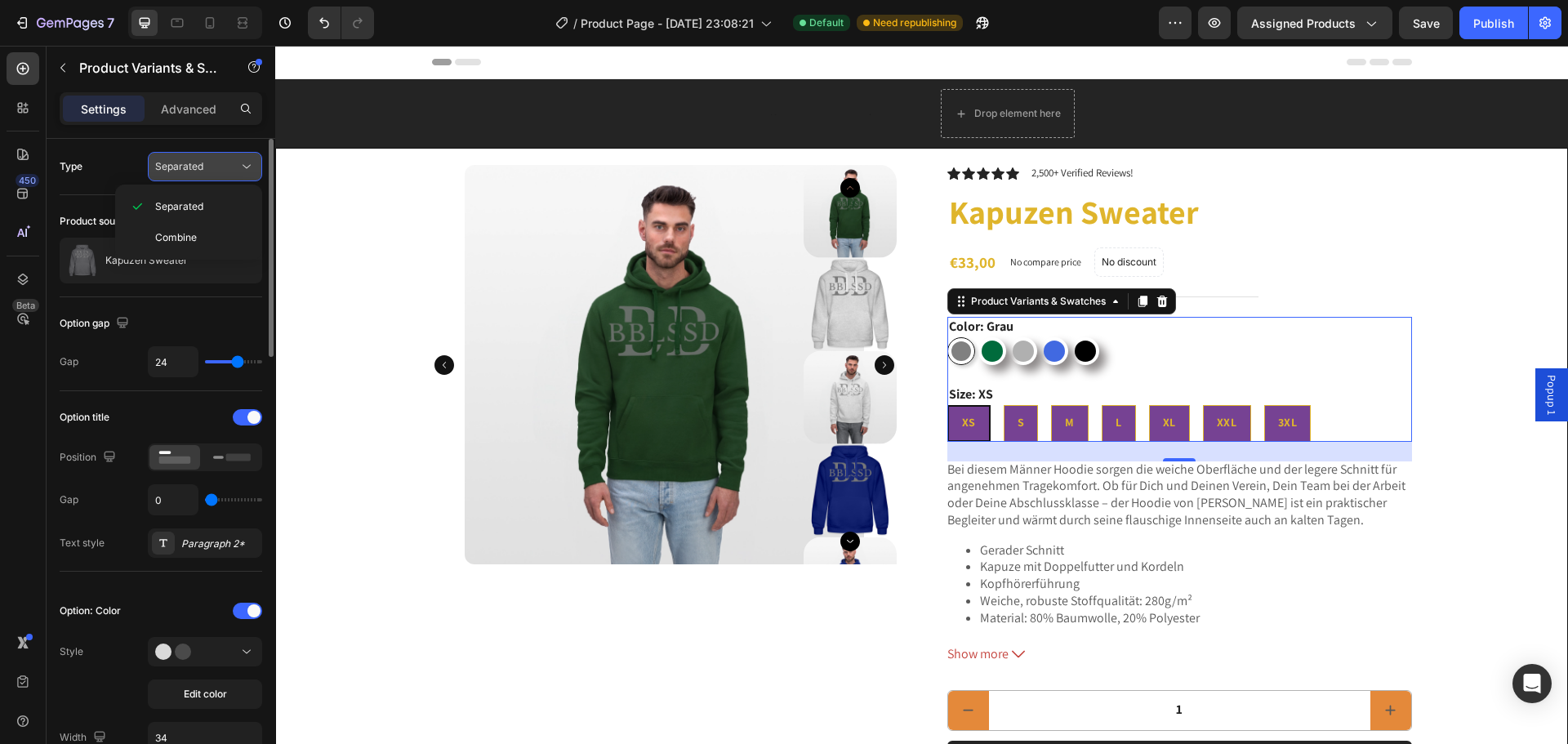
click at [211, 158] on button "Separated" at bounding box center [205, 166] width 115 height 29
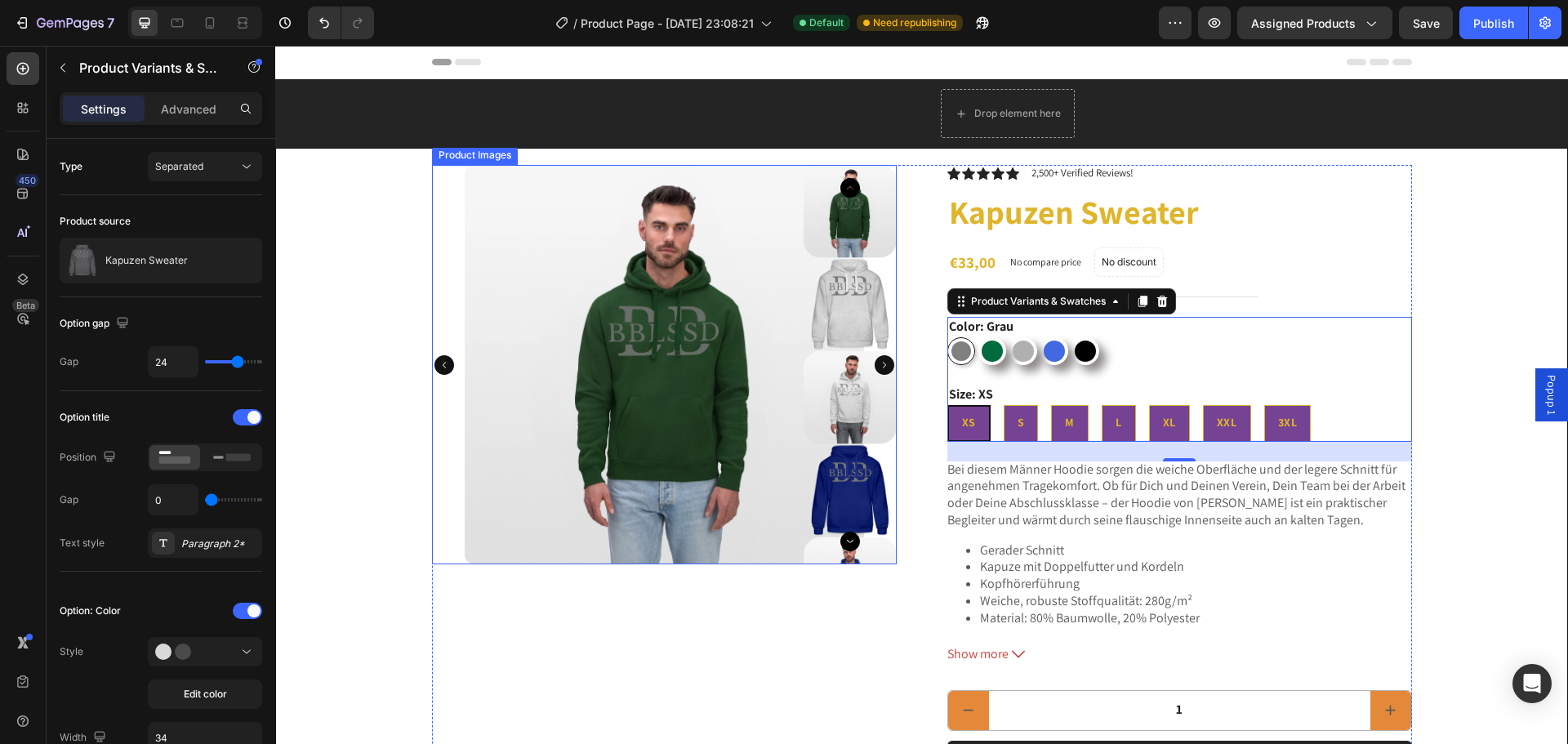
click at [440, 188] on div at bounding box center [664, 365] width 465 height 399
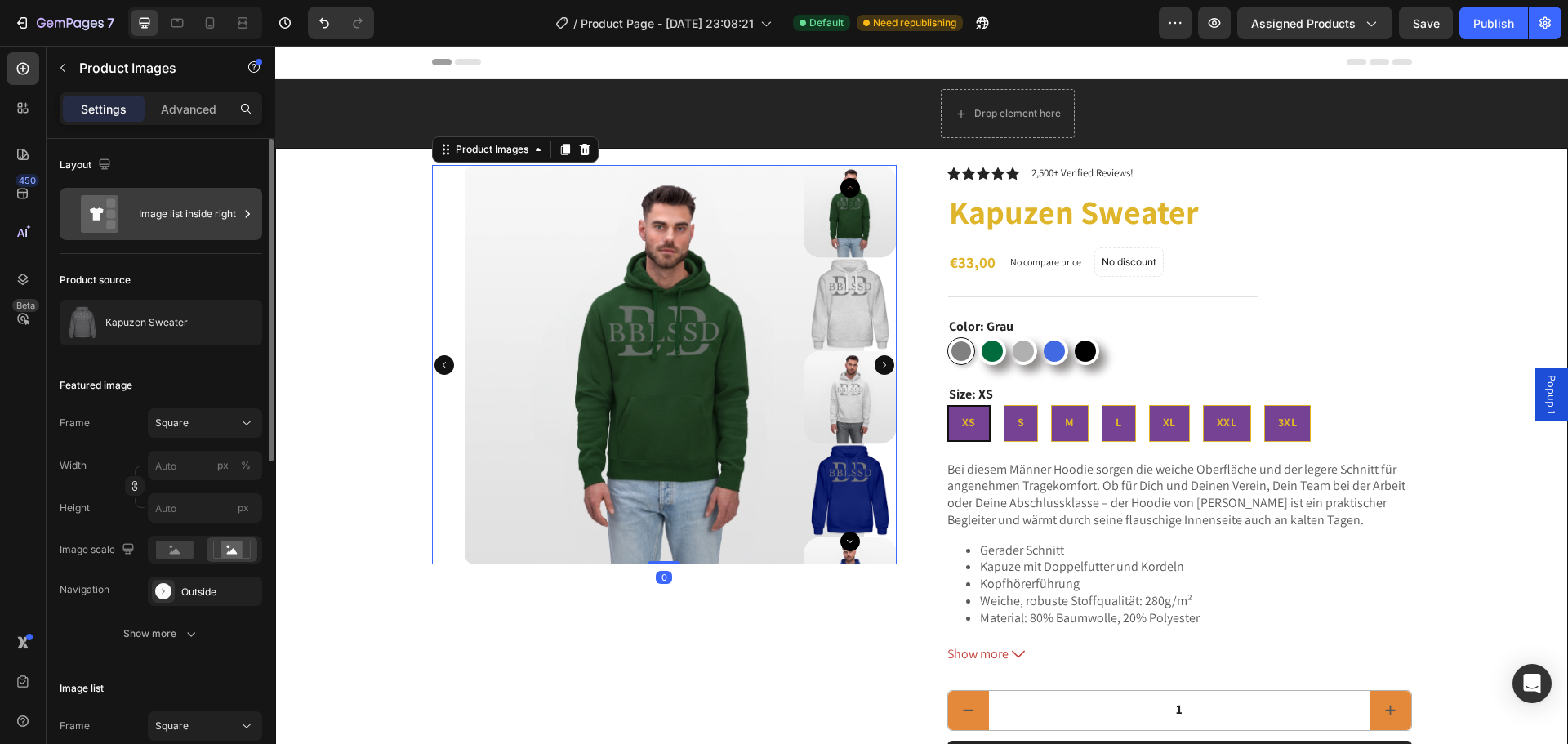
click at [170, 211] on div "Image list inside right" at bounding box center [189, 214] width 99 height 38
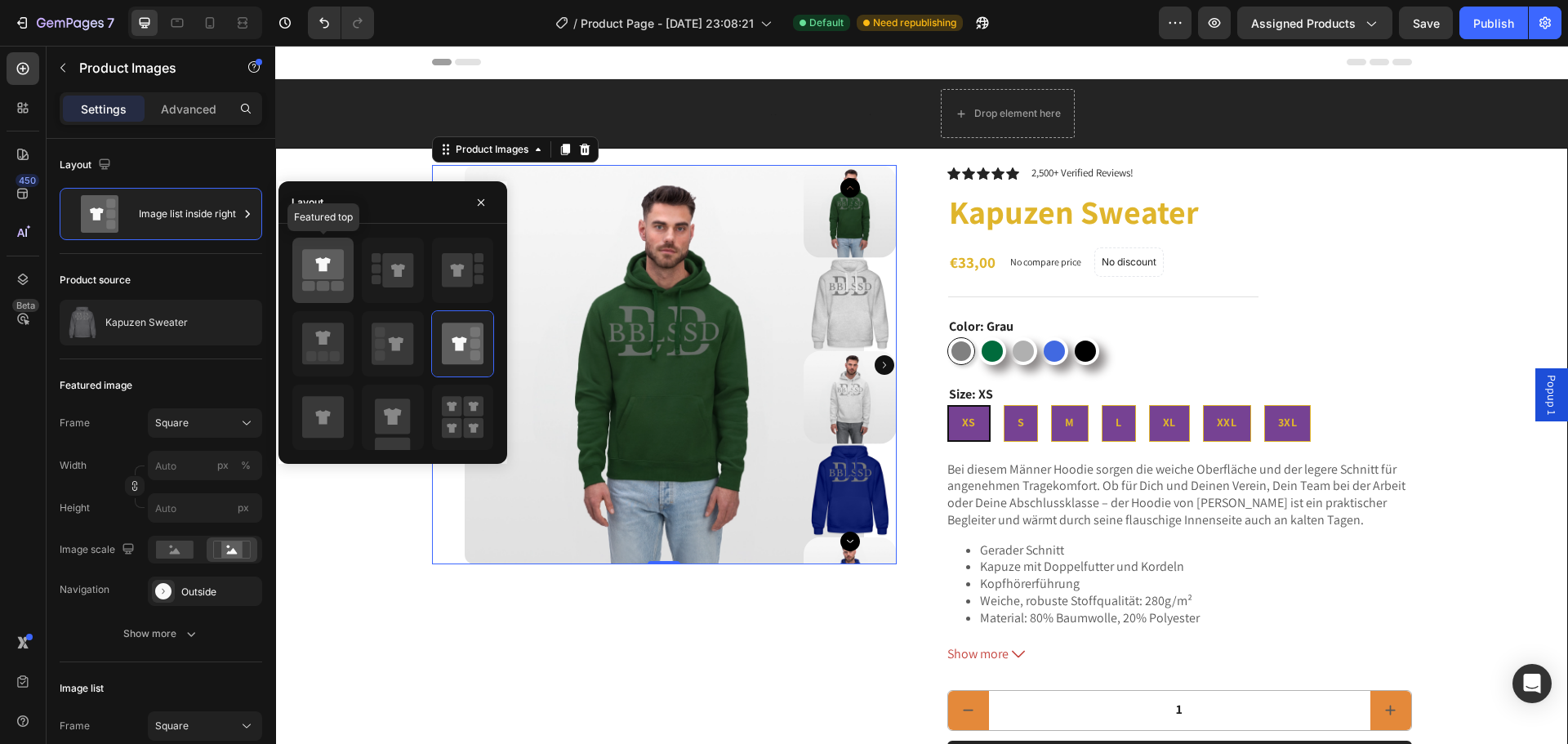
click at [342, 262] on icon at bounding box center [323, 264] width 42 height 30
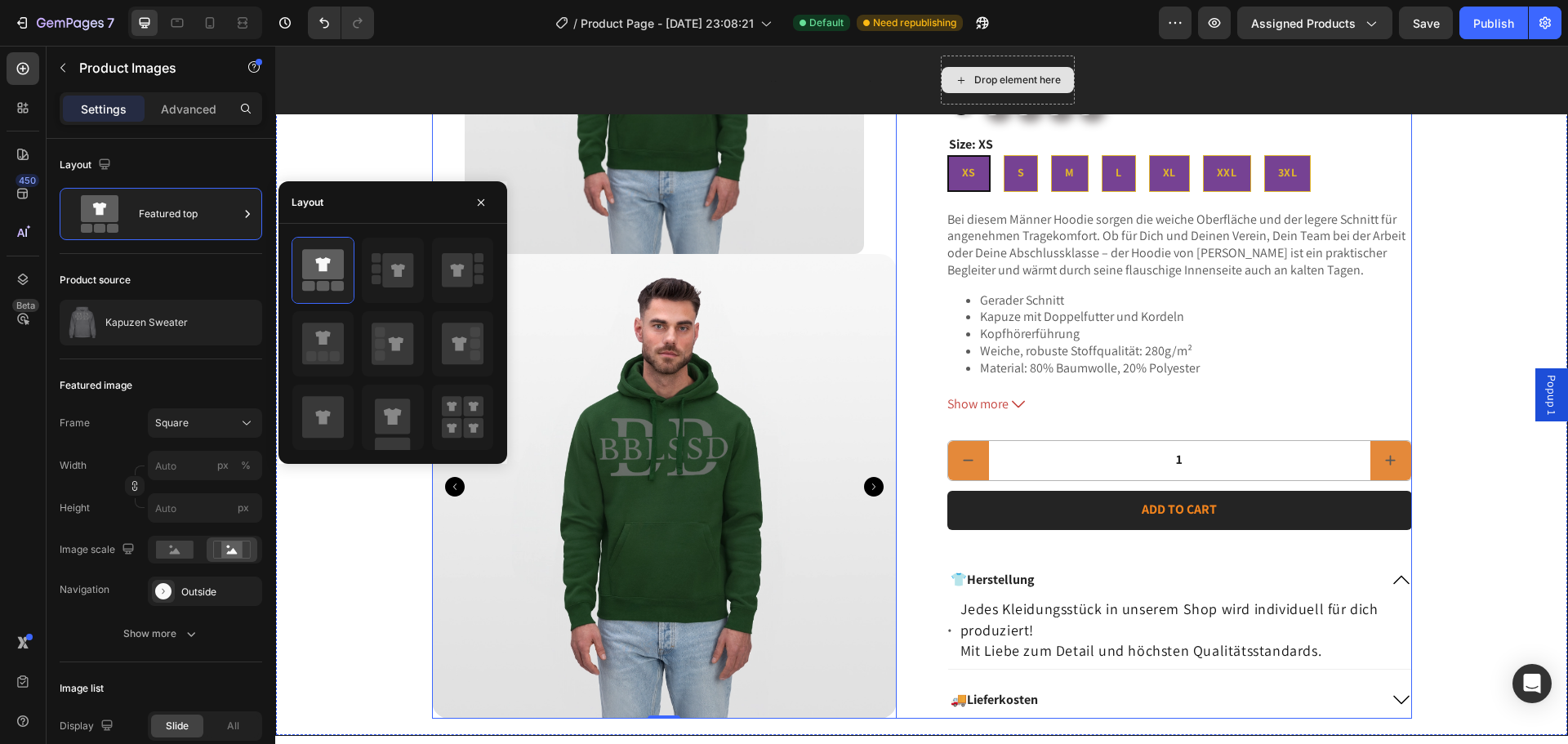
scroll to position [327, 0]
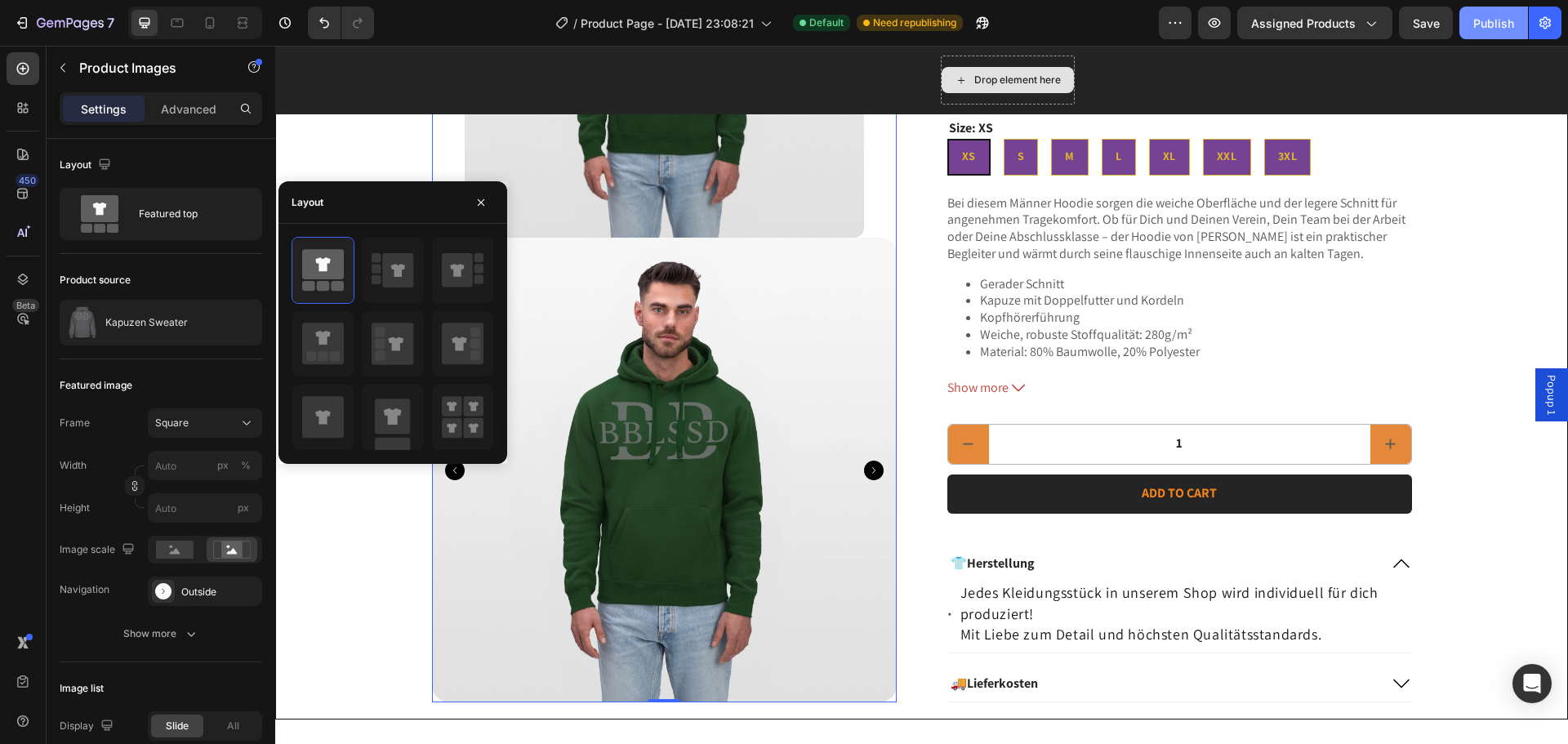
click at [1509, 26] on div "Publish" at bounding box center [1493, 23] width 41 height 18
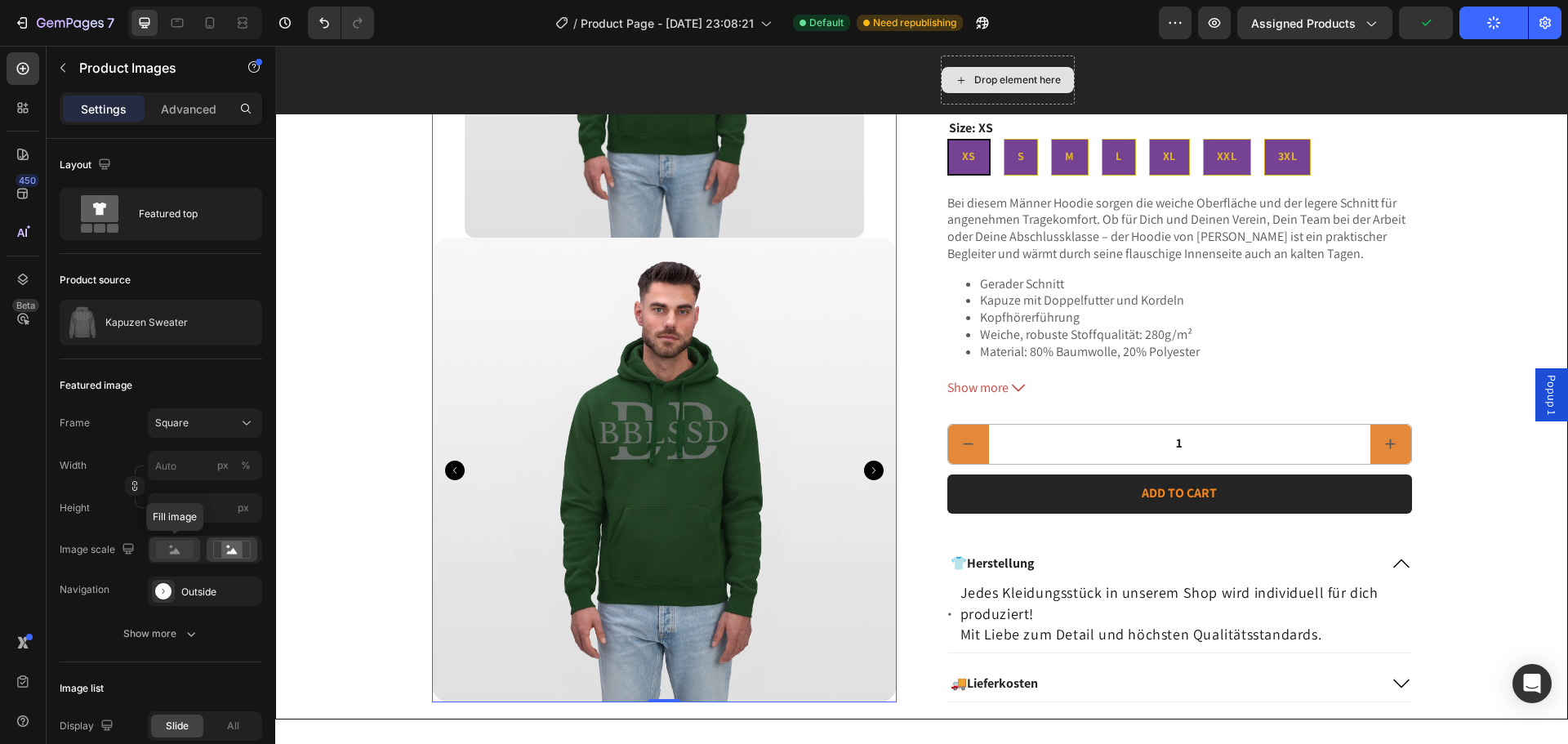
click at [172, 555] on rect at bounding box center [174, 549] width 38 height 18
click at [245, 549] on icon at bounding box center [232, 549] width 38 height 18
click at [179, 557] on rect at bounding box center [174, 549] width 38 height 18
click at [871, 470] on icon "Carousel Next Arrow" at bounding box center [873, 470] width 19 height 19
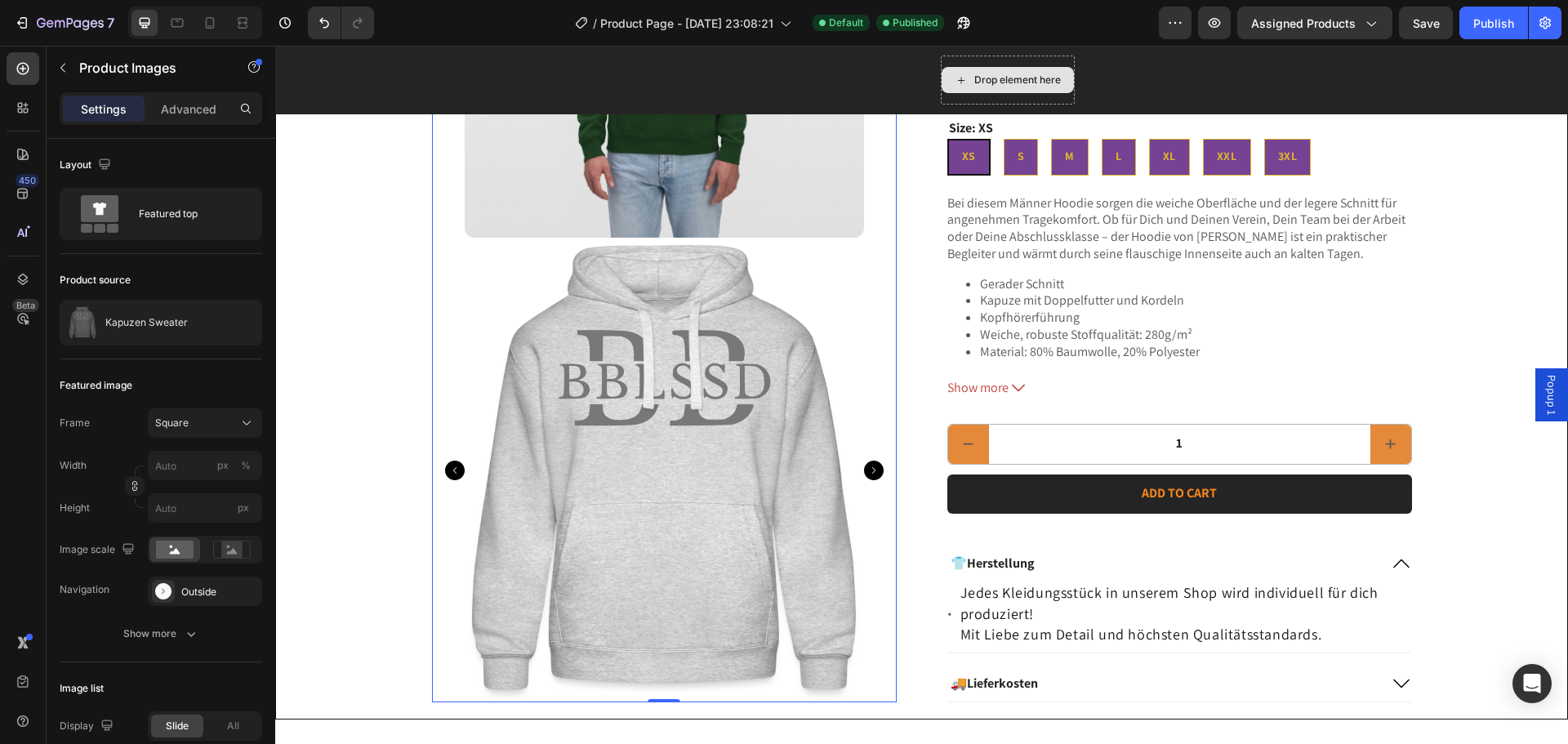
click at [867, 470] on icon "Carousel Next Arrow" at bounding box center [873, 470] width 19 height 19
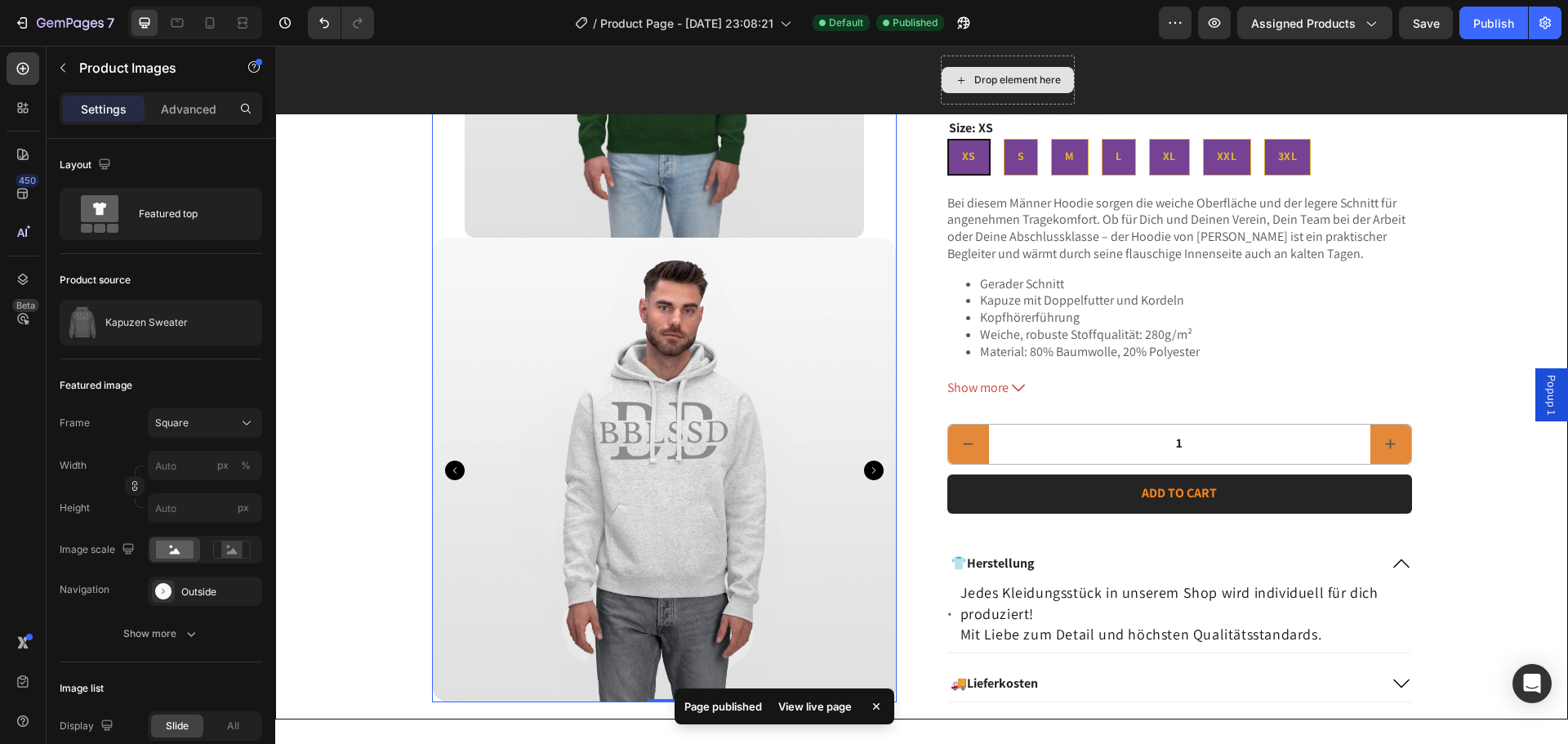
click at [867, 470] on icon "Carousel Next Arrow" at bounding box center [873, 470] width 19 height 19
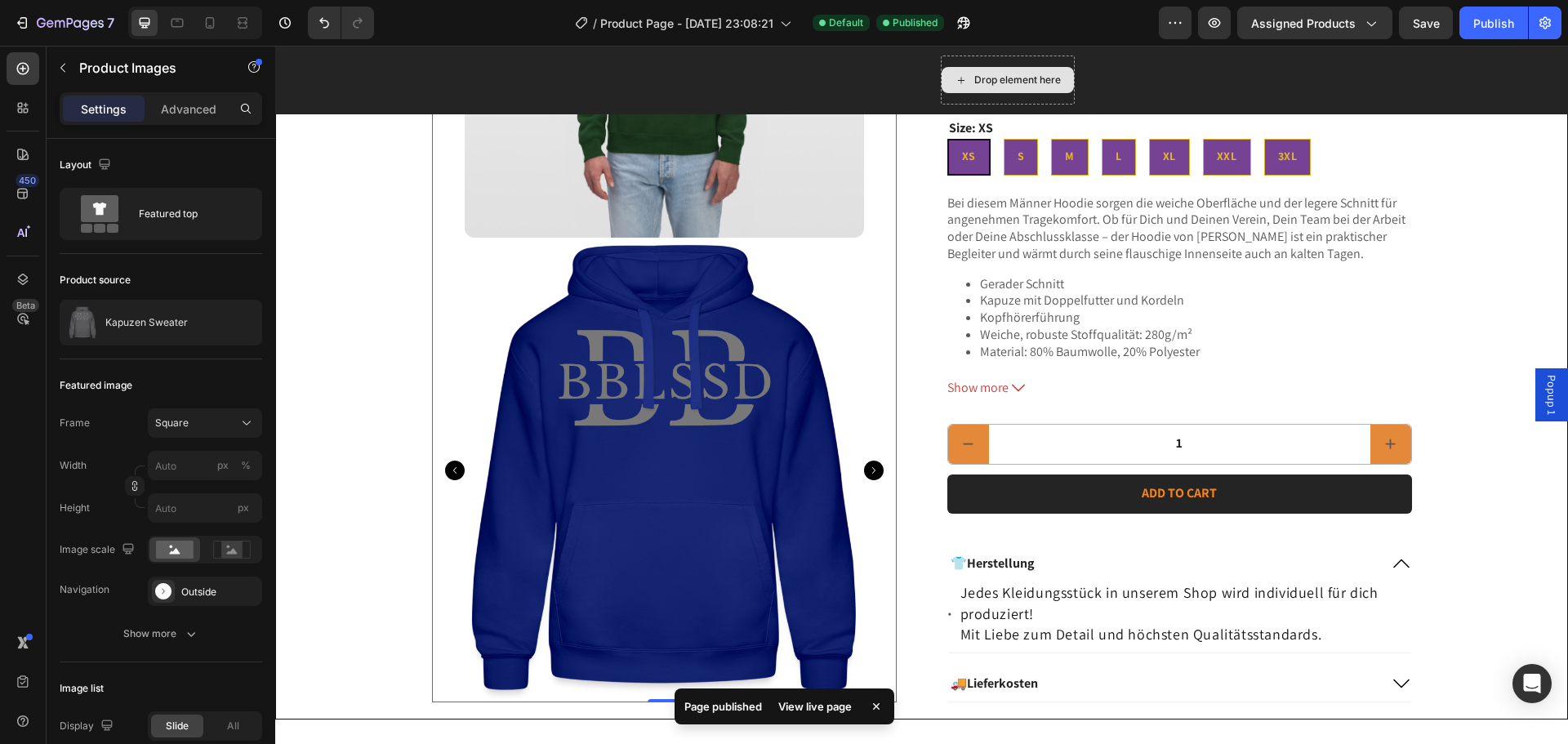
click at [867, 470] on icon "Carousel Next Arrow" at bounding box center [873, 470] width 19 height 19
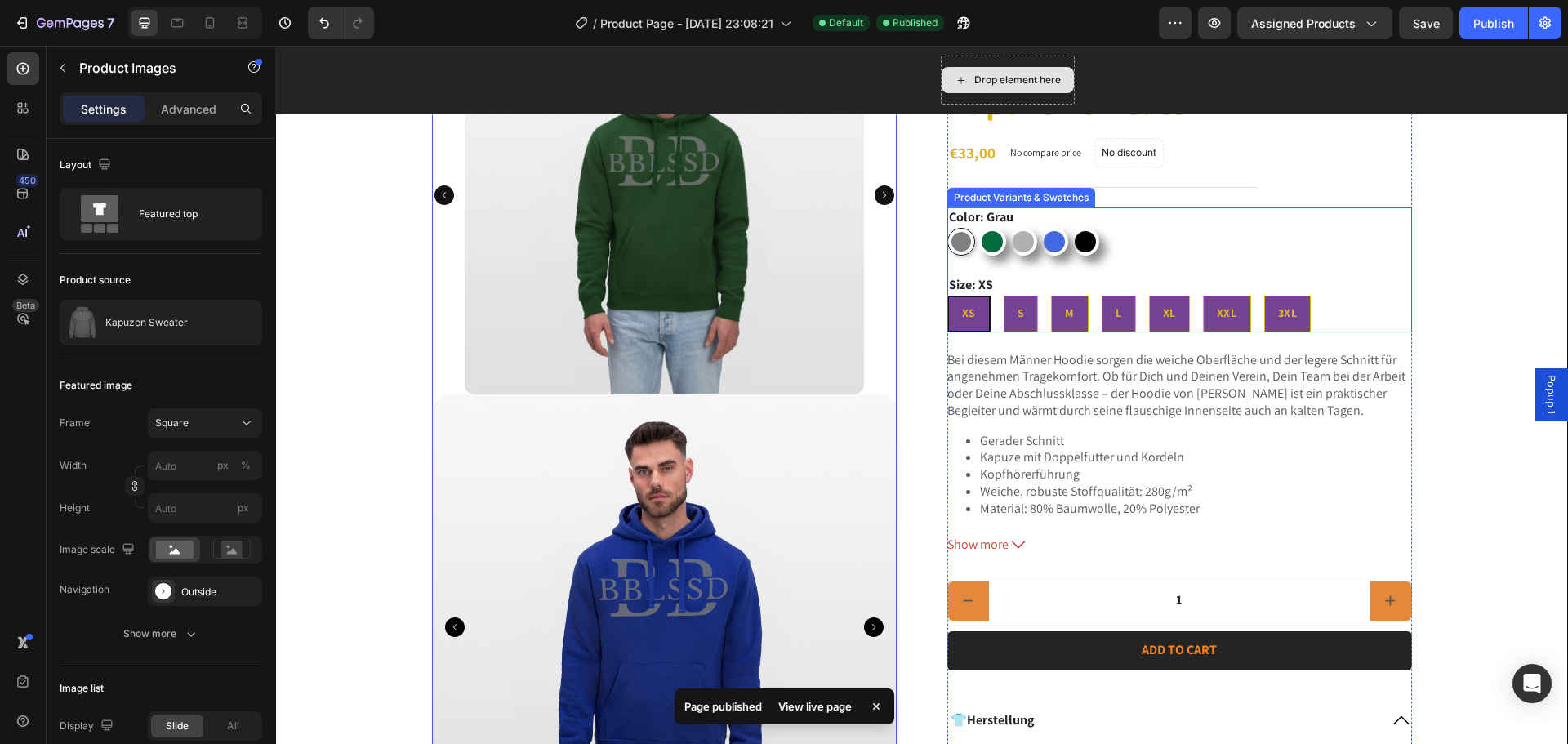
scroll to position [163, 0]
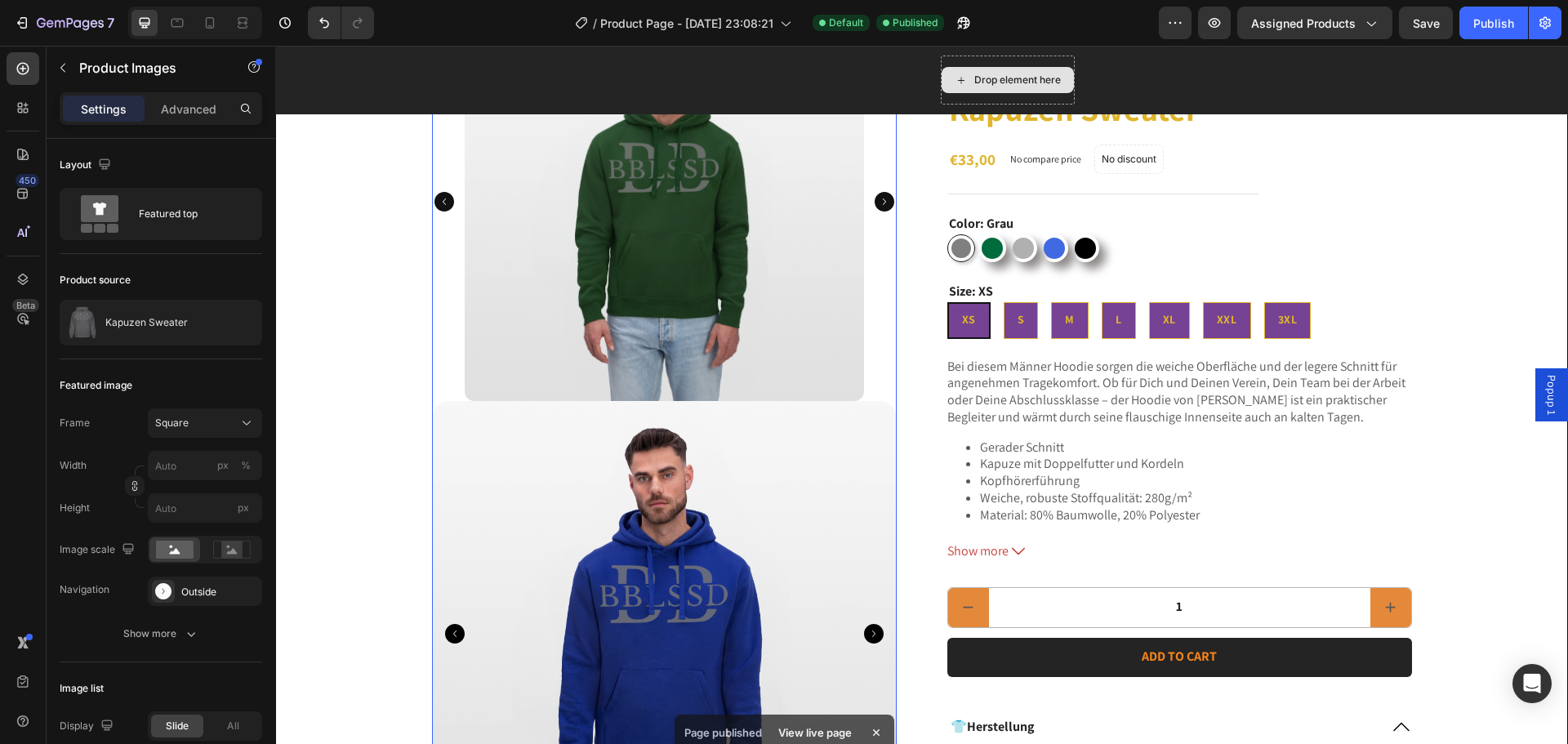
click at [1233, 22] on div "Preview Assigned Products Save Publish" at bounding box center [1360, 23] width 403 height 33
click at [1230, 26] on button "button" at bounding box center [1214, 23] width 33 height 33
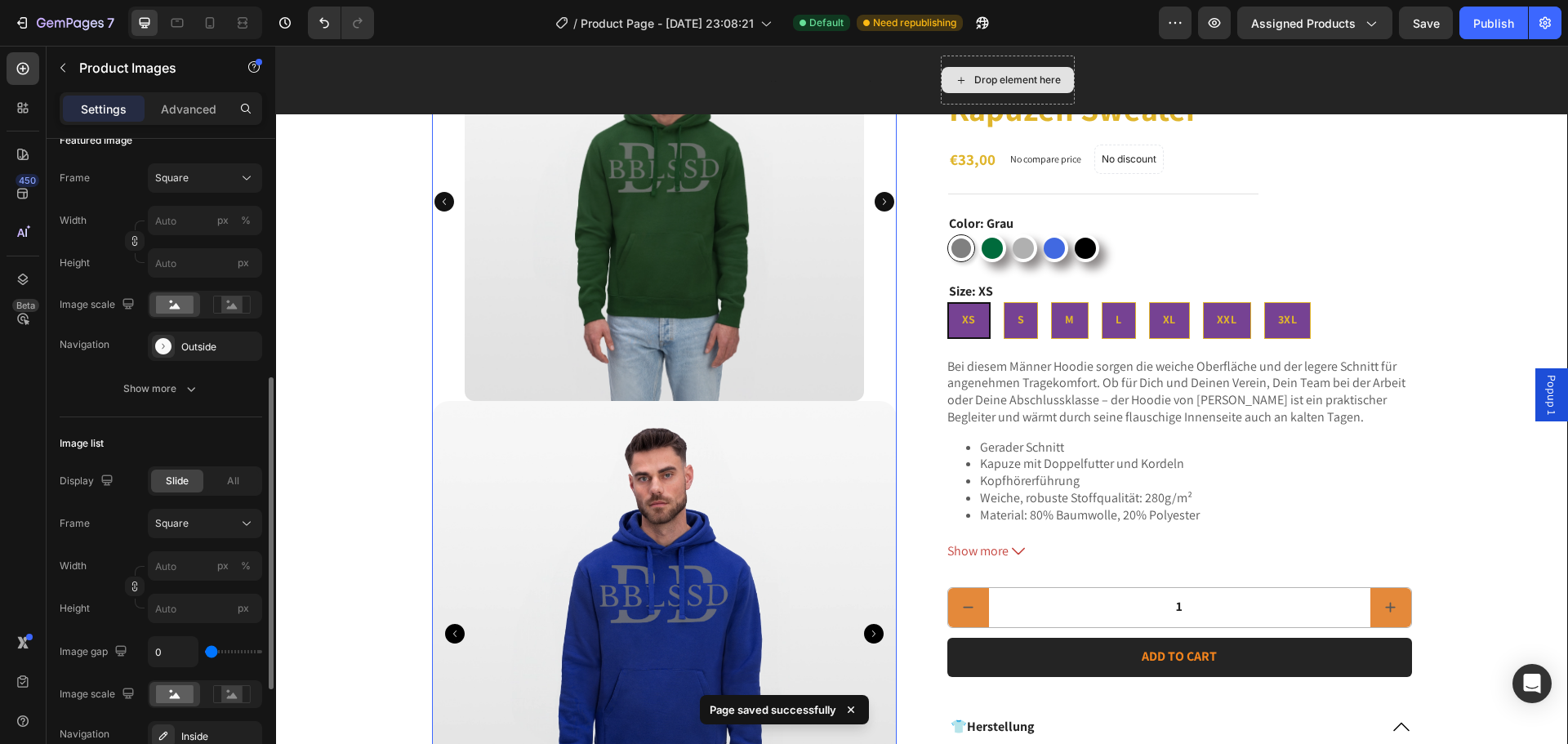
scroll to position [327, 0]
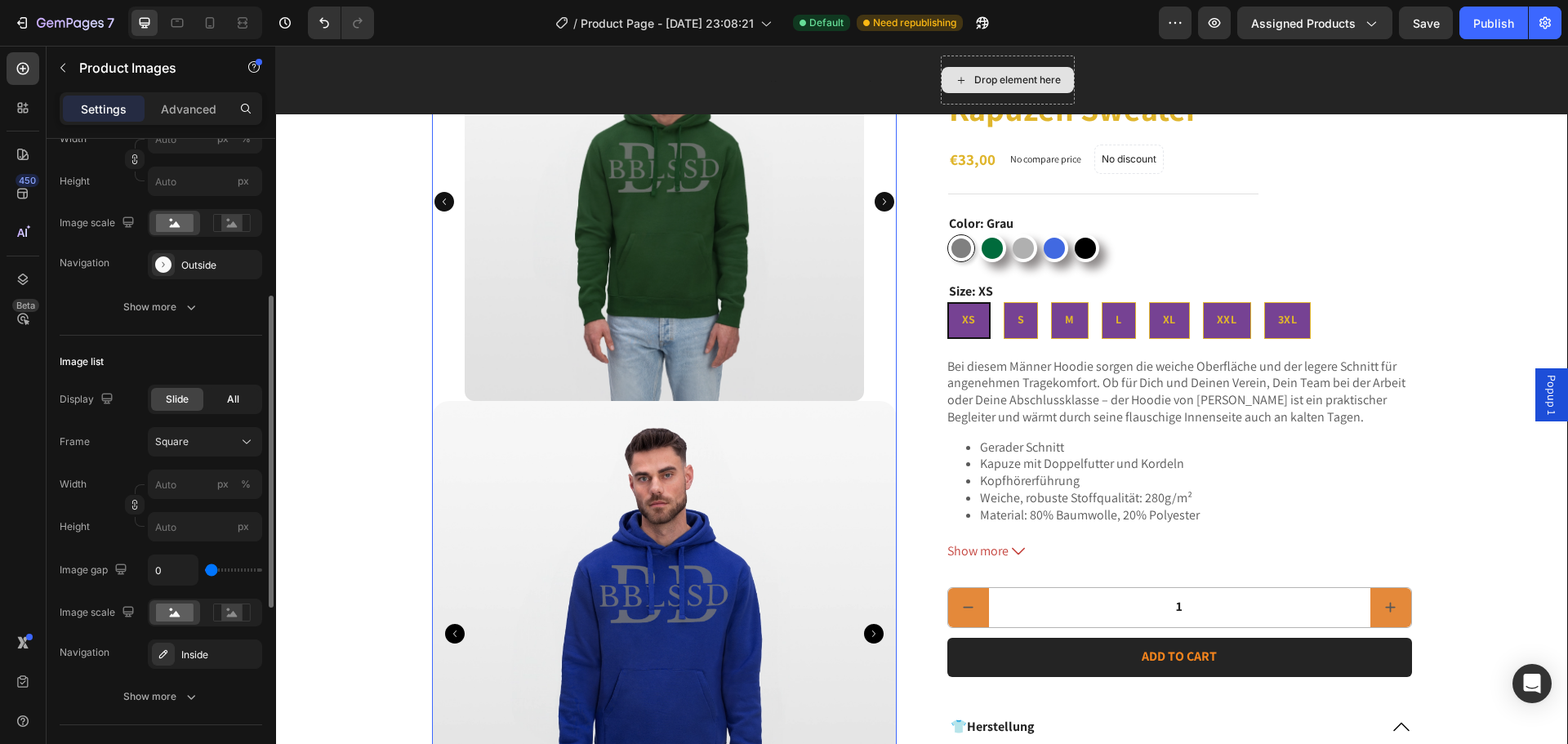
click at [232, 403] on span "All" at bounding box center [232, 399] width 13 height 15
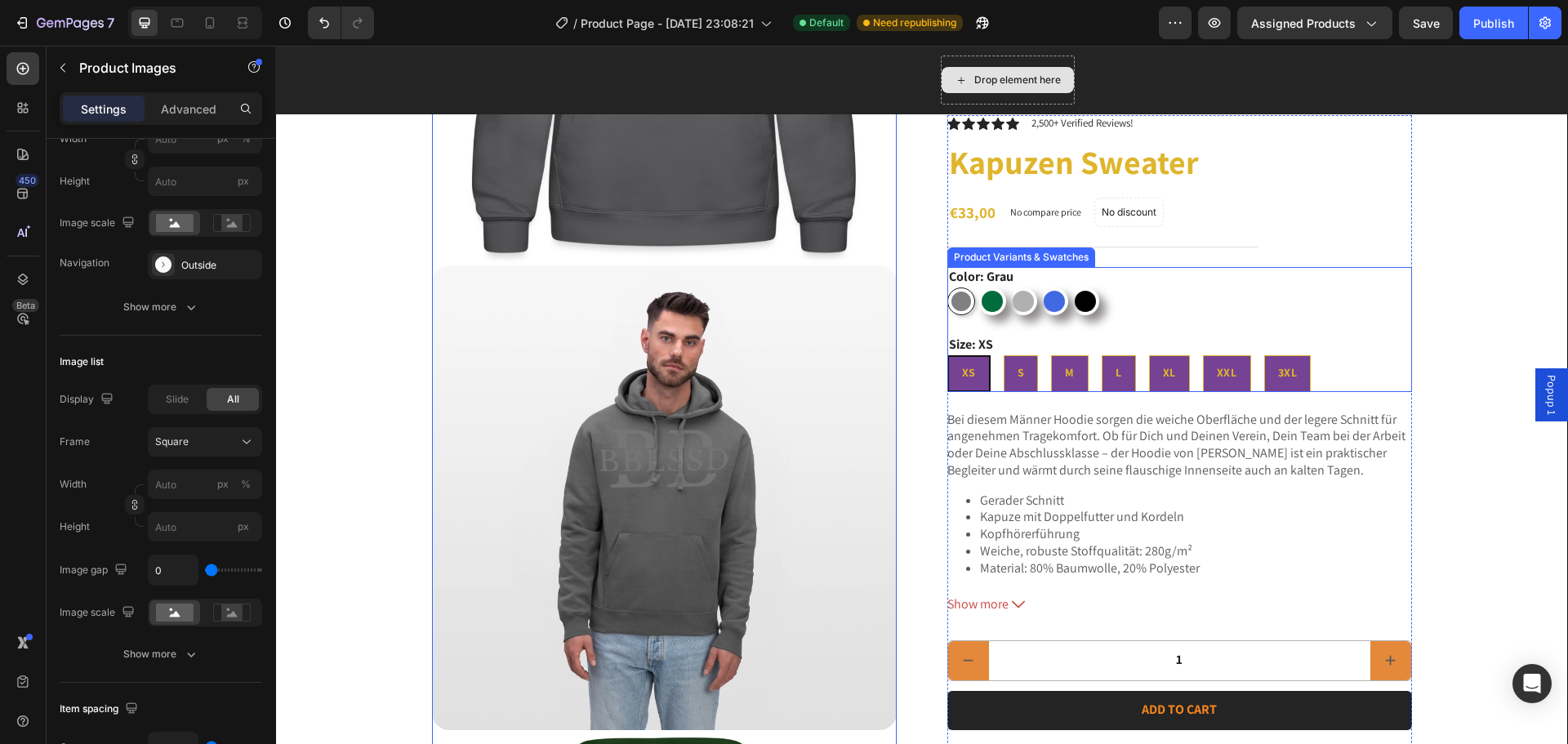
scroll to position [734, 0]
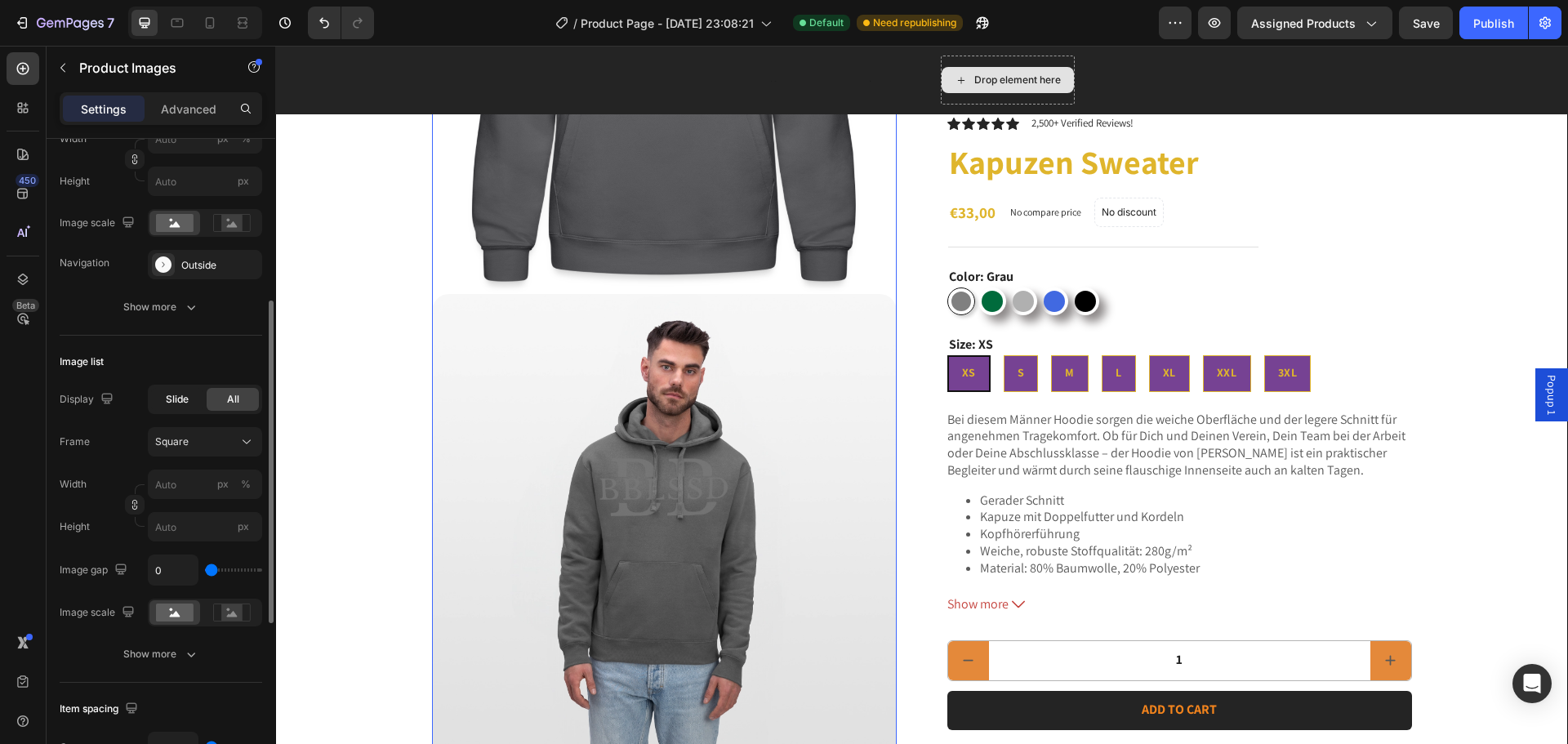
click at [182, 394] on span "Slide" at bounding box center [177, 399] width 23 height 15
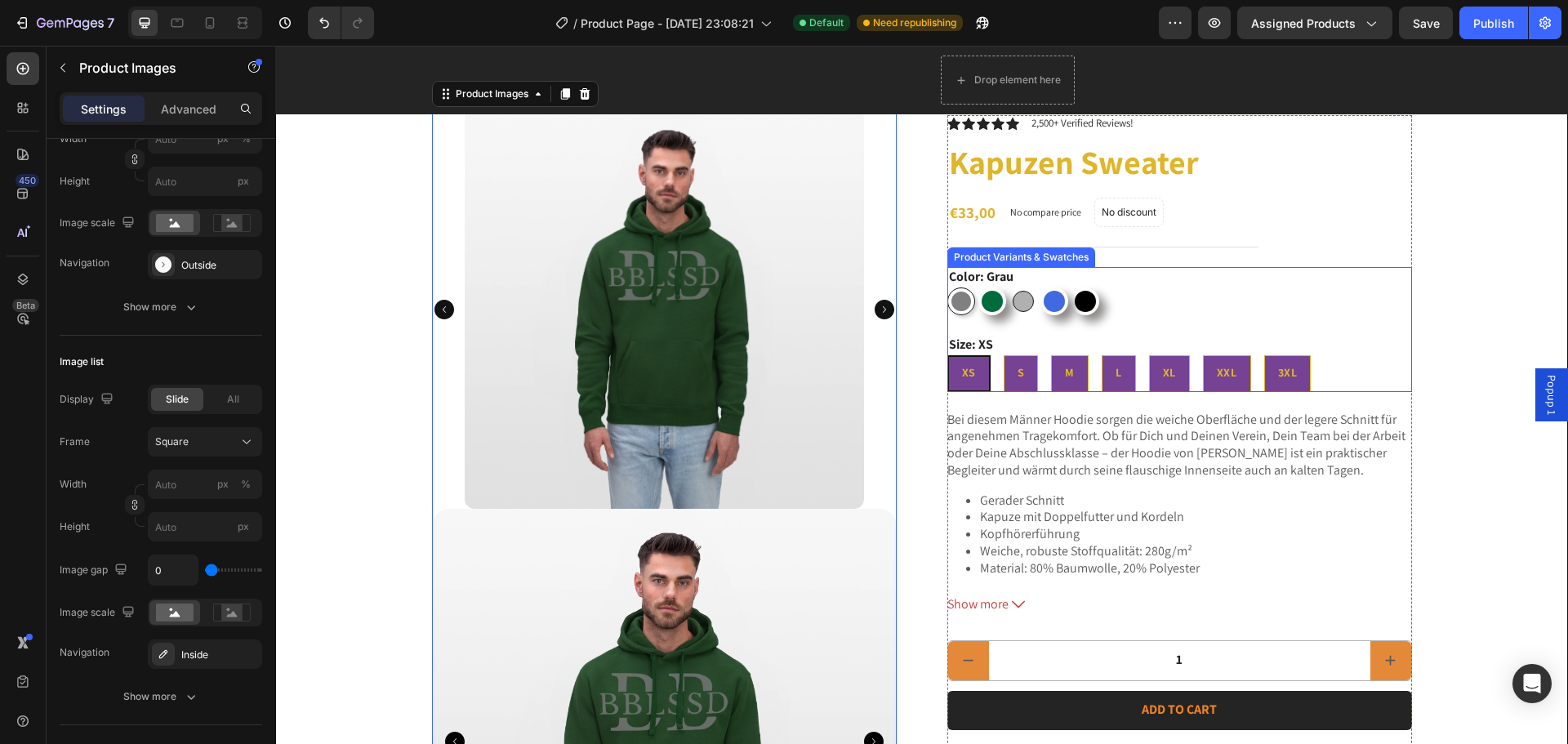
scroll to position [82, 0]
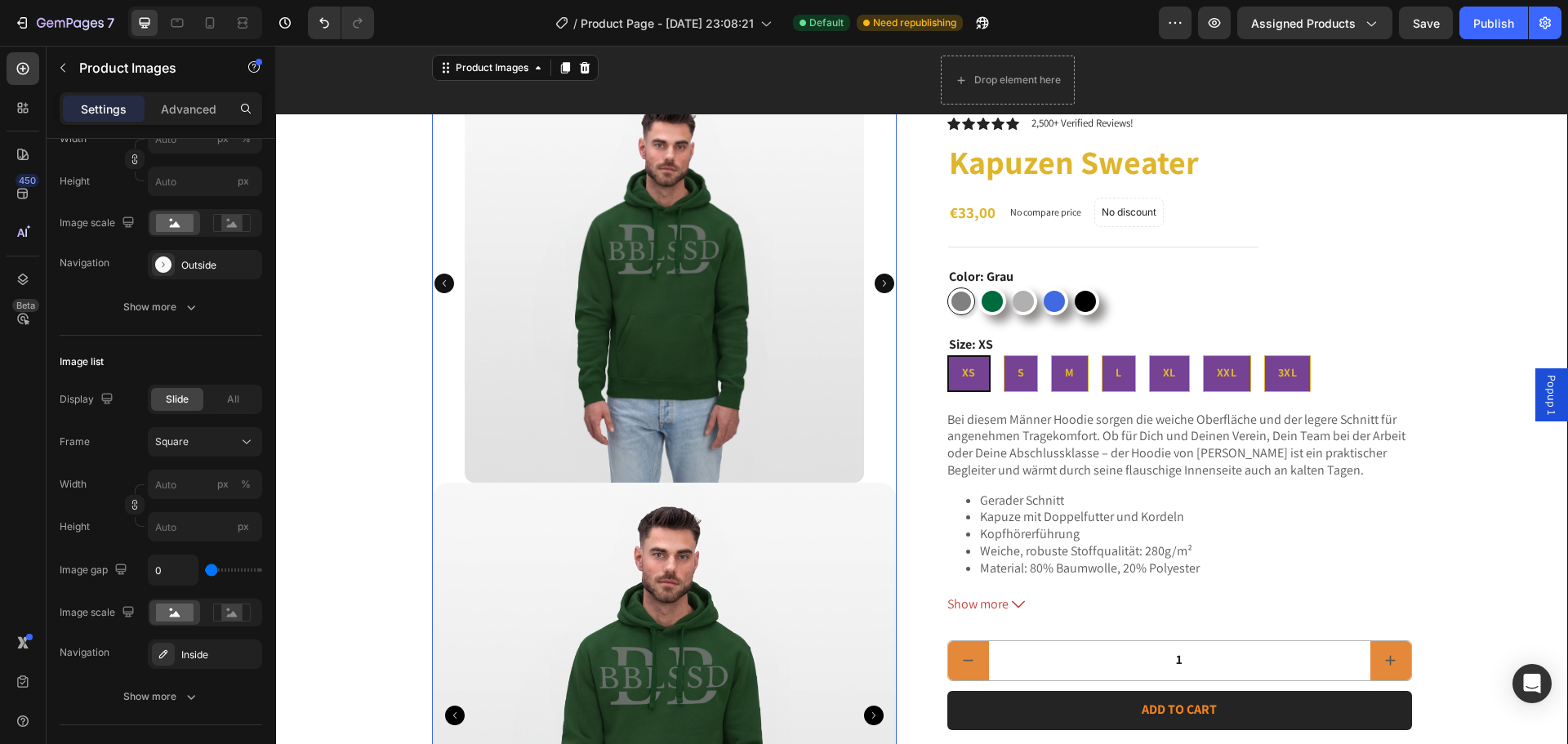
click at [442, 209] on div at bounding box center [664, 283] width 465 height 399
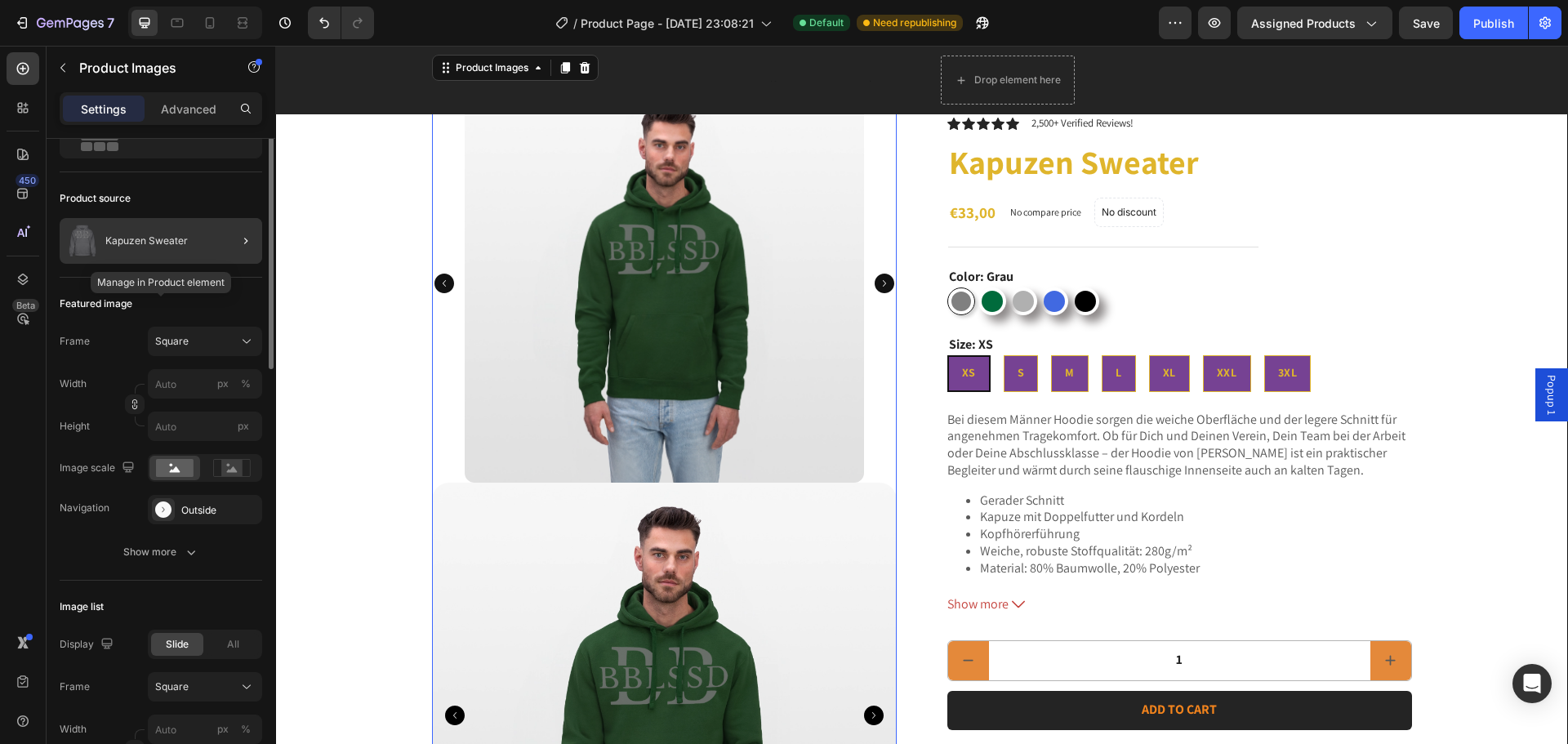
scroll to position [0, 0]
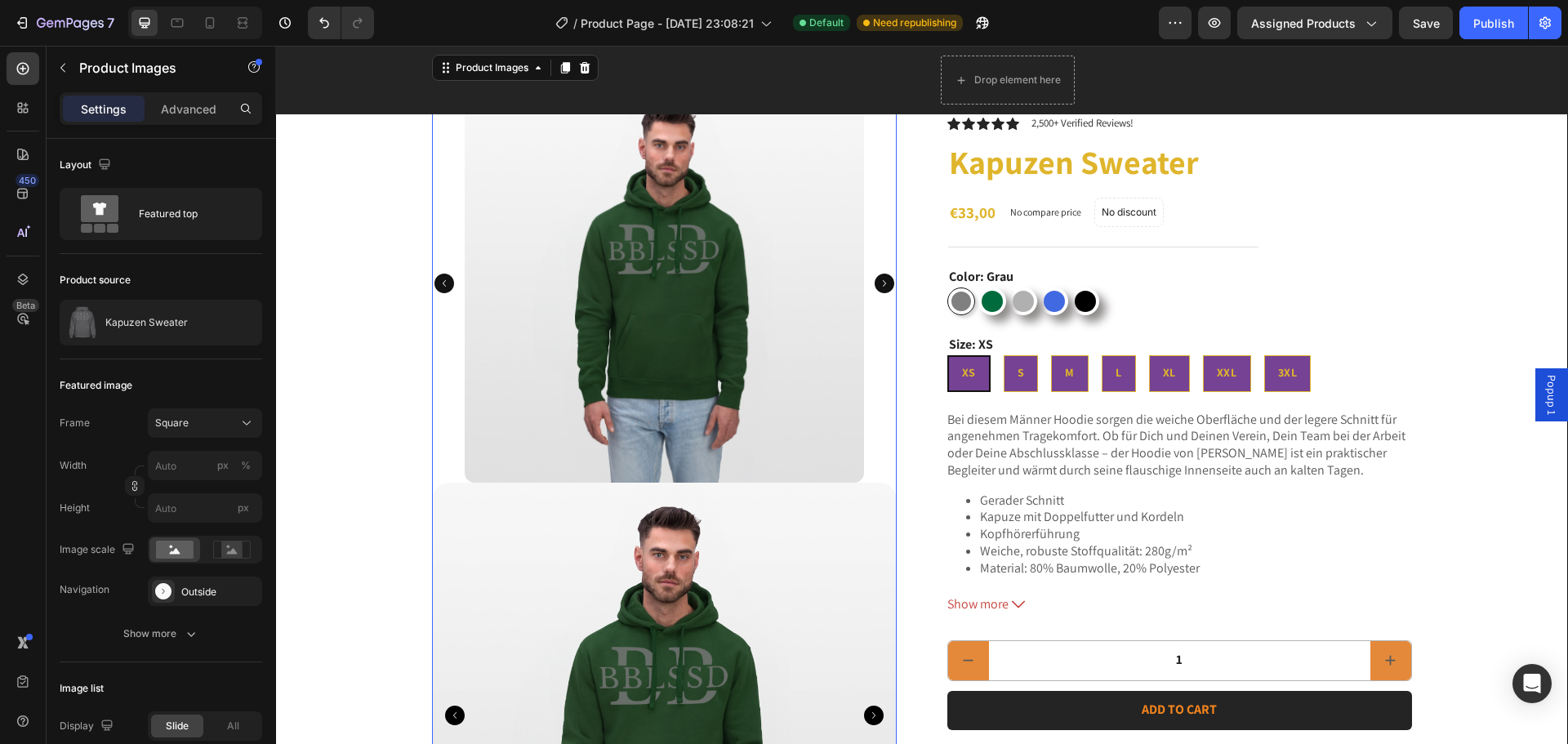
click at [445, 208] on div at bounding box center [664, 283] width 465 height 399
click at [187, 218] on div "Featured top" at bounding box center [189, 214] width 99 height 38
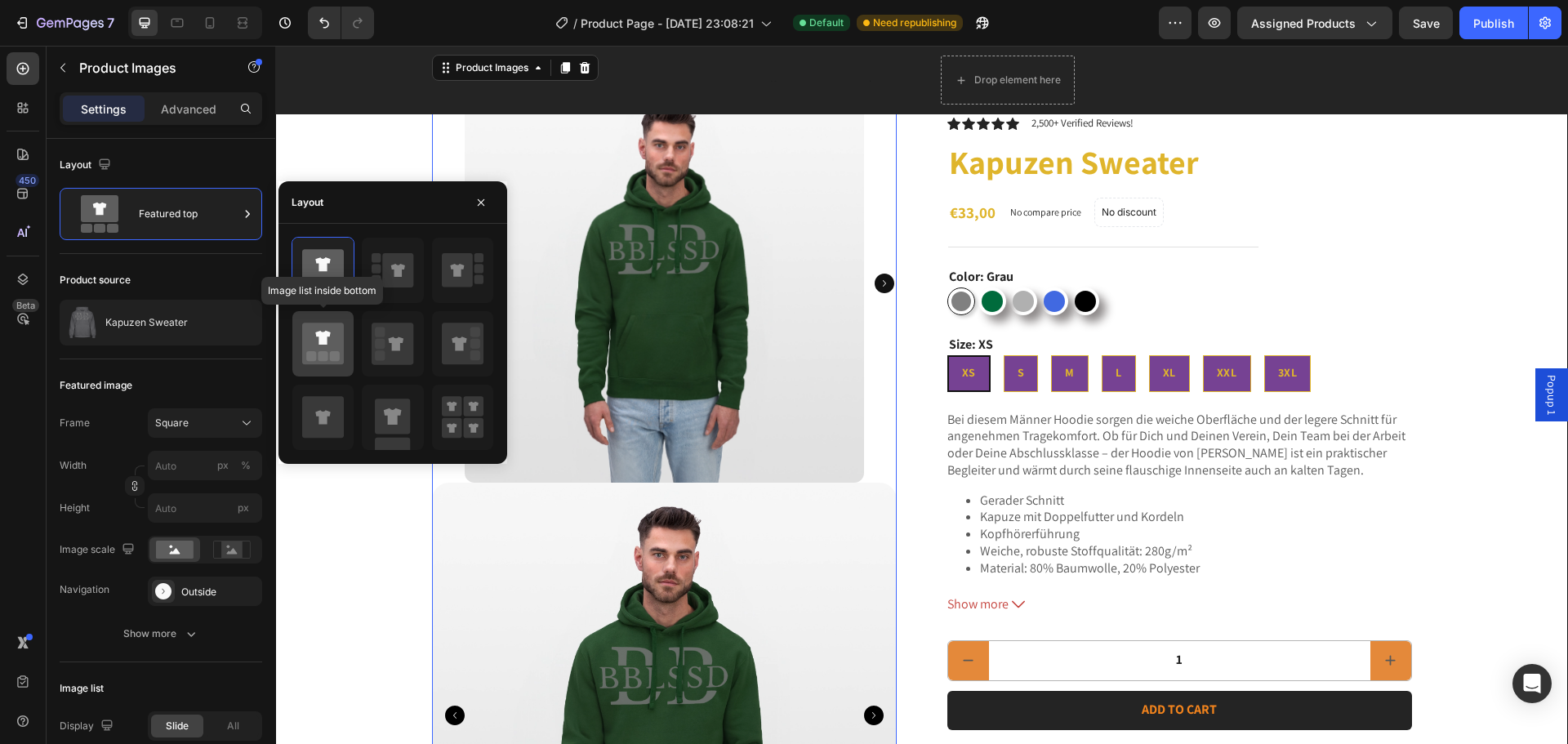
click at [337, 350] on icon at bounding box center [323, 343] width 42 height 42
type input "20"
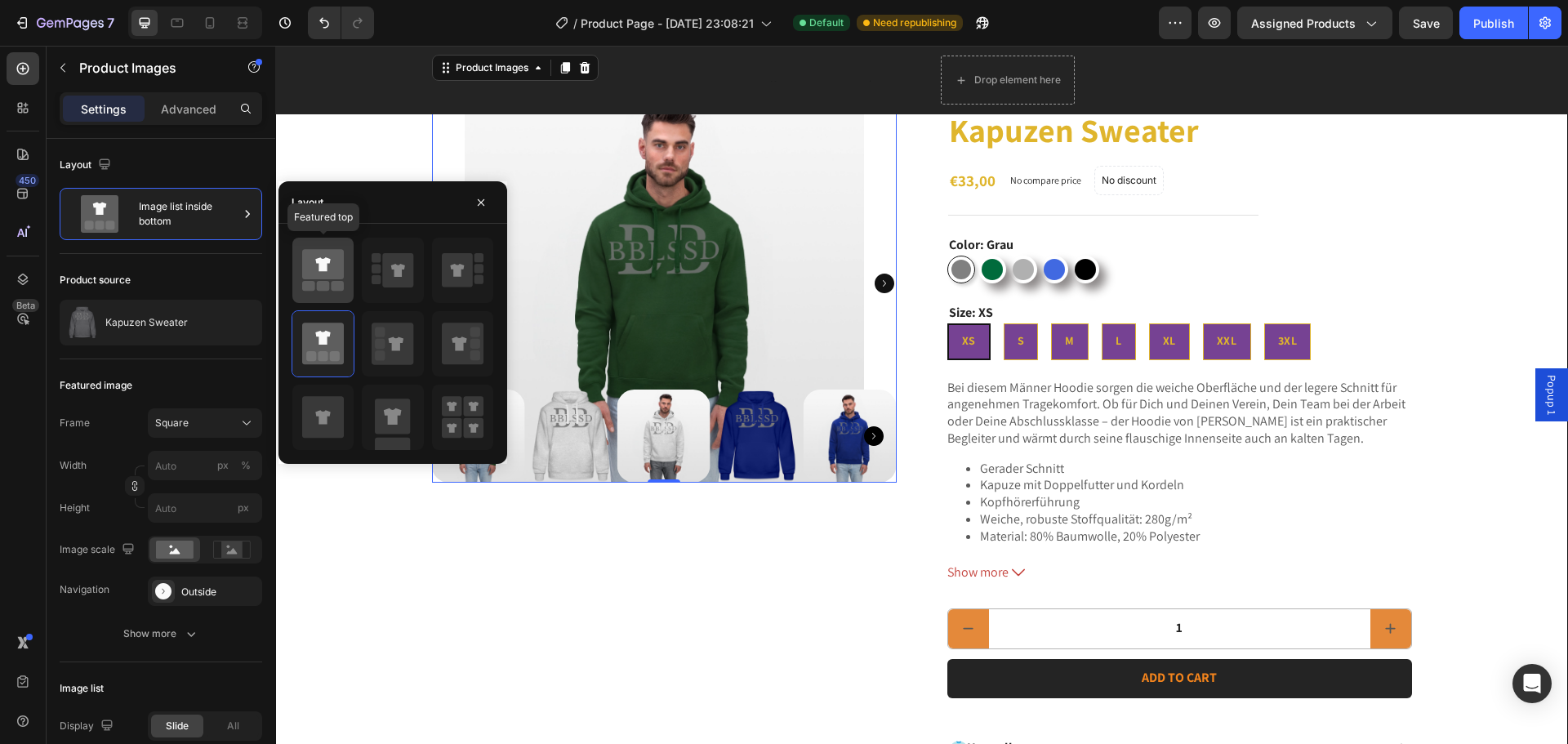
click at [331, 285] on icon at bounding box center [323, 269] width 42 height 46
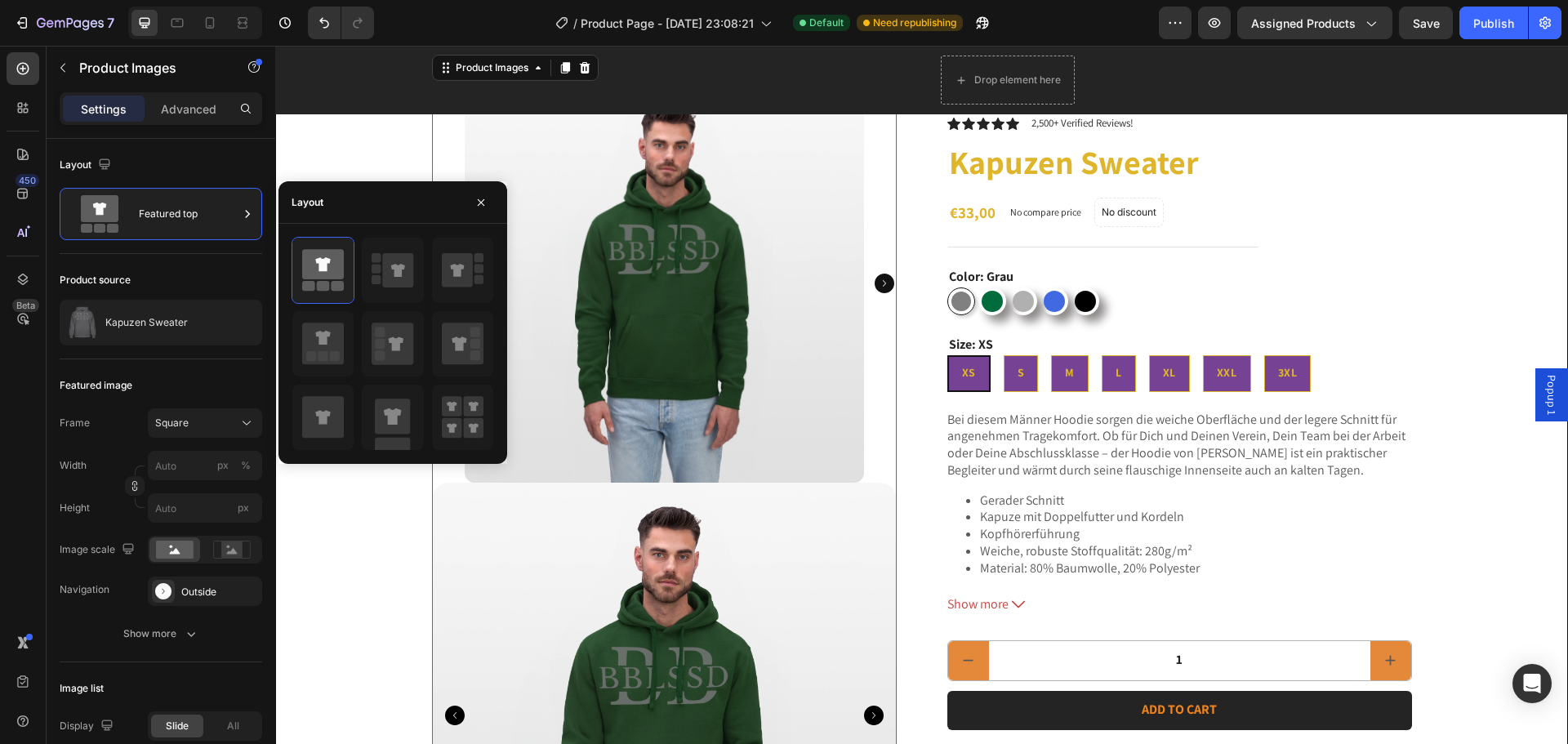
click at [1495, 42] on div "7 Version history / Product Page - Aug 14, 23:08:21 Default Need republishing P…" at bounding box center [784, 23] width 1568 height 47
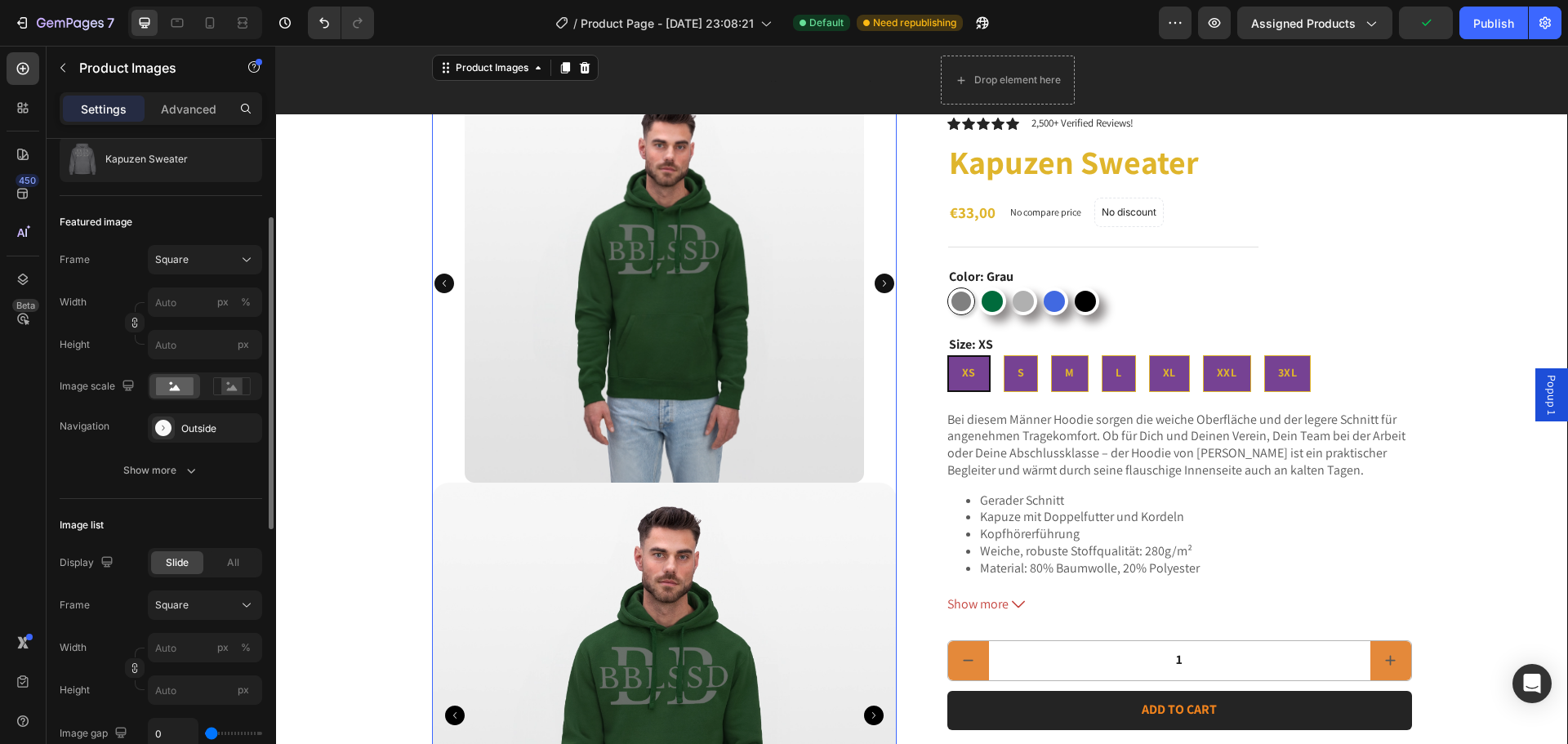
scroll to position [245, 0]
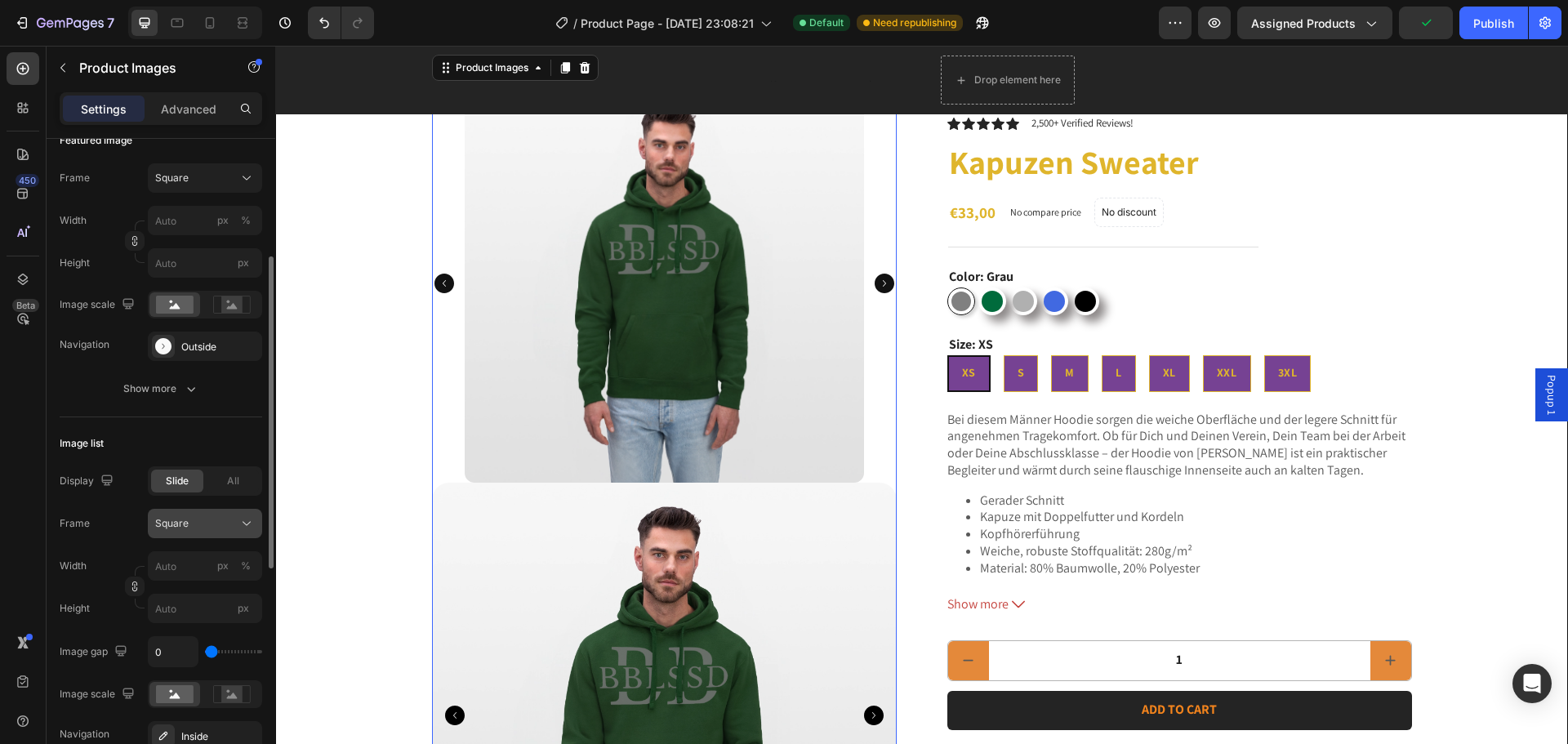
click at [174, 516] on span "Square" at bounding box center [171, 522] width 33 height 15
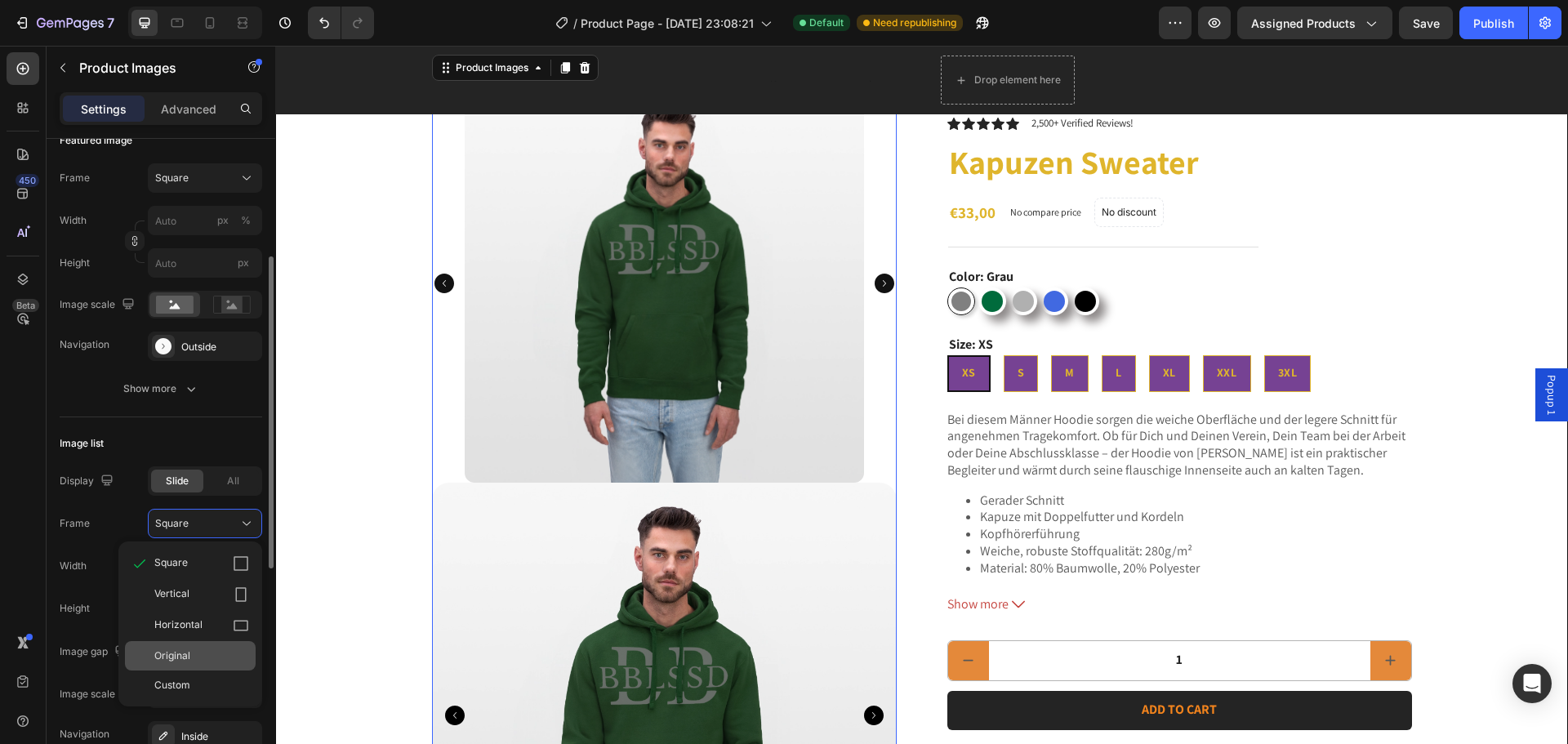
click at [192, 650] on div "Original" at bounding box center [201, 655] width 94 height 15
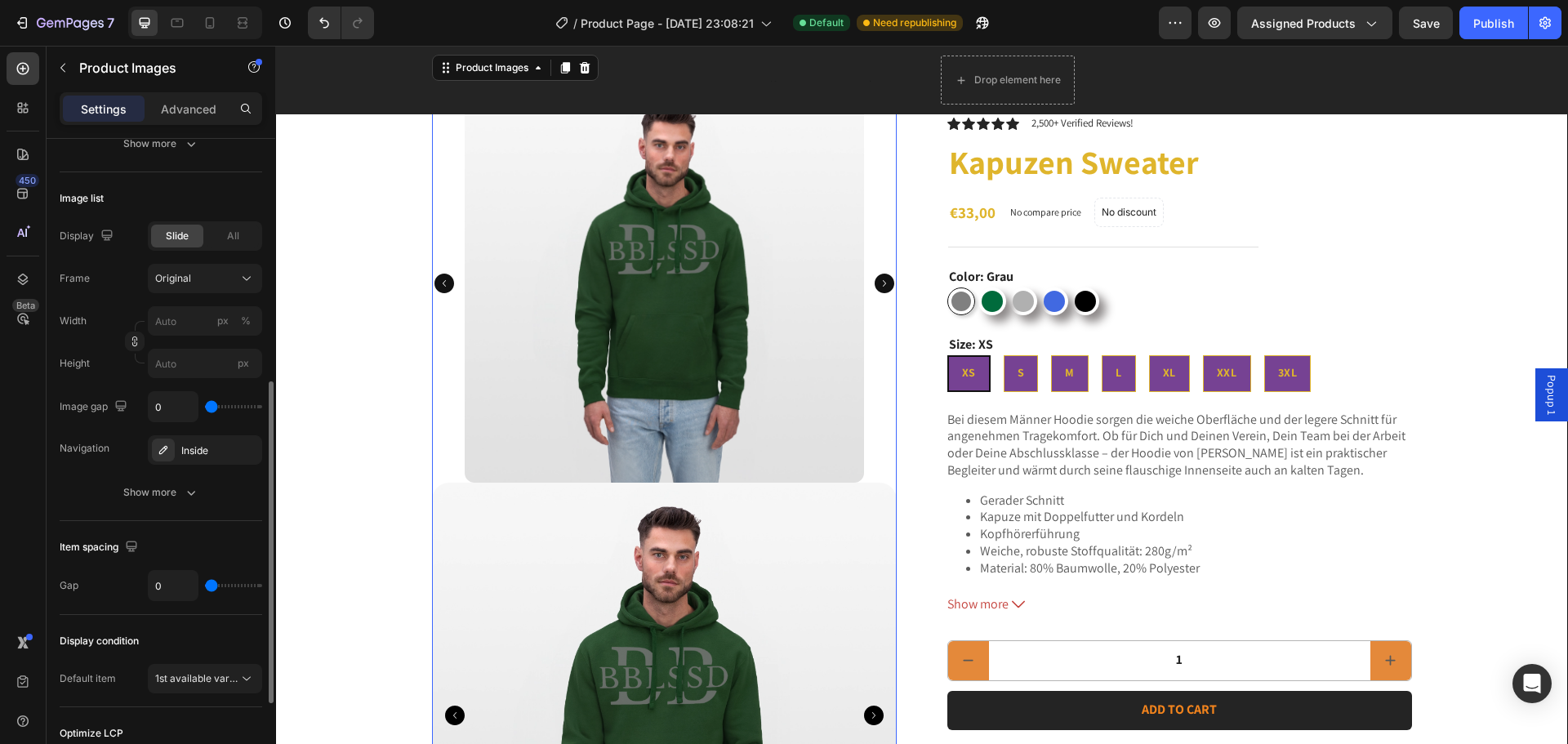
scroll to position [666, 0]
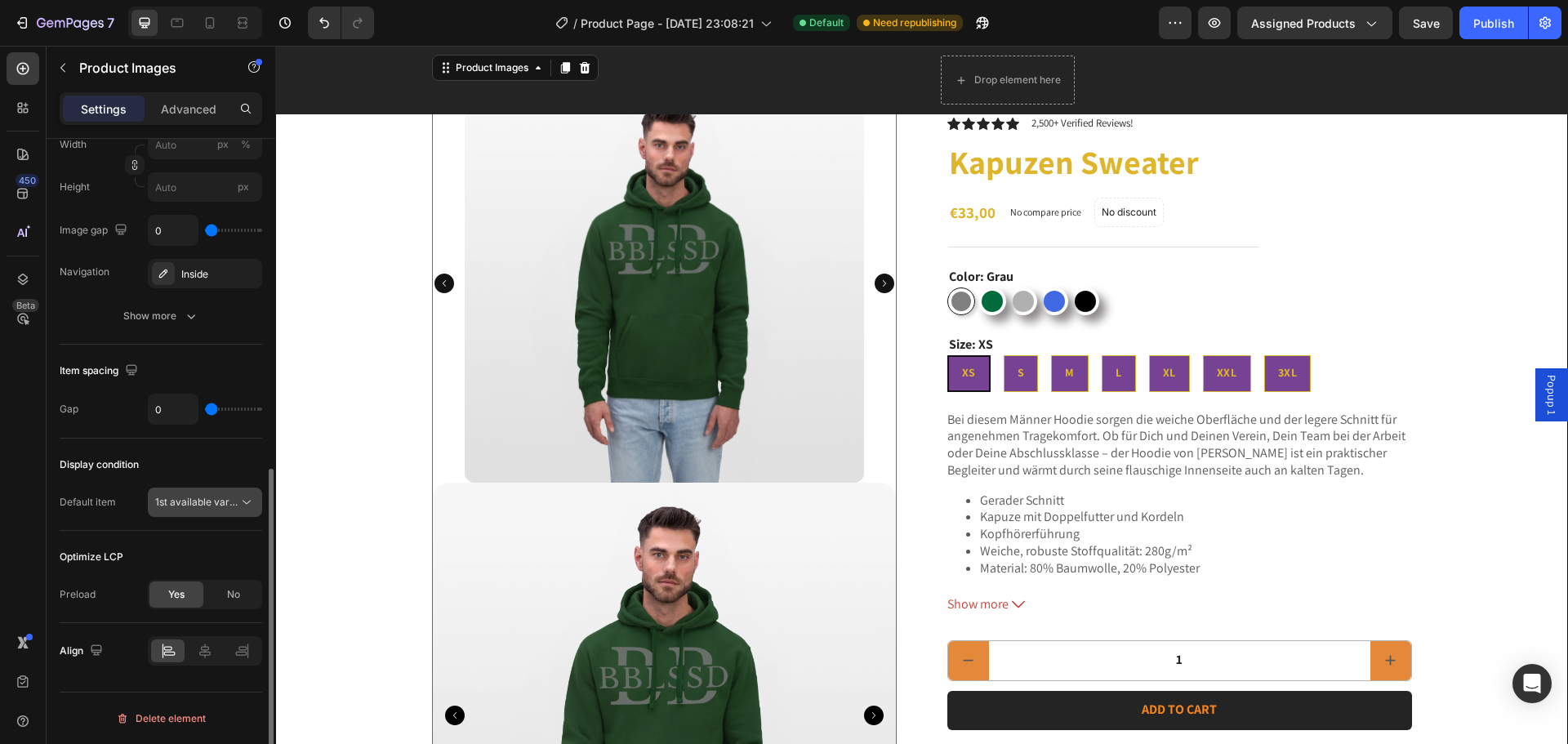
click at [194, 507] on span "1st available variant" at bounding box center [200, 501] width 91 height 13
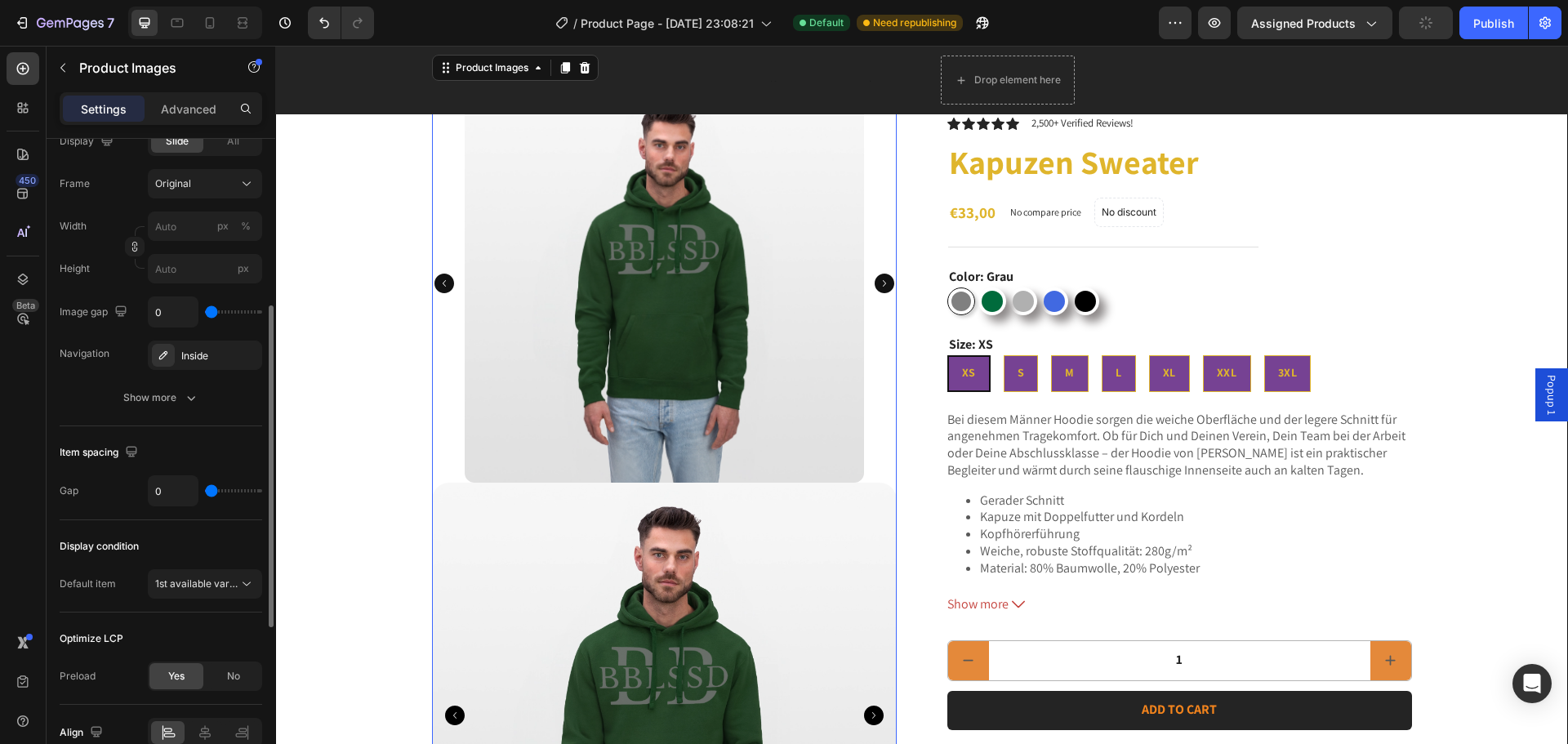
scroll to position [503, 0]
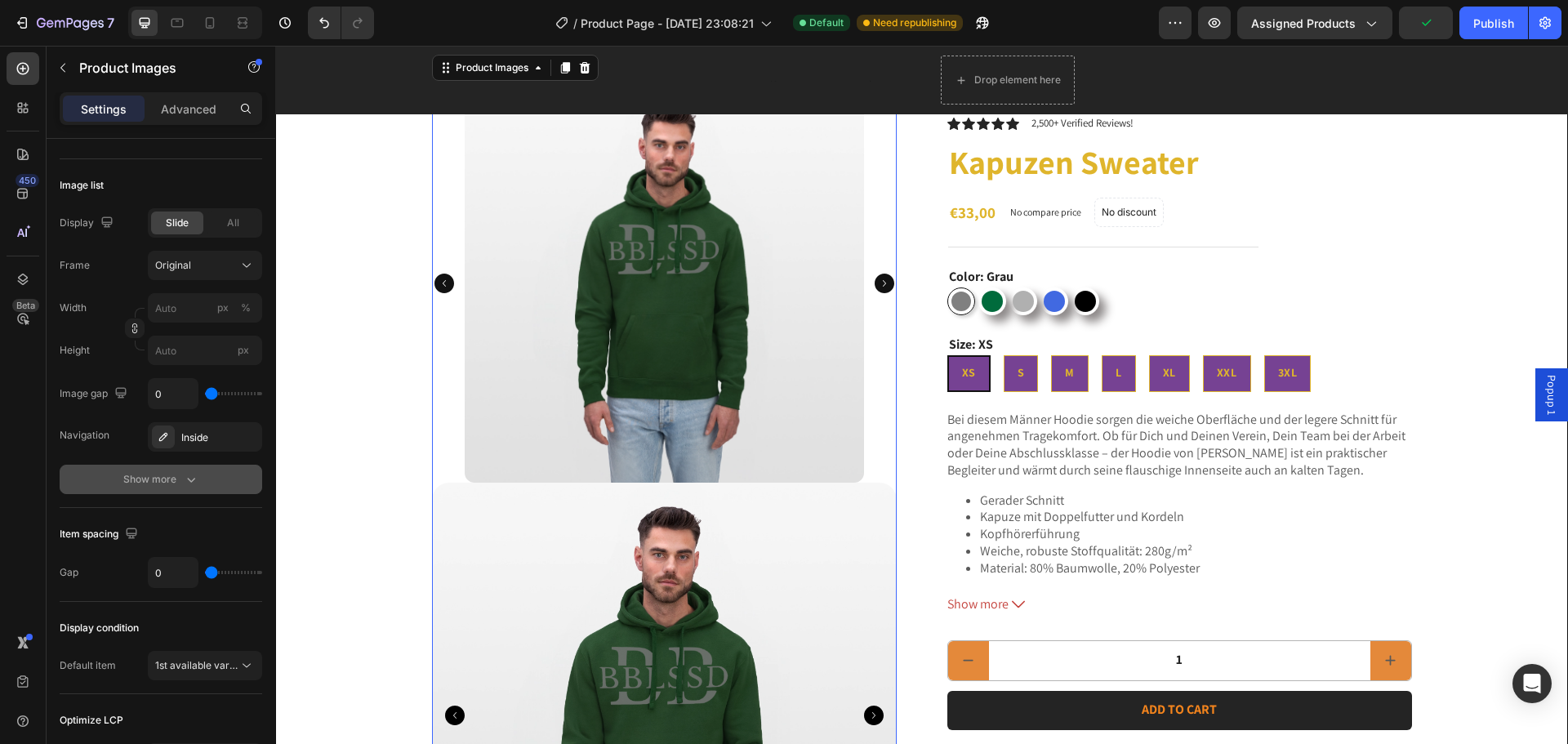
click at [171, 477] on div "Show more" at bounding box center [161, 478] width 76 height 17
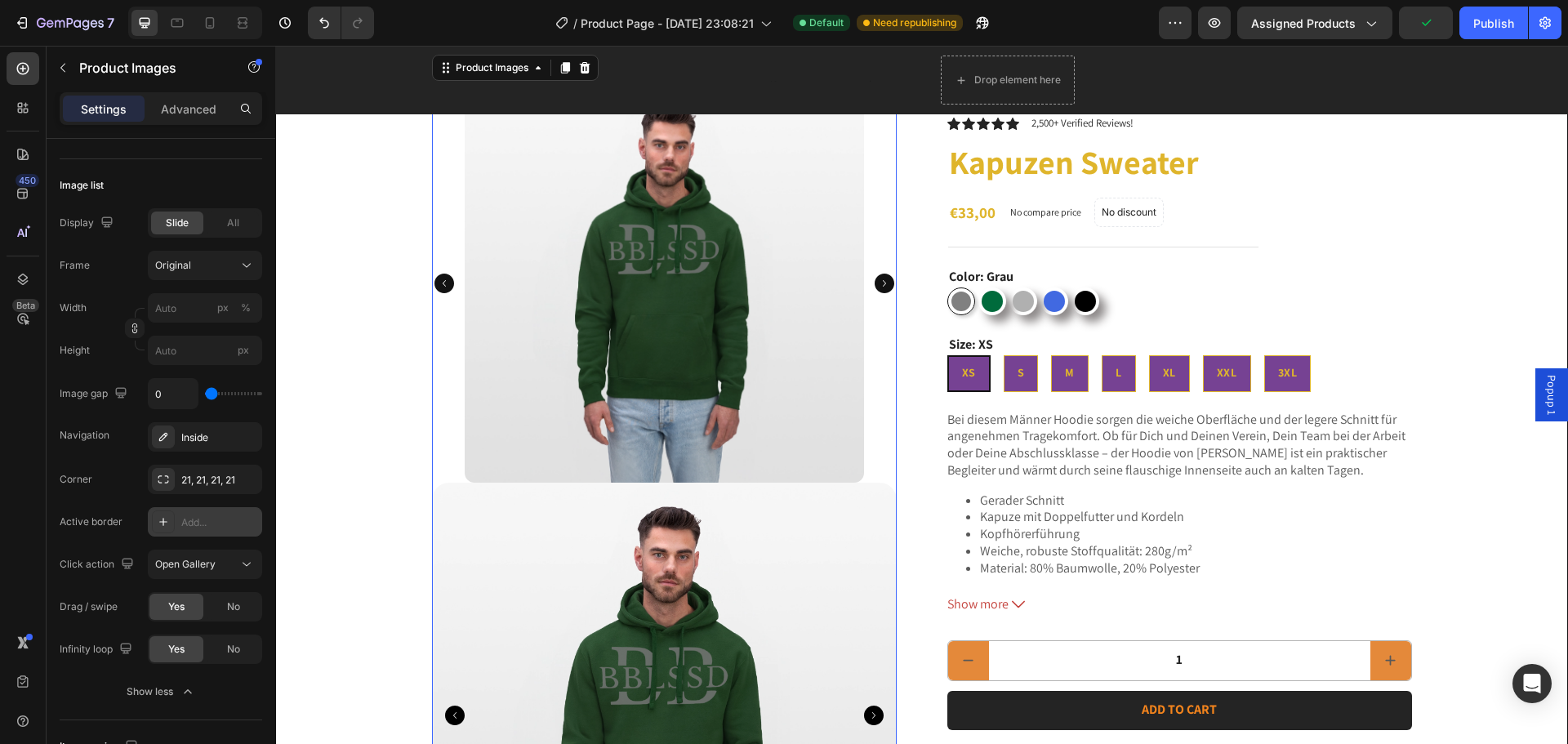
click at [173, 511] on div at bounding box center [163, 522] width 23 height 23
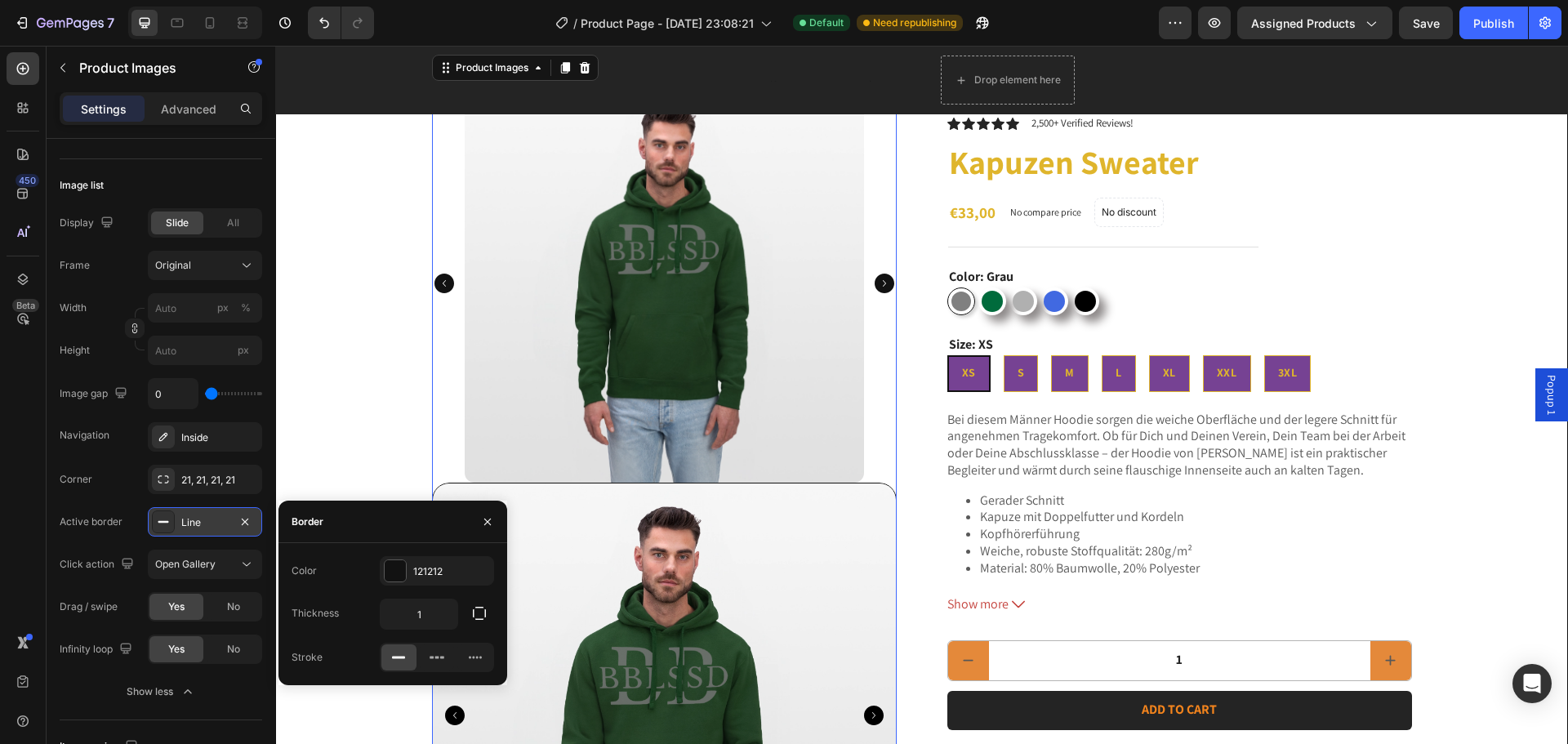
click at [206, 518] on div "Line" at bounding box center [204, 522] width 48 height 15
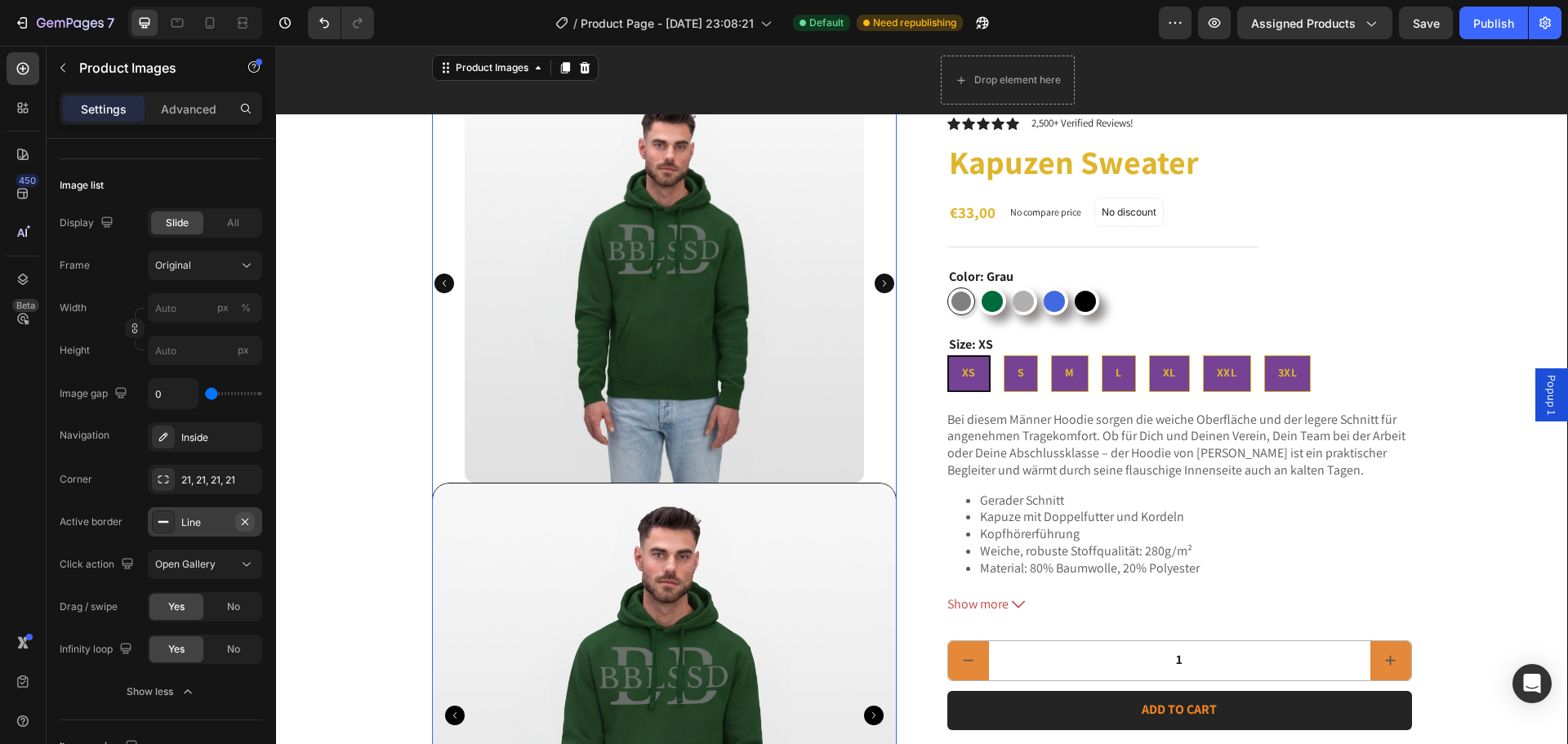
click at [240, 524] on icon "button" at bounding box center [244, 521] width 13 height 13
click at [193, 562] on span "Open Gallery" at bounding box center [185, 563] width 60 height 13
click at [205, 603] on span "View in featured" at bounding box center [192, 604] width 75 height 15
click at [642, 562] on img at bounding box center [664, 715] width 465 height 465
click at [226, 559] on span "View in featured" at bounding box center [192, 563] width 75 height 13
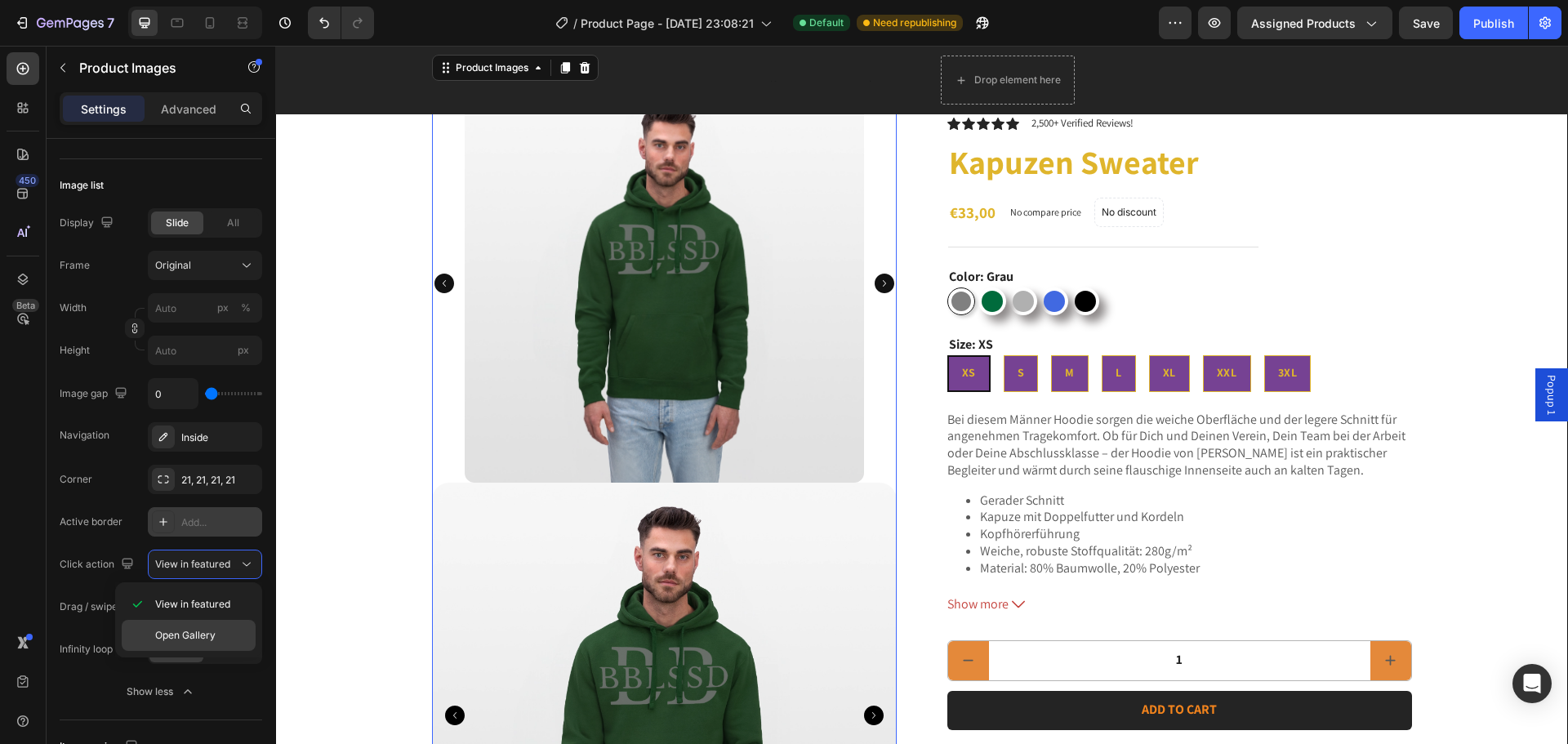
click at [0, 0] on div "Open Gallery" at bounding box center [0, 0] width 0 height 0
click at [579, 532] on div at bounding box center [664, 715] width 465 height 465
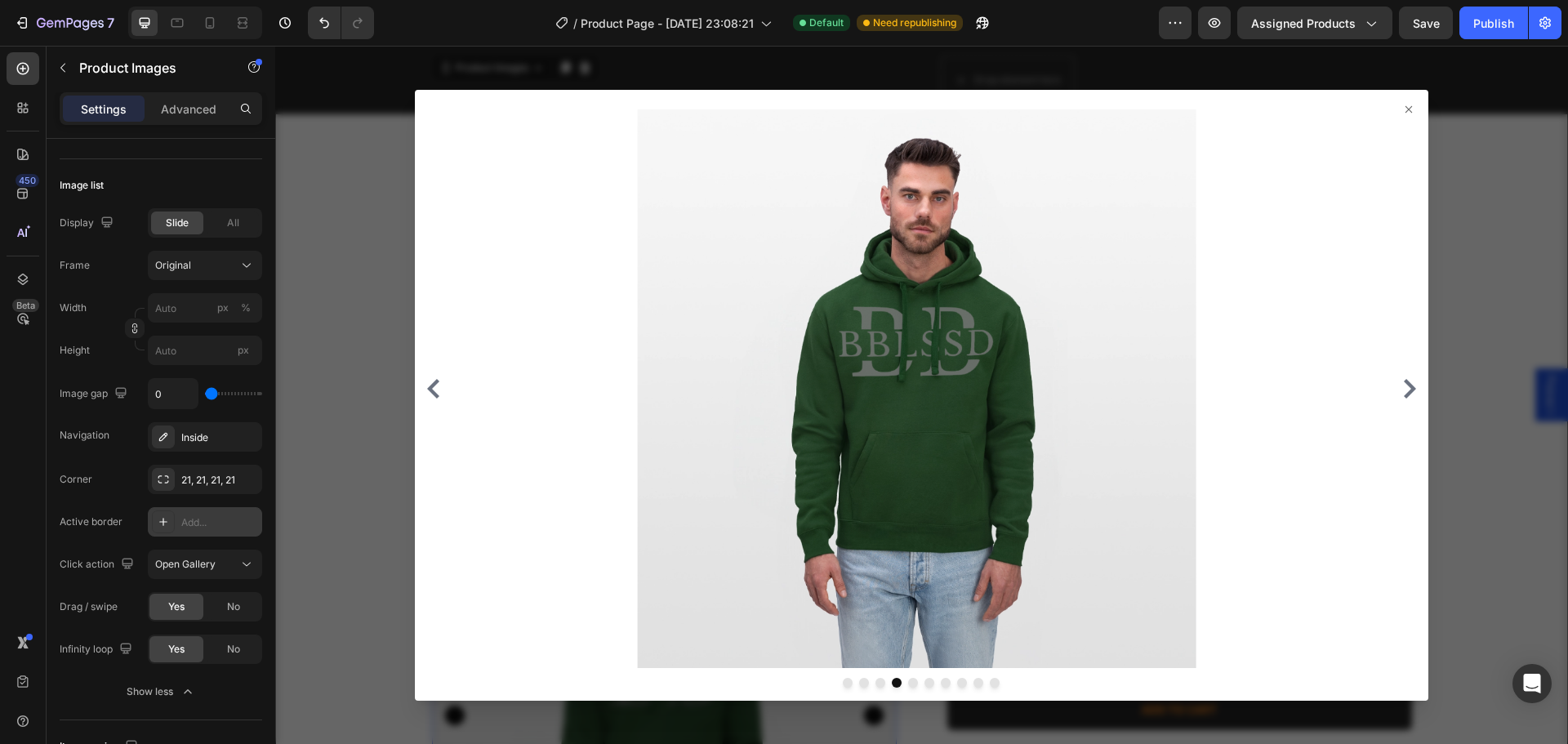
click at [365, 549] on div at bounding box center [921, 395] width 1293 height 698
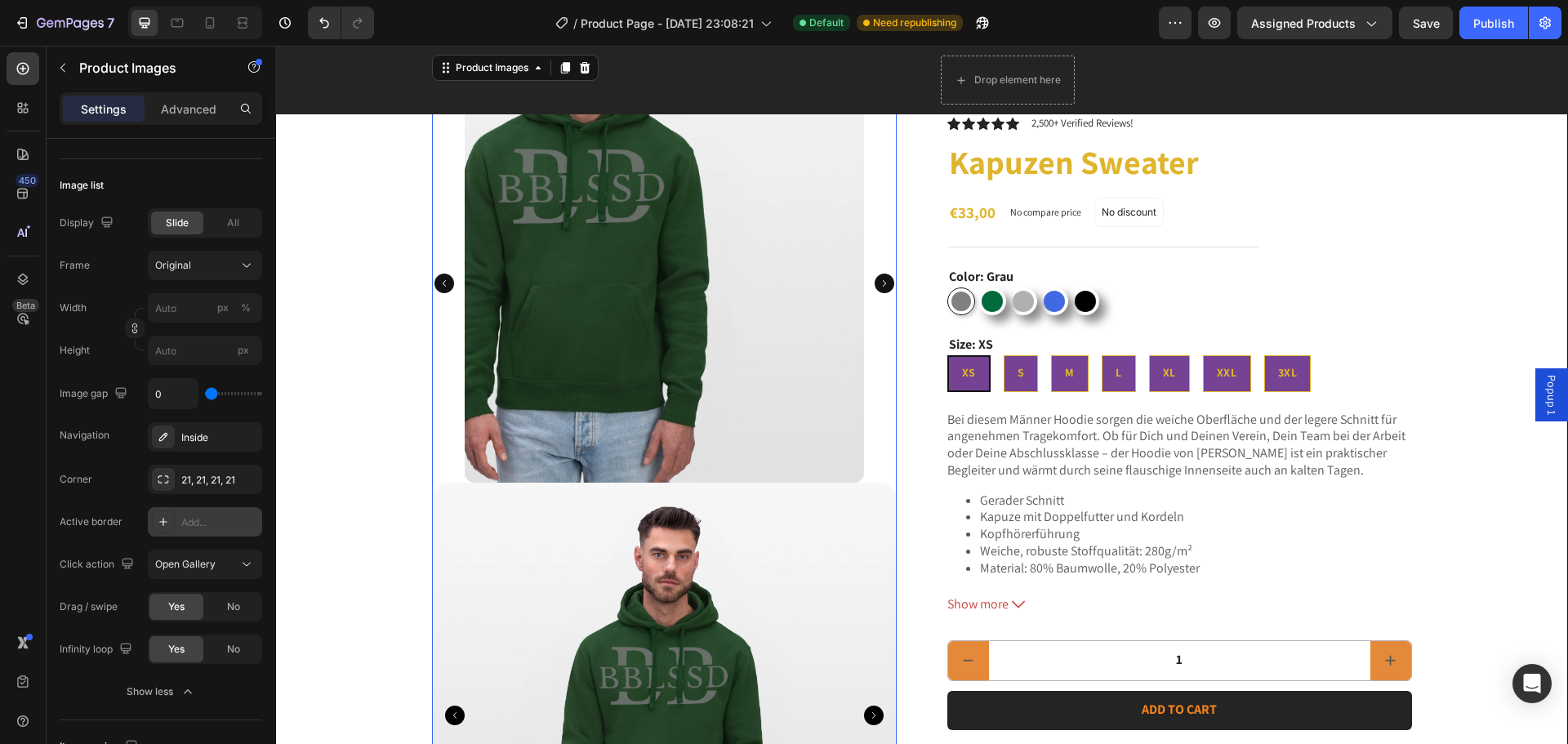
click at [748, 373] on img at bounding box center [664, 283] width 399 height 399
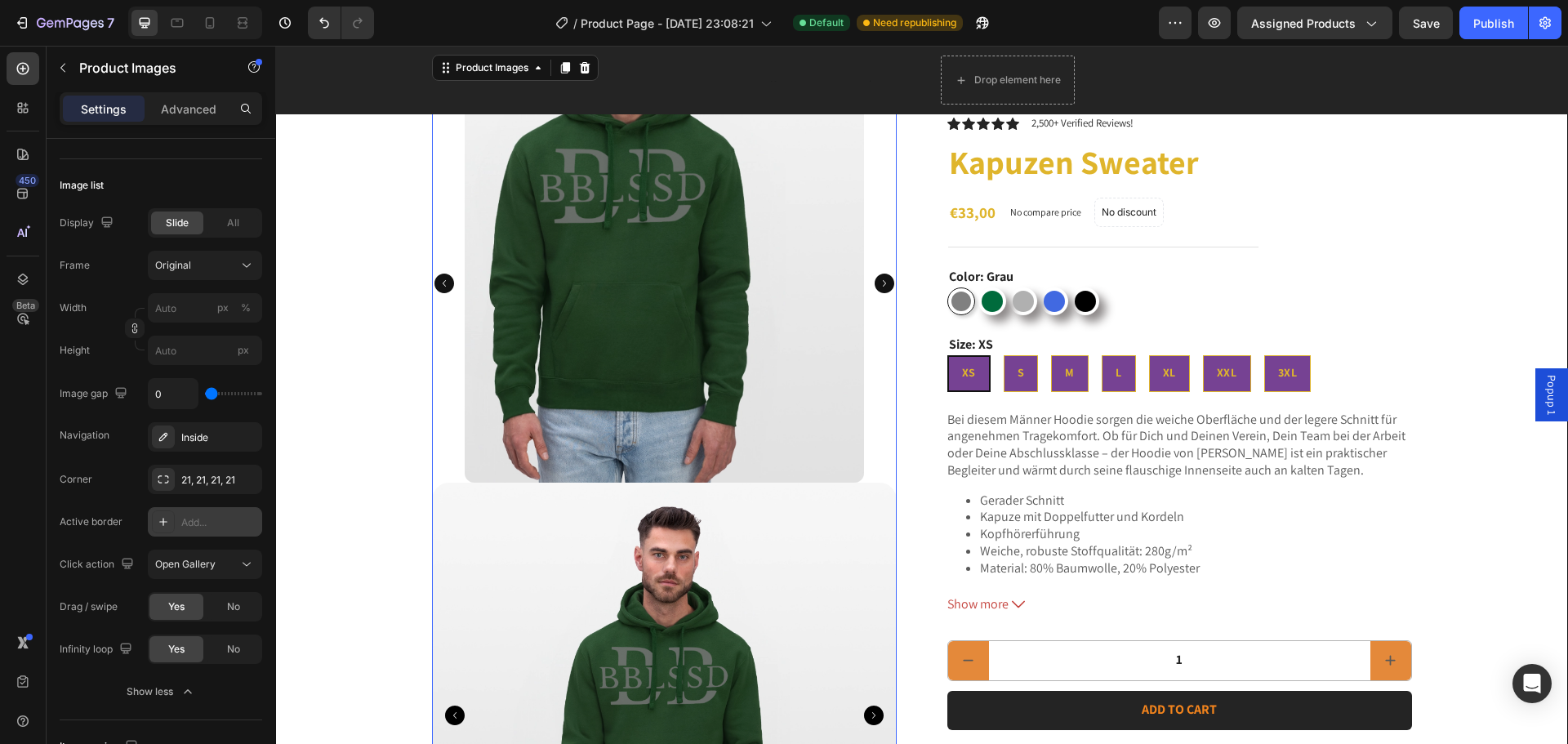
click at [738, 378] on img at bounding box center [664, 283] width 399 height 399
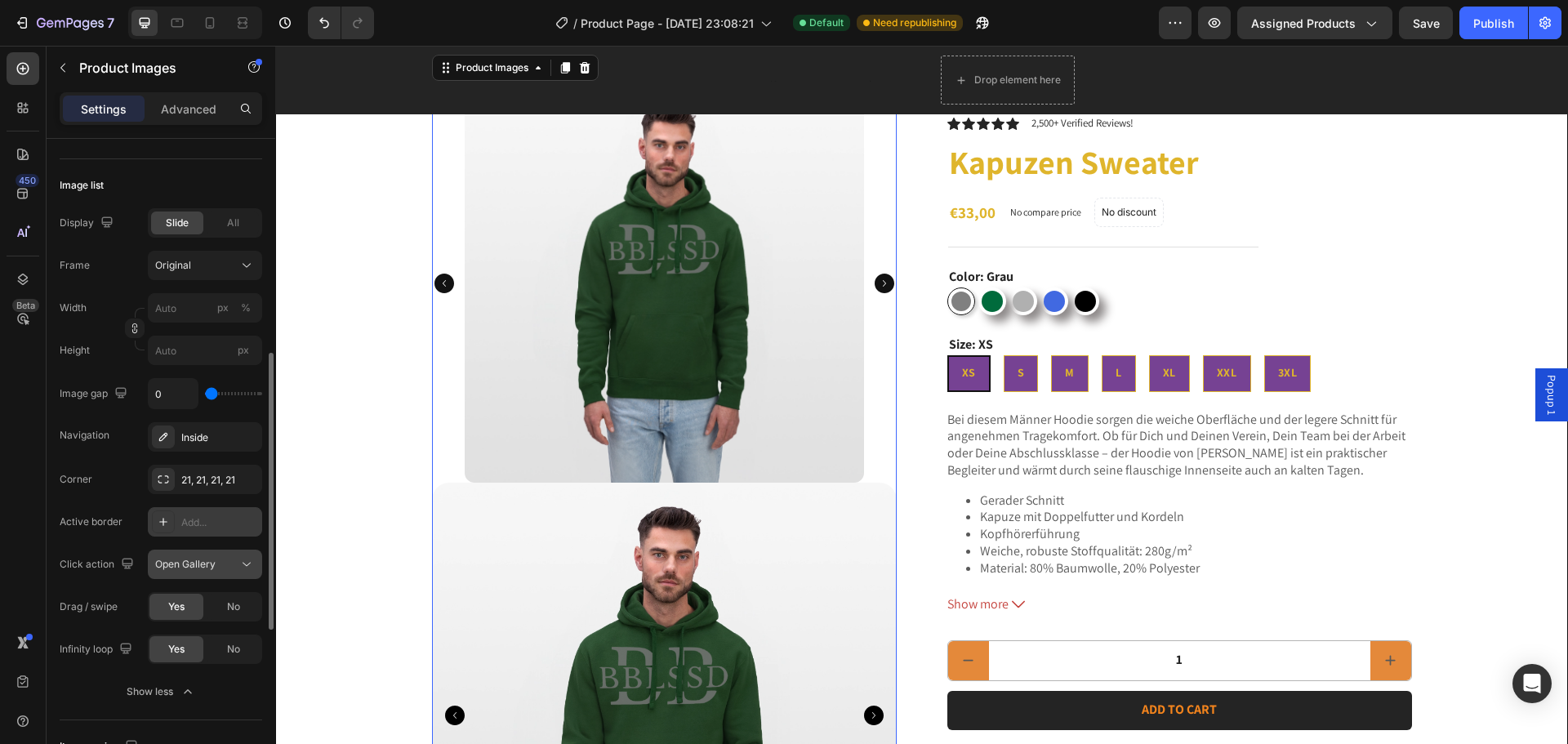
click at [189, 568] on span "Open Gallery" at bounding box center [185, 563] width 60 height 13
click at [168, 598] on span "View in featured" at bounding box center [192, 604] width 75 height 15
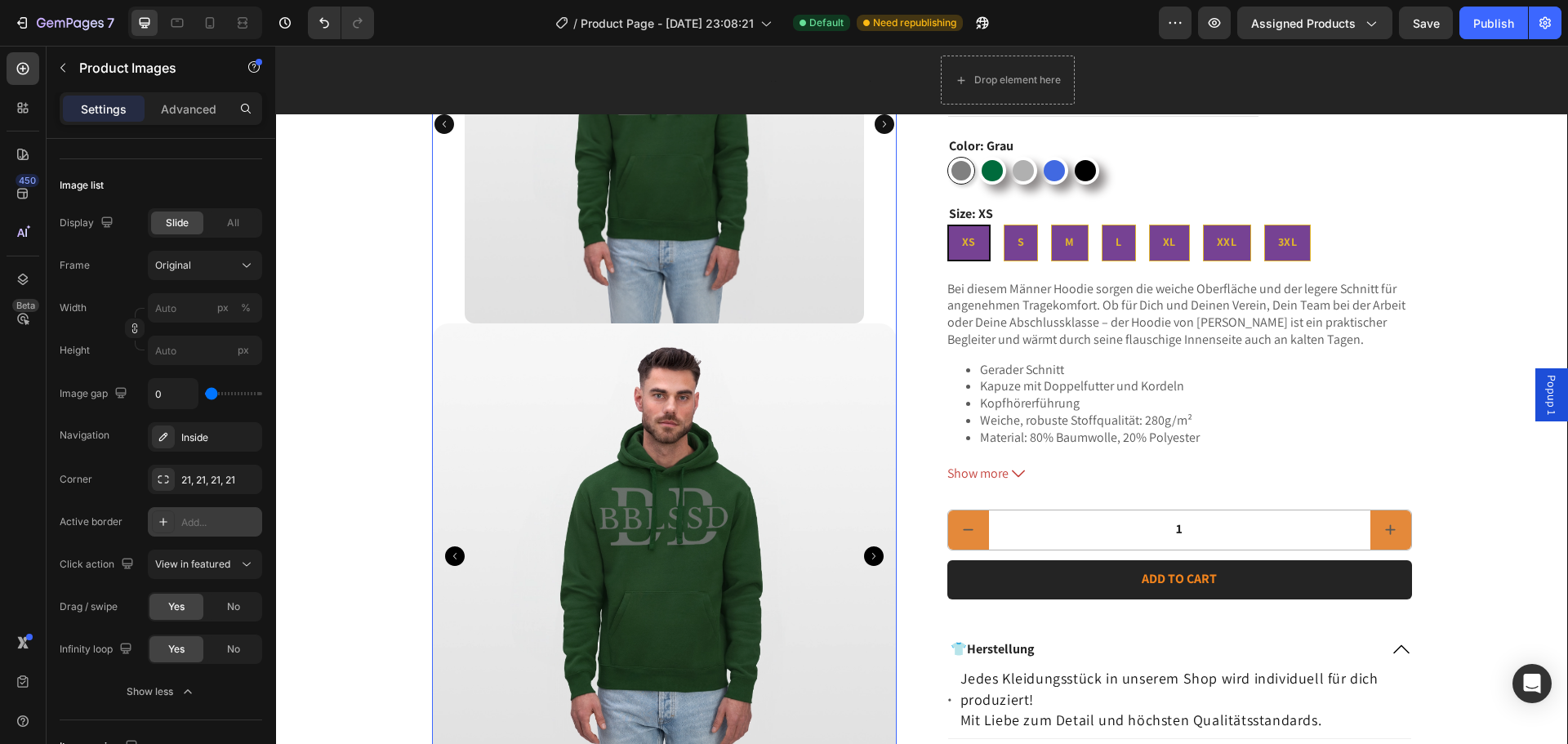
scroll to position [245, 0]
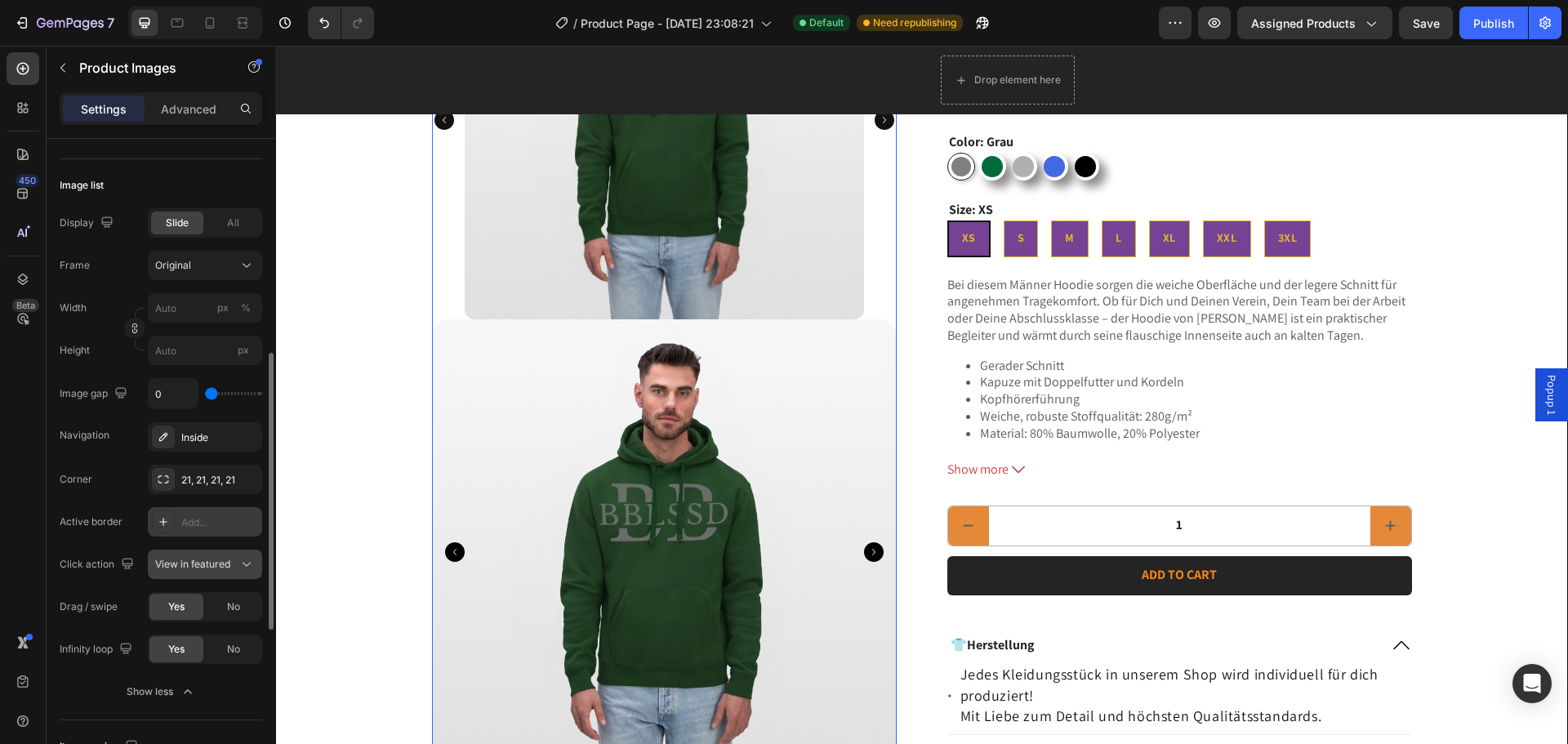
click at [207, 550] on button "View in featured" at bounding box center [205, 564] width 115 height 29
click at [202, 602] on span "View in featured" at bounding box center [192, 604] width 75 height 15
click at [588, 495] on img at bounding box center [664, 551] width 465 height 465
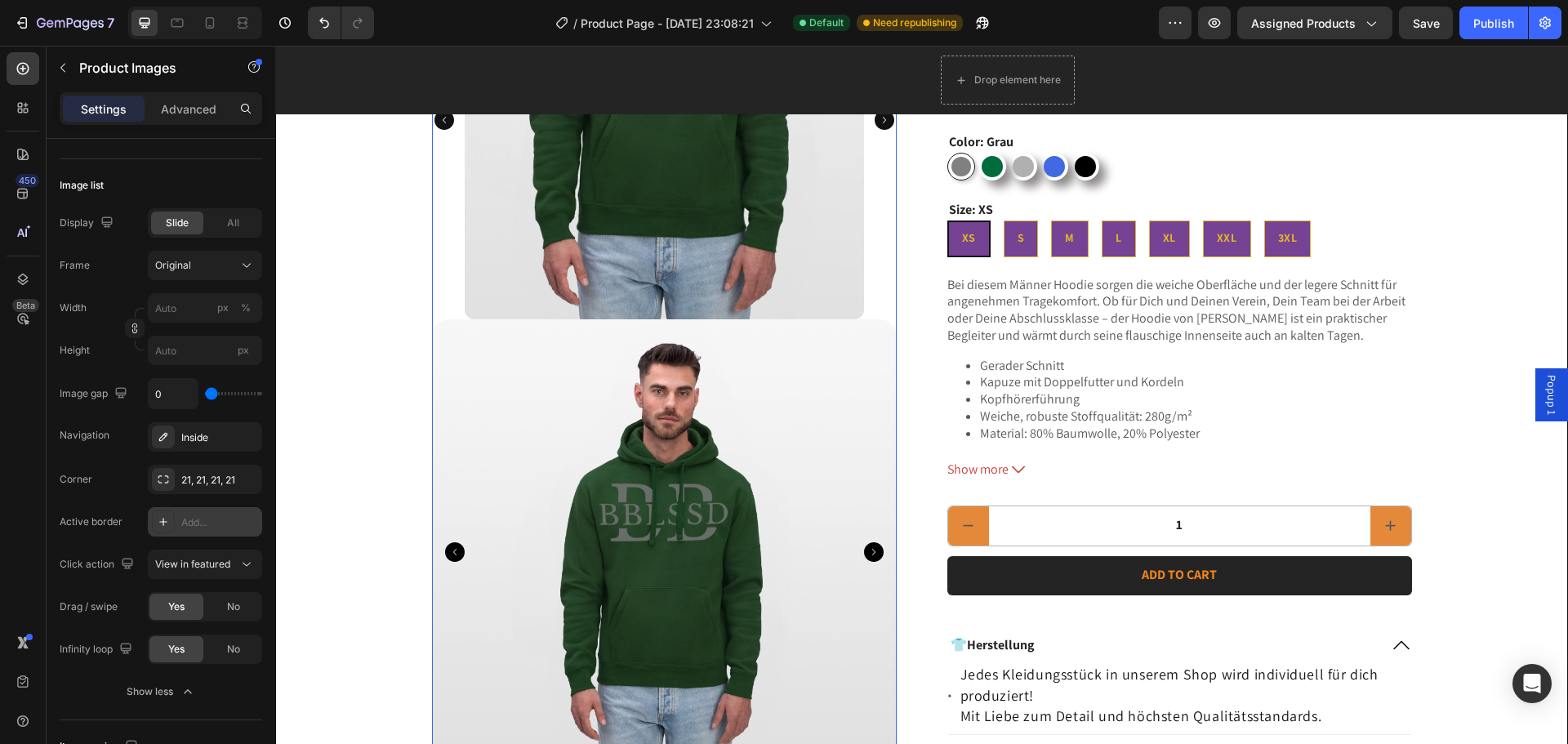
click at [659, 234] on img at bounding box center [664, 120] width 399 height 399
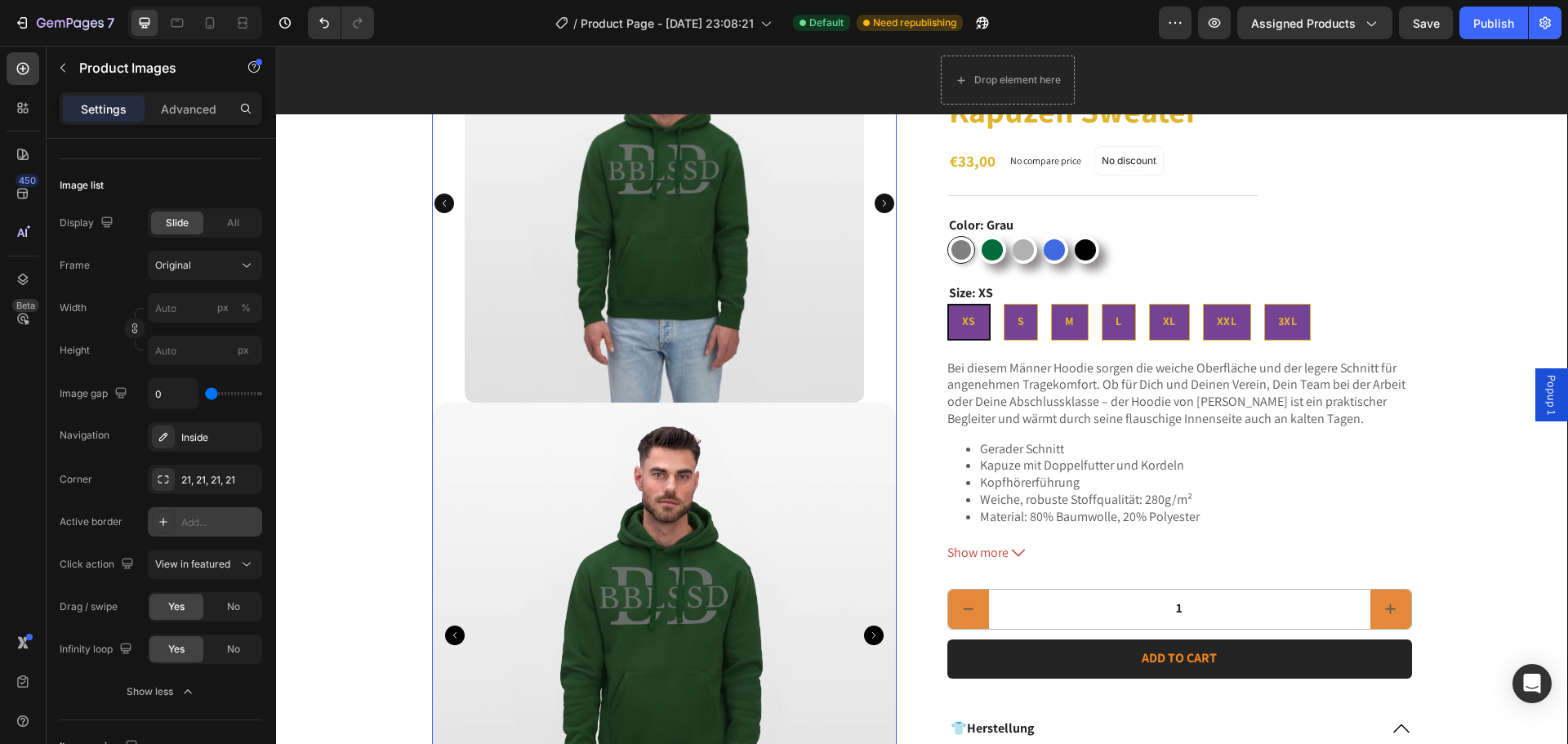
scroll to position [163, 0]
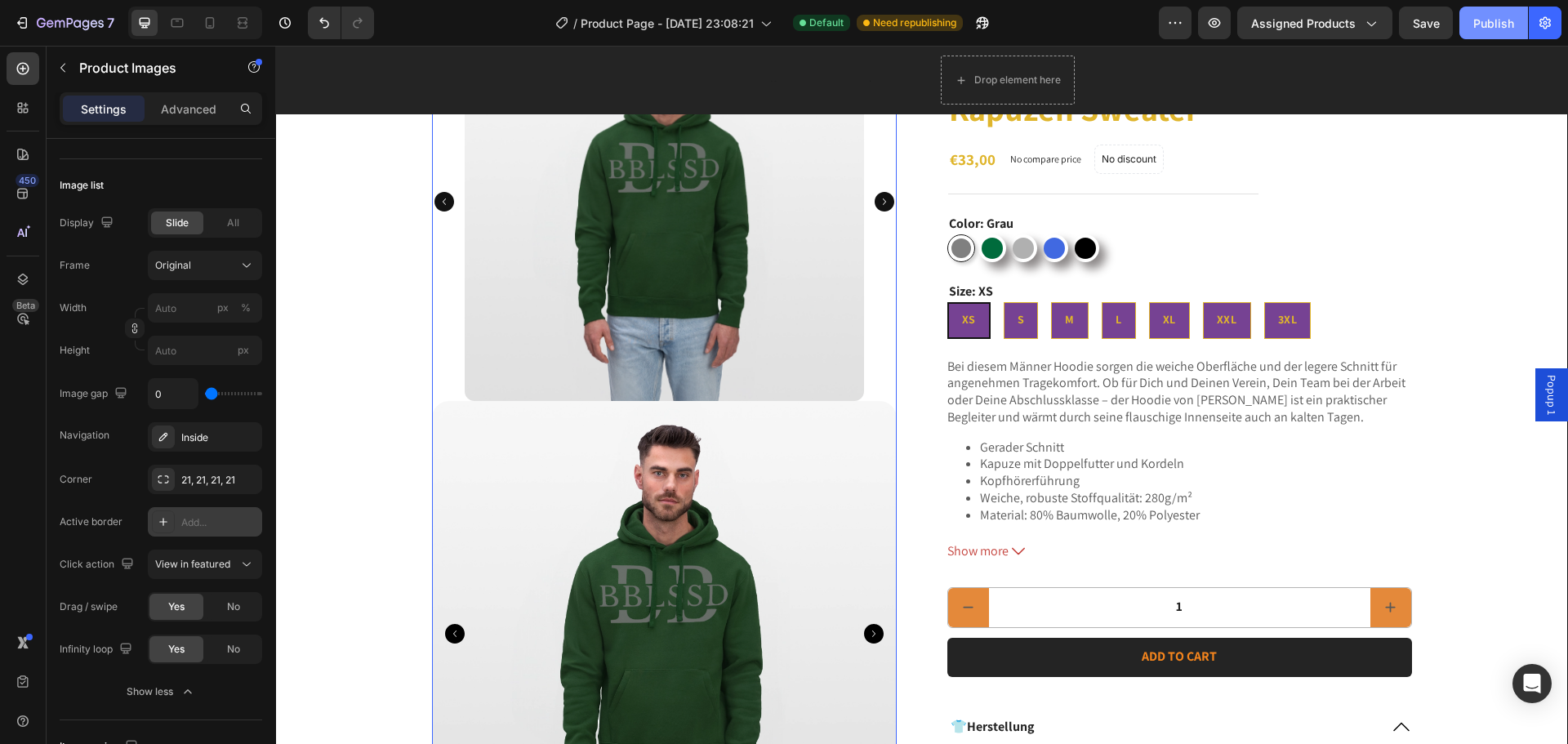
click at [1480, 24] on div "Publish" at bounding box center [1493, 23] width 41 height 18
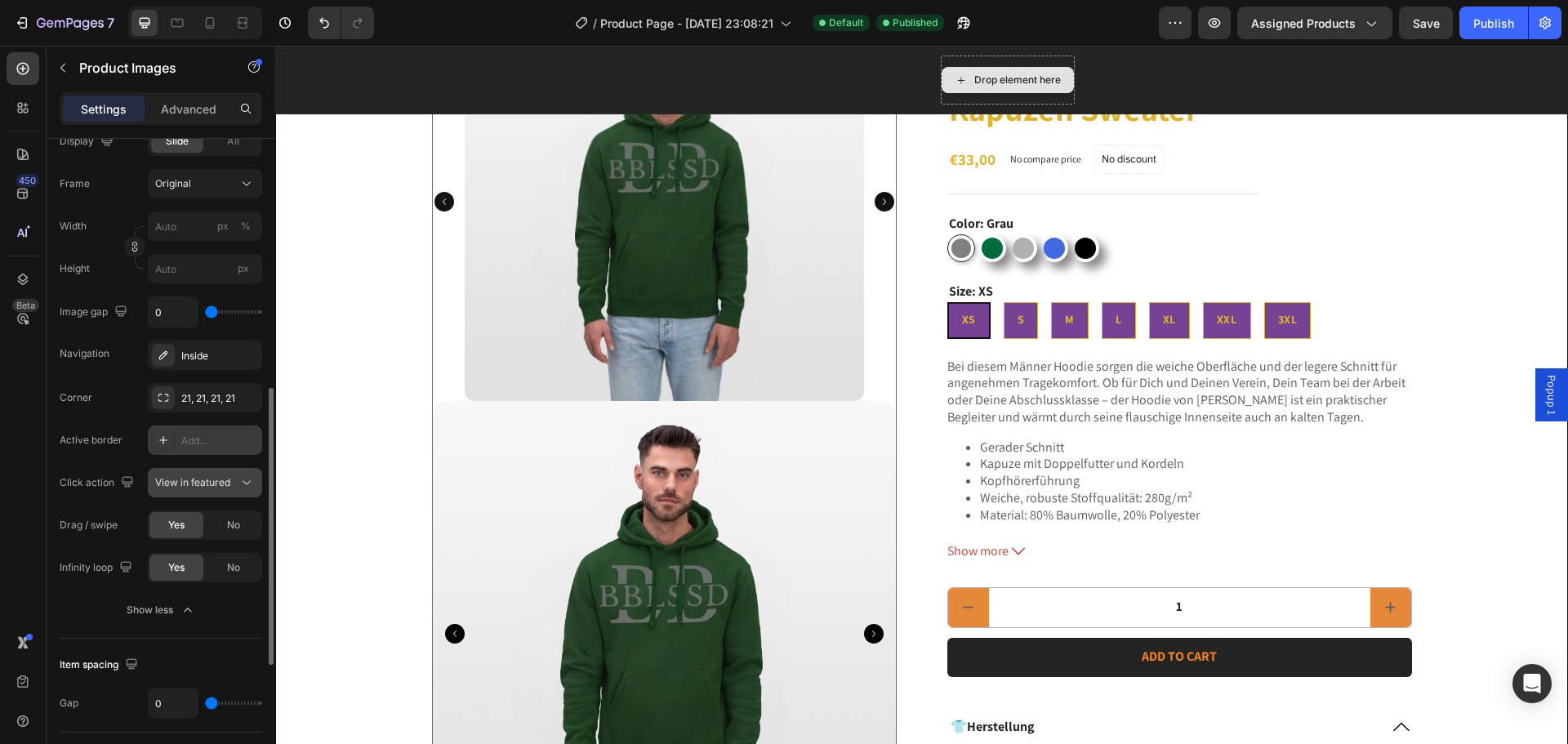
click at [227, 485] on span "View in featured" at bounding box center [192, 481] width 75 height 13
click at [0, 0] on div "Open Gallery" at bounding box center [0, 0] width 0 height 0
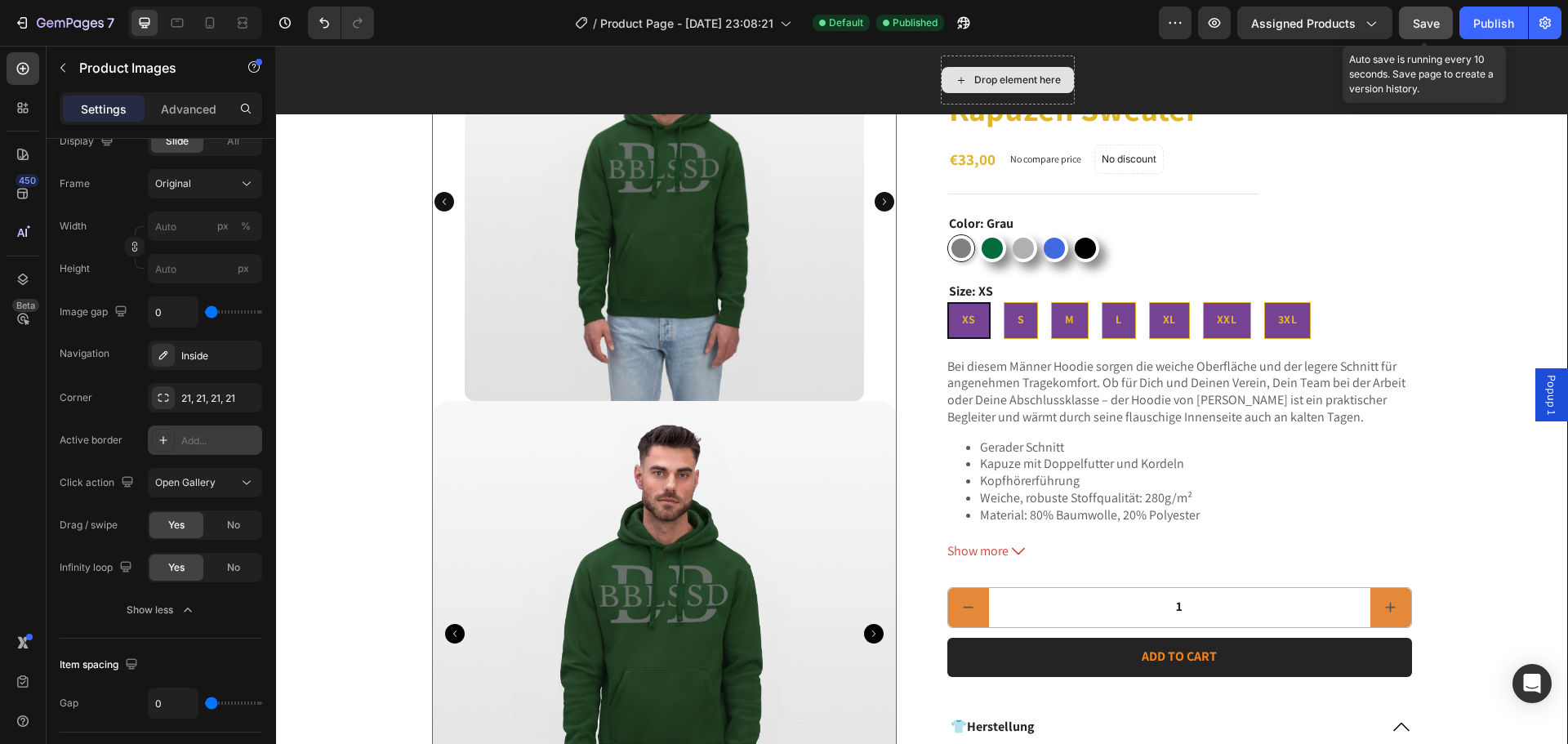
click at [1415, 20] on span "Save" at bounding box center [1426, 23] width 27 height 14
click at [1502, 13] on button "Publish" at bounding box center [1493, 23] width 69 height 33
click at [584, 574] on div at bounding box center [664, 633] width 465 height 465
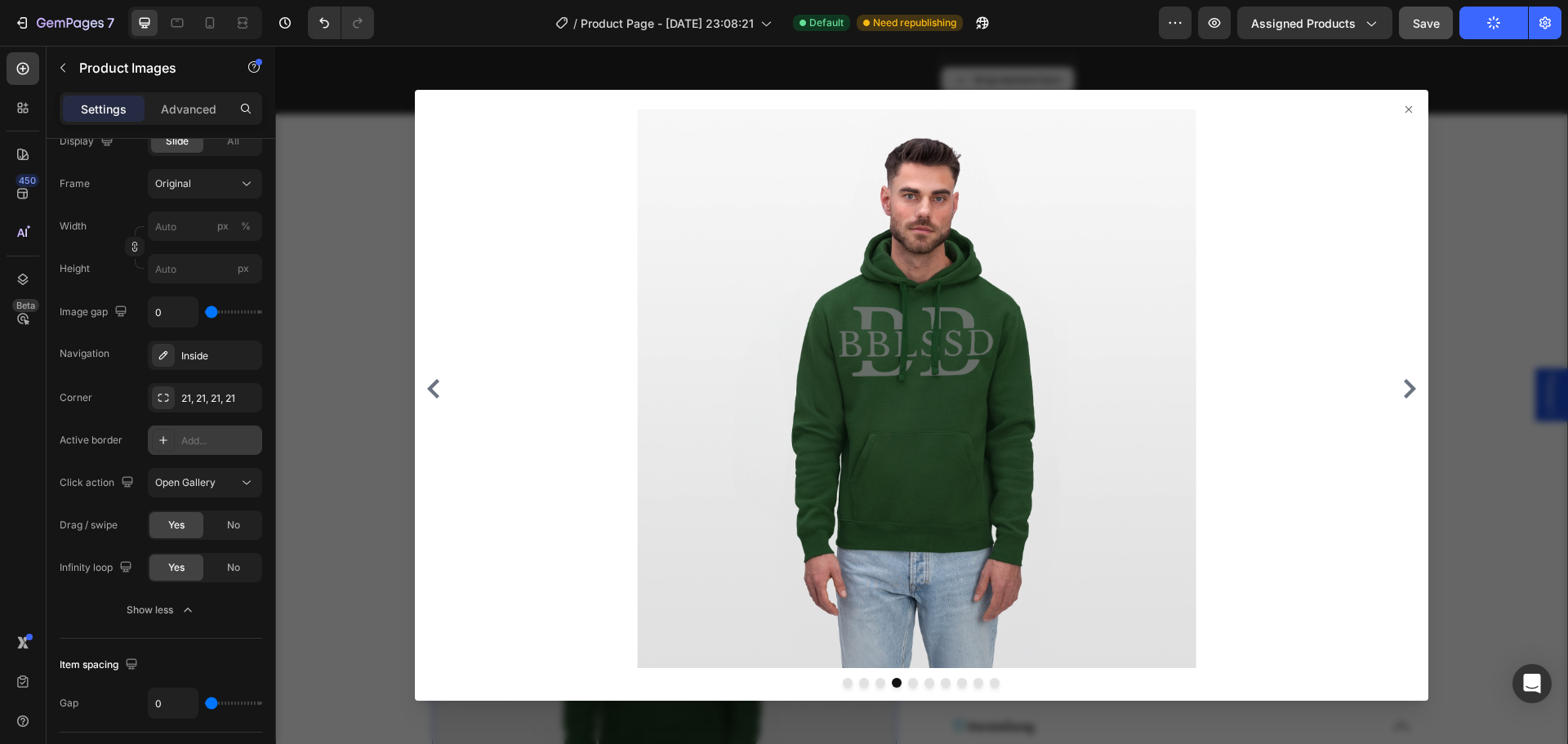
click at [339, 226] on div at bounding box center [921, 395] width 1293 height 698
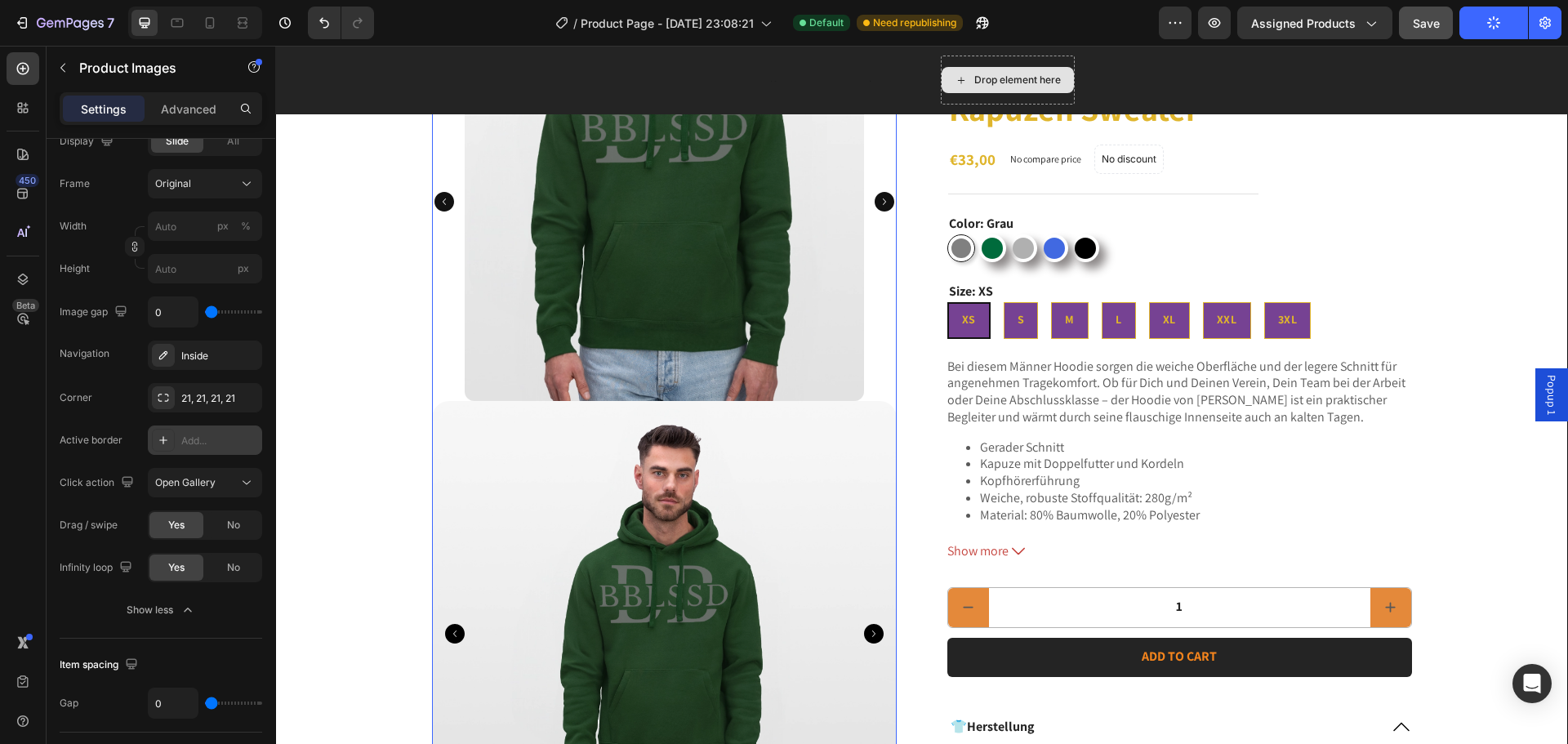
click at [654, 252] on img at bounding box center [664, 201] width 399 height 399
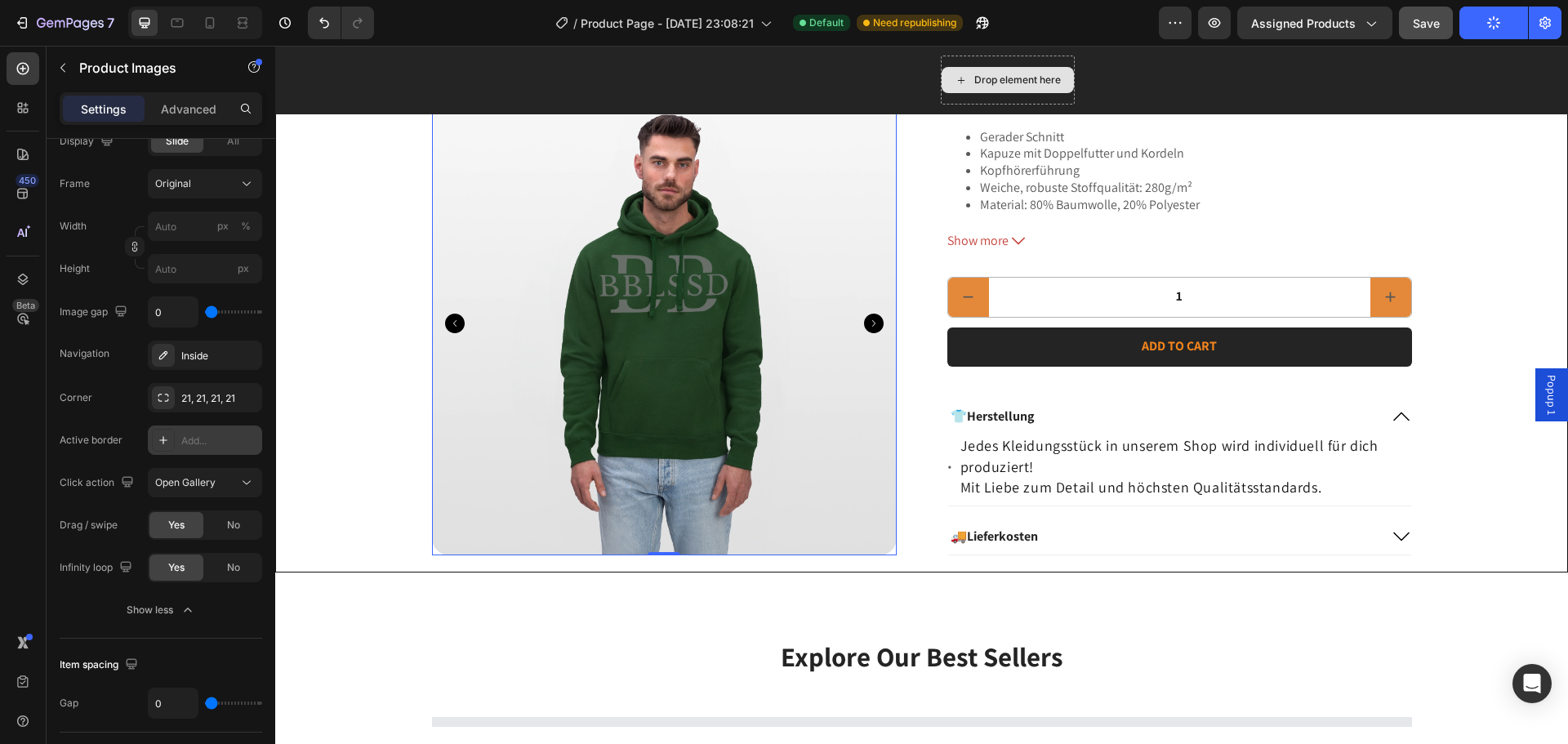
scroll to position [490, 0]
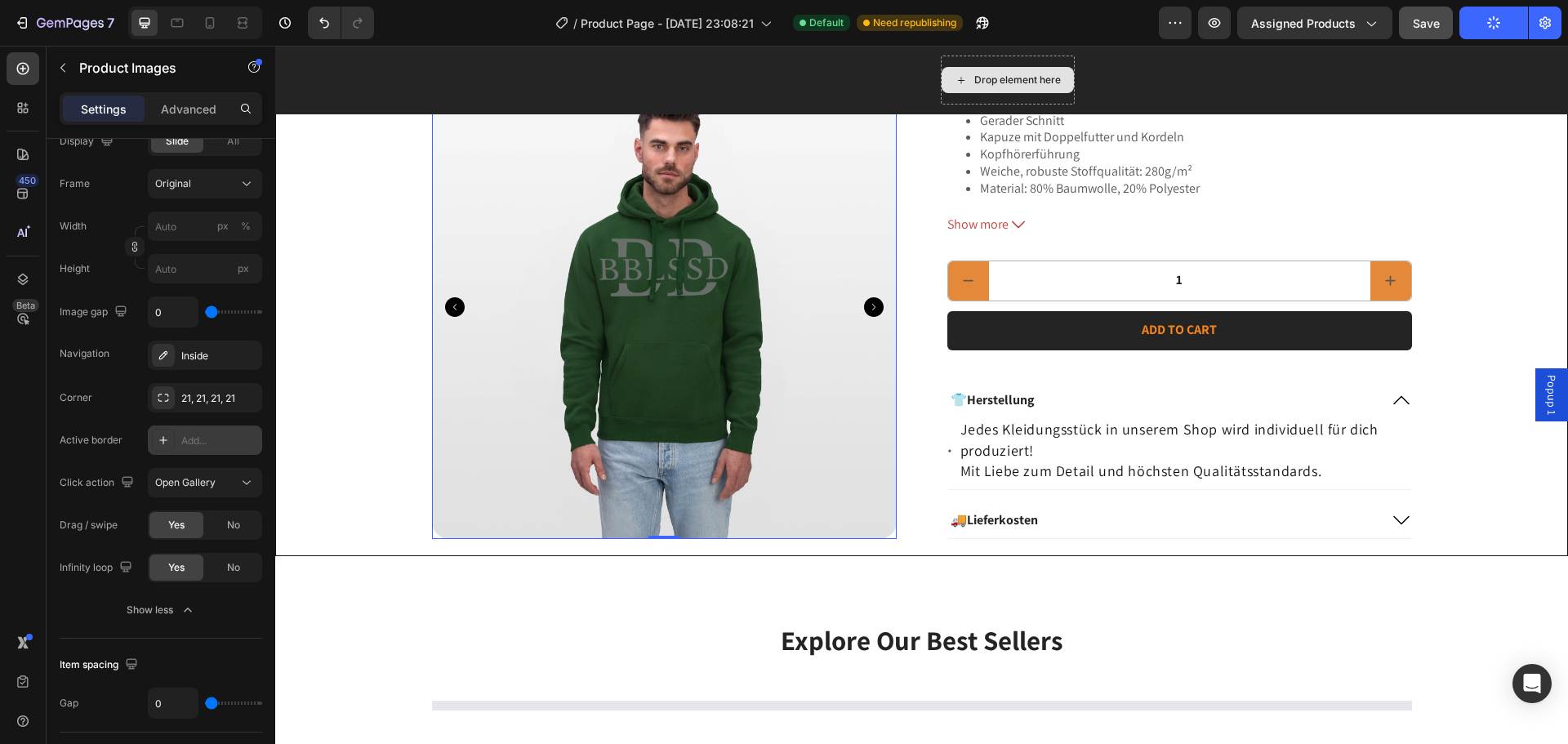
click at [688, 264] on div at bounding box center [664, 306] width 465 height 465
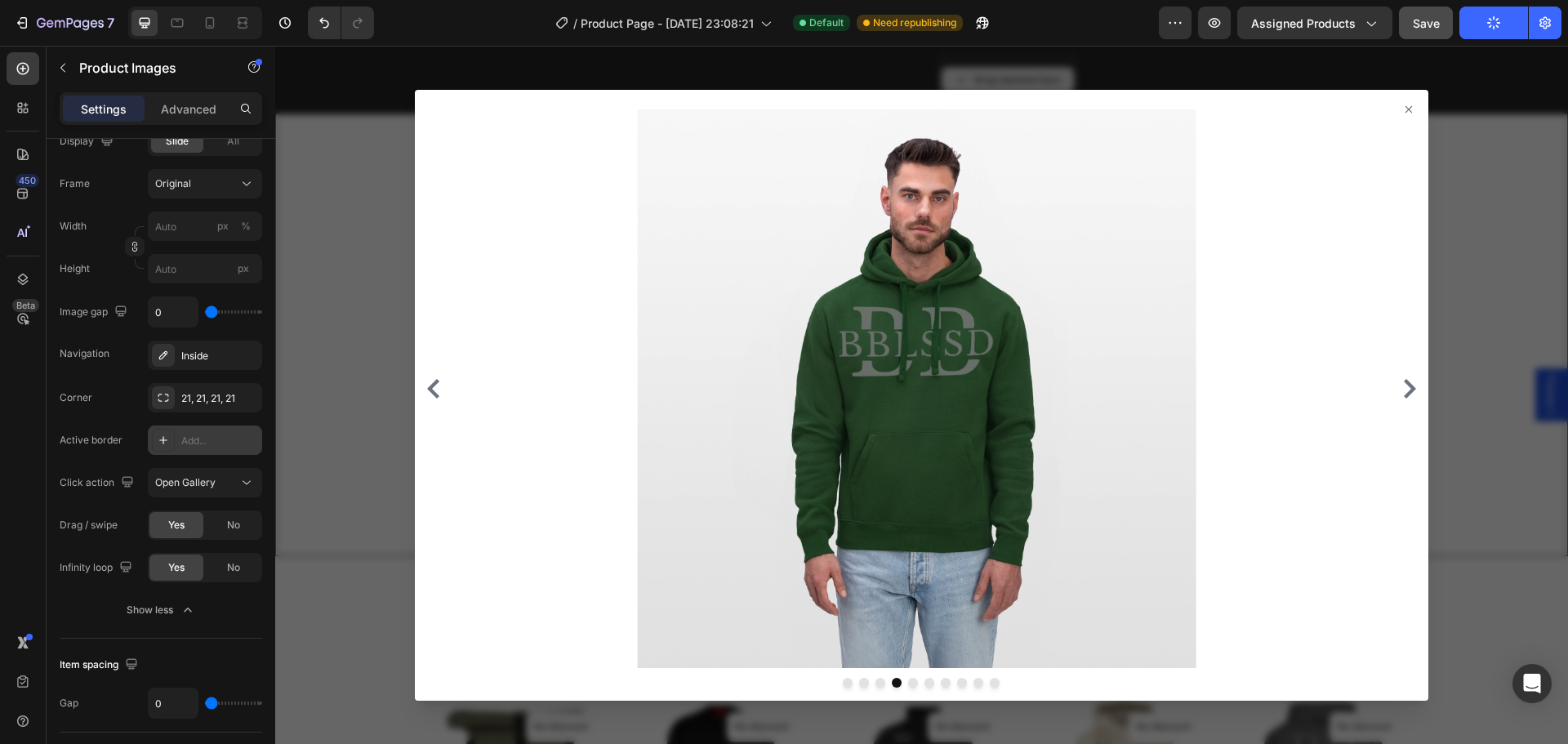
click at [1385, 400] on div at bounding box center [921, 388] width 1000 height 558
click at [1378, 369] on div at bounding box center [921, 388] width 1000 height 558
click at [1385, 386] on div at bounding box center [921, 388] width 1000 height 558
click at [1400, 384] on icon "Carousel Next Arrow" at bounding box center [1409, 388] width 19 height 19
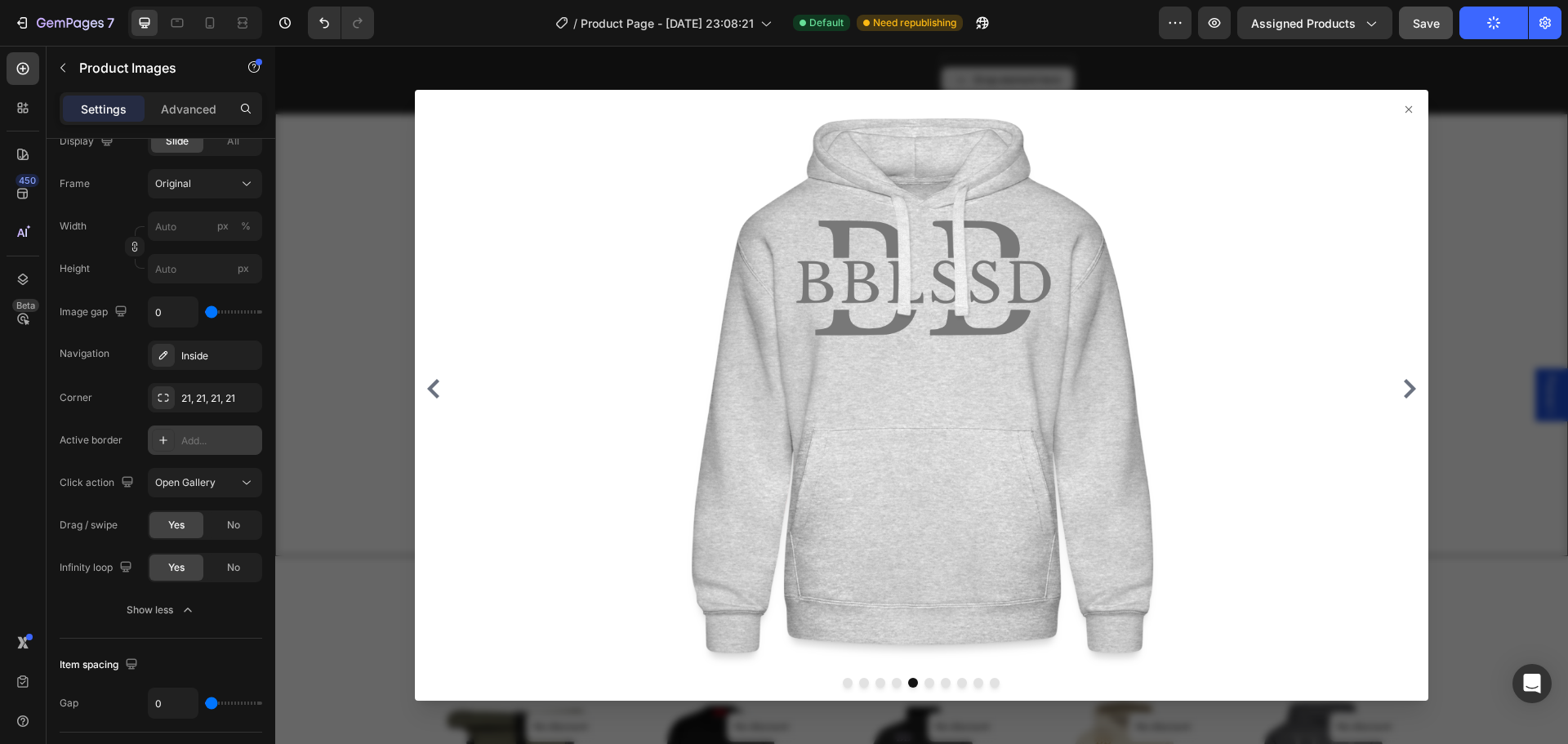
click at [1400, 384] on icon "Carousel Next Arrow" at bounding box center [1409, 388] width 19 height 19
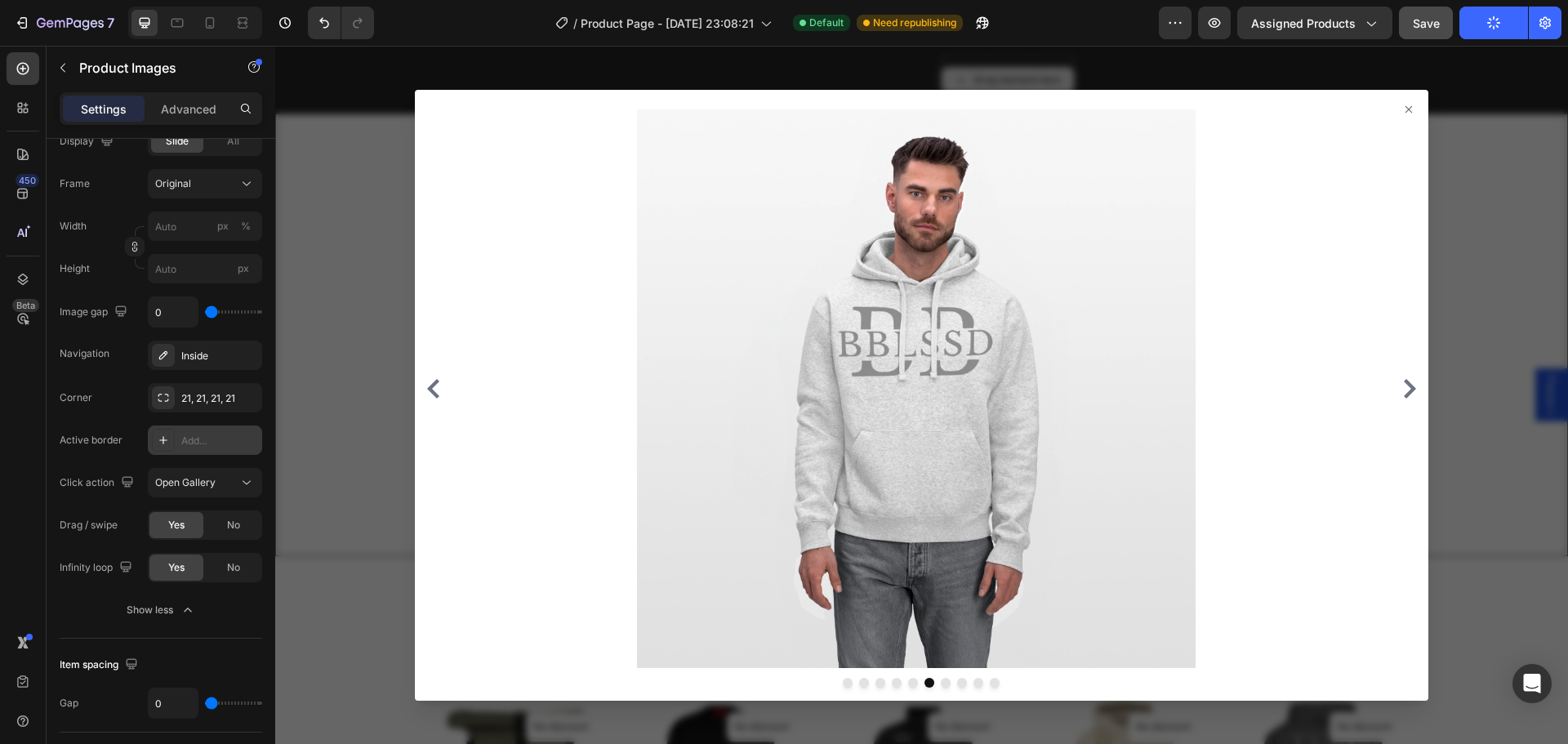
click at [1438, 307] on div at bounding box center [921, 395] width 1293 height 698
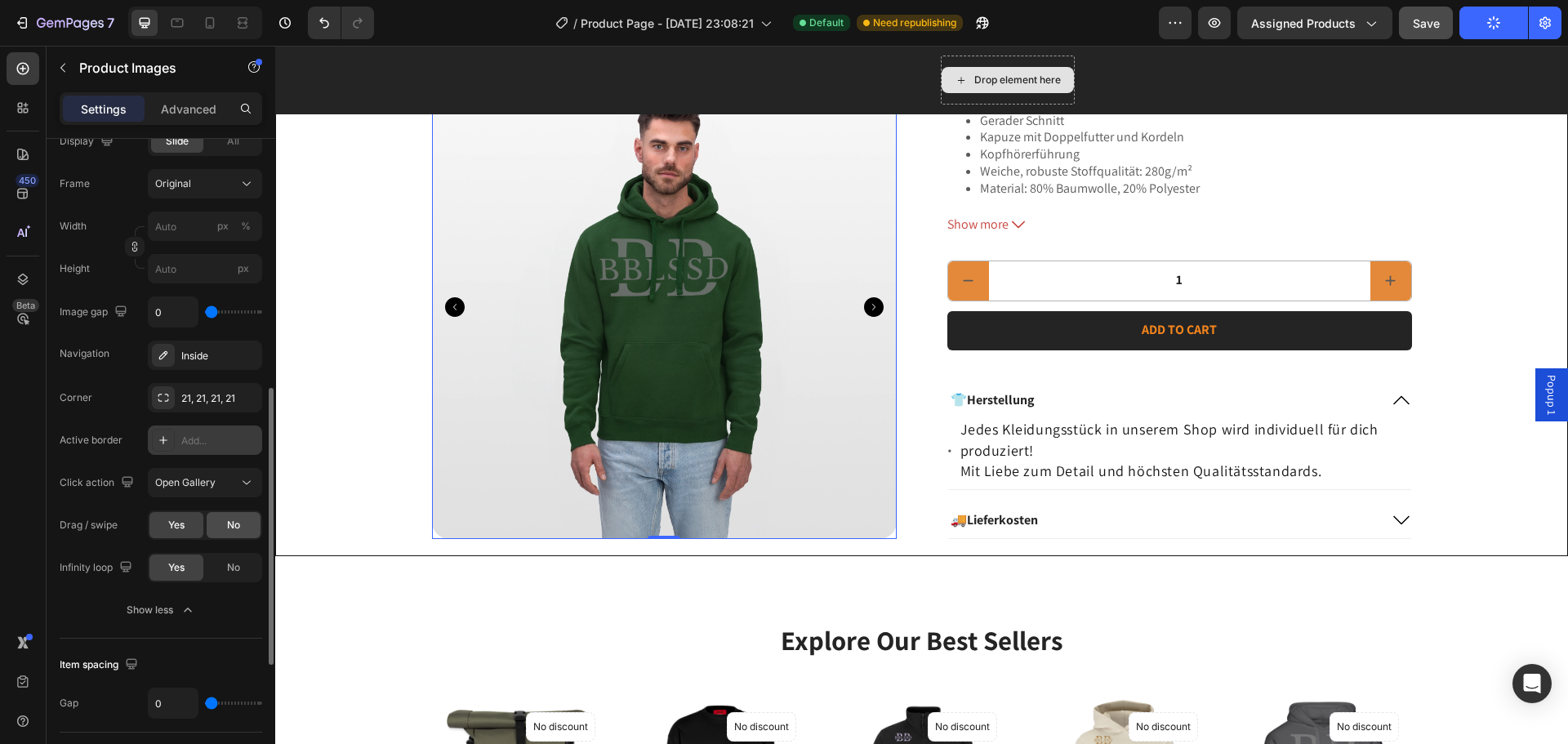
click at [232, 523] on span "No" at bounding box center [232, 524] width 13 height 15
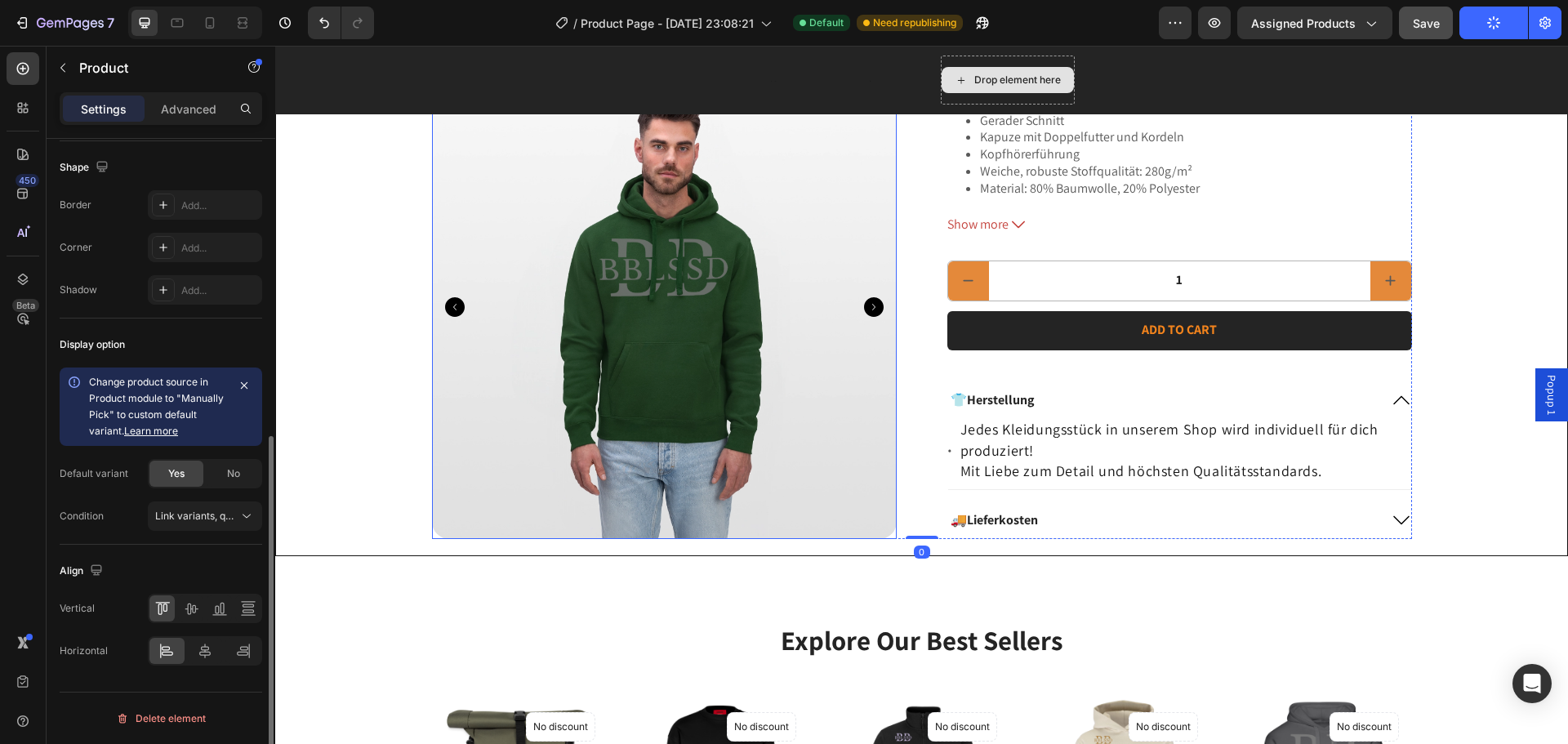
scroll to position [0, 0]
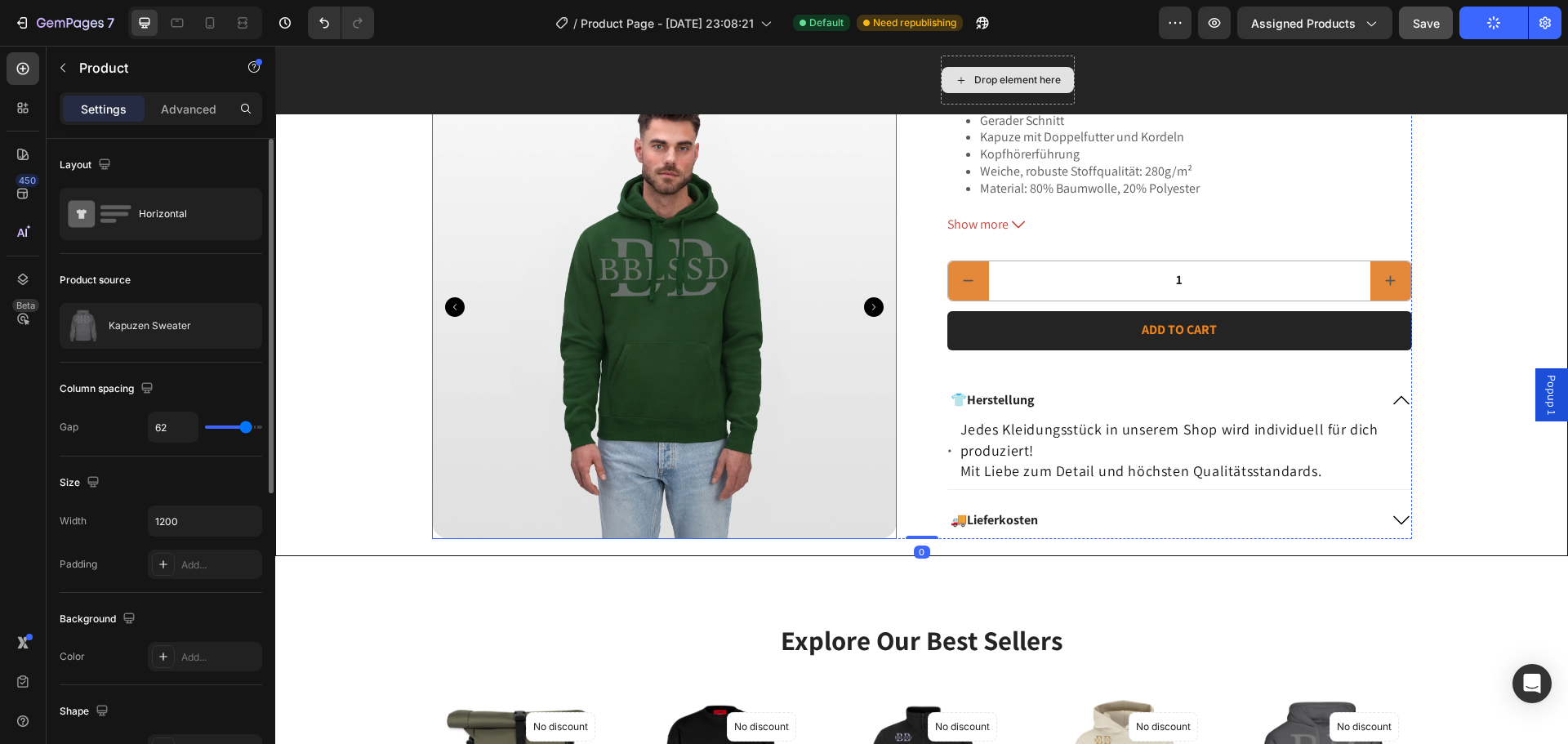
click at [635, 381] on div at bounding box center [664, 306] width 465 height 465
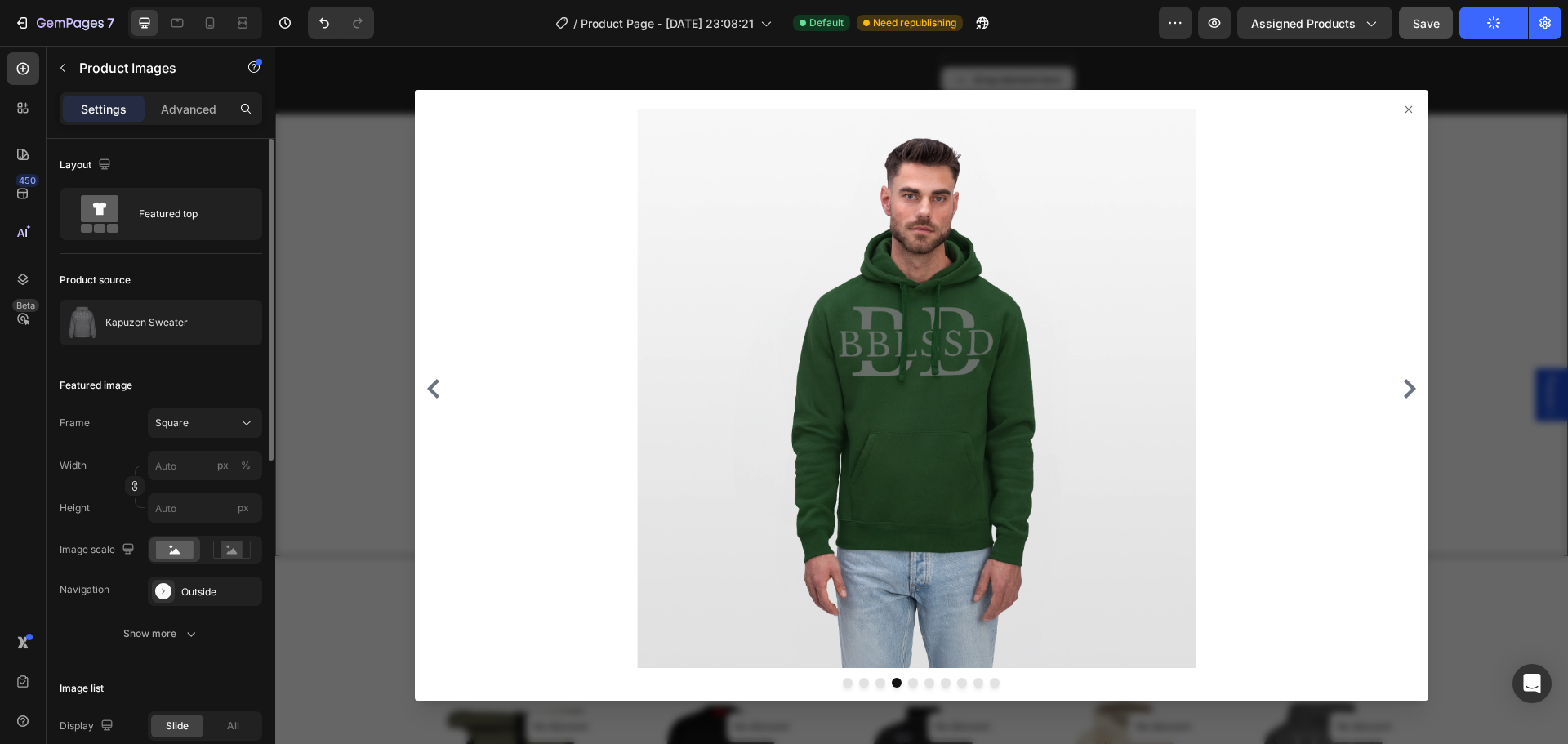
click at [328, 435] on div at bounding box center [921, 395] width 1293 height 698
click at [354, 425] on div "Product Images 0 Icon Icon Icon Icon Icon Icon List 2,500+ Verified Reviews! Te…" at bounding box center [920, 107] width 1258 height 864
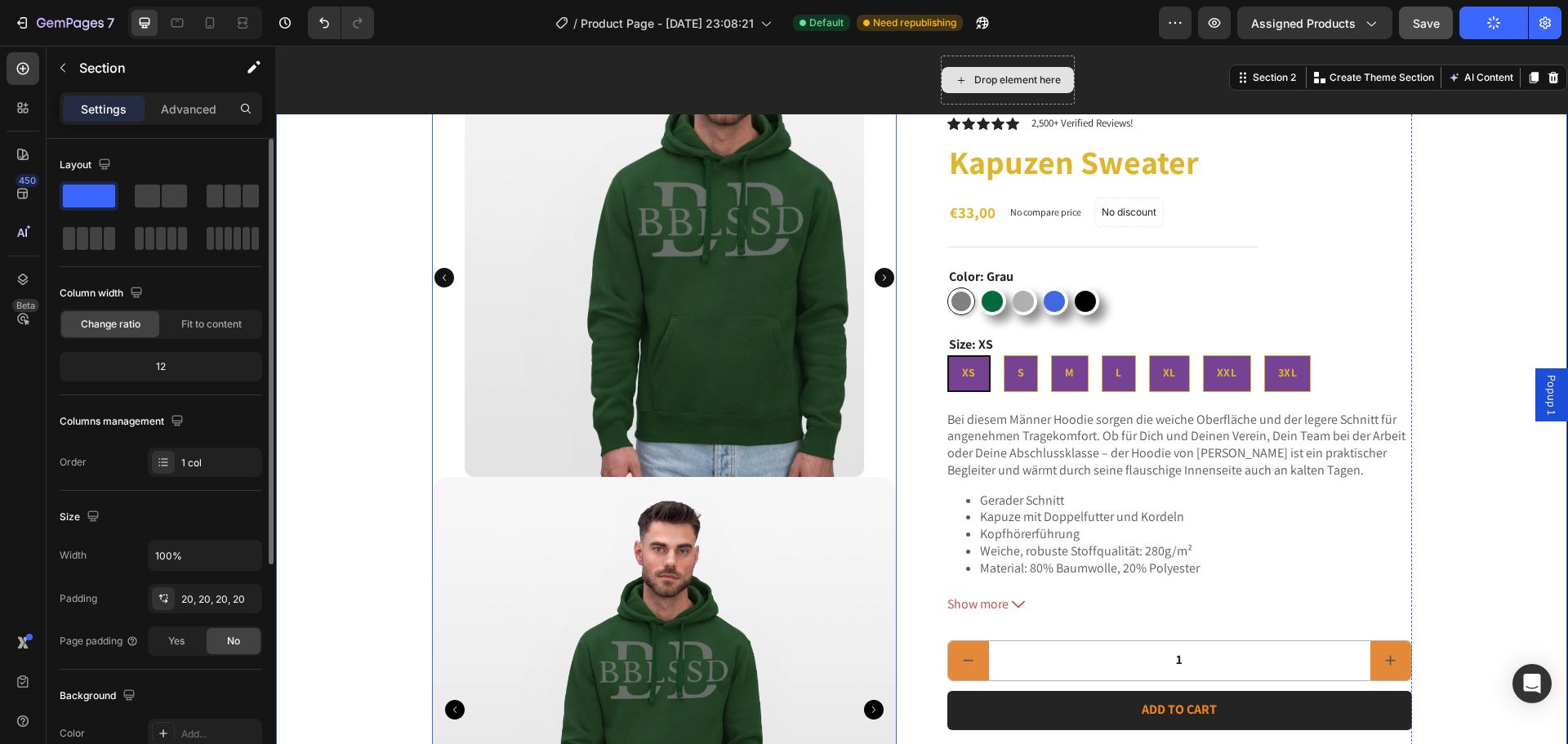
scroll to position [82, 0]
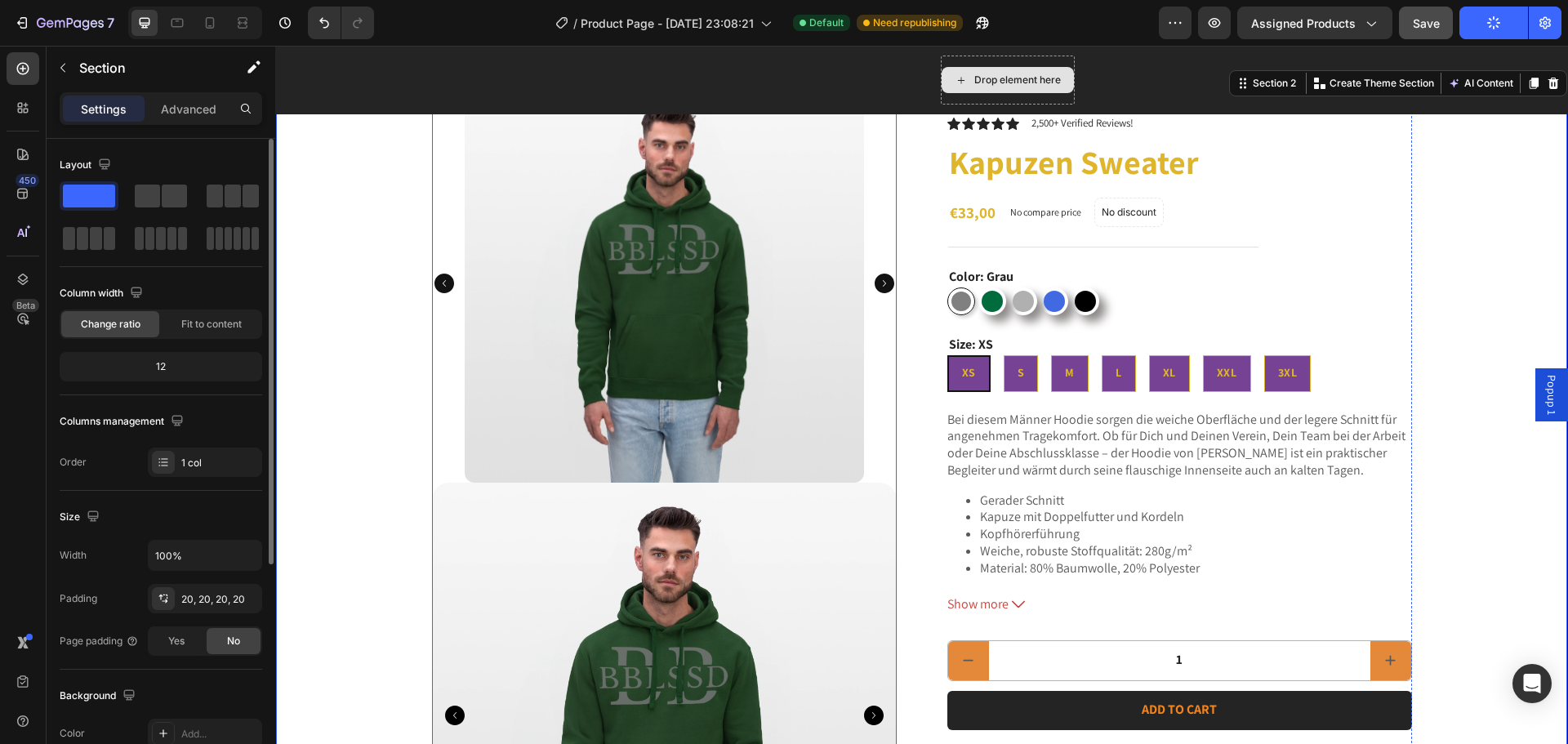
click at [448, 218] on div at bounding box center [664, 283] width 465 height 399
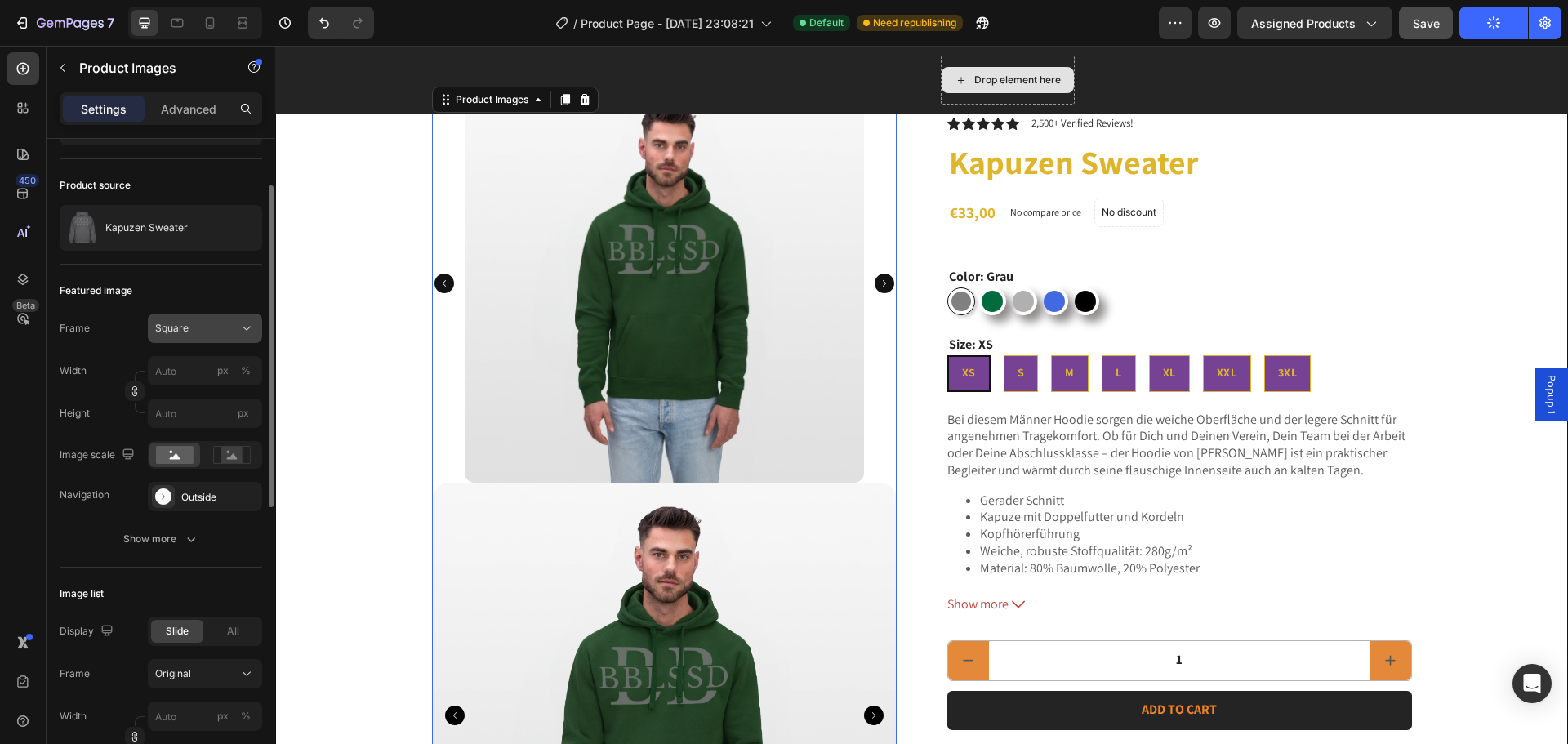
scroll to position [13, 0]
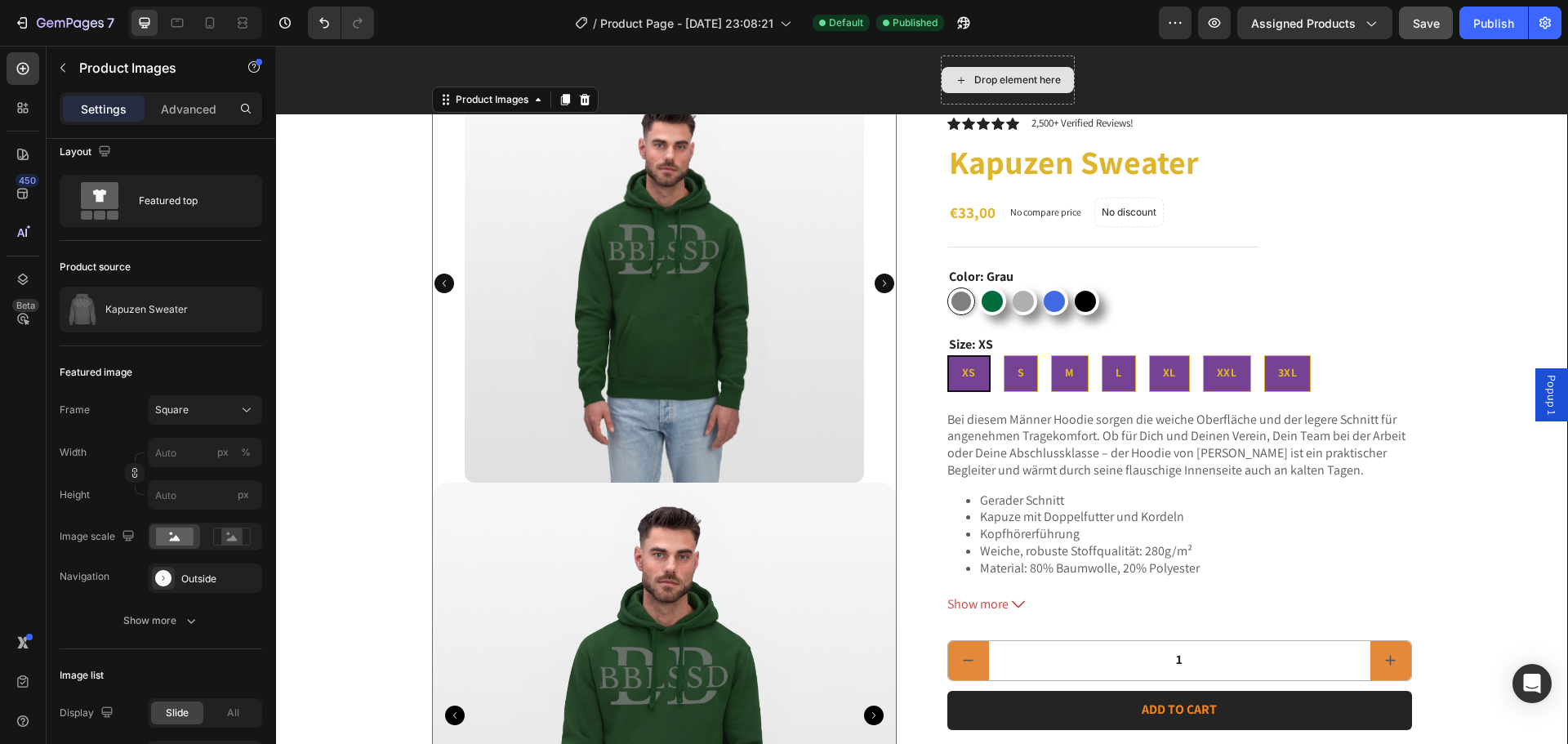
drag, startPoint x: 437, startPoint y: 383, endPoint x: 427, endPoint y: 383, distance: 10.0
click at [434, 383] on div at bounding box center [664, 283] width 465 height 399
click at [424, 545] on div "Product Images 0 Icon Icon Icon Icon Icon Icon List 2,500+ Verified Reviews! Te…" at bounding box center [920, 515] width 1258 height 864
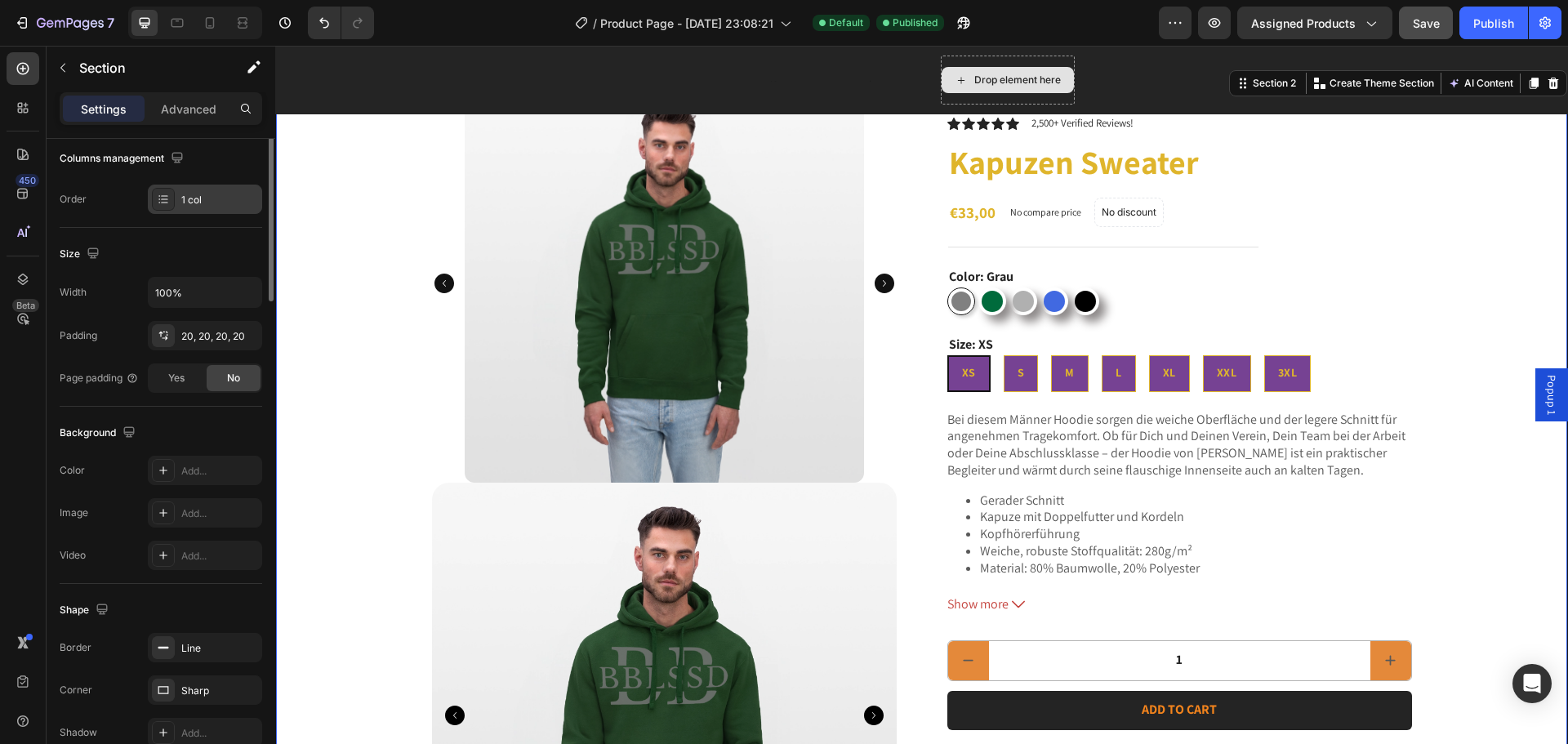
scroll to position [0, 0]
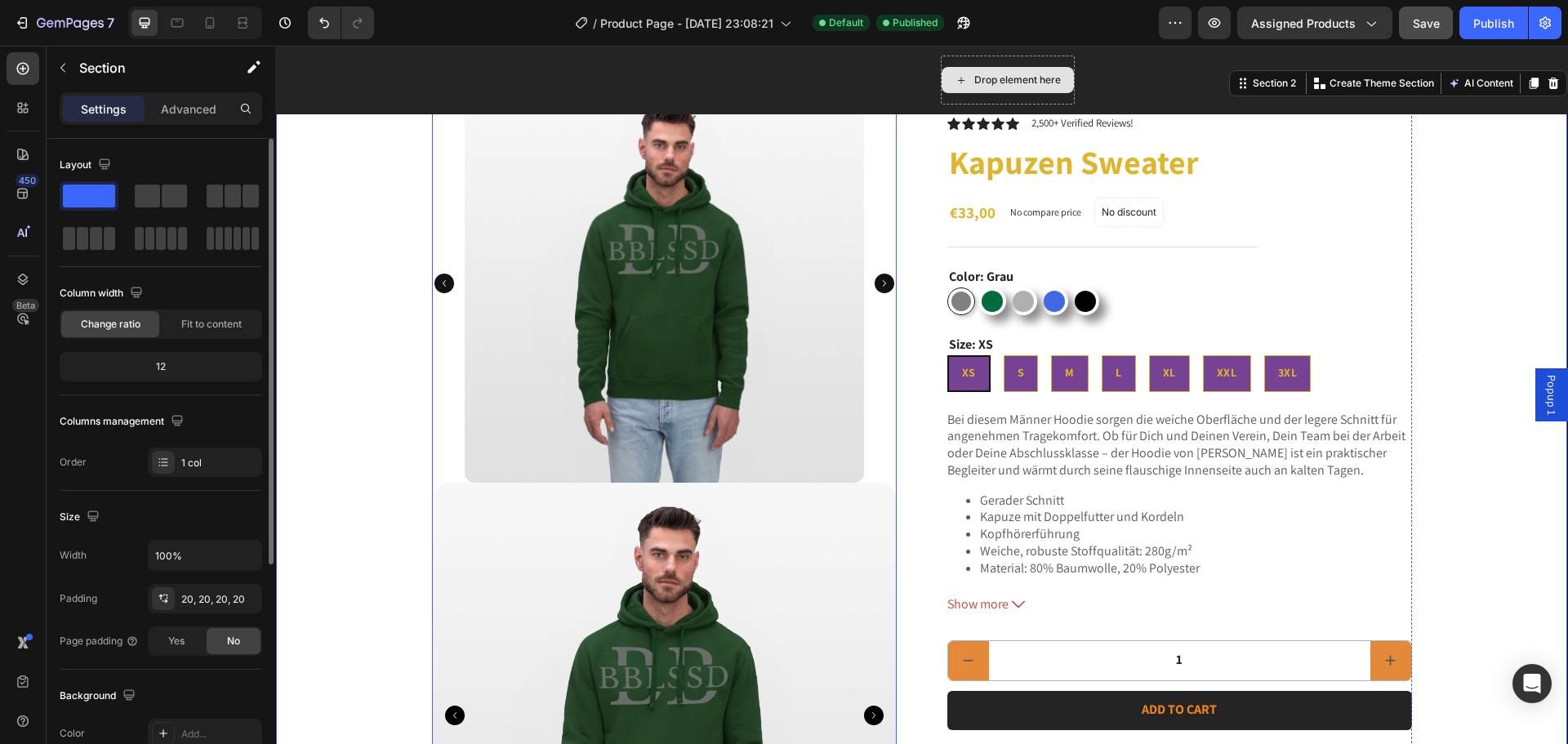
click at [480, 615] on div at bounding box center [664, 715] width 465 height 465
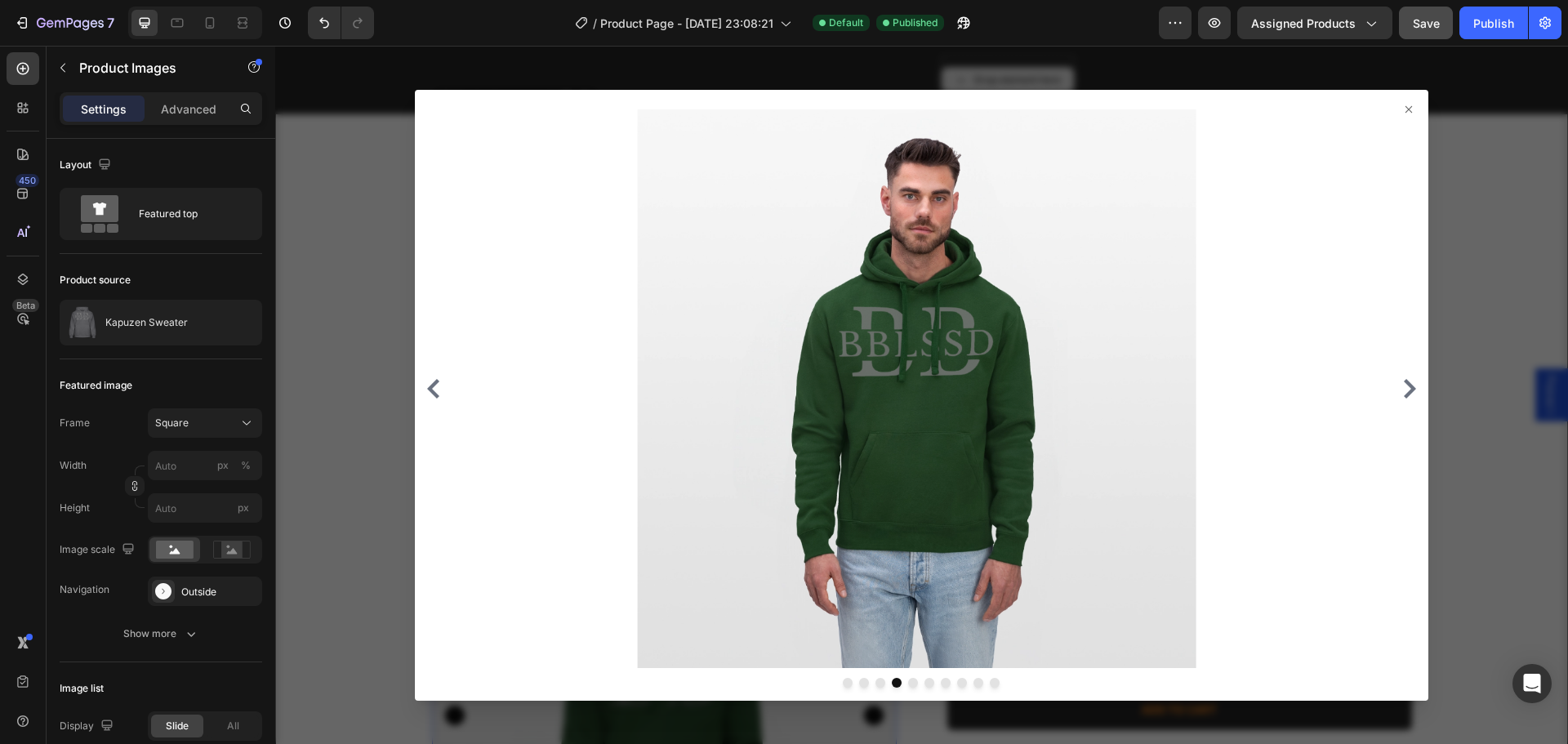
click at [358, 549] on div at bounding box center [921, 395] width 1293 height 698
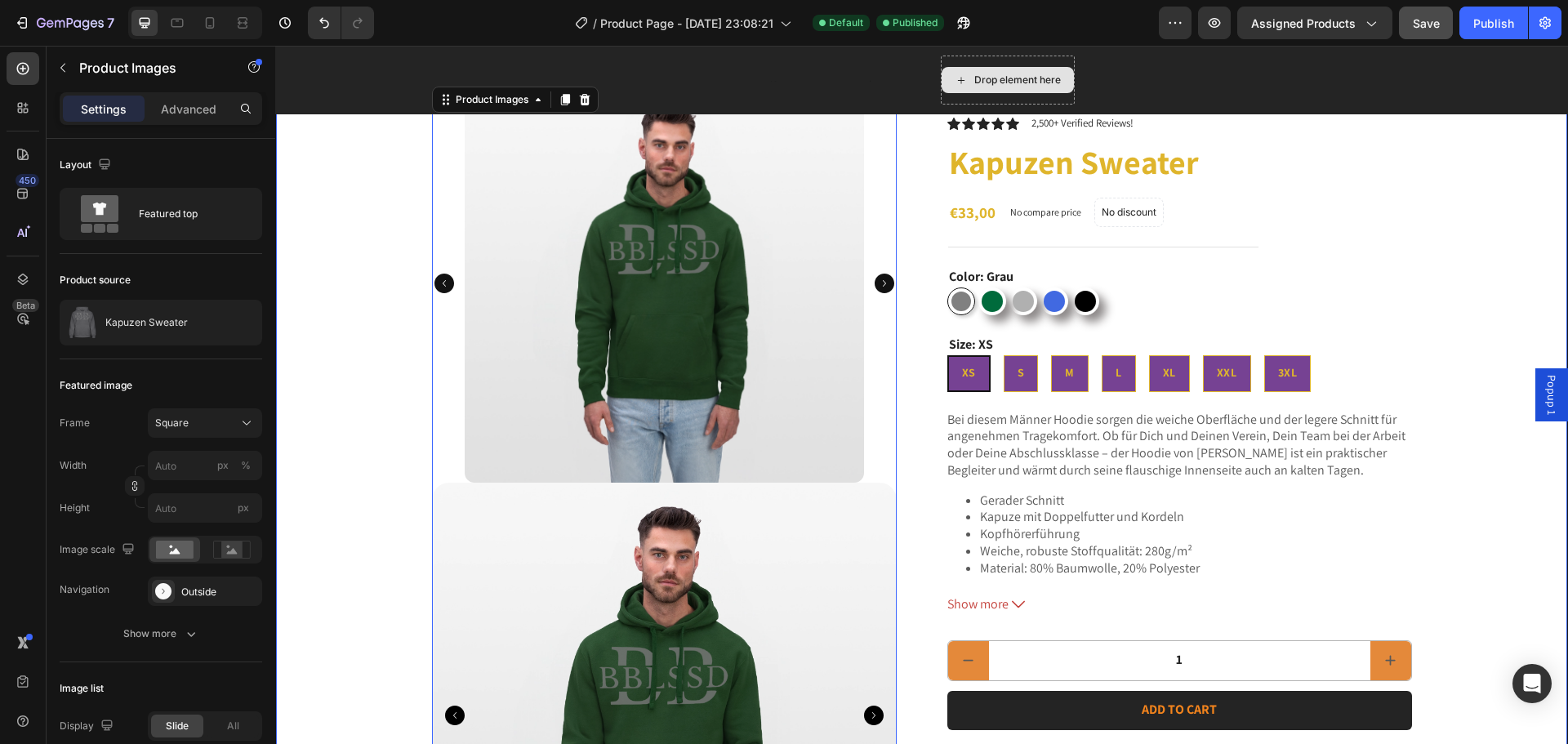
click at [470, 389] on img at bounding box center [664, 283] width 399 height 399
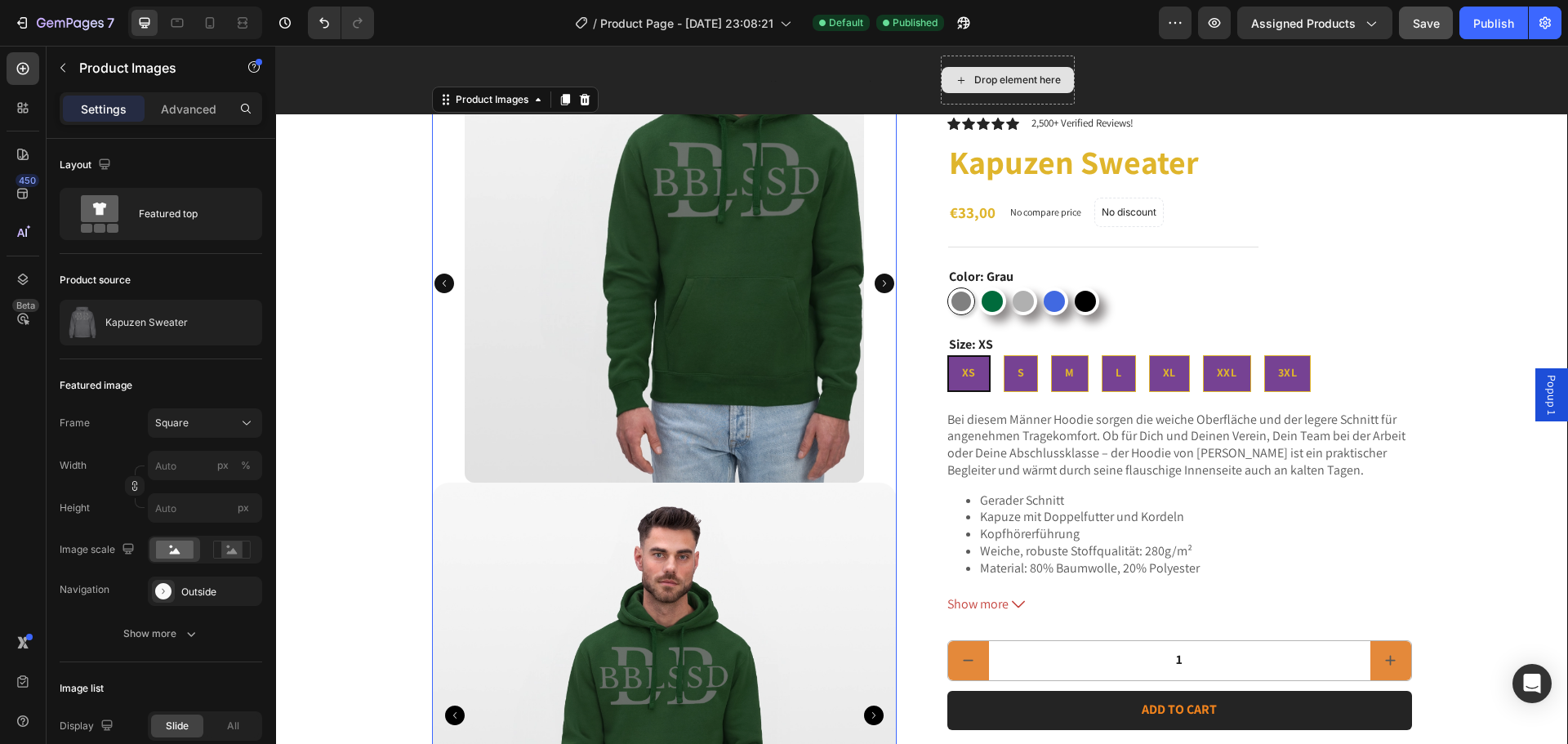
click at [513, 388] on img at bounding box center [664, 283] width 399 height 399
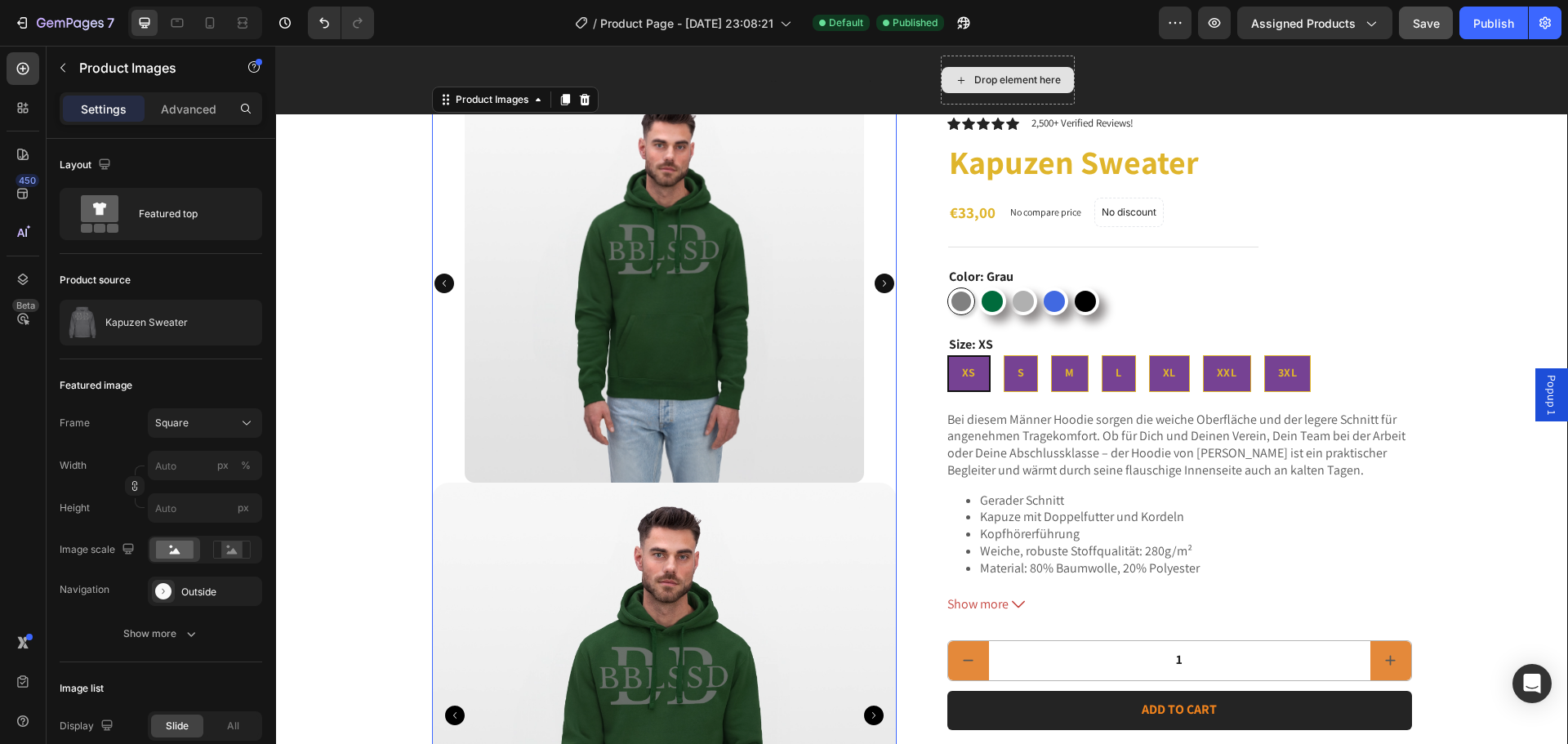
click at [441, 401] on div at bounding box center [664, 283] width 465 height 399
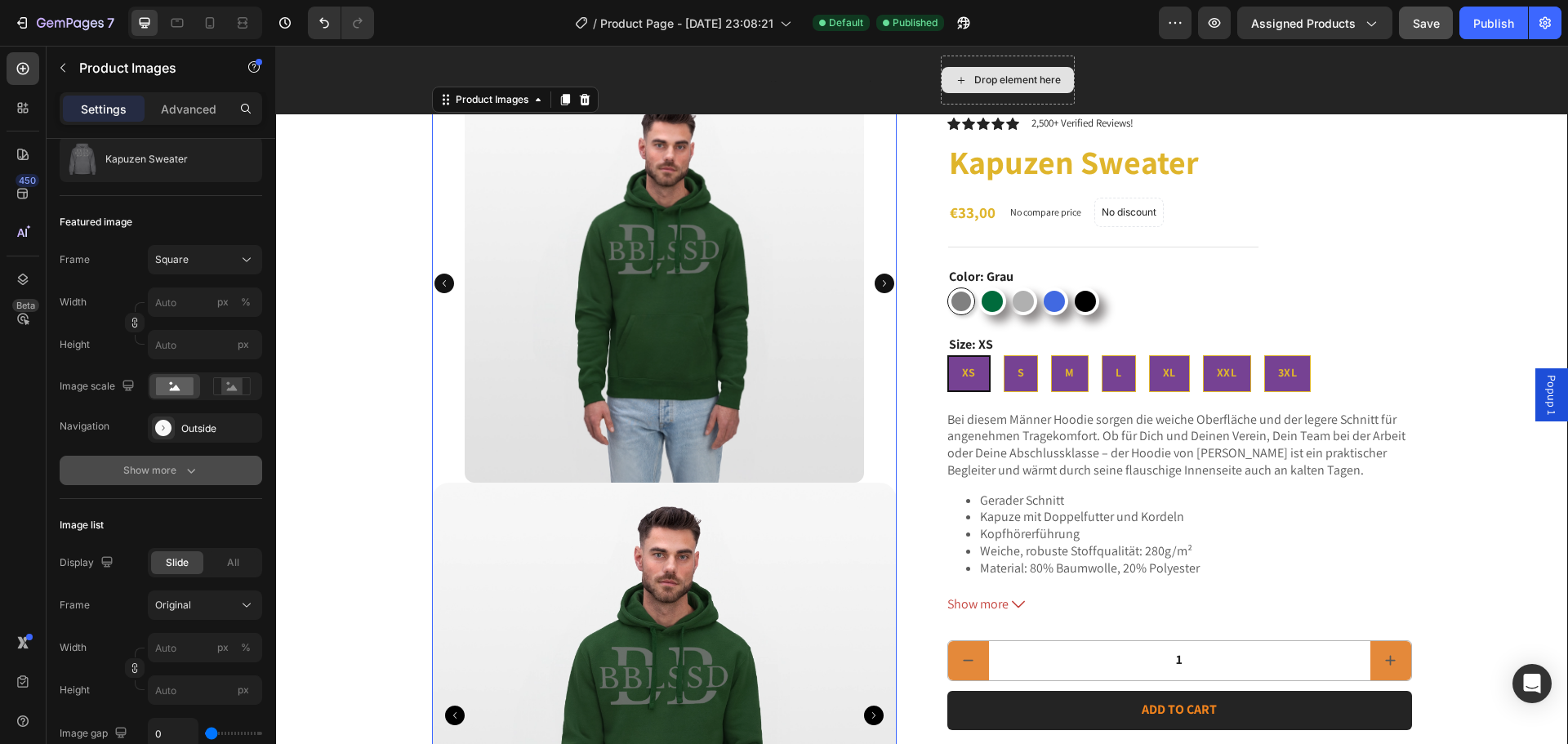
click at [198, 460] on button "Show more" at bounding box center [160, 470] width 202 height 29
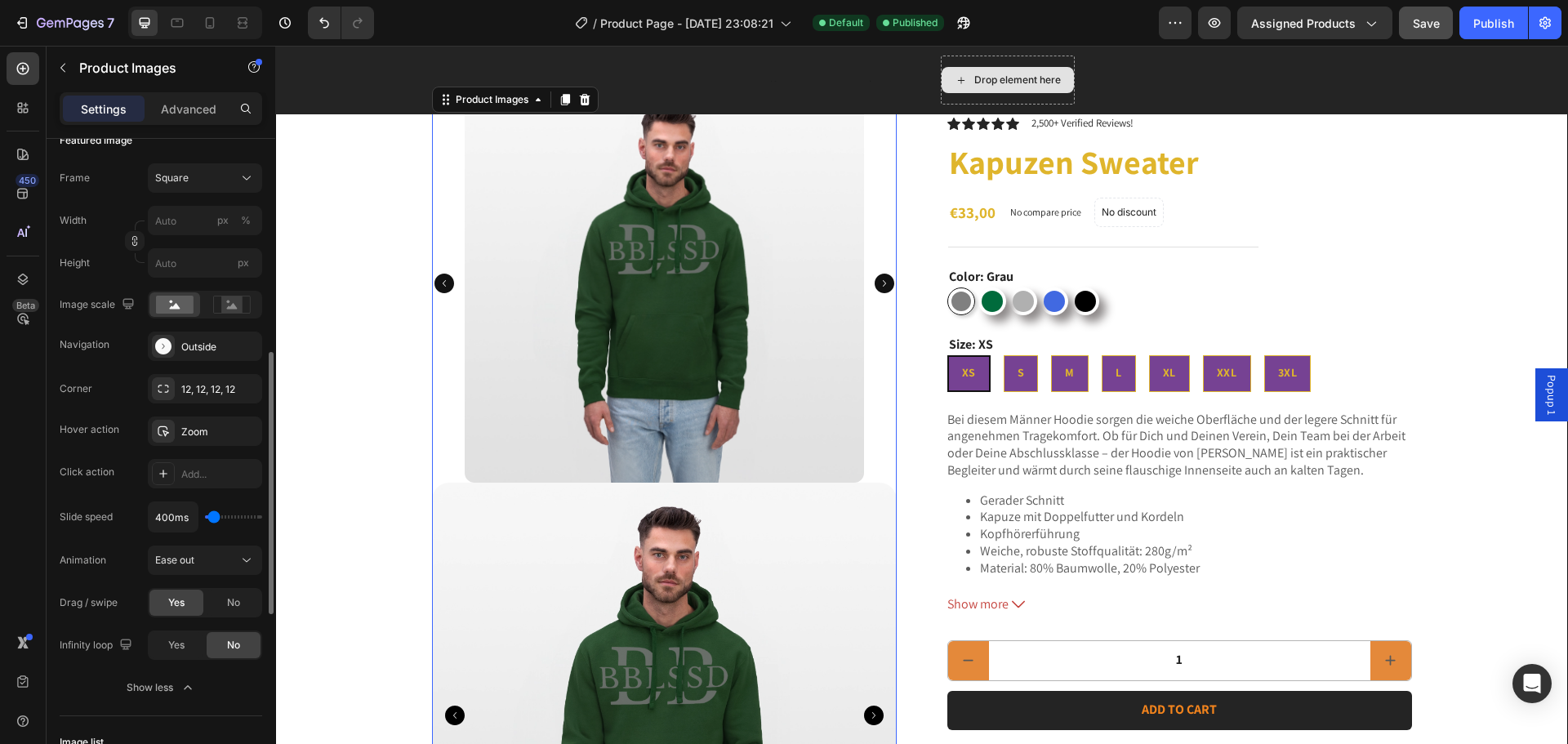
scroll to position [327, 0]
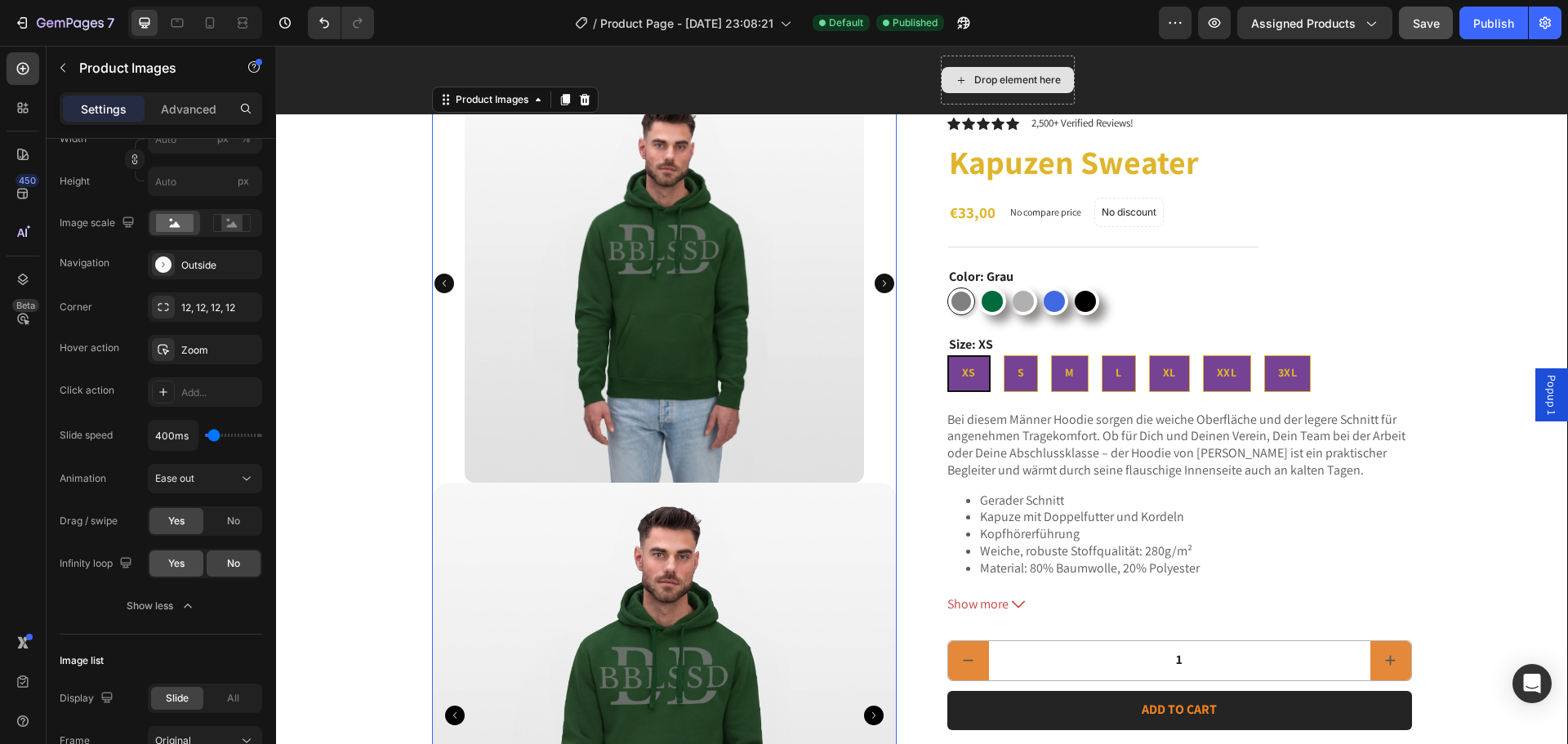
click at [188, 562] on div "Yes" at bounding box center [176, 563] width 53 height 26
drag, startPoint x: 684, startPoint y: 588, endPoint x: 478, endPoint y: 588, distance: 206.0
click at [478, 588] on div at bounding box center [664, 715] width 465 height 465
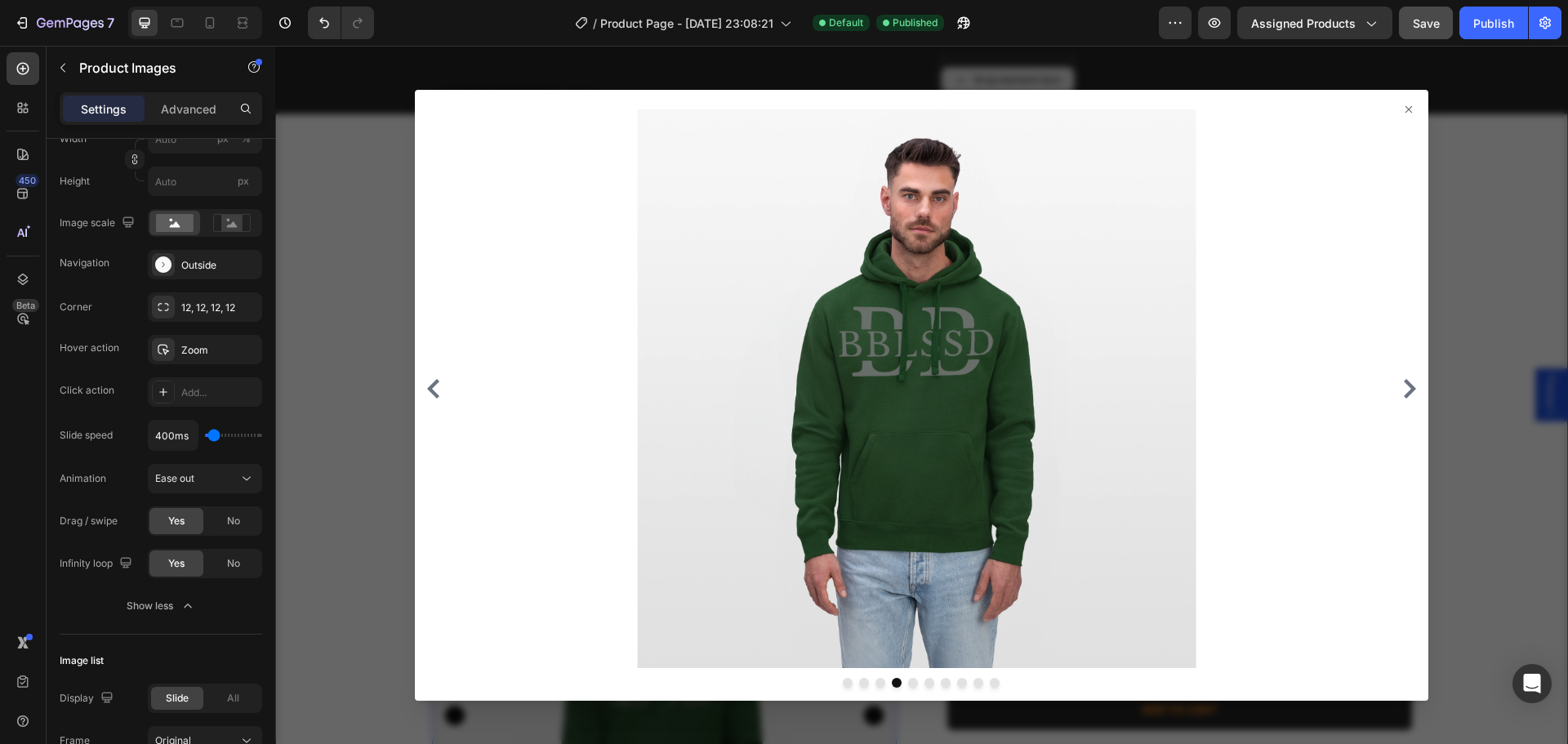
click at [350, 582] on div at bounding box center [921, 395] width 1293 height 698
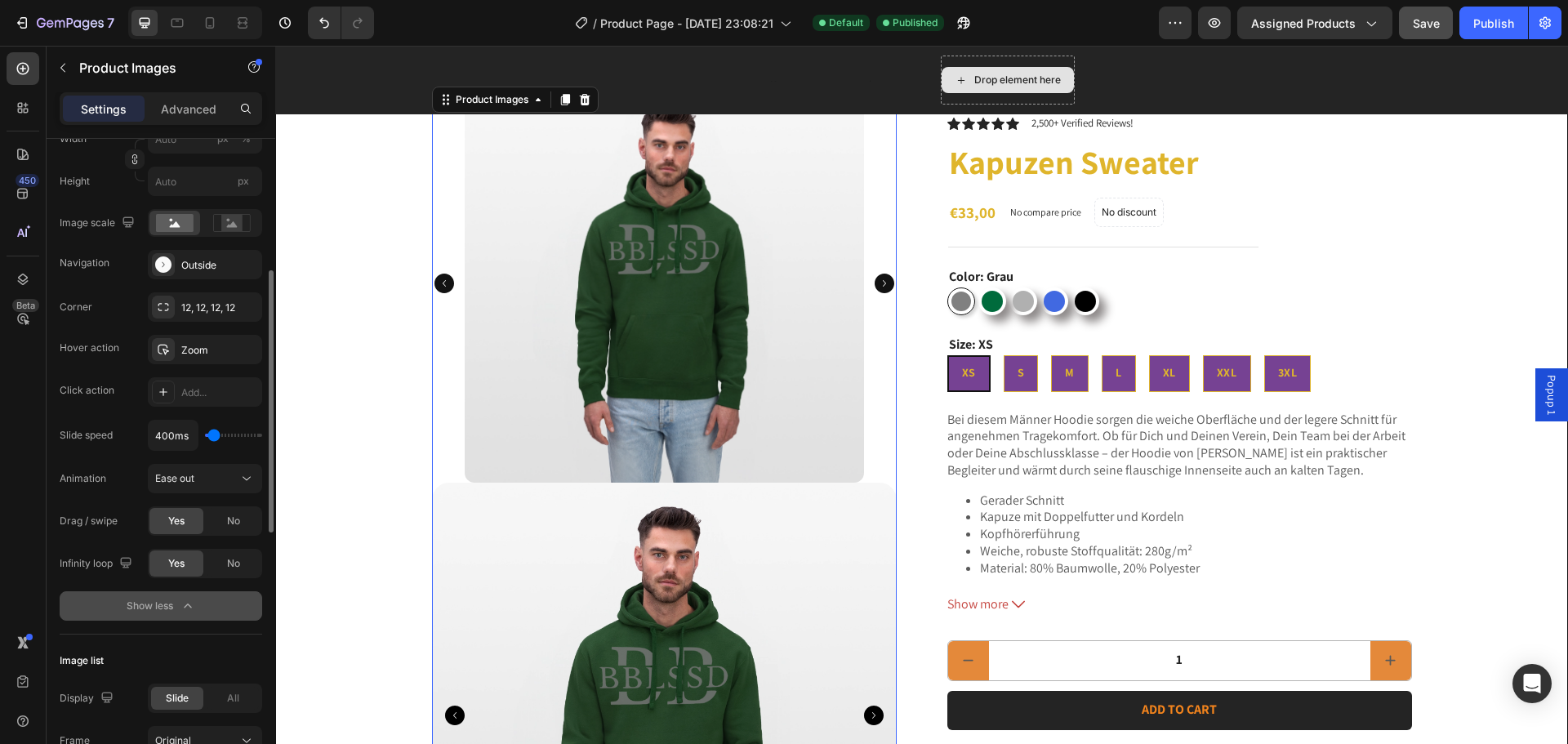
click at [134, 611] on div "Show less" at bounding box center [160, 605] width 69 height 17
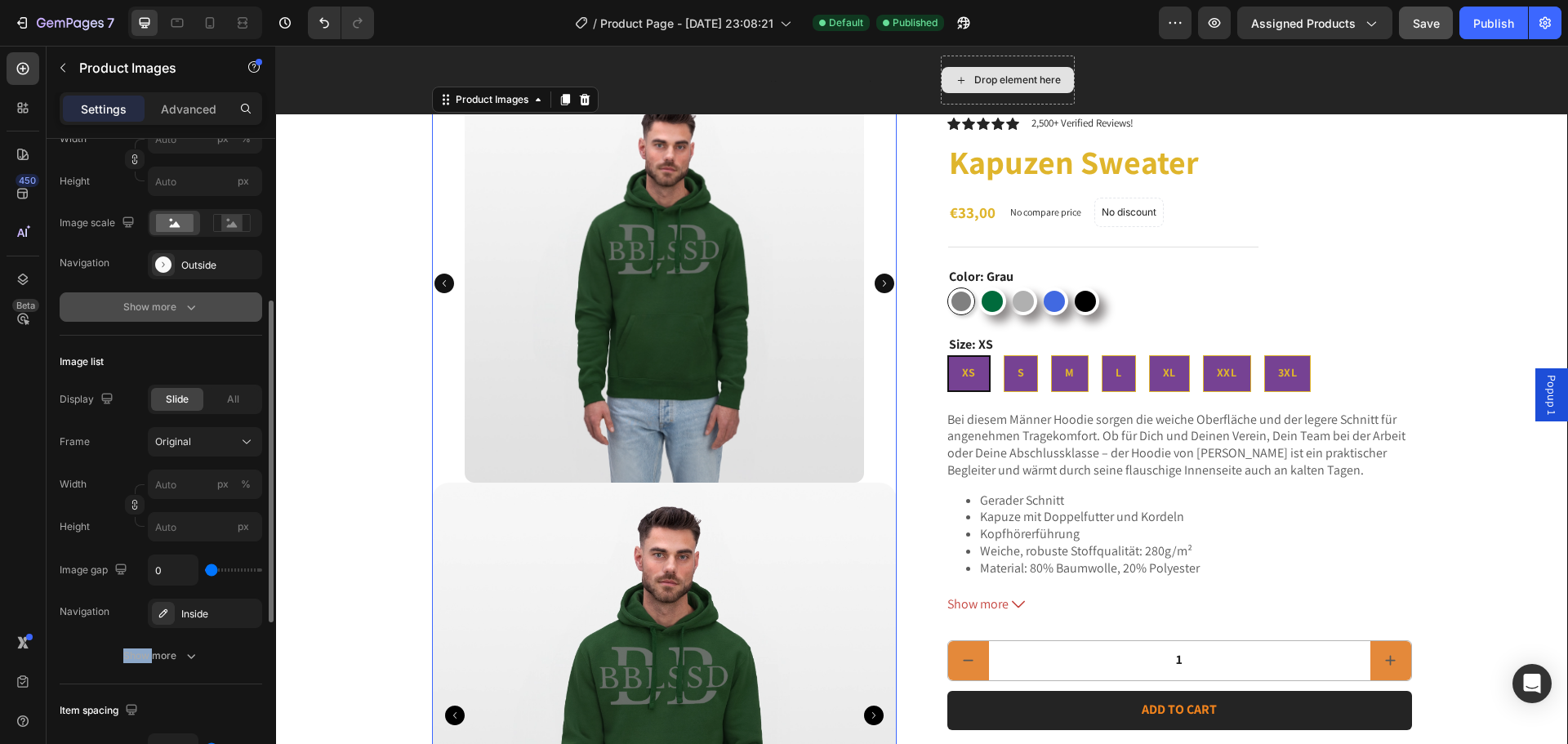
click at [134, 611] on div "Navigation Inside" at bounding box center [160, 613] width 202 height 29
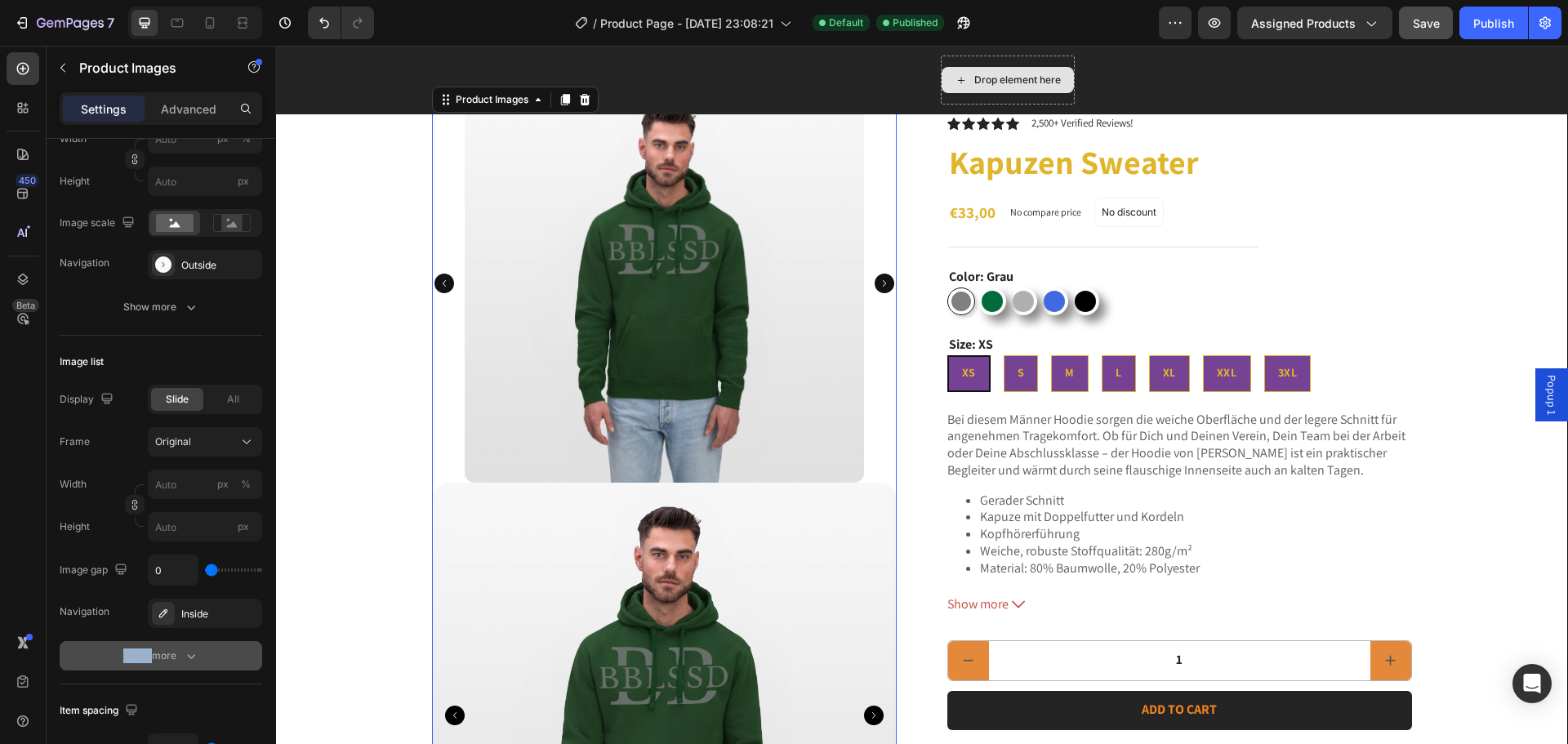
click at [89, 651] on button "Show more" at bounding box center [160, 655] width 202 height 29
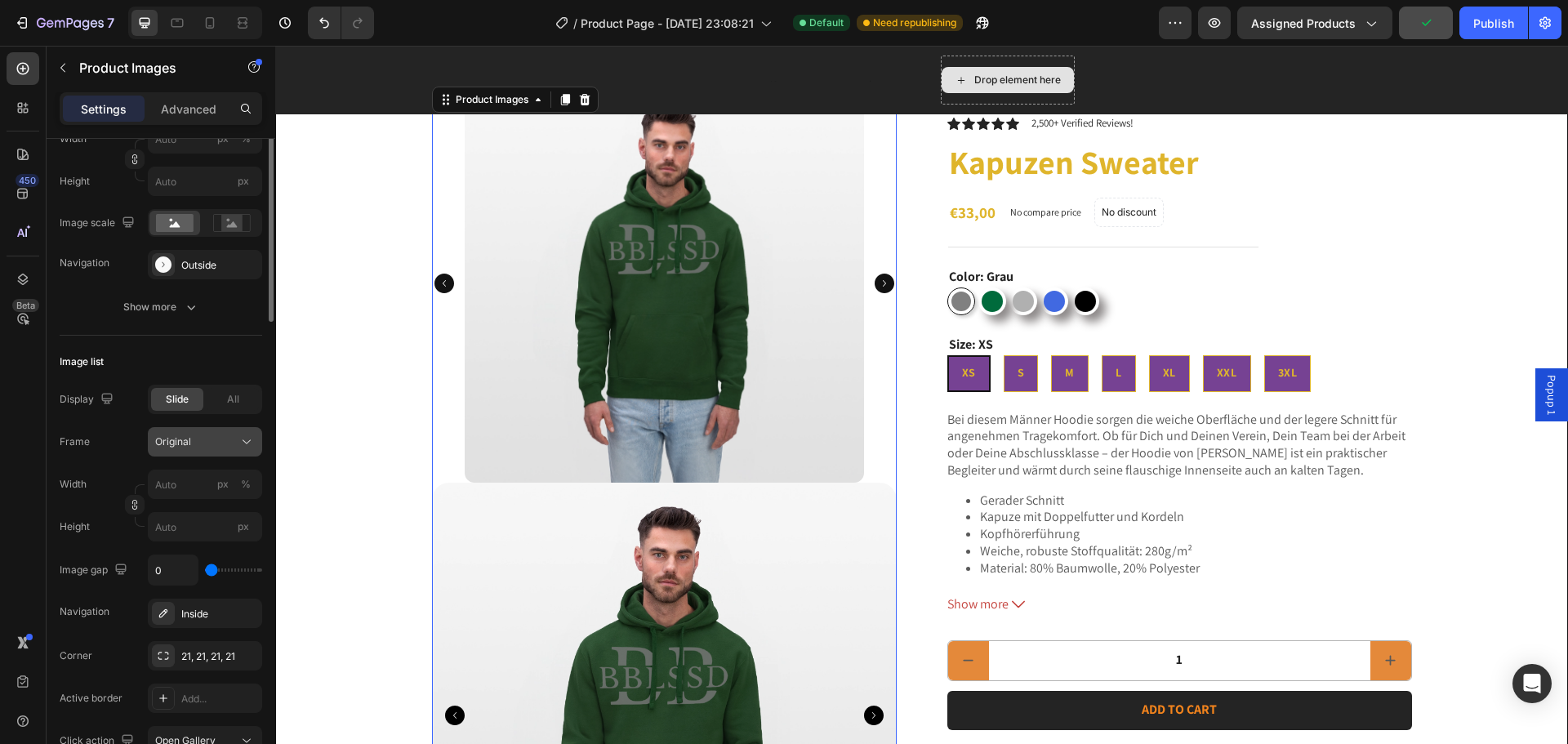
scroll to position [82, 0]
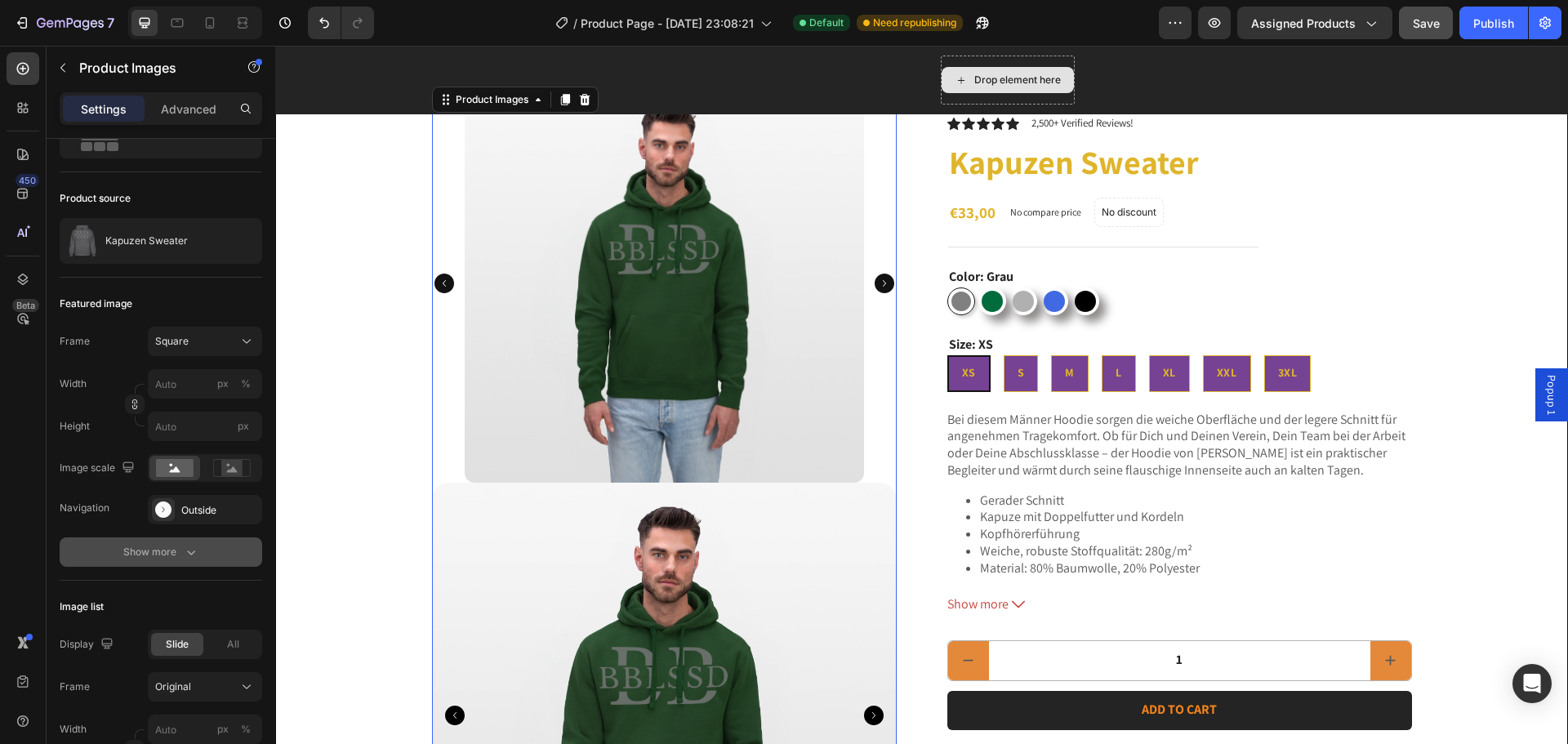
click at [179, 547] on div "Show more" at bounding box center [161, 551] width 76 height 17
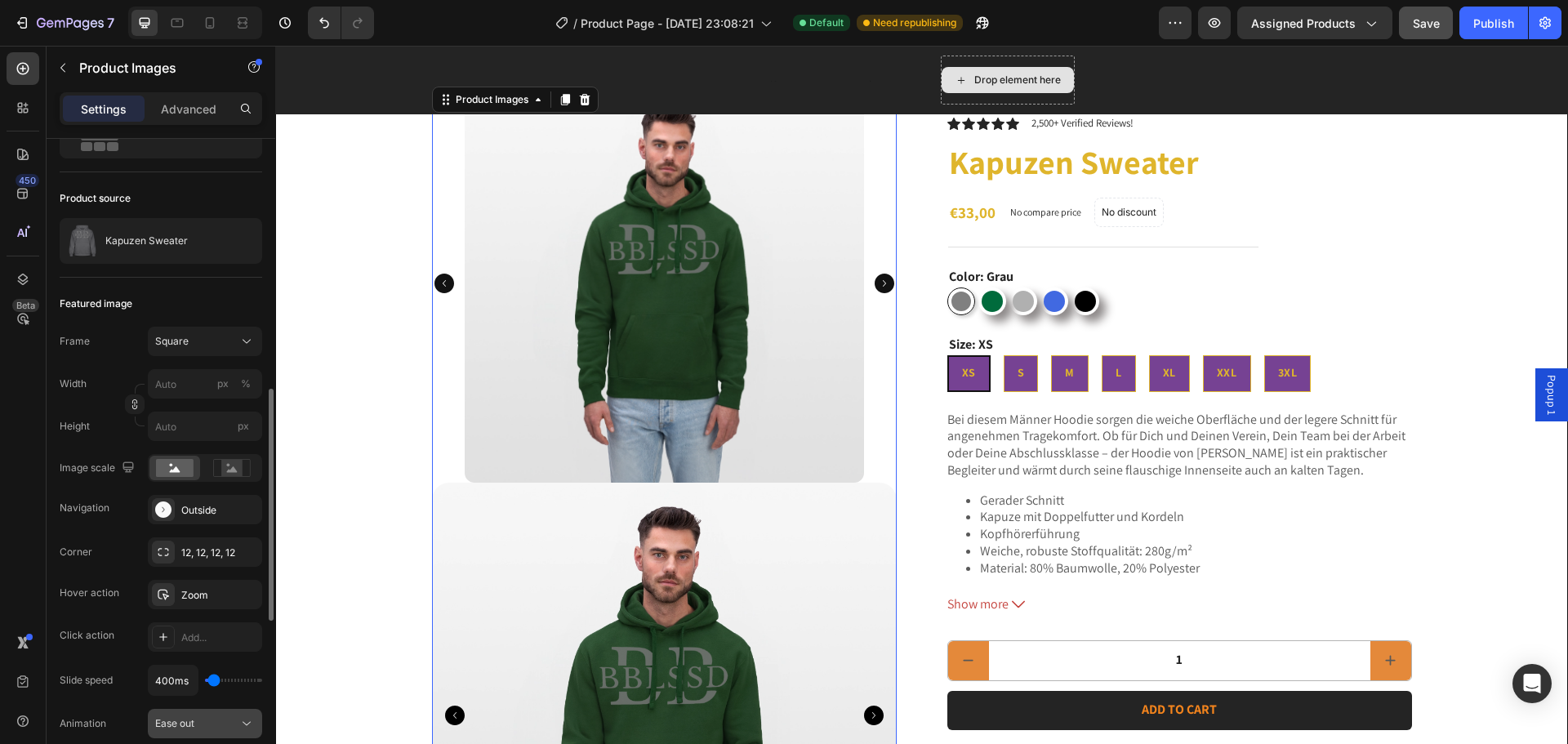
scroll to position [245, 0]
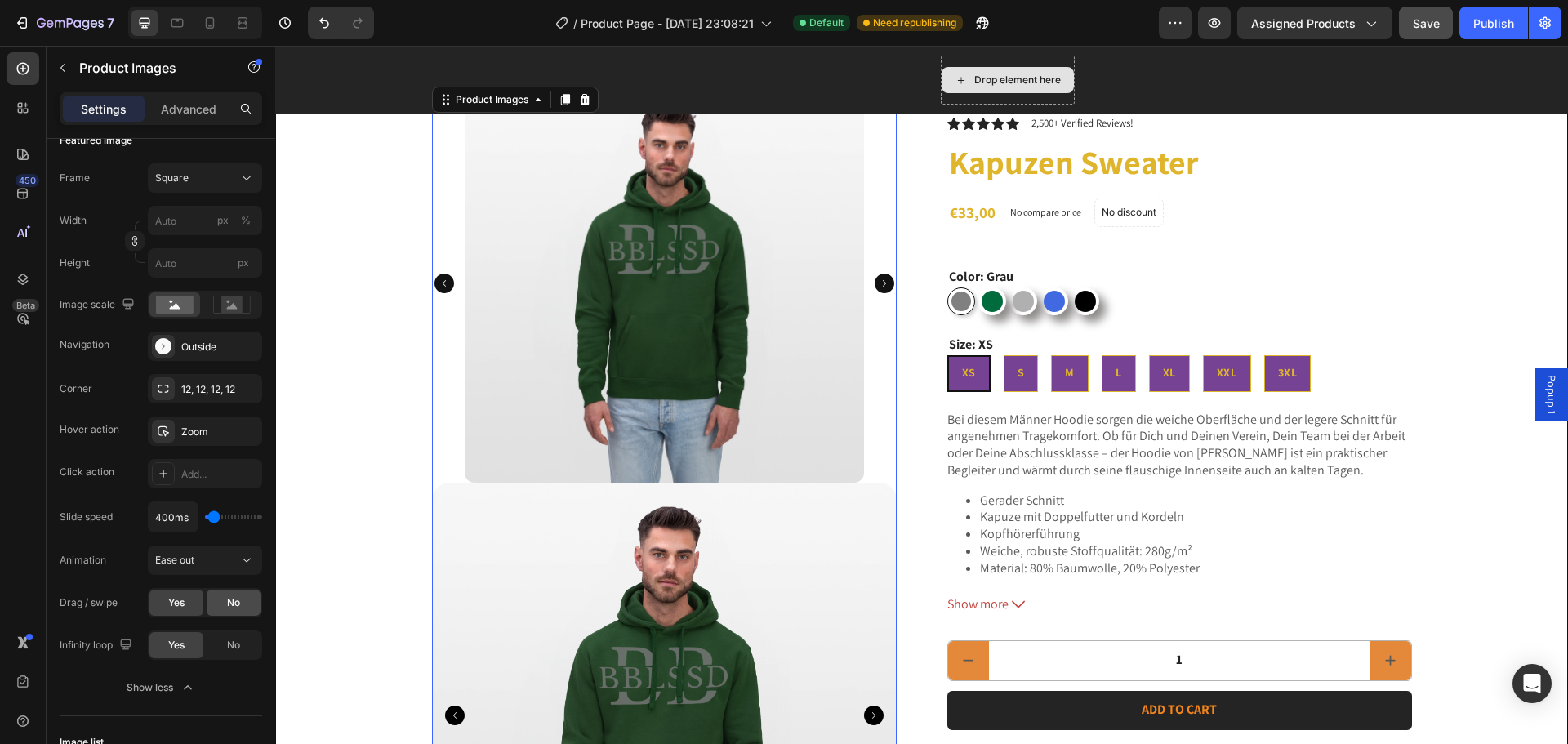
click at [229, 604] on span "No" at bounding box center [232, 602] width 13 height 15
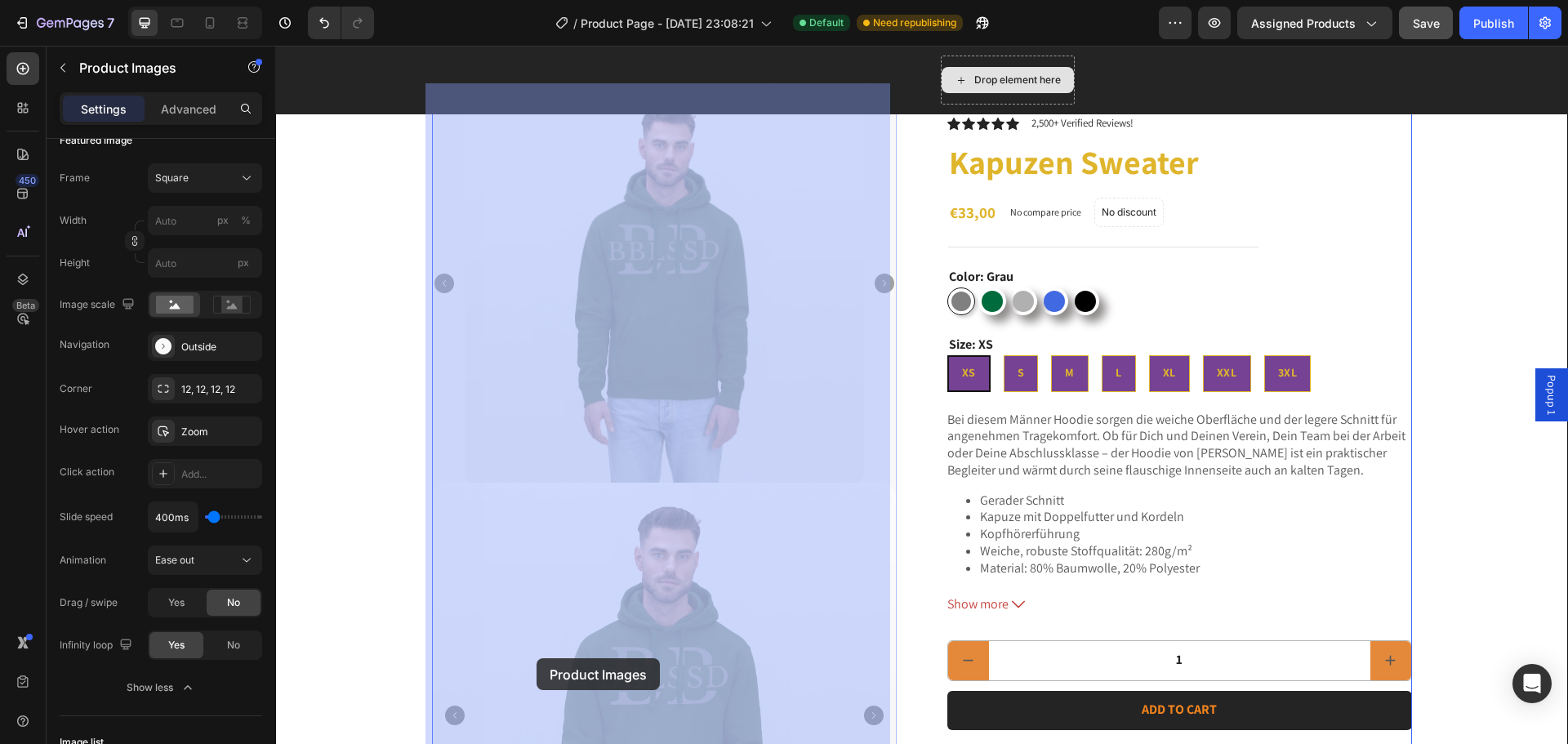
drag, startPoint x: 659, startPoint y: 658, endPoint x: 536, endPoint y: 658, distance: 123.0
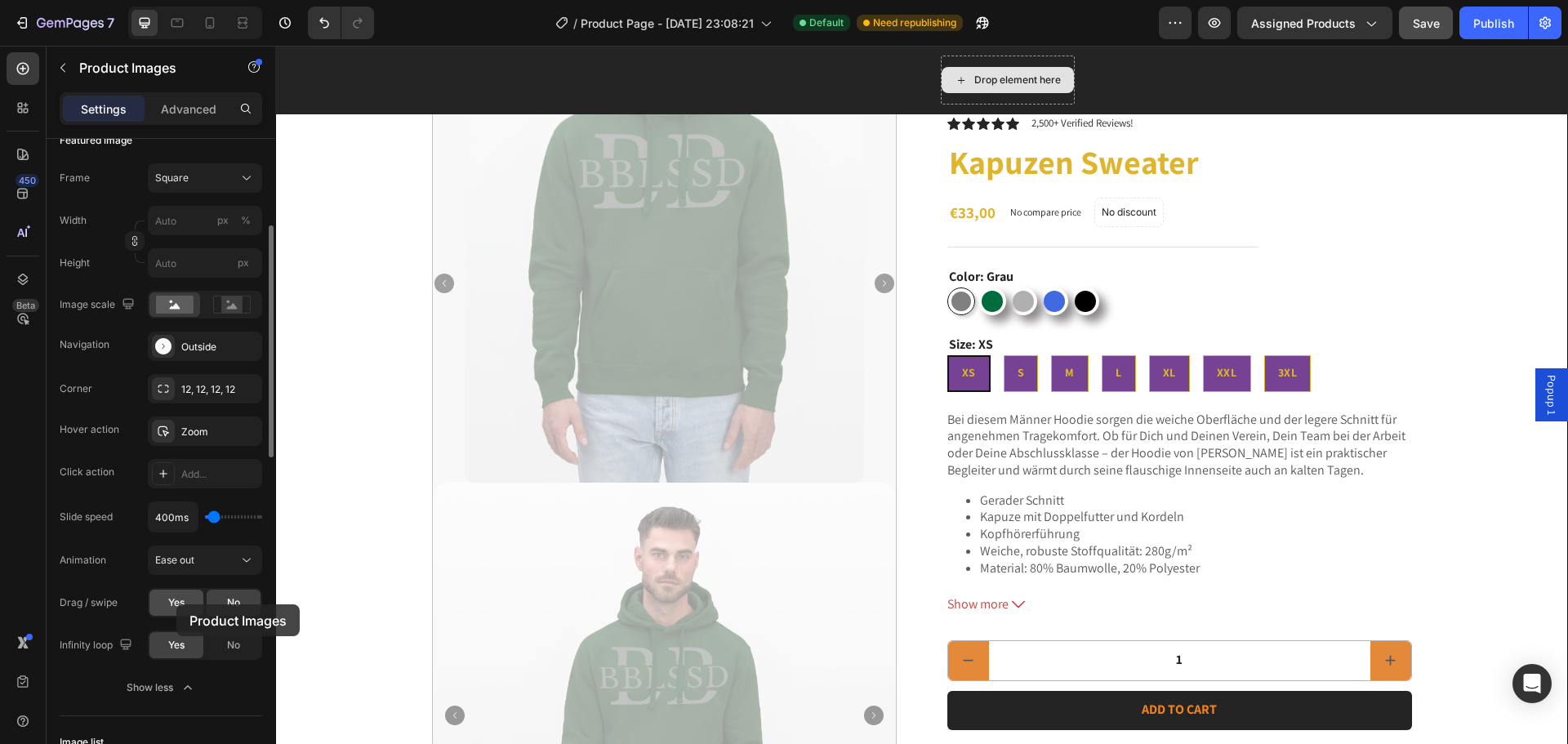
click at [176, 604] on span "Yes" at bounding box center [176, 602] width 17 height 15
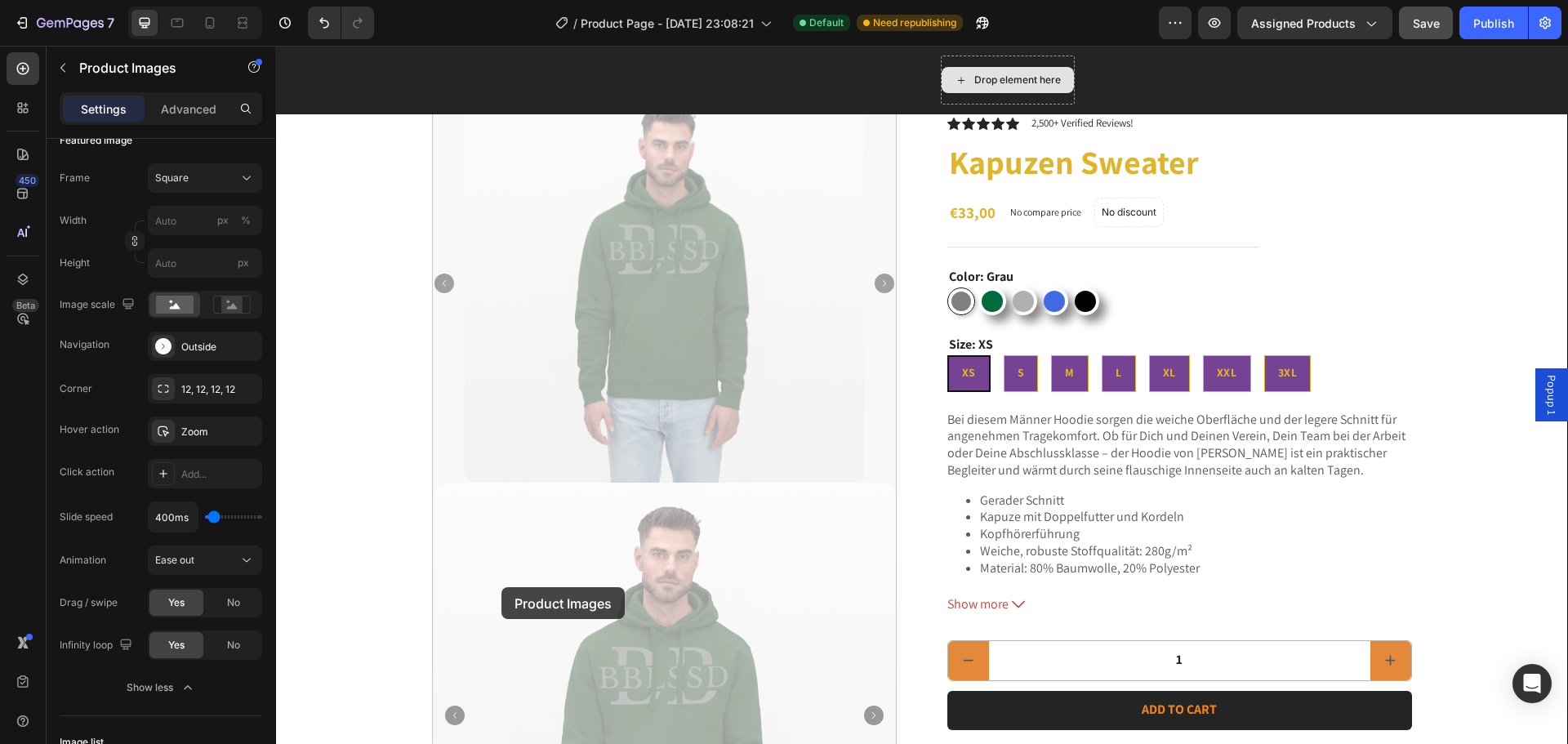
drag, startPoint x: 636, startPoint y: 586, endPoint x: 481, endPoint y: 587, distance: 155.0
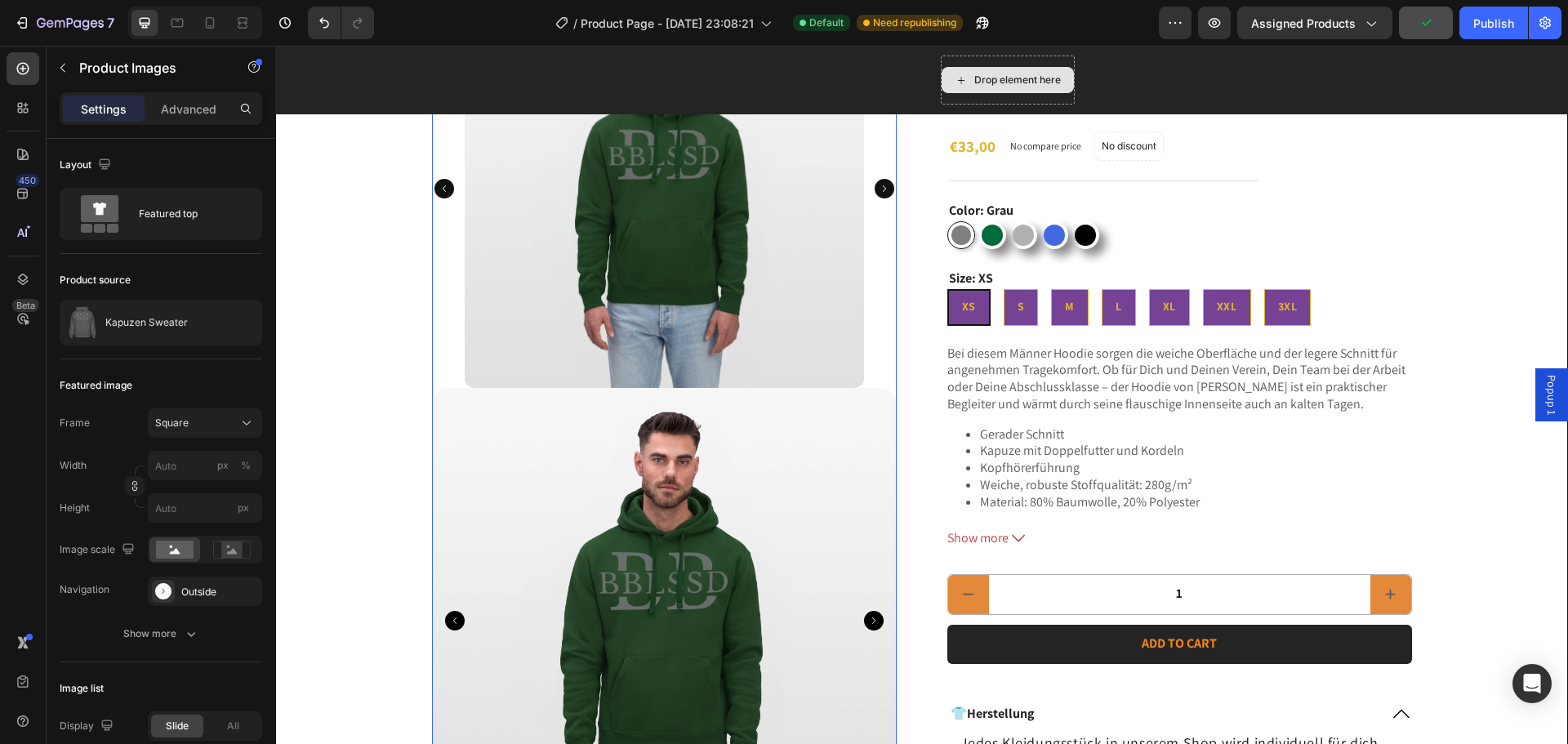
scroll to position [327, 0]
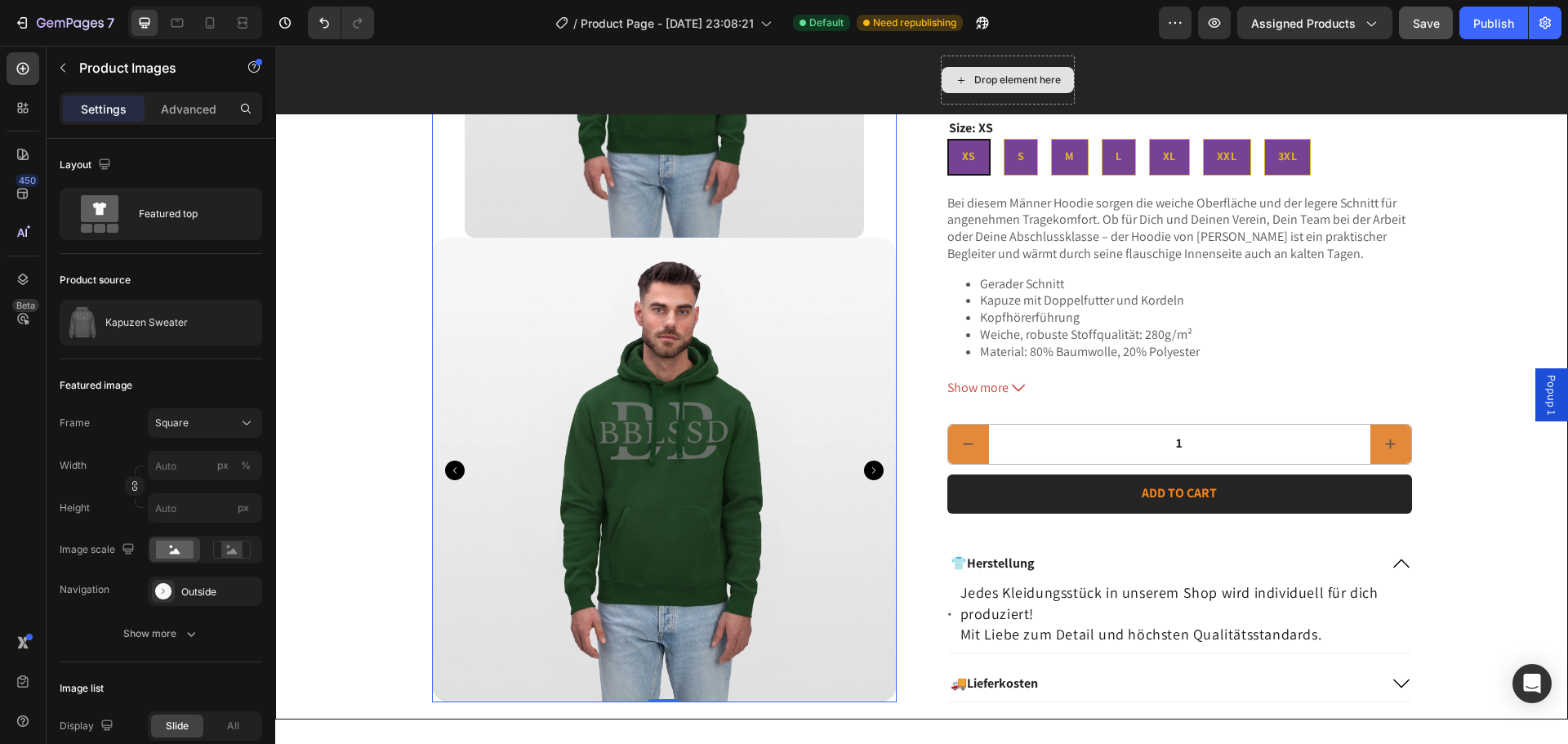
click at [729, 315] on div at bounding box center [664, 470] width 465 height 465
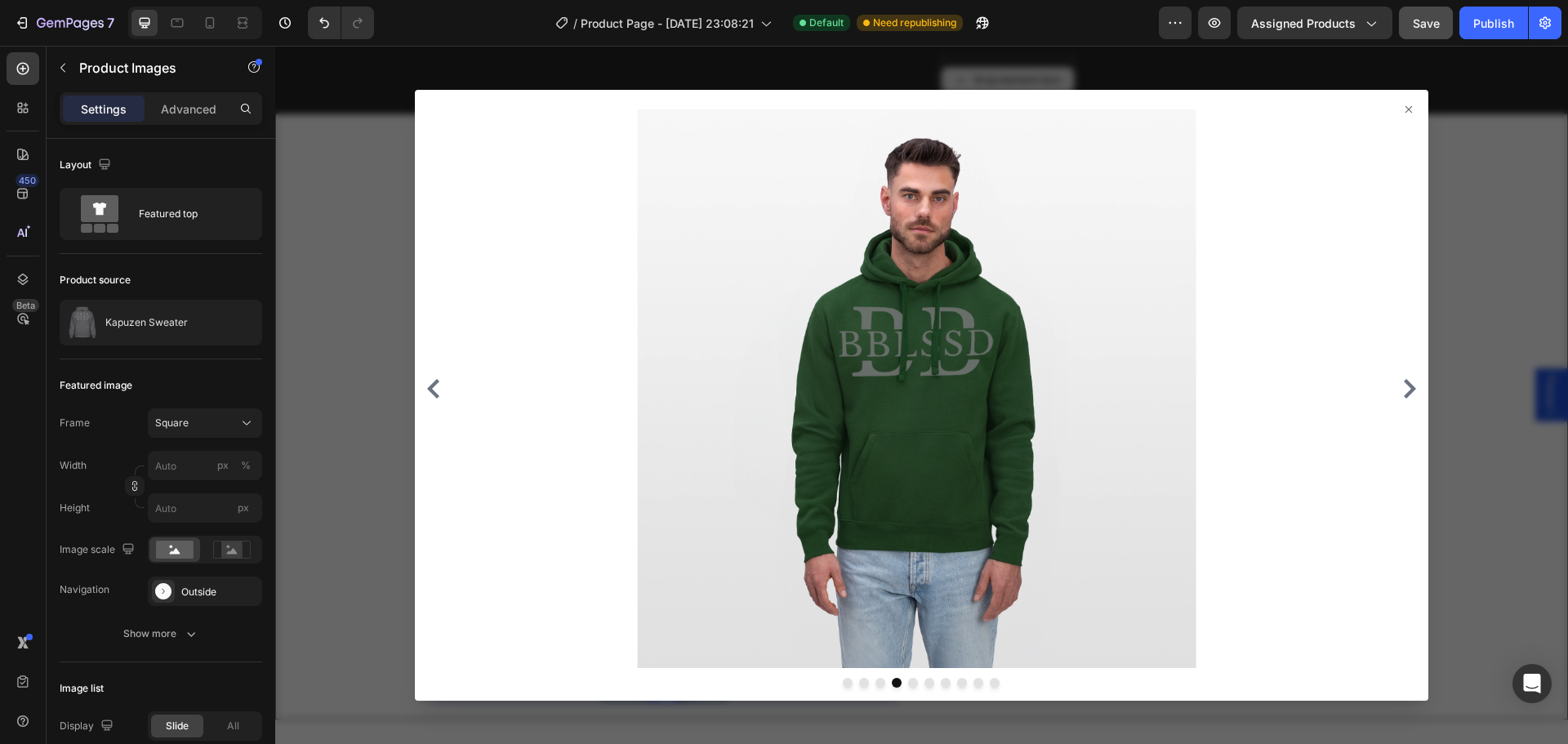
click at [397, 305] on div at bounding box center [921, 395] width 1293 height 698
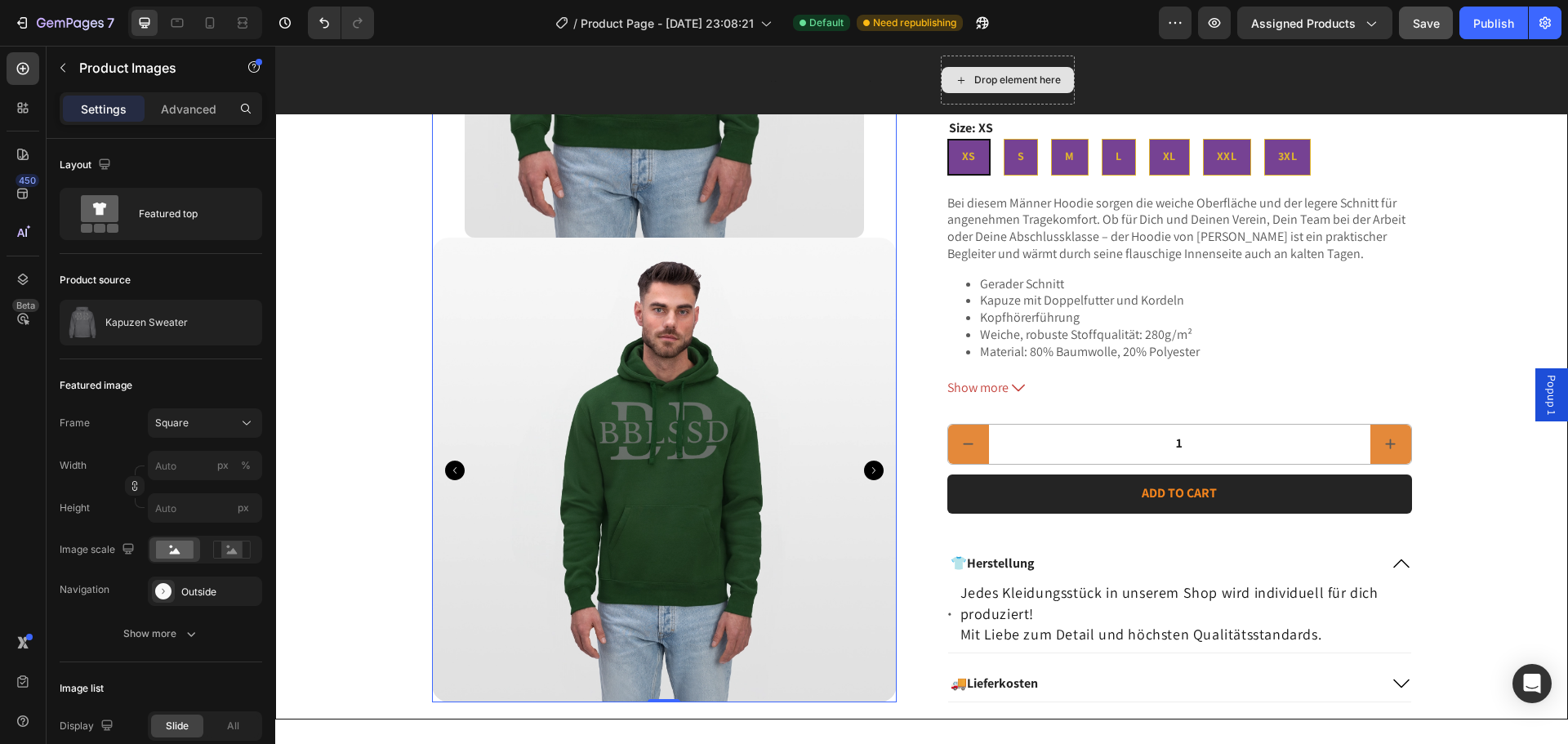
click at [708, 165] on img at bounding box center [664, 38] width 399 height 399
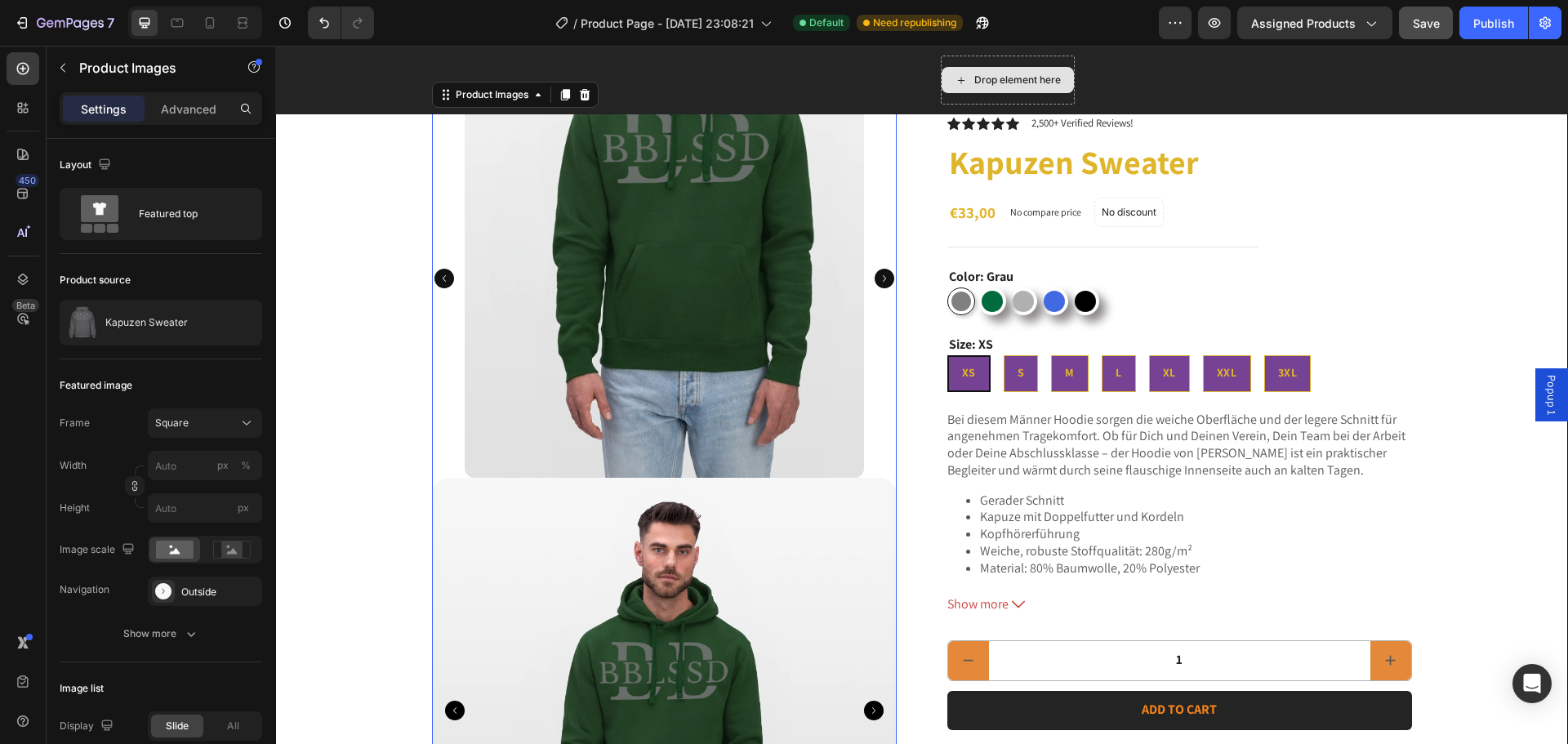
scroll to position [82, 0]
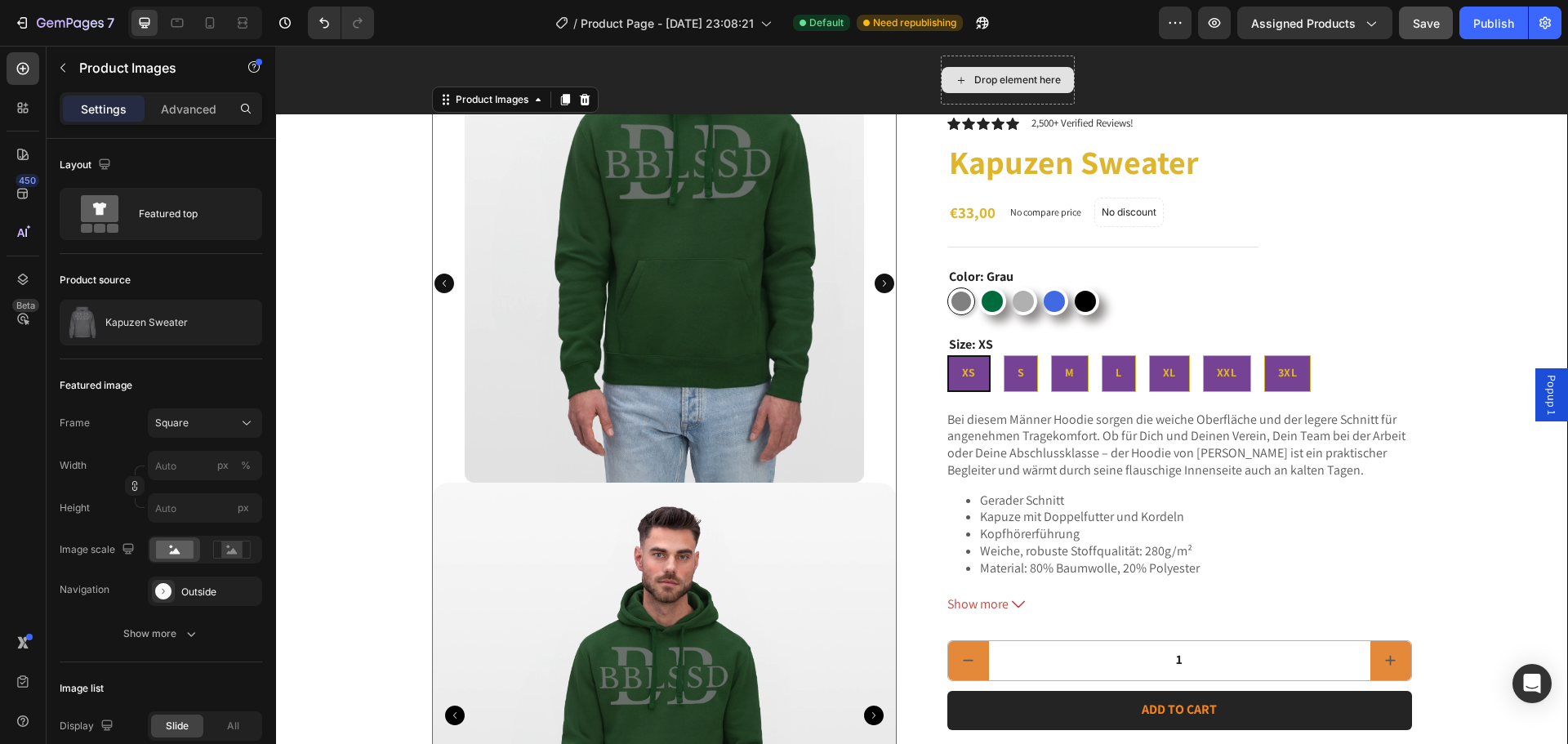
click at [608, 424] on img at bounding box center [664, 283] width 399 height 399
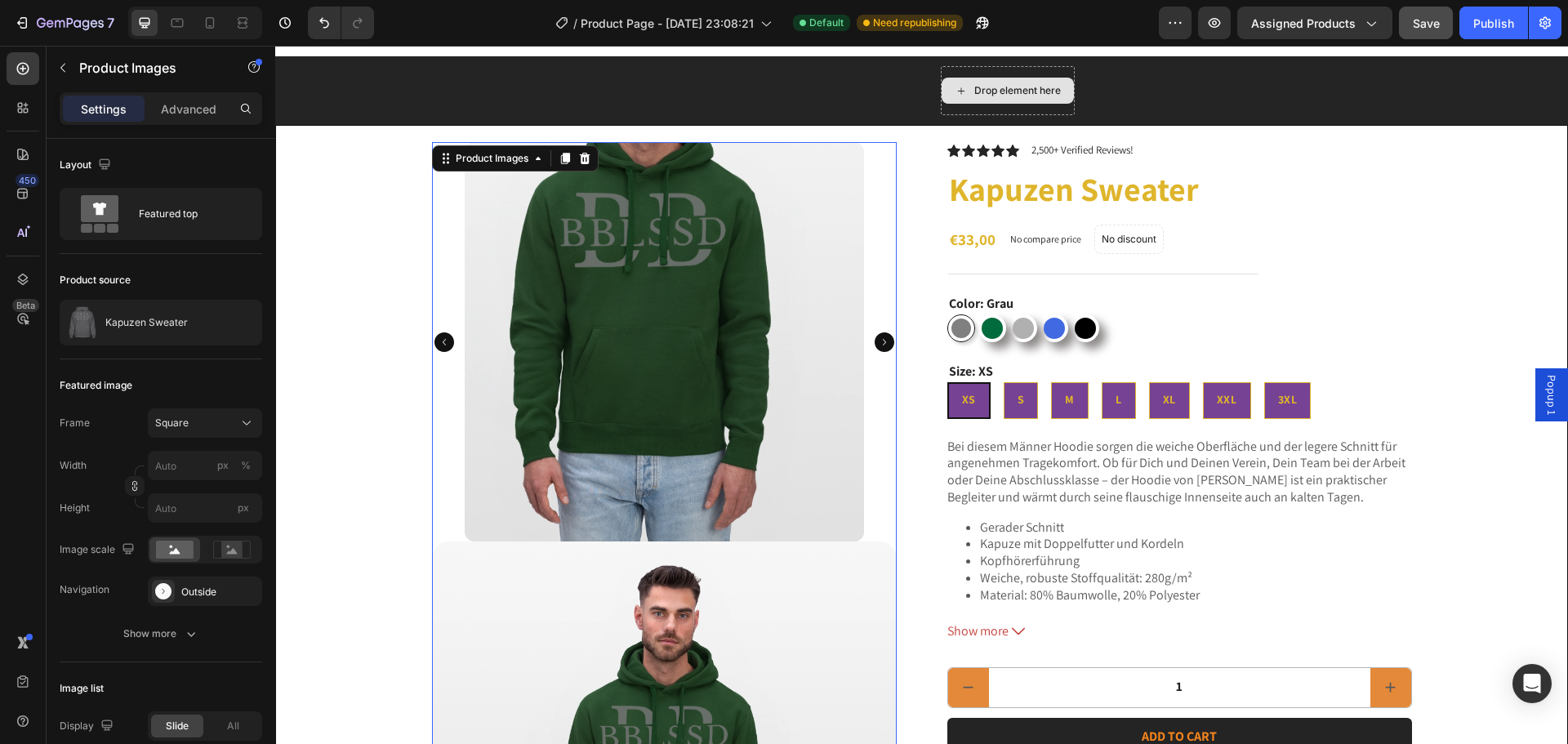
scroll to position [0, 0]
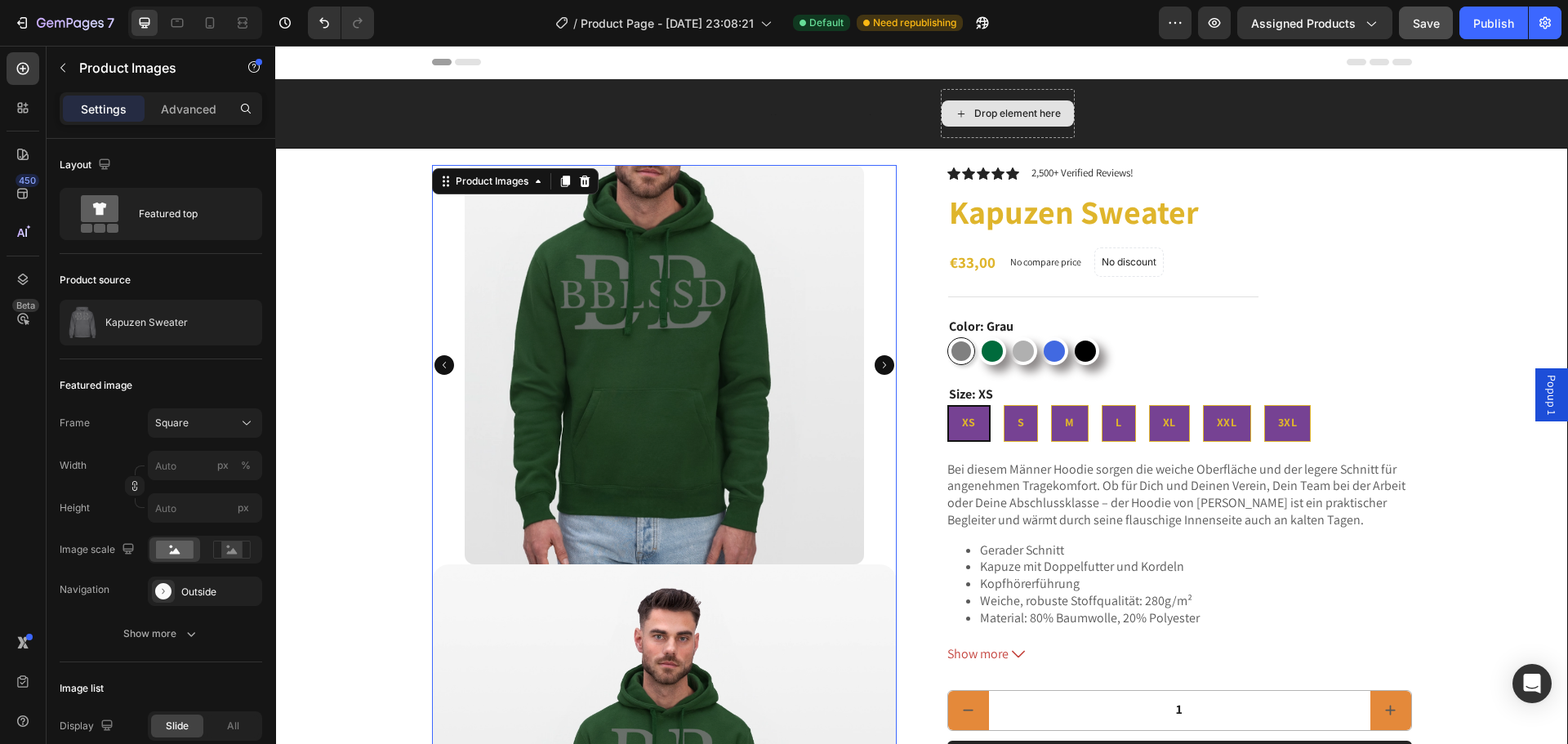
click at [698, 405] on img at bounding box center [664, 365] width 399 height 399
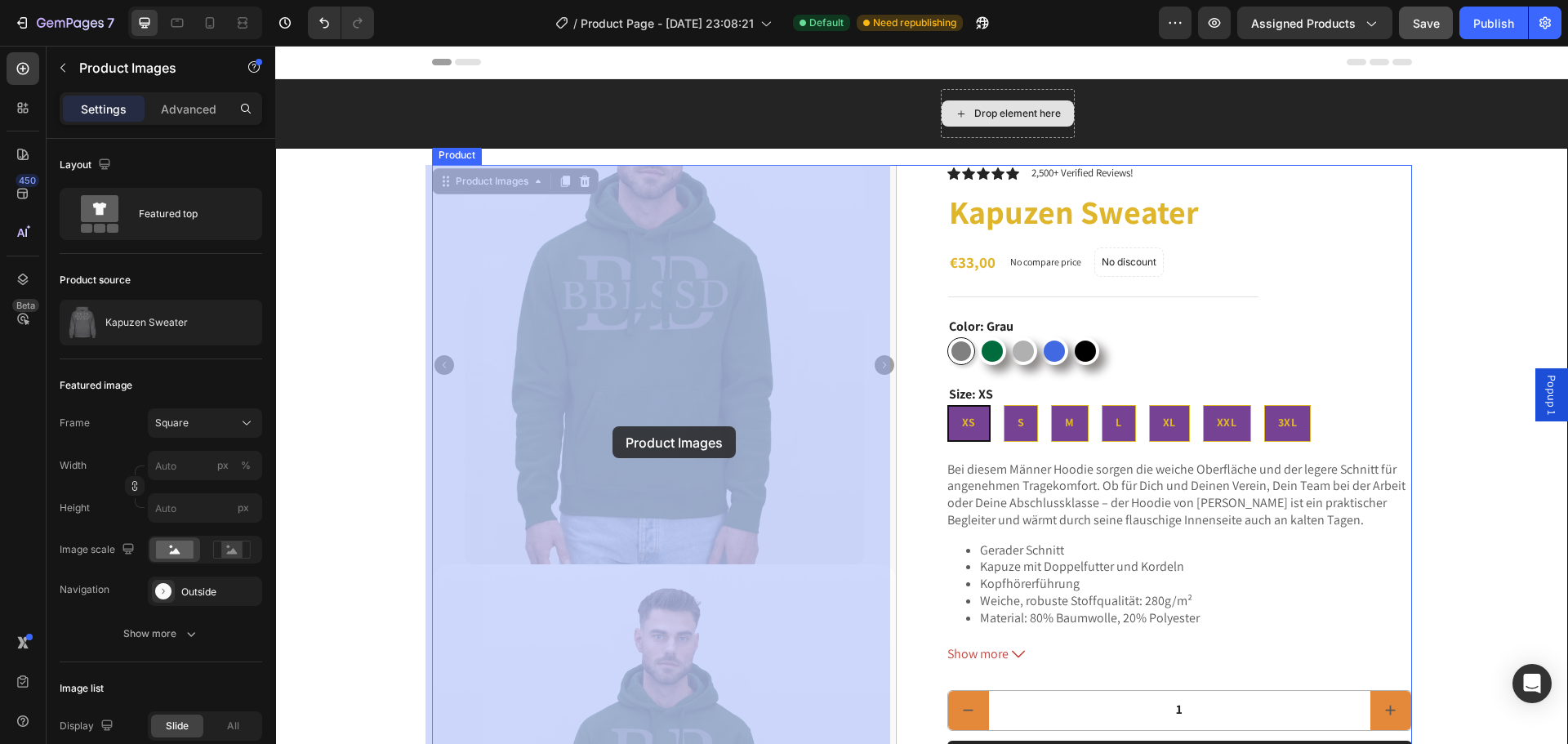
drag, startPoint x: 698, startPoint y: 405, endPoint x: 613, endPoint y: 426, distance: 87.6
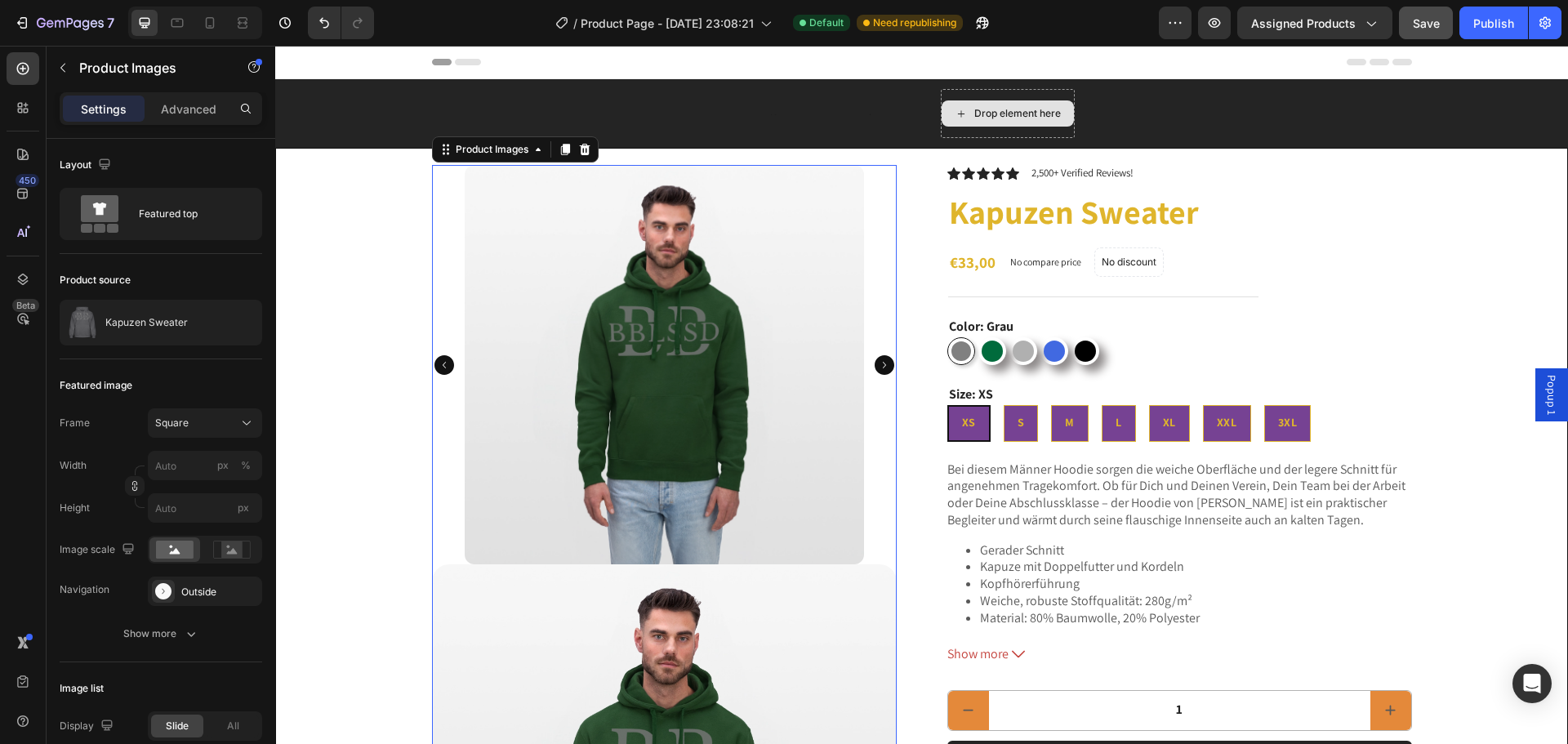
click at [613, 426] on img at bounding box center [664, 365] width 399 height 399
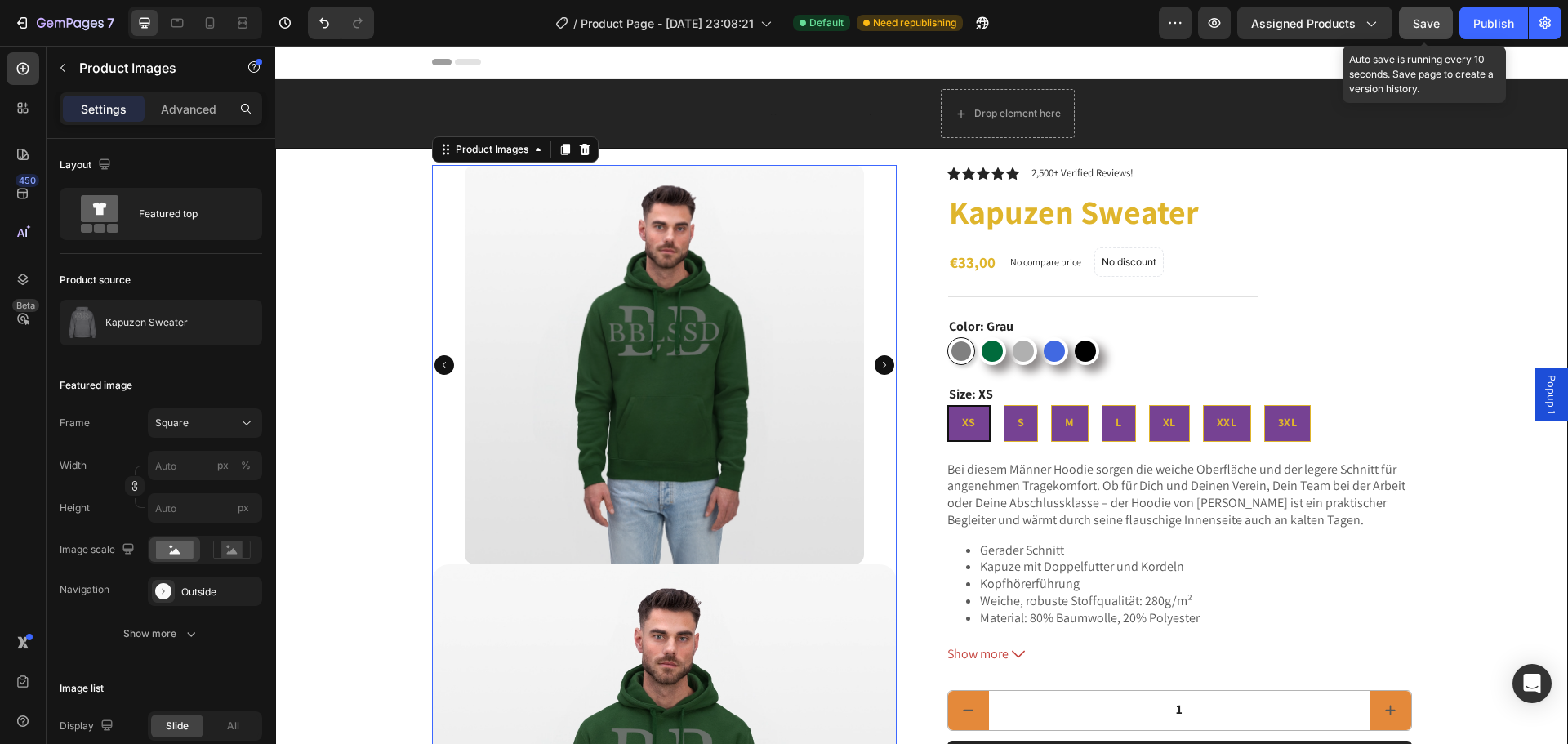
click at [1417, 22] on span "Save" at bounding box center [1426, 23] width 27 height 14
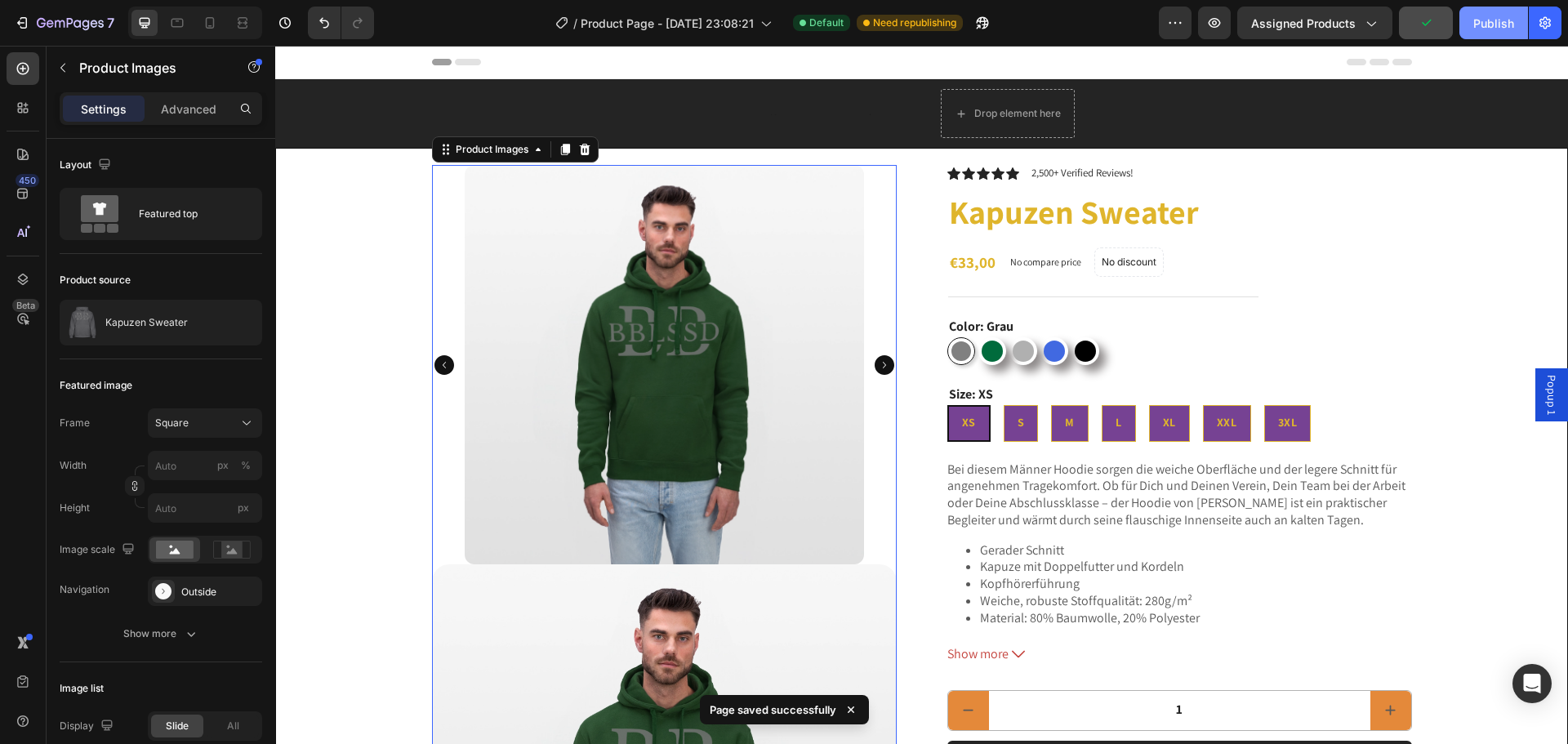
click at [1481, 18] on div "Publish" at bounding box center [1493, 23] width 41 height 18
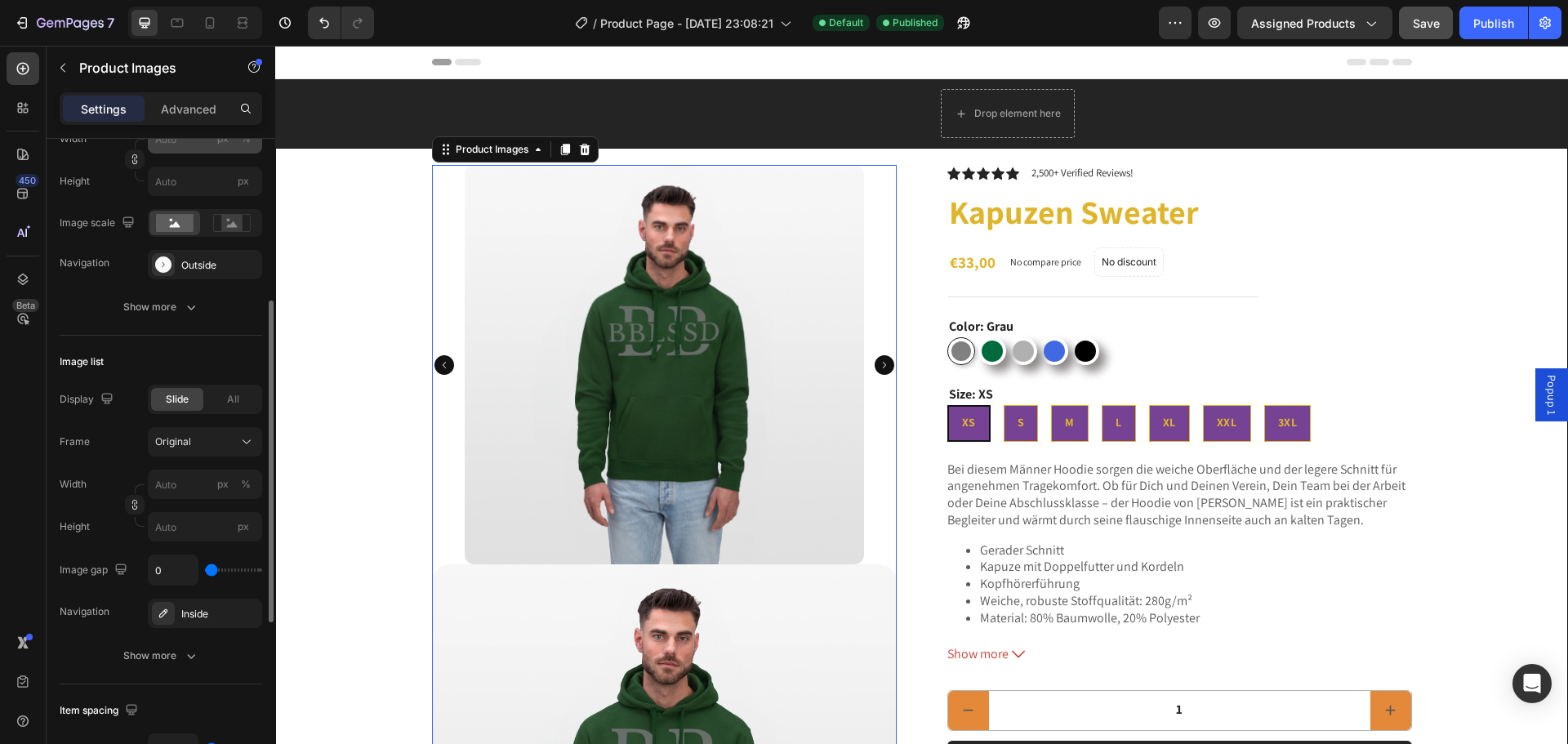
scroll to position [163, 0]
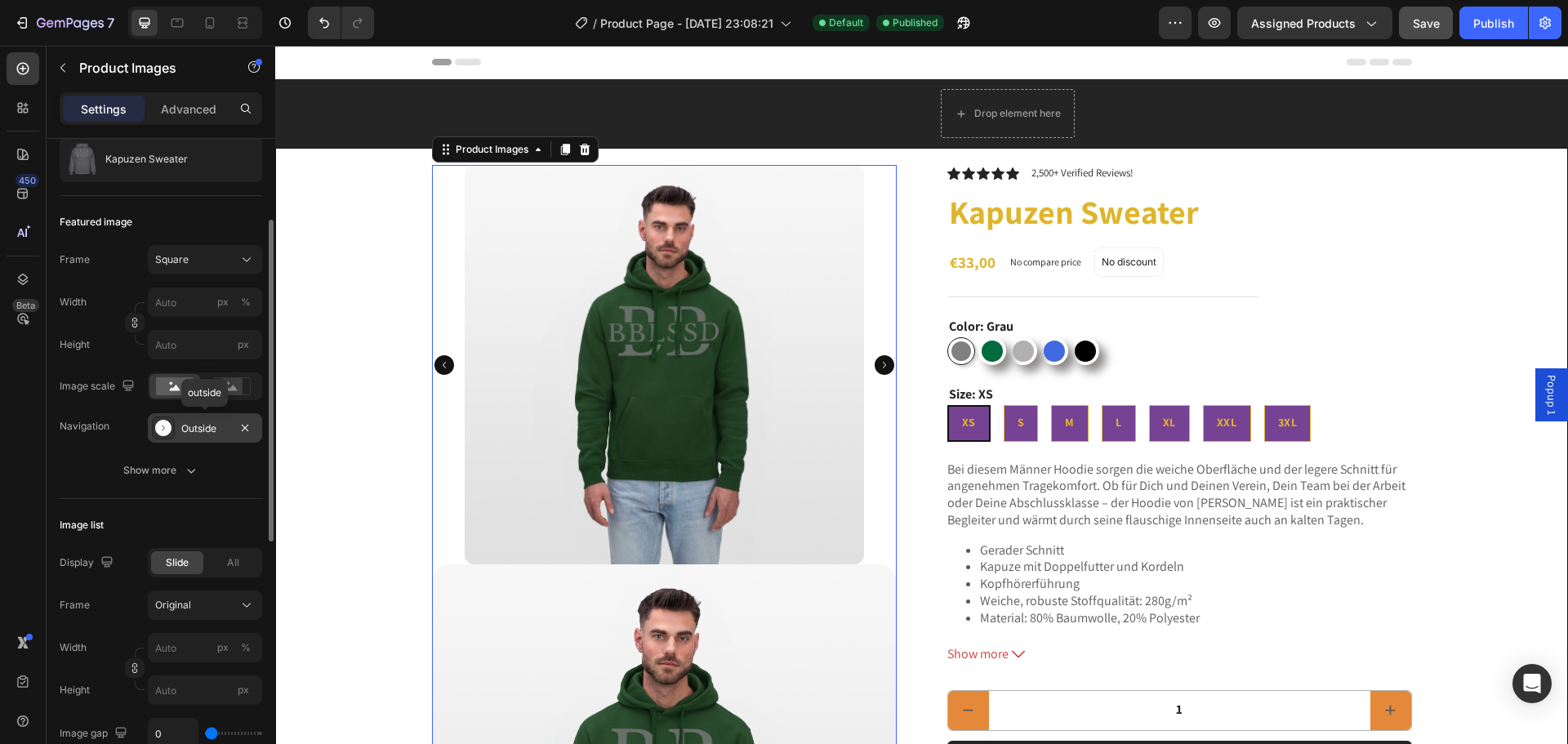
click at [191, 429] on div "Outside" at bounding box center [204, 428] width 48 height 15
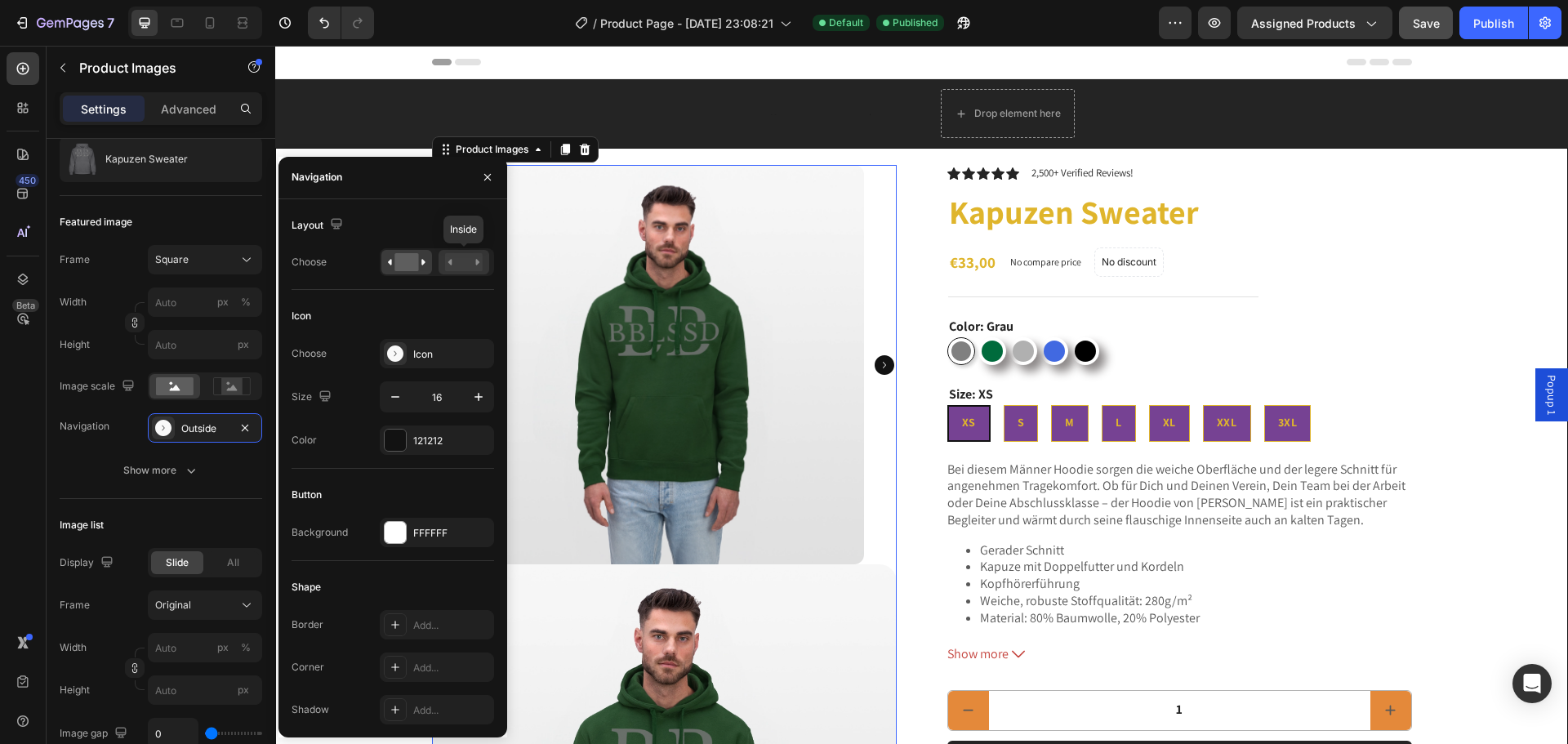
click at [449, 257] on rect at bounding box center [463, 262] width 38 height 18
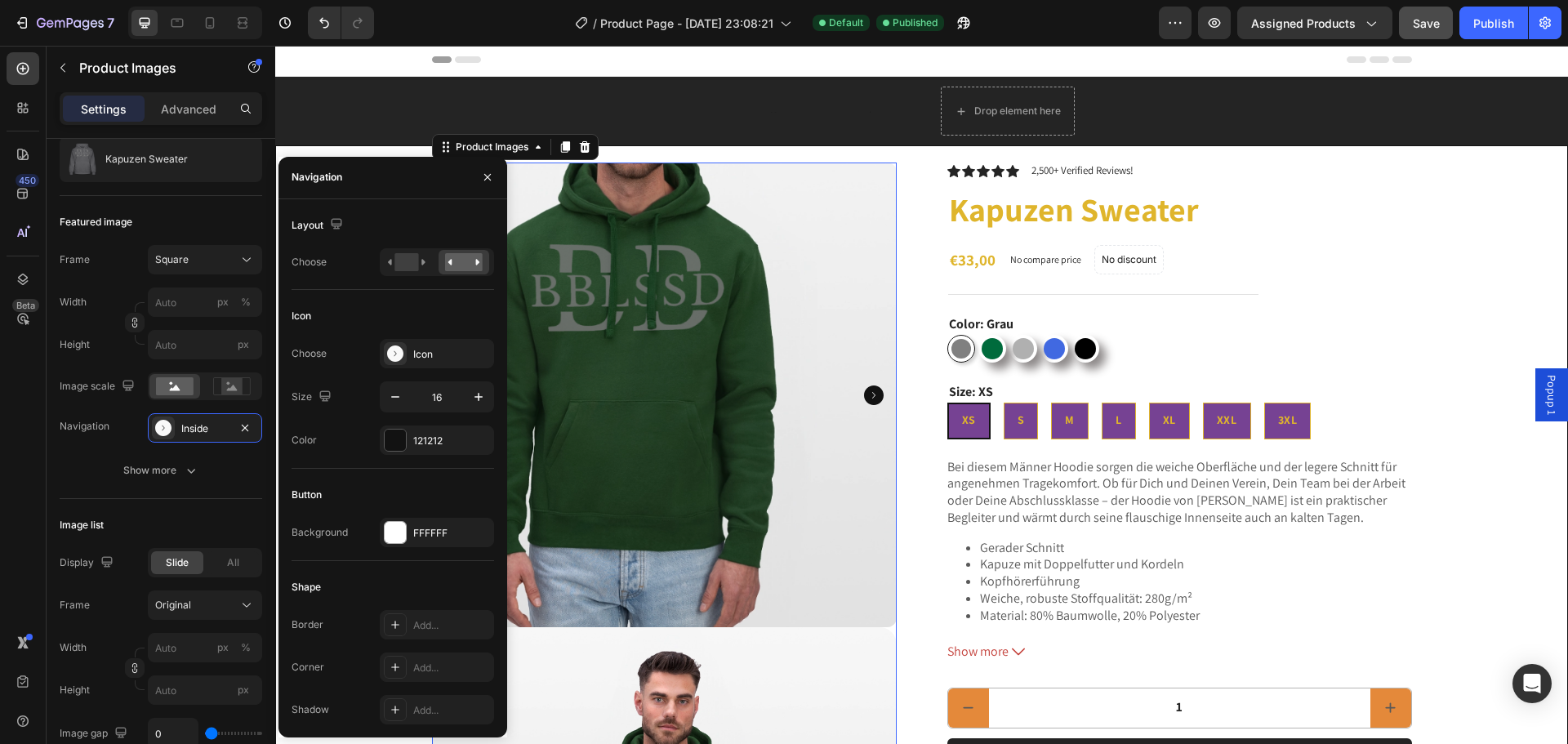
scroll to position [0, 0]
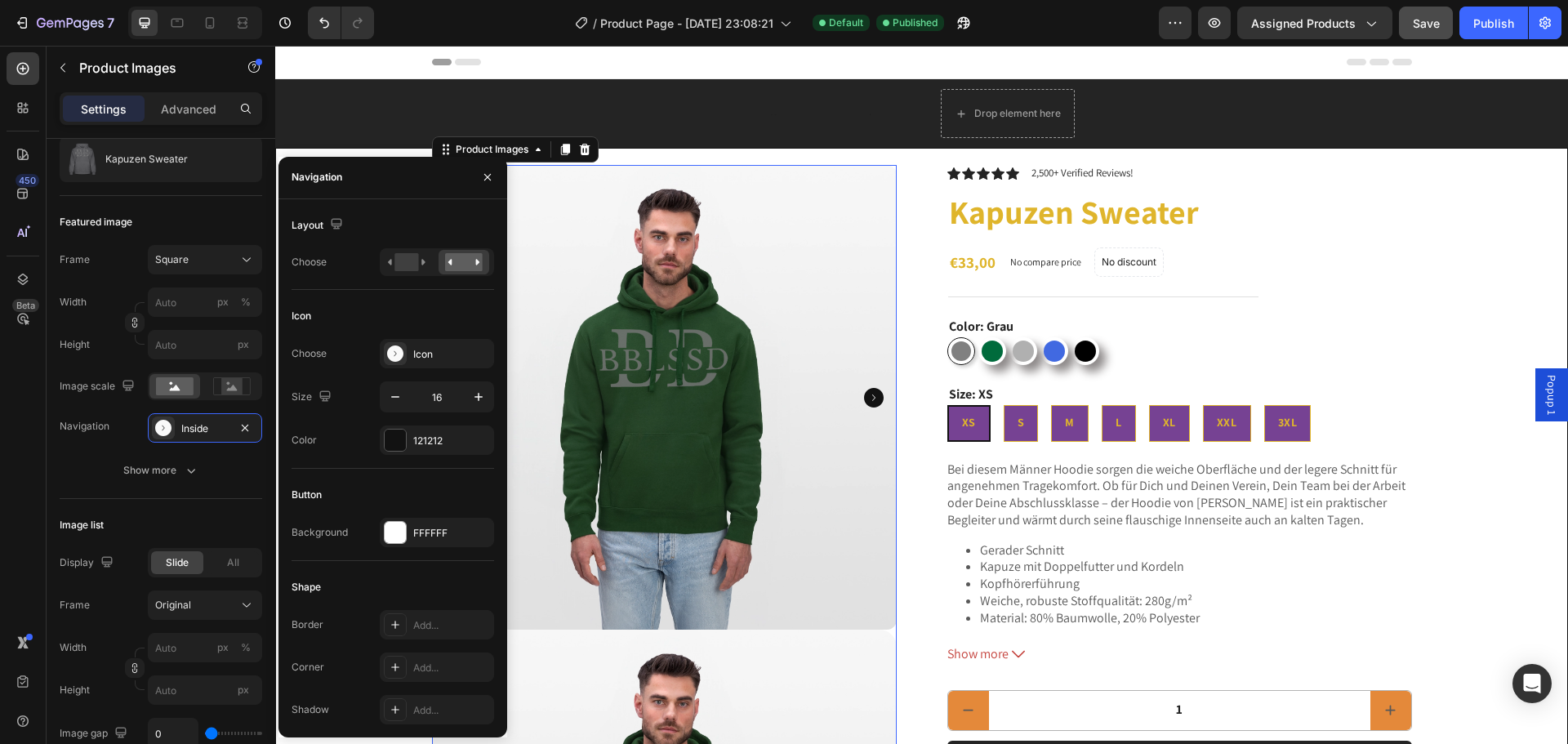
click at [384, 248] on div at bounding box center [437, 262] width 115 height 28
click at [399, 266] on rect at bounding box center [406, 262] width 23 height 18
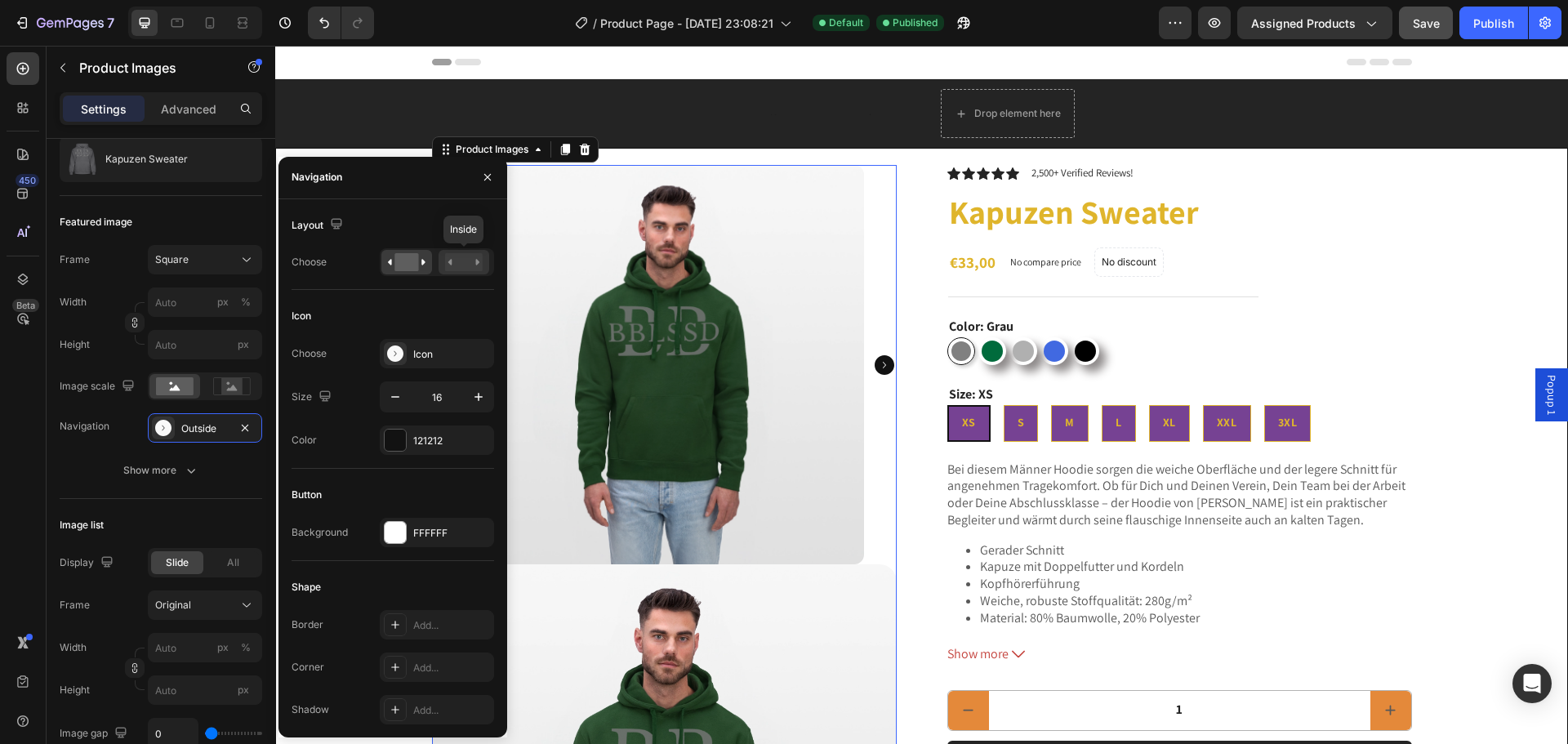
click at [477, 259] on rect at bounding box center [463, 262] width 38 height 18
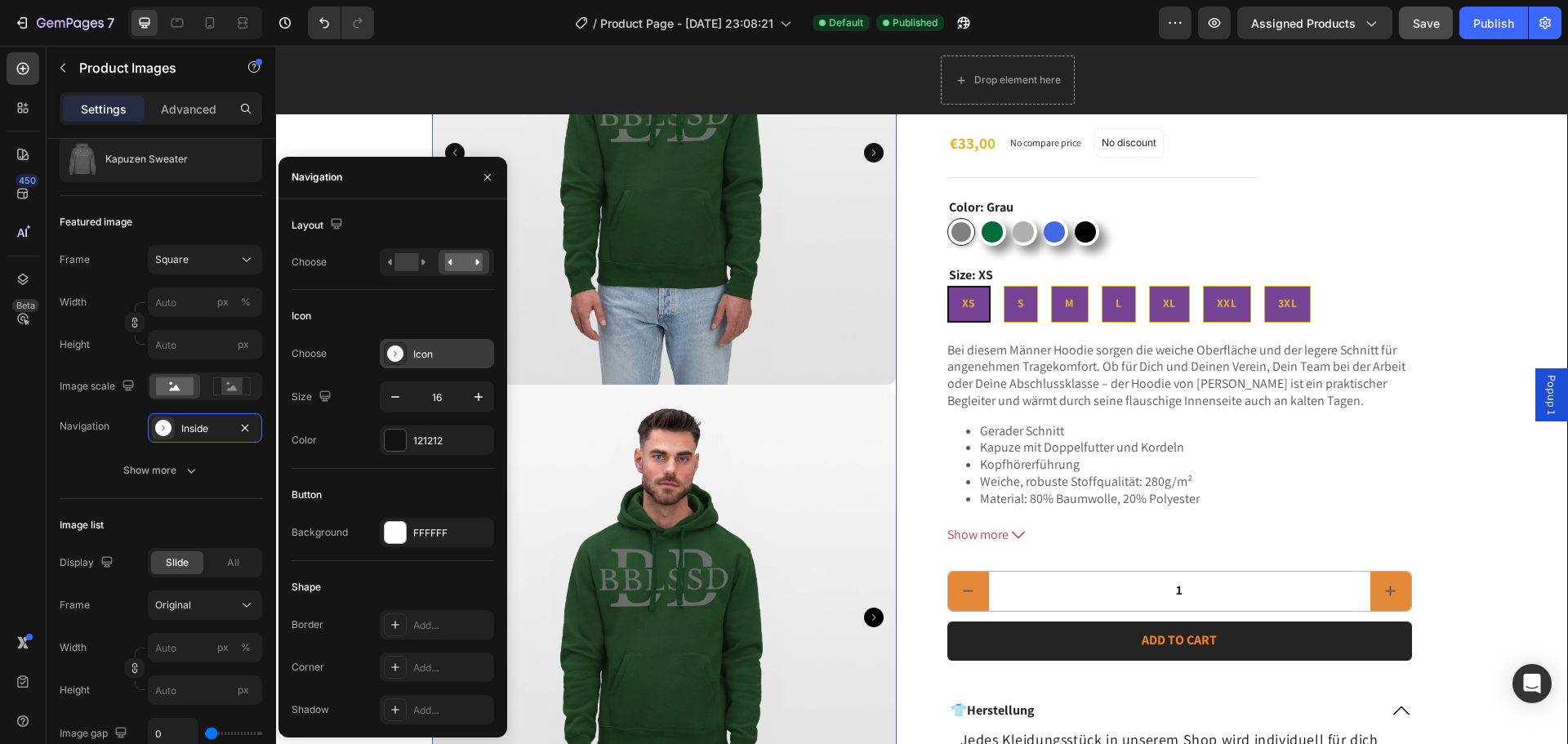
scroll to position [163, 0]
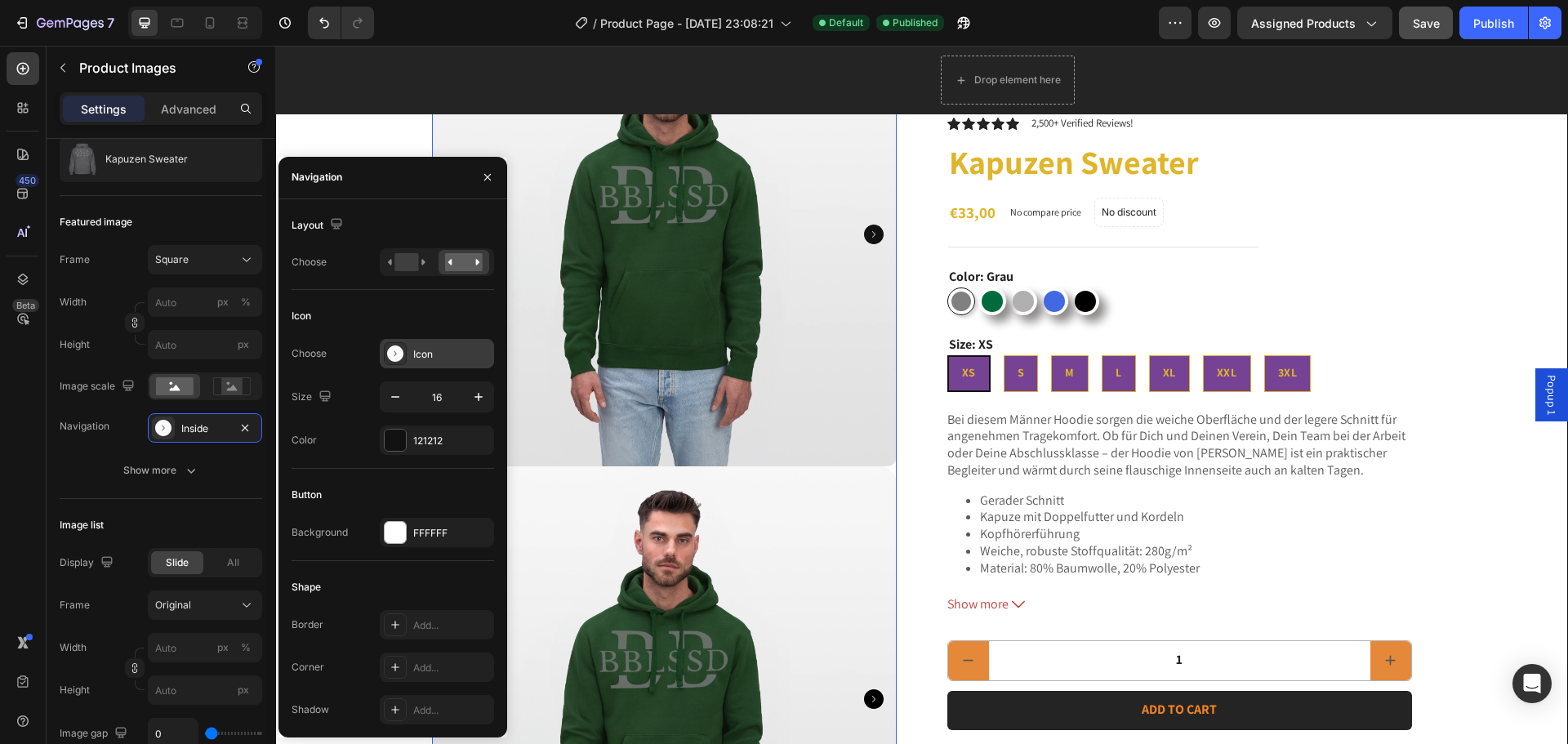
click at [448, 345] on div "Icon" at bounding box center [437, 353] width 115 height 29
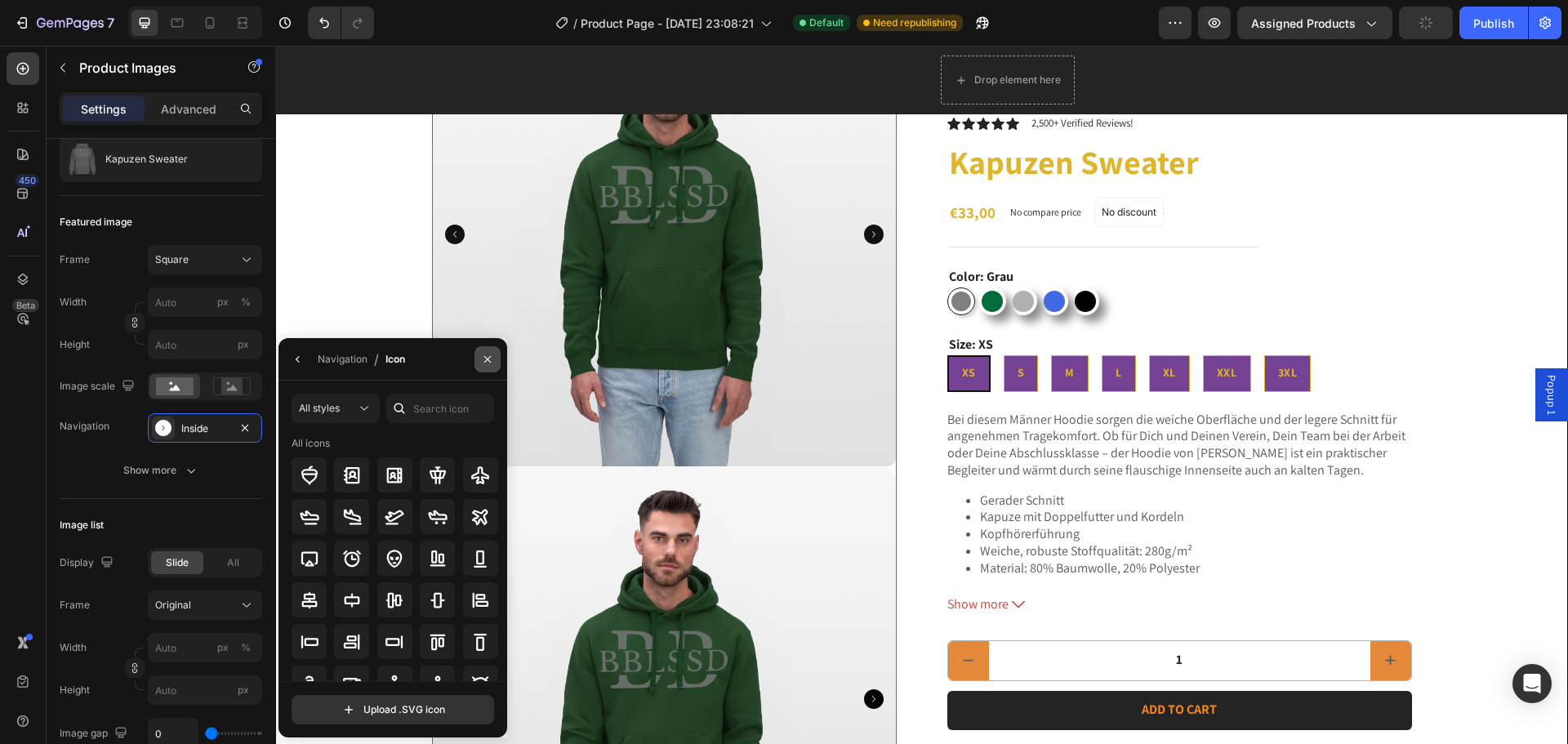
click at [494, 360] on button "button" at bounding box center [487, 359] width 26 height 26
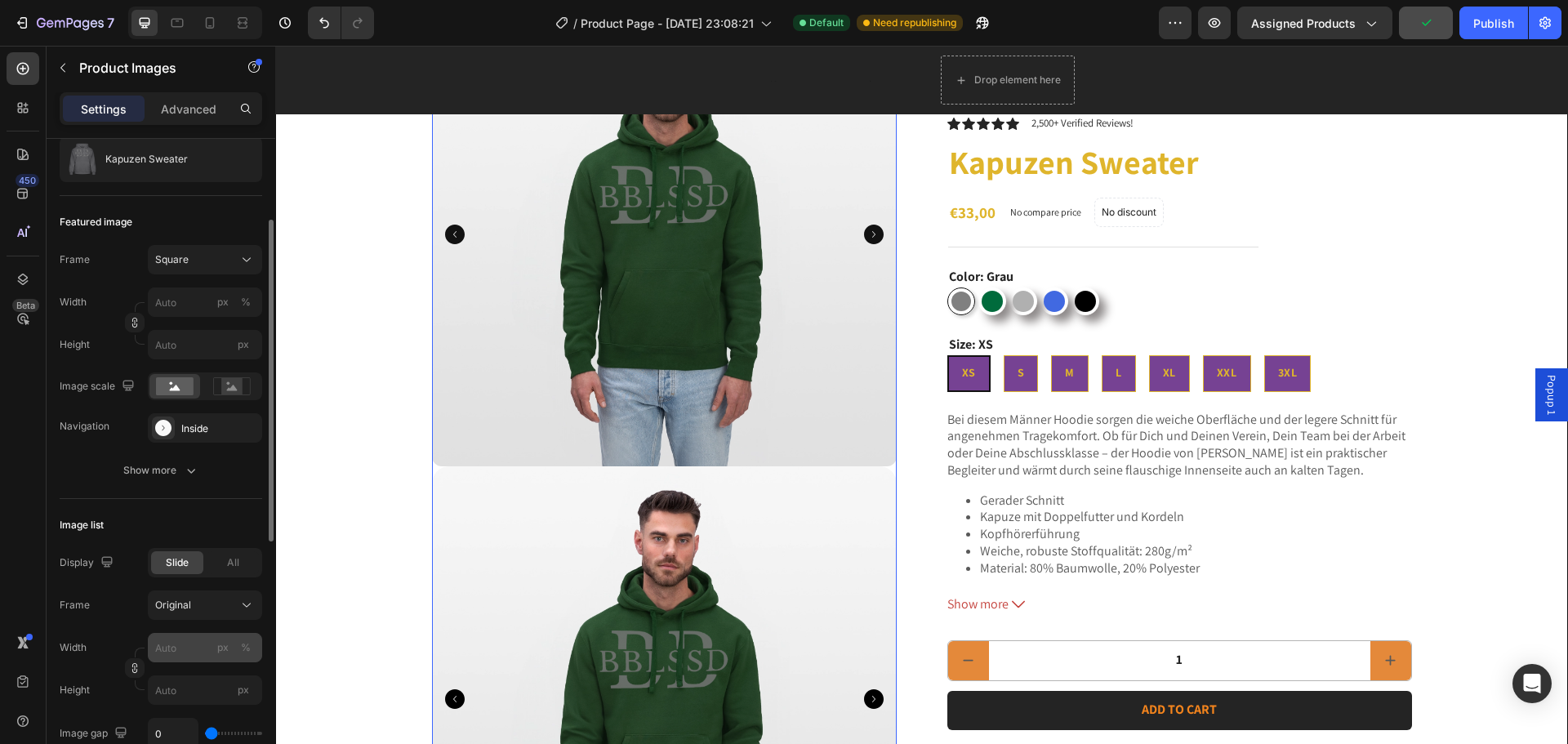
scroll to position [327, 0]
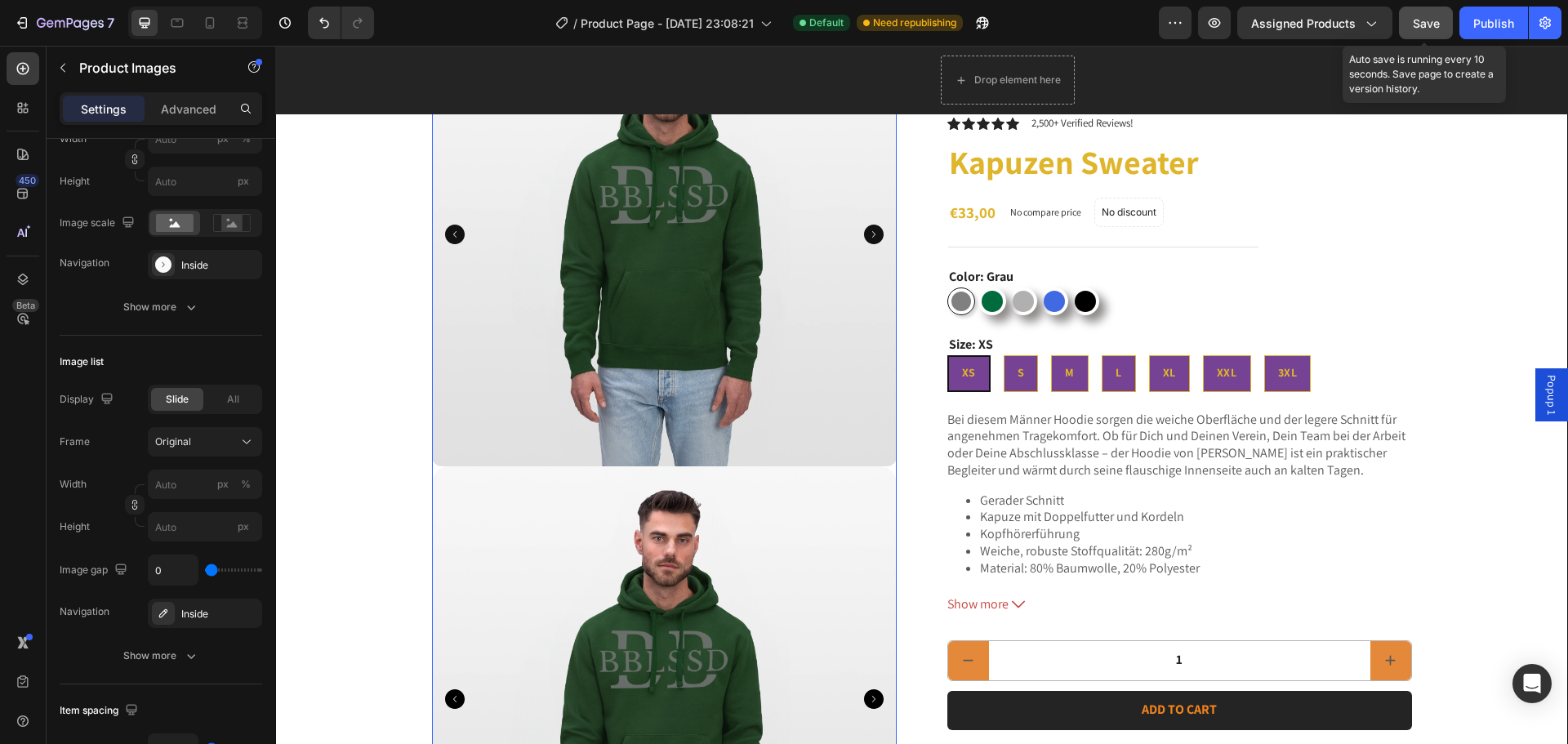
click at [1423, 22] on span "Save" at bounding box center [1426, 23] width 27 height 14
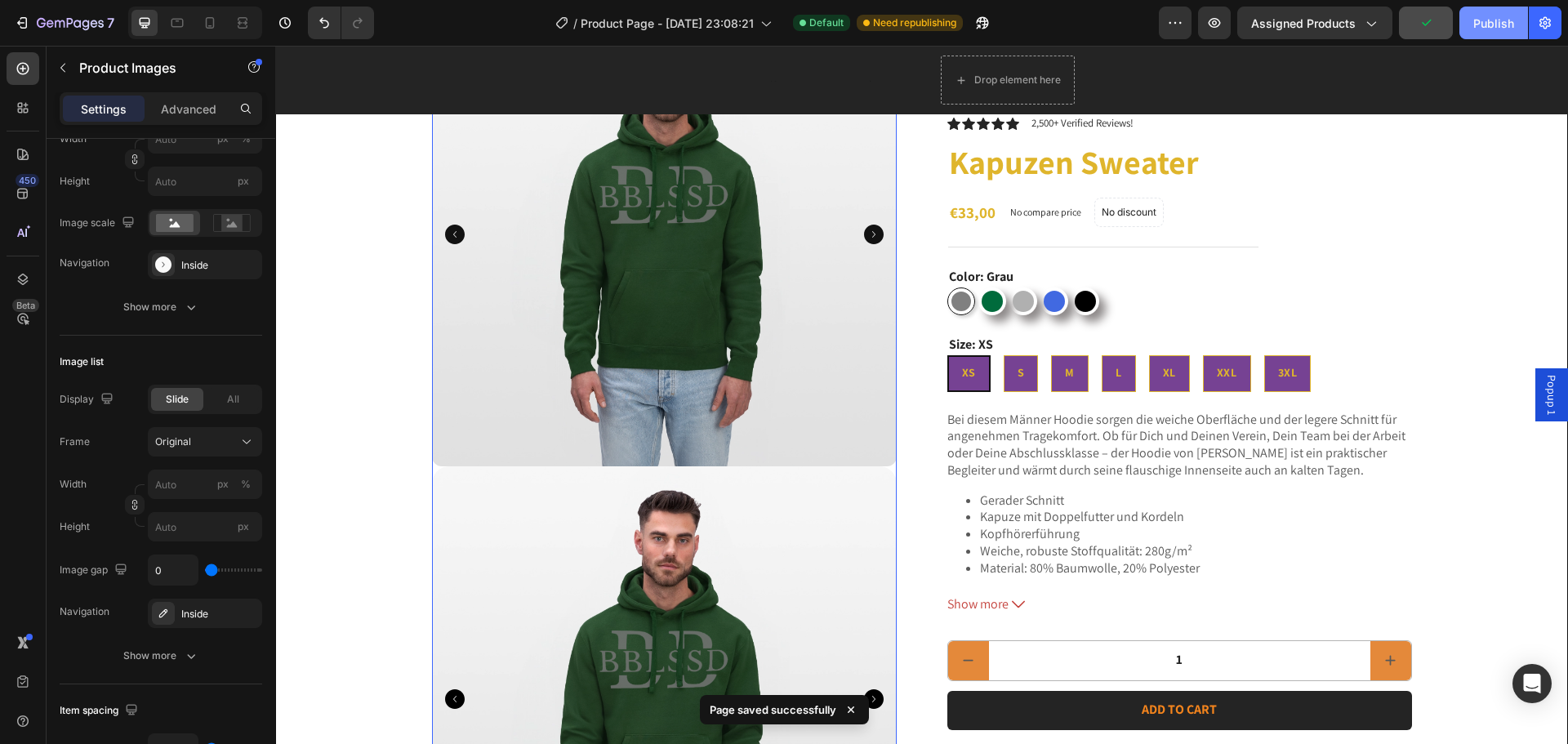
click at [1499, 18] on div "Publish" at bounding box center [1493, 23] width 41 height 18
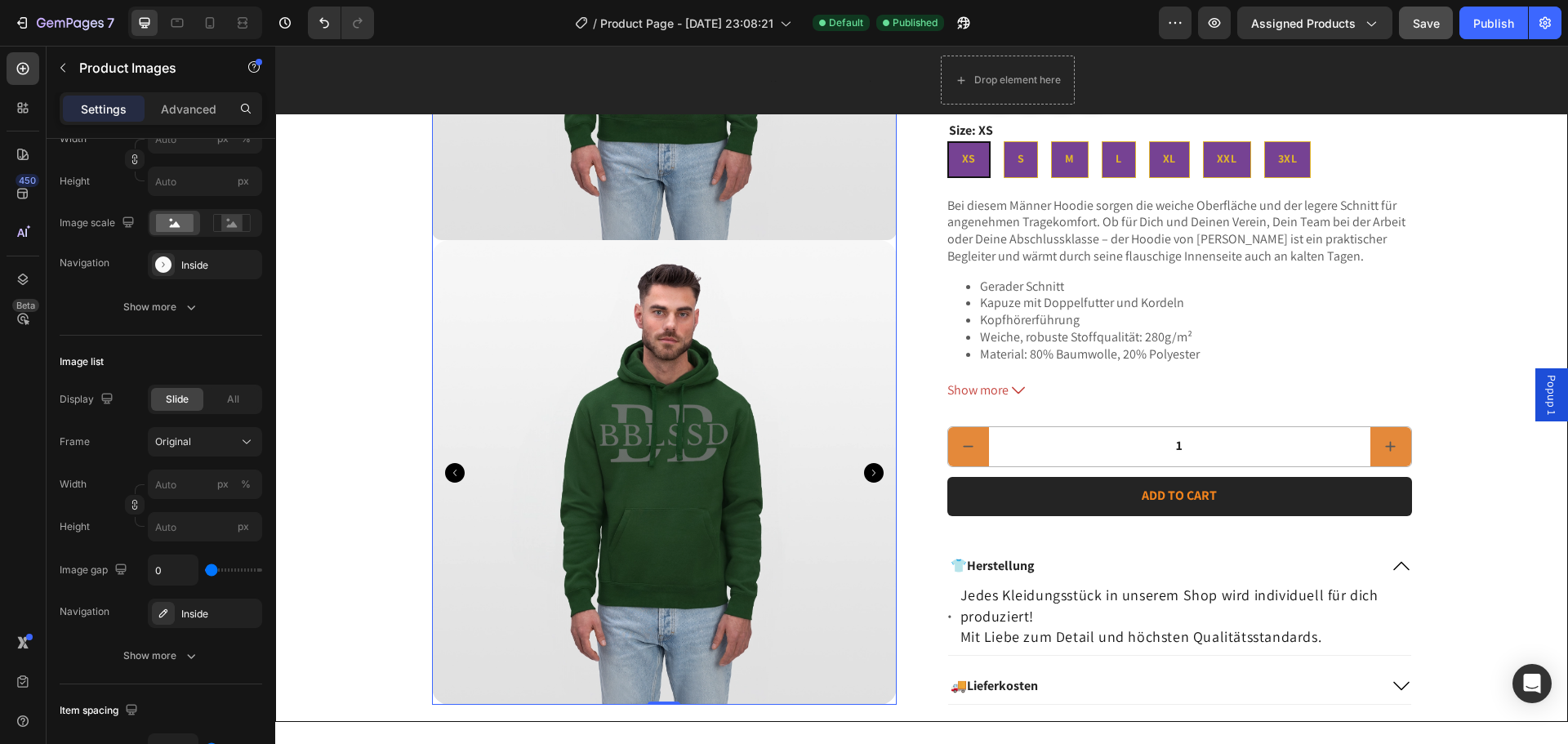
scroll to position [490, 0]
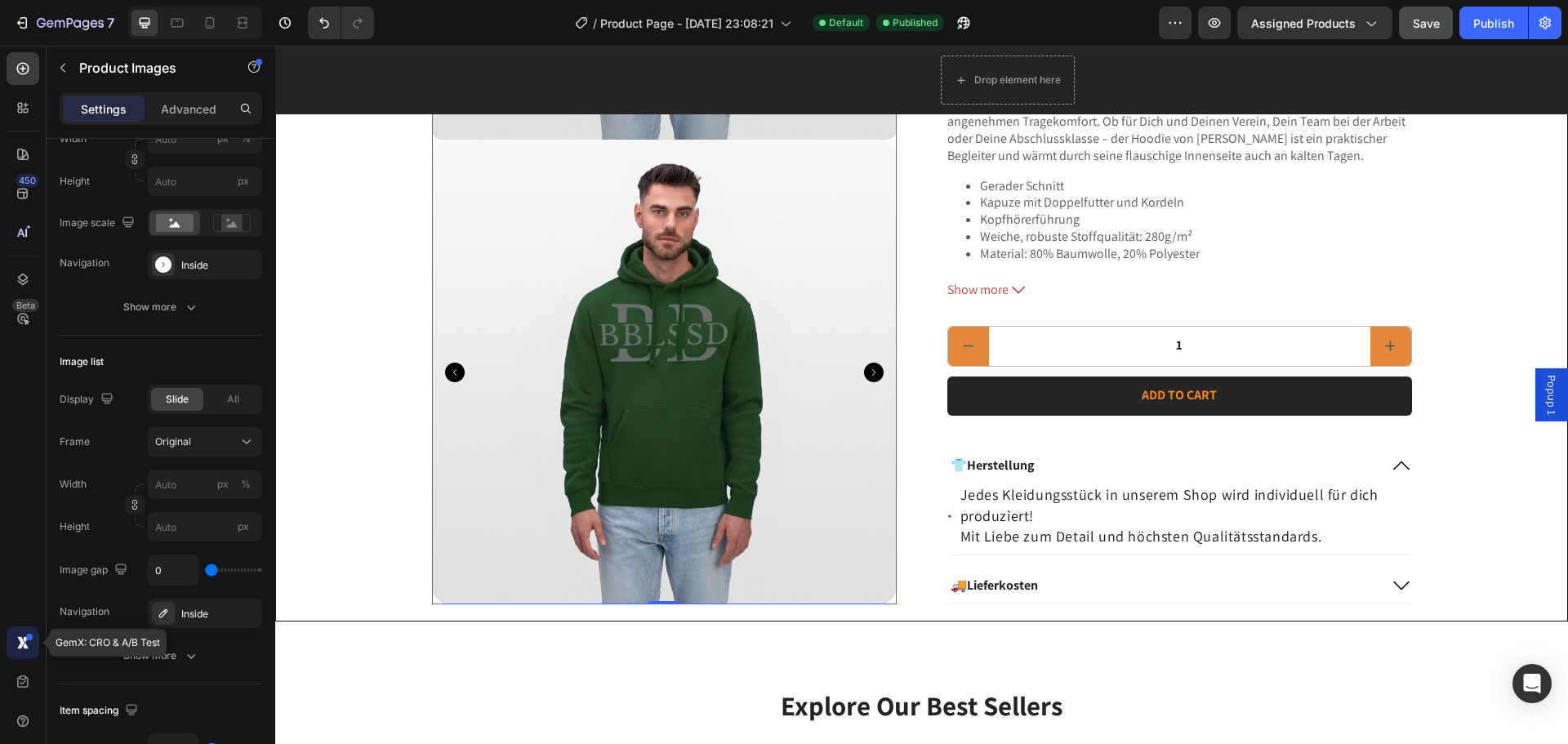
click at [9, 647] on div at bounding box center [23, 643] width 33 height 33
radio input "false"
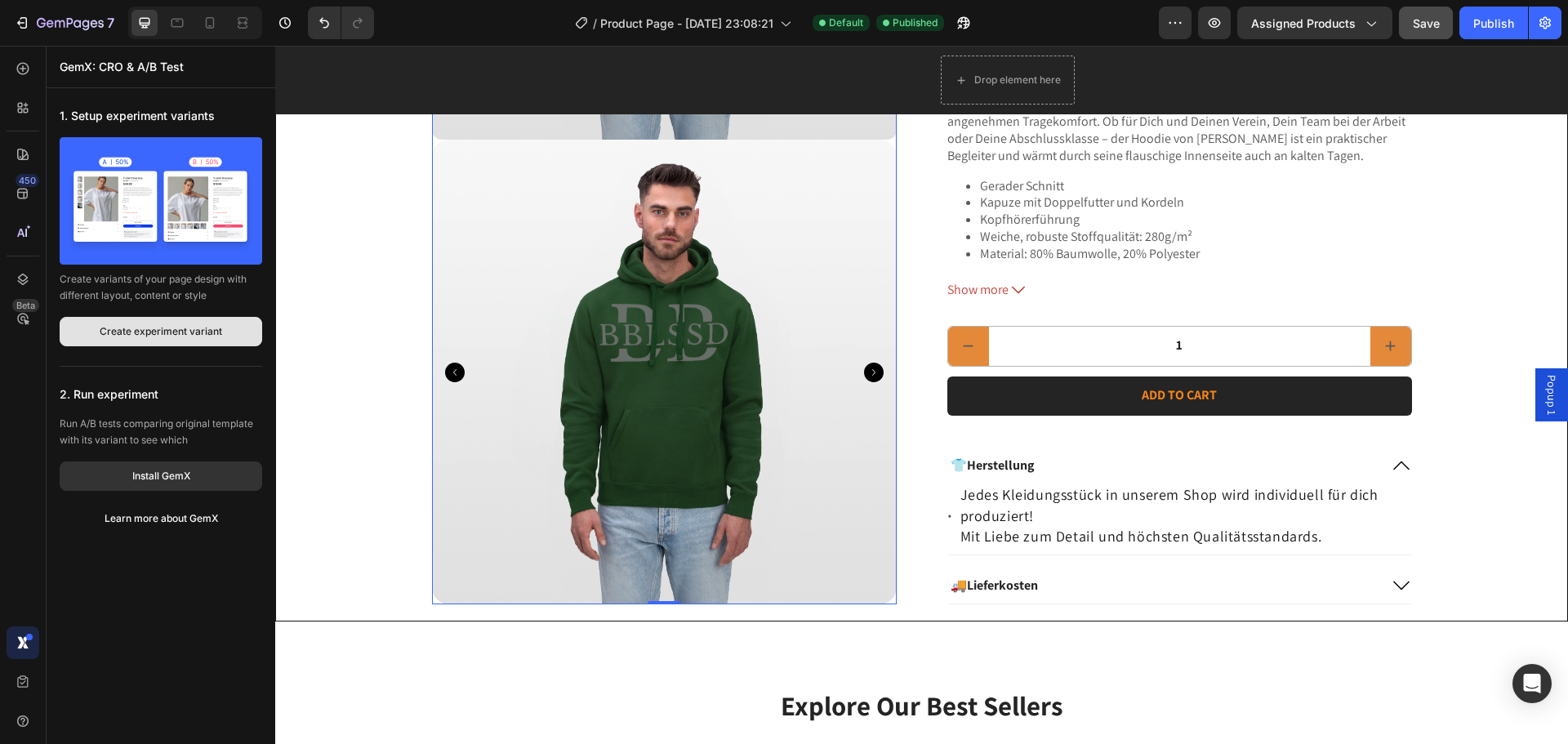
click at [200, 333] on div "Create experiment variant" at bounding box center [160, 331] width 123 height 15
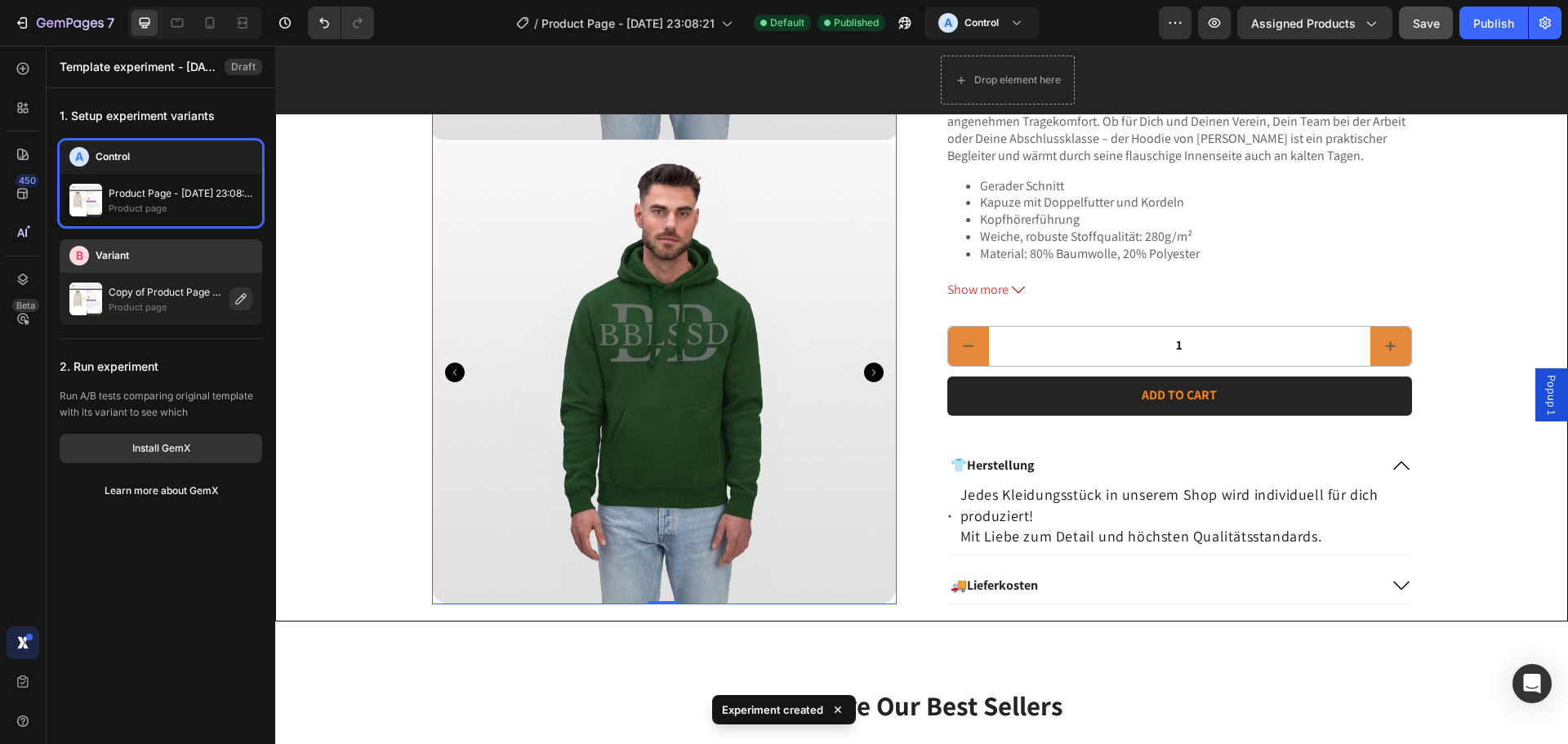
click at [144, 302] on p "Product page" at bounding box center [166, 306] width 115 height 13
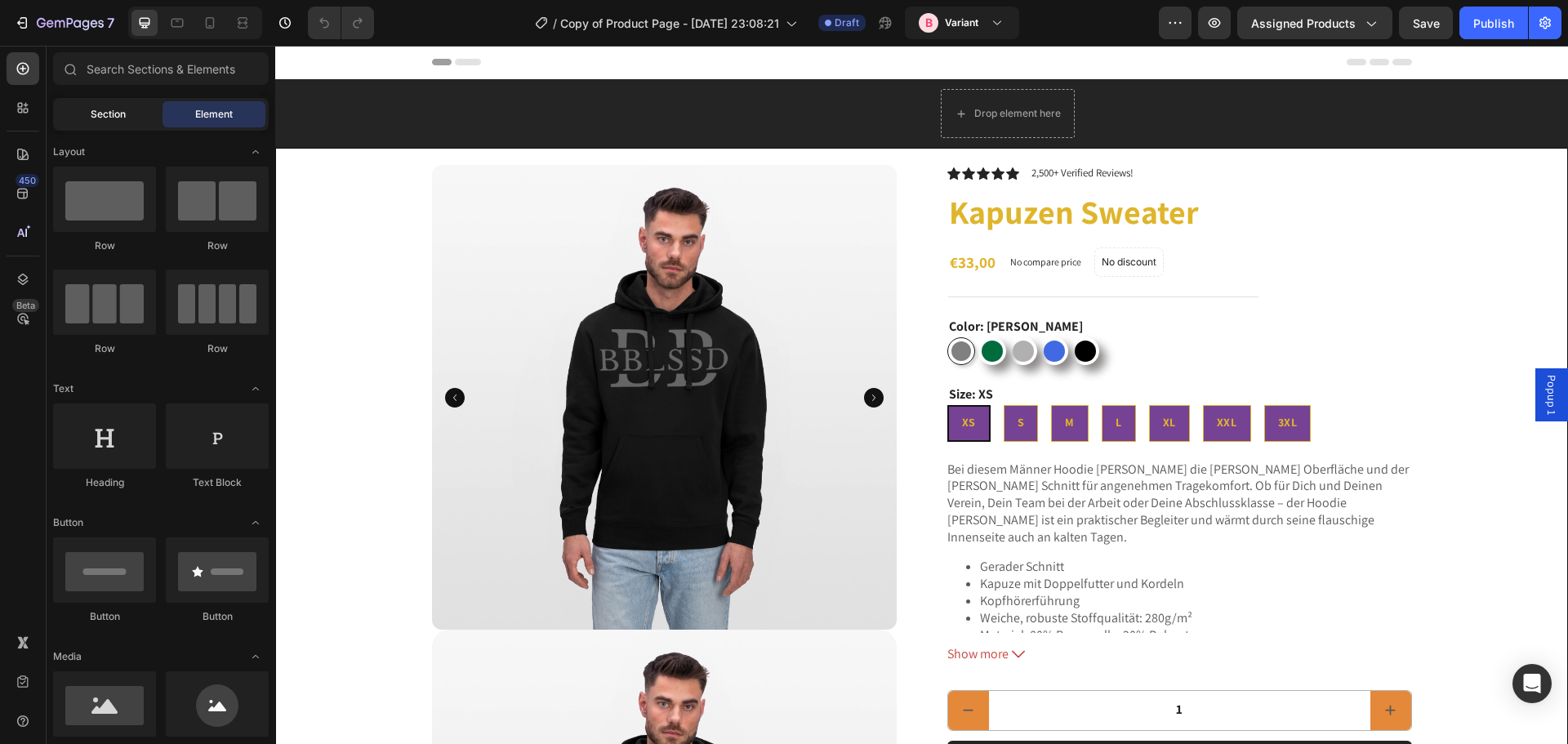
click at [125, 102] on div "Section" at bounding box center [108, 114] width 103 height 26
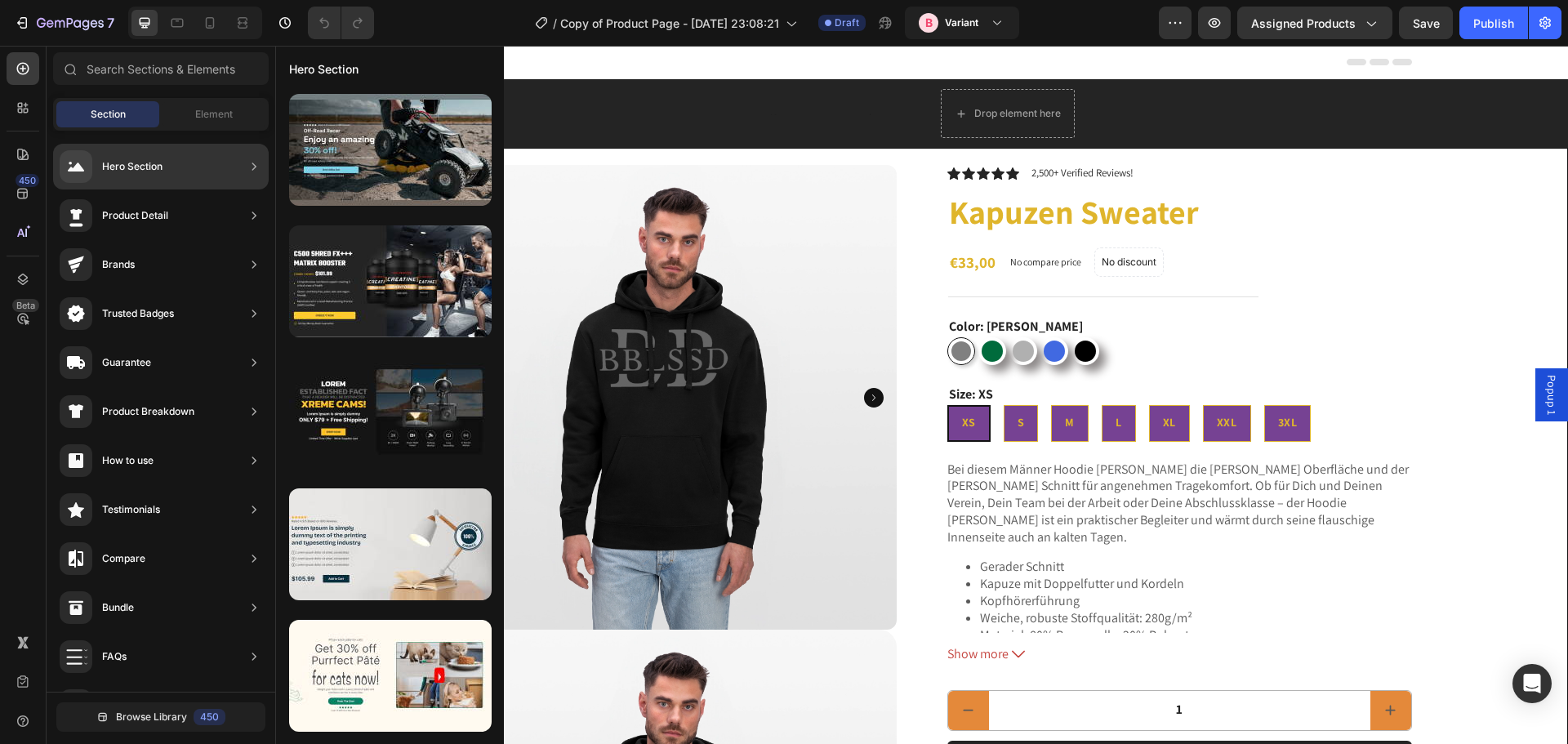
scroll to position [82, 0]
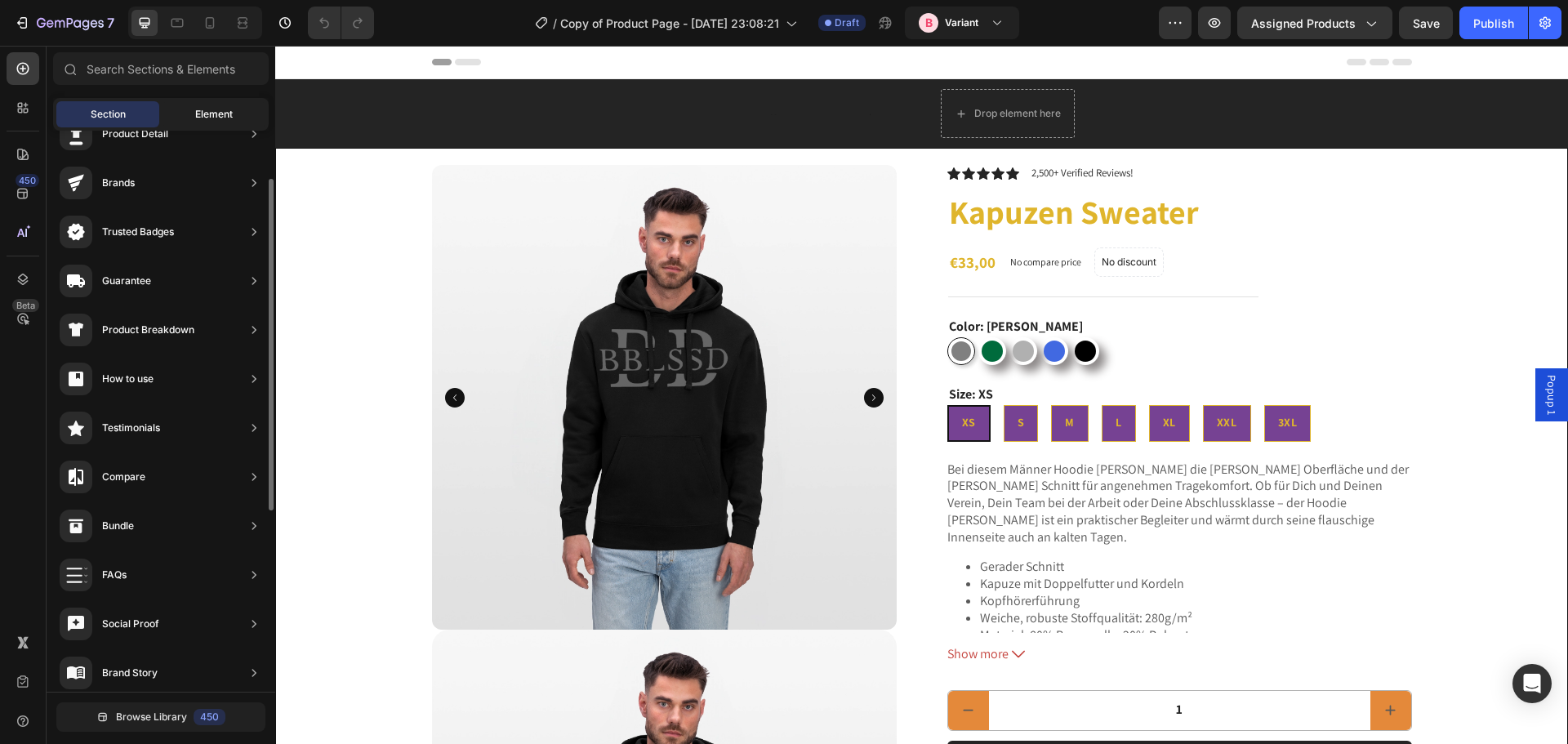
click at [201, 117] on span "Element" at bounding box center [214, 114] width 38 height 15
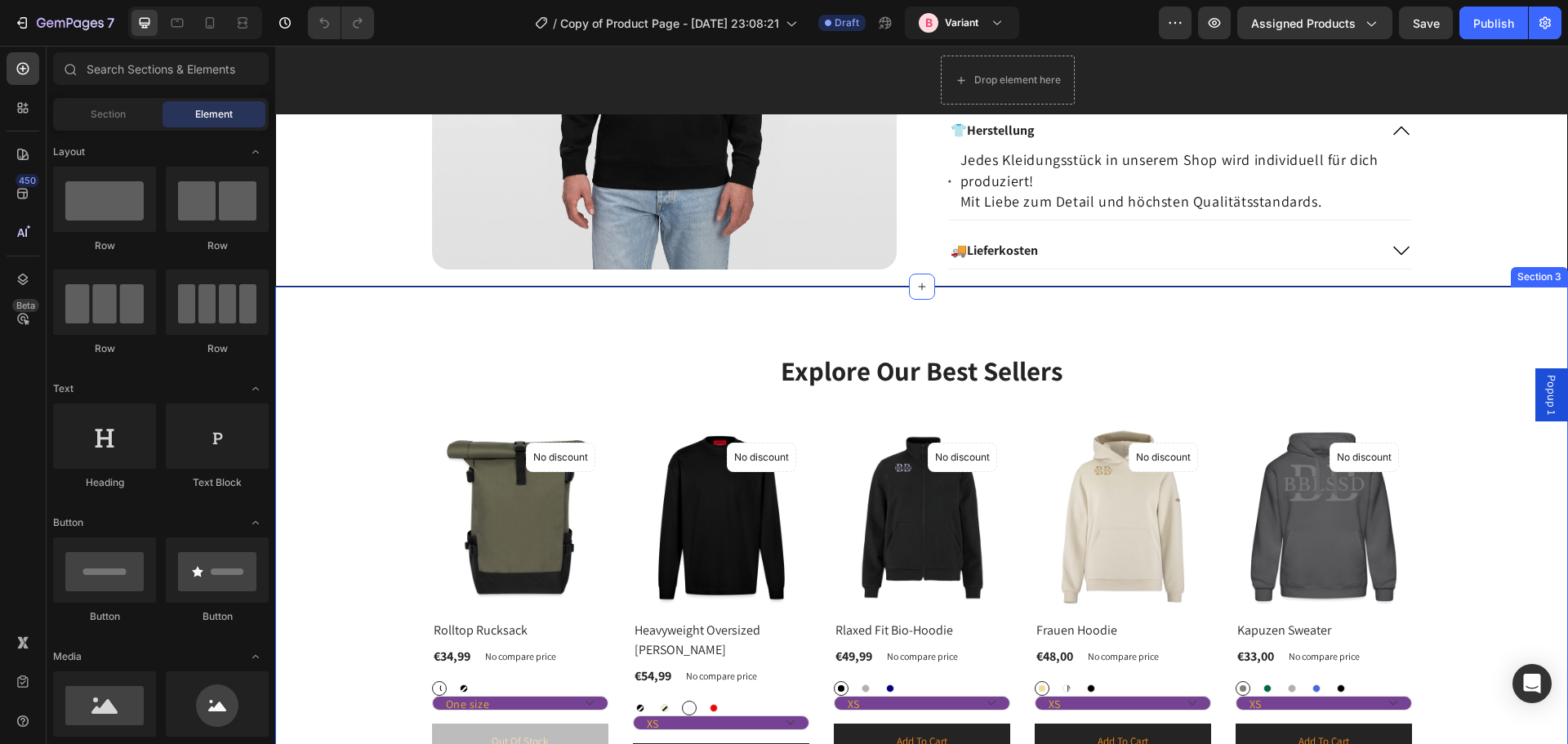
scroll to position [738, 0]
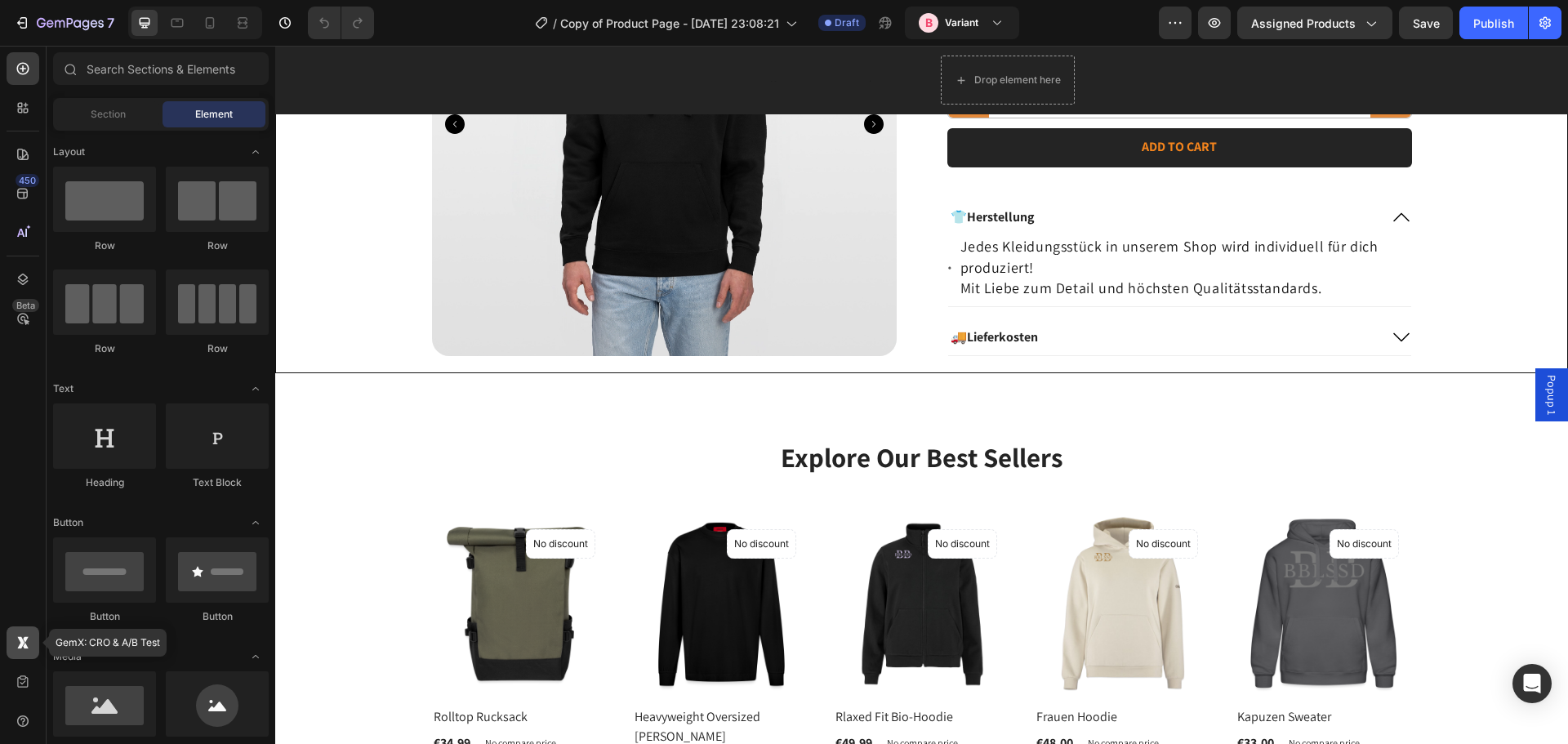
click at [19, 633] on div at bounding box center [23, 643] width 33 height 33
radio input "true"
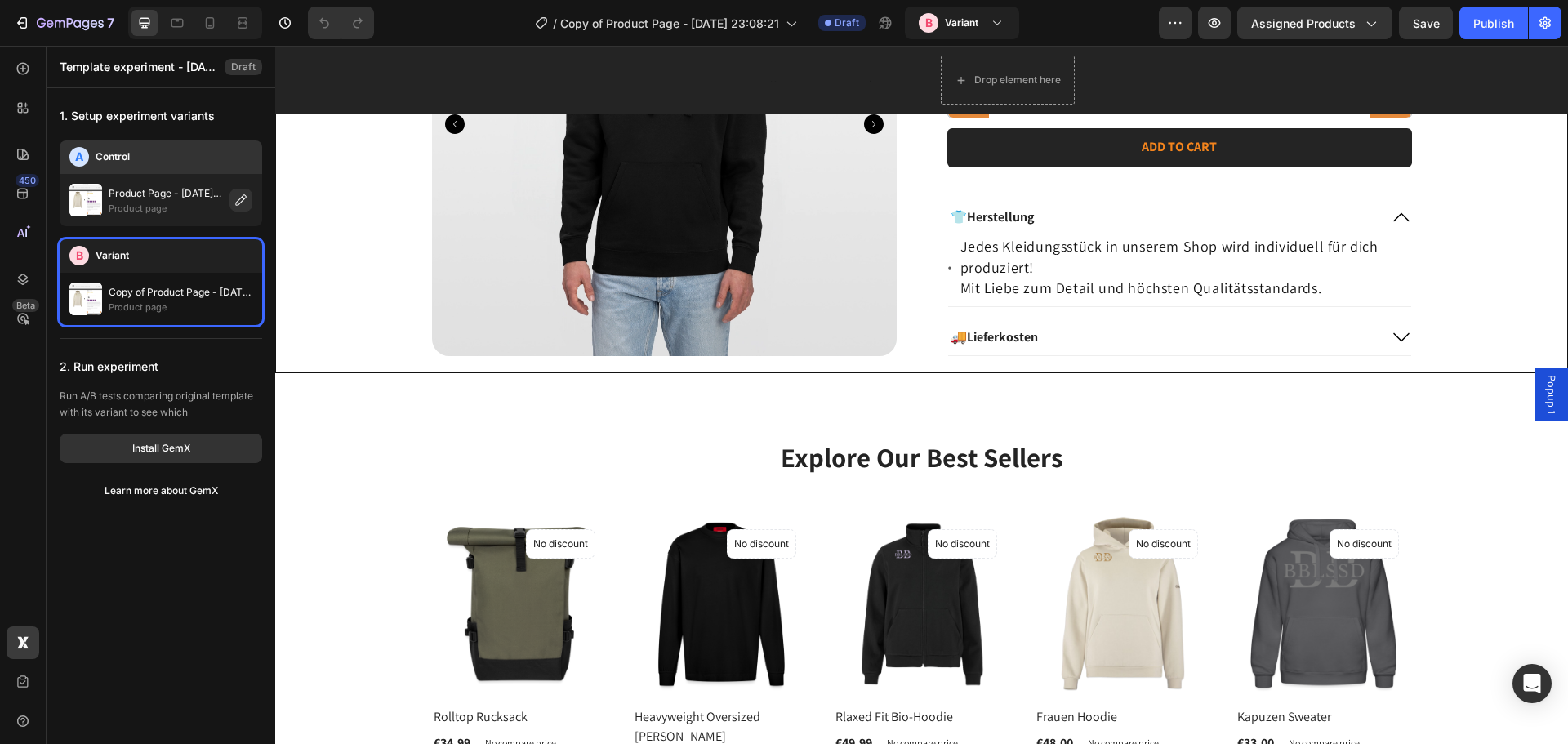
click at [106, 204] on div "Product Page - Aug 14, 23:08:21 Product page" at bounding box center [160, 200] width 183 height 33
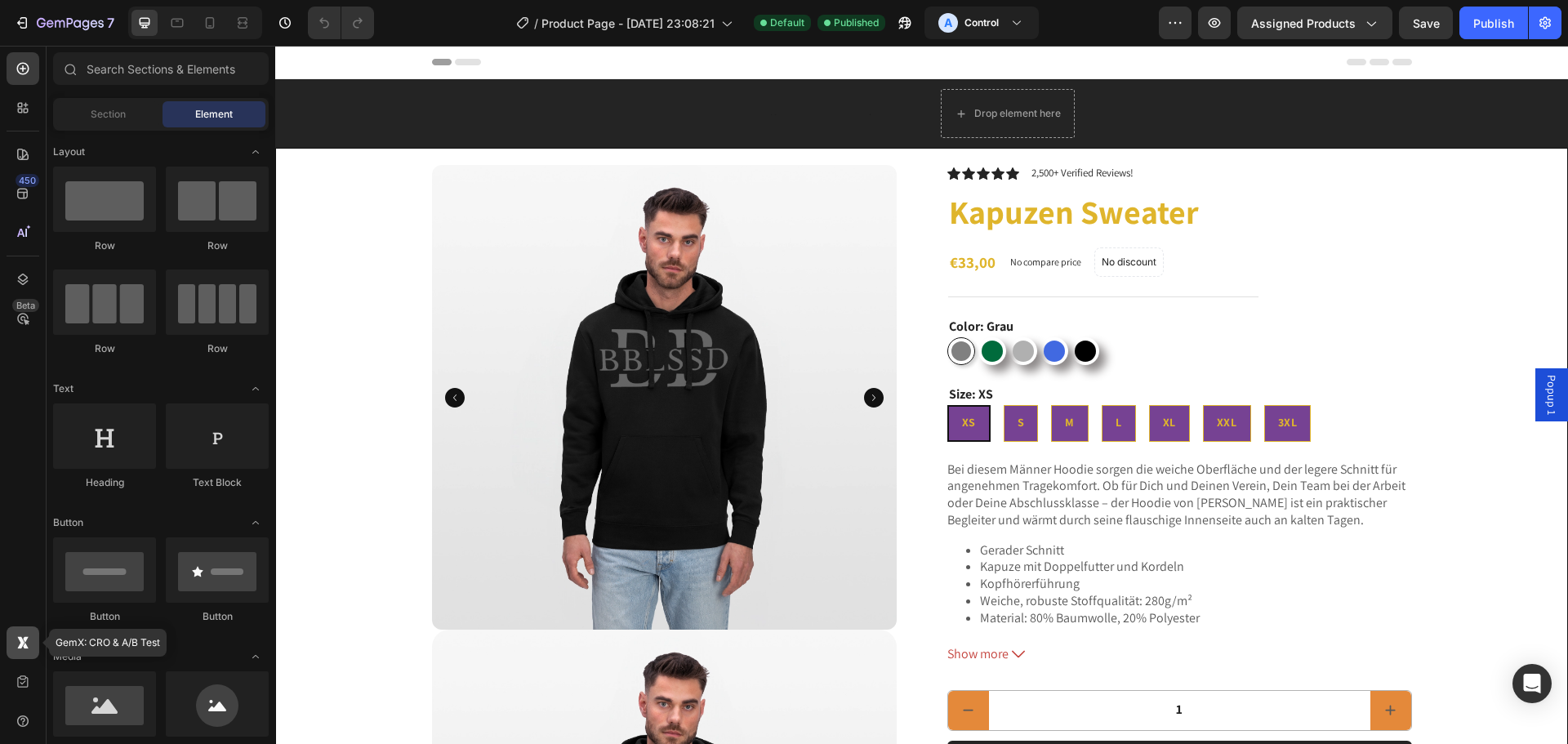
click at [28, 638] on icon at bounding box center [26, 639] width 6 height 6
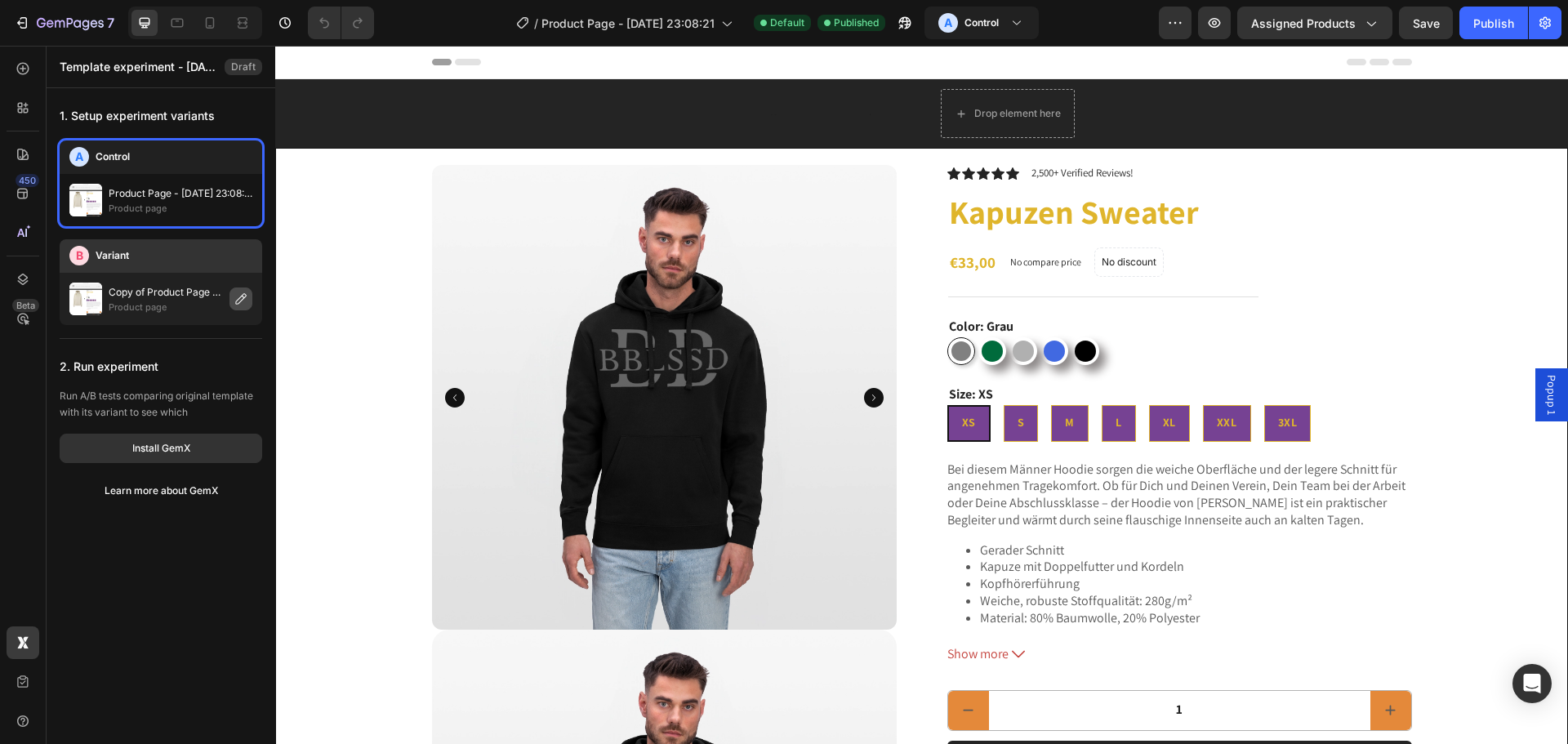
click at [238, 298] on icon "button" at bounding box center [240, 298] width 13 height 13
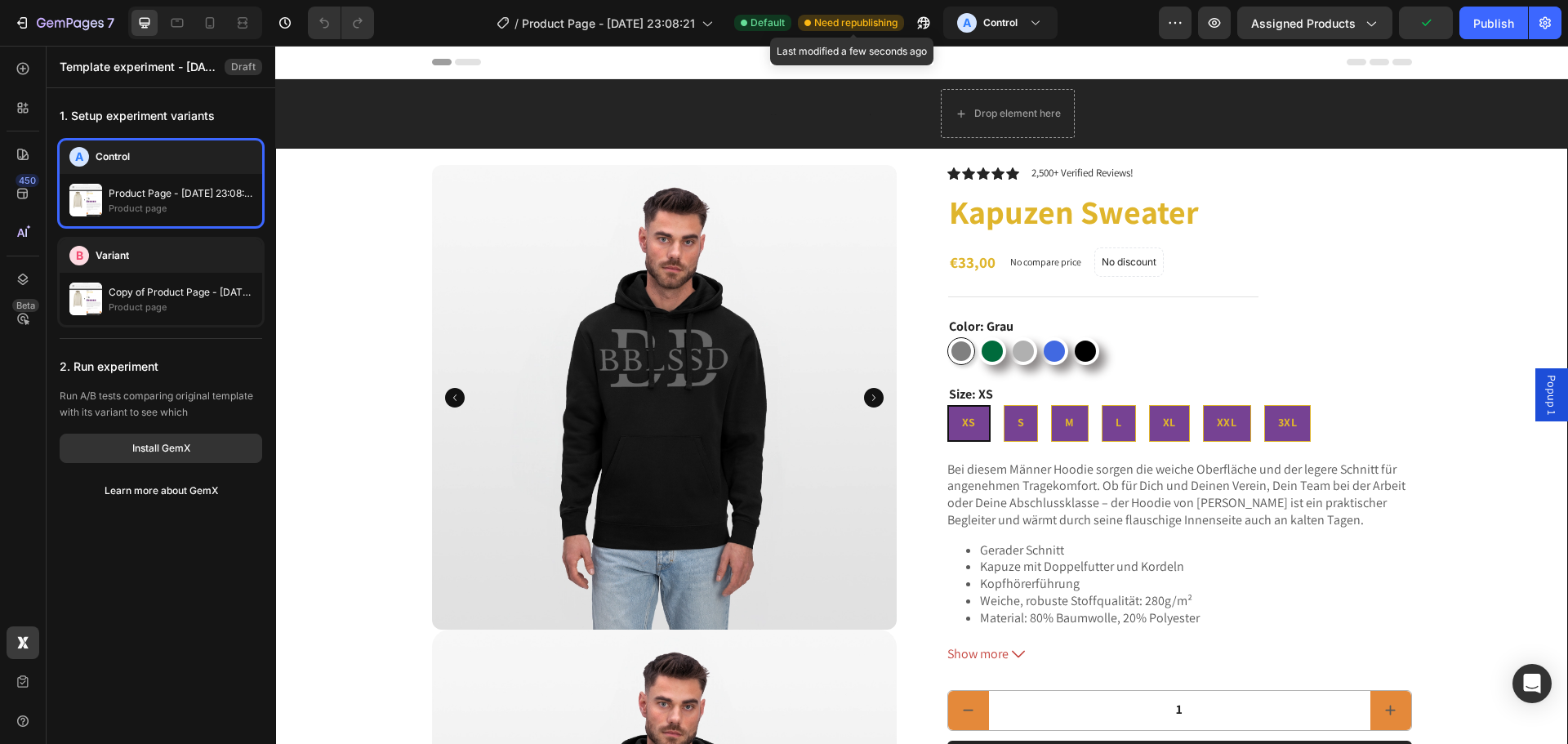
drag, startPoint x: 856, startPoint y: 19, endPoint x: 843, endPoint y: 29, distance: 16.4
click at [856, 21] on span "Need republishing" at bounding box center [856, 22] width 84 height 15
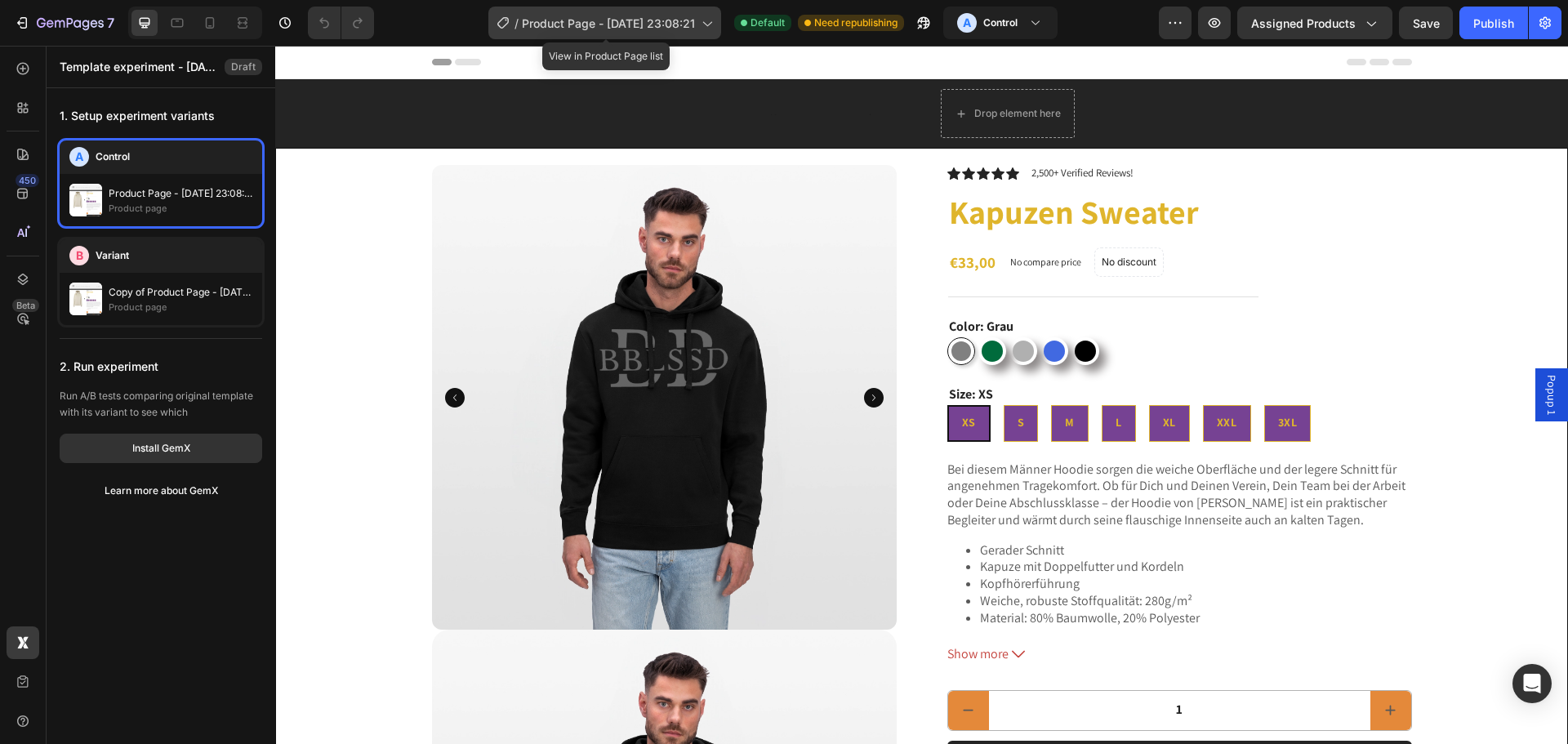
click at [687, 27] on span "Product Page - [DATE] 23:08:21" at bounding box center [608, 23] width 173 height 18
click at [122, 607] on div "1. Setup experiment variants A Control Product Page - [DATE] 23:08:21 Product p…" at bounding box center [160, 390] width 229 height 604
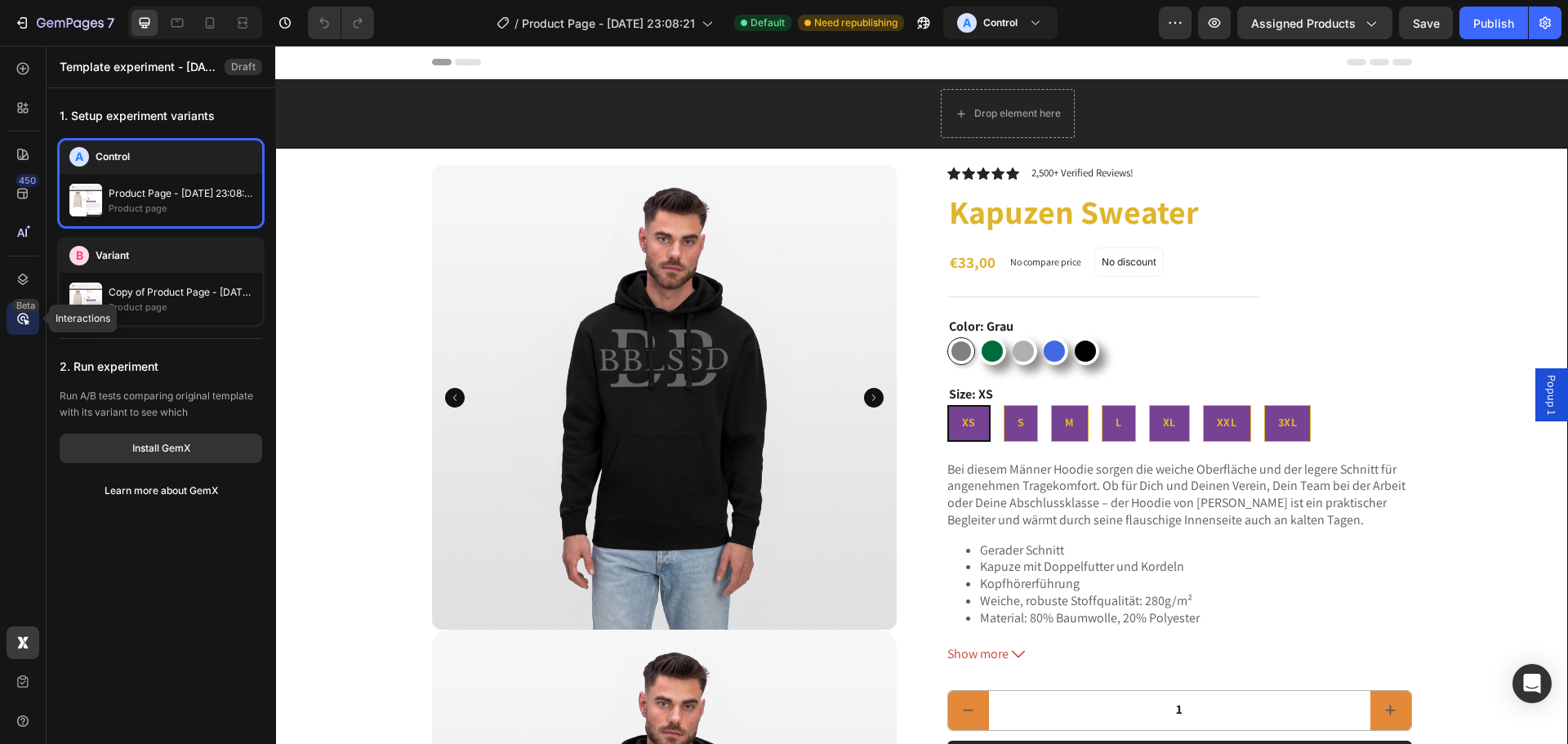
click at [21, 313] on icon at bounding box center [22, 318] width 17 height 17
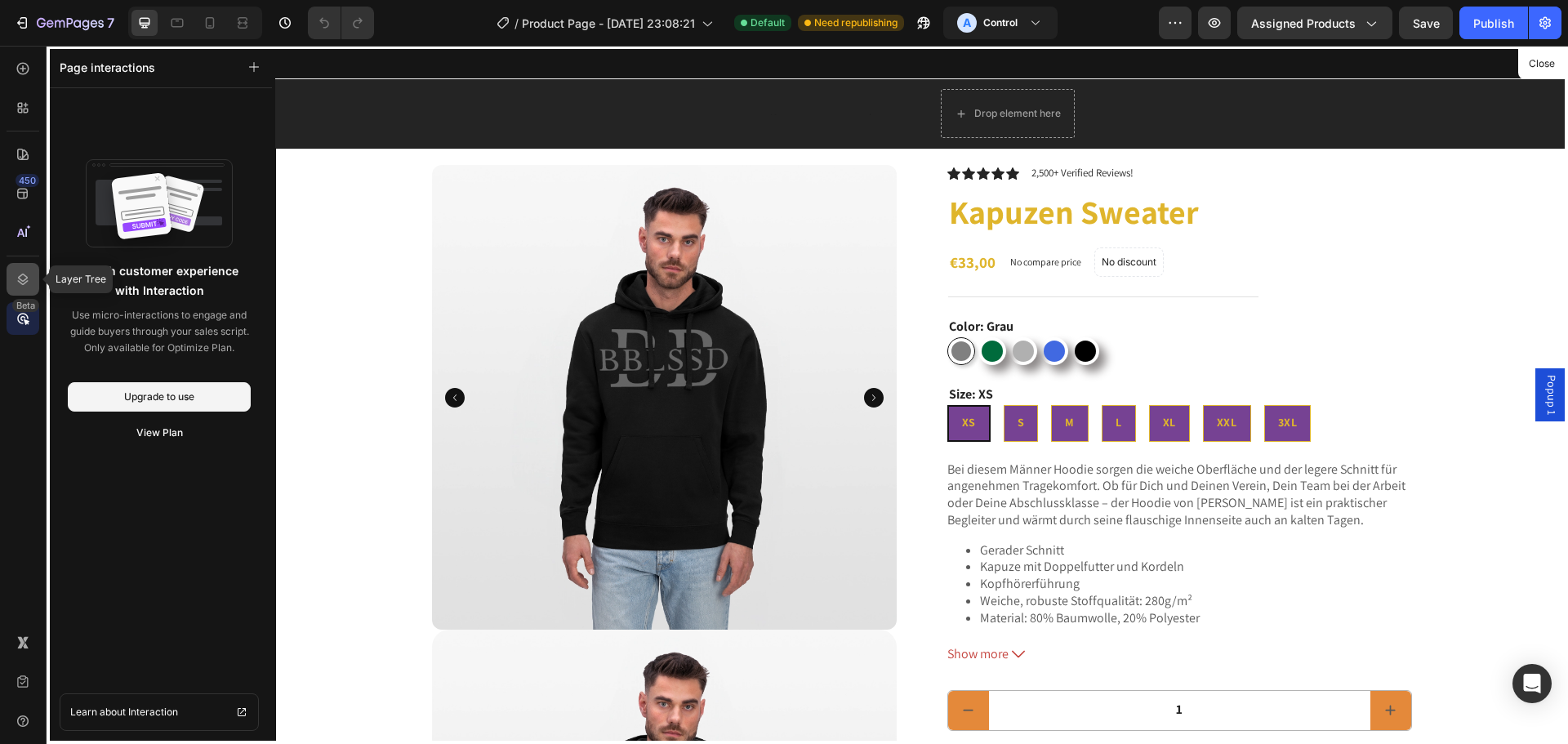
click at [27, 284] on icon at bounding box center [22, 279] width 17 height 17
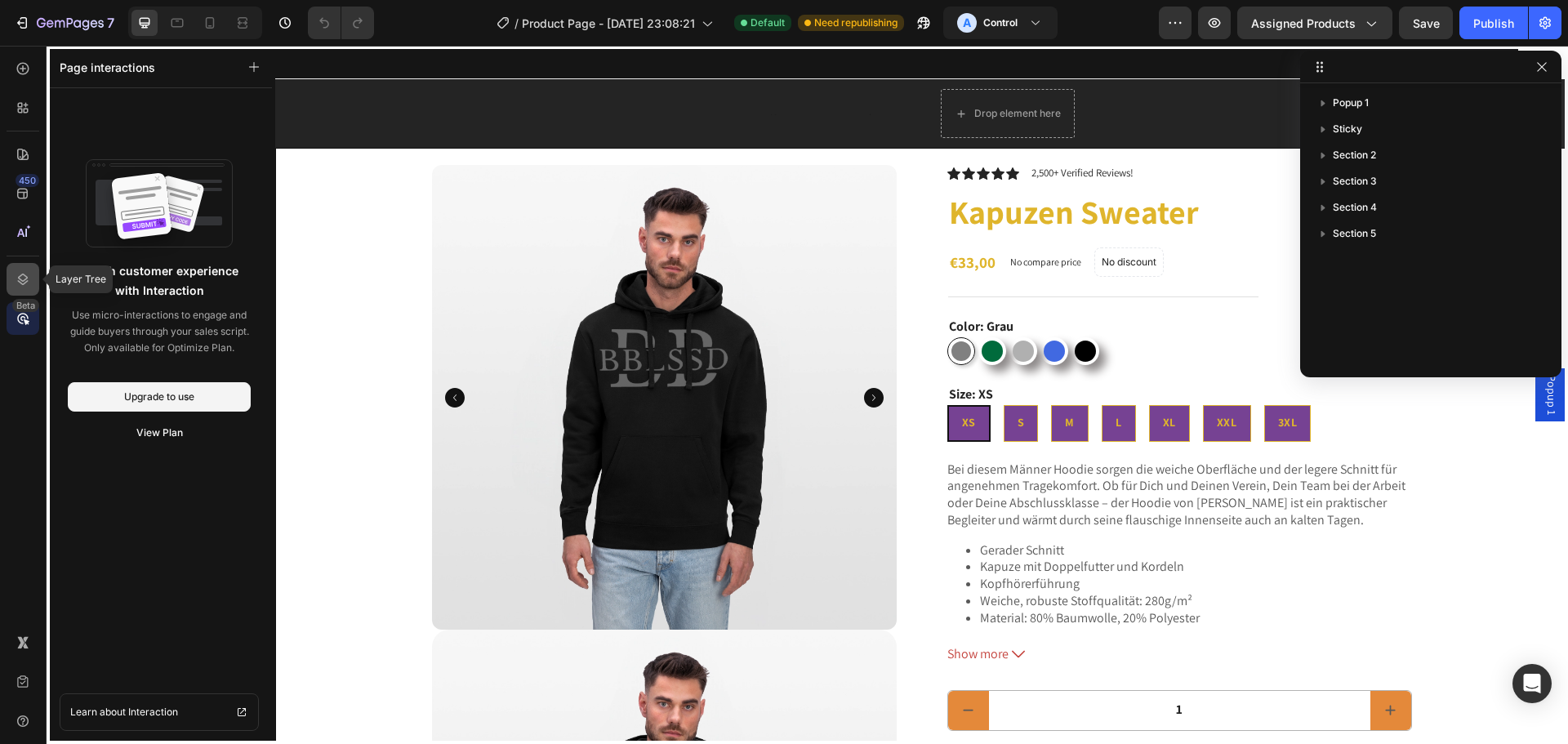
click at [11, 277] on div at bounding box center [23, 279] width 33 height 33
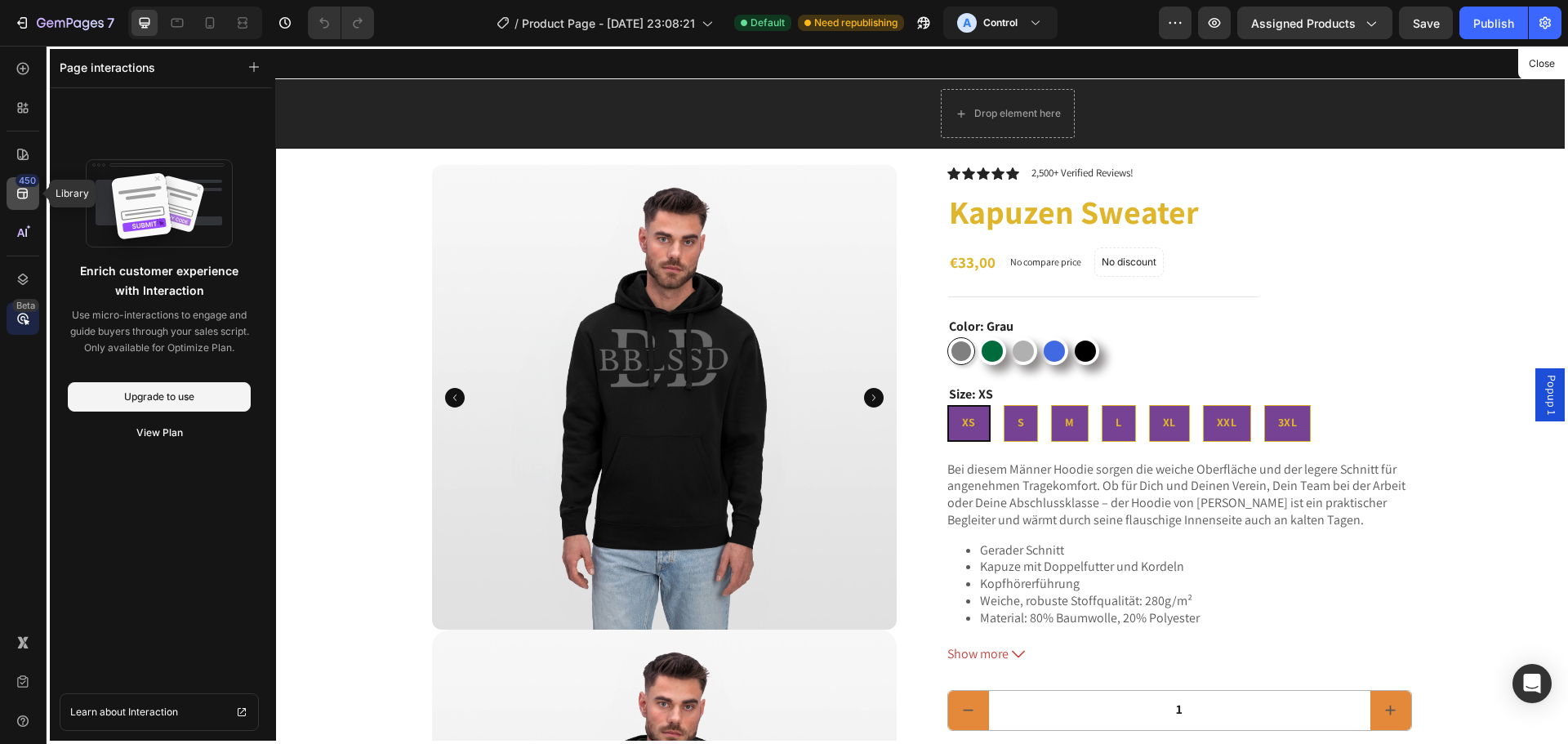
click at [8, 185] on div "450" at bounding box center [23, 194] width 33 height 33
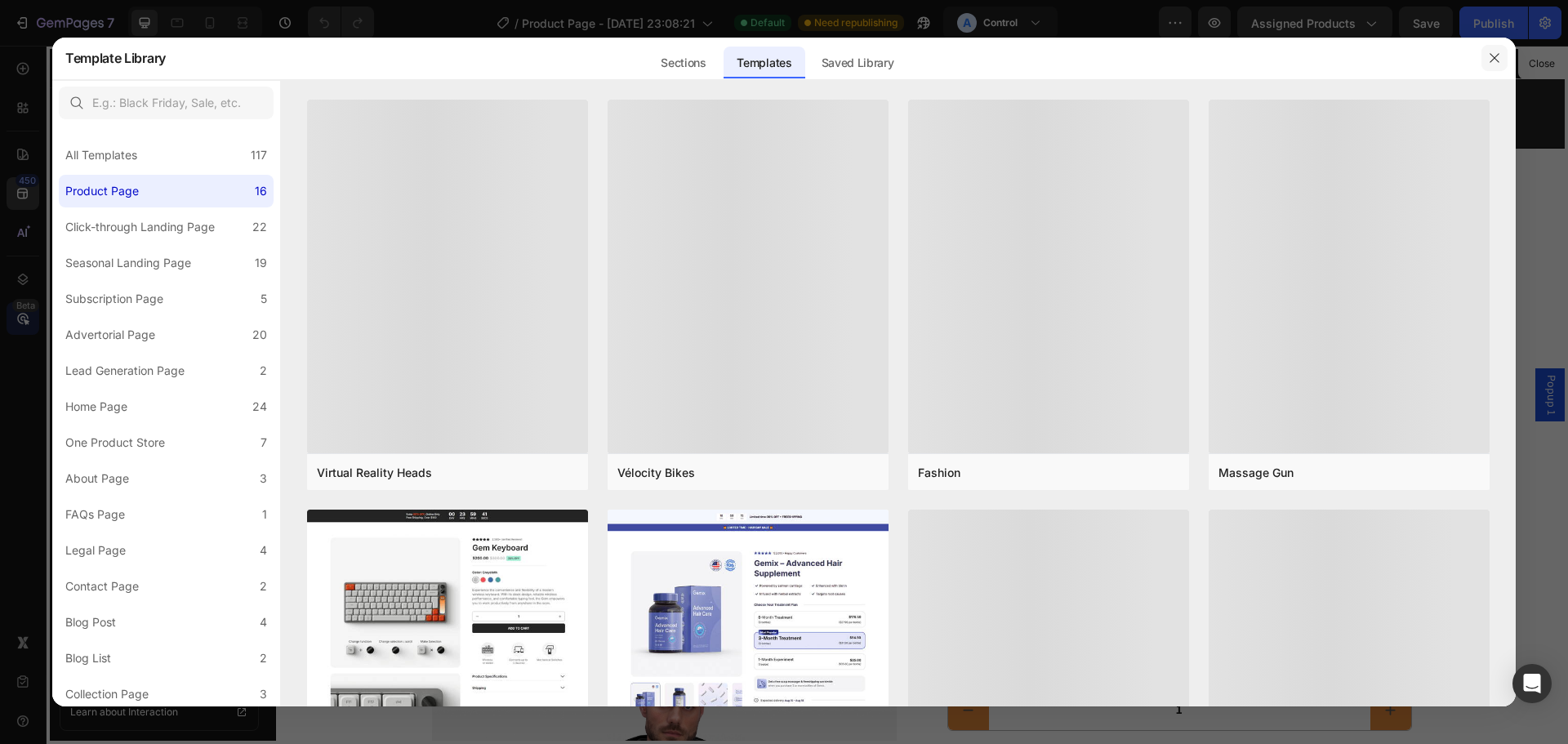
click at [1497, 65] on button "button" at bounding box center [1494, 57] width 26 height 26
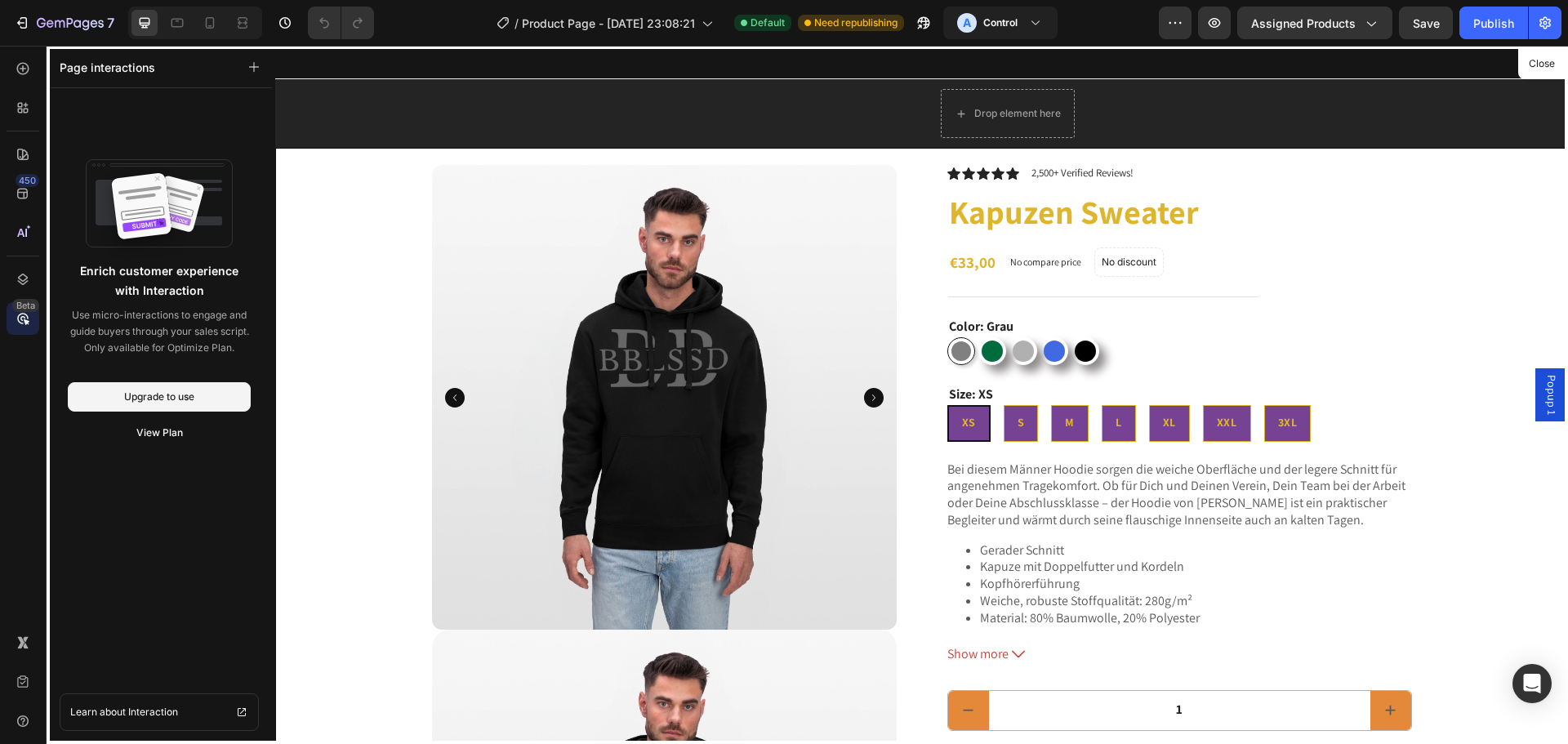
click at [571, 318] on div at bounding box center [921, 395] width 1293 height 698
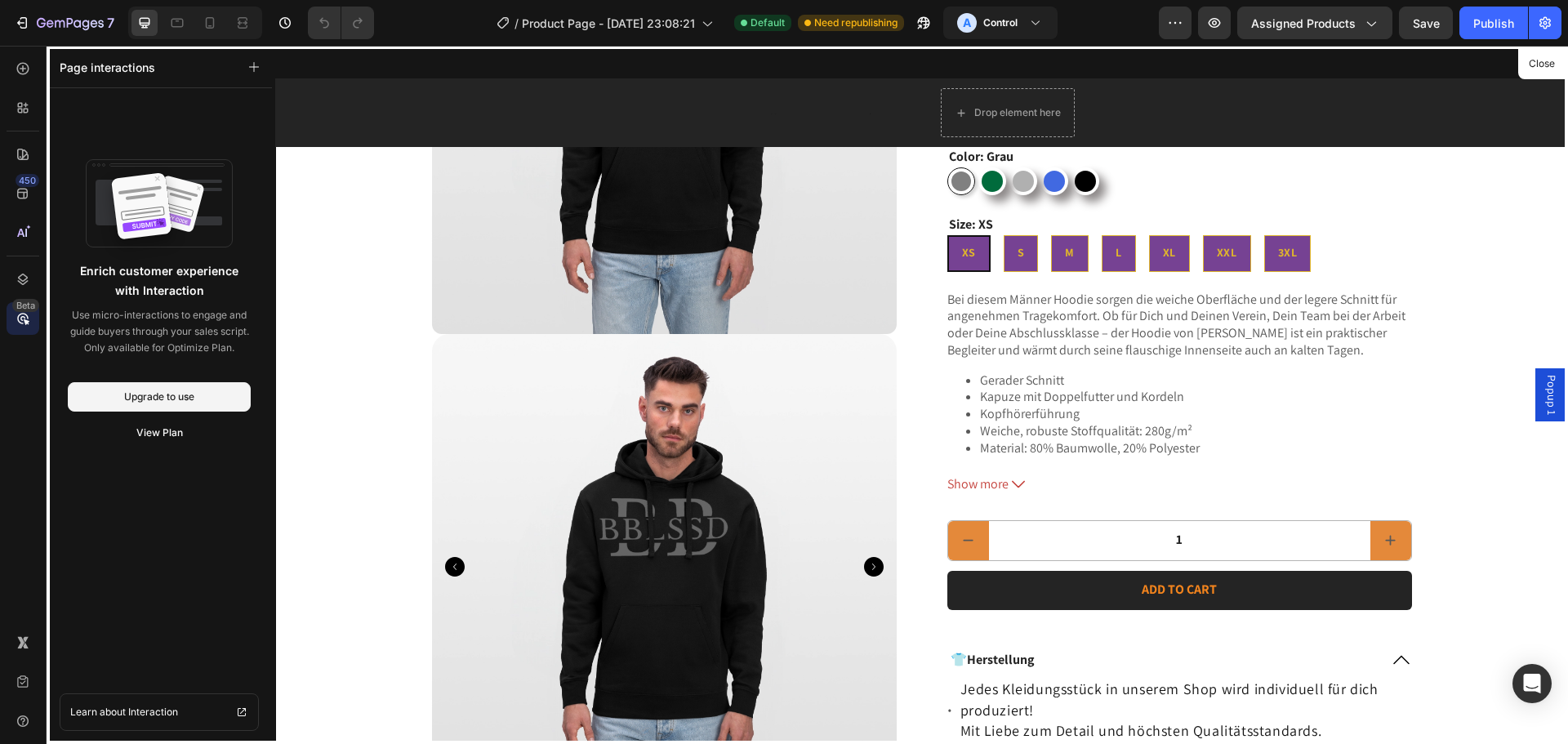
scroll to position [245, 0]
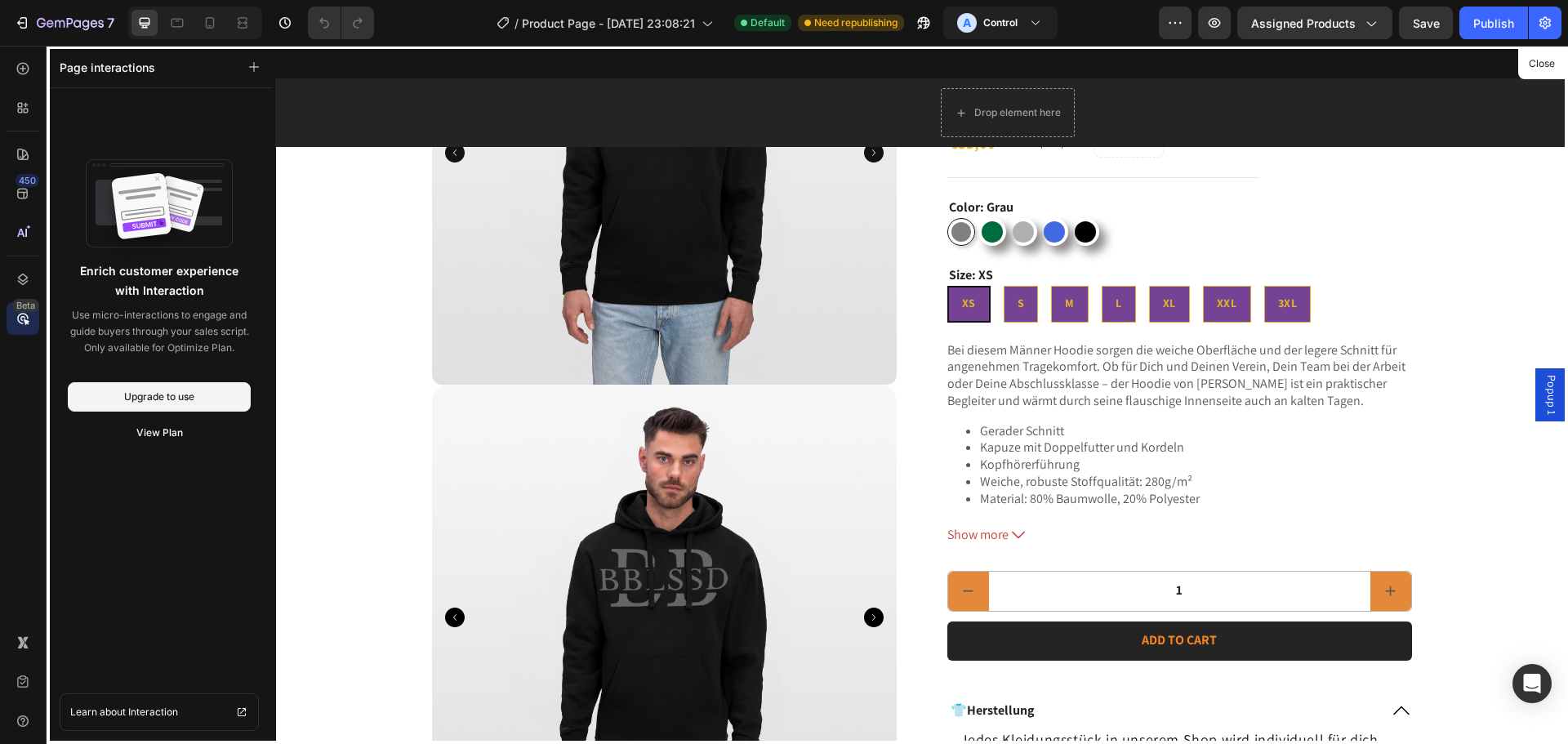
click at [20, 321] on icon at bounding box center [22, 318] width 5 height 5
drag, startPoint x: 1143, startPoint y: 292, endPoint x: 1158, endPoint y: 294, distance: 15.1
click at [1157, 292] on div at bounding box center [921, 395] width 1293 height 698
click at [1158, 298] on div at bounding box center [921, 395] width 1293 height 698
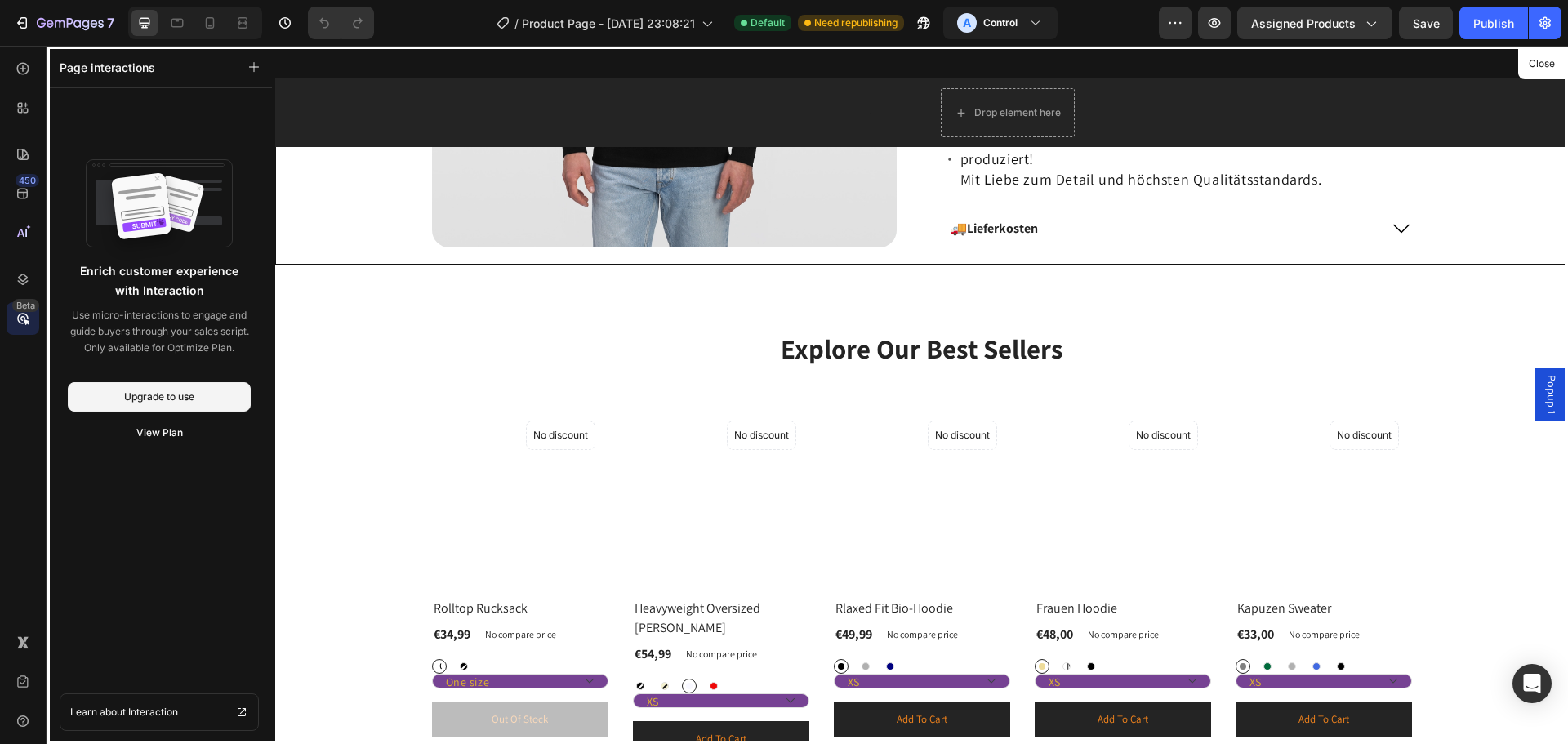
scroll to position [816, 0]
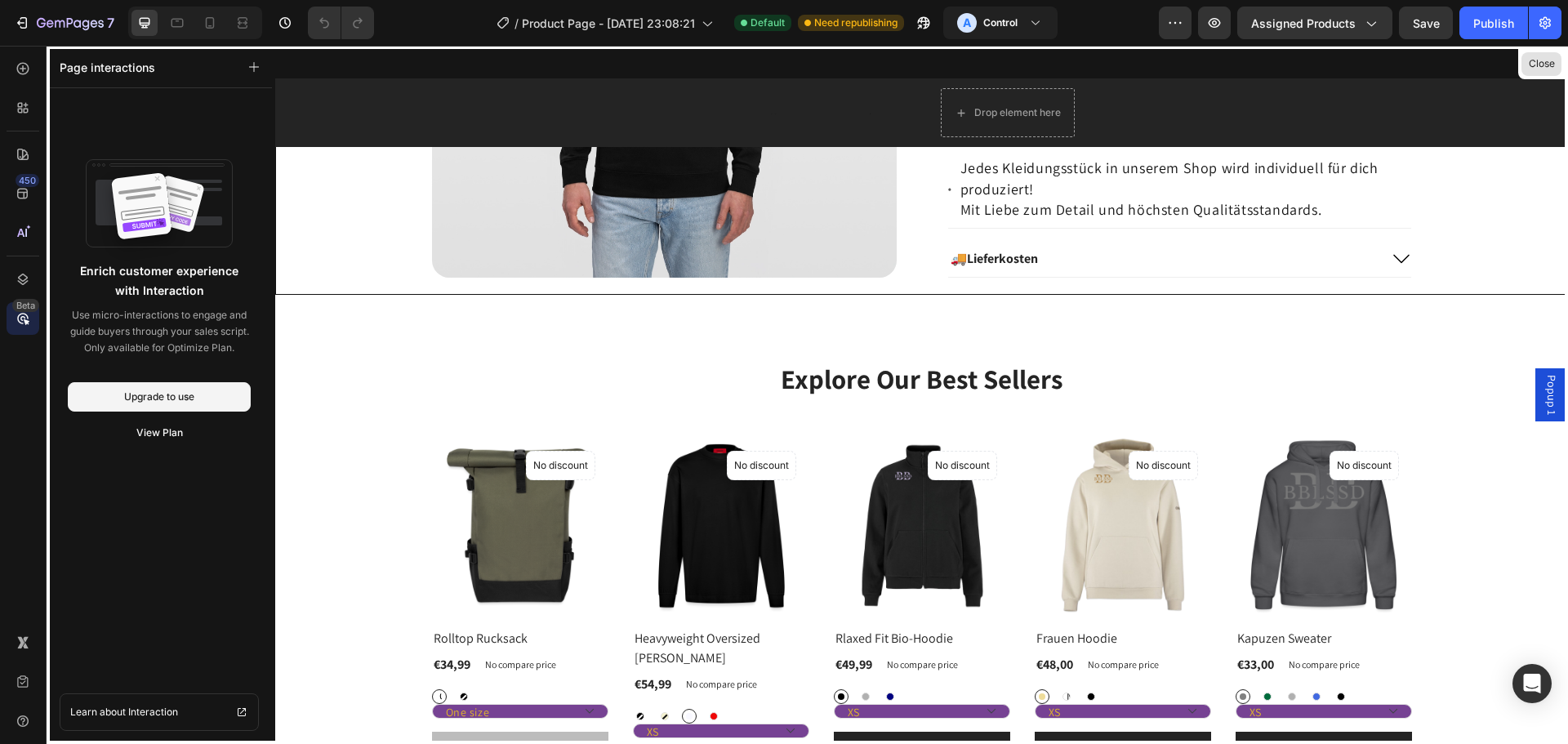
drag, startPoint x: 1528, startPoint y: 64, endPoint x: 1253, endPoint y: 25, distance: 277.8
click at [1528, 64] on button "Close" at bounding box center [1541, 64] width 40 height 23
radio input "false"
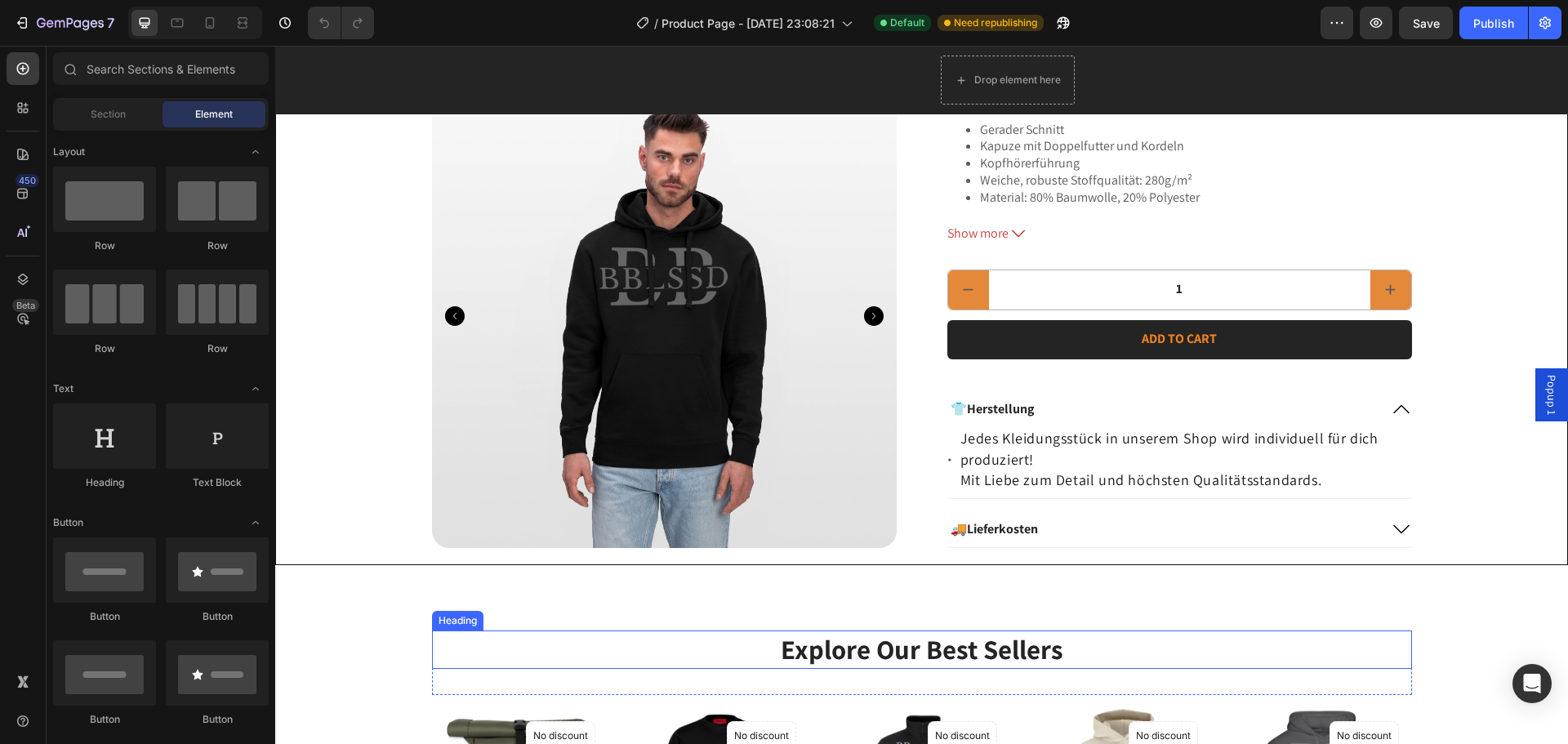
scroll to position [408, 0]
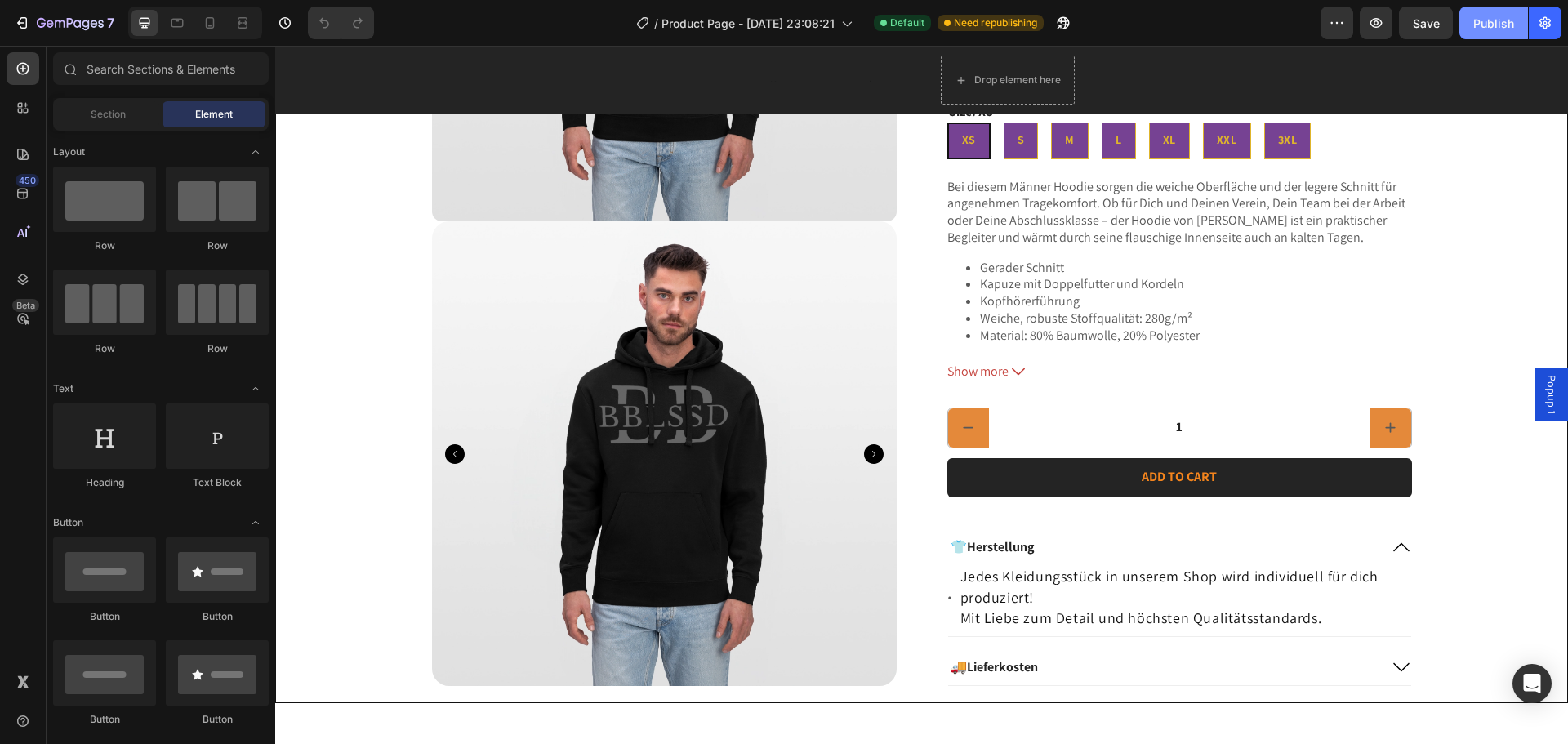
click at [1490, 21] on div "Publish" at bounding box center [1493, 23] width 41 height 18
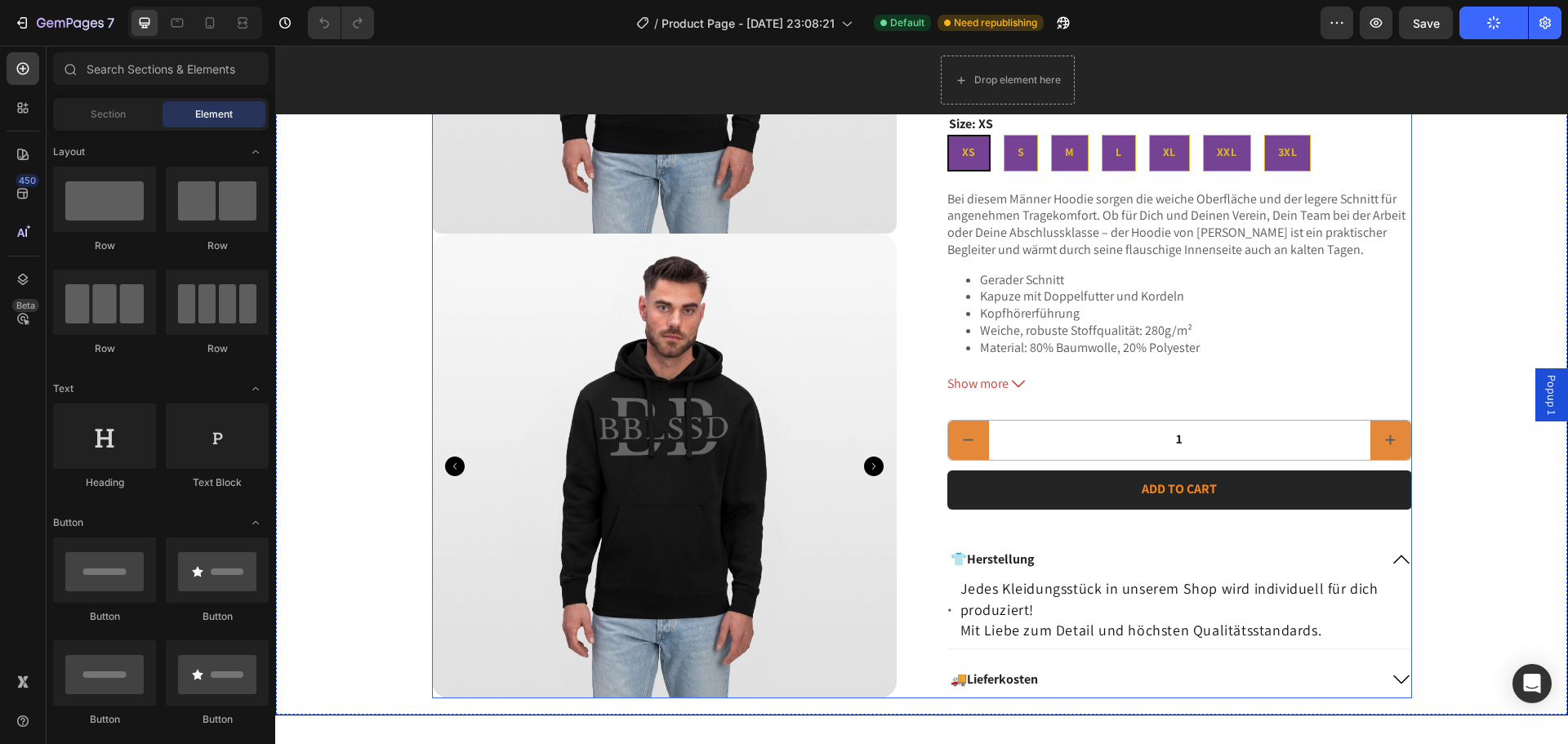
scroll to position [245, 0]
